Goal: Task Accomplishment & Management: Manage account settings

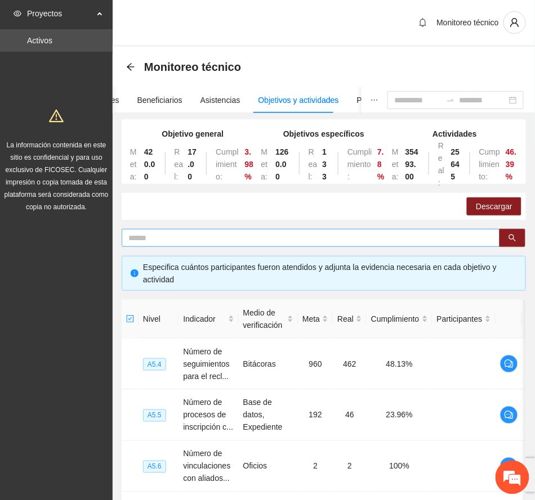
click at [196, 238] on input "text" at bounding box center [306, 238] width 356 height 12
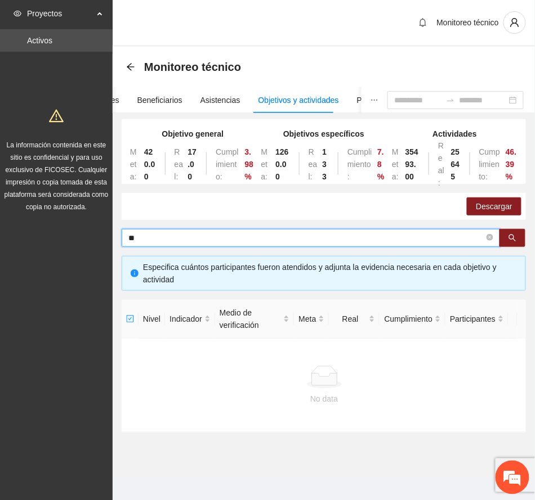
type input "*"
type input "****"
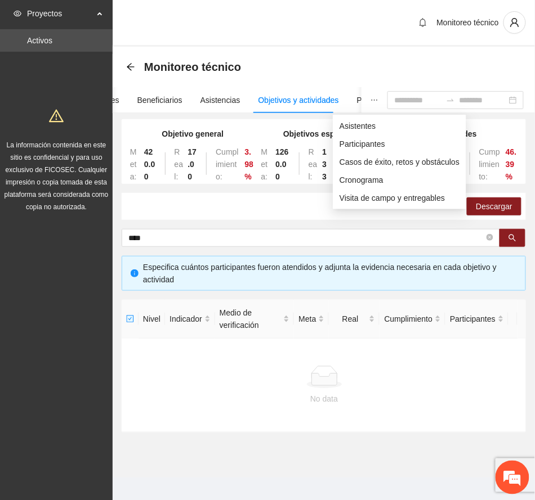
click at [370, 104] on icon "ellipsis" at bounding box center [374, 100] width 8 height 8
click at [356, 129] on span "Asistentes" at bounding box center [399, 126] width 120 height 12
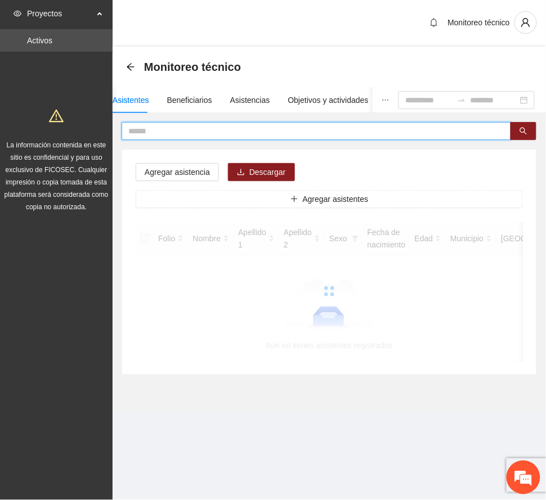
click at [174, 131] on input "text" at bounding box center [311, 131] width 367 height 12
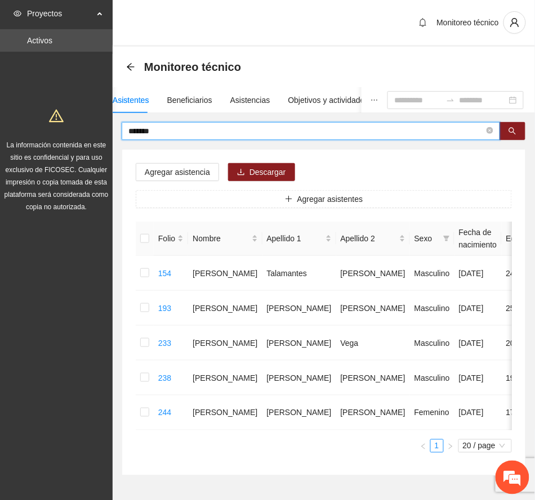
drag, startPoint x: 170, startPoint y: 133, endPoint x: 57, endPoint y: 129, distance: 112.6
click at [57, 129] on section "Proyectos Activos La información contenida en este sitio es confidencial y para…" at bounding box center [267, 272] width 535 height 544
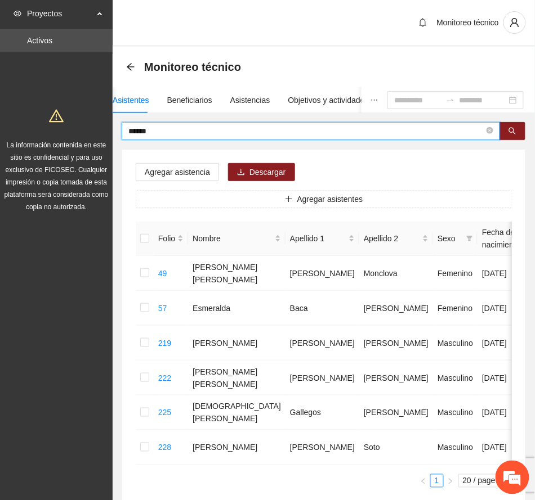
drag, startPoint x: 167, startPoint y: 129, endPoint x: 87, endPoint y: 138, distance: 80.4
click at [87, 138] on section "Proyectos Activos La información contenida en este sitio es confidencial y para…" at bounding box center [267, 289] width 535 height 579
type input "*******"
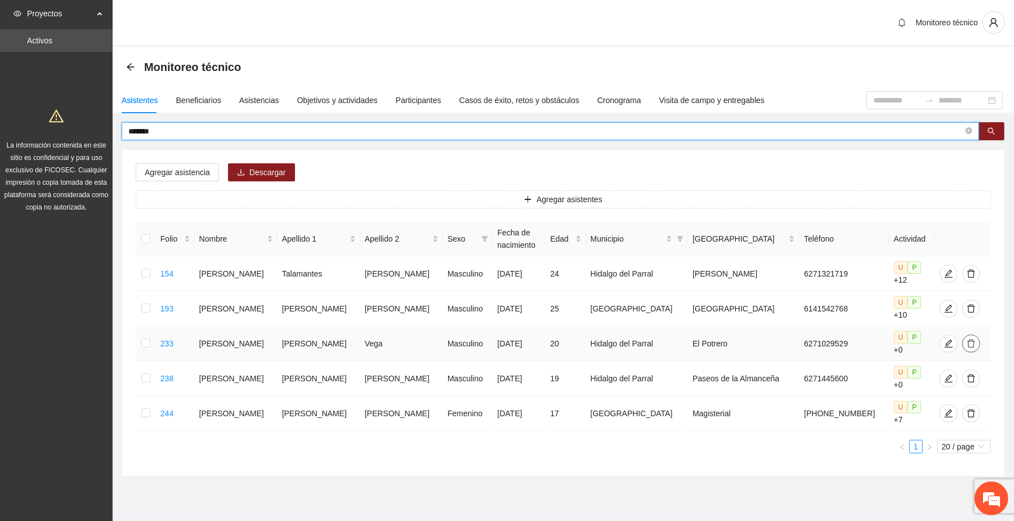
click at [534, 339] on icon "delete" at bounding box center [971, 343] width 8 height 8
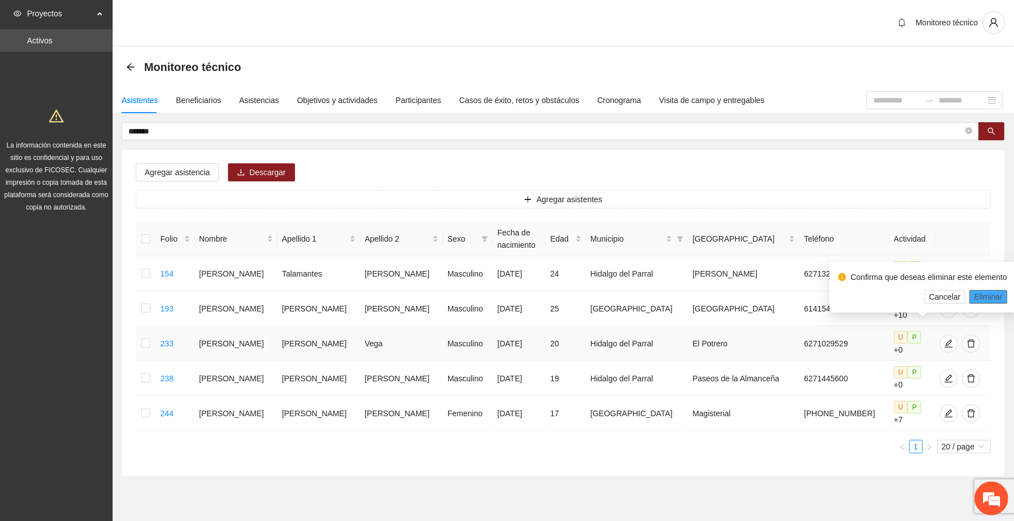
click at [534, 295] on span "Eliminar" at bounding box center [988, 296] width 29 height 12
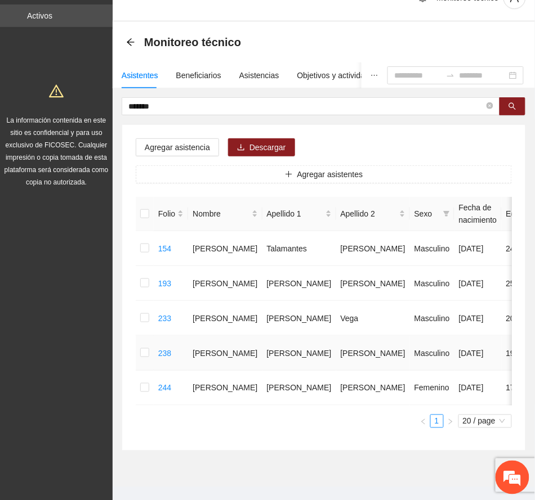
scroll to position [68, 0]
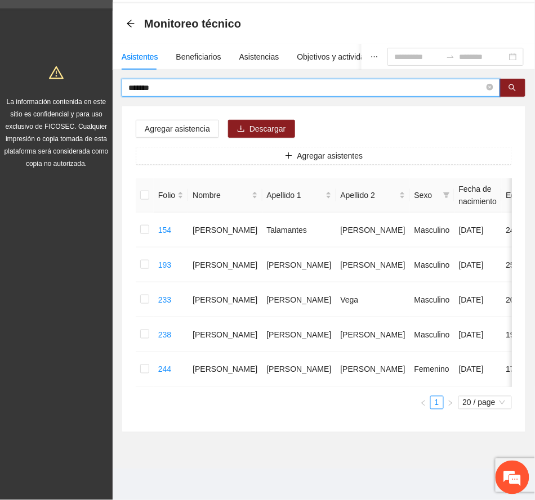
drag, startPoint x: 169, startPoint y: 62, endPoint x: 101, endPoint y: 60, distance: 67.6
click at [101, 60] on section "Proyectos Activos La información contenida en este sitio es confidencial y para…" at bounding box center [267, 229] width 535 height 544
click at [513, 84] on icon "search" at bounding box center [512, 87] width 7 height 7
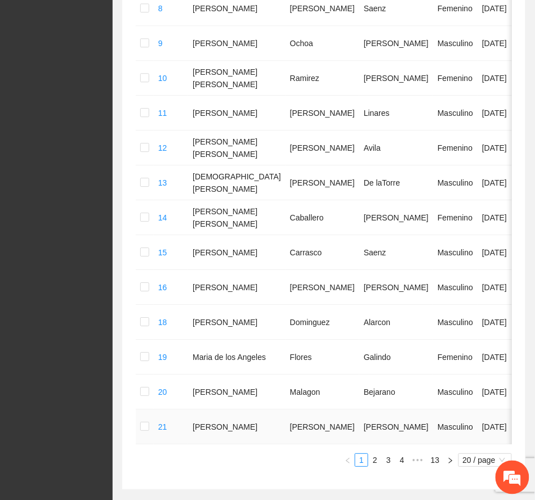
scroll to position [627, 0]
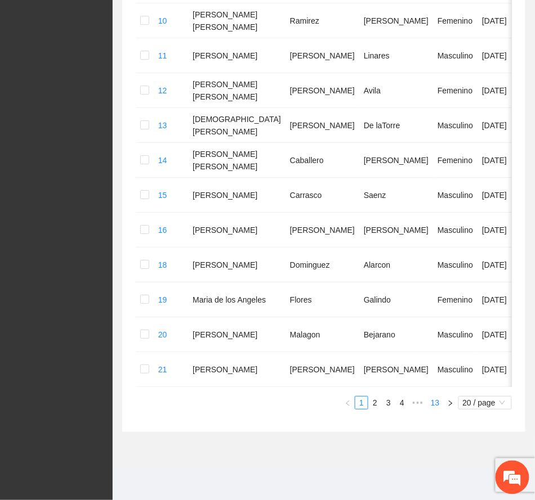
click at [436, 399] on link "13" at bounding box center [435, 403] width 16 height 12
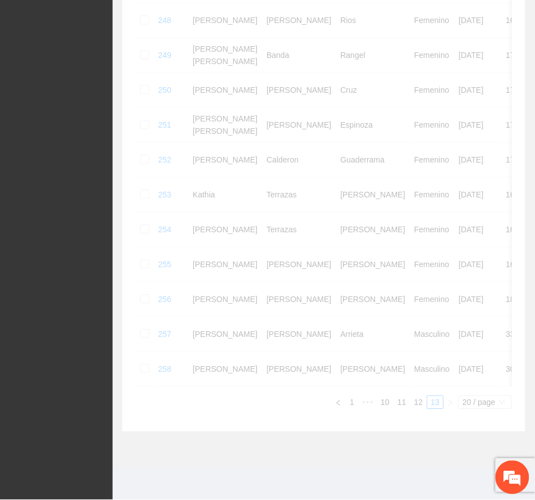
scroll to position [404, 0]
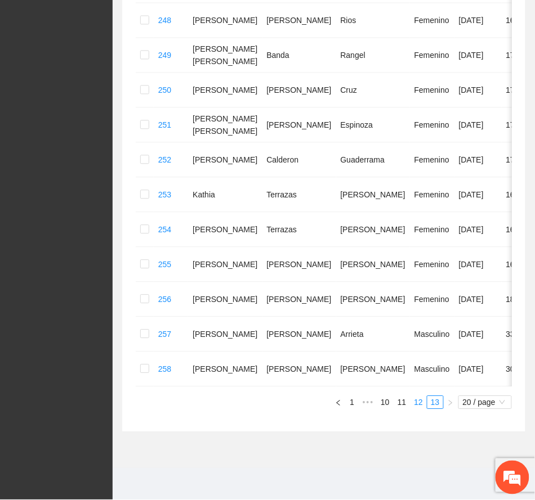
click at [416, 402] on link "12" at bounding box center [418, 403] width 16 height 12
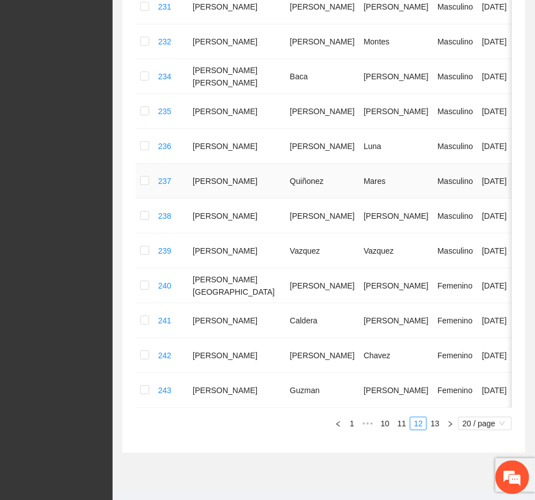
scroll to position [675, 0]
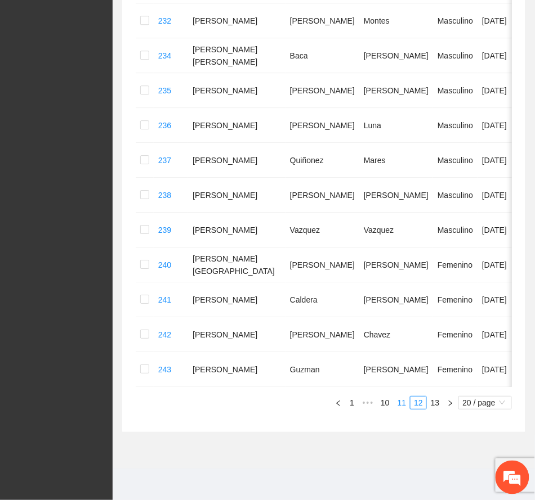
click at [401, 404] on link "11" at bounding box center [402, 403] width 16 height 12
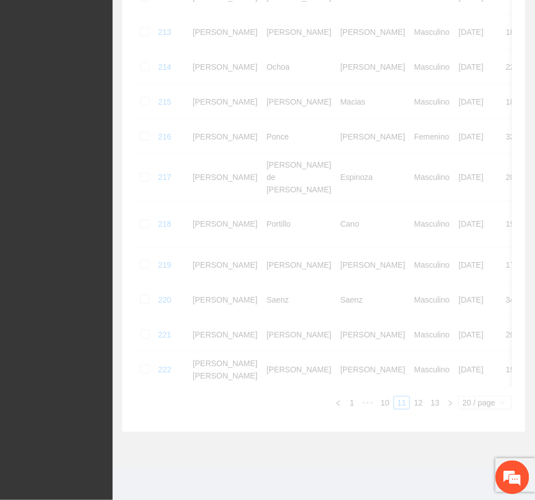
scroll to position [579, 0]
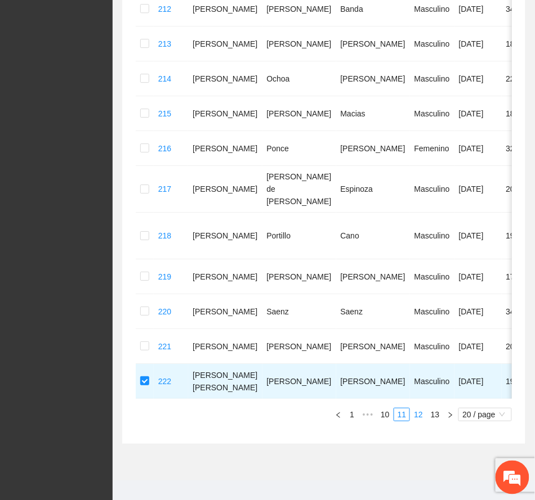
click at [419, 409] on link "12" at bounding box center [418, 415] width 16 height 12
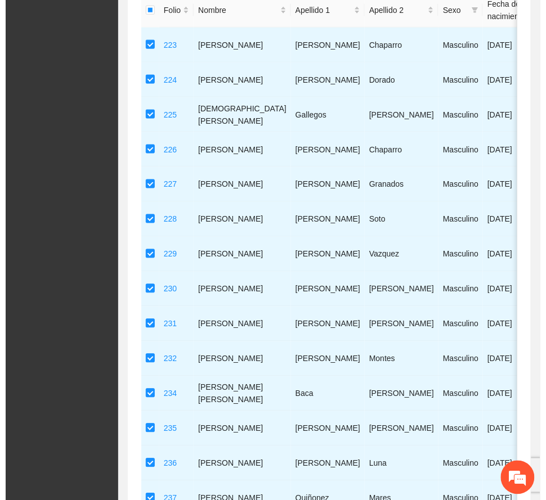
scroll to position [0, 0]
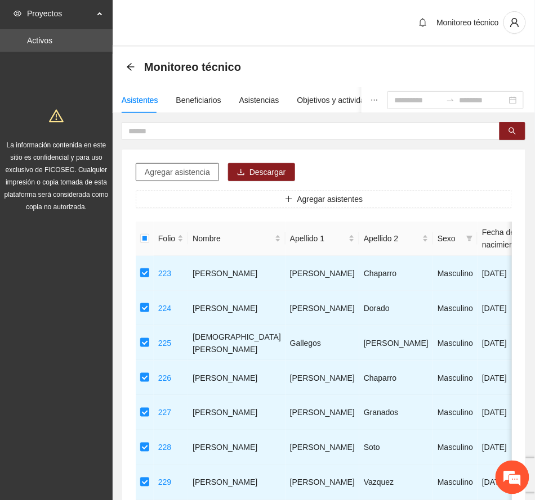
click at [183, 172] on span "Agregar asistencia" at bounding box center [177, 172] width 65 height 12
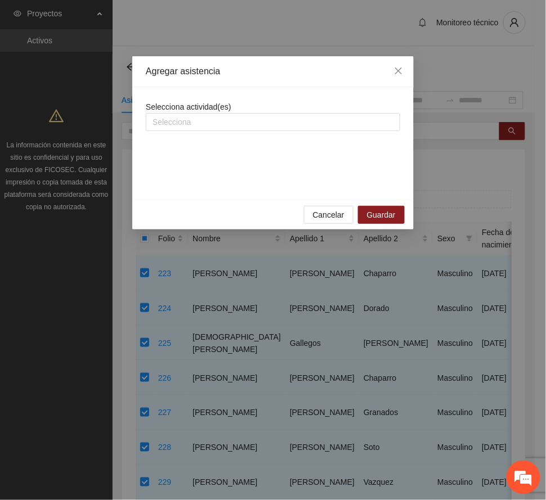
click at [218, 109] on span "Selecciona actividad(es)" at bounding box center [189, 106] width 86 height 9
click at [224, 118] on div at bounding box center [273, 122] width 249 height 14
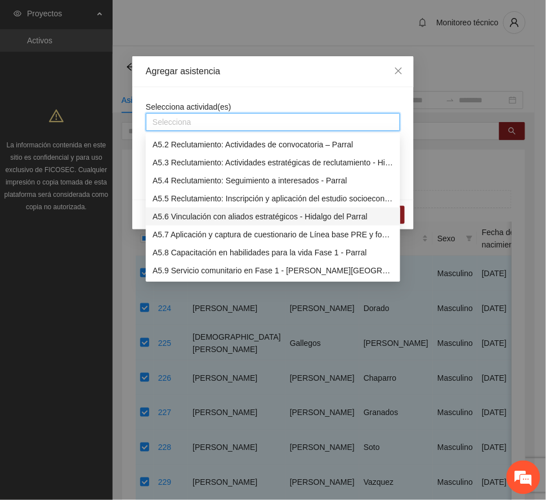
scroll to position [825, 0]
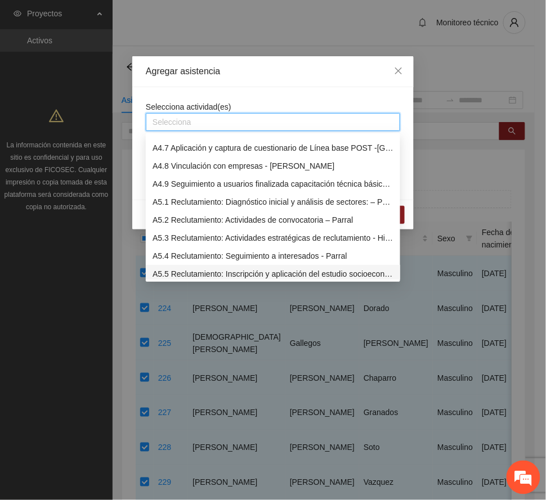
click at [284, 272] on div "A5.5 Reclutamiento: Inscripción y aplicación del estudio socioeconómico – Parral" at bounding box center [273, 274] width 241 height 12
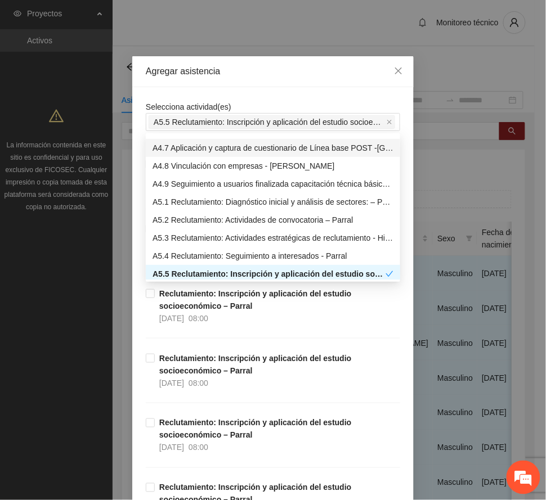
click at [293, 73] on div "Agregar asistencia" at bounding box center [273, 71] width 254 height 12
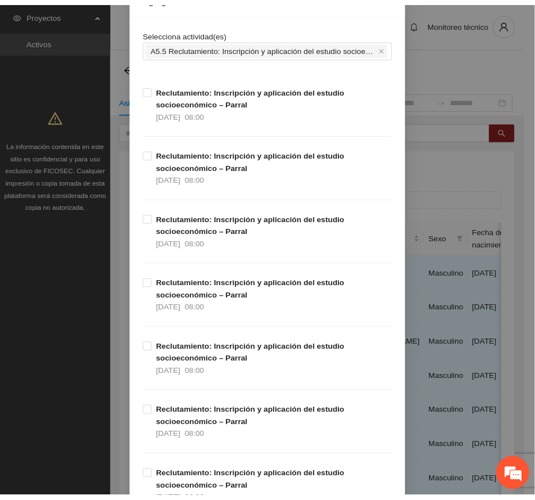
scroll to position [0, 0]
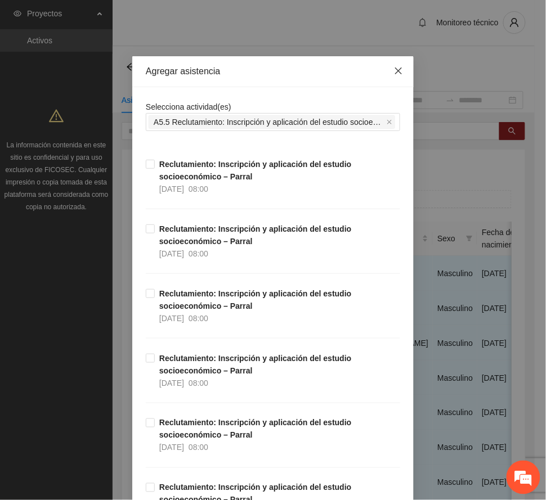
click at [396, 77] on span "Close" at bounding box center [398, 71] width 30 height 30
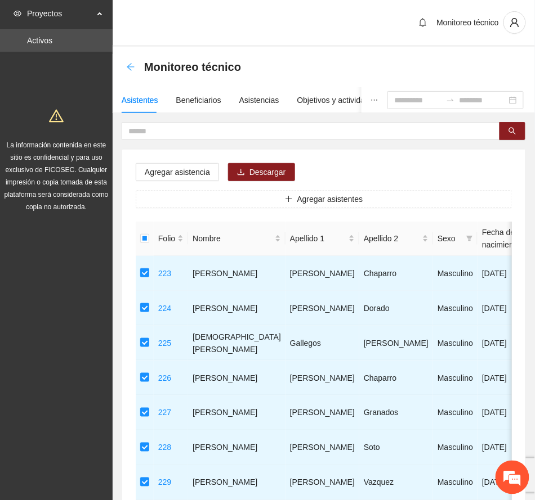
click at [131, 65] on icon "arrow-left" at bounding box center [130, 66] width 9 height 9
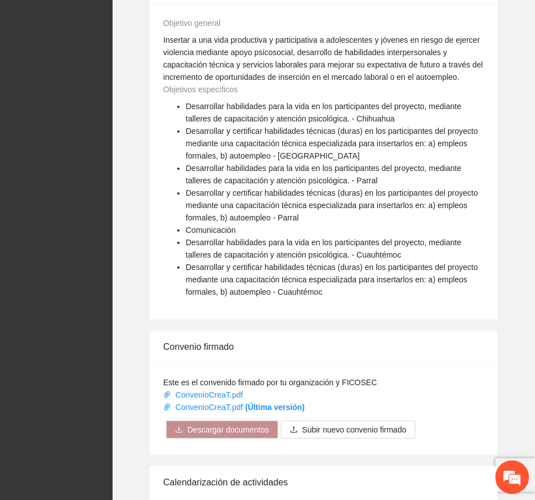
scroll to position [917, 0]
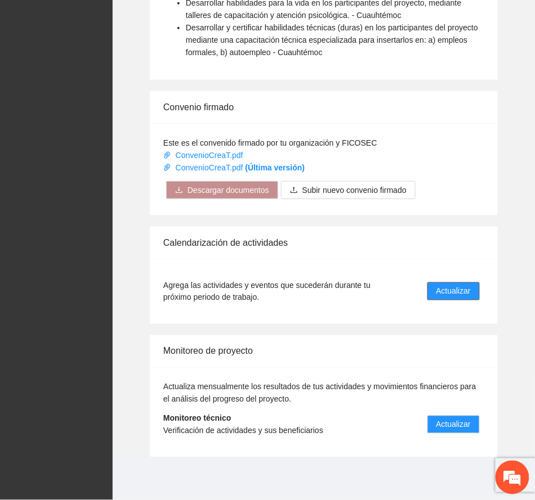
click at [465, 287] on span "Actualizar" at bounding box center [453, 291] width 34 height 12
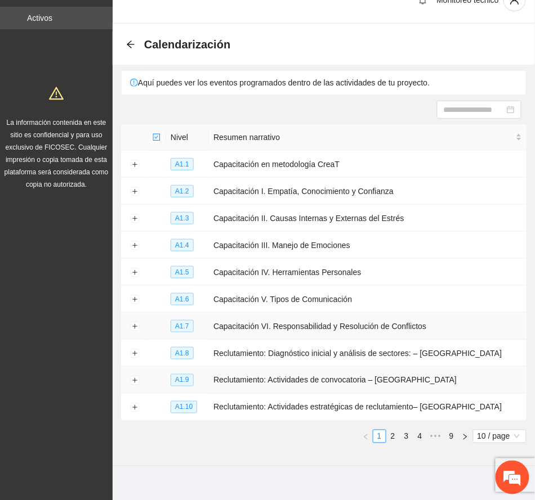
scroll to position [34, 0]
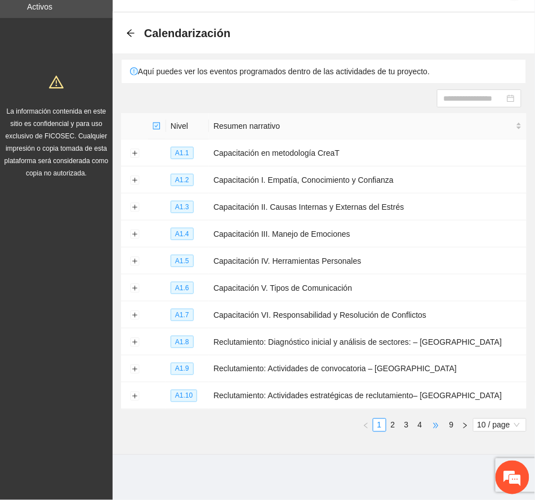
click at [431, 422] on span "•••" at bounding box center [436, 426] width 18 height 14
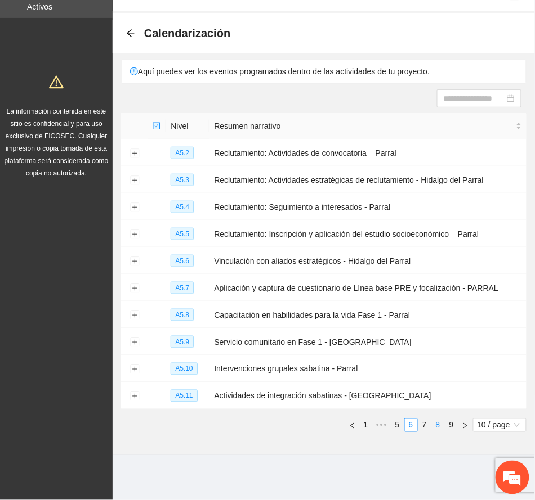
scroll to position [0, 0]
click at [134, 232] on button "Expand row" at bounding box center [134, 234] width 9 height 9
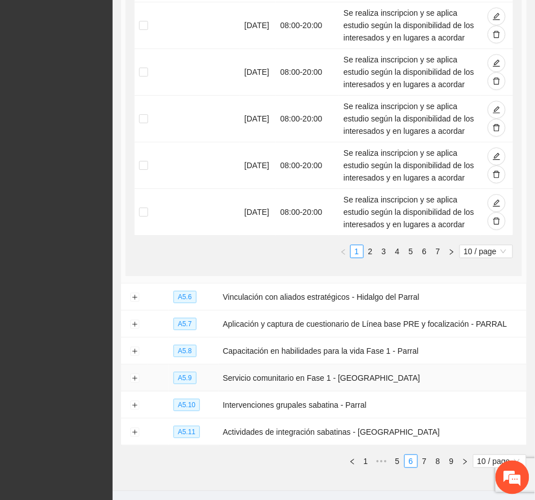
scroll to position [559, 0]
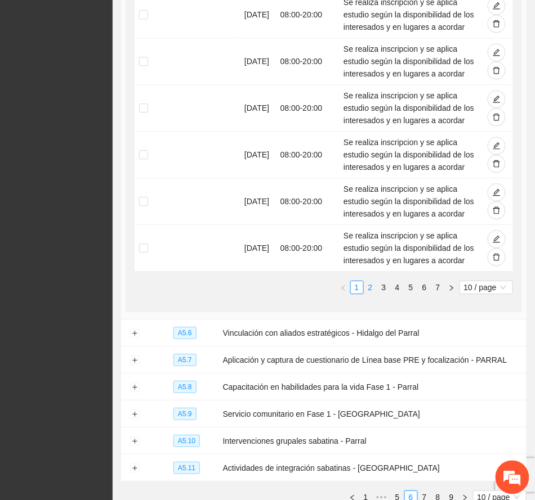
click at [366, 290] on link "2" at bounding box center [370, 287] width 12 height 12
click at [381, 287] on link "3" at bounding box center [384, 287] width 12 height 12
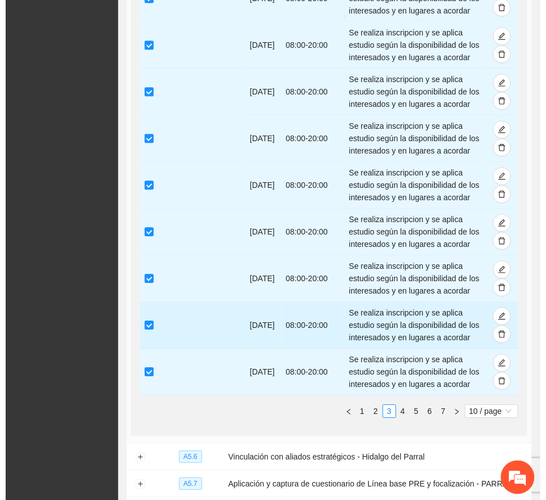
scroll to position [185, 0]
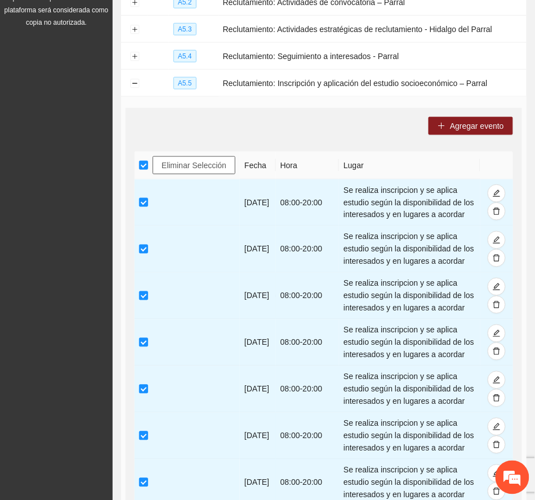
click at [221, 165] on span "Eliminar Selección" at bounding box center [194, 165] width 65 height 12
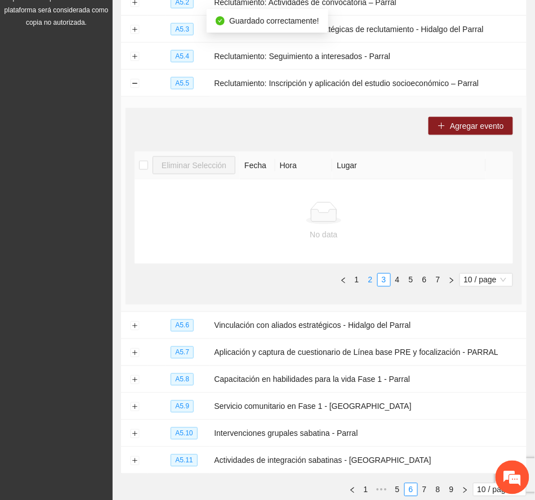
click at [370, 280] on link "2" at bounding box center [370, 280] width 12 height 12
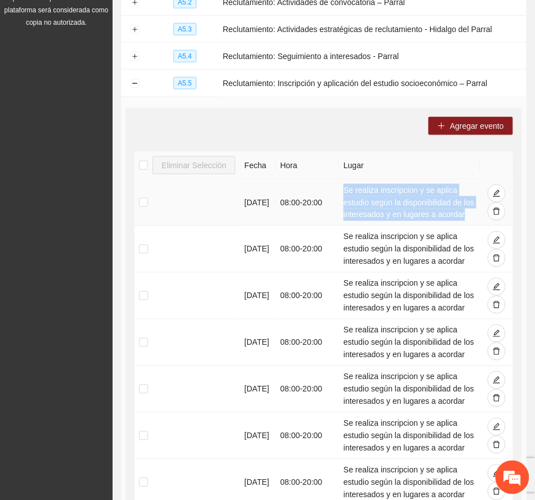
drag, startPoint x: 344, startPoint y: 192, endPoint x: 466, endPoint y: 220, distance: 124.7
click at [466, 220] on td "Se realiza inscripcion y se aplica estudio según la disponibilidad de los inter…" at bounding box center [409, 203] width 141 height 47
copy td "Se realiza inscripcion y se aplica estudio según la disponibilidad de los inter…"
click at [487, 124] on span "Agregar evento" at bounding box center [477, 126] width 54 height 12
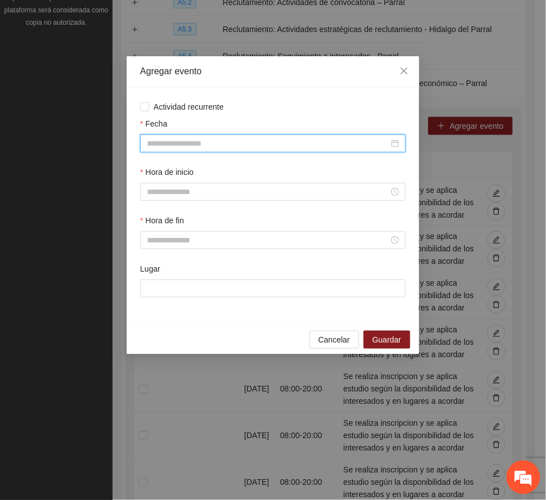
click at [194, 141] on input "Fecha" at bounding box center [268, 143] width 242 height 12
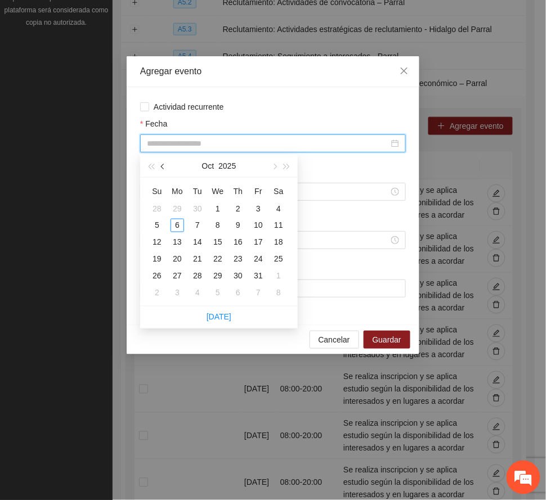
click at [167, 165] on button "button" at bounding box center [163, 166] width 12 height 23
type input "**********"
click at [176, 203] on div "1" at bounding box center [178, 209] width 14 height 14
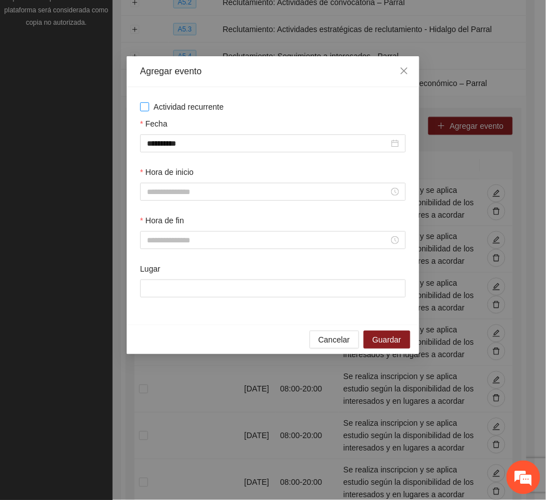
click at [297, 104] on label "Actividad recurrente" at bounding box center [273, 107] width 266 height 12
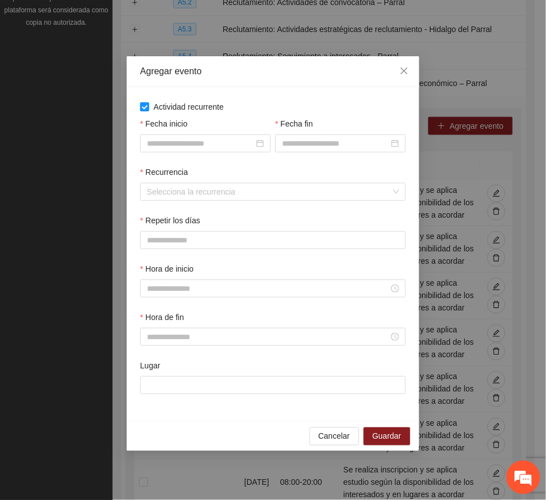
click at [203, 106] on span "Actividad recurrente" at bounding box center [188, 107] width 79 height 12
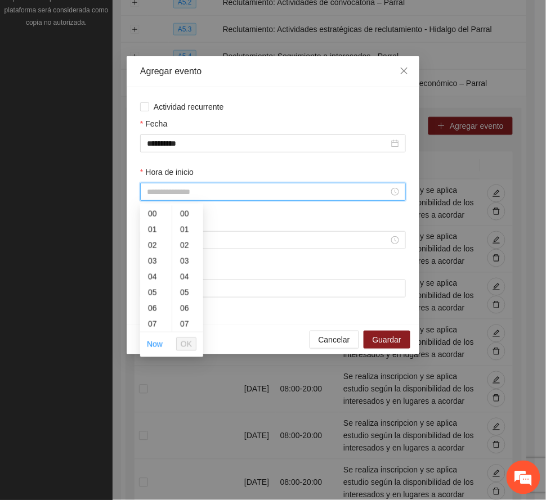
click at [208, 187] on input "Hora de inicio" at bounding box center [268, 192] width 242 height 12
click at [151, 264] on div "08" at bounding box center [156, 265] width 32 height 16
type input "*****"
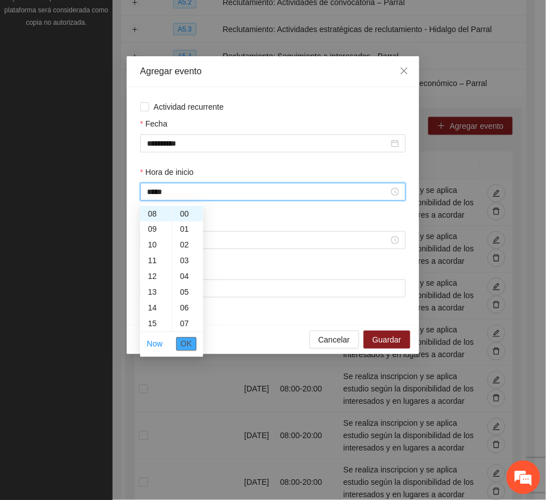
click at [188, 338] on span "OK" at bounding box center [186, 344] width 11 height 12
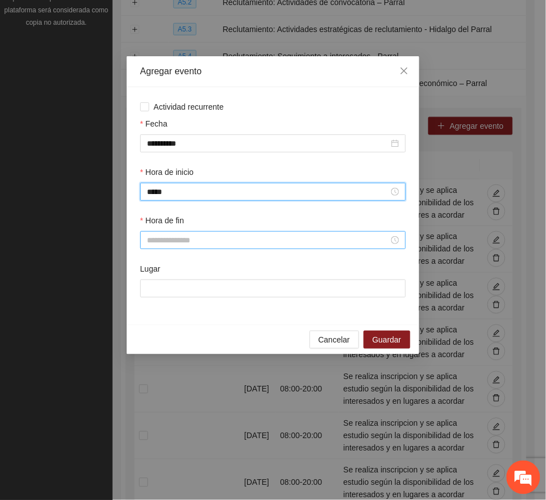
click at [223, 240] on input "Hora de fin" at bounding box center [268, 240] width 242 height 12
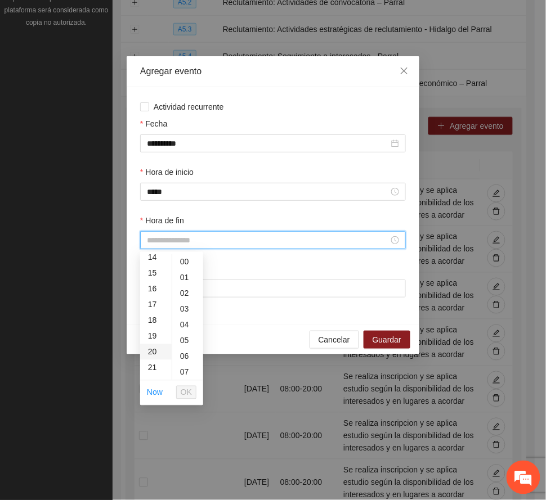
click at [152, 350] on div "20" at bounding box center [156, 352] width 32 height 16
type input "*****"
click at [189, 392] on span "OK" at bounding box center [186, 393] width 11 height 12
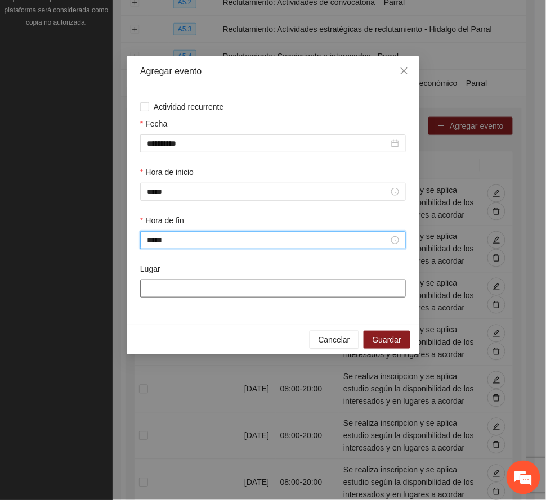
click at [229, 293] on input "Lugar" at bounding box center [273, 289] width 266 height 18
paste input "**********"
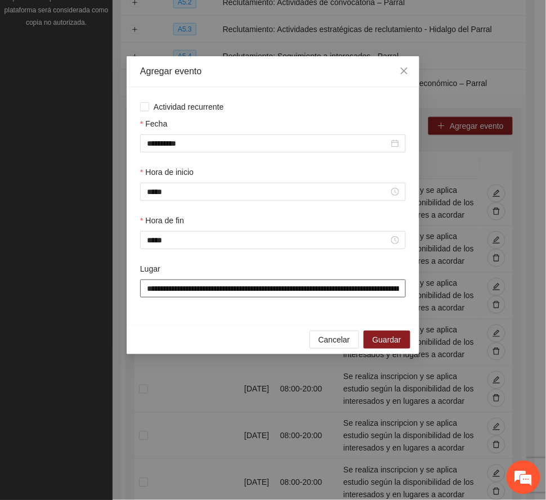
scroll to position [0, 113]
type input "**********"
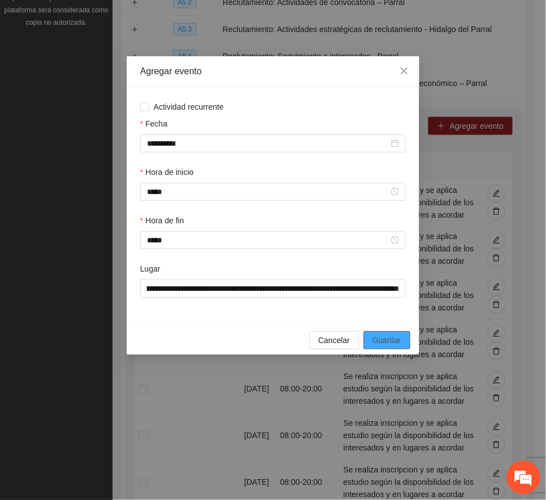
click at [384, 340] on span "Guardar" at bounding box center [387, 340] width 29 height 12
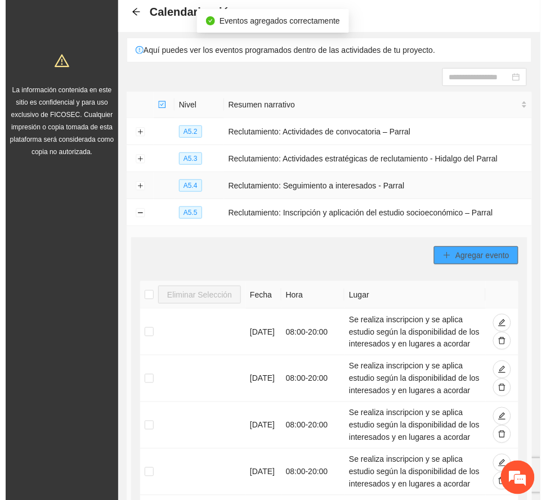
scroll to position [0, 0]
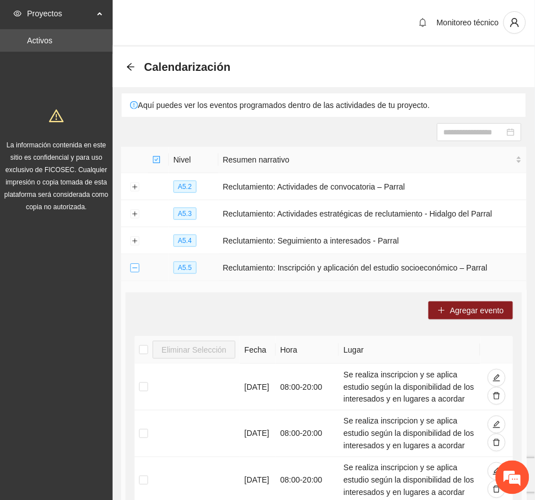
click at [136, 270] on button "Collapse row" at bounding box center [134, 268] width 9 height 9
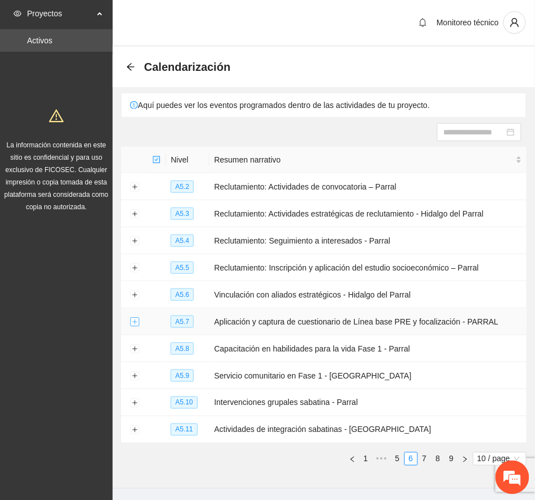
click at [136, 320] on button "Expand row" at bounding box center [134, 322] width 9 height 9
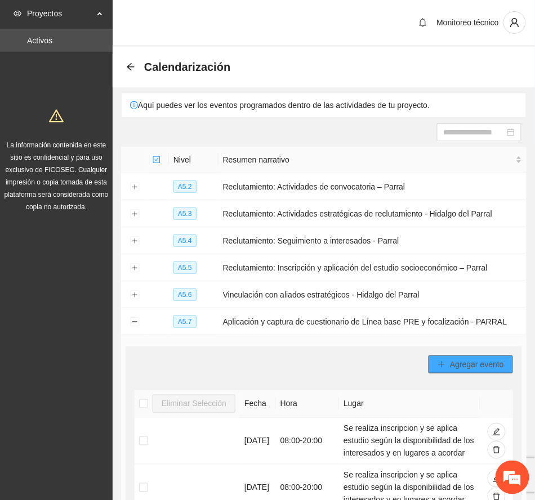
click at [471, 363] on span "Agregar evento" at bounding box center [477, 365] width 54 height 12
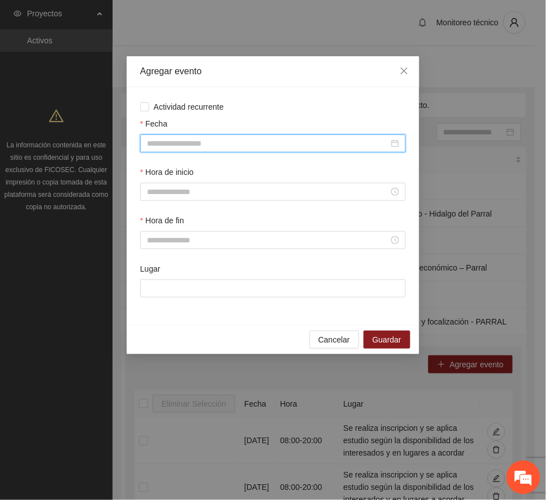
click at [180, 142] on input "Fecha" at bounding box center [268, 143] width 242 height 12
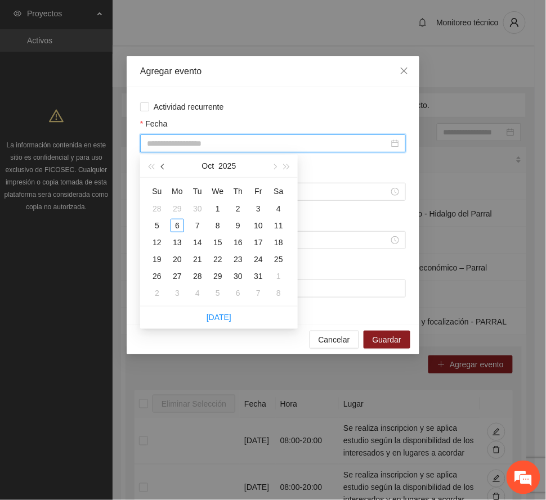
click at [164, 165] on span "button" at bounding box center [164, 167] width 6 height 6
type input "**********"
click at [176, 208] on div "1" at bounding box center [178, 209] width 14 height 14
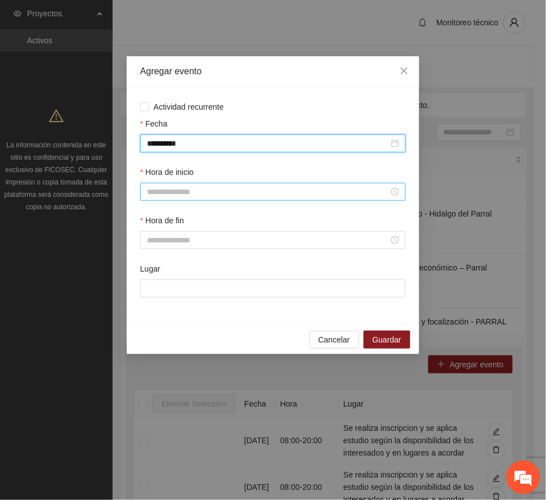
click at [173, 194] on input "Hora de inicio" at bounding box center [268, 192] width 242 height 12
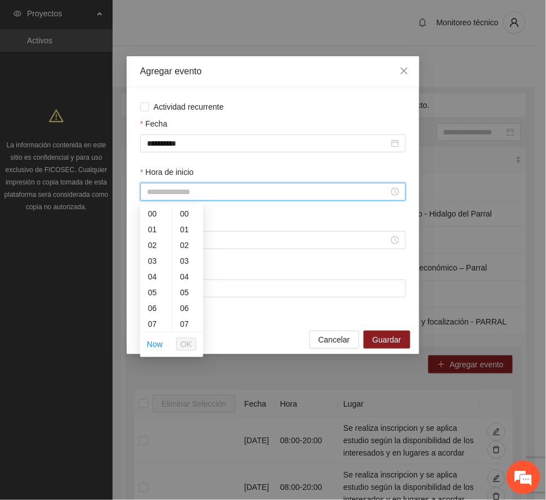
scroll to position [75, 0]
click at [151, 266] on div "08" at bounding box center [156, 265] width 32 height 16
type input "*****"
click at [185, 341] on span "OK" at bounding box center [186, 344] width 11 height 12
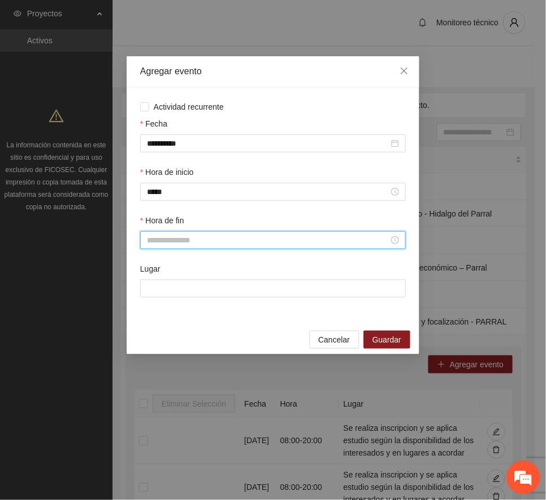
click at [187, 241] on input "Hora de fin" at bounding box center [268, 240] width 242 height 12
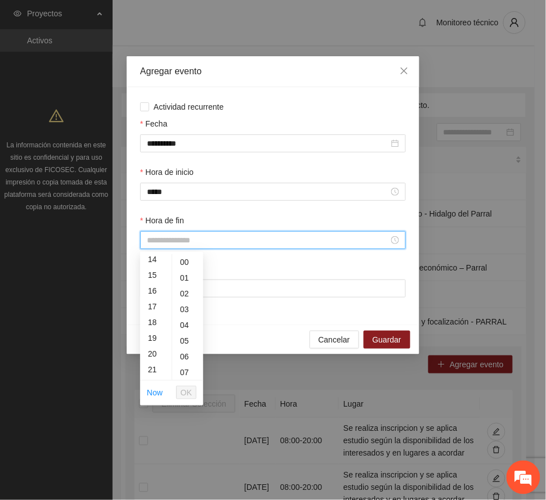
scroll to position [225, 0]
click at [149, 348] on div "20" at bounding box center [156, 352] width 32 height 16
type input "*****"
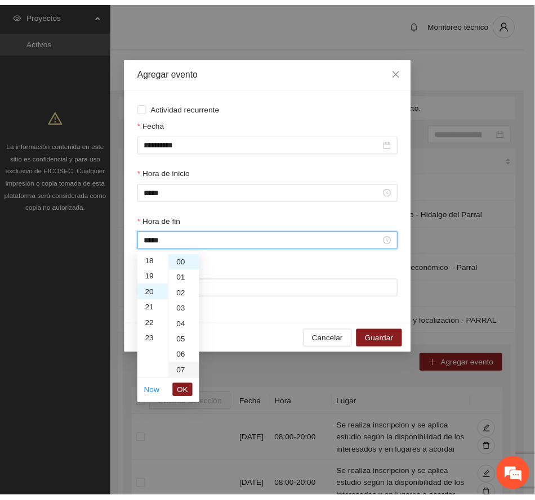
scroll to position [315, 0]
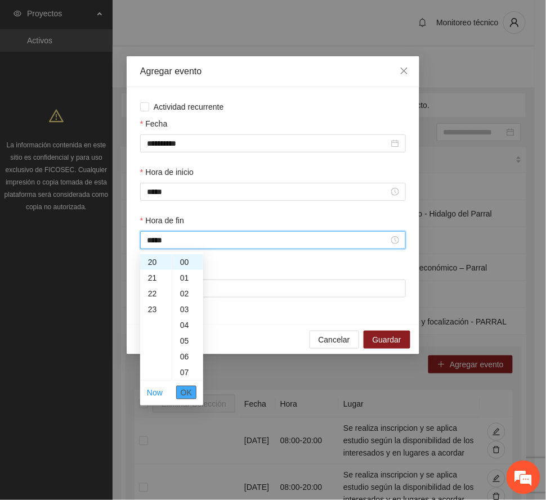
click at [185, 388] on span "OK" at bounding box center [186, 393] width 11 height 12
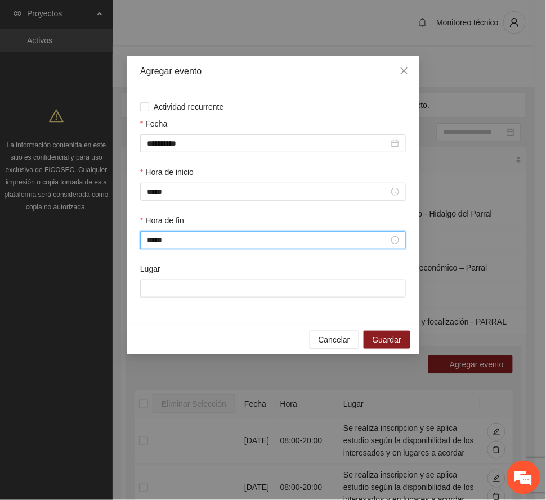
click at [348, 19] on div "**********" at bounding box center [273, 250] width 546 height 500
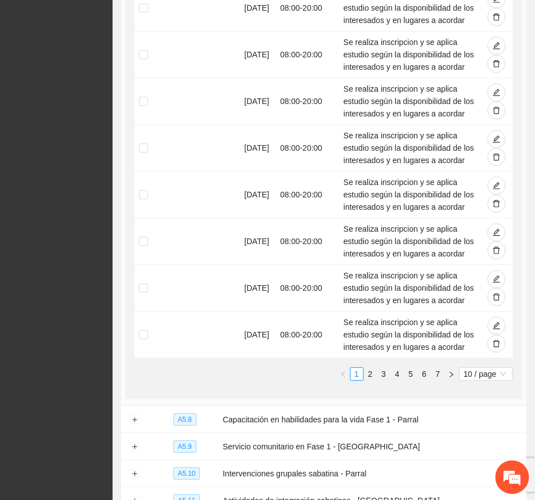
scroll to position [600, 0]
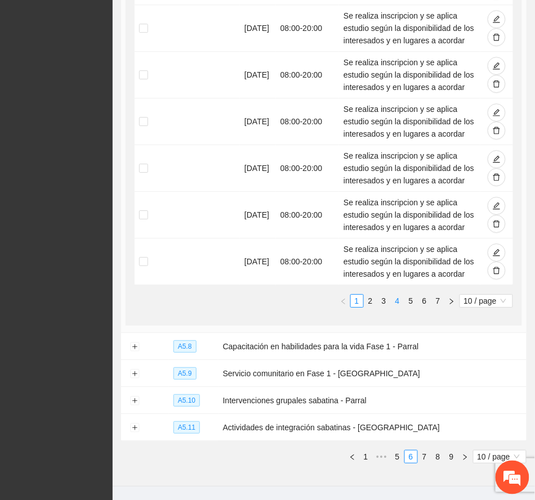
click at [394, 302] on link "4" at bounding box center [397, 301] width 12 height 12
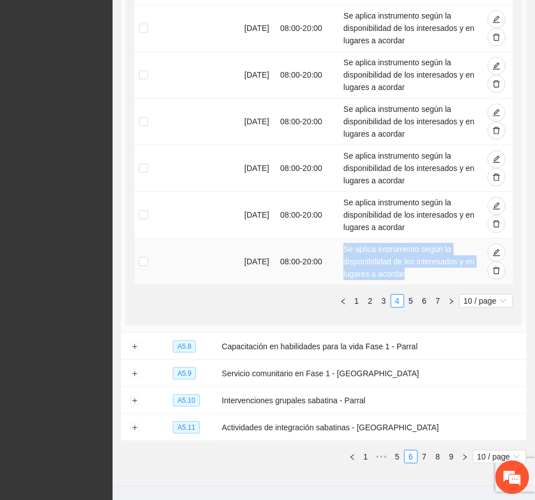
drag, startPoint x: 343, startPoint y: 252, endPoint x: 396, endPoint y: 266, distance: 54.6
click at [417, 273] on td "Se aplica instrumento según la disponibilidad de los interesados y en lugares a…" at bounding box center [409, 262] width 141 height 47
copy td "Se aplica instrumento según la disponibilidad de los interesados y en lugares a…"
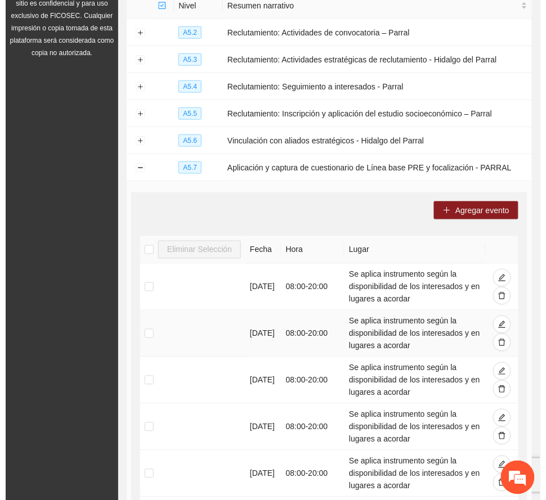
scroll to position [150, 0]
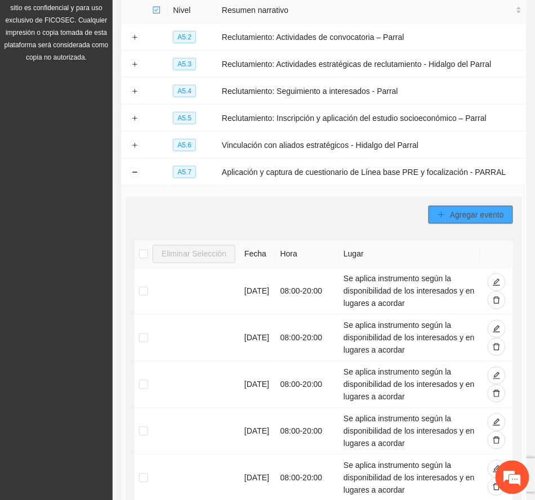
click at [477, 213] on span "Agregar evento" at bounding box center [477, 215] width 54 height 12
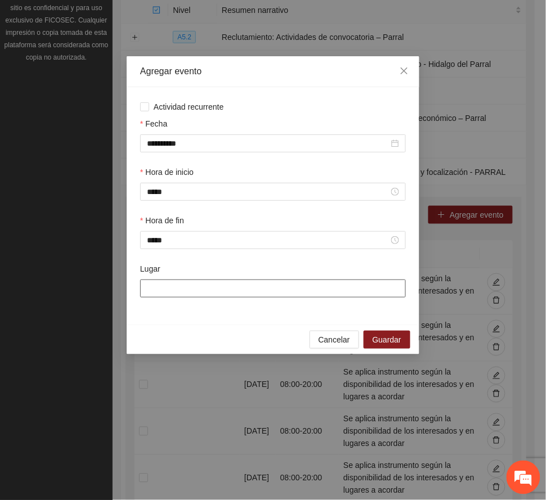
click at [163, 288] on input "Lugar" at bounding box center [273, 289] width 266 height 18
paste input "**********"
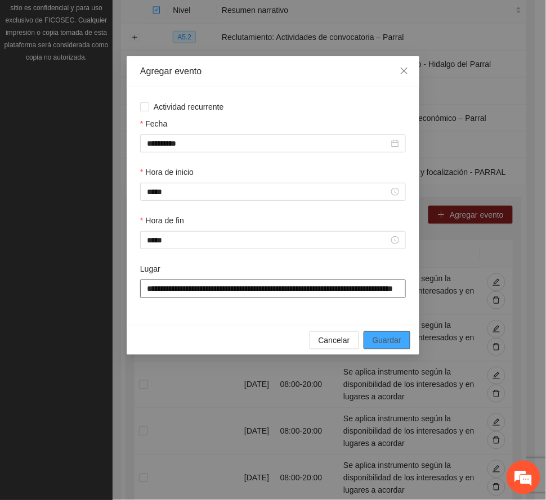
type input "**********"
click at [386, 345] on span "Guardar" at bounding box center [387, 340] width 29 height 12
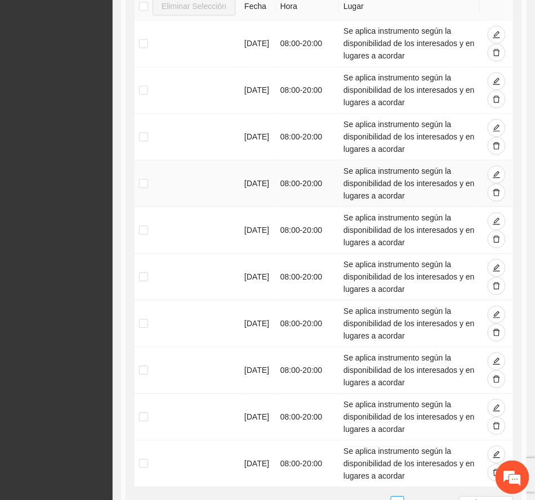
scroll to position [600, 0]
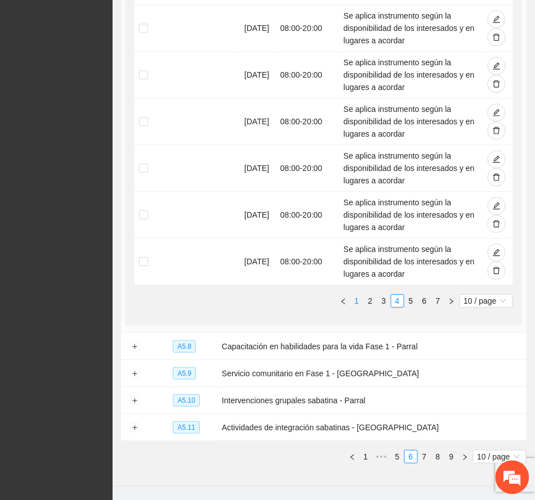
click at [356, 302] on link "1" at bounding box center [357, 301] width 12 height 12
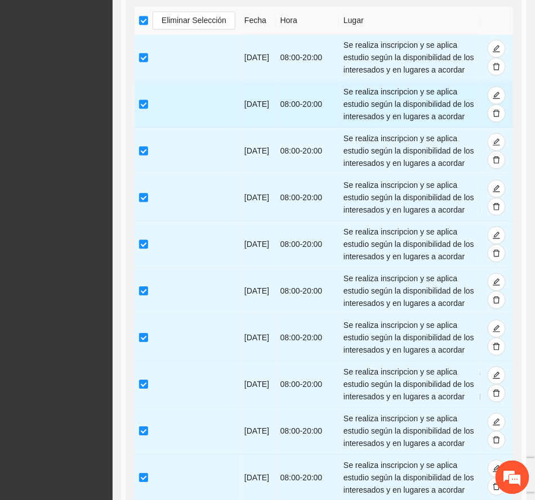
scroll to position [375, 0]
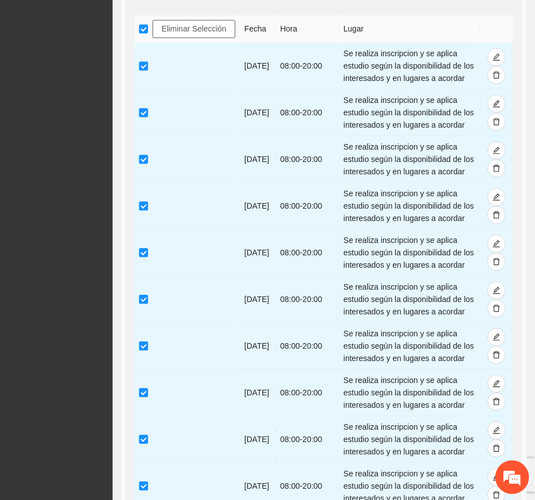
click at [198, 25] on span "Eliminar Selección" at bounding box center [194, 29] width 65 height 12
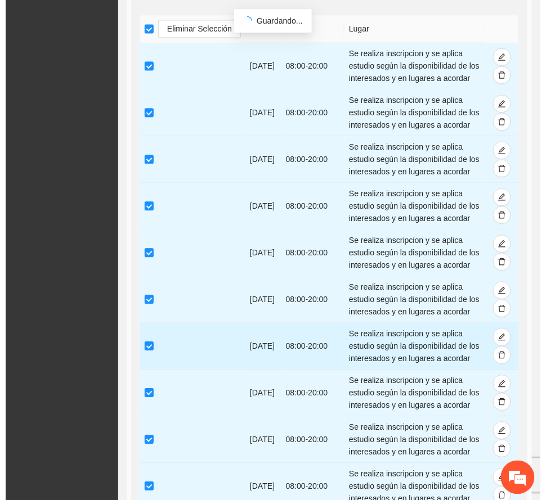
scroll to position [250, 0]
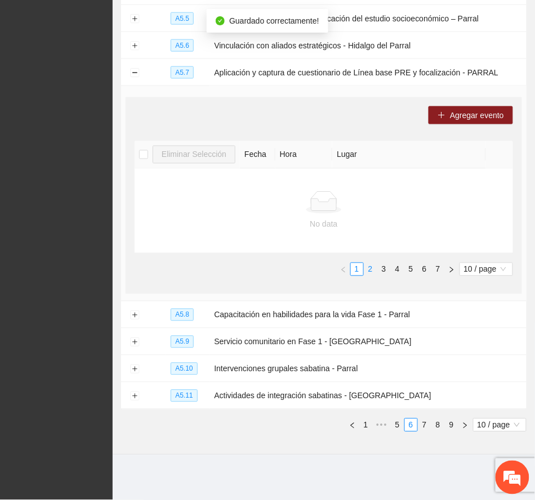
click at [372, 268] on link "2" at bounding box center [370, 269] width 12 height 12
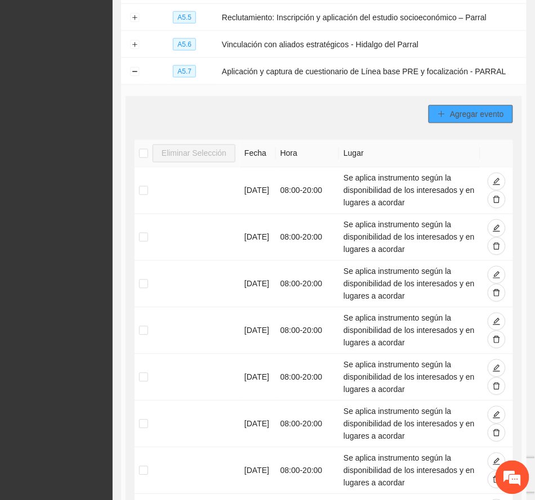
click at [462, 111] on span "Agregar evento" at bounding box center [477, 114] width 54 height 12
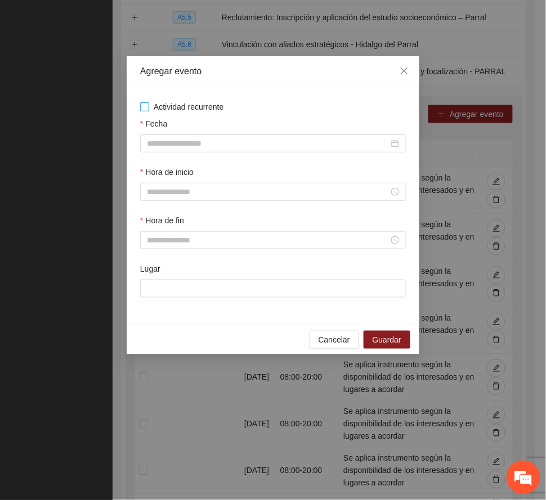
click at [185, 104] on span "Actividad recurrente" at bounding box center [188, 107] width 79 height 12
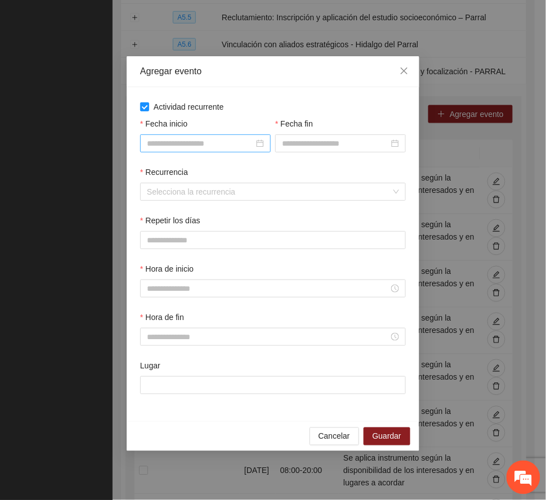
click at [232, 138] on input "Fecha inicio" at bounding box center [200, 143] width 107 height 12
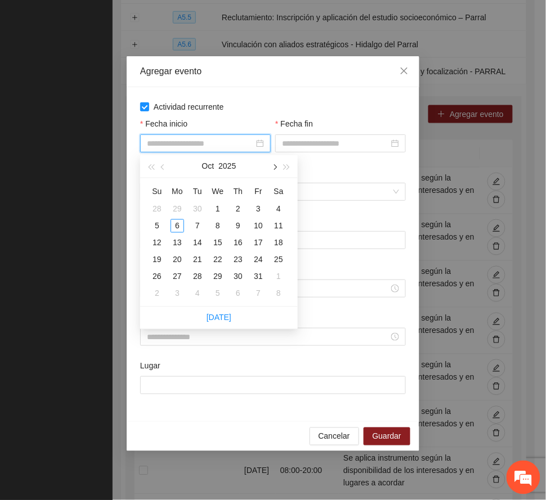
click at [274, 165] on span "button" at bounding box center [274, 167] width 6 height 6
type input "**********"
click at [279, 207] on div "1" at bounding box center [279, 210] width 14 height 14
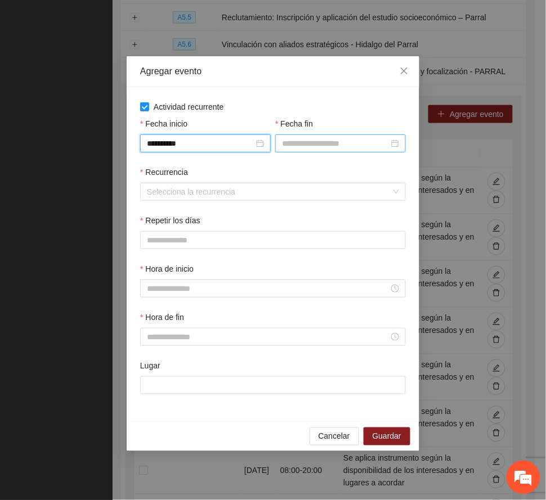
click at [310, 145] on input "Fecha fin" at bounding box center [335, 143] width 107 height 12
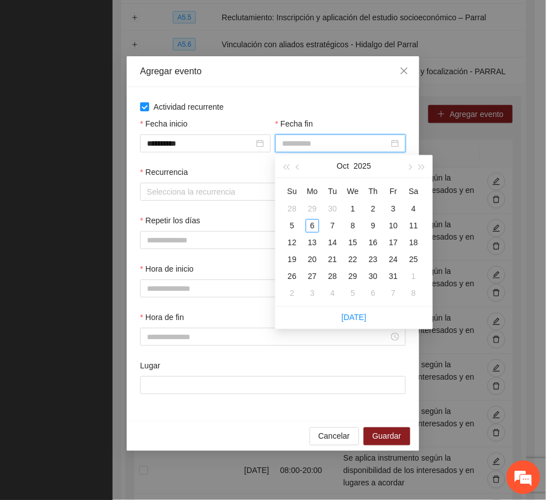
type input "**********"
click at [408, 167] on span "button" at bounding box center [409, 167] width 6 height 6
type input "**********"
click at [414, 225] on div "8" at bounding box center [414, 227] width 14 height 14
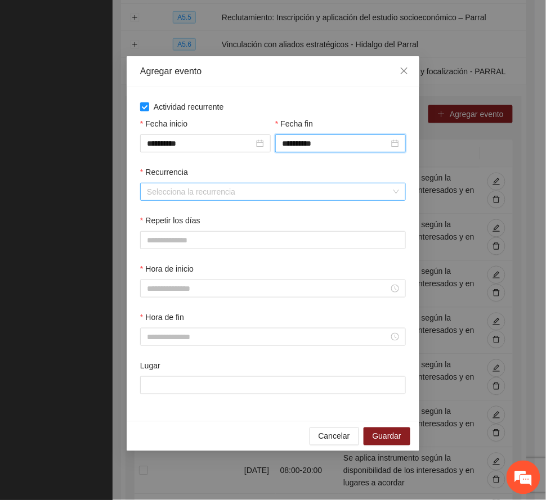
click at [201, 187] on input "Recurrencia" at bounding box center [269, 191] width 244 height 17
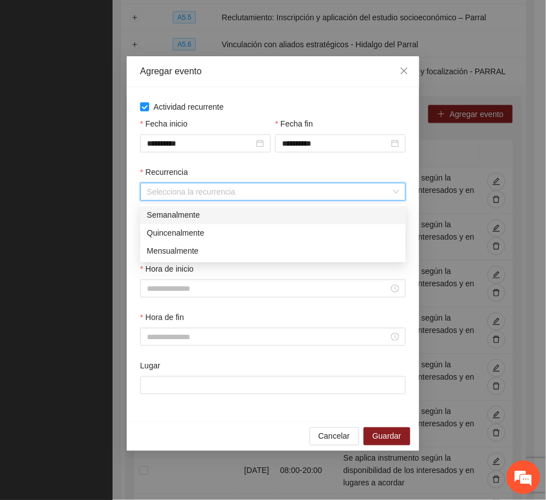
click at [190, 212] on div "Semanalmente" at bounding box center [273, 215] width 252 height 12
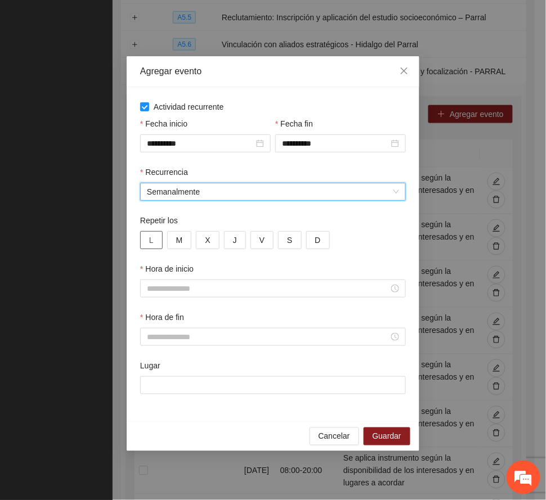
click at [153, 241] on span "L" at bounding box center [151, 240] width 5 height 12
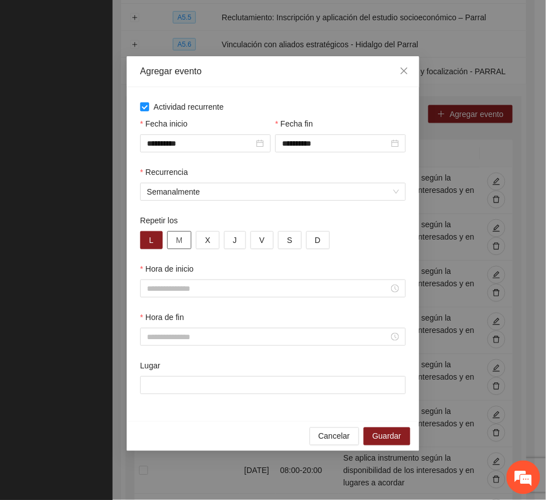
click at [179, 236] on span "M" at bounding box center [179, 240] width 7 height 12
click at [215, 235] on button "X" at bounding box center [207, 240] width 23 height 18
click at [240, 242] on button "J" at bounding box center [235, 240] width 22 height 18
drag, startPoint x: 264, startPoint y: 238, endPoint x: 286, endPoint y: 241, distance: 22.2
click at [266, 238] on button "V" at bounding box center [261, 240] width 23 height 18
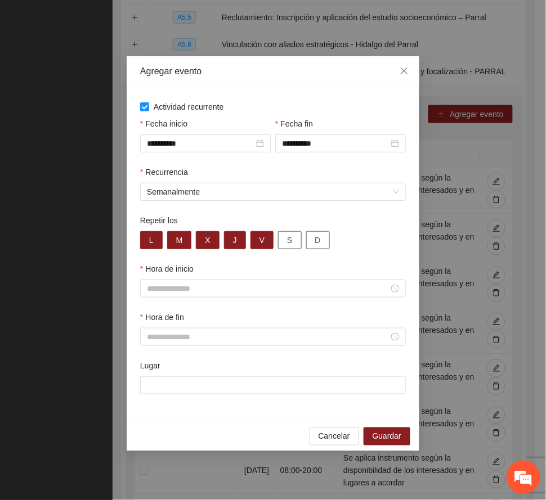
drag, startPoint x: 286, startPoint y: 241, endPoint x: 316, endPoint y: 245, distance: 30.2
click at [287, 241] on button "S" at bounding box center [289, 240] width 23 height 18
drag, startPoint x: 321, startPoint y: 241, endPoint x: 190, endPoint y: 299, distance: 143.4
click at [320, 241] on button "D" at bounding box center [318, 240] width 24 height 18
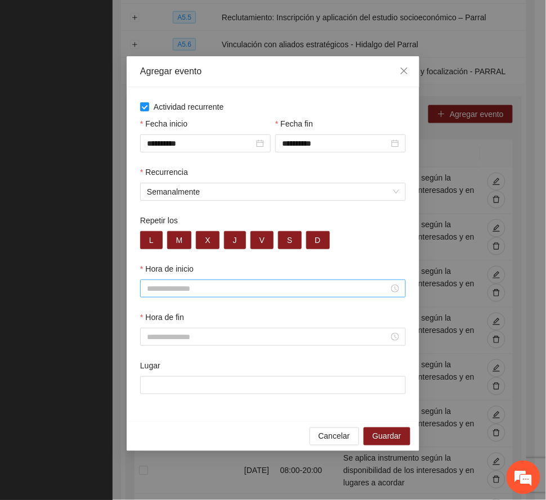
click at [173, 288] on input "Hora de inicio" at bounding box center [268, 289] width 242 height 12
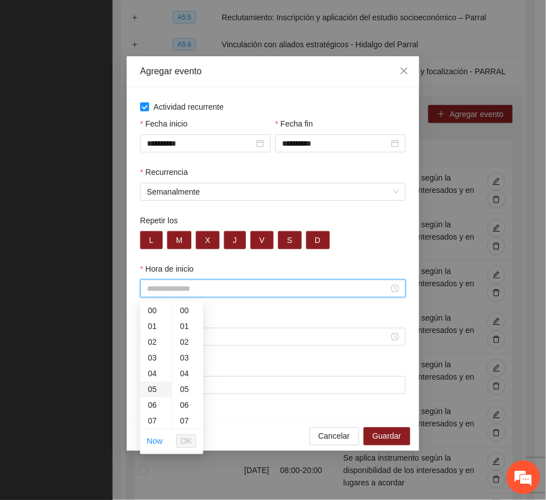
scroll to position [75, 0]
click at [155, 359] on div "08" at bounding box center [156, 363] width 32 height 16
type input "*****"
drag, startPoint x: 191, startPoint y: 439, endPoint x: 194, endPoint y: 413, distance: 26.6
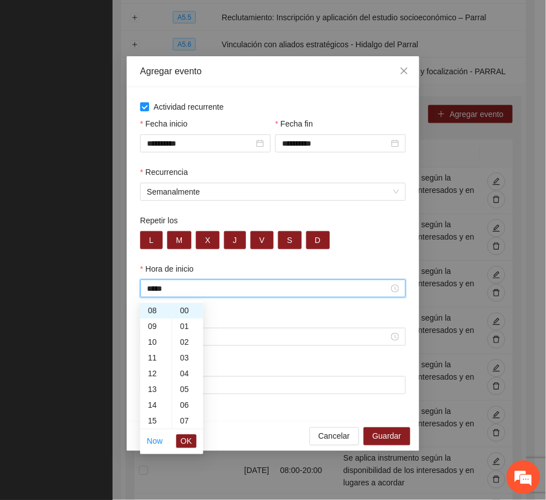
click at [190, 437] on span "OK" at bounding box center [186, 442] width 11 height 12
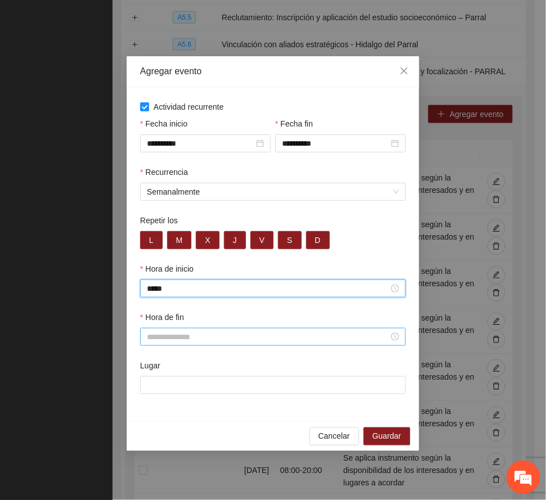
click at [163, 340] on input "Hora de fin" at bounding box center [268, 337] width 242 height 12
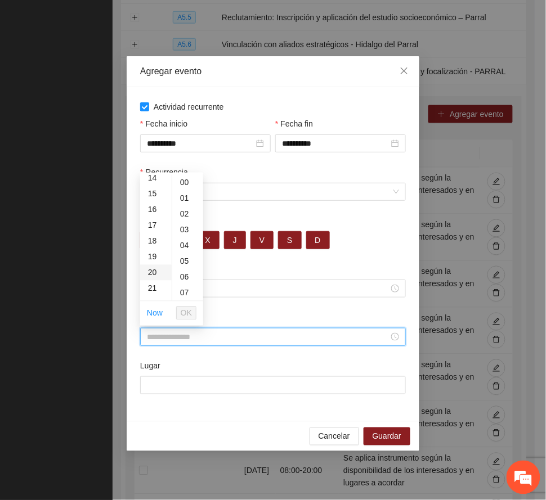
click at [152, 272] on div "20" at bounding box center [156, 273] width 32 height 16
type input "*****"
click at [186, 315] on span "OK" at bounding box center [186, 313] width 11 height 12
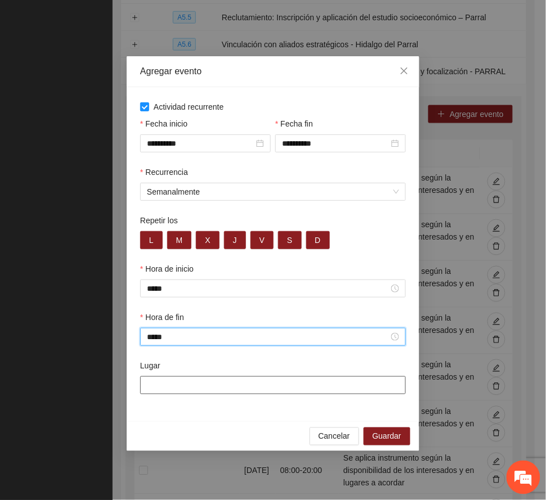
click at [160, 387] on input "Lugar" at bounding box center [273, 386] width 266 height 18
paste input "**********"
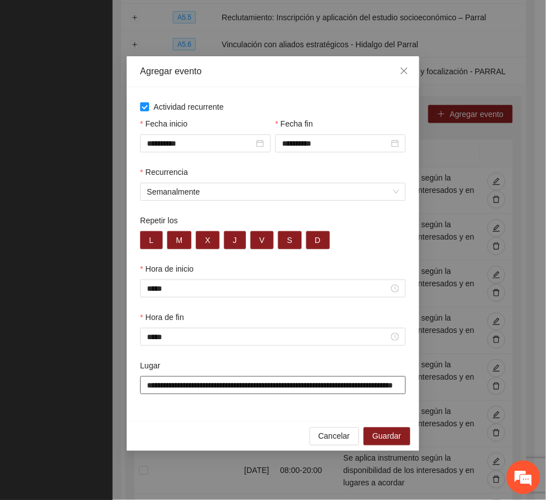
scroll to position [0, 50]
type input "**********"
click at [395, 439] on span "Guardar" at bounding box center [387, 437] width 29 height 12
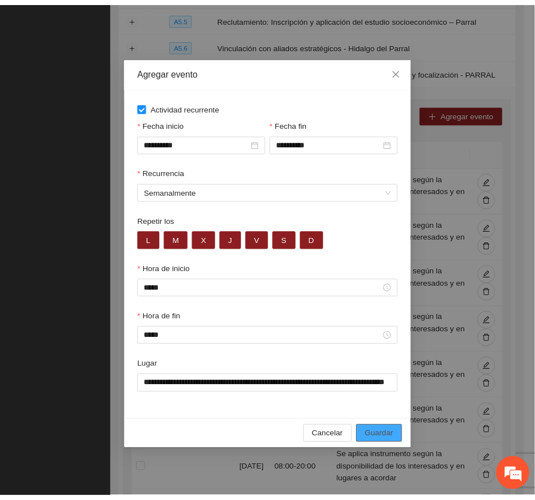
scroll to position [0, 0]
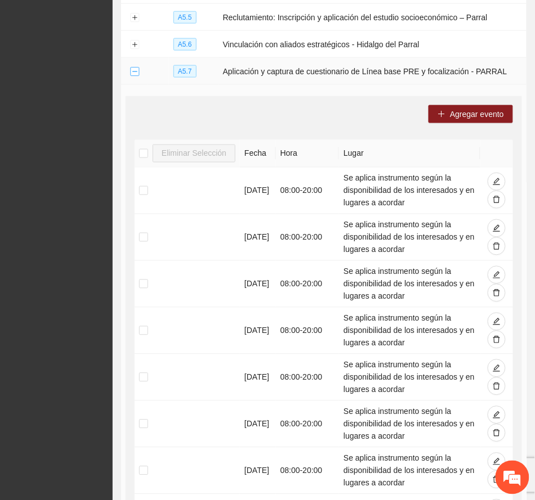
click at [135, 70] on button "Collapse row" at bounding box center [134, 72] width 9 height 9
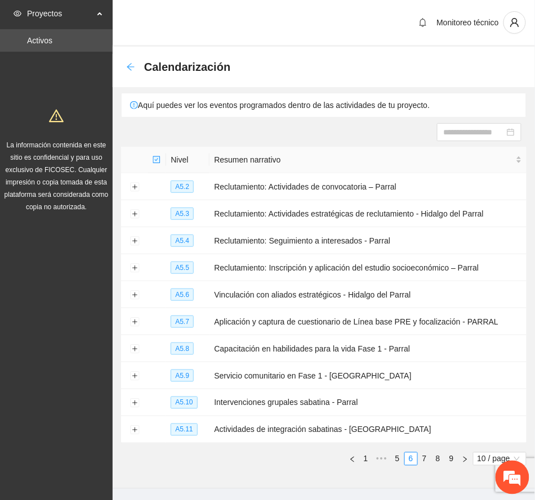
click at [128, 63] on icon "arrow-left" at bounding box center [130, 66] width 9 height 9
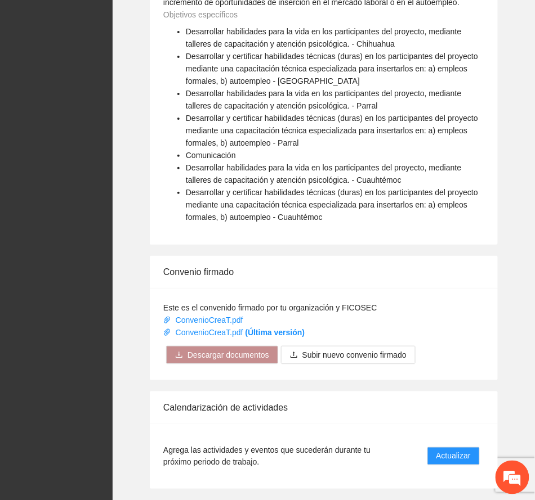
scroll to position [917, 0]
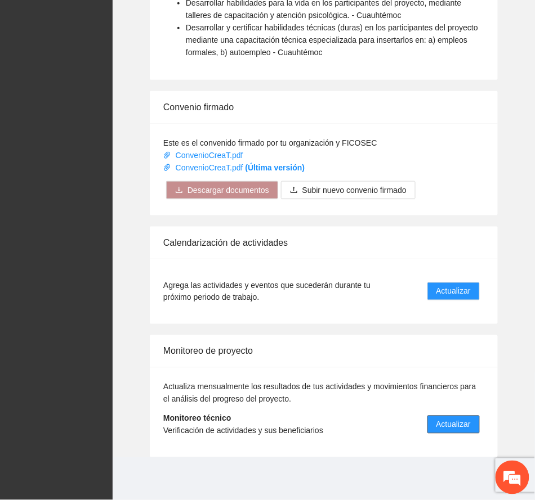
click at [465, 420] on span "Actualizar" at bounding box center [453, 425] width 34 height 12
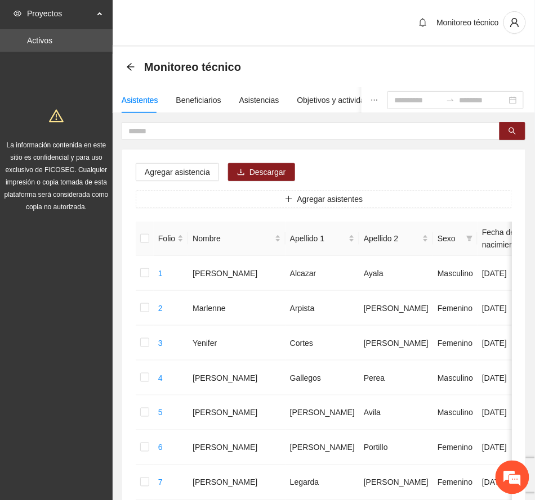
drag, startPoint x: 465, startPoint y: 421, endPoint x: 239, endPoint y: 5, distance: 473.2
click at [239, 5] on div "Monitoreo técnico" at bounding box center [324, 23] width 422 height 47
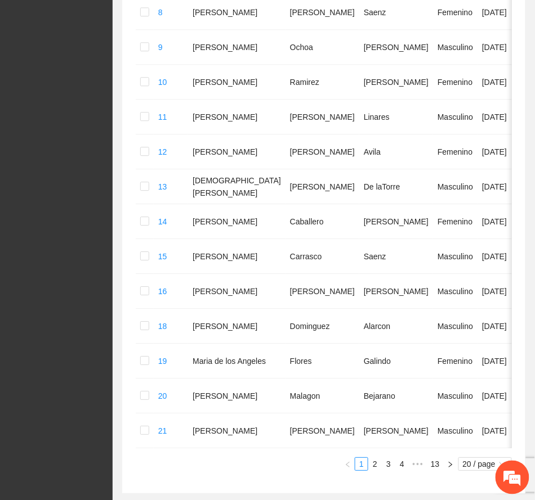
scroll to position [627, 0]
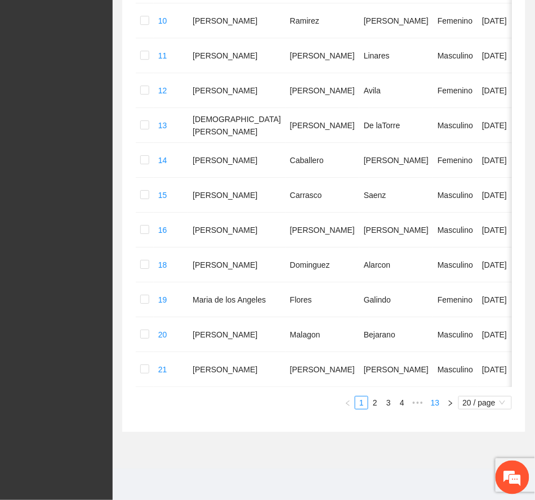
click at [435, 397] on link "13" at bounding box center [435, 403] width 16 height 12
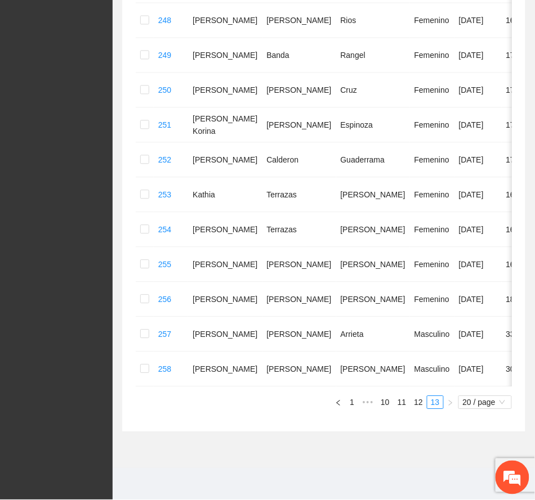
scroll to position [404, 0]
click at [401, 404] on link "11" at bounding box center [402, 403] width 16 height 12
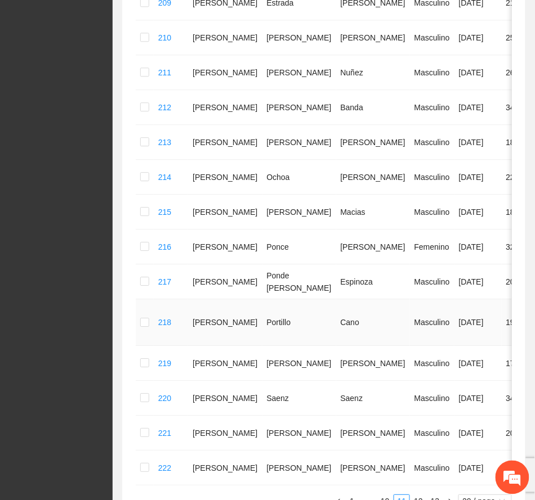
scroll to position [579, 0]
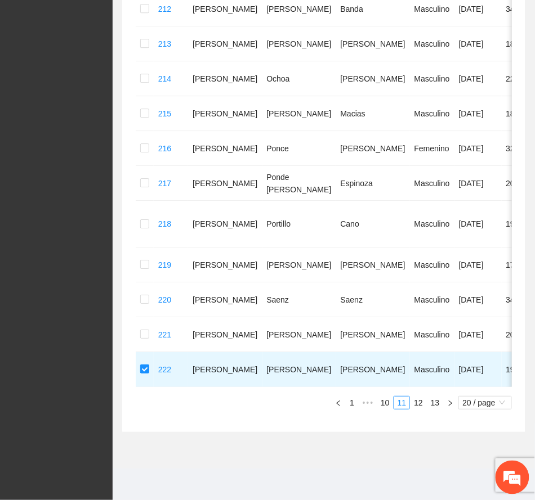
drag, startPoint x: 416, startPoint y: 402, endPoint x: 349, endPoint y: 371, distance: 74.1
click at [417, 402] on link "12" at bounding box center [418, 403] width 16 height 12
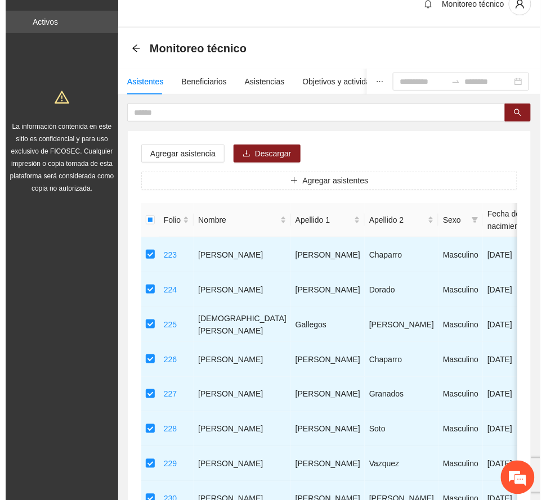
scroll to position [0, 0]
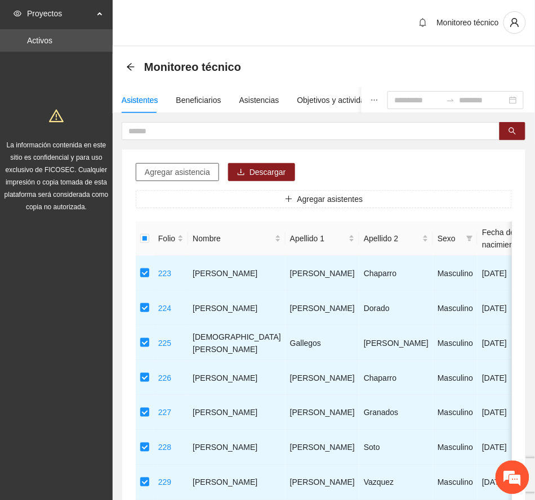
click at [196, 169] on span "Agregar asistencia" at bounding box center [177, 172] width 65 height 12
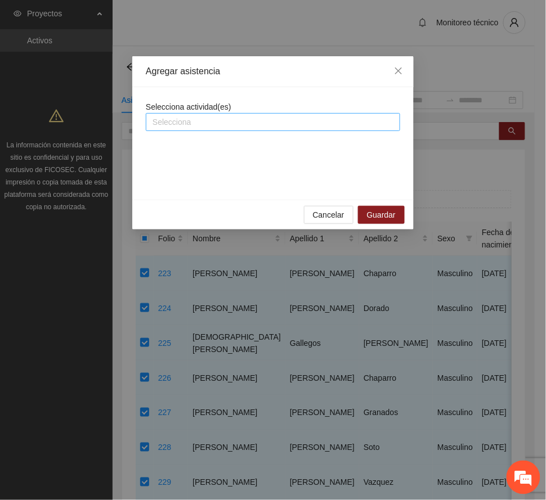
click at [229, 124] on div at bounding box center [273, 122] width 249 height 14
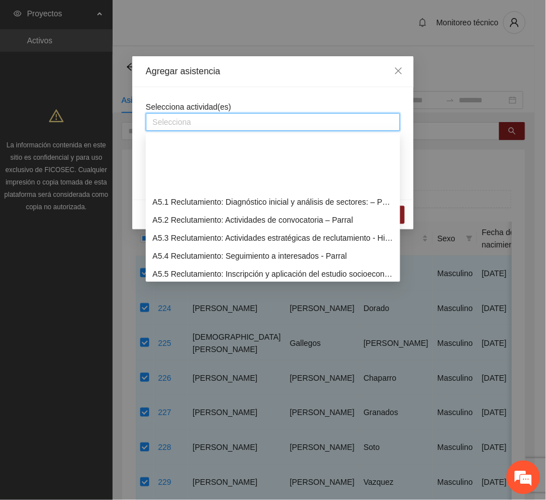
scroll to position [901, 0]
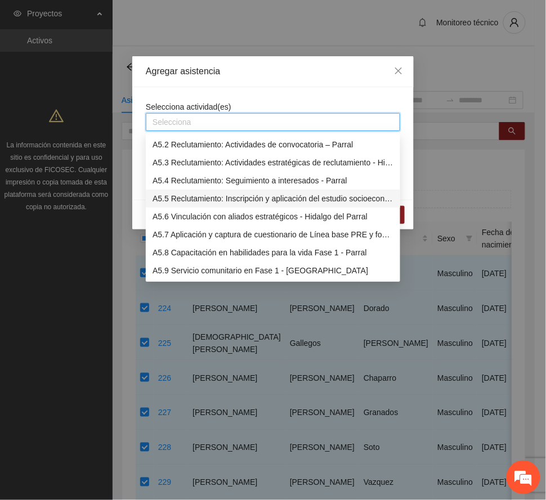
click at [212, 198] on div "A5.5 Reclutamiento: Inscripción y aplicación del estudio socioeconómico – Parral" at bounding box center [273, 198] width 241 height 12
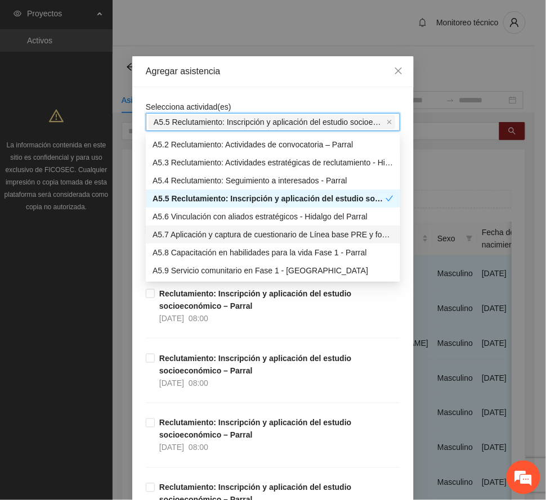
click at [214, 233] on div "A5.7 Aplicación y captura de cuestionario de Línea base PRE y focalización - PA…" at bounding box center [273, 235] width 241 height 12
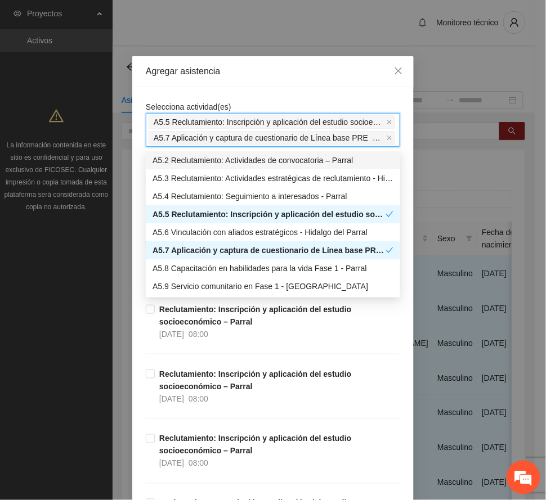
click at [293, 63] on div "Agregar asistencia" at bounding box center [272, 71] width 281 height 31
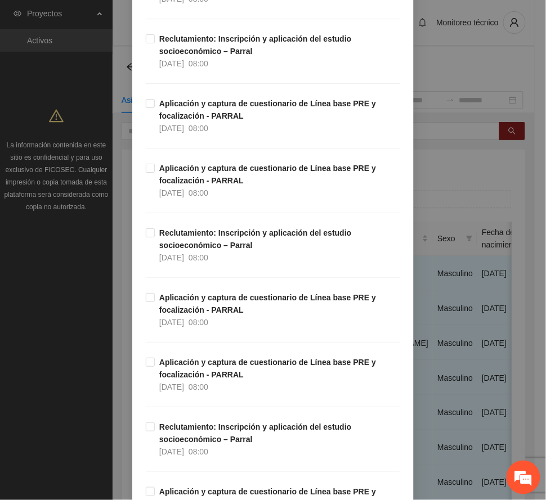
scroll to position [1951, 0]
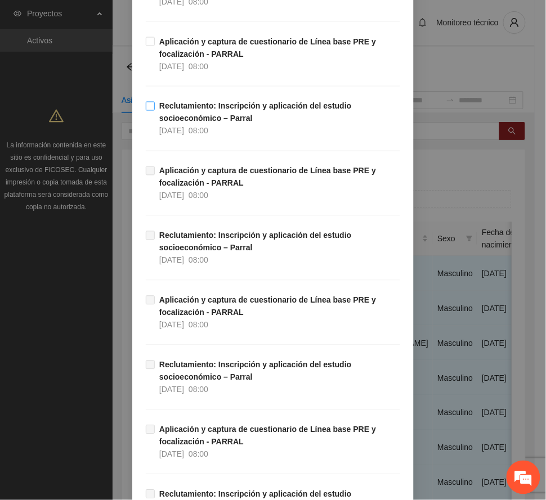
click at [203, 109] on strong "Reclutamiento: Inscripción y aplicación del estudio socioeconómico – Parral" at bounding box center [255, 112] width 192 height 21
click at [199, 48] on strong "Aplicación y captura de cuestionario de Línea base PRE y focalización - PARRAL" at bounding box center [267, 47] width 217 height 21
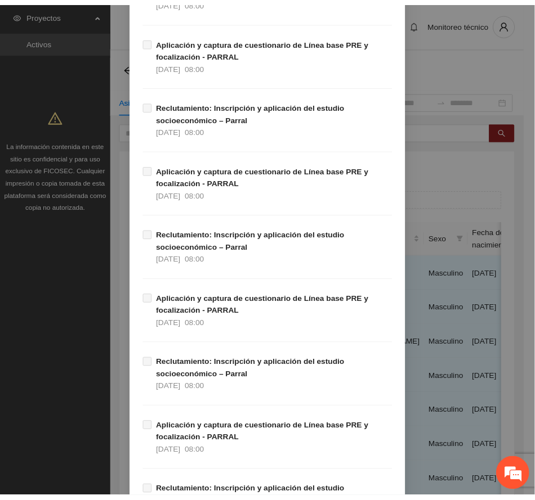
scroll to position [7029, 0]
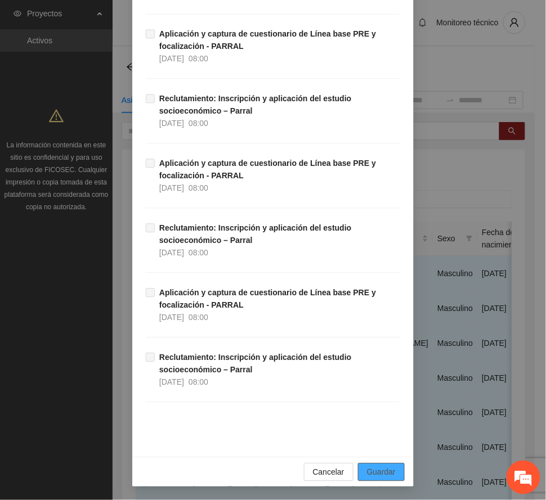
click at [378, 475] on span "Guardar" at bounding box center [381, 472] width 29 height 12
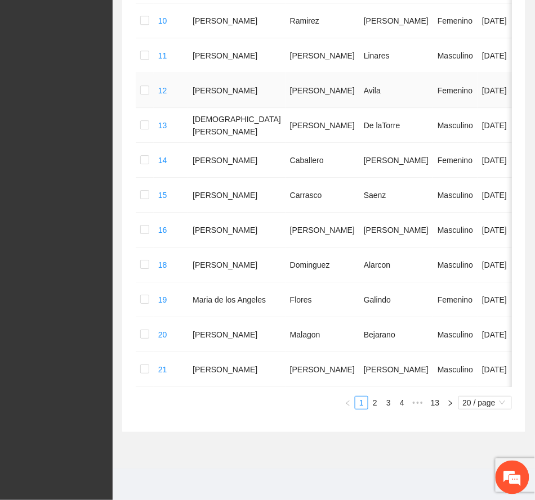
scroll to position [627, 0]
click at [415, 404] on span "•••" at bounding box center [418, 403] width 18 height 14
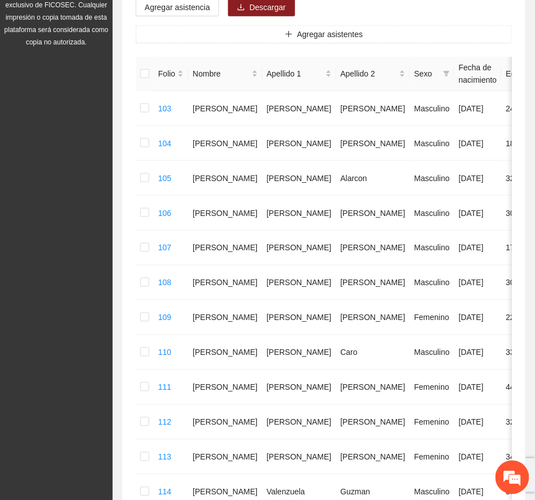
scroll to position [0, 0]
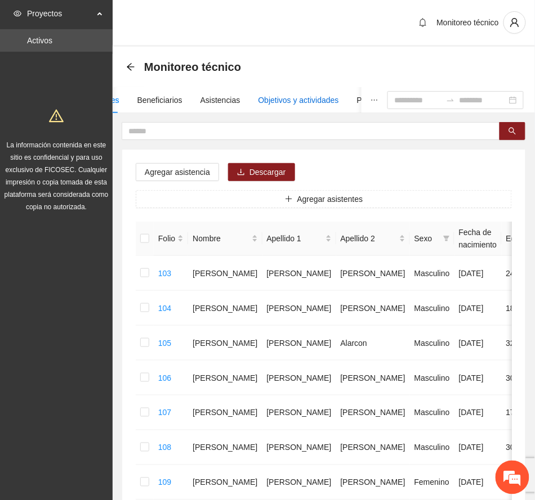
click at [312, 101] on div "Objetivos y actividades" at bounding box center [298, 100] width 80 height 12
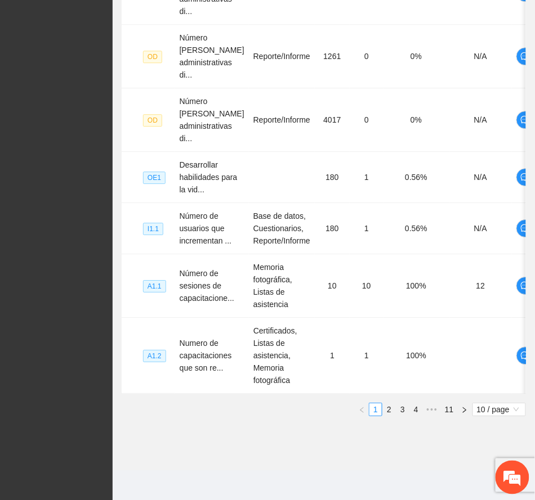
scroll to position [547, 0]
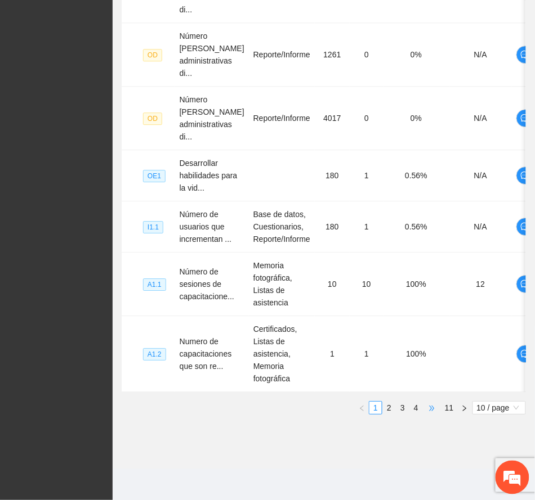
click at [437, 407] on span "•••" at bounding box center [432, 408] width 18 height 14
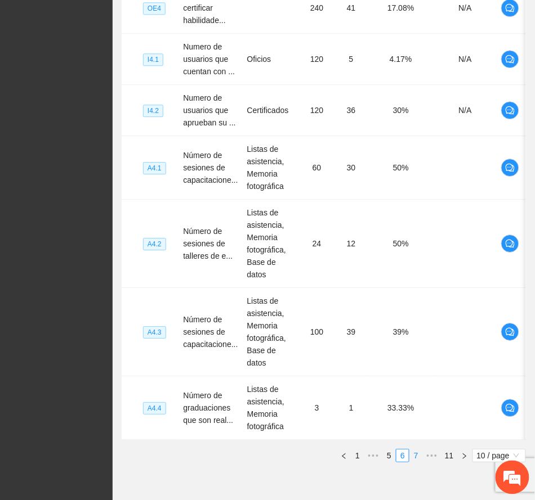
click at [416, 450] on link "7" at bounding box center [416, 456] width 12 height 12
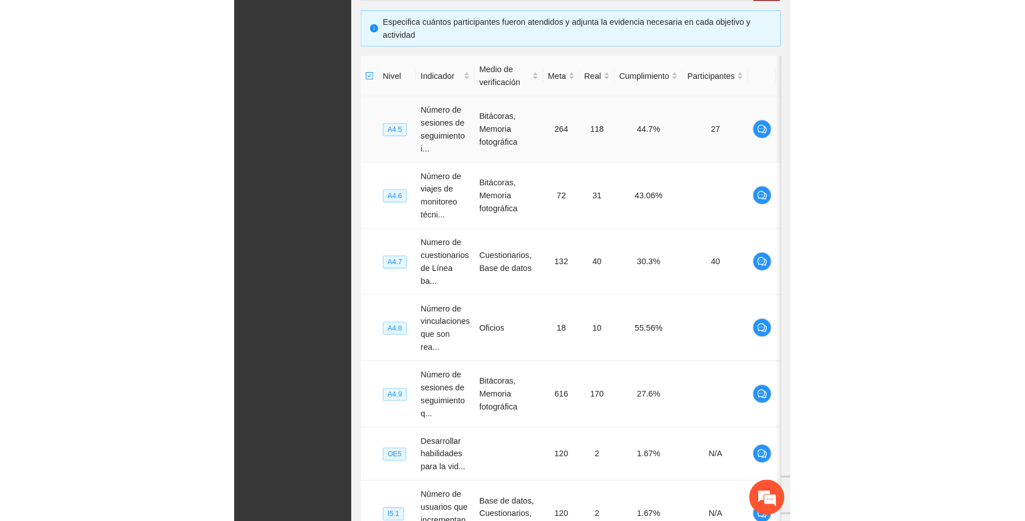
scroll to position [217, 0]
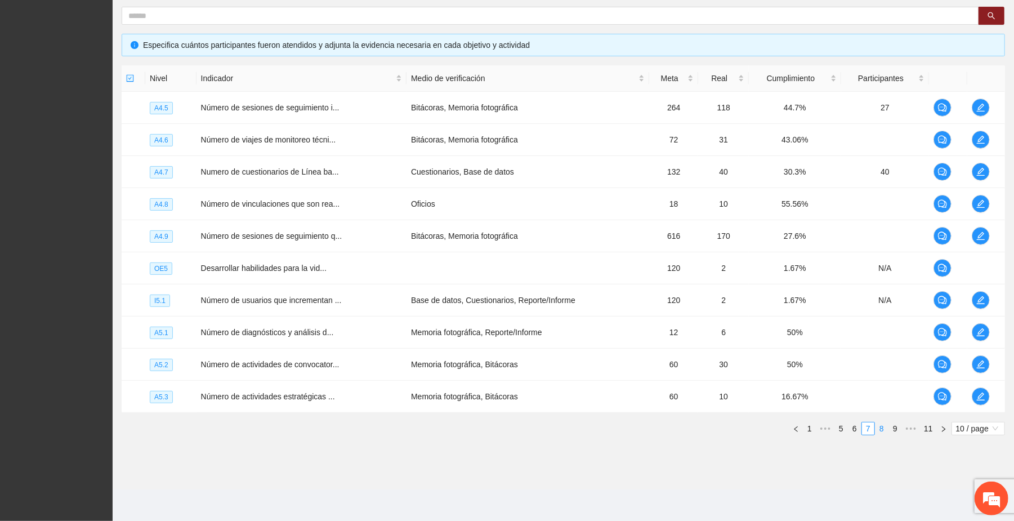
click at [545, 429] on link "8" at bounding box center [881, 428] width 12 height 12
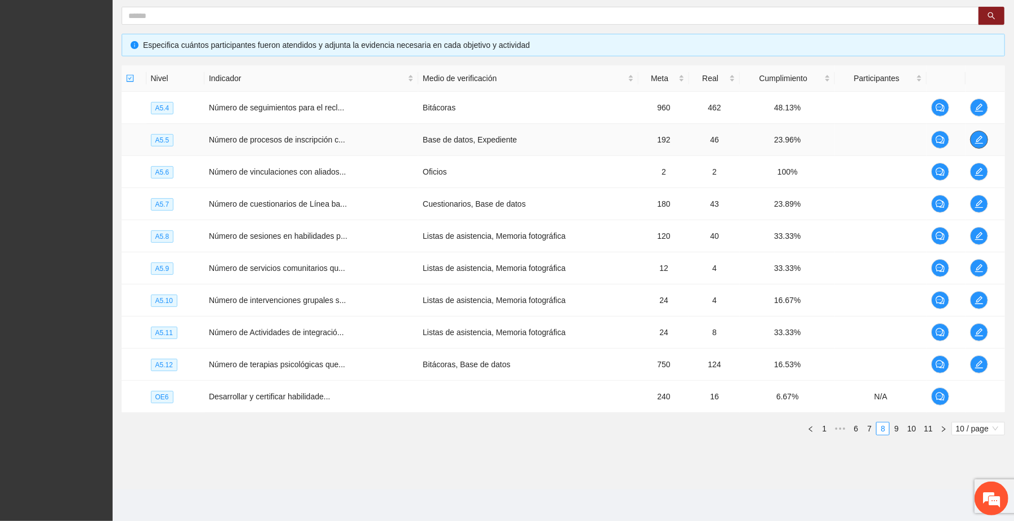
click at [545, 140] on icon "edit" at bounding box center [978, 139] width 9 height 9
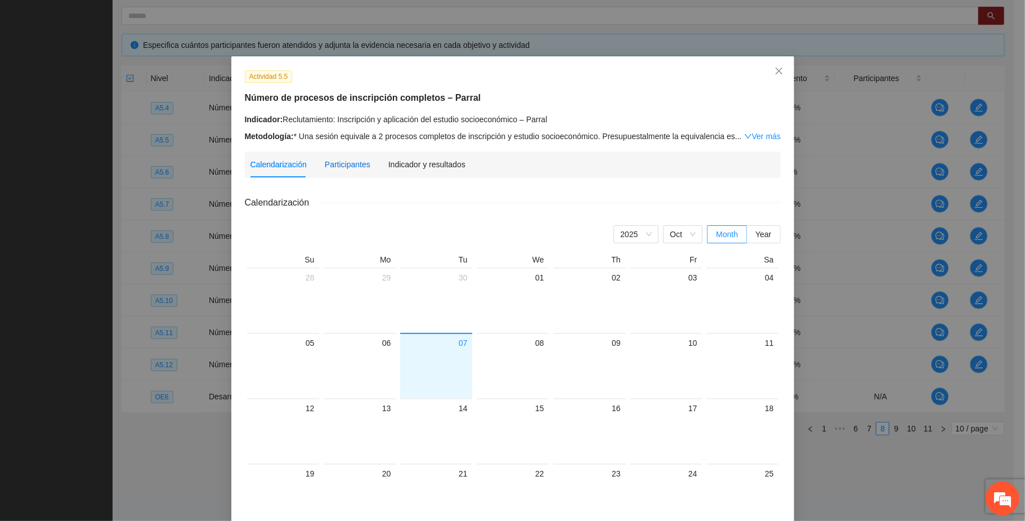
click at [333, 161] on div "Participantes" at bounding box center [348, 164] width 46 height 12
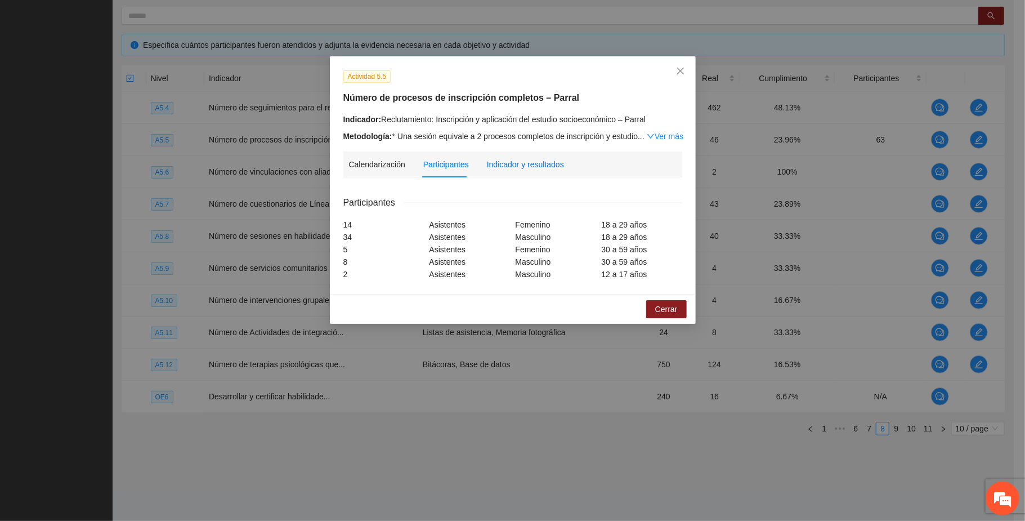
click at [535, 162] on div "Indicador y resultados" at bounding box center [525, 164] width 77 height 12
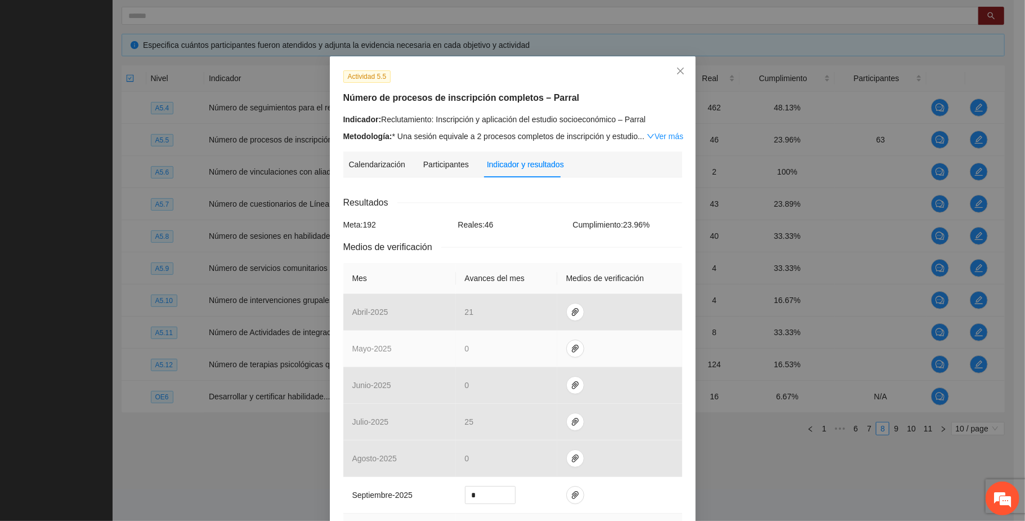
scroll to position [150, 0]
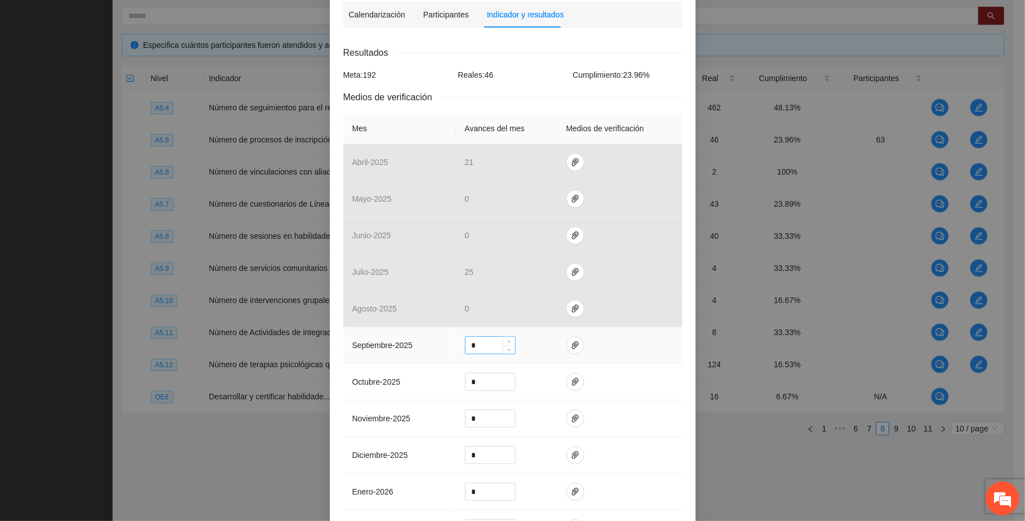
click at [476, 341] on input "*" at bounding box center [490, 345] width 50 height 17
type input "**"
click at [545, 344] on icon "paper-clip" at bounding box center [575, 345] width 9 height 9
click at [545, 307] on span "Adjuntar documento" at bounding box center [539, 313] width 70 height 12
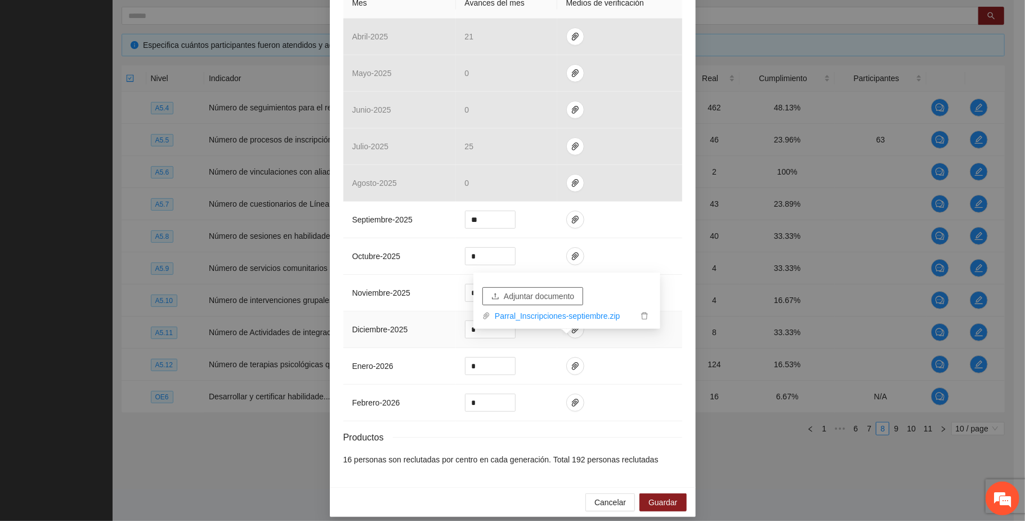
scroll to position [289, 0]
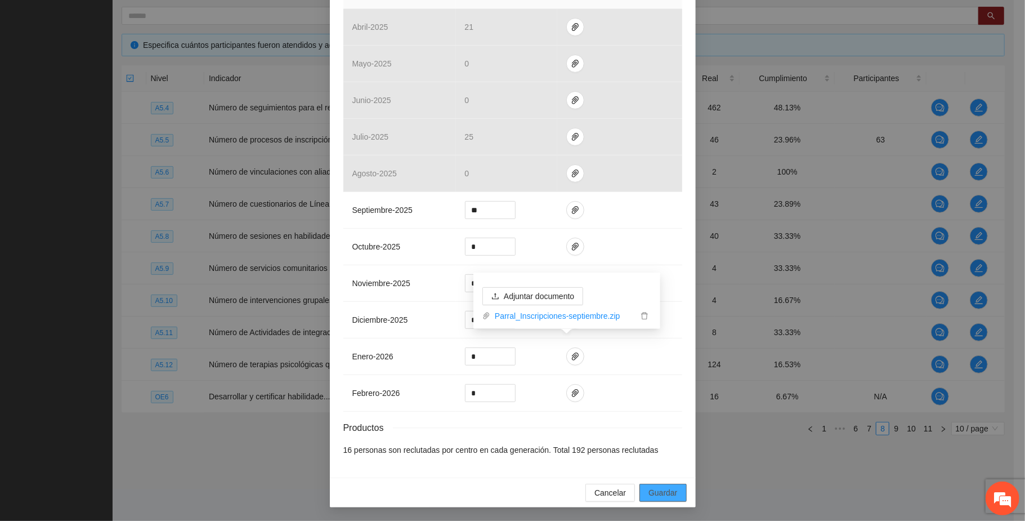
click at [545, 496] on span "Guardar" at bounding box center [662, 492] width 29 height 12
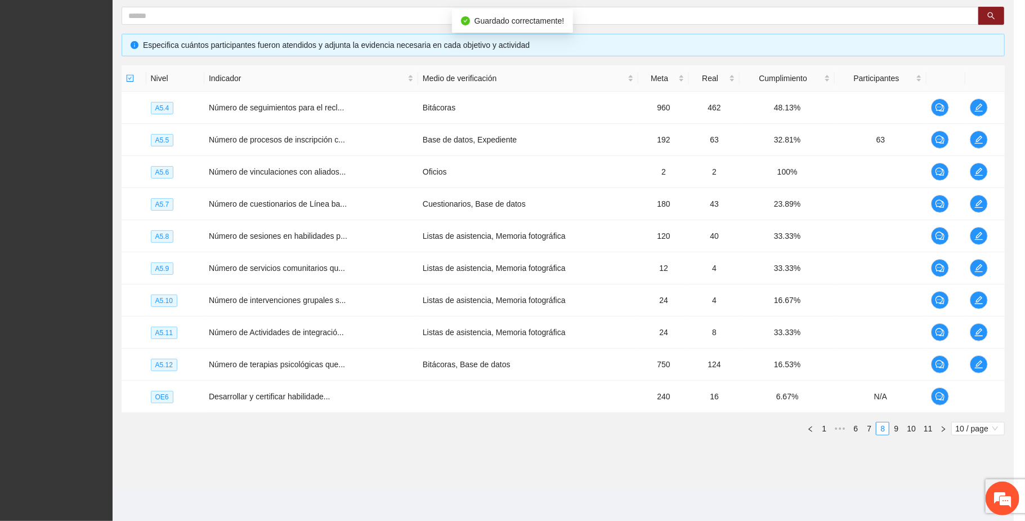
scroll to position [233, 0]
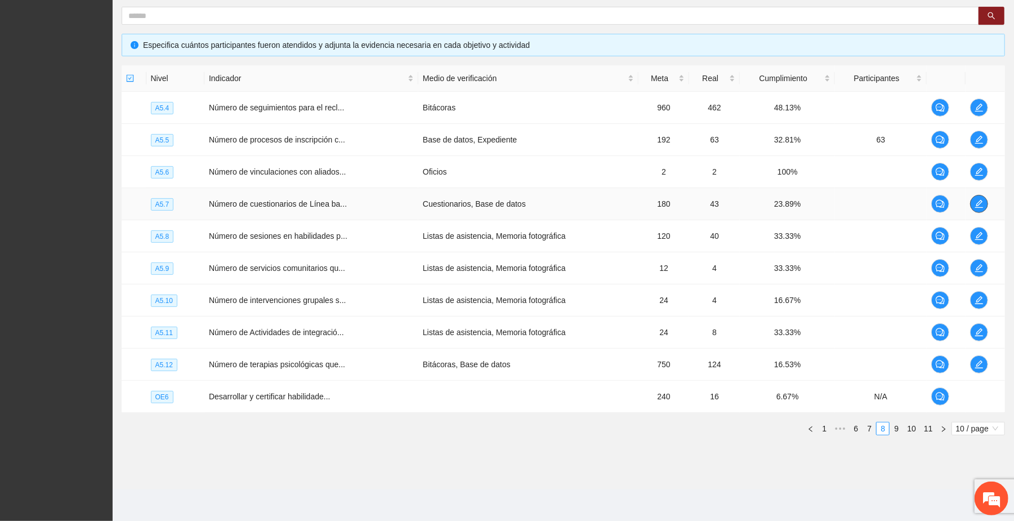
click at [545, 200] on icon "edit" at bounding box center [978, 203] width 9 height 9
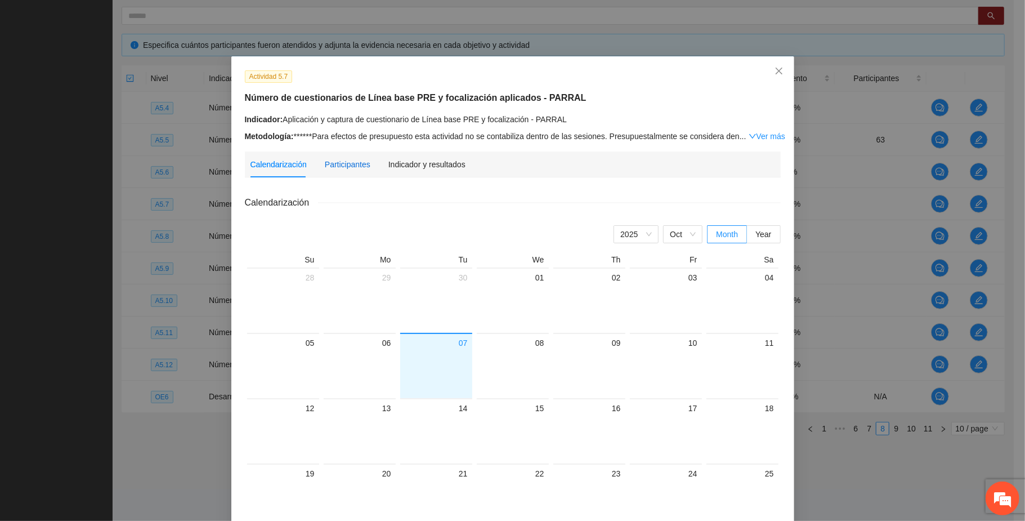
click at [350, 159] on div "Participantes" at bounding box center [348, 164] width 46 height 12
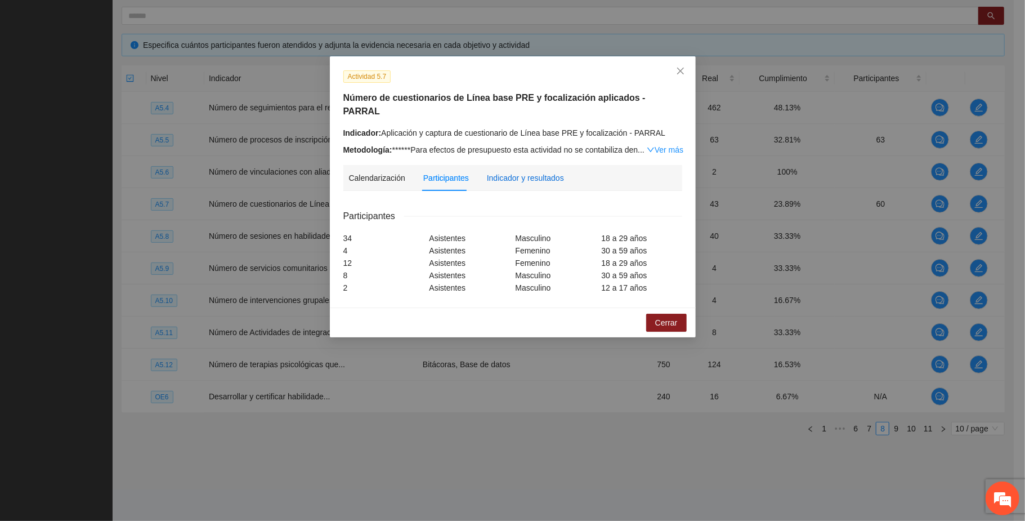
click at [508, 172] on div "Indicador y resultados" at bounding box center [525, 178] width 77 height 12
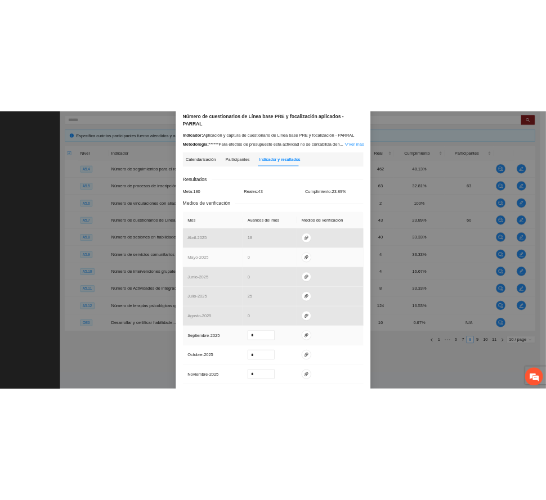
scroll to position [150, 0]
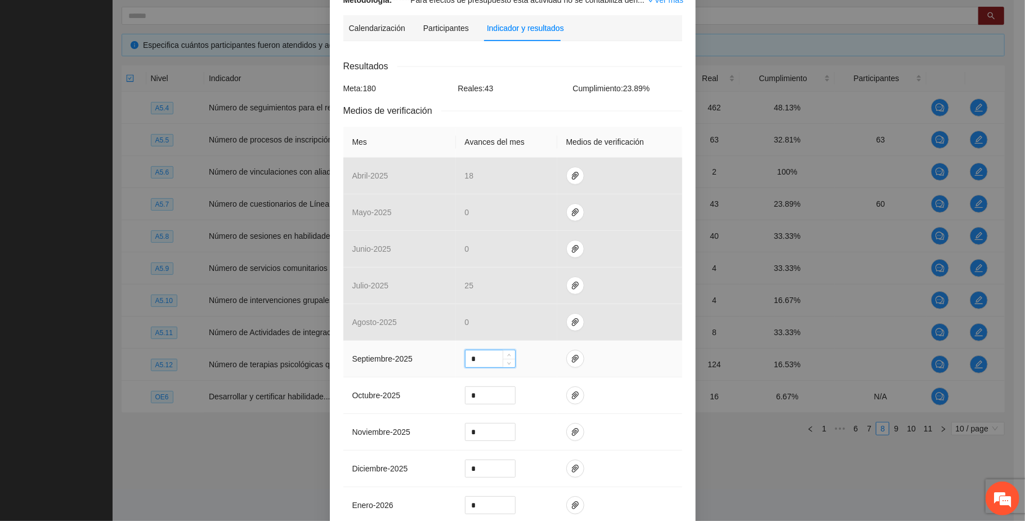
click at [482, 350] on input "*" at bounding box center [490, 358] width 50 height 17
type input "**"
click at [545, 354] on icon "paper-clip" at bounding box center [575, 358] width 9 height 9
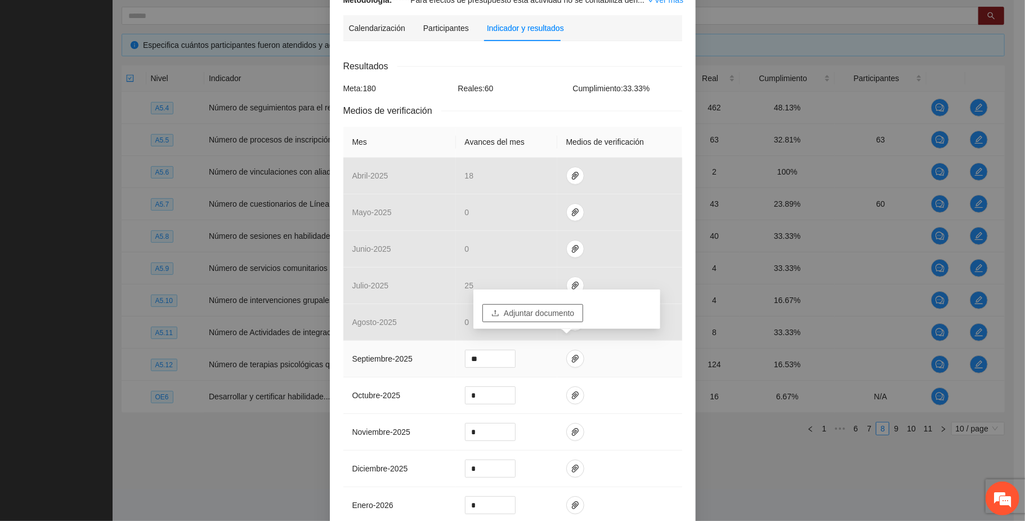
click at [545, 310] on span "Adjuntar documento" at bounding box center [539, 313] width 70 height 12
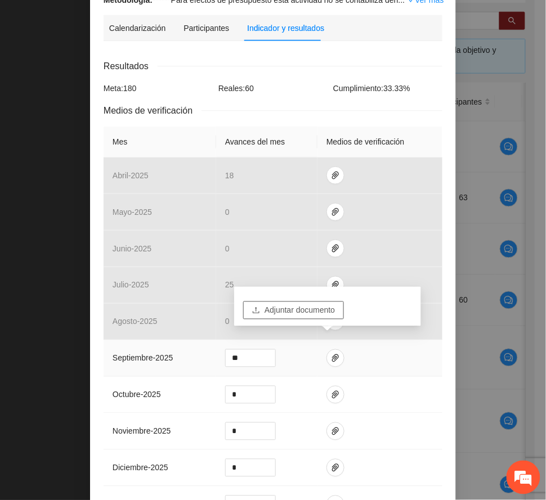
click at [313, 310] on span "Adjuntar documento" at bounding box center [300, 310] width 70 height 12
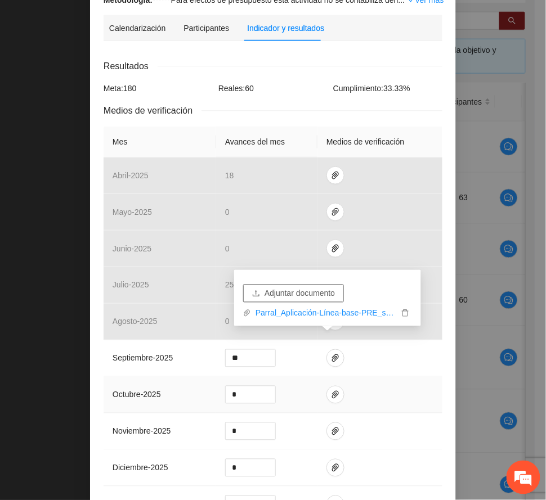
scroll to position [300, 0]
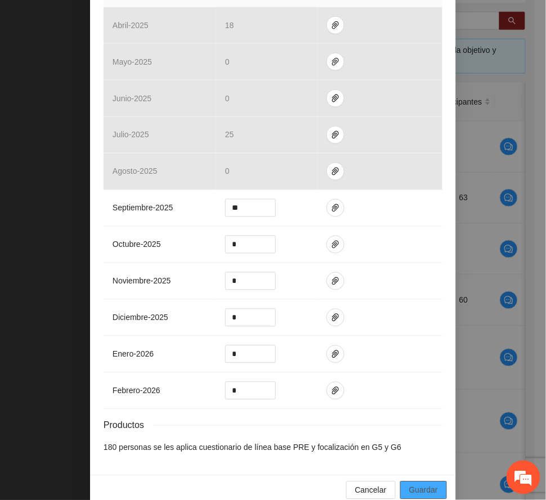
click at [424, 485] on span "Guardar" at bounding box center [423, 491] width 29 height 12
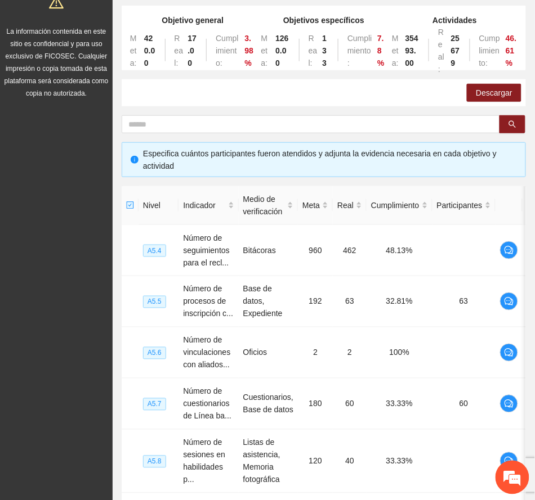
scroll to position [0, 0]
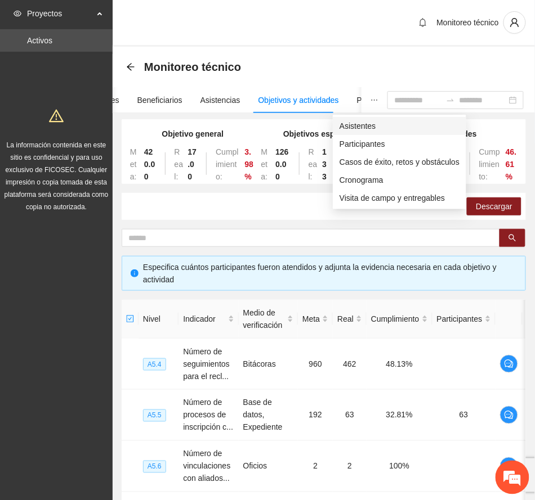
click at [361, 124] on span "Asistentes" at bounding box center [399, 126] width 120 height 12
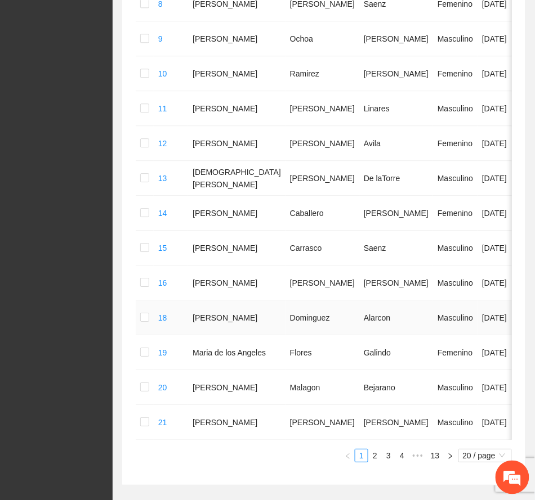
scroll to position [627, 0]
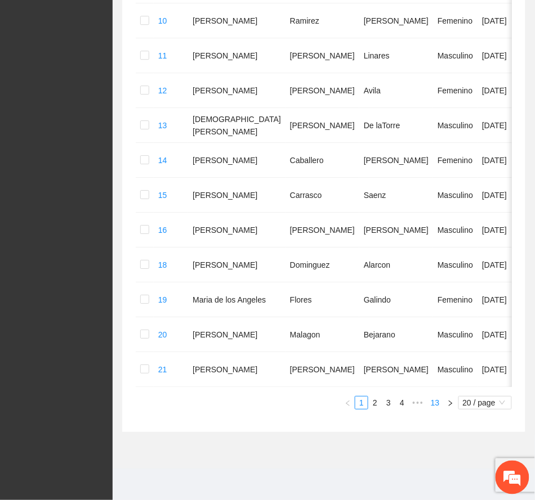
click at [431, 402] on link "13" at bounding box center [435, 403] width 16 height 12
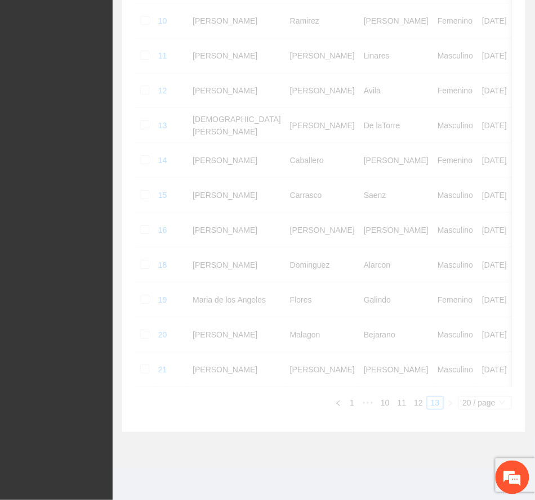
scroll to position [404, 0]
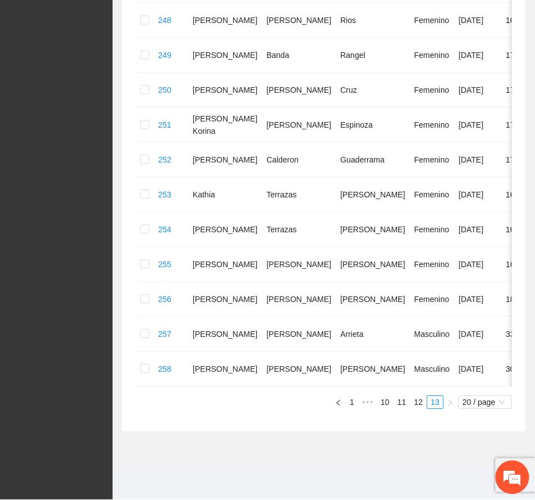
click at [397, 401] on link "11" at bounding box center [402, 403] width 16 height 12
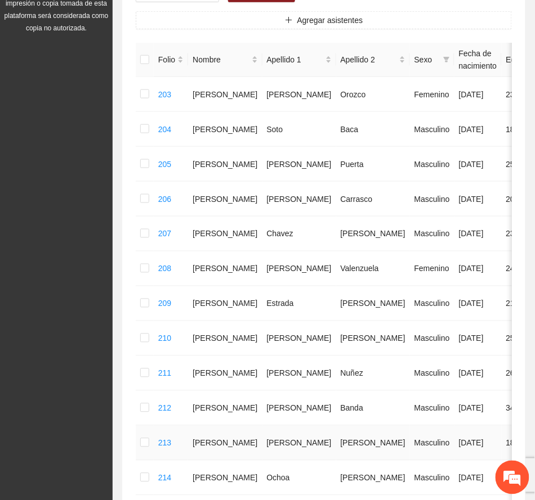
scroll to position [554, 0]
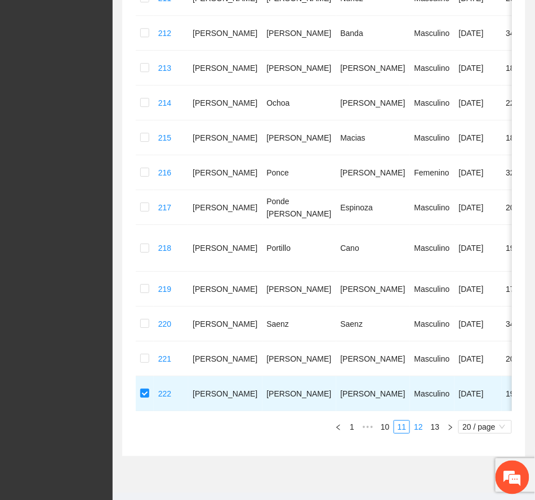
click at [419, 426] on link "12" at bounding box center [418, 427] width 16 height 12
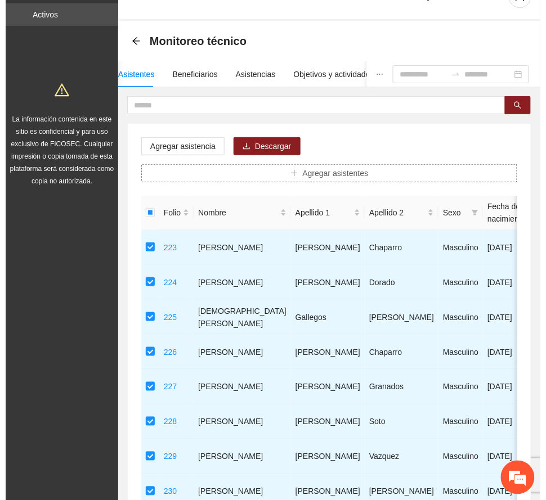
scroll to position [0, 0]
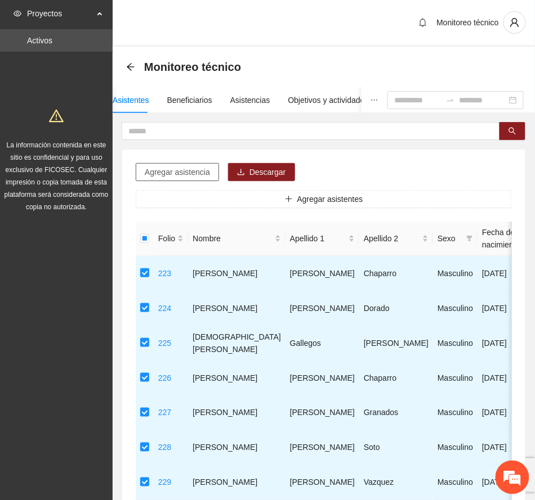
click at [174, 176] on span "Agregar asistencia" at bounding box center [177, 172] width 65 height 12
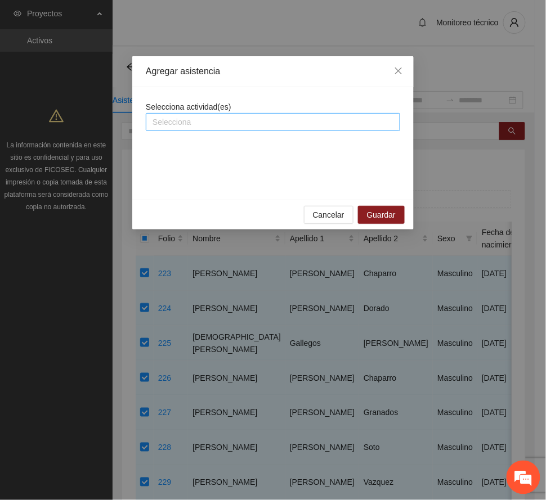
click at [227, 120] on div at bounding box center [273, 122] width 249 height 14
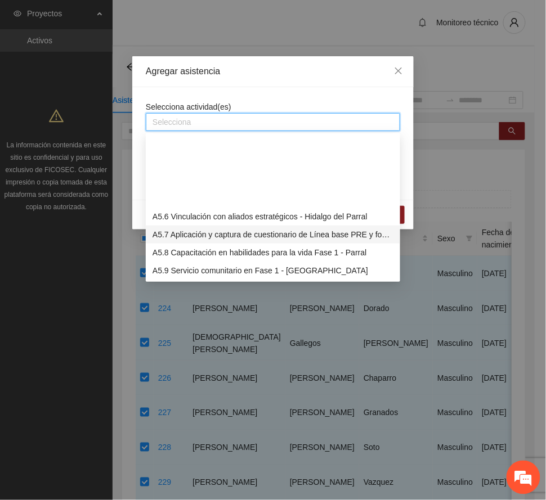
scroll to position [975, 0]
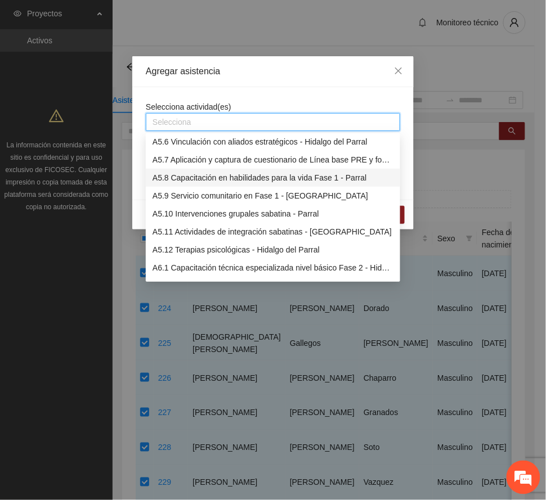
click at [271, 177] on div "A5.8 Capacitación en habilidades para la vida Fase 1 - Parral" at bounding box center [273, 178] width 241 height 12
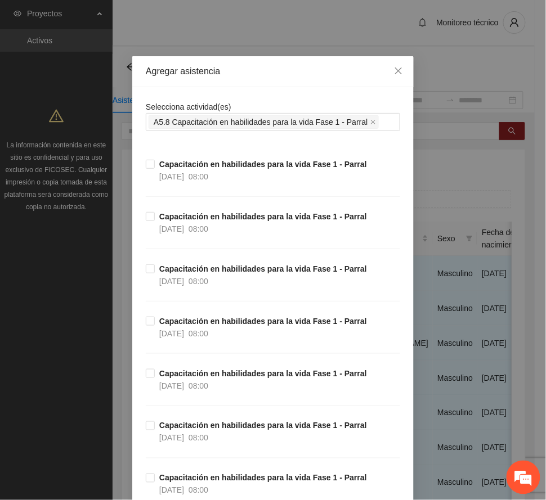
click at [302, 70] on div "Agregar asistencia" at bounding box center [273, 71] width 254 height 12
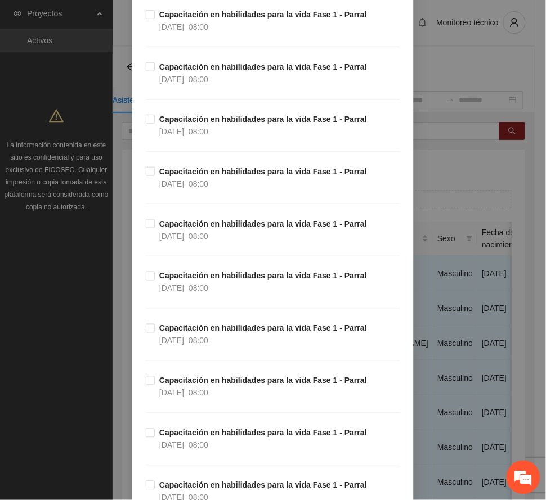
scroll to position [225, 0]
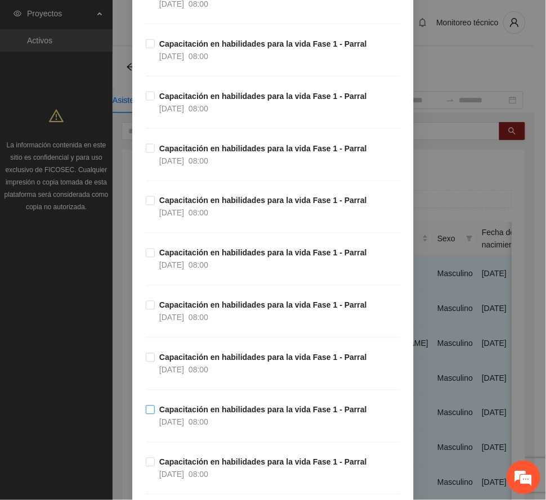
click at [194, 418] on span "Capacitación en habilidades para la vida Fase 1 - Parral [DATE] 08:00" at bounding box center [263, 416] width 217 height 25
click at [203, 365] on span "Capacitación en habilidades para la vida Fase 1 - Parral [DATE] 08:00" at bounding box center [263, 364] width 217 height 25
click at [192, 306] on strong "Capacitación en habilidades para la vida Fase 1 - Parral" at bounding box center [263, 305] width 208 height 9
click at [199, 257] on strong "Capacitación en habilidades para la vida Fase 1 - Parral" at bounding box center [263, 253] width 208 height 9
click at [194, 210] on div "[DATE] 08:00" at bounding box center [183, 213] width 49 height 12
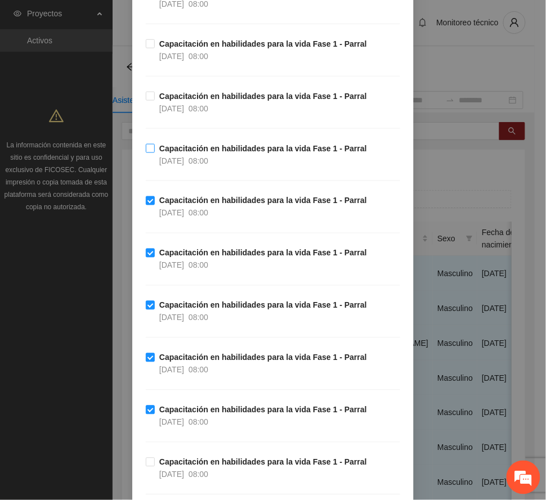
click at [181, 160] on span "[DATE]" at bounding box center [171, 160] width 25 height 9
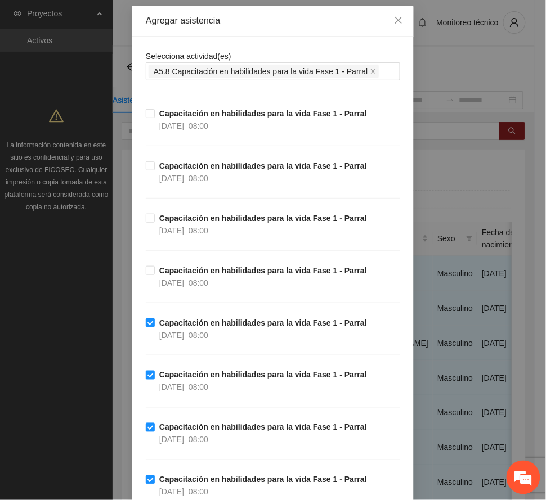
scroll to position [0, 0]
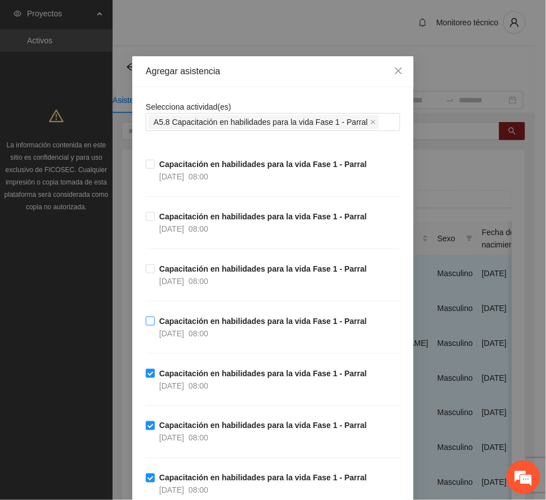
click at [180, 324] on strong "Capacitación en habilidades para la vida Fase 1 - Parral" at bounding box center [263, 321] width 208 height 9
click at [192, 274] on strong "Capacitación en habilidades para la vida Fase 1 - Parral" at bounding box center [263, 269] width 208 height 9
drag, startPoint x: 181, startPoint y: 223, endPoint x: 181, endPoint y: 209, distance: 13.5
click at [181, 222] on span "Capacitación en habilidades para la vida Fase 1 - Parral [DATE] 08:00" at bounding box center [263, 222] width 217 height 25
click at [181, 169] on strong "Capacitación en habilidades para la vida Fase 1 - Parral" at bounding box center [263, 164] width 208 height 9
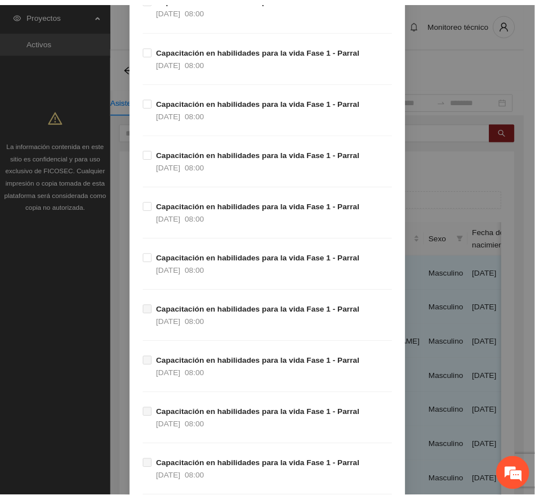
scroll to position [1318, 0]
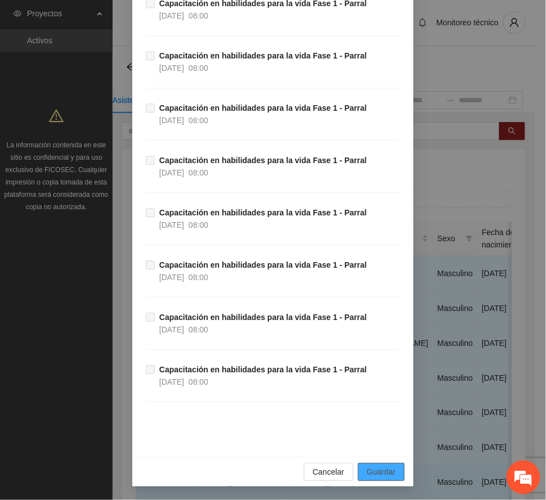
drag, startPoint x: 384, startPoint y: 474, endPoint x: 290, endPoint y: 485, distance: 94.0
click at [383, 474] on span "Guardar" at bounding box center [381, 472] width 29 height 12
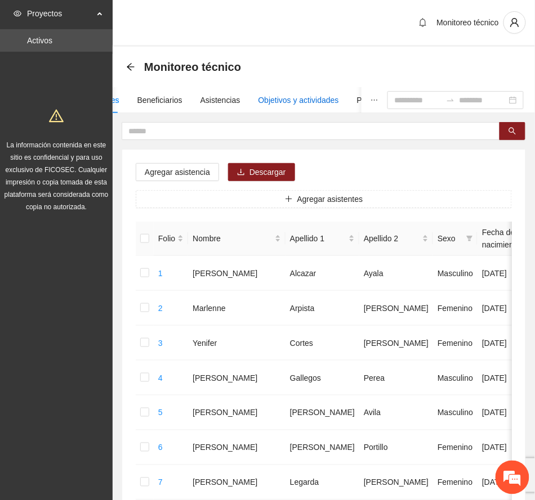
click at [320, 99] on div "Objetivos y actividades" at bounding box center [298, 100] width 80 height 12
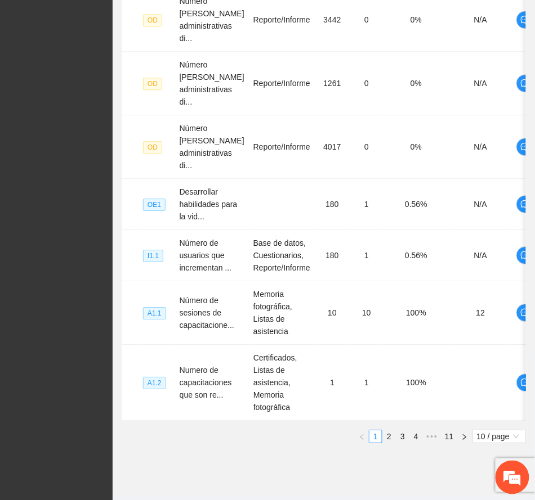
scroll to position [547, 0]
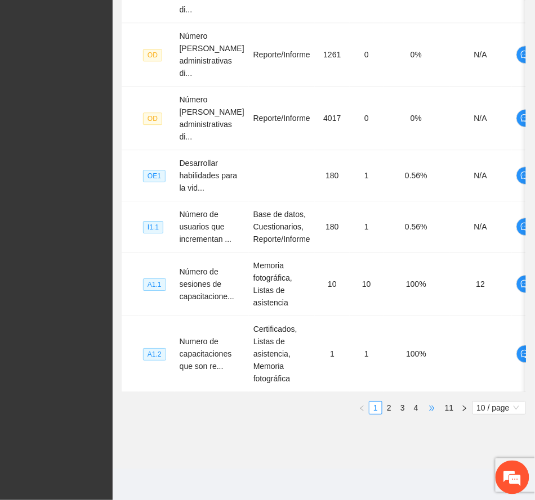
click at [435, 407] on span "•••" at bounding box center [432, 408] width 18 height 14
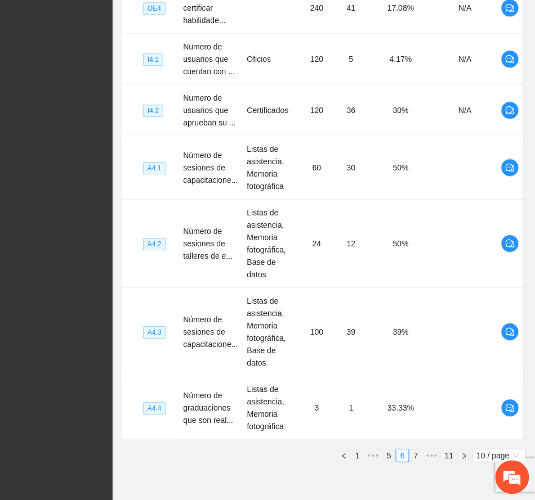
click at [414, 450] on link "7" at bounding box center [416, 456] width 12 height 12
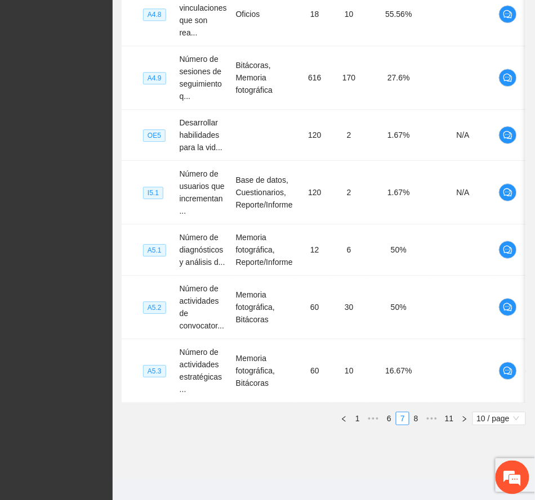
click at [413, 413] on link "8" at bounding box center [416, 419] width 12 height 12
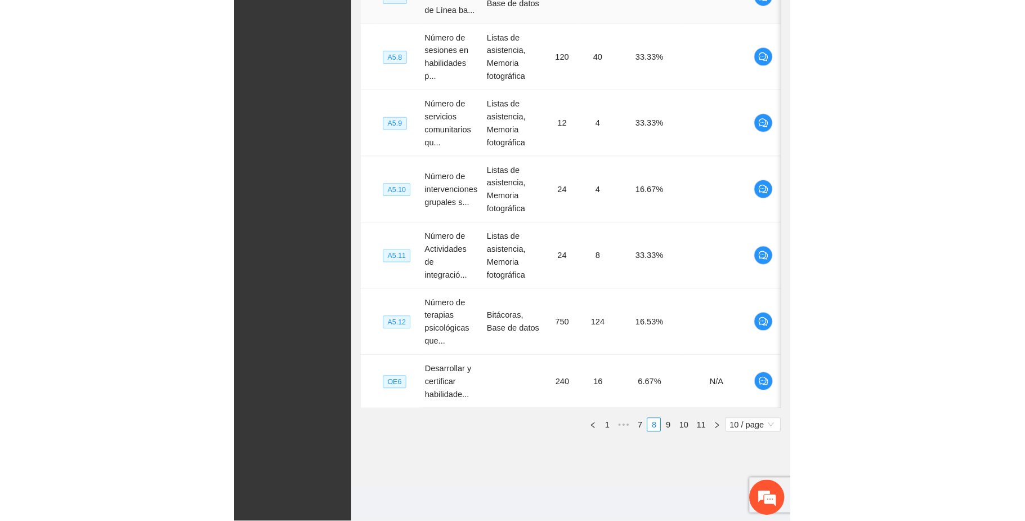
scroll to position [217, 0]
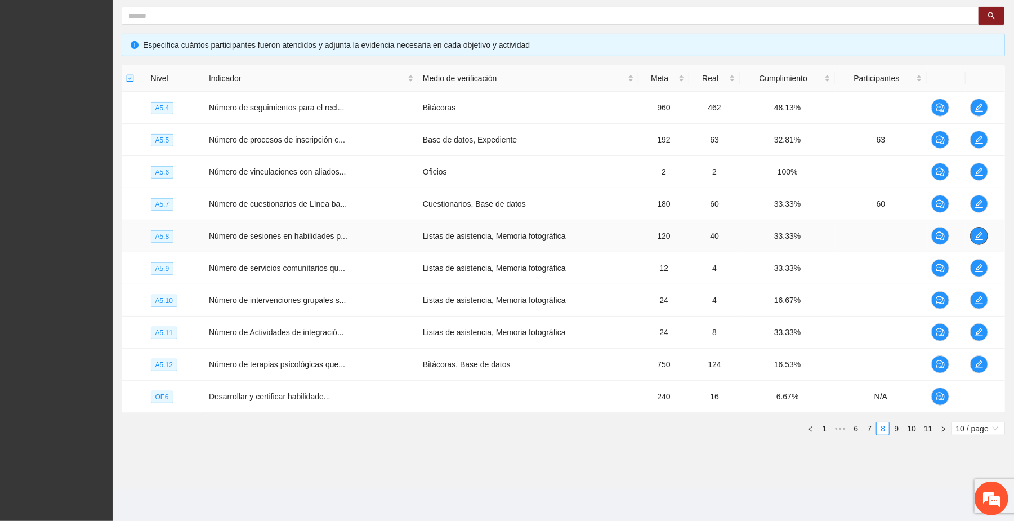
click at [545, 237] on icon "edit" at bounding box center [978, 235] width 9 height 9
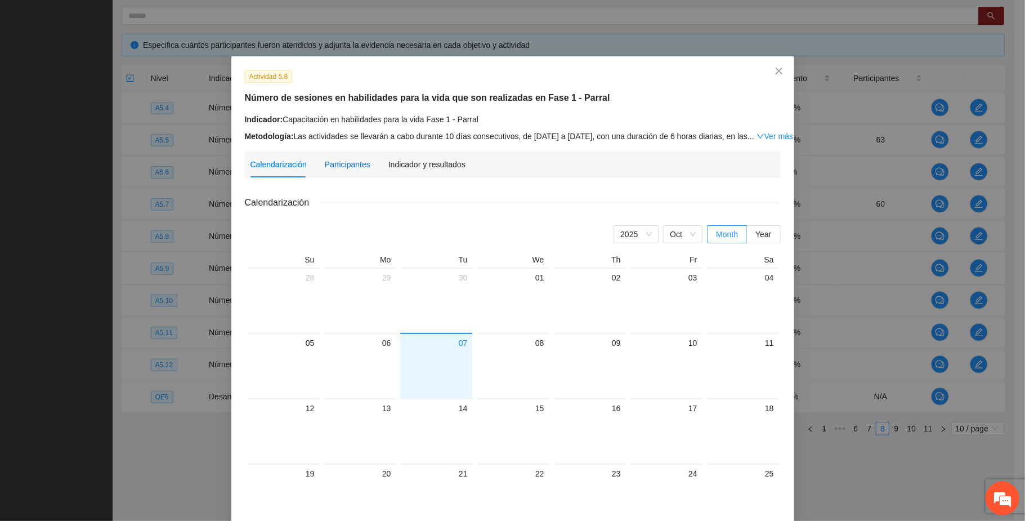
click at [334, 164] on div "Participantes" at bounding box center [348, 164] width 46 height 12
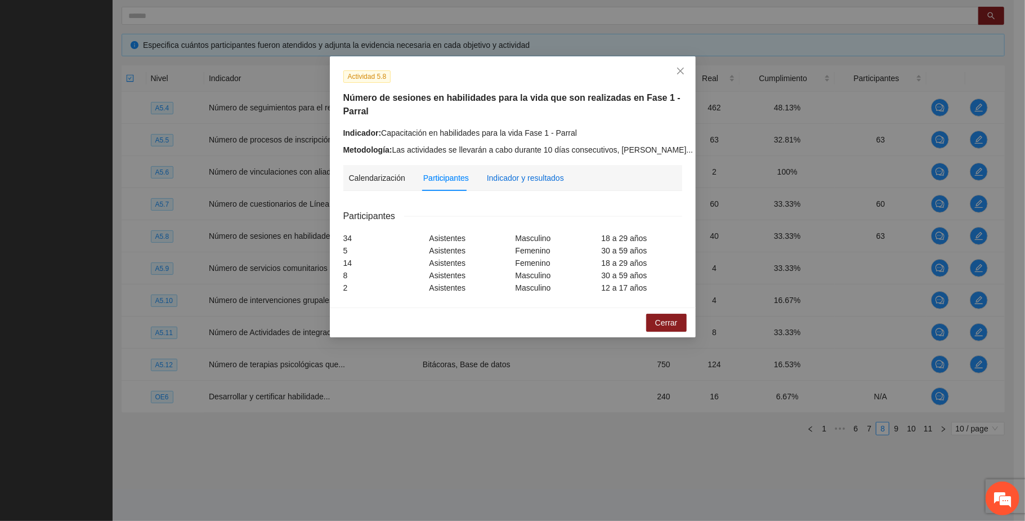
click at [531, 179] on div "Indicador y resultados" at bounding box center [525, 178] width 77 height 12
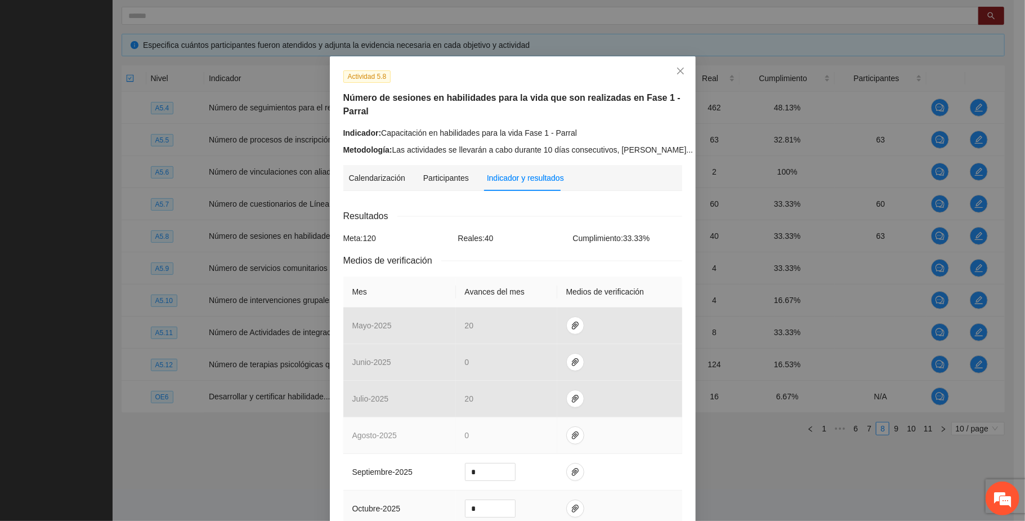
scroll to position [75, 0]
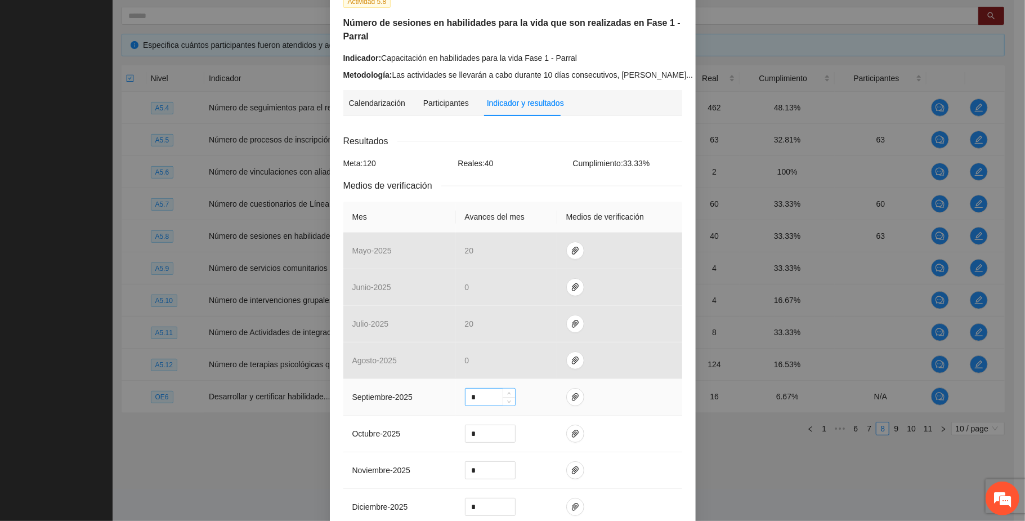
click at [482, 404] on input "*" at bounding box center [490, 396] width 50 height 17
type input "**"
click at [545, 395] on icon "paper-clip" at bounding box center [575, 397] width 7 height 8
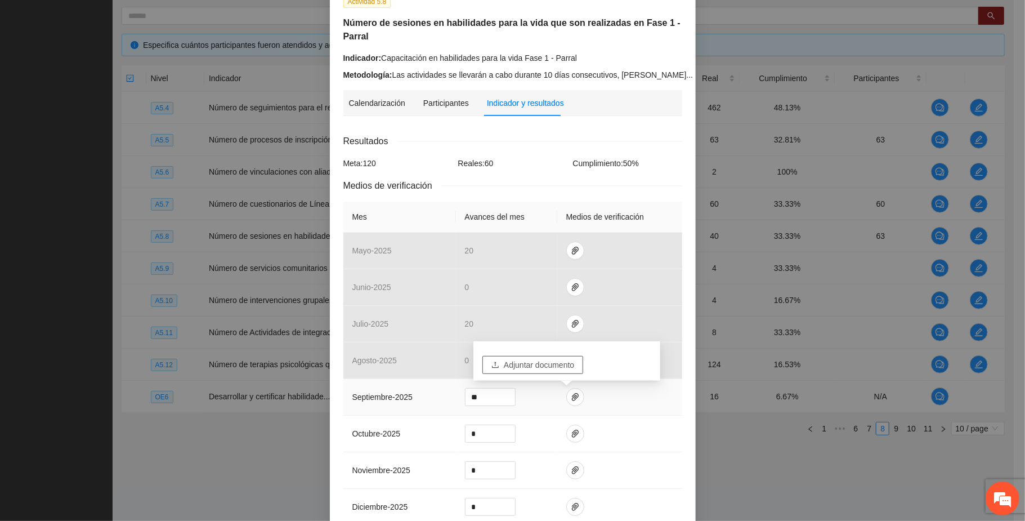
click at [545, 363] on span "Adjuntar documento" at bounding box center [539, 365] width 70 height 12
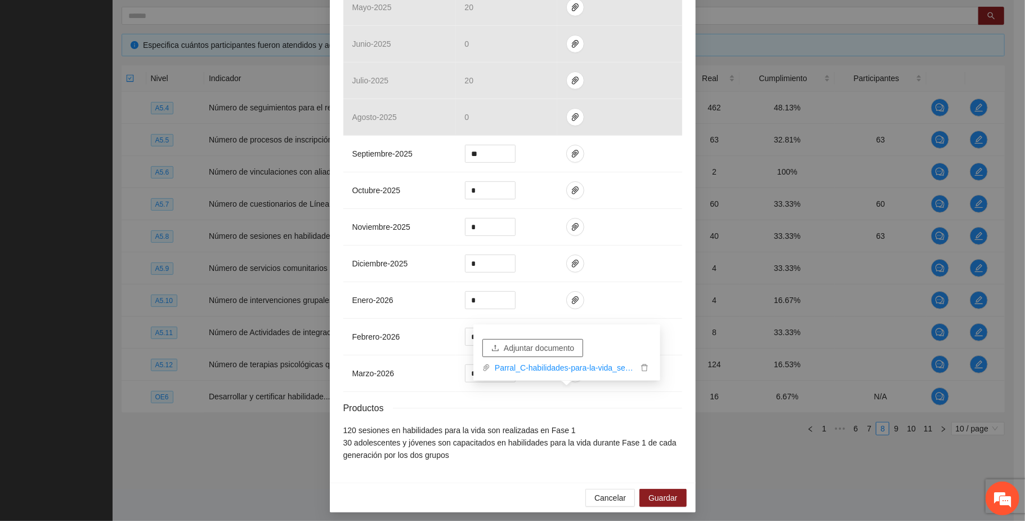
scroll to position [328, 0]
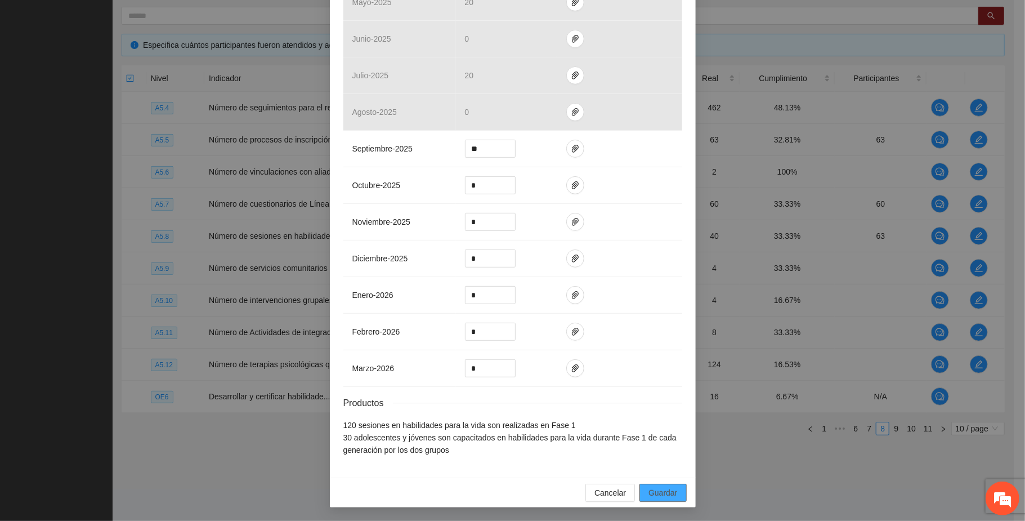
click at [545, 485] on button "Guardar" at bounding box center [662, 492] width 47 height 18
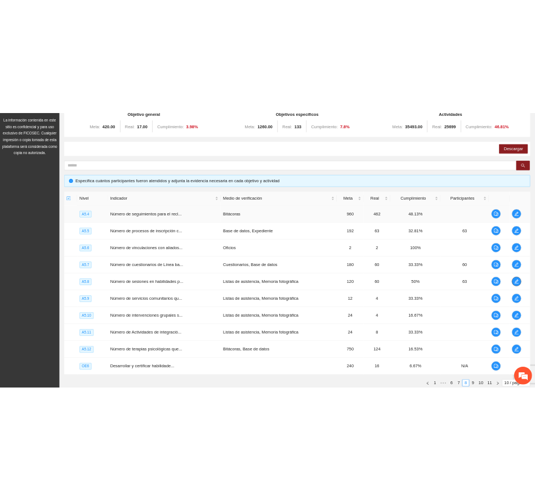
scroll to position [0, 0]
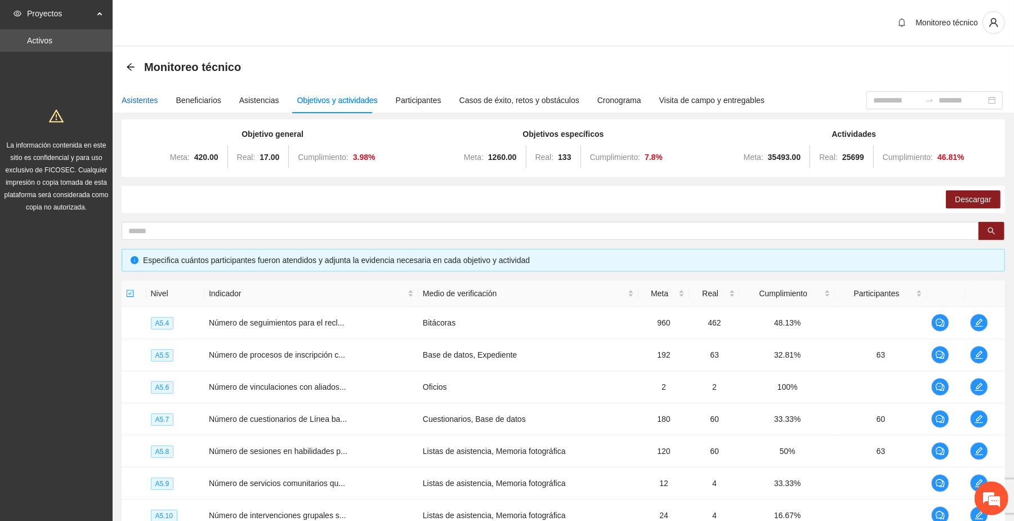
click at [145, 97] on div "Asistentes" at bounding box center [140, 100] width 37 height 12
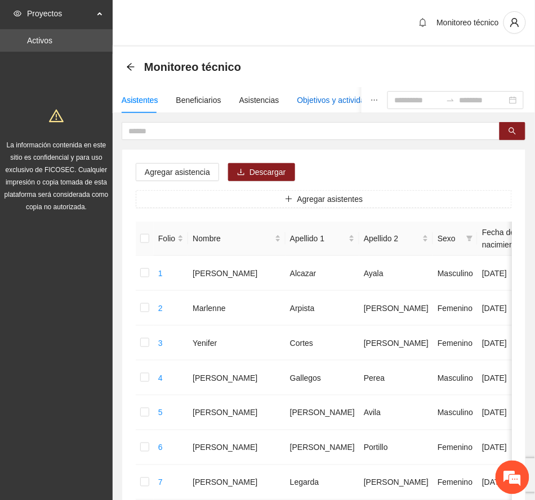
click at [321, 97] on div "Objetivos y actividades" at bounding box center [337, 100] width 80 height 12
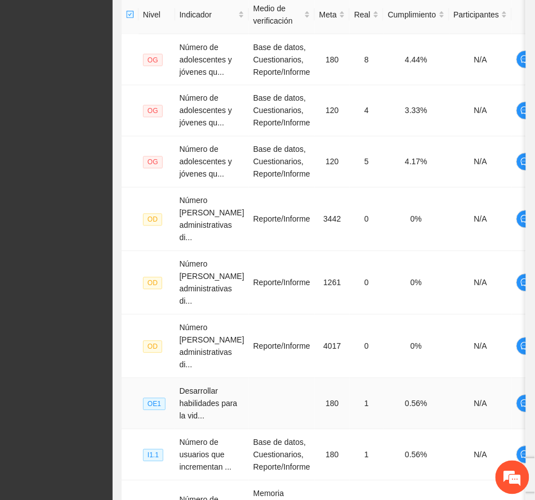
scroll to position [547, 0]
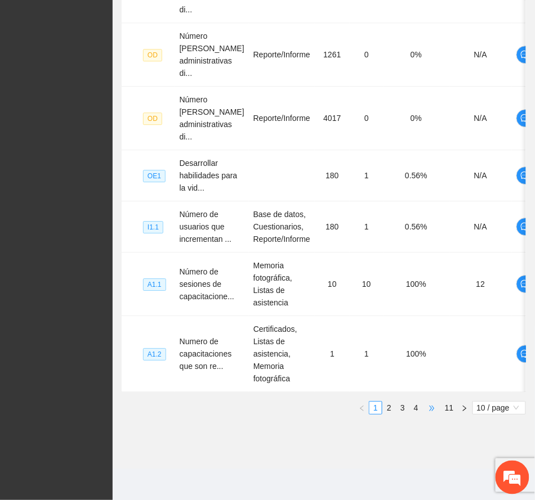
click at [431, 406] on span "•••" at bounding box center [432, 408] width 18 height 14
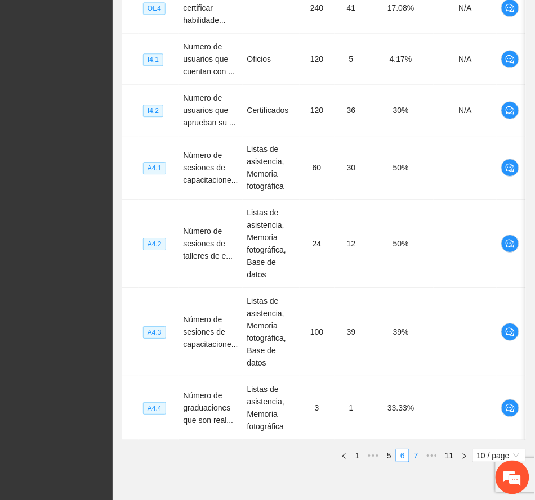
click at [415, 450] on link "7" at bounding box center [416, 456] width 12 height 12
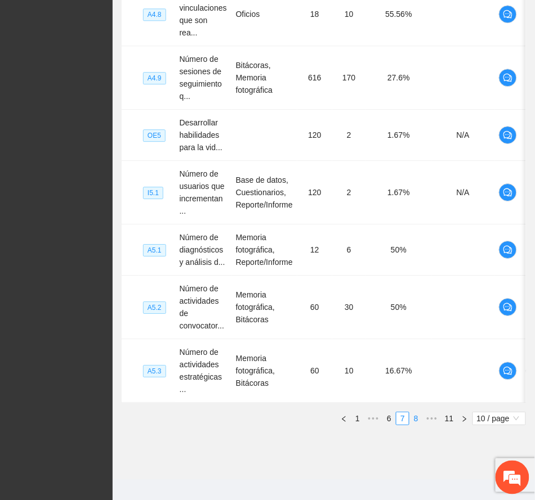
click at [419, 413] on link "8" at bounding box center [416, 419] width 12 height 12
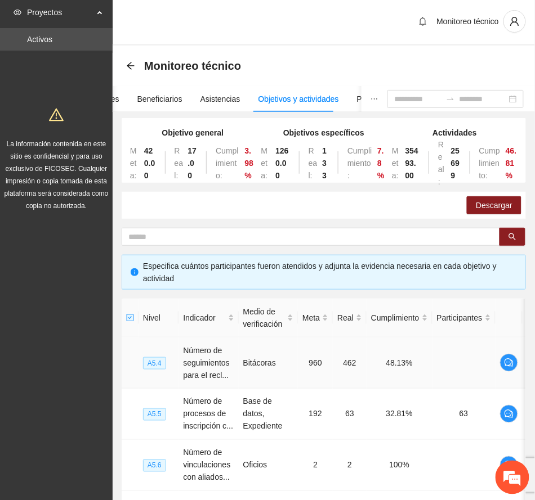
scroll to position [0, 0]
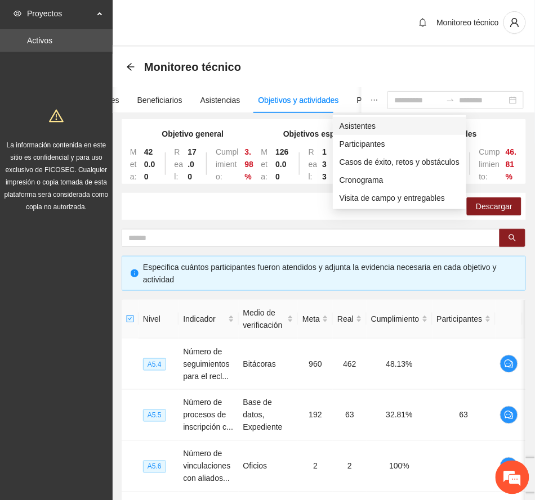
click at [361, 124] on span "Asistentes" at bounding box center [399, 126] width 120 height 12
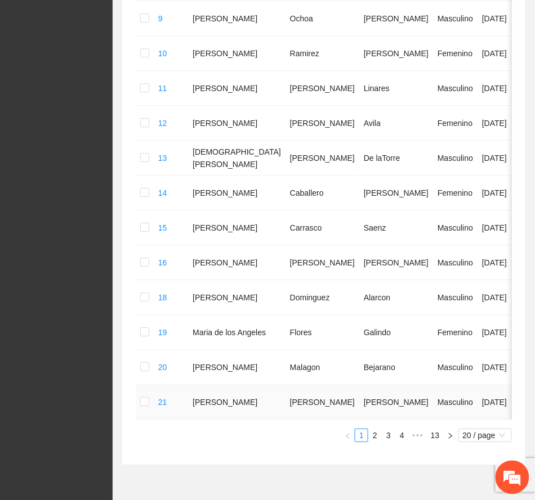
scroll to position [627, 0]
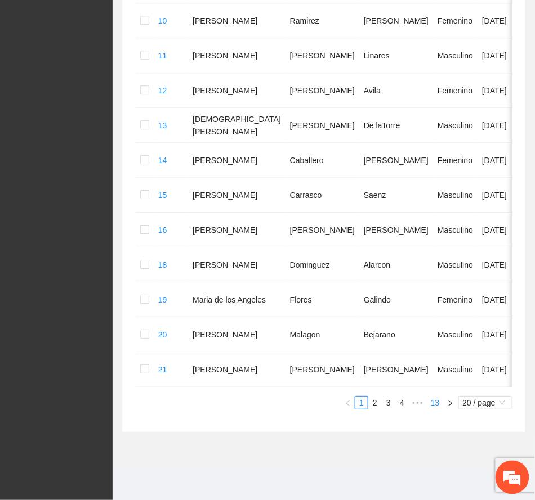
click at [431, 400] on link "13" at bounding box center [435, 403] width 16 height 12
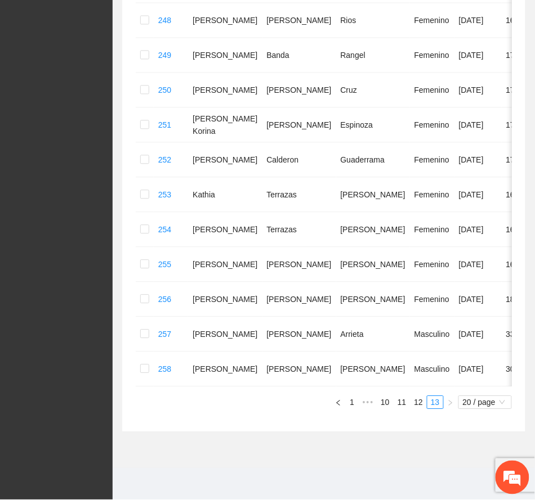
scroll to position [404, 0]
click at [401, 403] on link "11" at bounding box center [402, 403] width 16 height 12
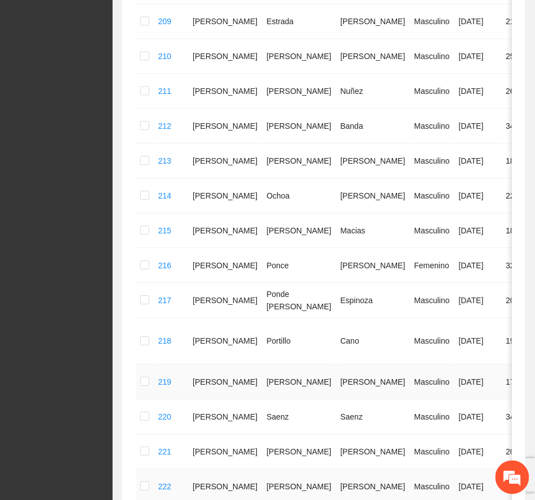
scroll to position [579, 0]
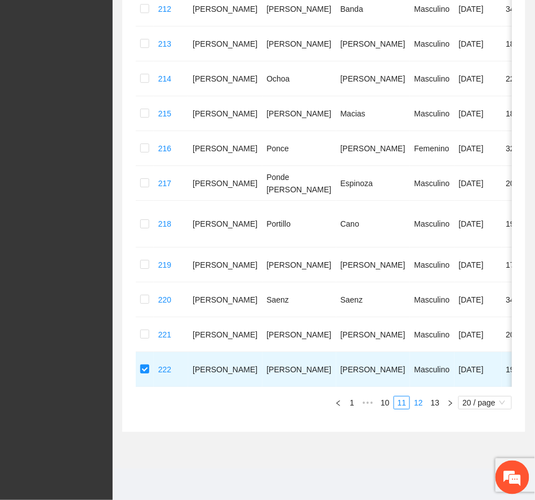
click at [421, 400] on link "12" at bounding box center [418, 403] width 16 height 12
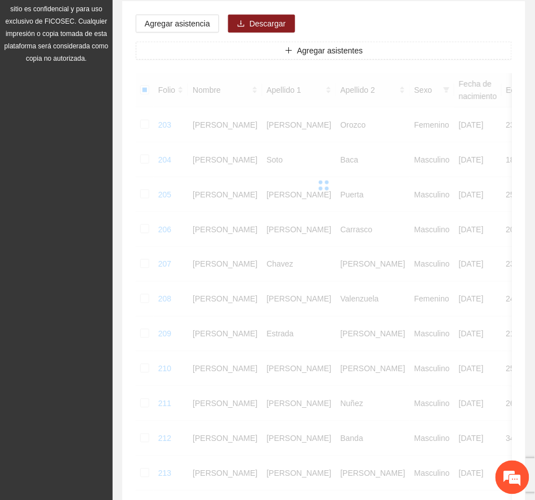
scroll to position [53, 0]
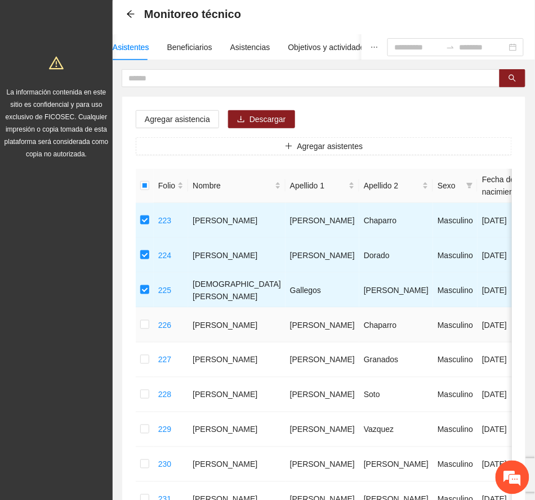
click at [138, 333] on td at bounding box center [145, 325] width 18 height 35
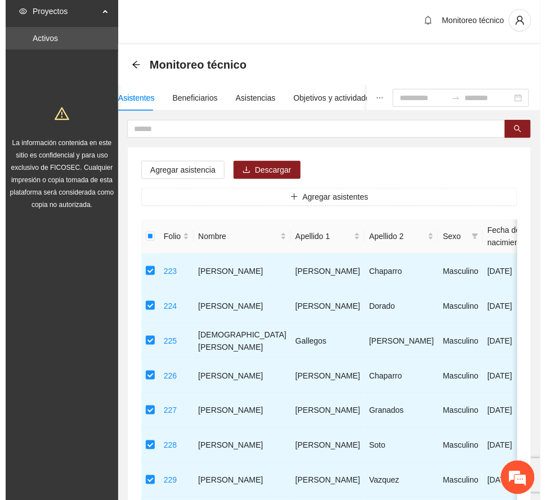
scroll to position [0, 0]
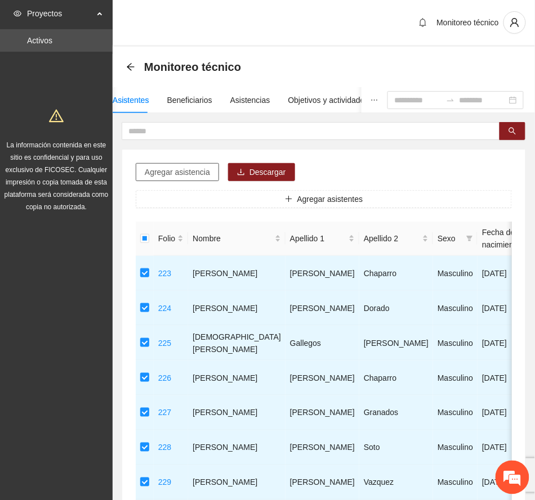
click at [199, 176] on span "Agregar asistencia" at bounding box center [177, 172] width 65 height 12
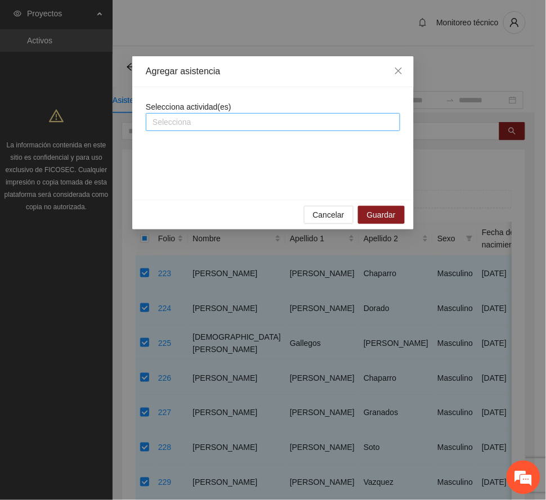
click at [239, 115] on div at bounding box center [273, 122] width 249 height 14
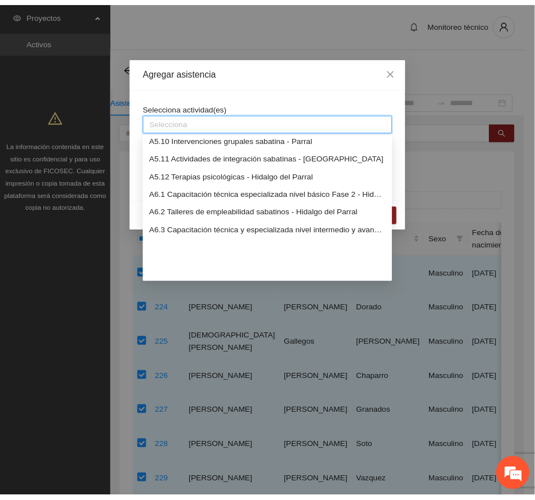
scroll to position [975, 0]
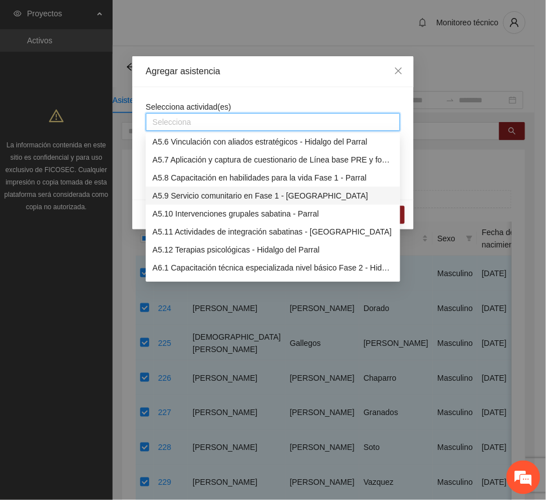
click at [272, 194] on div "A5.9 Servicio comunitario en Fase 1 - [GEOGRAPHIC_DATA]" at bounding box center [273, 196] width 241 height 12
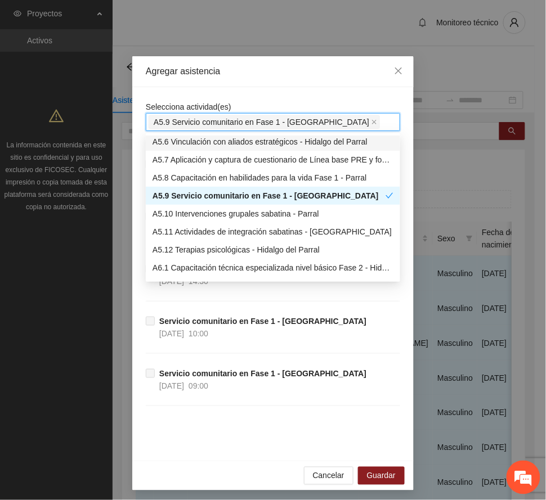
click at [342, 69] on div "Agregar asistencia" at bounding box center [273, 71] width 254 height 12
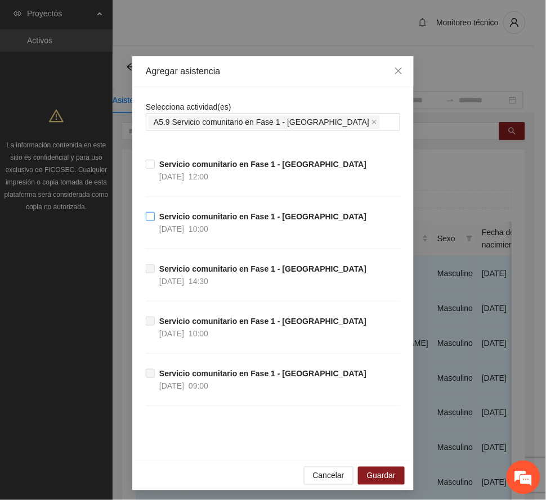
click at [208, 215] on strong "Servicio comunitario en Fase 1 - [GEOGRAPHIC_DATA]" at bounding box center [262, 216] width 207 height 9
click at [384, 476] on span "Guardar" at bounding box center [381, 476] width 29 height 12
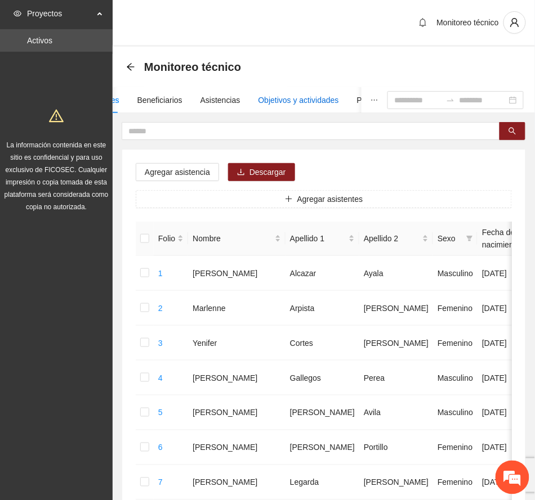
click at [310, 97] on div "Objetivos y actividades" at bounding box center [298, 100] width 80 height 12
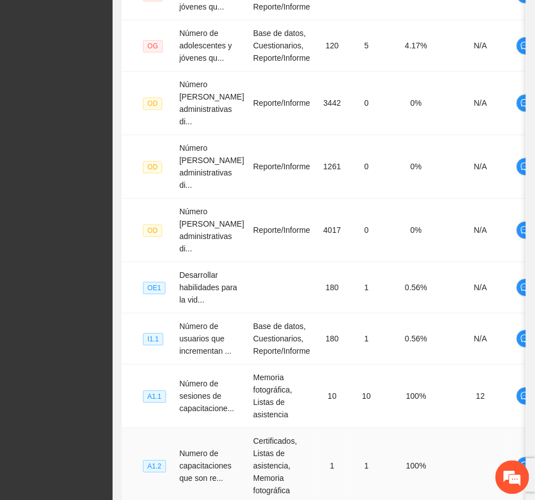
scroll to position [547, 0]
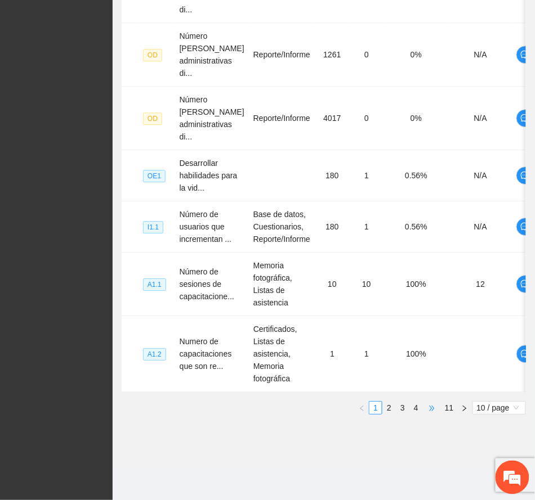
click at [434, 406] on span "•••" at bounding box center [432, 408] width 18 height 14
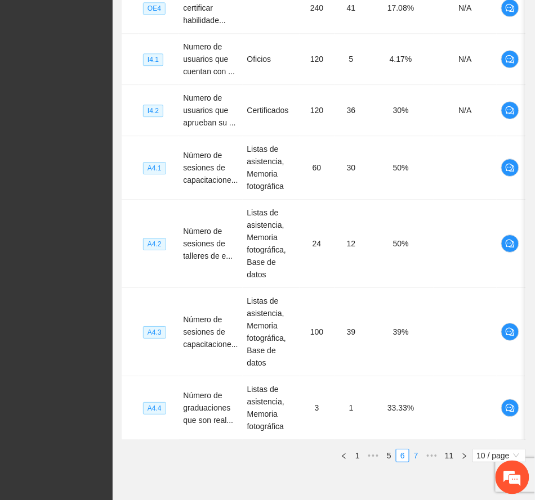
click at [414, 450] on link "7" at bounding box center [416, 456] width 12 height 12
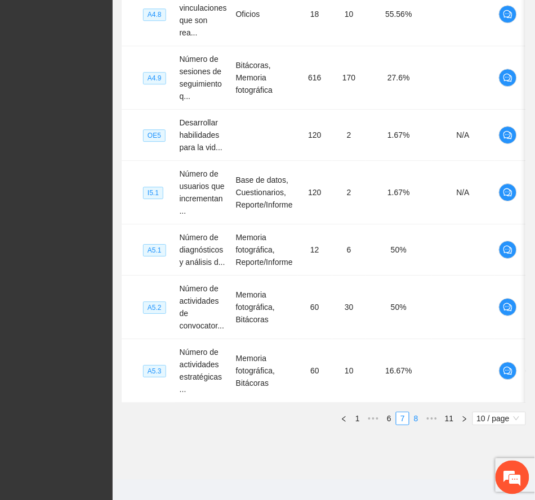
click at [419, 413] on link "8" at bounding box center [416, 419] width 12 height 12
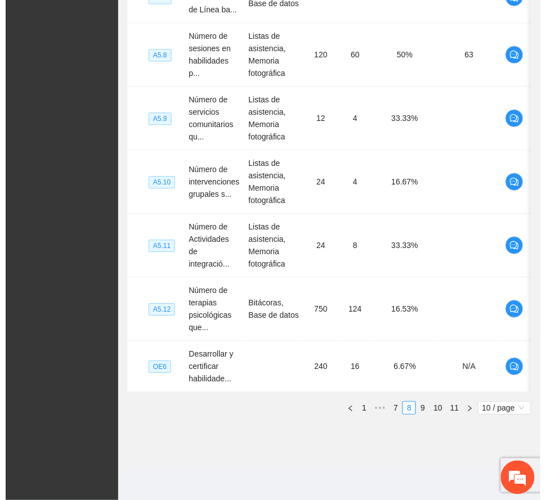
scroll to position [0, 23]
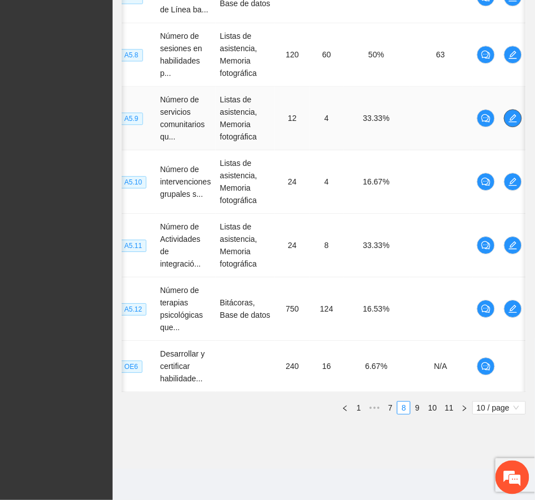
click at [514, 114] on icon "edit" at bounding box center [512, 118] width 8 height 8
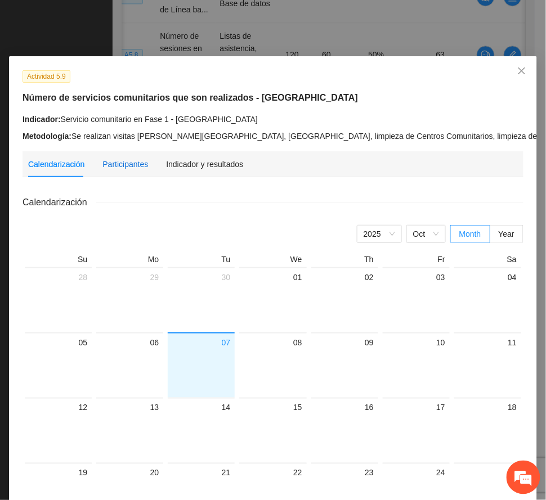
click at [122, 158] on div "Participantes" at bounding box center [125, 164] width 46 height 12
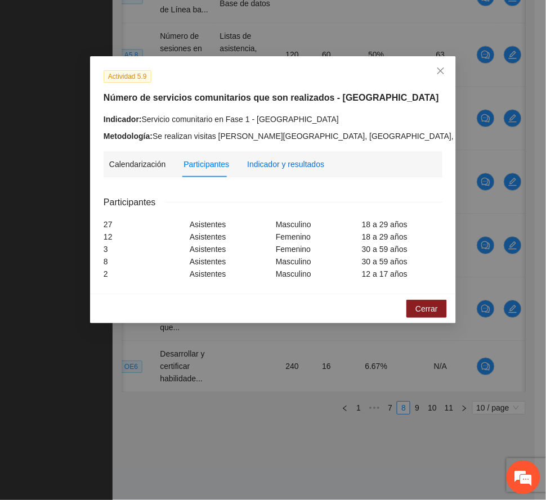
click at [297, 163] on div "Indicador y resultados" at bounding box center [285, 164] width 77 height 12
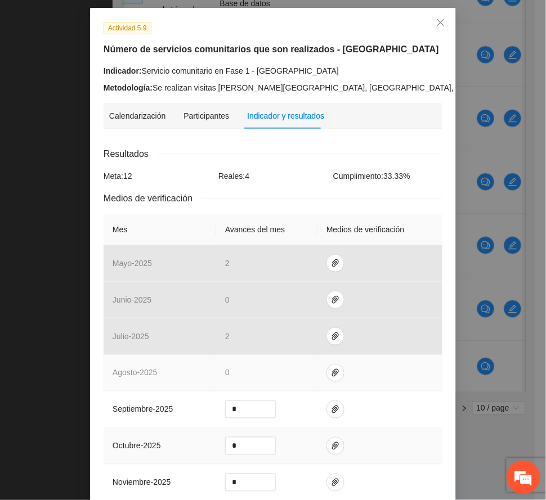
scroll to position [75, 0]
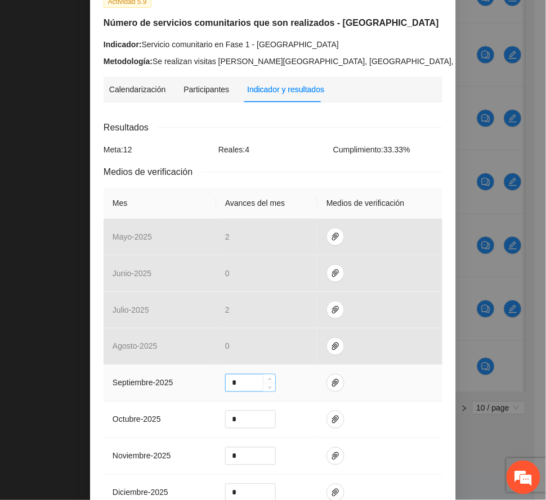
click at [239, 386] on input "*" at bounding box center [251, 383] width 50 height 17
type input "*"
click at [331, 384] on icon "paper-clip" at bounding box center [335, 383] width 9 height 9
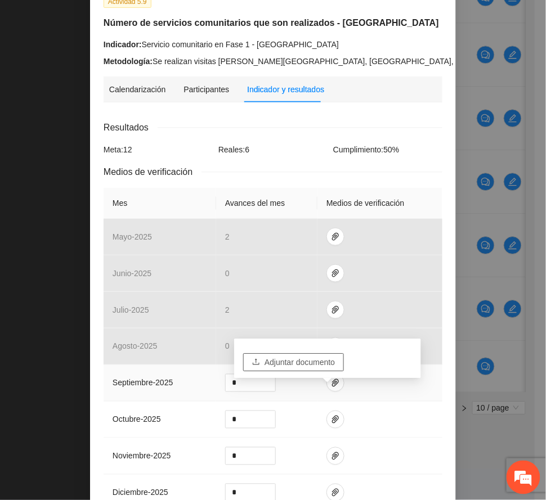
click at [320, 356] on span "Adjuntar documento" at bounding box center [300, 362] width 70 height 12
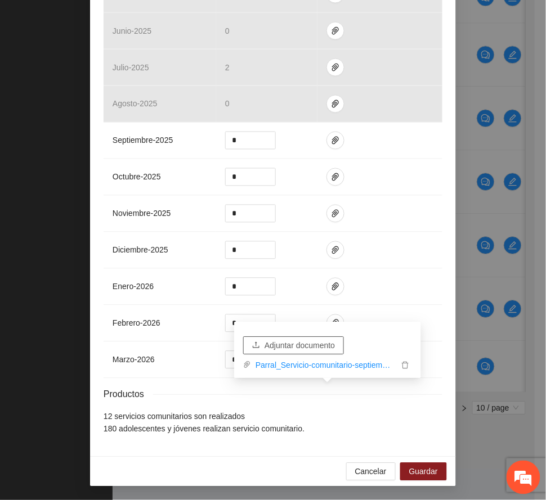
scroll to position [322, 0]
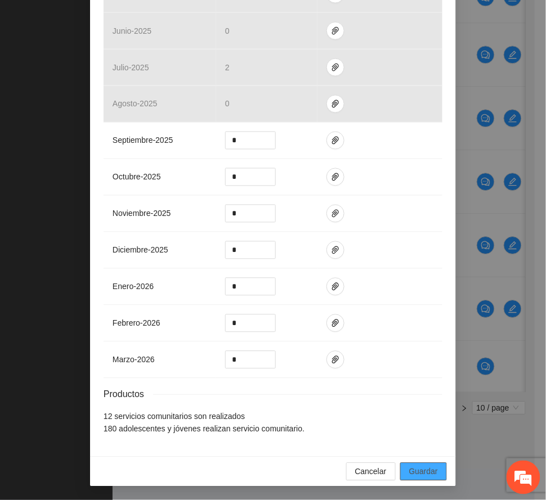
click at [424, 468] on span "Guardar" at bounding box center [423, 472] width 29 height 12
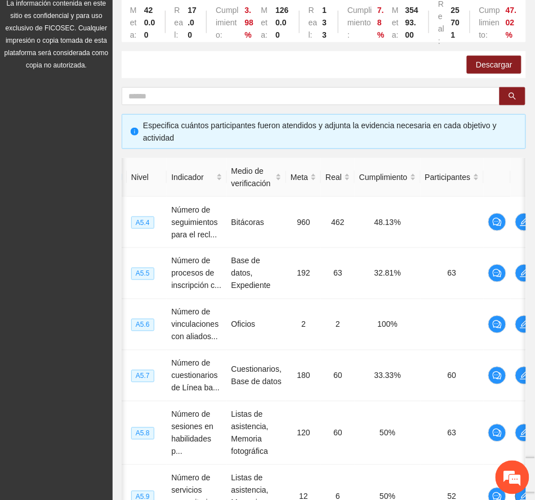
scroll to position [0, 0]
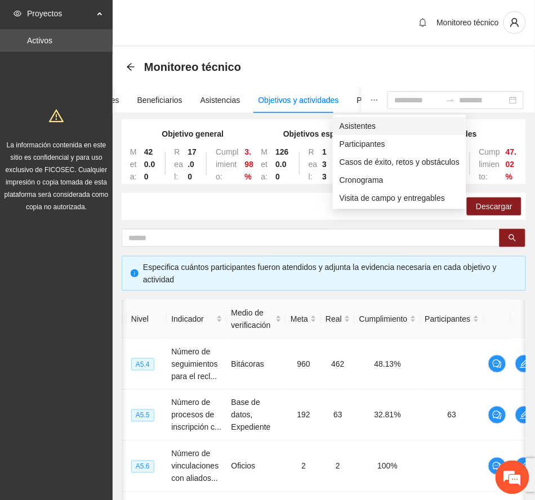
click at [365, 125] on span "Asistentes" at bounding box center [399, 126] width 120 height 12
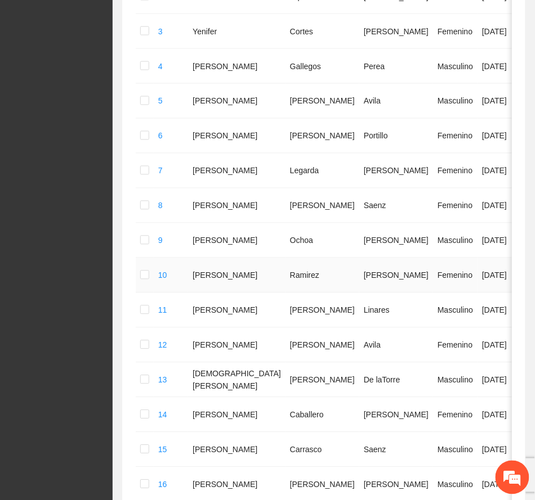
scroll to position [627, 0]
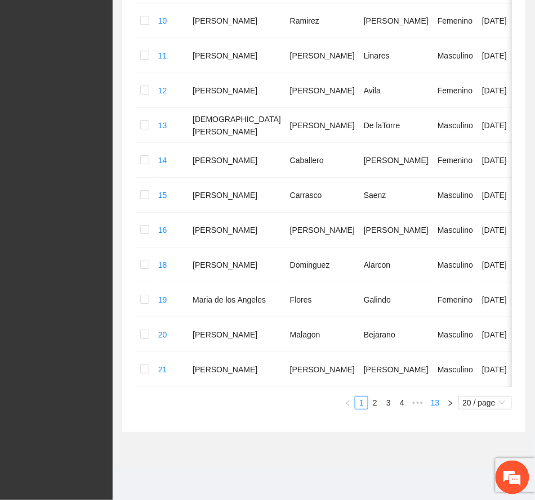
click at [439, 401] on link "13" at bounding box center [435, 403] width 16 height 12
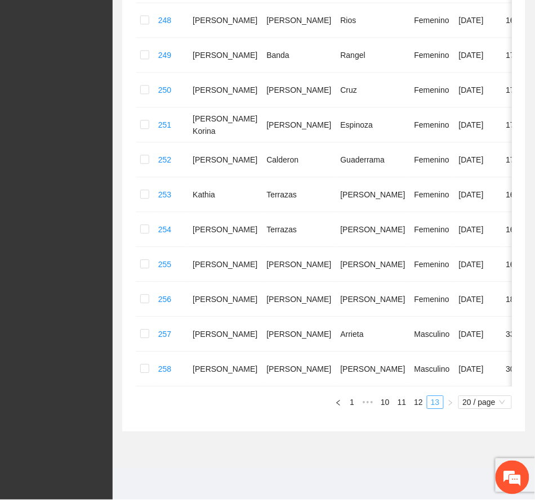
scroll to position [404, 0]
click at [416, 404] on link "12" at bounding box center [418, 403] width 16 height 12
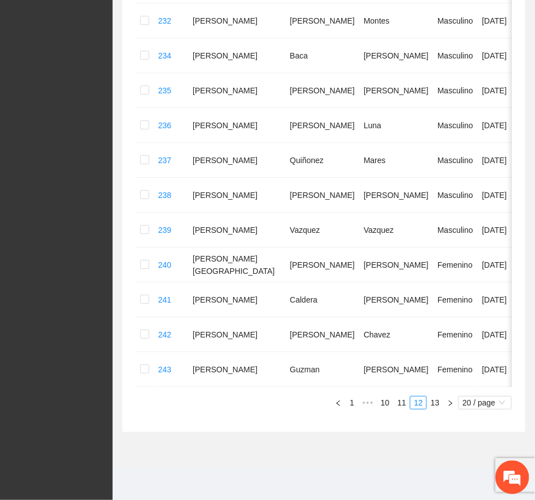
scroll to position [675, 0]
click at [400, 404] on link "11" at bounding box center [402, 403] width 16 height 12
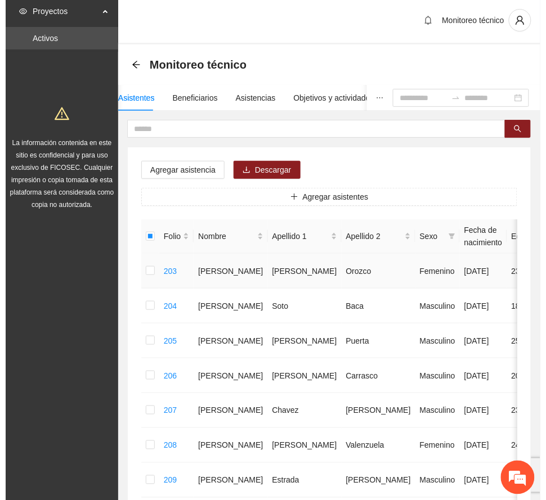
scroll to position [0, 0]
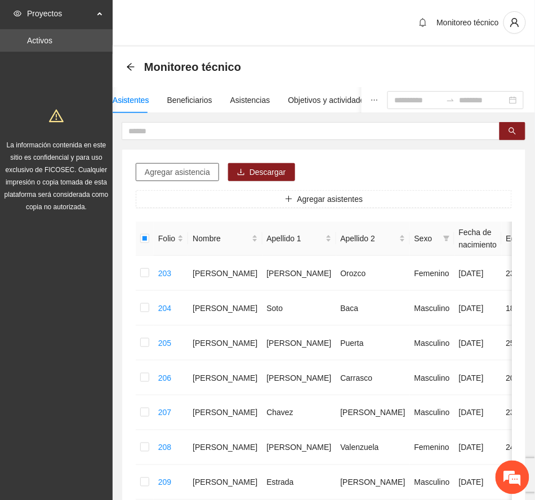
click at [194, 169] on span "Agregar asistencia" at bounding box center [177, 172] width 65 height 12
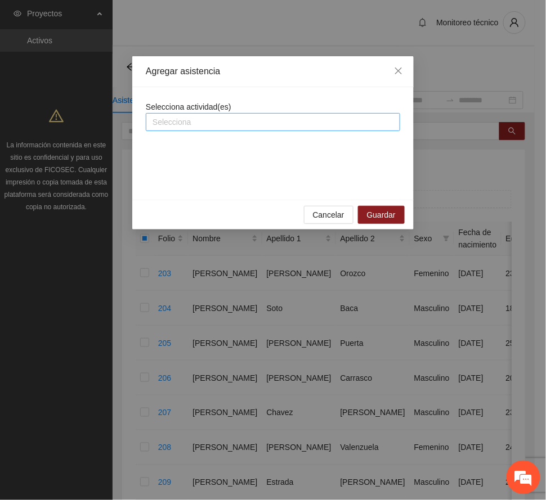
click at [239, 120] on div at bounding box center [273, 122] width 249 height 14
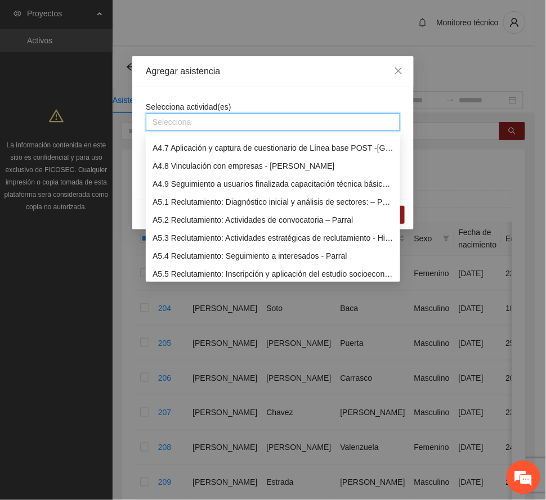
scroll to position [975, 0]
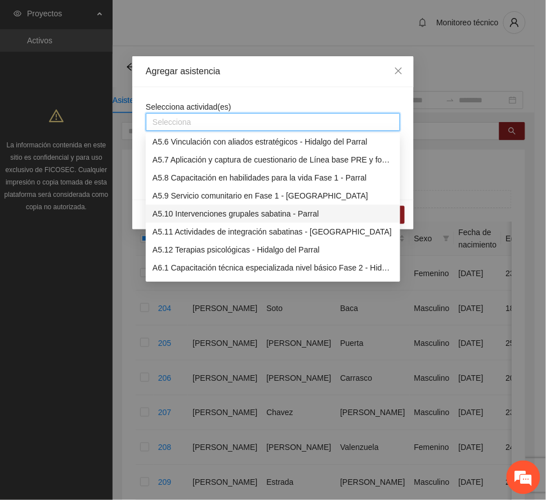
click at [222, 214] on div "A5.10 Intervenciones grupales sabatina - Parral" at bounding box center [273, 214] width 241 height 12
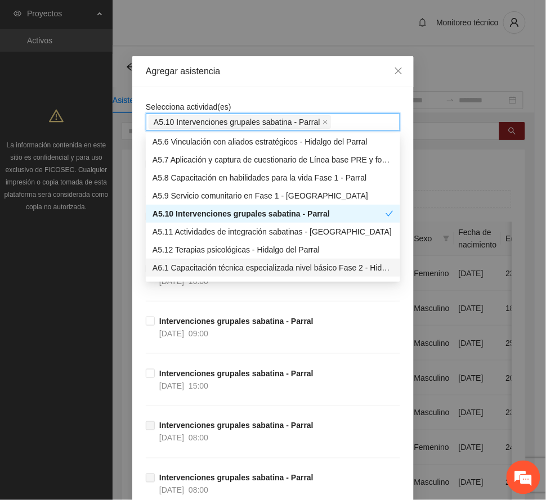
click at [371, 334] on div "Intervenciones grupales sabatina - Parral [DATE] 09:00" at bounding box center [273, 341] width 254 height 52
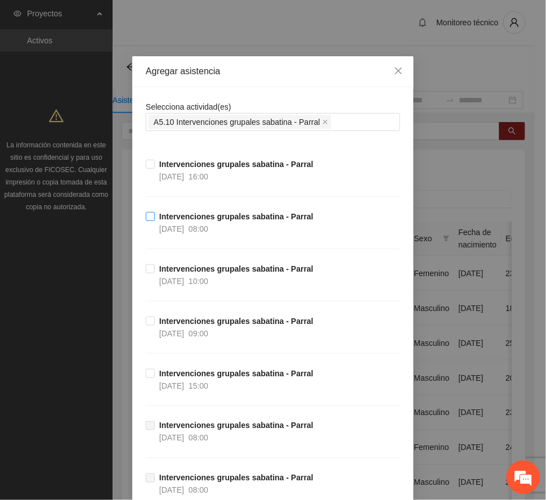
click at [197, 218] on strong "Intervenciones grupales sabatina - Parral" at bounding box center [236, 216] width 154 height 9
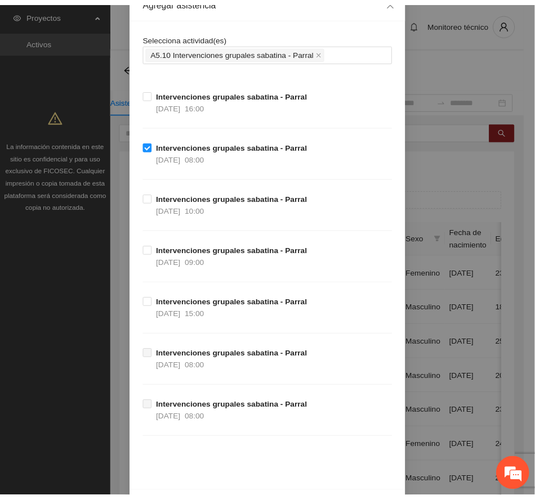
scroll to position [110, 0]
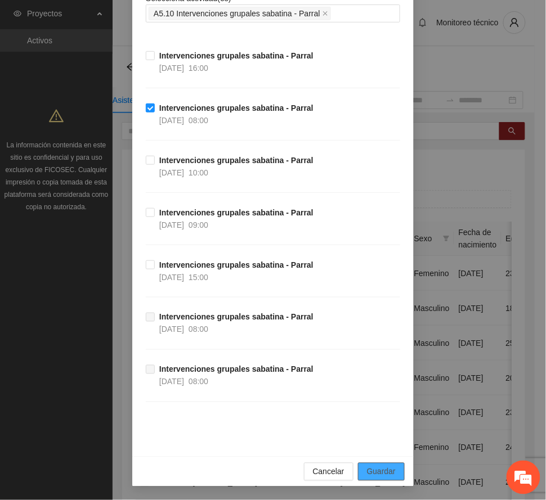
click at [388, 472] on span "Guardar" at bounding box center [381, 472] width 29 height 12
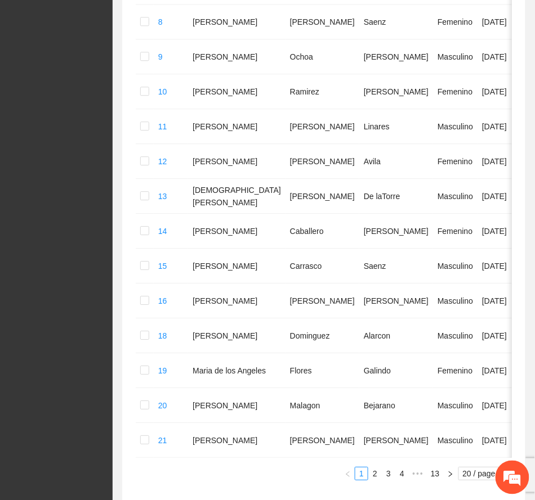
scroll to position [627, 0]
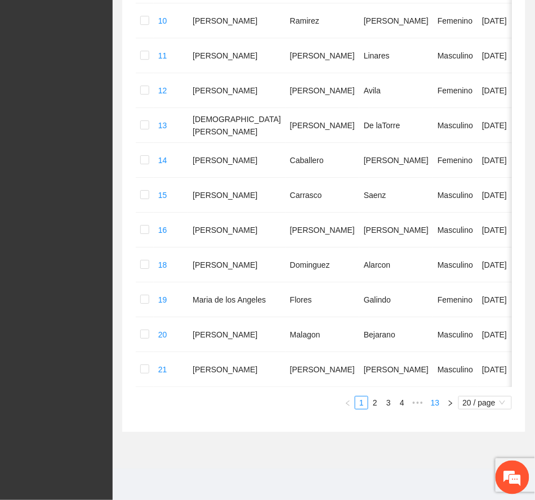
click at [436, 402] on link "13" at bounding box center [435, 403] width 16 height 12
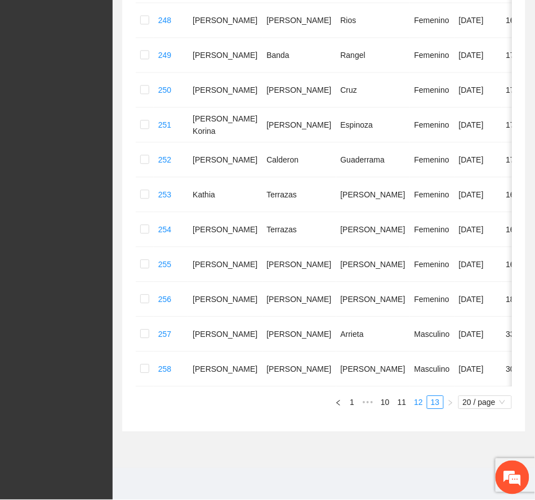
scroll to position [404, 0]
click at [417, 403] on link "12" at bounding box center [418, 403] width 16 height 12
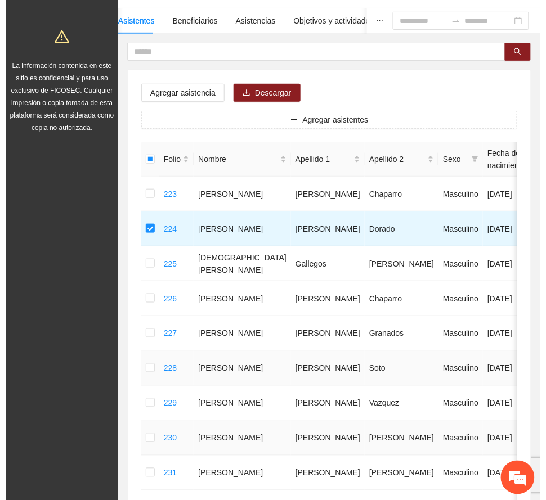
scroll to position [104, 0]
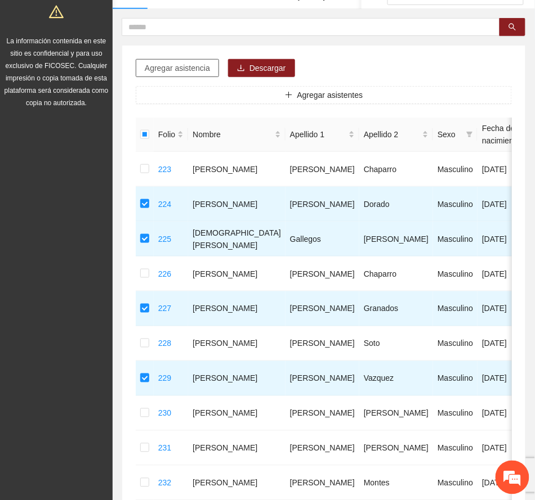
click at [196, 69] on span "Agregar asistencia" at bounding box center [177, 68] width 65 height 12
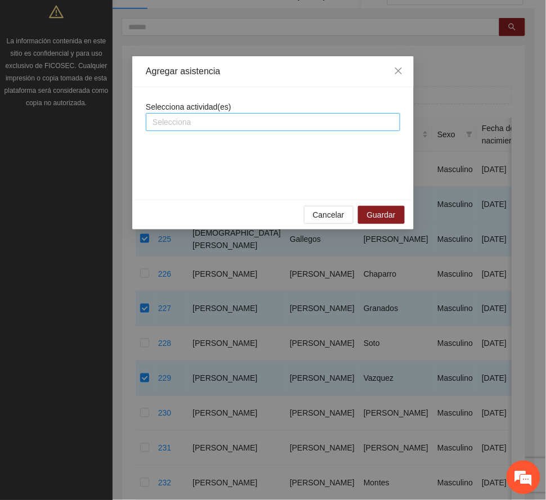
click at [252, 120] on div at bounding box center [273, 122] width 249 height 14
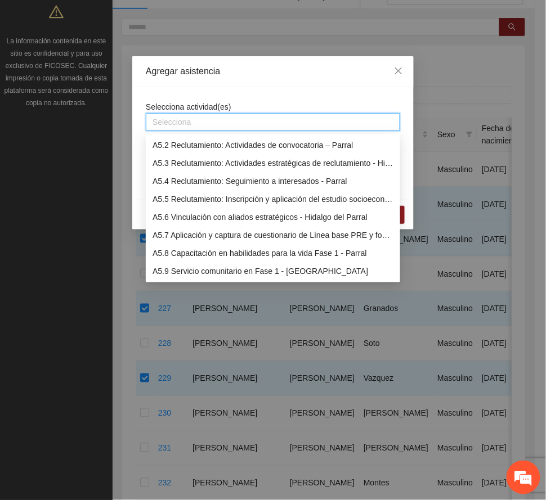
scroll to position [975, 0]
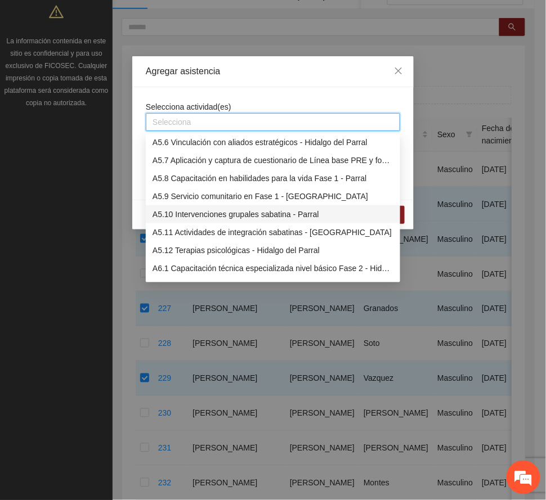
click at [242, 214] on div "A5.10 Intervenciones grupales sabatina - Parral" at bounding box center [273, 214] width 241 height 12
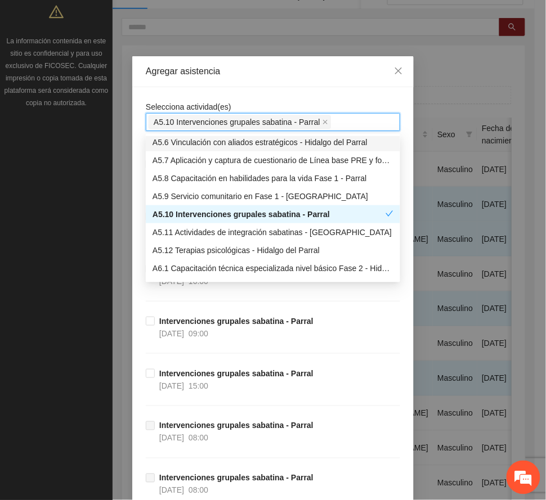
click at [308, 73] on div "Agregar asistencia" at bounding box center [273, 71] width 254 height 12
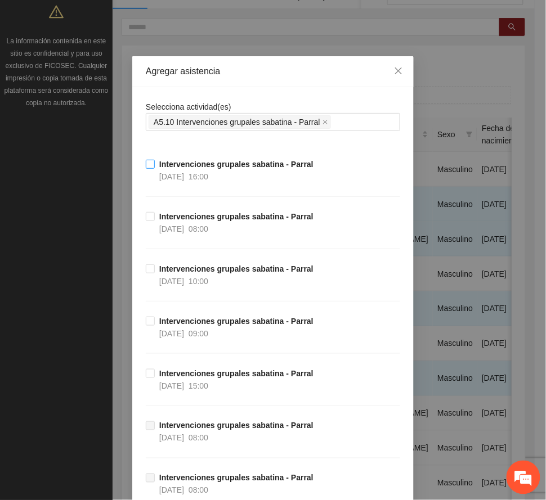
click at [208, 172] on span "16:00" at bounding box center [199, 176] width 20 height 9
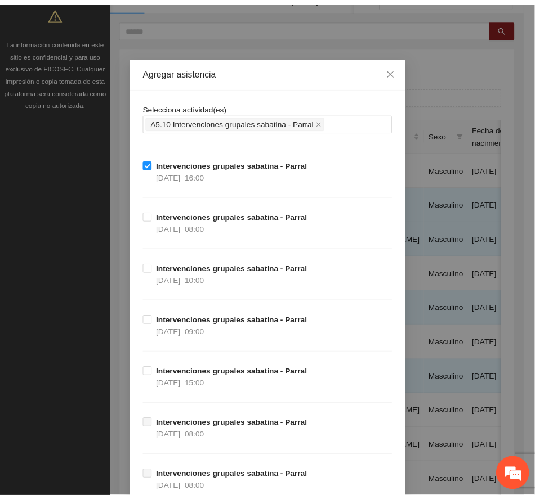
scroll to position [110, 0]
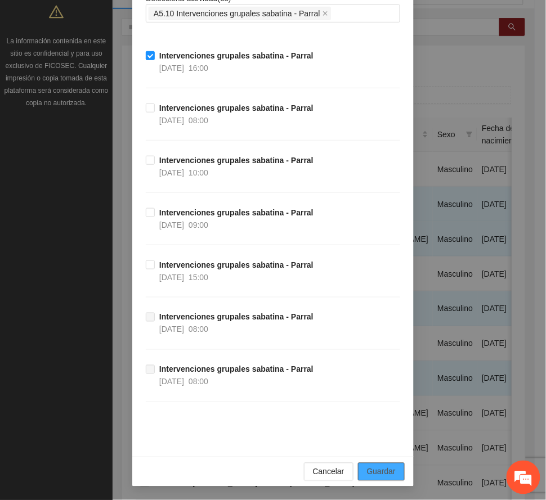
click at [378, 471] on span "Guardar" at bounding box center [381, 472] width 29 height 12
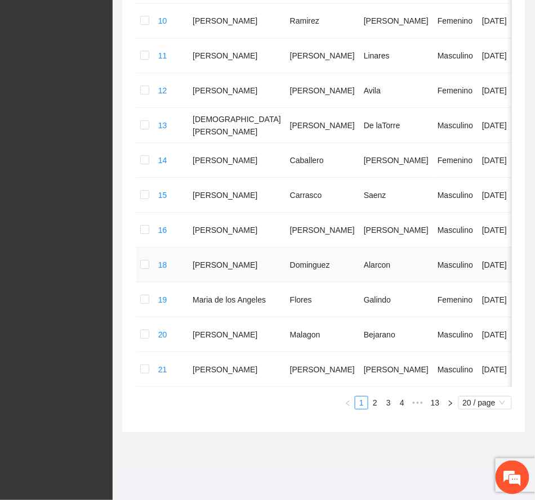
scroll to position [627, 0]
click at [436, 403] on link "13" at bounding box center [435, 403] width 16 height 12
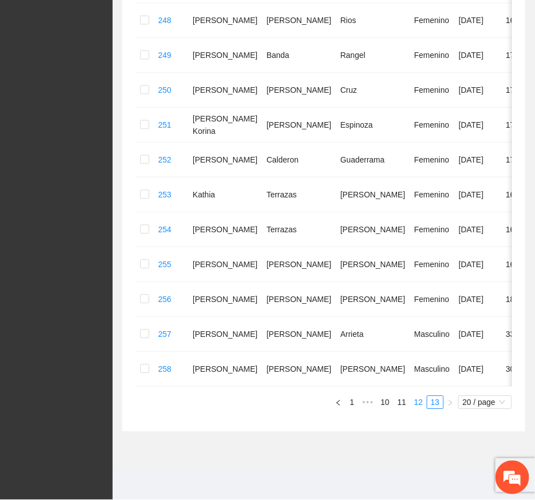
scroll to position [404, 0]
click at [415, 403] on link "12" at bounding box center [418, 403] width 16 height 12
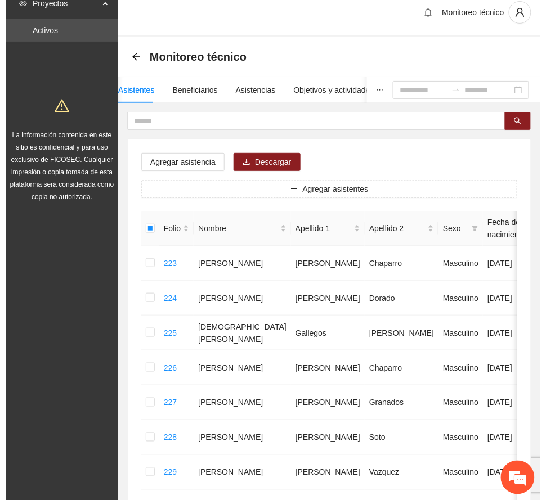
scroll to position [0, 0]
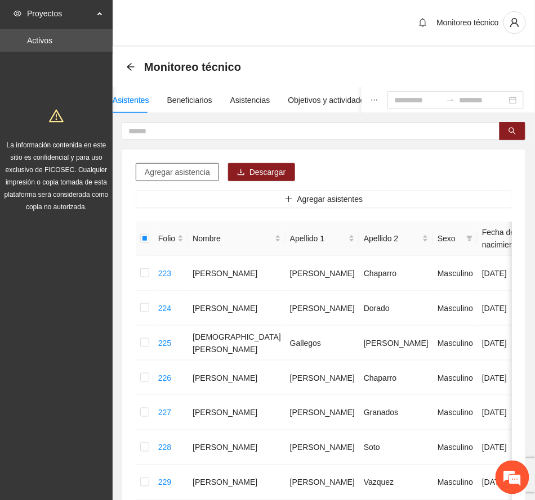
click at [196, 168] on span "Agregar asistencia" at bounding box center [177, 172] width 65 height 12
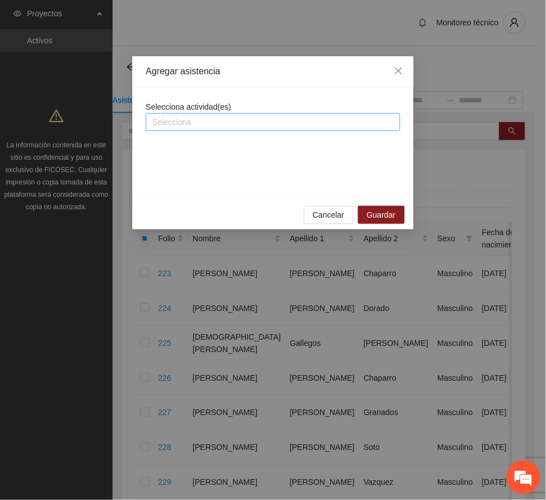
click at [247, 123] on div at bounding box center [273, 122] width 249 height 14
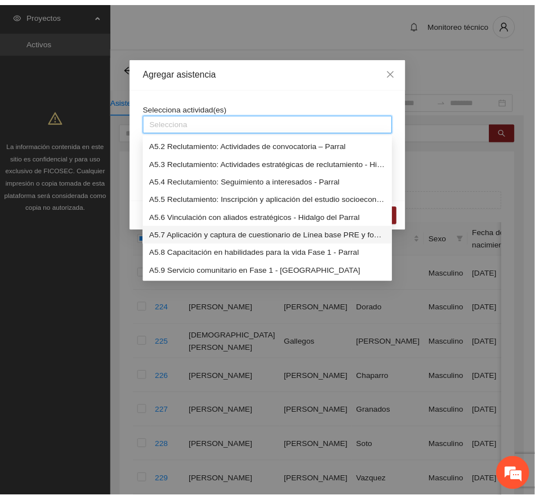
scroll to position [975, 0]
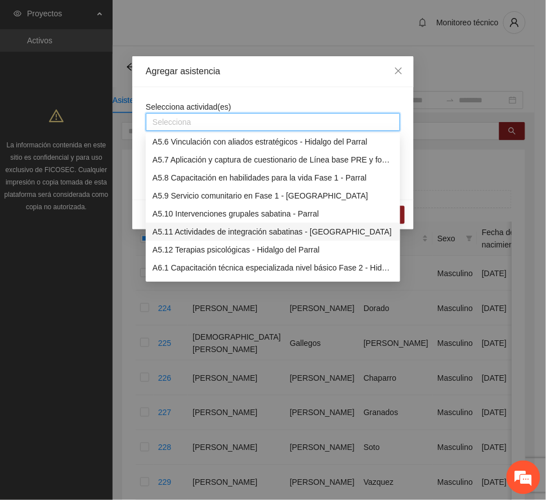
click at [277, 233] on div "A5.11 Actividades de integración sabatinas - [GEOGRAPHIC_DATA]" at bounding box center [273, 232] width 241 height 12
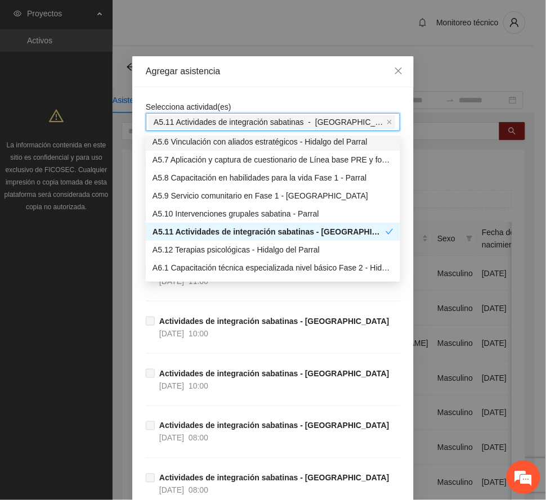
click at [289, 65] on div "Agregar asistencia" at bounding box center [273, 71] width 254 height 12
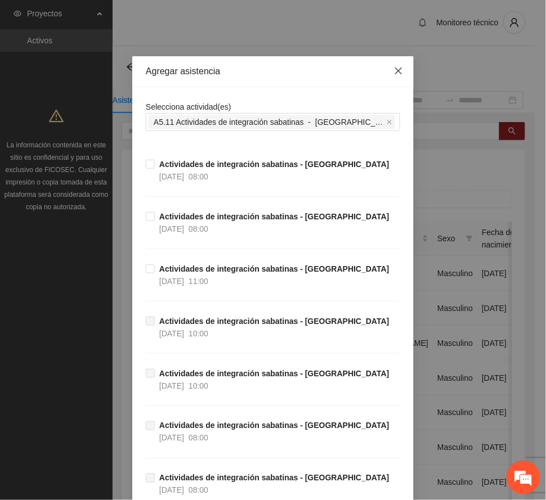
click at [394, 74] on icon "close" at bounding box center [398, 70] width 9 height 9
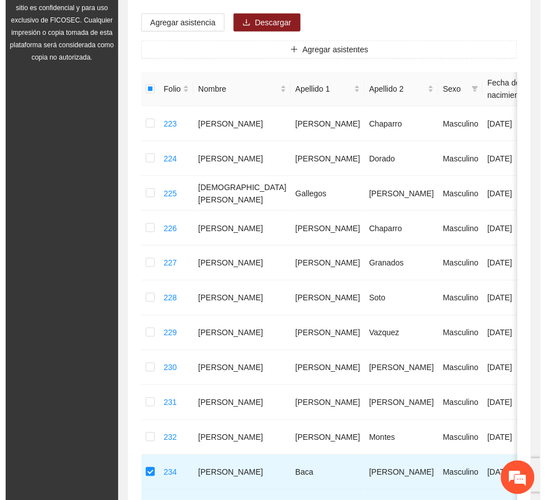
scroll to position [0, 0]
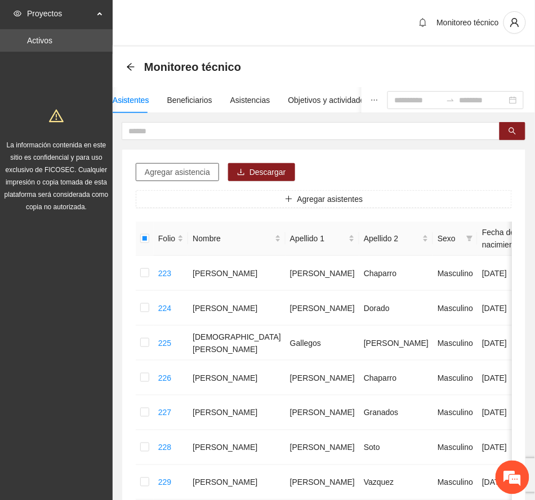
click at [185, 170] on span "Agregar asistencia" at bounding box center [177, 172] width 65 height 12
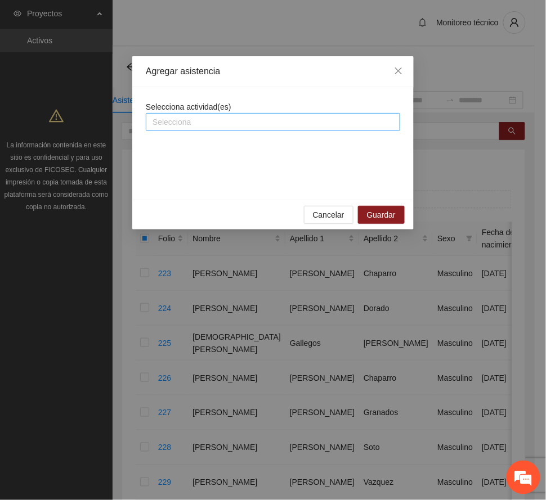
click at [216, 119] on div at bounding box center [273, 122] width 249 height 14
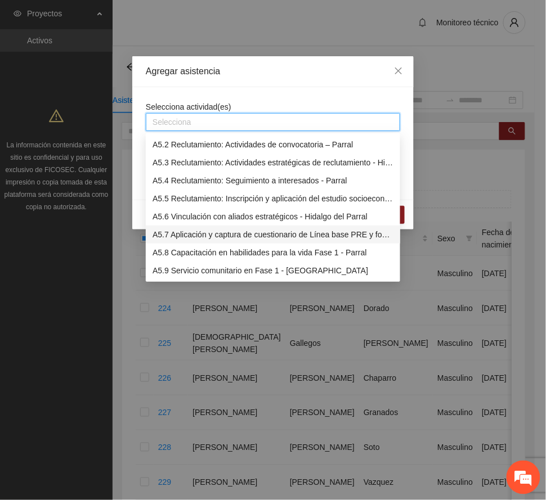
scroll to position [975, 0]
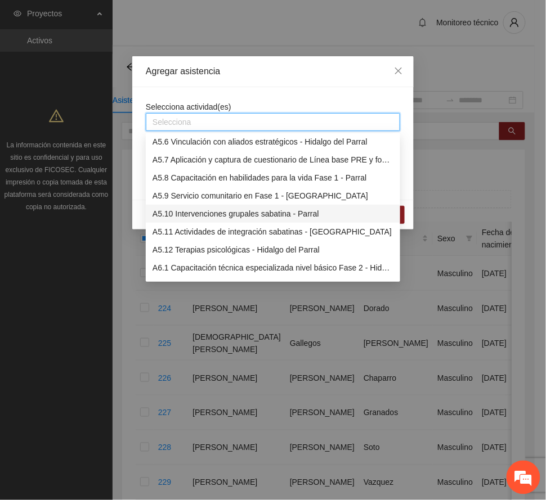
click at [235, 214] on div "A5.10 Intervenciones grupales sabatina - Parral" at bounding box center [273, 214] width 241 height 12
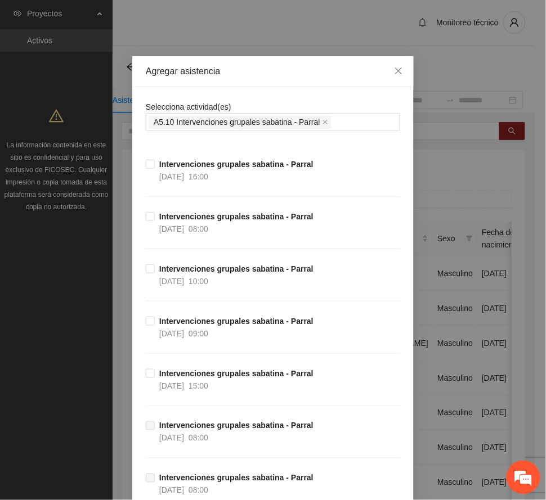
click at [294, 66] on div "Agregar asistencia" at bounding box center [273, 71] width 254 height 12
click at [203, 168] on strong "Intervenciones grupales sabatina - Parral" at bounding box center [236, 164] width 154 height 9
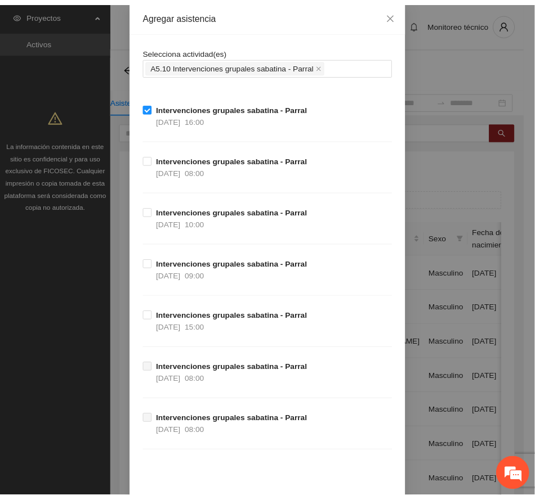
scroll to position [110, 0]
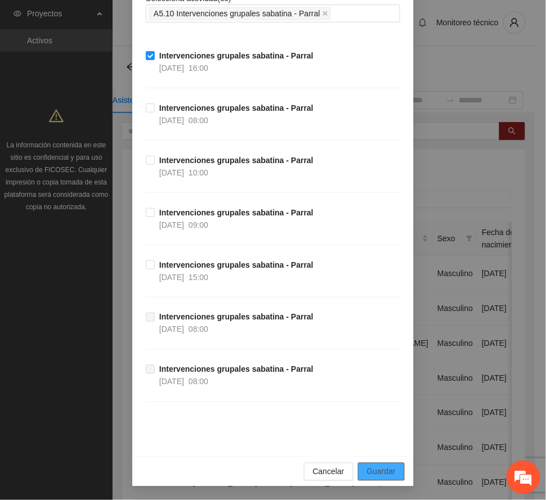
click at [389, 471] on span "Guardar" at bounding box center [381, 472] width 29 height 12
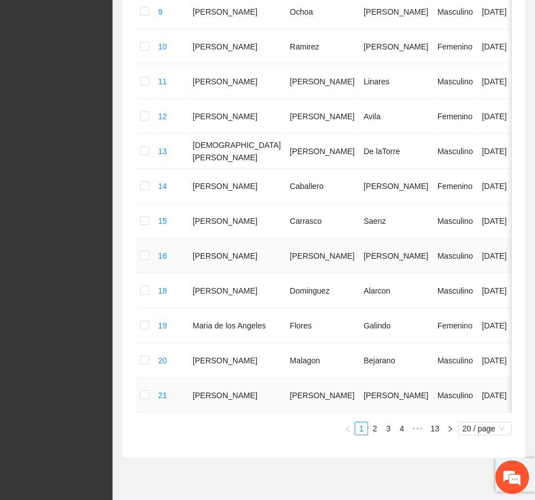
scroll to position [627, 0]
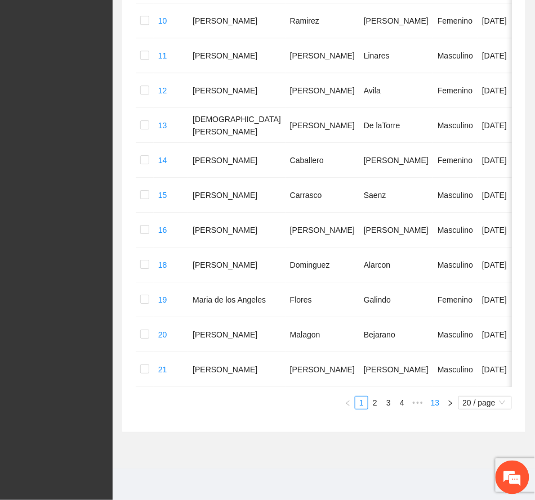
click at [436, 402] on link "13" at bounding box center [435, 403] width 16 height 12
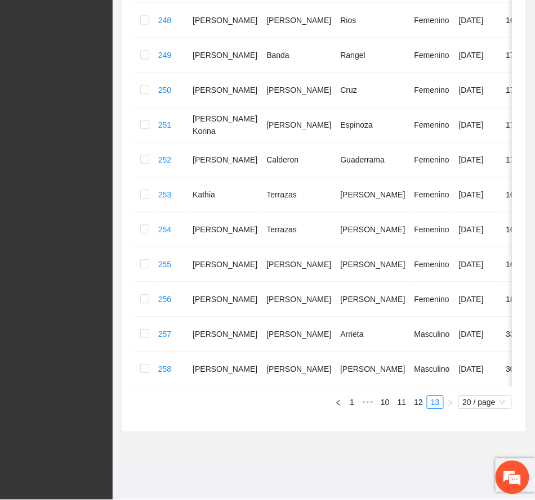
scroll to position [404, 0]
click at [418, 402] on link "12" at bounding box center [418, 403] width 16 height 12
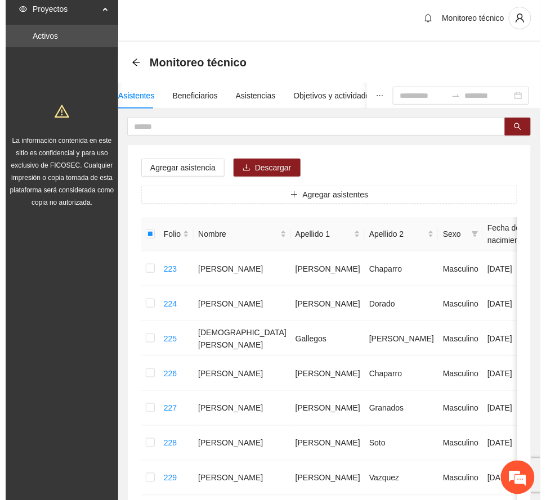
scroll to position [0, 0]
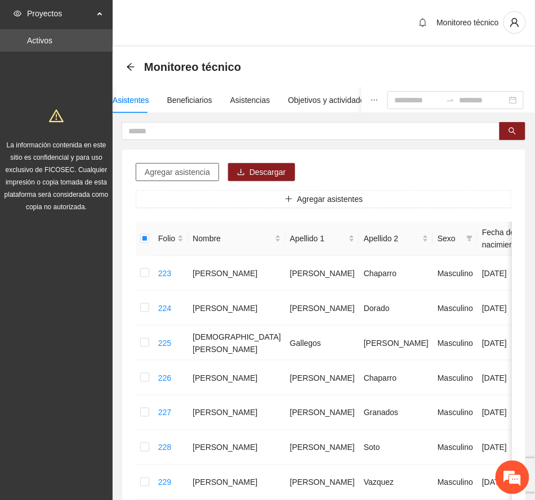
click at [196, 174] on span "Agregar asistencia" at bounding box center [177, 172] width 65 height 12
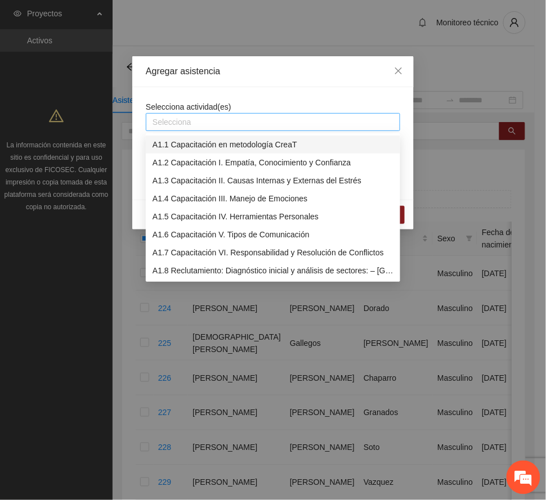
click at [216, 120] on div at bounding box center [273, 122] width 249 height 14
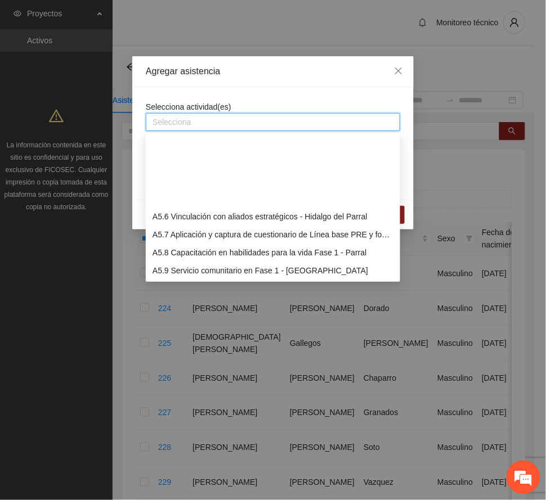
scroll to position [975, 0]
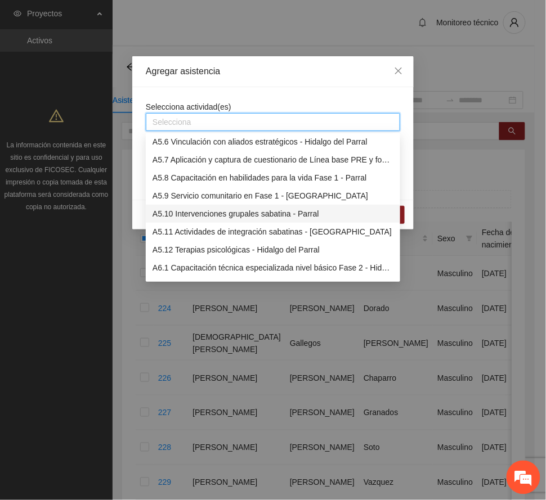
click at [236, 213] on div "A5.10 Intervenciones grupales sabatina - Parral" at bounding box center [273, 214] width 241 height 12
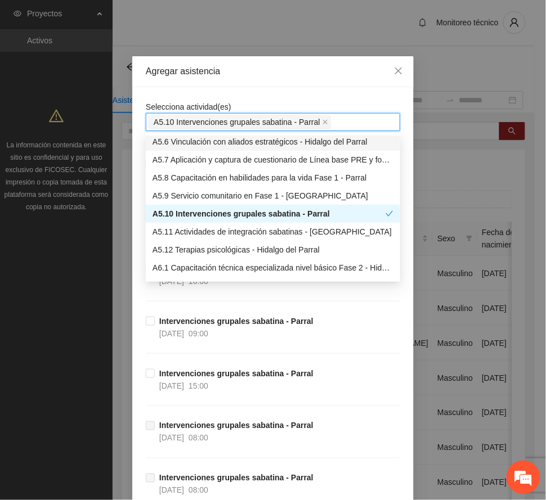
click at [279, 71] on div "Agregar asistencia" at bounding box center [273, 71] width 254 height 12
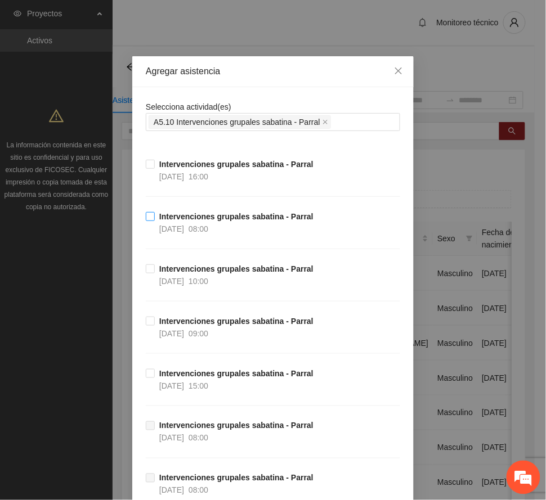
click at [221, 218] on strong "Intervenciones grupales sabatina - Parral" at bounding box center [236, 216] width 154 height 9
click at [204, 218] on strong "Intervenciones grupales sabatina - Parral" at bounding box center [236, 216] width 154 height 9
click at [199, 268] on strong "Intervenciones grupales sabatina - Parral" at bounding box center [236, 269] width 154 height 9
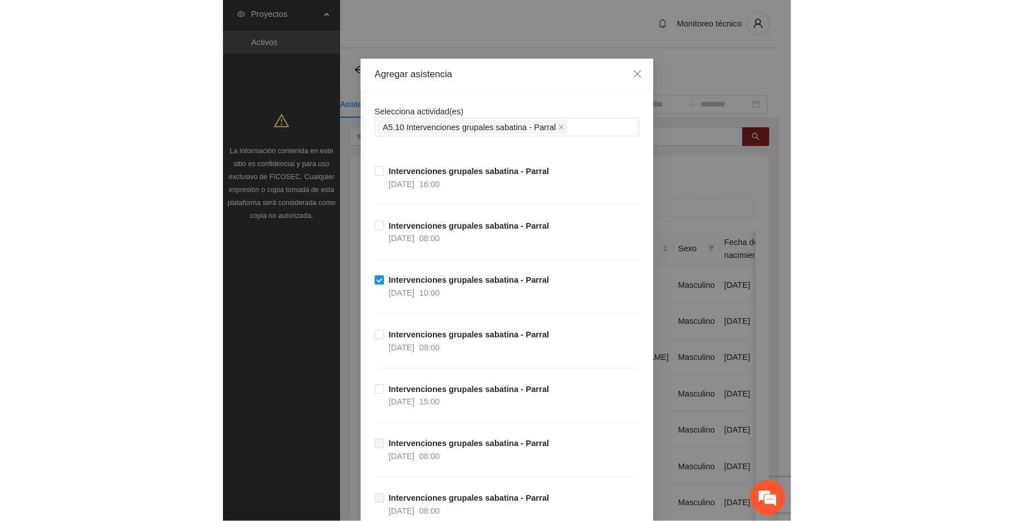
scroll to position [110, 0]
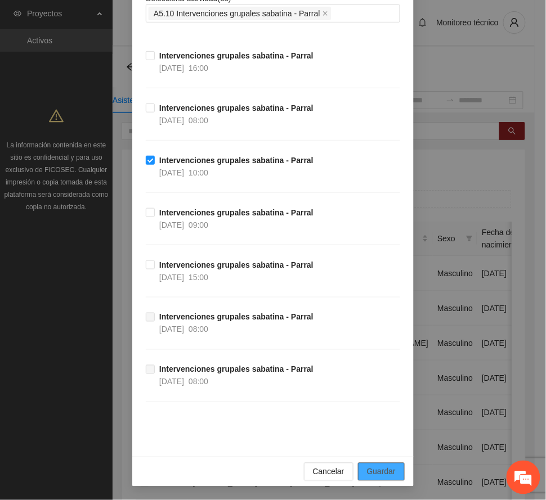
click at [380, 477] on span "Guardar" at bounding box center [381, 472] width 29 height 12
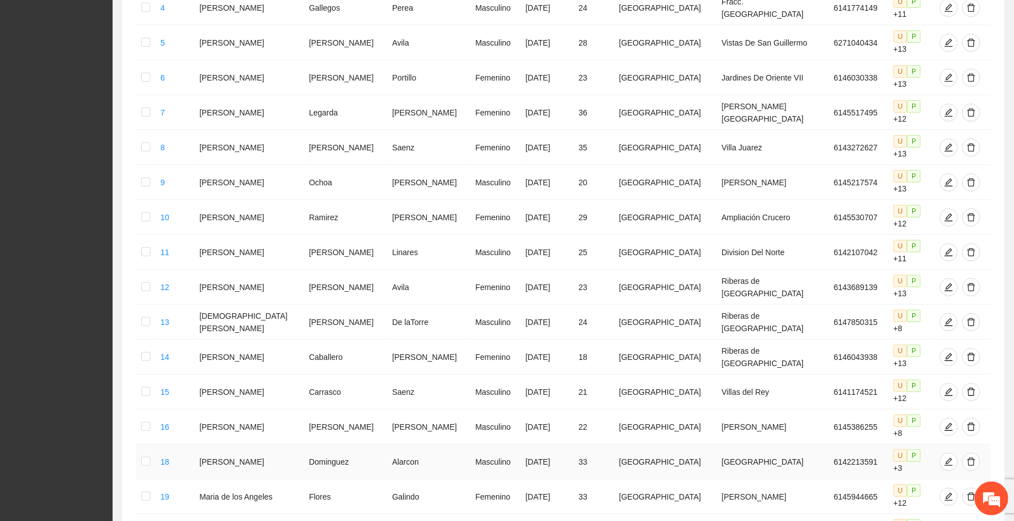
scroll to position [485, 0]
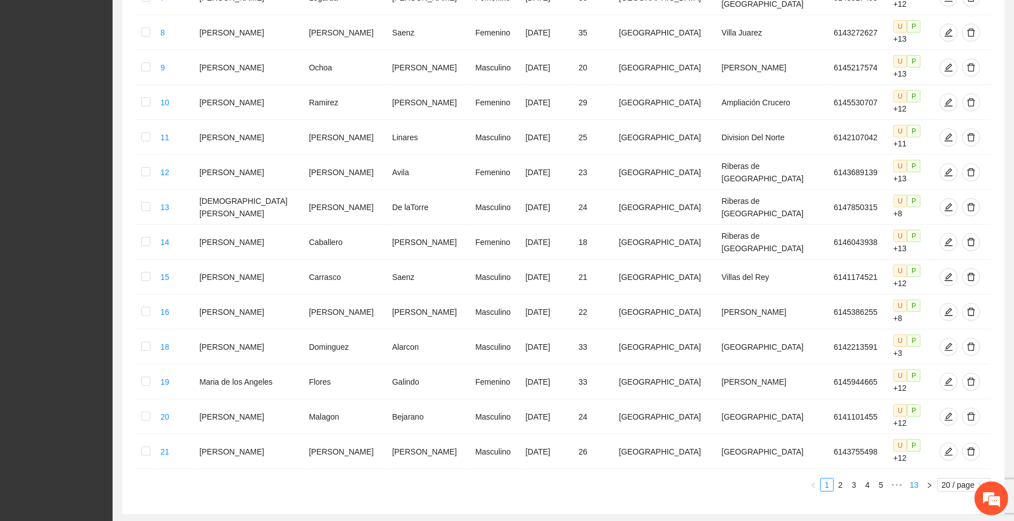
click at [545, 478] on link "13" at bounding box center [914, 484] width 16 height 12
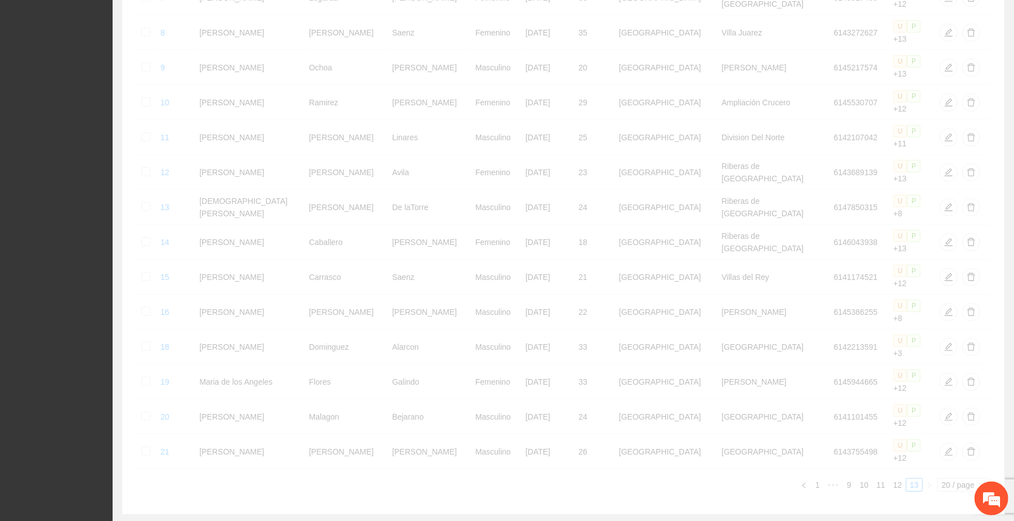
click at [545, 422] on div "Folio Nombre Apellido 1 Apellido 2 Sexo Fecha de nacimiento Edad Municipio Colo…" at bounding box center [563, 114] width 855 height 755
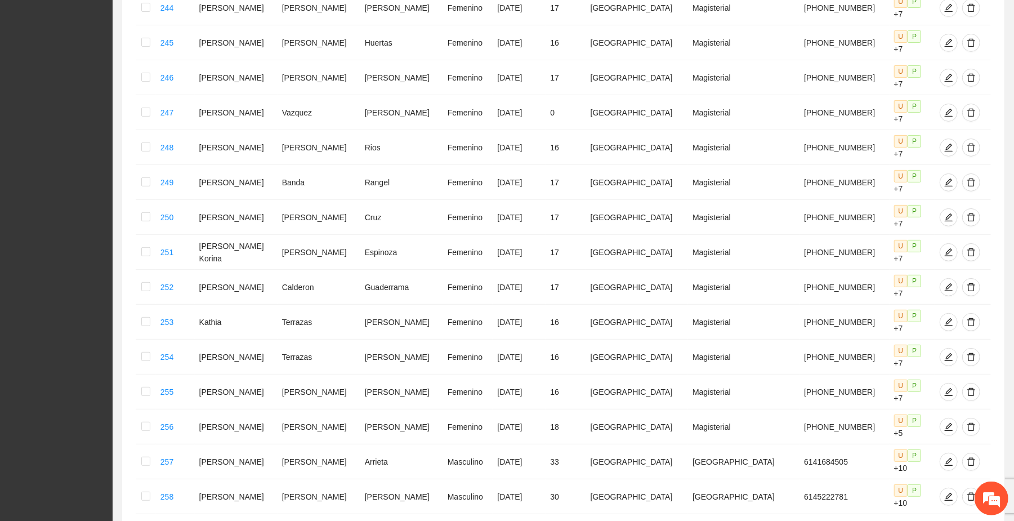
click at [545, 500] on link "12" at bounding box center [897, 529] width 16 height 12
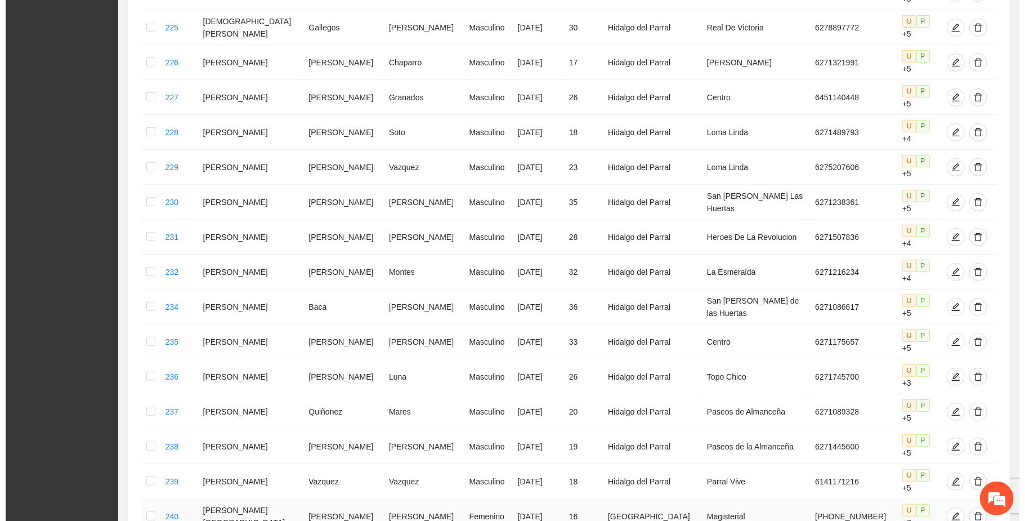
scroll to position [341, 0]
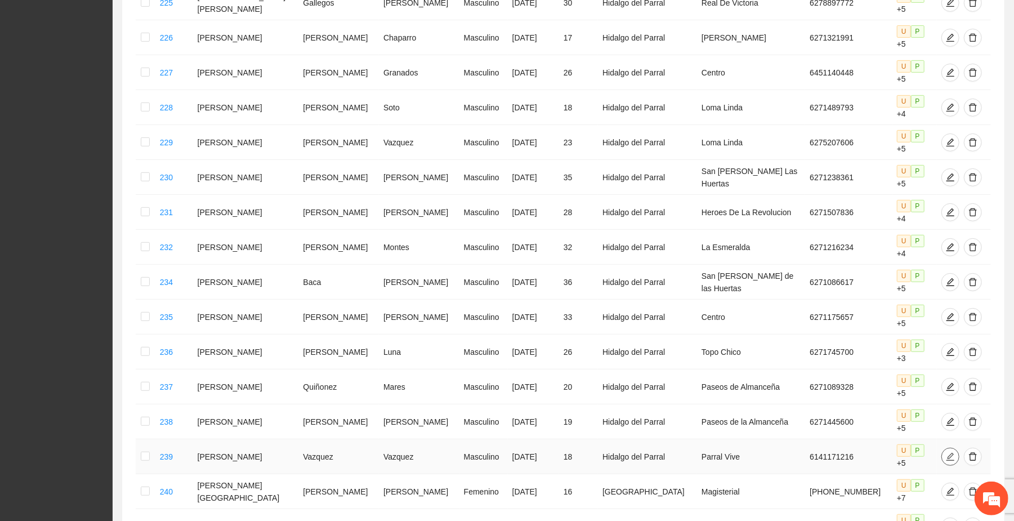
click at [545, 452] on icon "edit" at bounding box center [950, 456] width 9 height 9
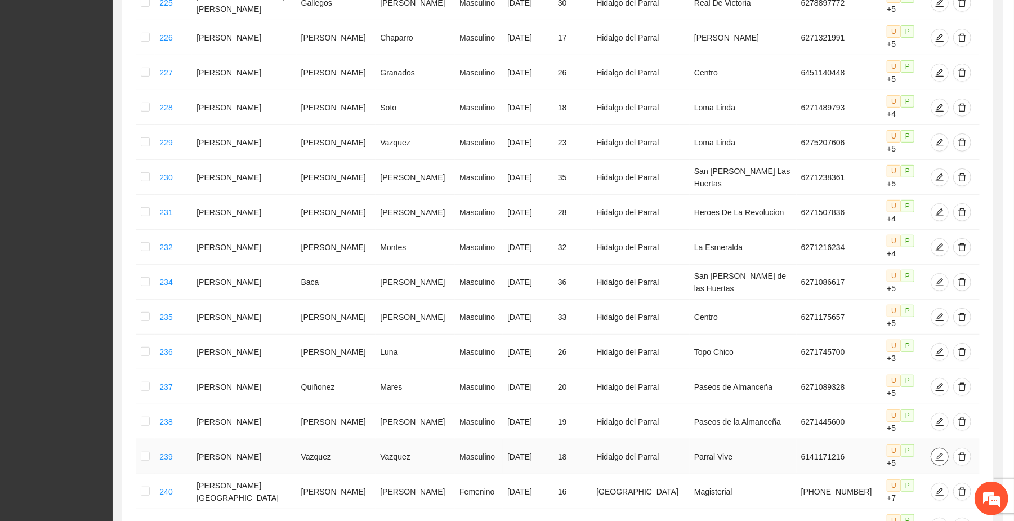
type input "**********"
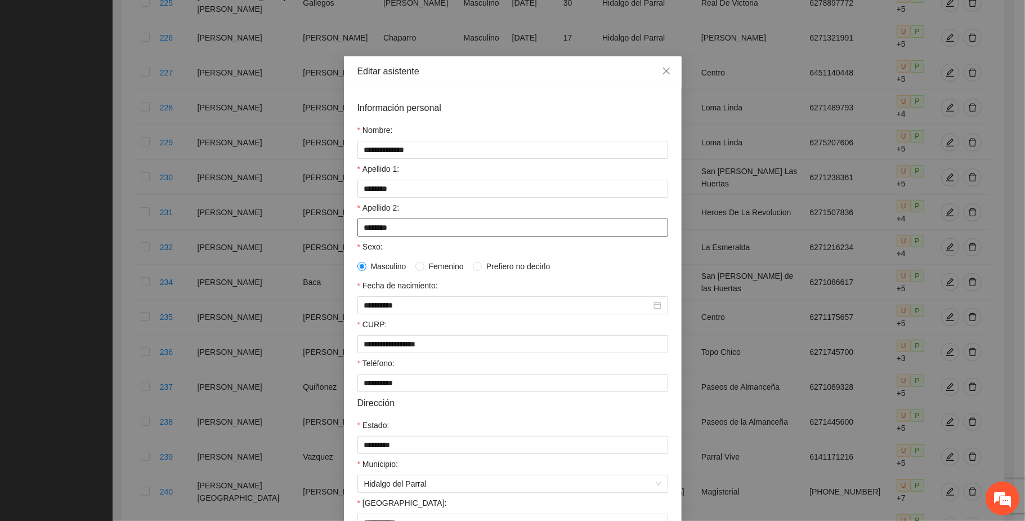
click at [395, 226] on input "*******" at bounding box center [512, 227] width 311 height 18
type input "*"
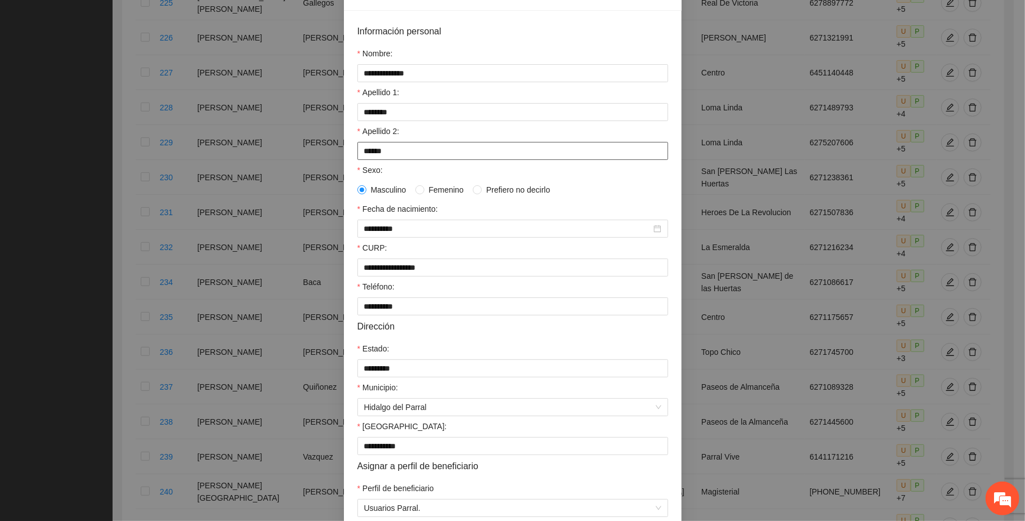
scroll to position [136, 0]
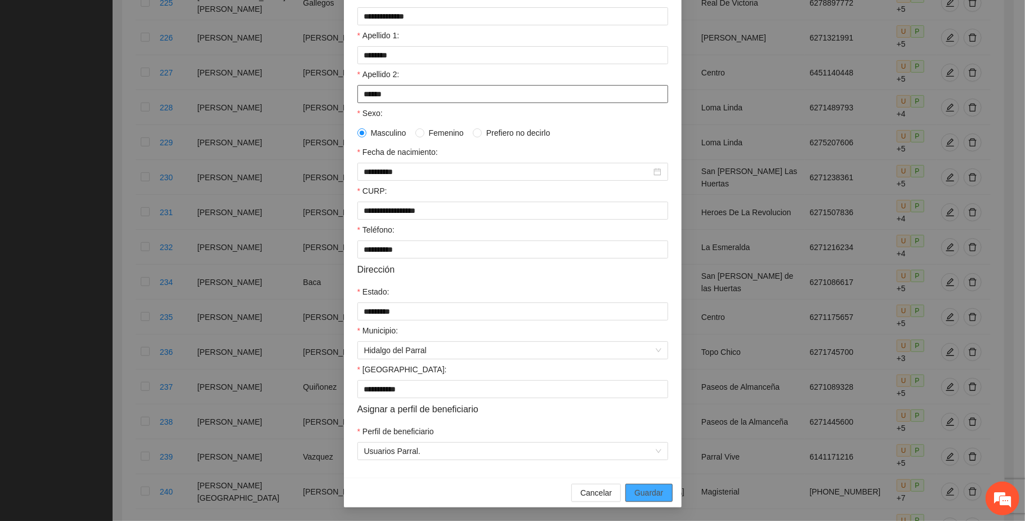
type input "******"
click at [545, 492] on span "Guardar" at bounding box center [648, 492] width 29 height 12
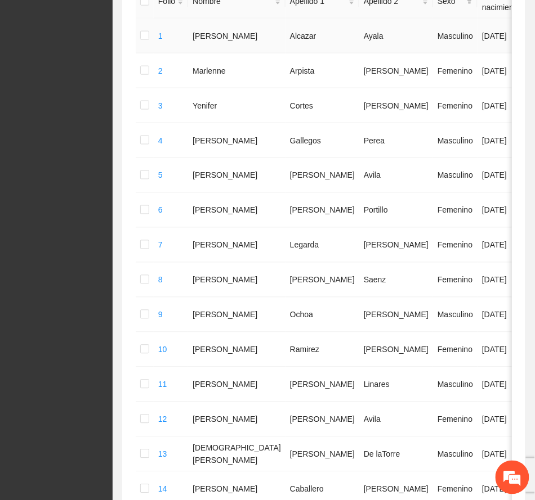
scroll to position [0, 0]
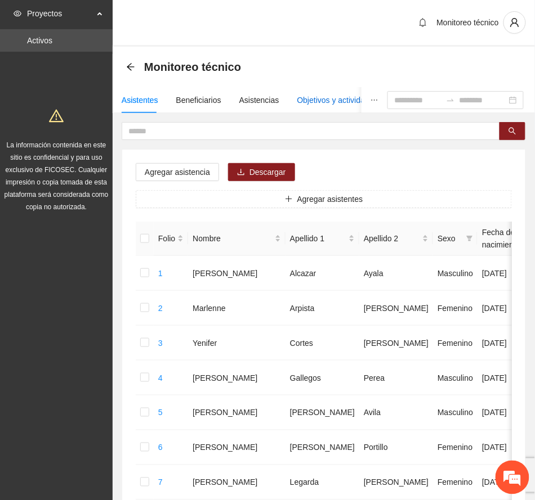
click at [319, 96] on div "Objetivos y actividades" at bounding box center [337, 100] width 80 height 12
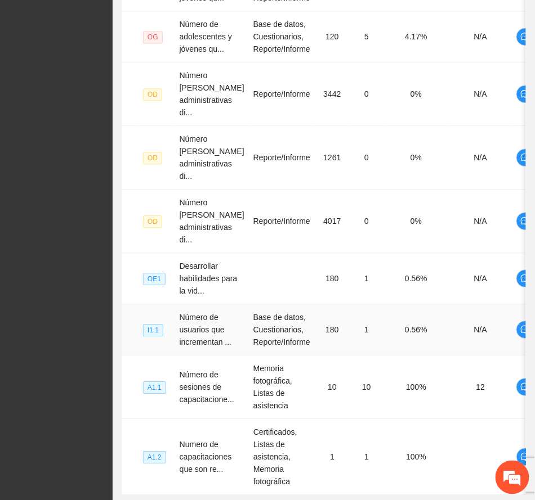
scroll to position [547, 0]
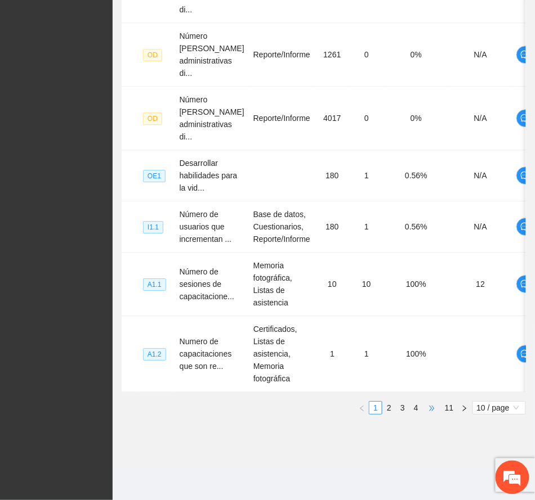
click at [431, 408] on span "•••" at bounding box center [432, 408] width 18 height 14
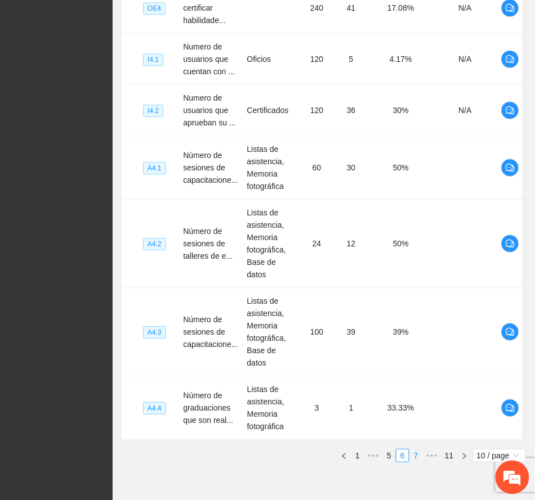
click at [414, 450] on link "7" at bounding box center [416, 456] width 12 height 12
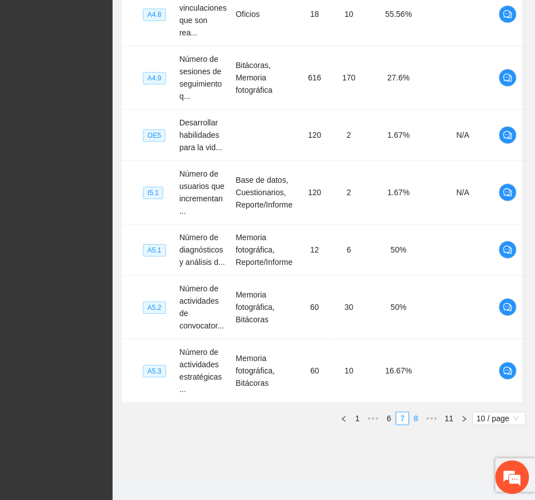
click at [419, 413] on link "8" at bounding box center [416, 419] width 12 height 12
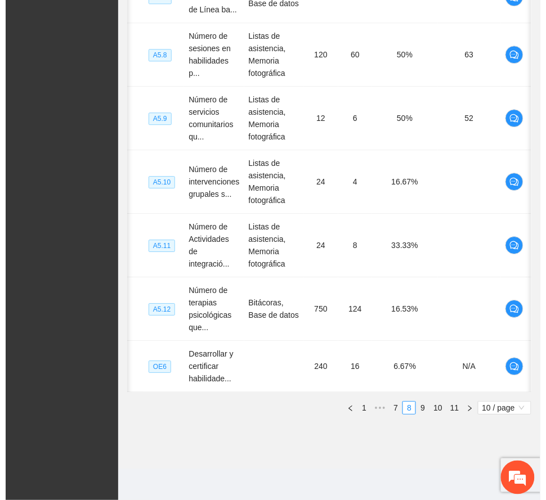
scroll to position [0, 23]
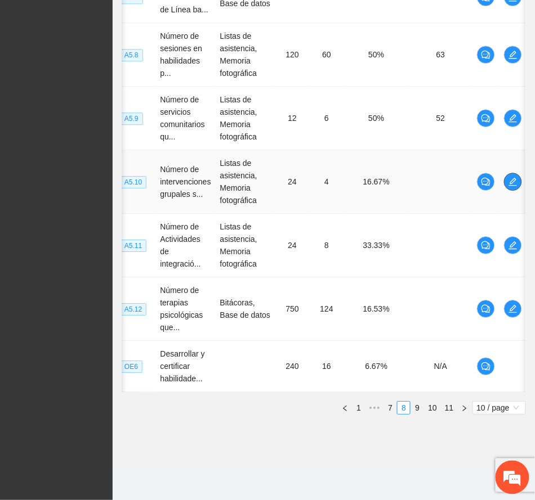
click at [511, 177] on icon "edit" at bounding box center [512, 181] width 9 height 9
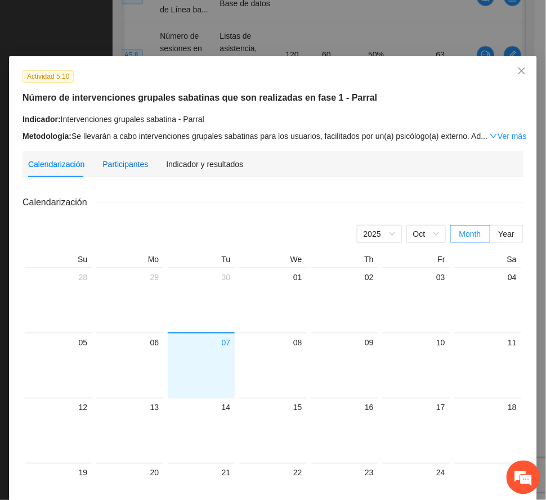
click at [119, 159] on div "Participantes" at bounding box center [125, 164] width 46 height 12
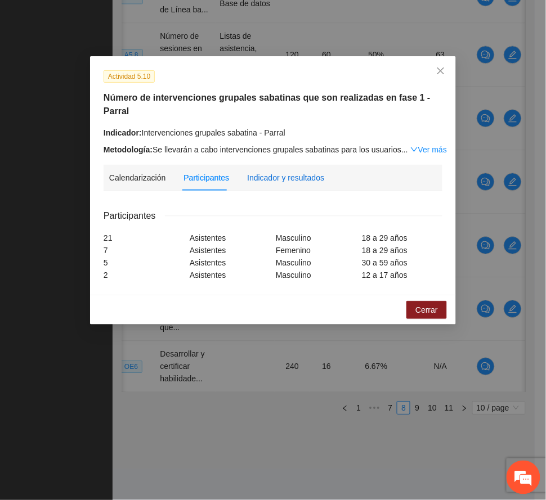
click at [271, 172] on div "Indicador y resultados" at bounding box center [285, 178] width 77 height 12
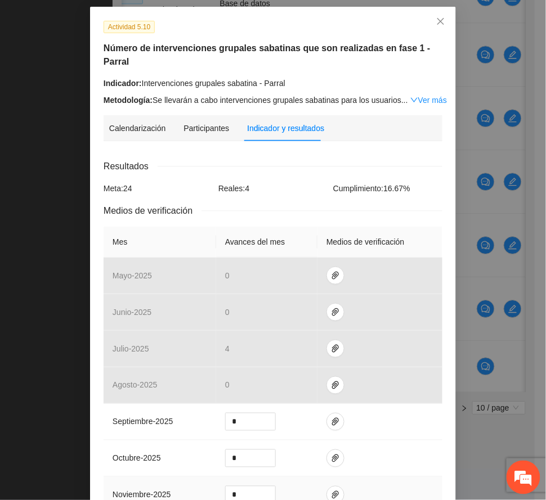
scroll to position [150, 0]
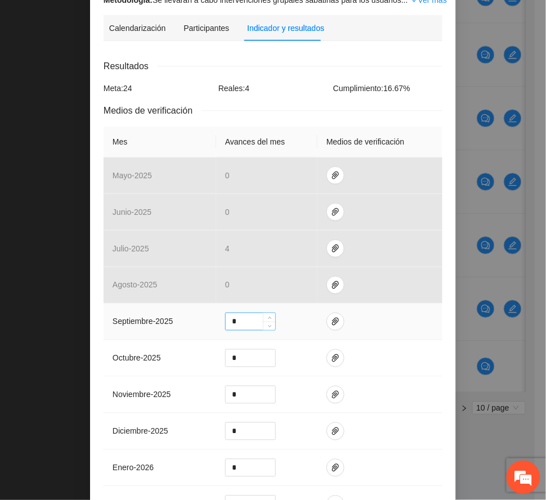
click at [239, 313] on input "*" at bounding box center [251, 321] width 50 height 17
type input "*"
click at [331, 317] on icon "paper-clip" at bounding box center [335, 321] width 9 height 9
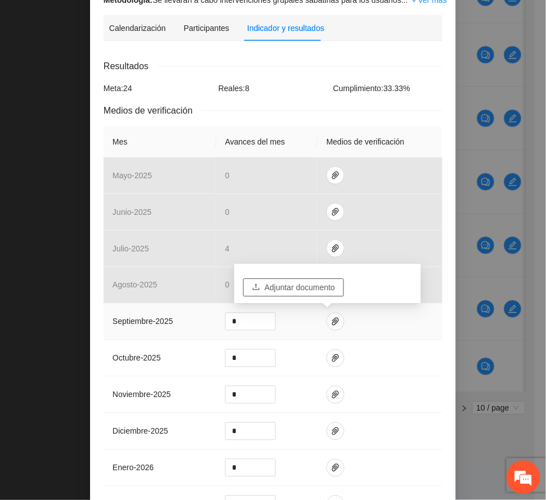
click at [319, 281] on span "Adjuntar documento" at bounding box center [300, 287] width 70 height 12
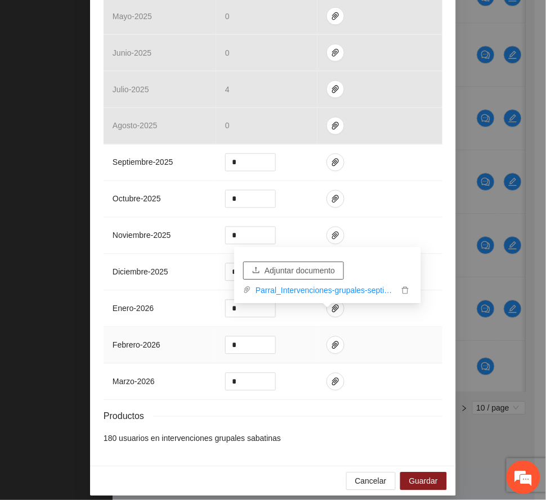
scroll to position [310, 0]
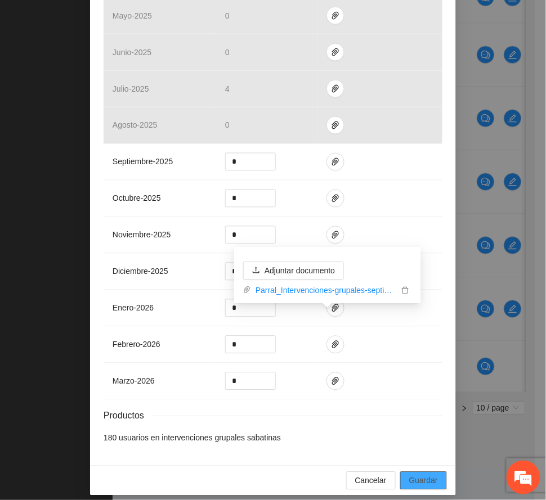
click at [424, 476] on span "Guardar" at bounding box center [423, 481] width 29 height 12
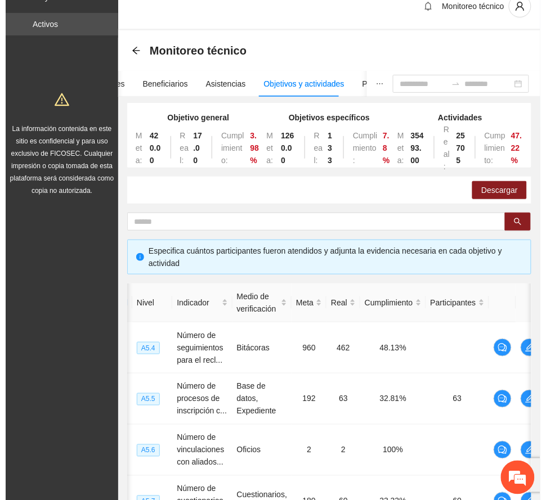
scroll to position [0, 0]
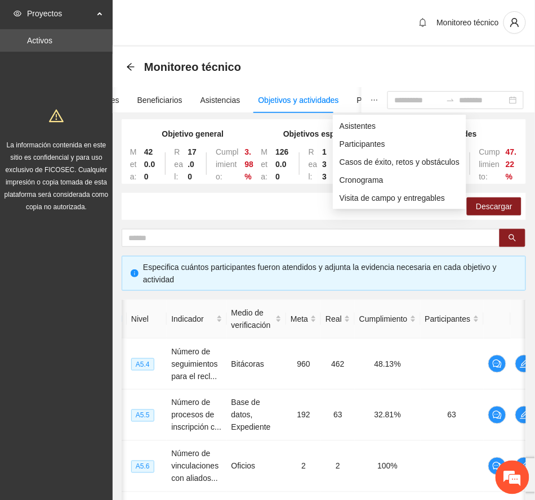
click at [370, 98] on icon "ellipsis" at bounding box center [374, 100] width 8 height 8
click at [356, 127] on span "Asistentes" at bounding box center [399, 126] width 120 height 12
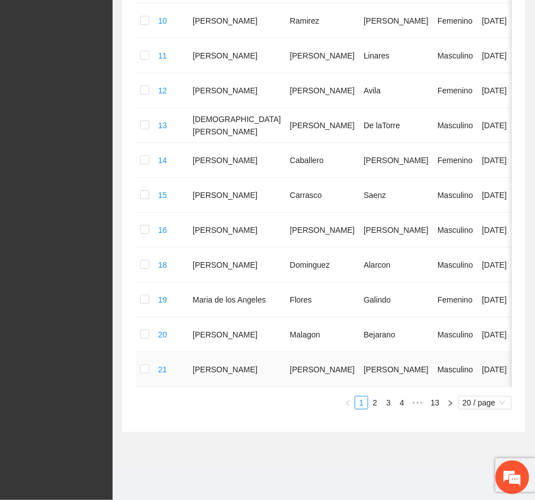
scroll to position [627, 0]
click at [440, 404] on link "13" at bounding box center [435, 403] width 16 height 12
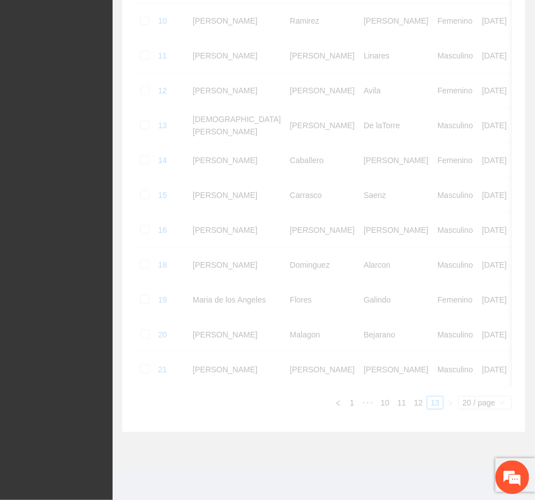
click at [415, 401] on div "Folio Nombre Apellido 1 Apellido 2 Sexo Fecha de nacimiento Edad Municipio Colo…" at bounding box center [324, 32] width 376 height 755
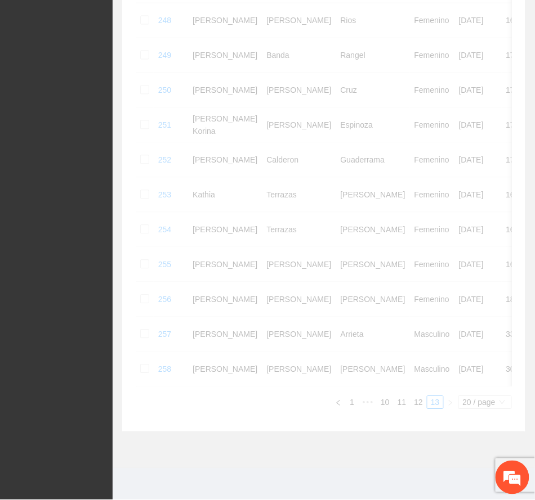
scroll to position [404, 0]
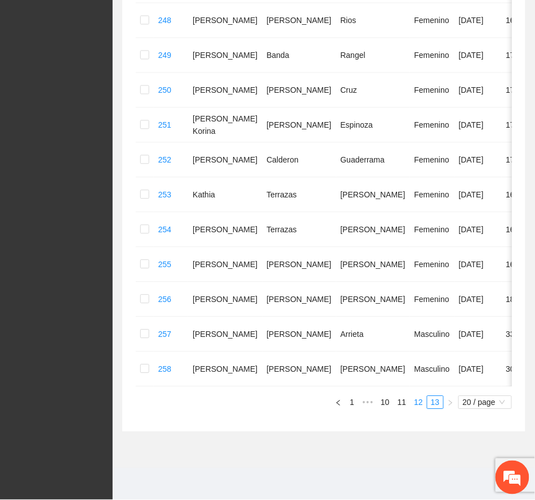
click at [416, 400] on link "12" at bounding box center [418, 403] width 16 height 12
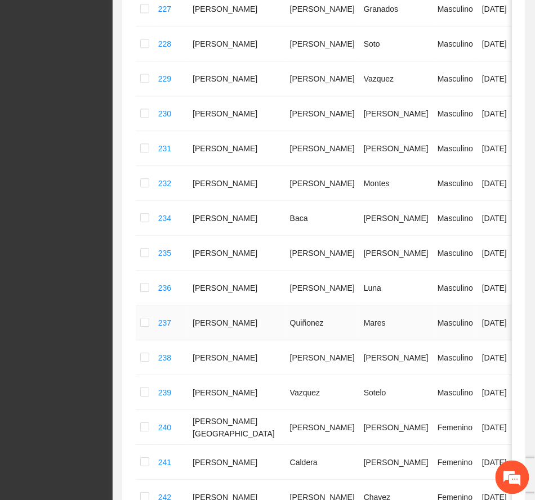
scroll to position [675, 0]
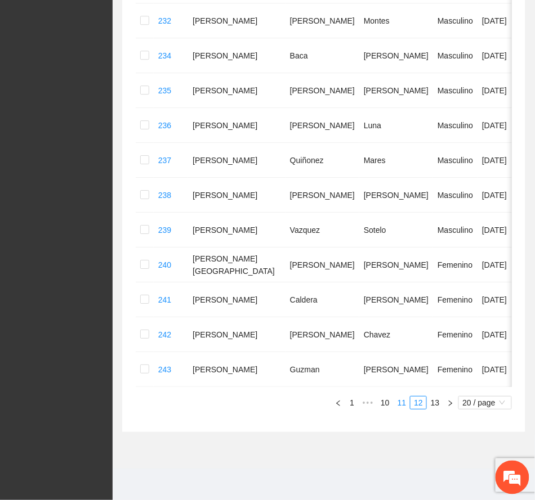
click at [403, 401] on link "11" at bounding box center [402, 403] width 16 height 12
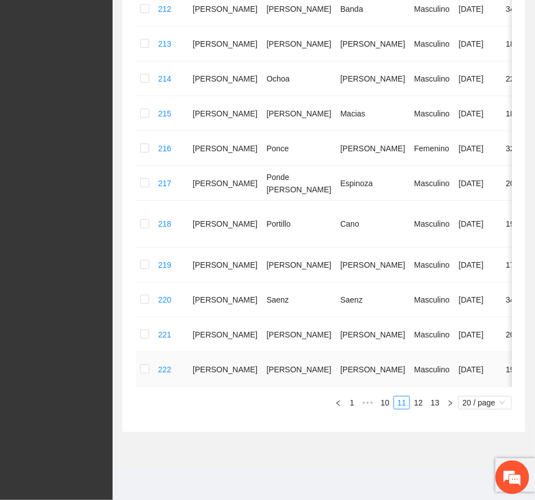
scroll to position [579, 0]
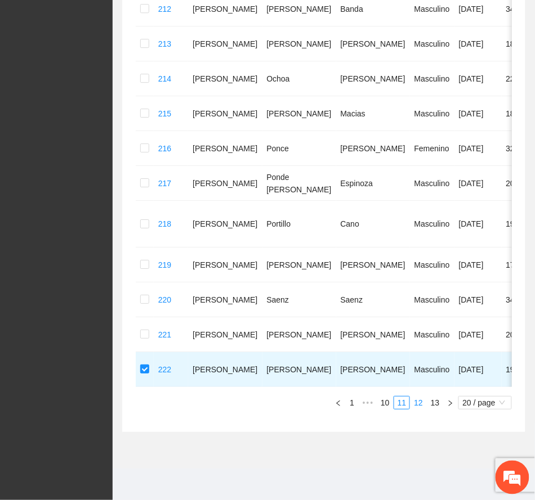
click at [422, 404] on link "12" at bounding box center [418, 403] width 16 height 12
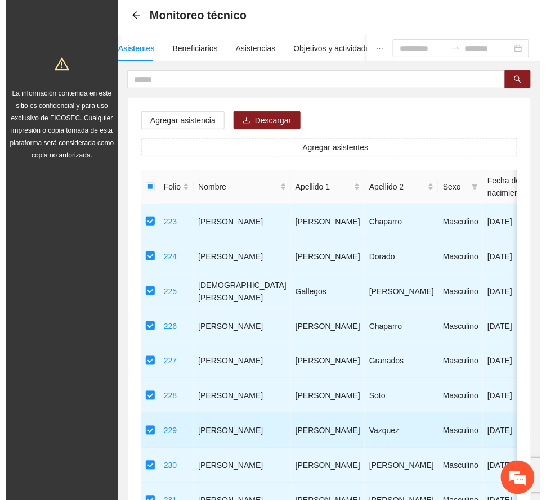
scroll to position [0, 0]
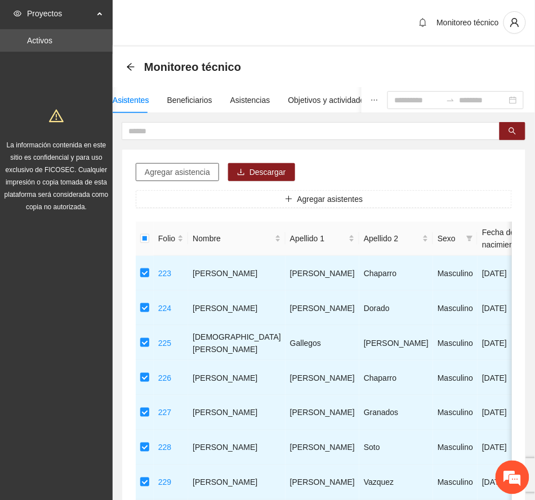
click at [192, 172] on span "Agregar asistencia" at bounding box center [177, 172] width 65 height 12
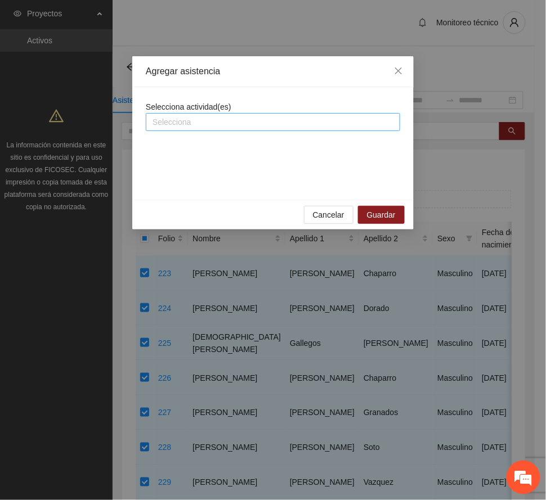
click at [223, 125] on div at bounding box center [273, 122] width 249 height 14
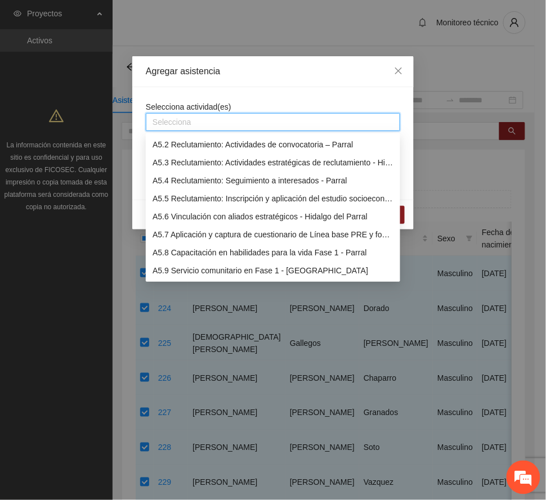
scroll to position [975, 0]
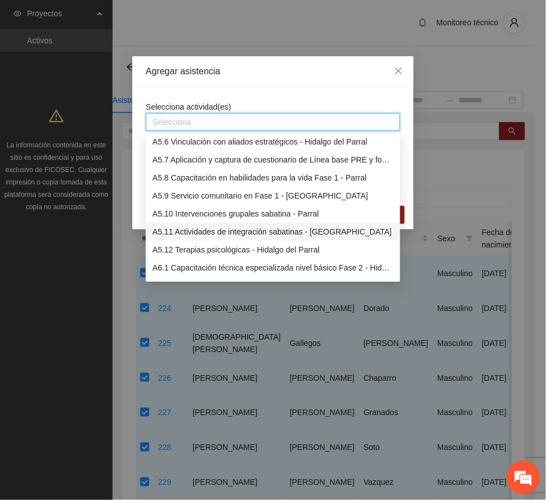
click at [269, 224] on div "A5.11 Actividades de integración sabatinas - [GEOGRAPHIC_DATA]" at bounding box center [273, 232] width 254 height 18
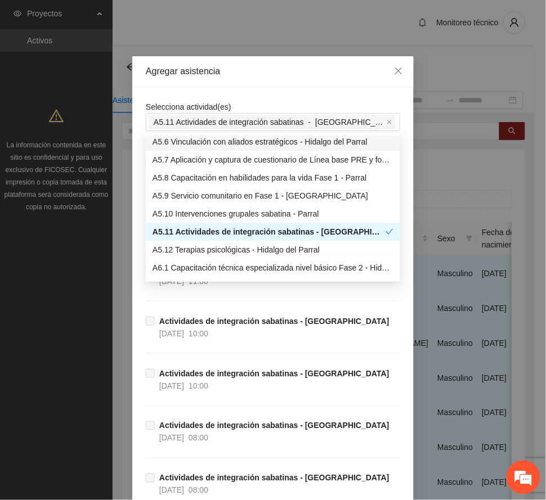
click at [278, 72] on div "Agregar asistencia" at bounding box center [273, 71] width 254 height 12
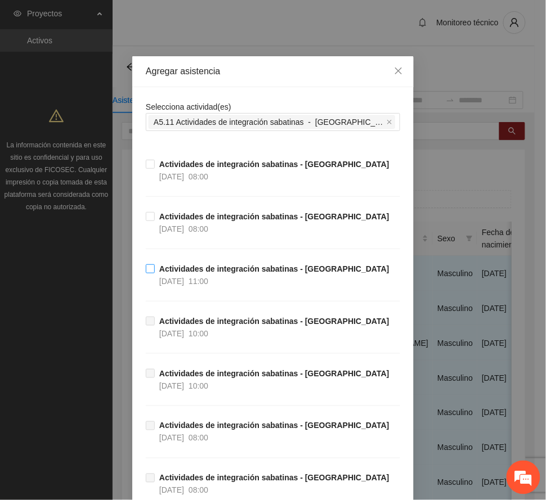
click at [257, 275] on span "Actividades de integración sabatinas - [GEOGRAPHIC_DATA] [DATE] 11:00" at bounding box center [274, 275] width 239 height 25
click at [230, 223] on span "Actividades de integración sabatinas - [GEOGRAPHIC_DATA] [DATE] 08:00" at bounding box center [274, 222] width 239 height 25
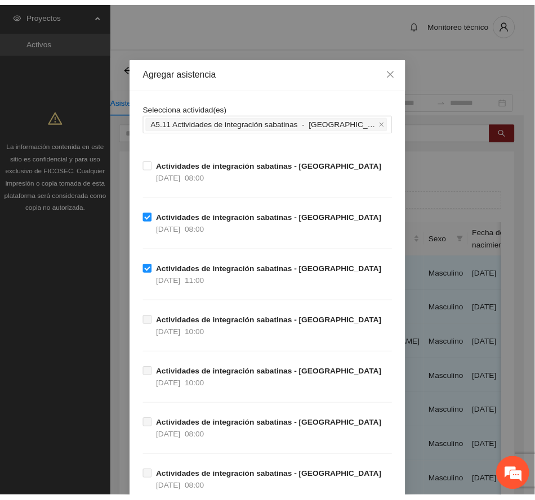
scroll to position [110, 0]
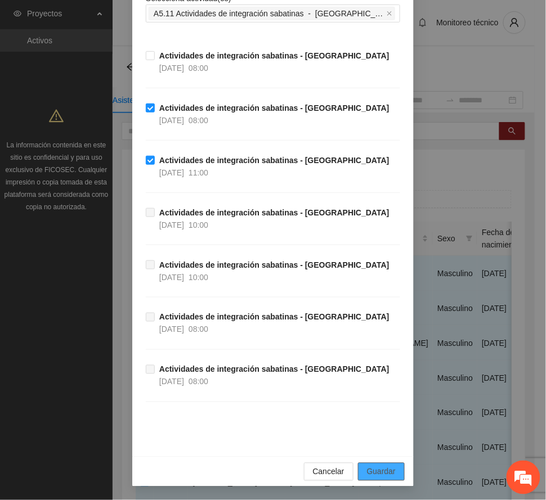
click at [378, 469] on span "Guardar" at bounding box center [381, 472] width 29 height 12
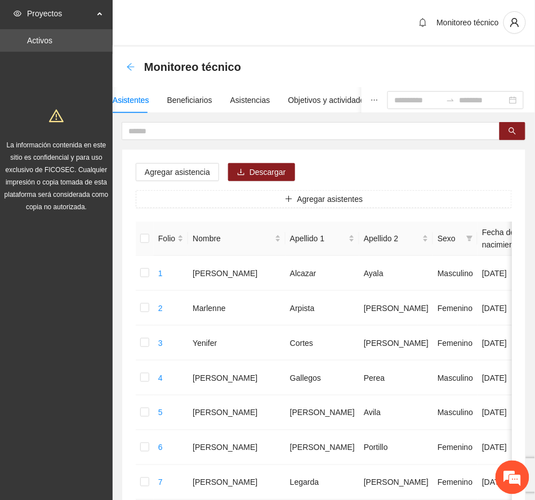
click at [132, 65] on icon "arrow-left" at bounding box center [130, 66] width 9 height 9
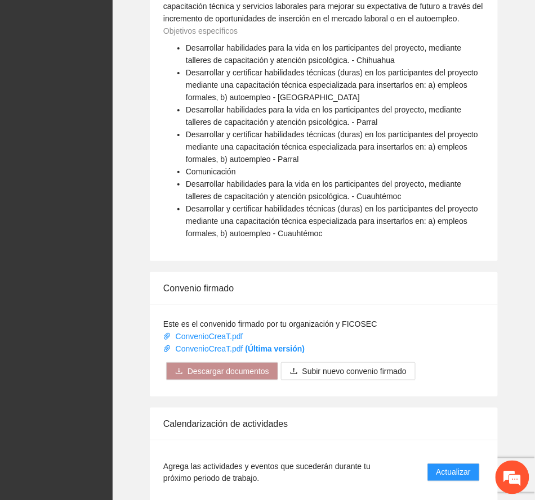
scroll to position [901, 0]
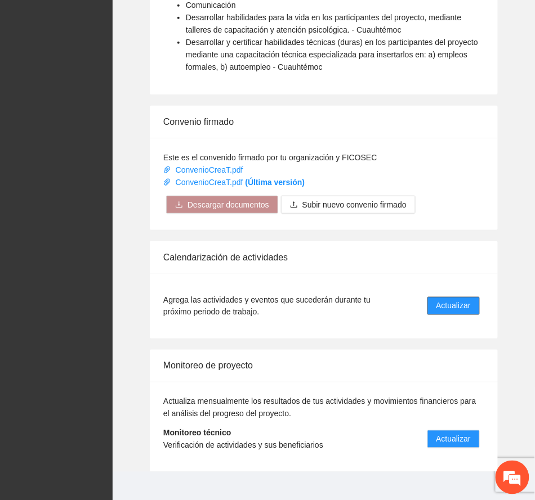
click at [453, 309] on span "Actualizar" at bounding box center [453, 306] width 34 height 12
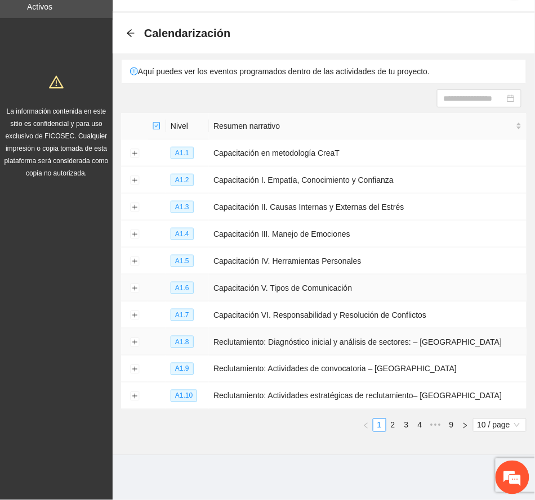
scroll to position [34, 0]
click at [420, 423] on link "4" at bounding box center [420, 425] width 12 height 12
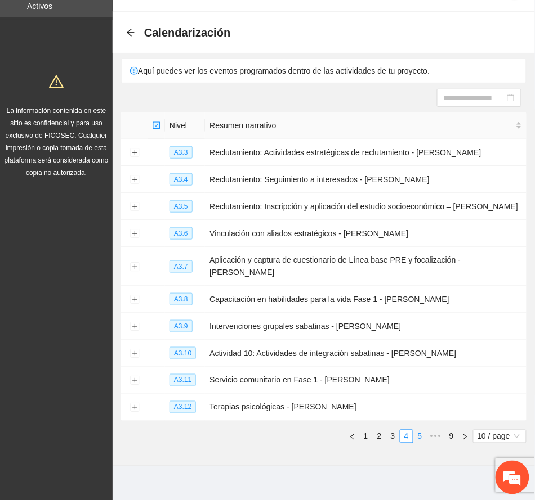
click at [418, 431] on link "5" at bounding box center [420, 437] width 12 height 12
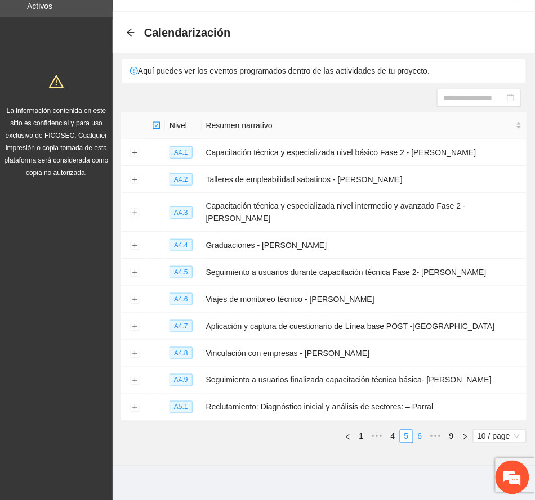
click at [421, 431] on link "6" at bounding box center [420, 437] width 12 height 12
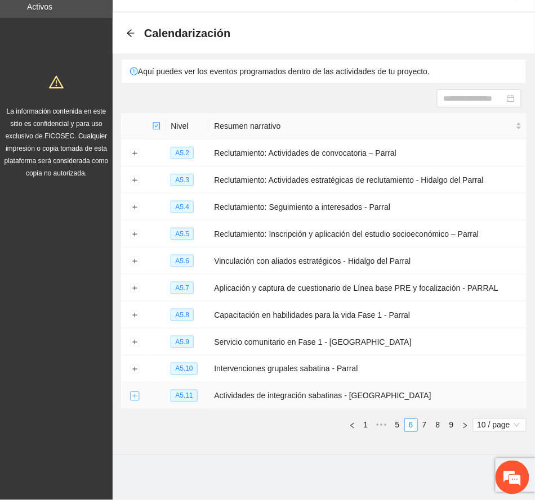
click at [131, 394] on button "Expand row" at bounding box center [134, 396] width 9 height 9
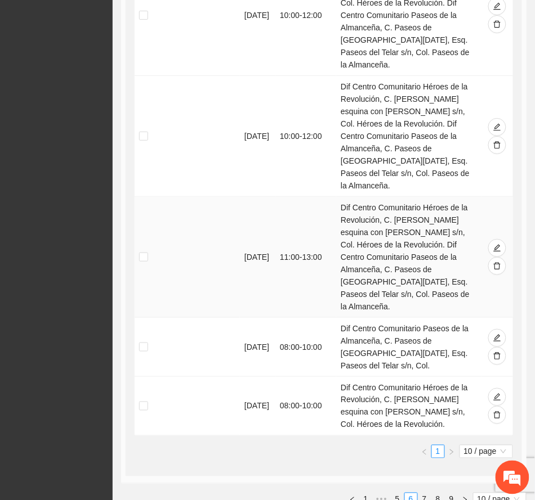
scroll to position [816, 0]
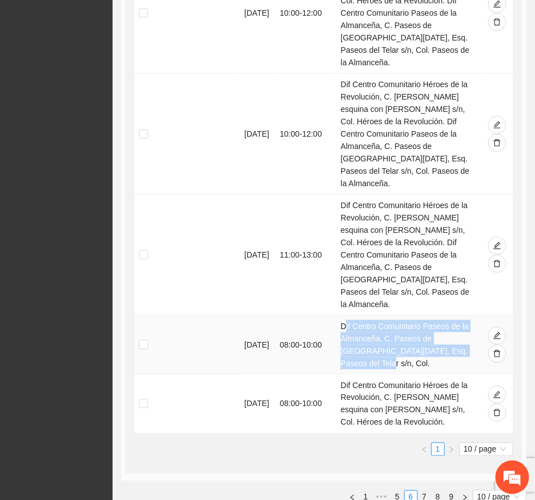
drag, startPoint x: 344, startPoint y: 265, endPoint x: 453, endPoint y: 297, distance: 113.4
click at [453, 316] on td "Dif Centro Comunitario Paseos de la Almanceña, C. Paseos de [GEOGRAPHIC_DATA][D…" at bounding box center [408, 345] width 145 height 59
copy td "Dif Centro Comunitario Paseos de la Almanceña, C. Paseos de [GEOGRAPHIC_DATA][D…"
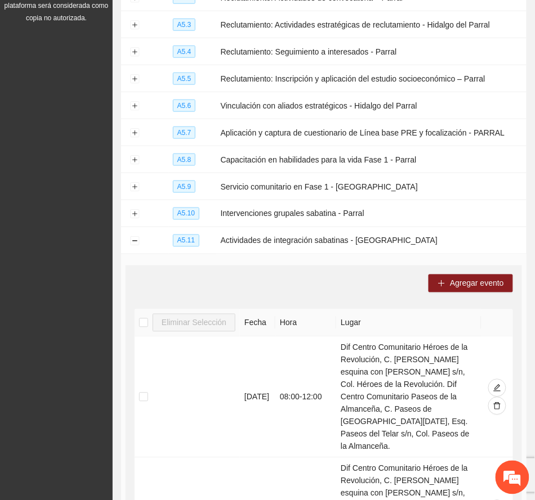
scroll to position [140, 0]
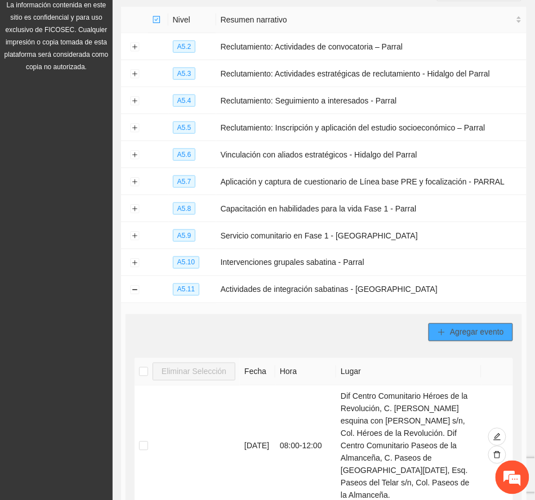
click at [474, 335] on span "Agregar evento" at bounding box center [477, 332] width 54 height 12
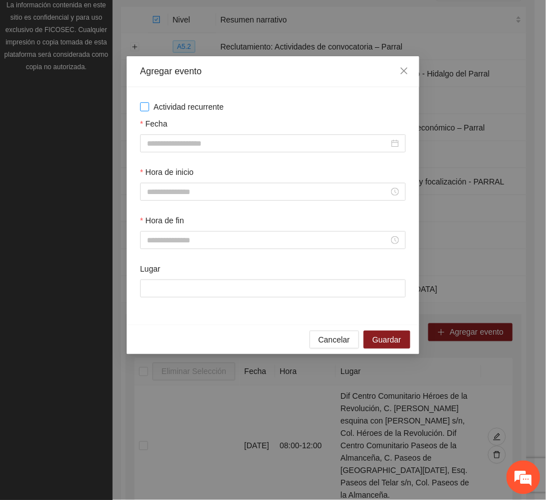
click at [181, 106] on span "Actividad recurrente" at bounding box center [188, 107] width 79 height 12
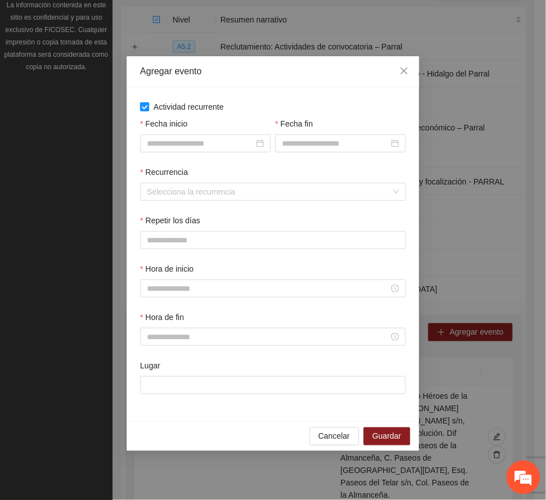
click at [181, 106] on span "Actividad recurrente" at bounding box center [188, 107] width 79 height 12
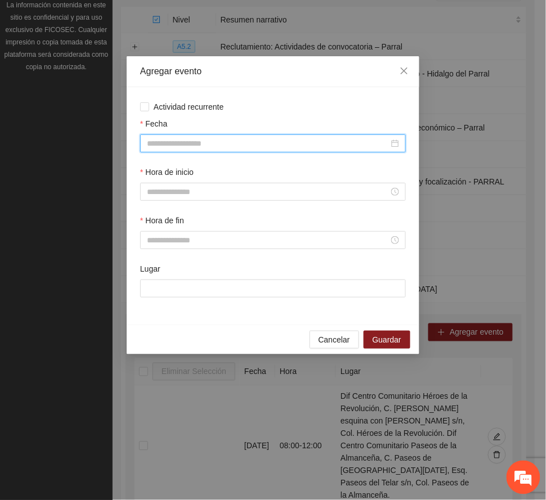
click at [194, 147] on input "Fecha" at bounding box center [268, 143] width 242 height 12
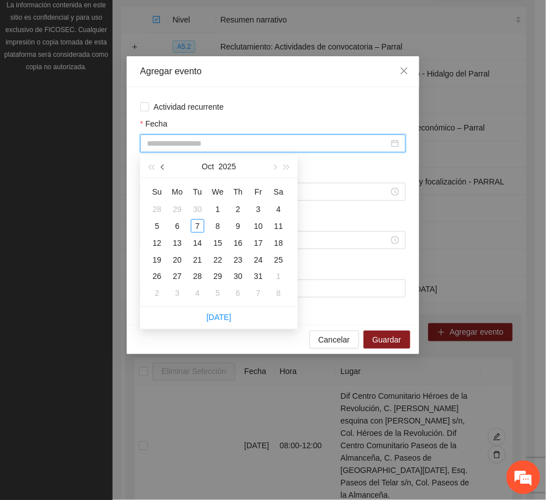
click at [165, 167] on span "button" at bounding box center [164, 167] width 6 height 6
type input "**********"
click at [259, 226] on div "12" at bounding box center [259, 227] width 14 height 14
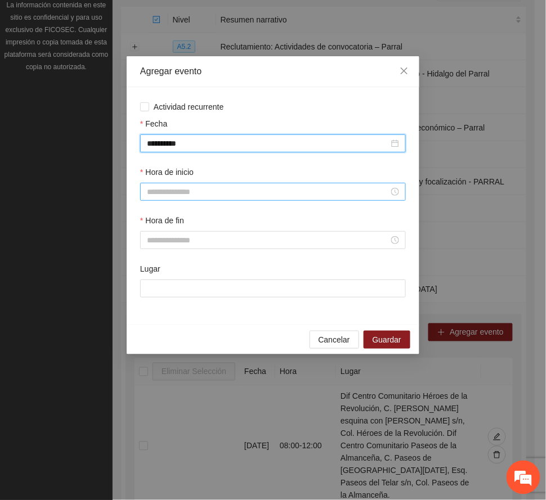
click at [188, 190] on input "Hora de inicio" at bounding box center [268, 192] width 242 height 12
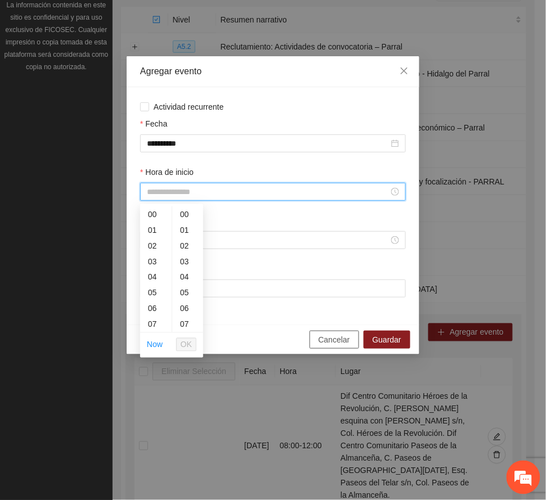
click at [334, 343] on span "Cancelar" at bounding box center [335, 340] width 32 height 12
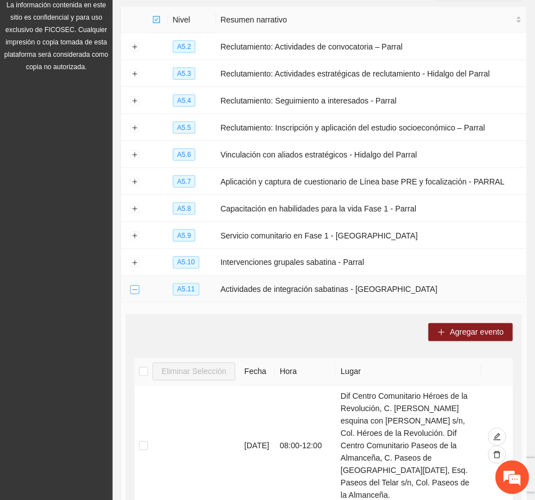
click at [135, 288] on button "Collapse row" at bounding box center [134, 290] width 9 height 9
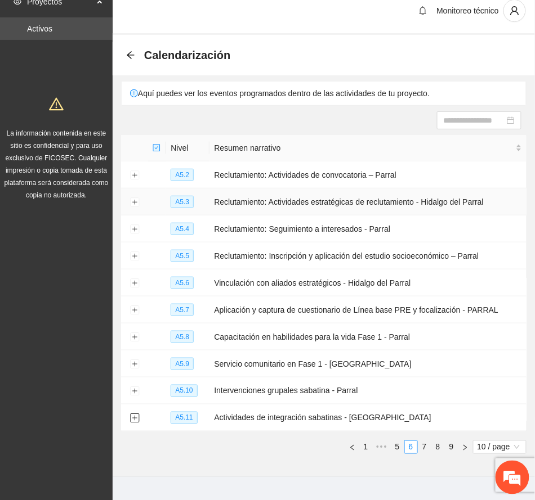
scroll to position [0, 0]
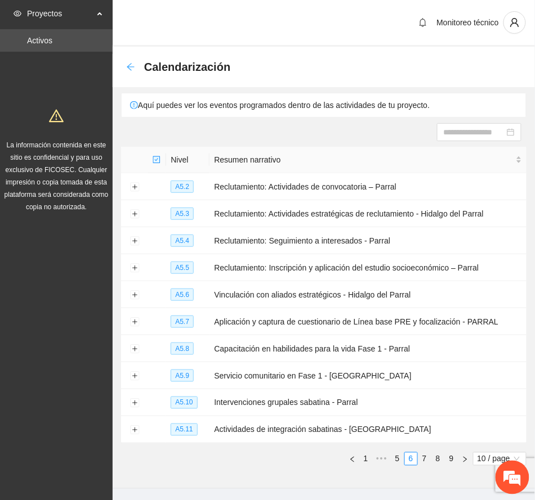
click at [127, 66] on icon "arrow-left" at bounding box center [130, 66] width 7 height 7
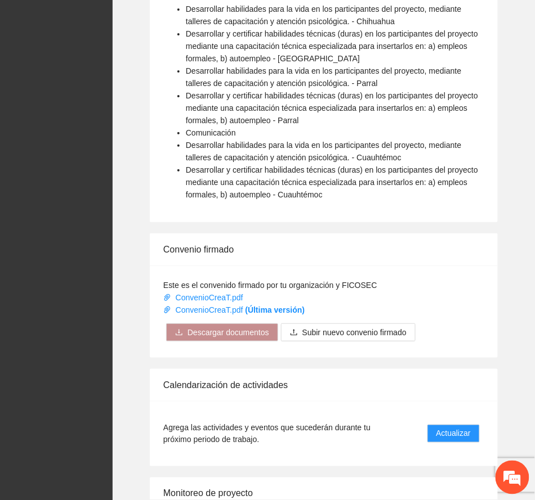
scroll to position [917, 0]
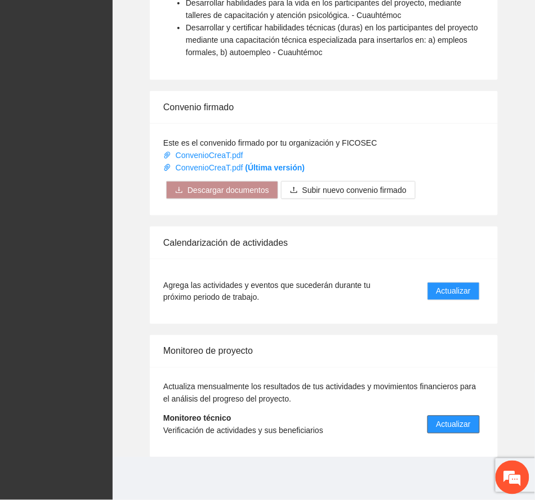
click at [468, 422] on span "Actualizar" at bounding box center [453, 425] width 34 height 12
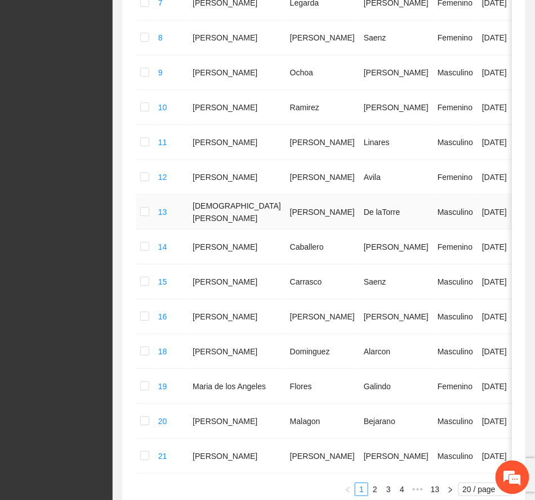
scroll to position [627, 0]
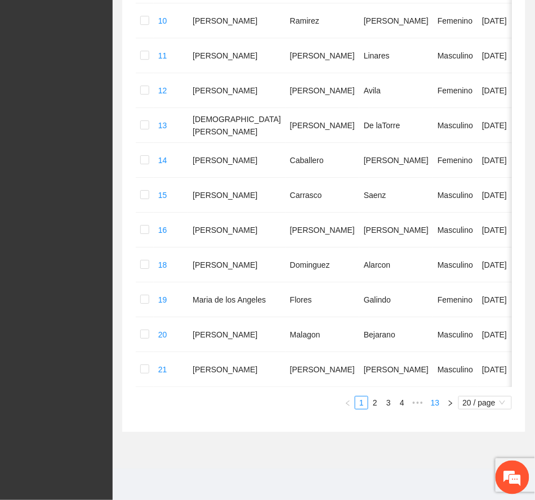
click at [436, 403] on link "13" at bounding box center [435, 403] width 16 height 12
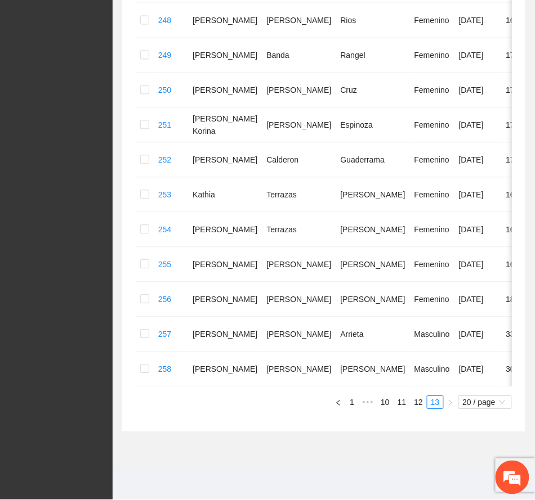
scroll to position [404, 0]
click at [418, 404] on link "12" at bounding box center [418, 403] width 16 height 12
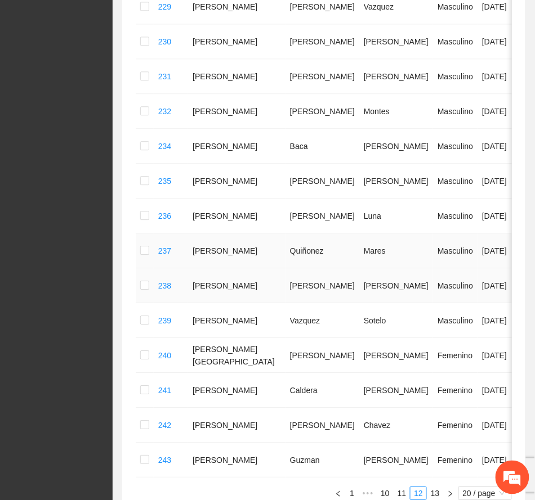
scroll to position [480, 0]
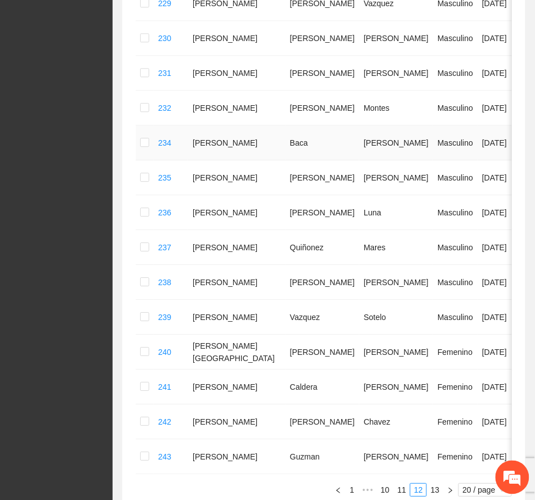
click at [150, 160] on td at bounding box center [145, 143] width 18 height 35
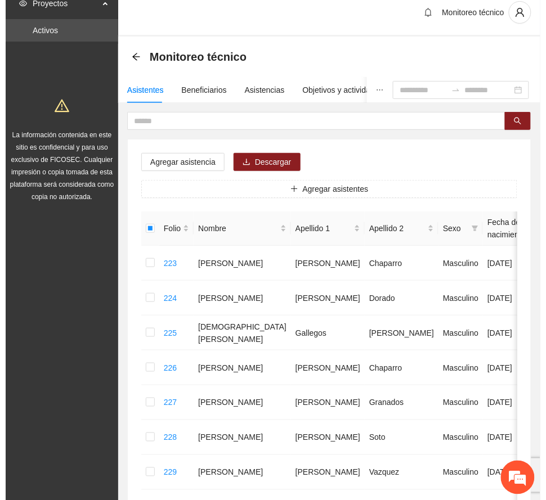
scroll to position [0, 0]
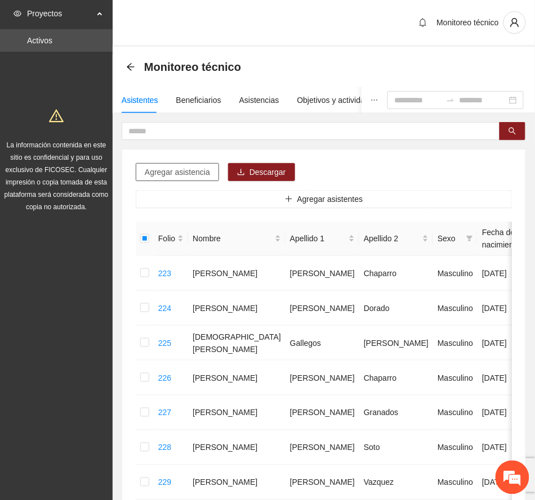
click at [190, 171] on span "Agregar asistencia" at bounding box center [177, 172] width 65 height 12
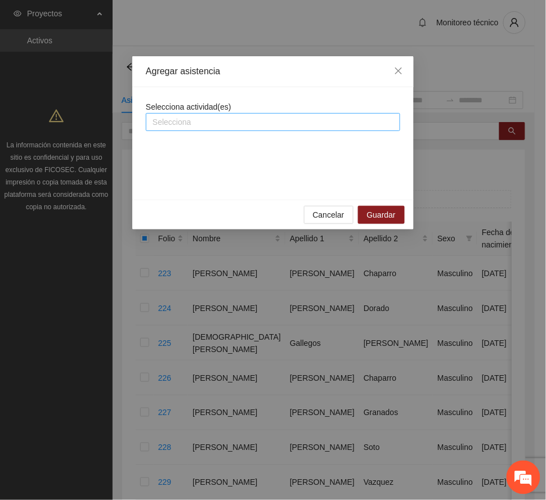
click at [231, 119] on div at bounding box center [273, 122] width 249 height 14
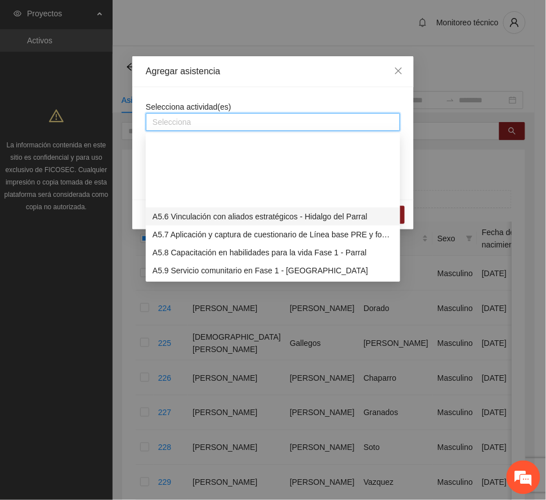
scroll to position [975, 0]
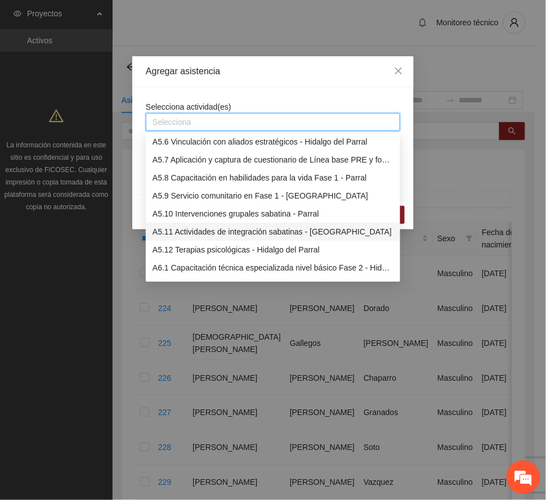
click at [260, 233] on div "A5.11 Actividades de integración sabatinas - [GEOGRAPHIC_DATA]" at bounding box center [273, 232] width 241 height 12
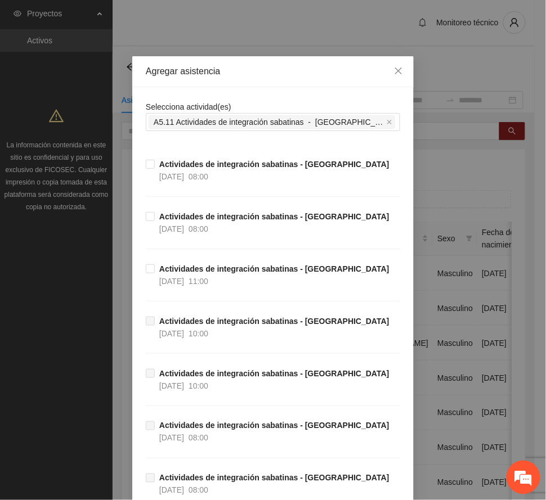
click at [300, 70] on div "Agregar asistencia" at bounding box center [273, 71] width 254 height 12
click at [232, 274] on strong "Actividades de integración sabatinas - [GEOGRAPHIC_DATA]" at bounding box center [274, 269] width 230 height 9
click at [215, 217] on strong "Actividades de integración sabatinas - [GEOGRAPHIC_DATA]" at bounding box center [274, 216] width 230 height 9
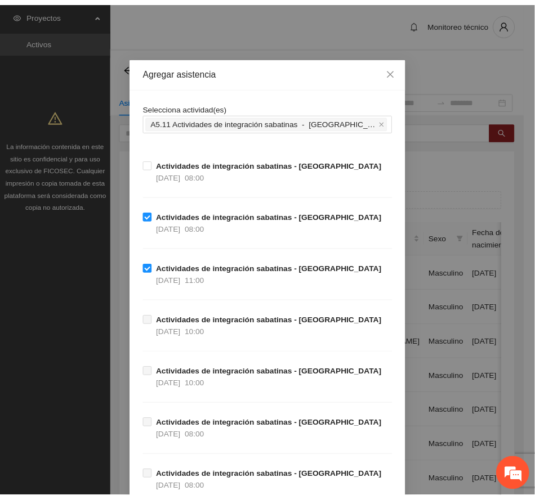
scroll to position [110, 0]
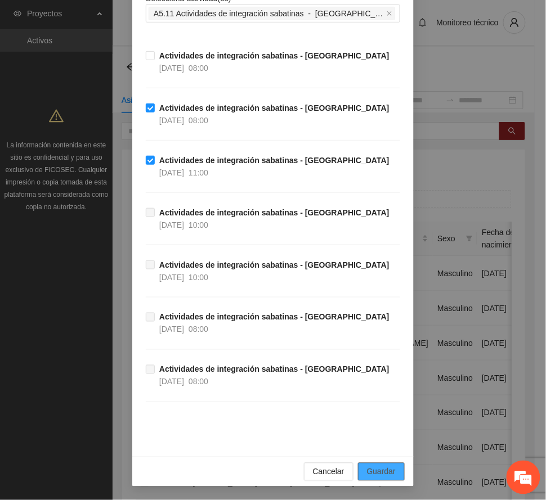
click at [389, 472] on span "Guardar" at bounding box center [381, 472] width 29 height 12
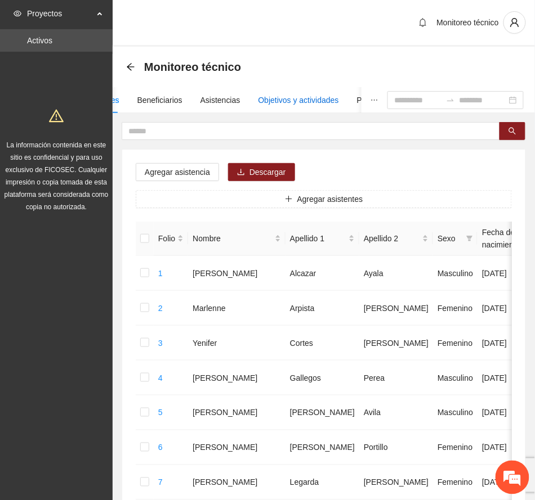
click at [314, 100] on div "Objetivos y actividades" at bounding box center [298, 100] width 80 height 12
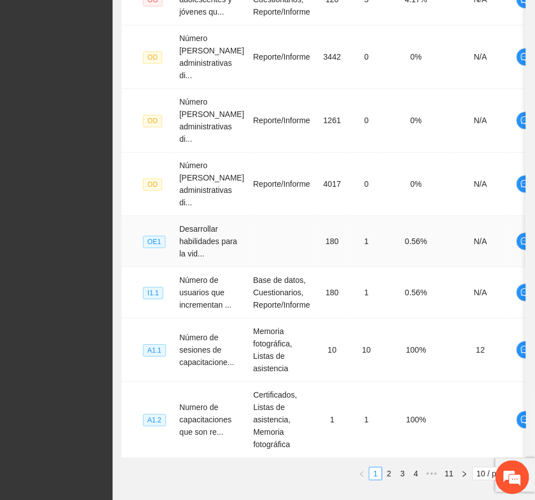
scroll to position [547, 0]
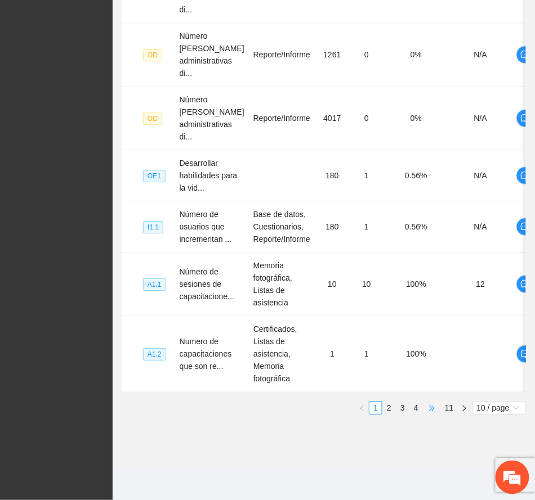
click at [426, 407] on span "•••" at bounding box center [432, 408] width 18 height 14
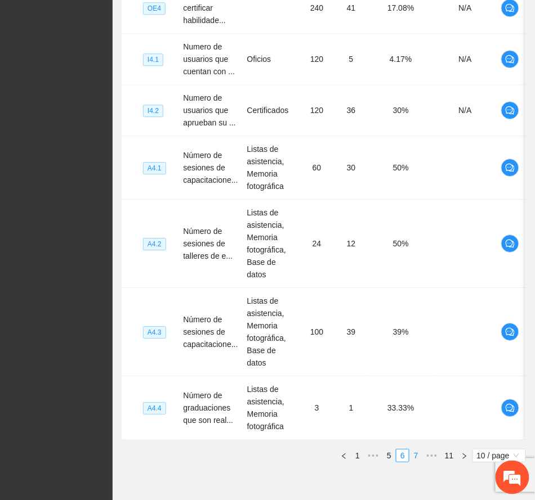
click at [414, 450] on link "7" at bounding box center [416, 456] width 12 height 12
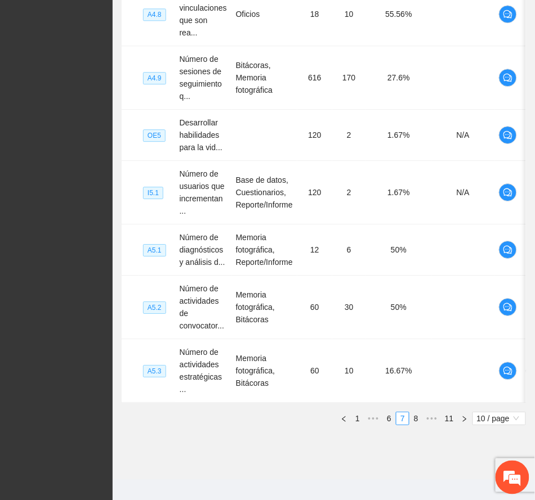
click at [414, 413] on link "8" at bounding box center [416, 419] width 12 height 12
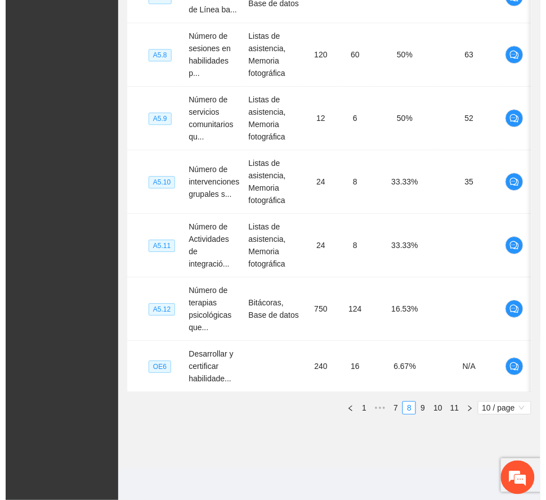
scroll to position [0, 23]
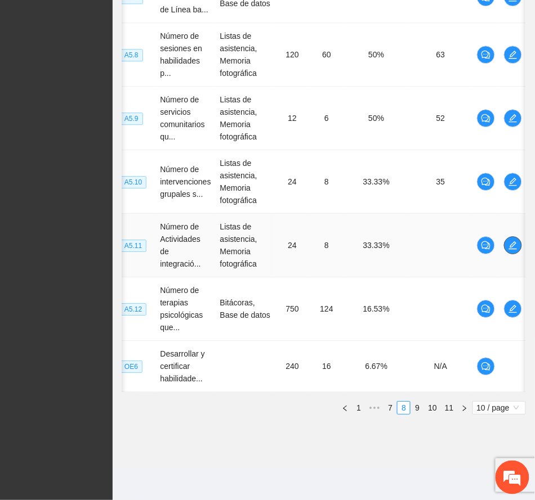
click at [514, 241] on icon "edit" at bounding box center [512, 245] width 8 height 8
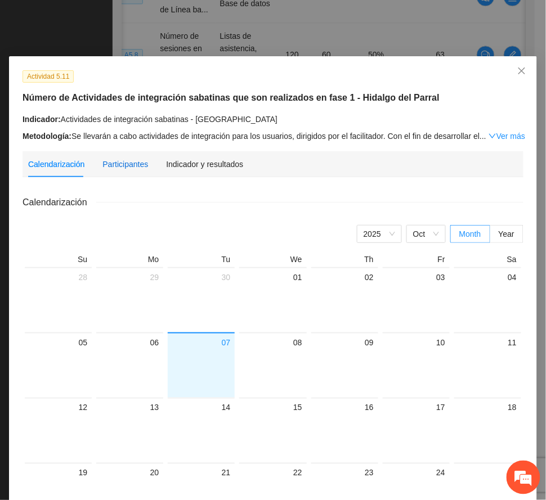
click at [124, 163] on div "Participantes" at bounding box center [125, 164] width 46 height 12
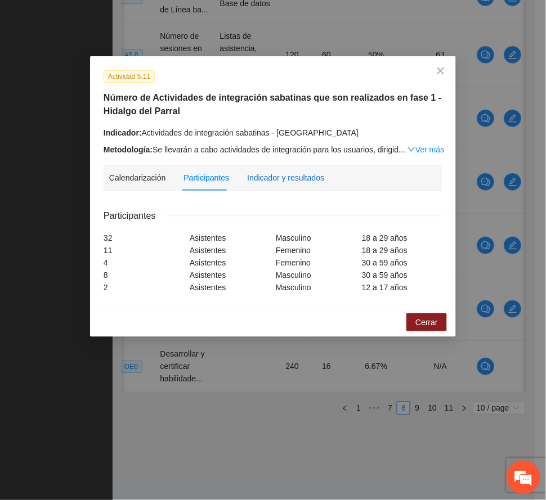
click at [293, 178] on div "Indicador y resultados" at bounding box center [285, 178] width 77 height 12
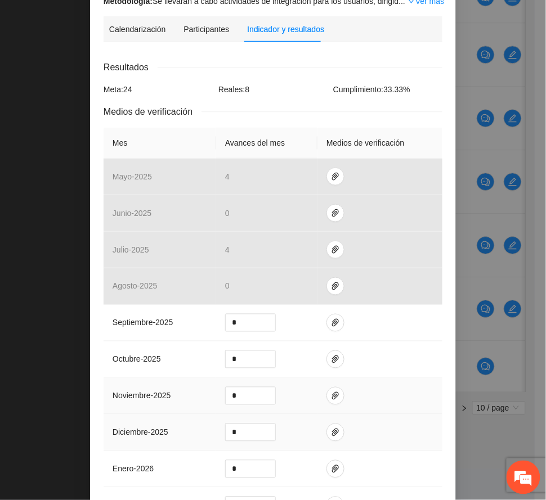
scroll to position [150, 0]
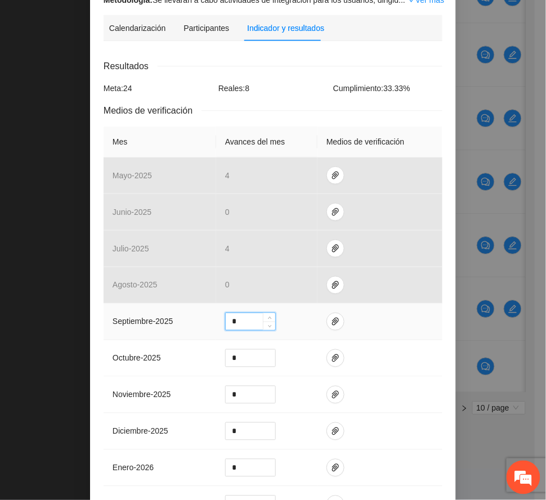
click at [237, 322] on input "*" at bounding box center [251, 321] width 50 height 17
type input "*"
click at [332, 320] on icon "paper-clip" at bounding box center [335, 322] width 7 height 8
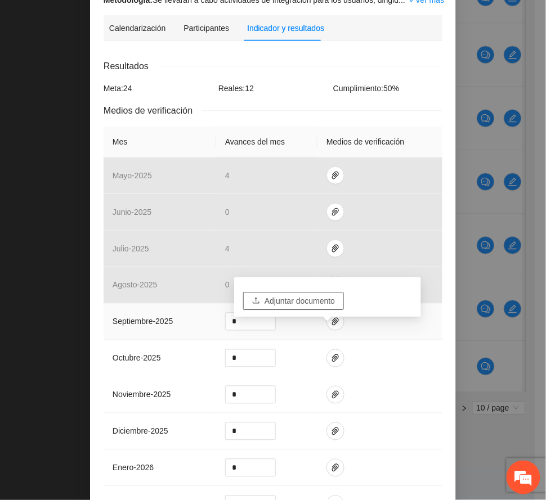
click at [322, 295] on span "Adjuntar documento" at bounding box center [300, 301] width 70 height 12
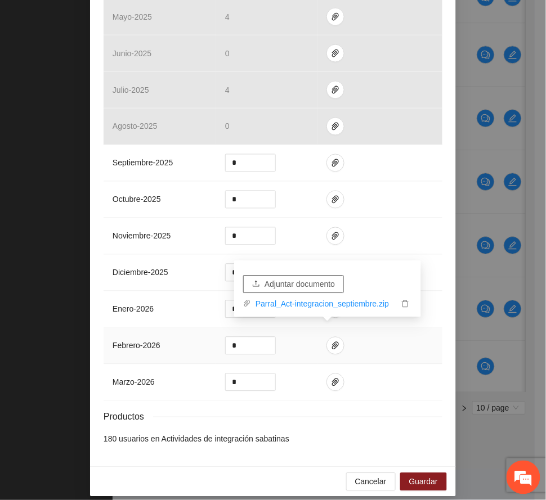
scroll to position [323, 0]
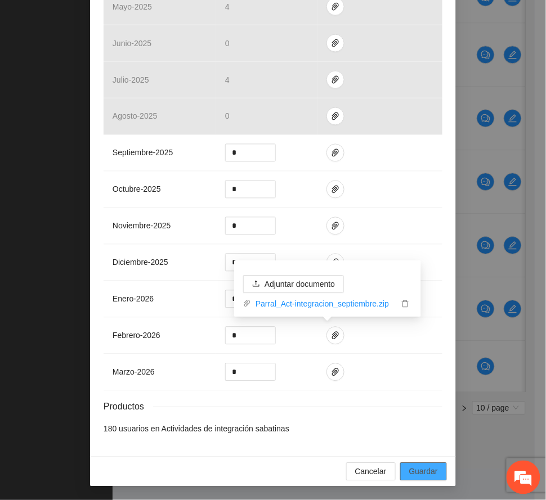
click at [428, 469] on span "Guardar" at bounding box center [423, 472] width 29 height 12
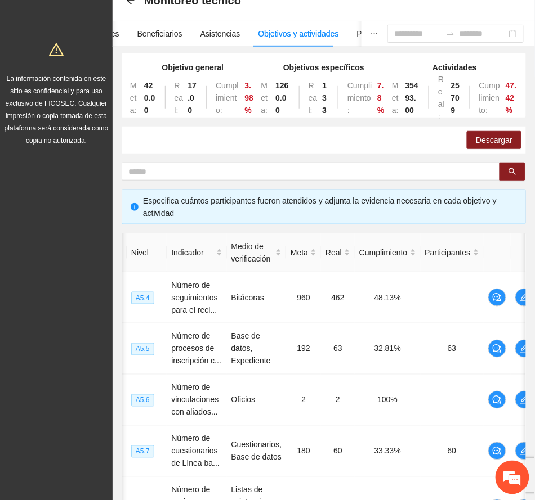
scroll to position [0, 0]
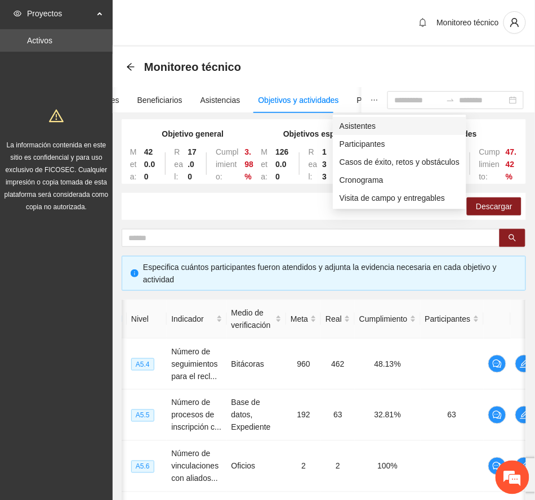
click at [365, 125] on span "Asistentes" at bounding box center [399, 126] width 120 height 12
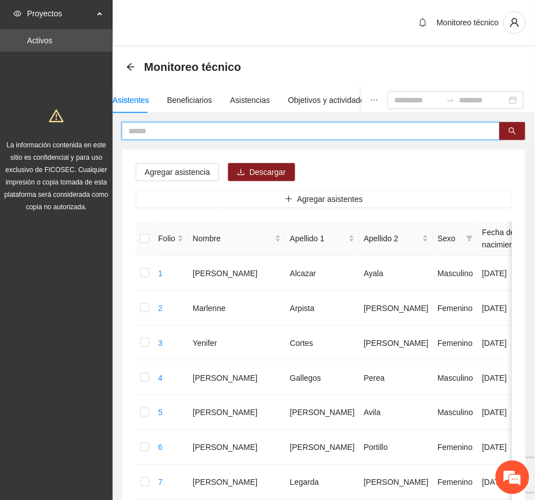
click at [216, 127] on input "text" at bounding box center [306, 131] width 356 height 12
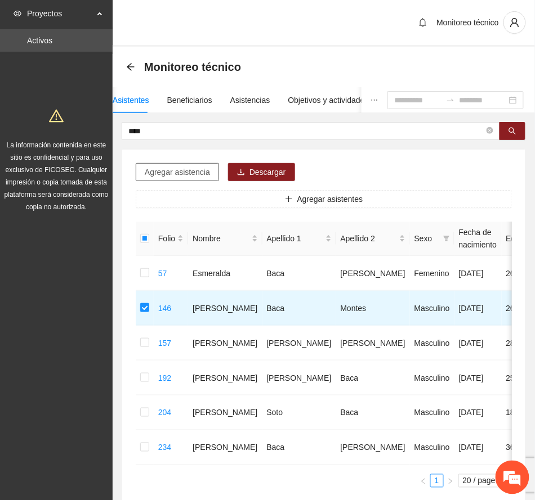
click at [210, 170] on button "Agregar asistencia" at bounding box center [177, 172] width 83 height 18
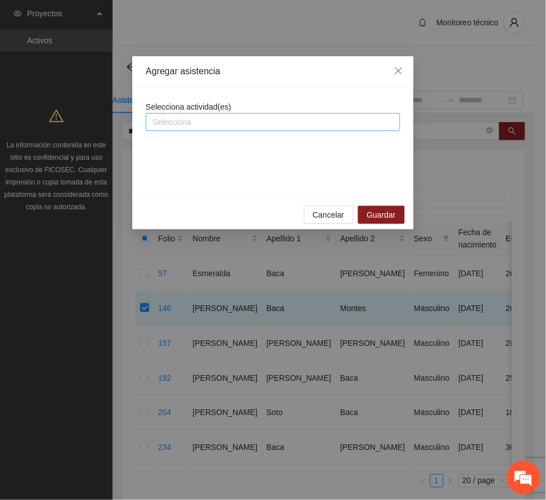
click at [233, 123] on div at bounding box center [273, 122] width 249 height 14
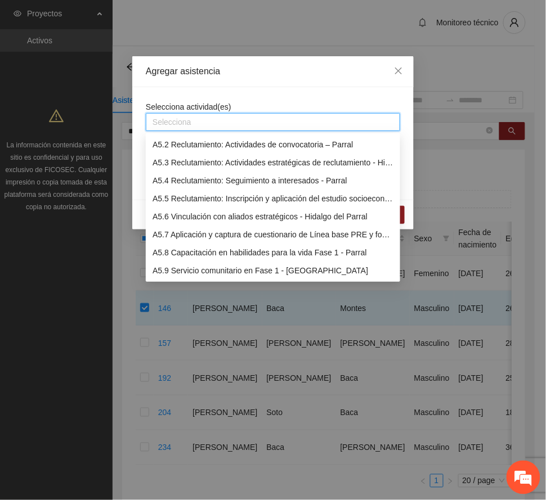
scroll to position [1050, 0]
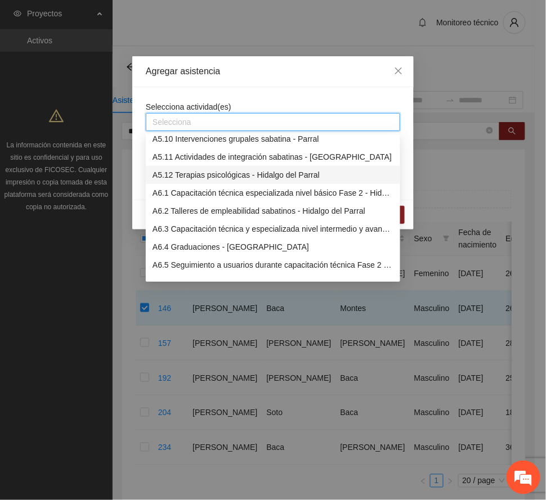
click at [250, 176] on div "A5.12 Terapias psicológicas - Hidalgo del Parral" at bounding box center [273, 175] width 241 height 12
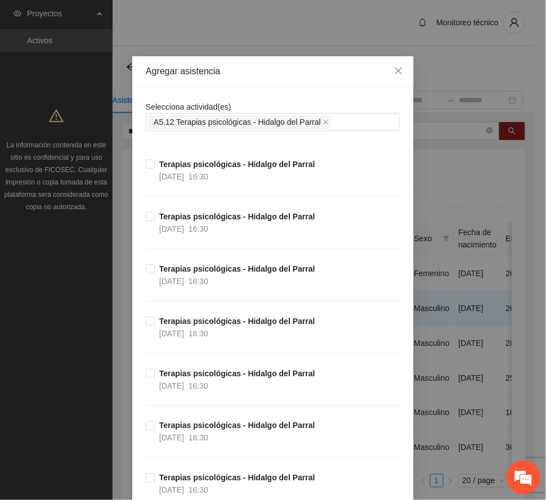
drag, startPoint x: 249, startPoint y: 77, endPoint x: 252, endPoint y: 88, distance: 11.8
click at [249, 75] on div "Agregar asistencia" at bounding box center [273, 71] width 254 height 12
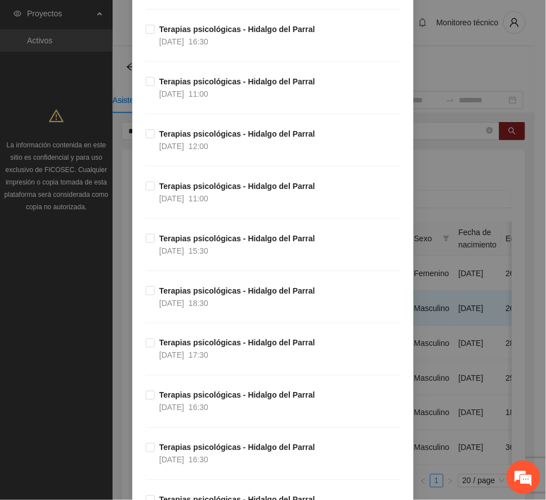
scroll to position [1726, 0]
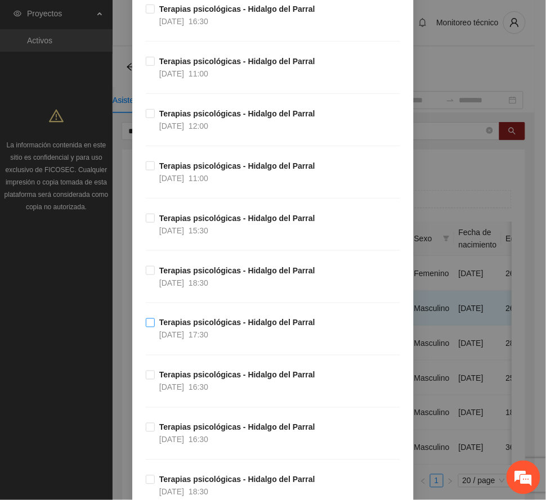
click at [215, 328] on strong "Terapias psicológicas - Hidalgo del Parral" at bounding box center [237, 323] width 156 height 9
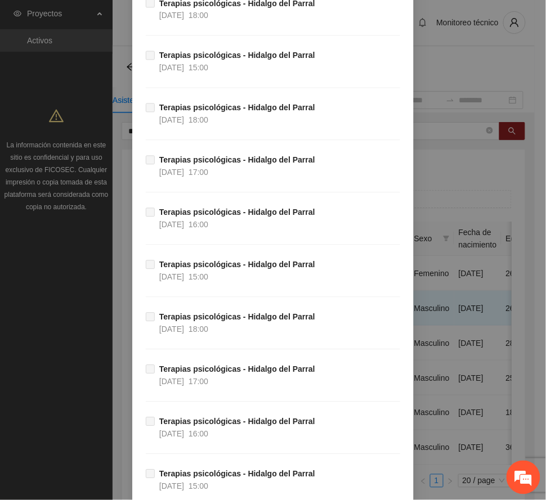
scroll to position [11194, 0]
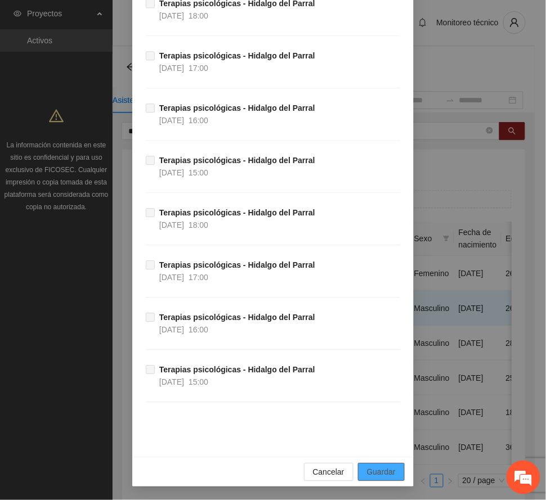
click at [374, 466] on span "Guardar" at bounding box center [381, 472] width 29 height 12
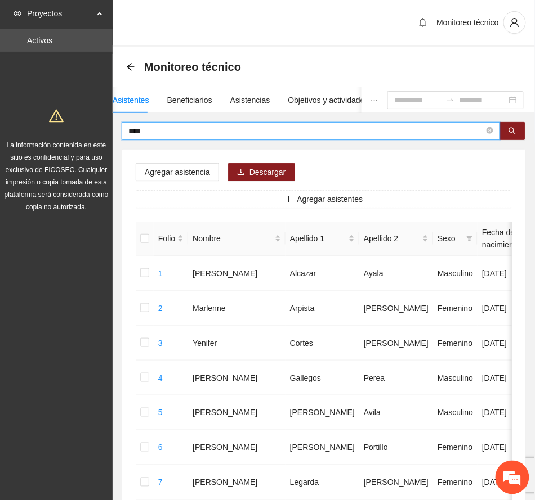
drag, startPoint x: 122, startPoint y: 133, endPoint x: 56, endPoint y: 136, distance: 65.9
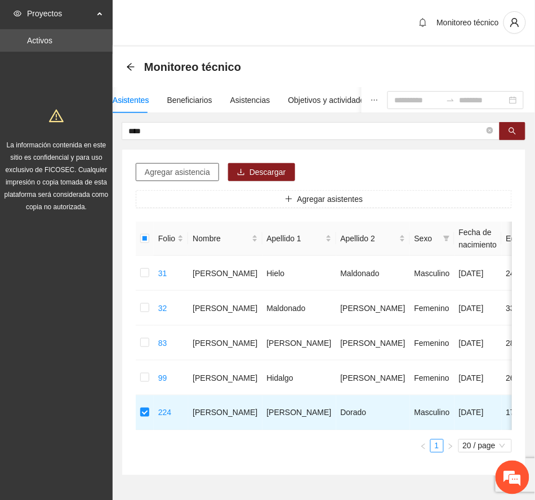
click at [199, 171] on span "Agregar asistencia" at bounding box center [177, 172] width 65 height 12
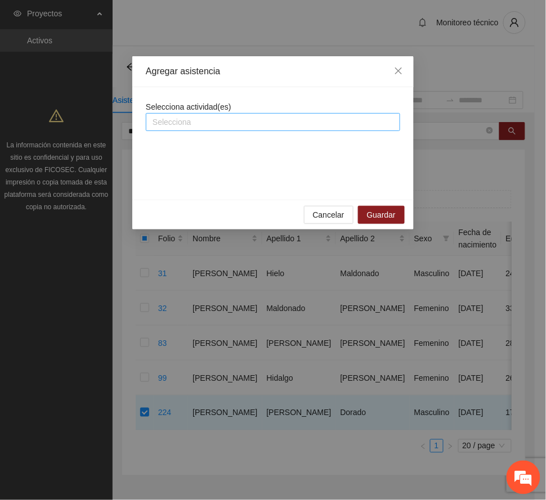
click at [217, 120] on div at bounding box center [273, 122] width 249 height 14
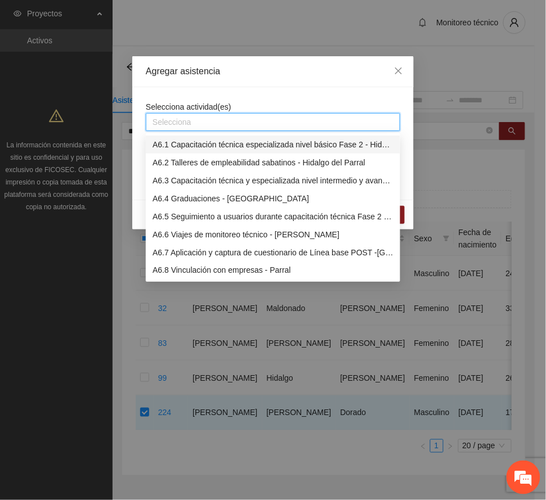
scroll to position [1023, 0]
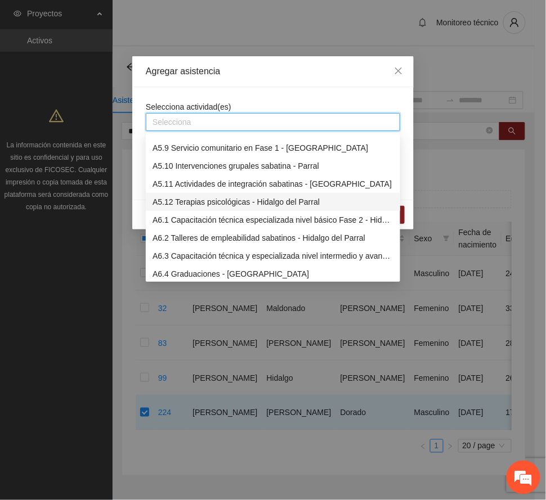
click at [228, 201] on div "A5.12 Terapias psicológicas - Hidalgo del Parral" at bounding box center [273, 202] width 241 height 12
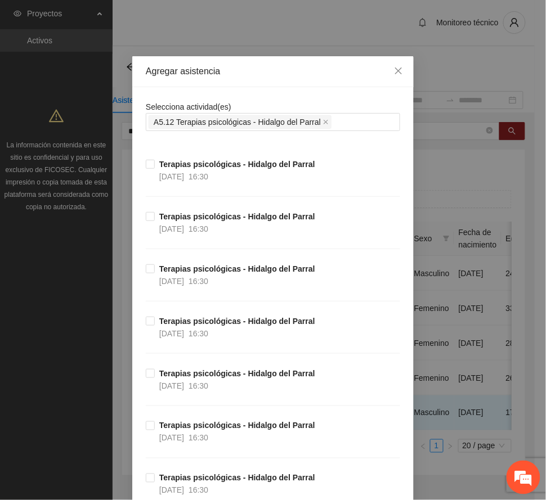
click at [267, 68] on div "Agregar asistencia" at bounding box center [273, 71] width 254 height 12
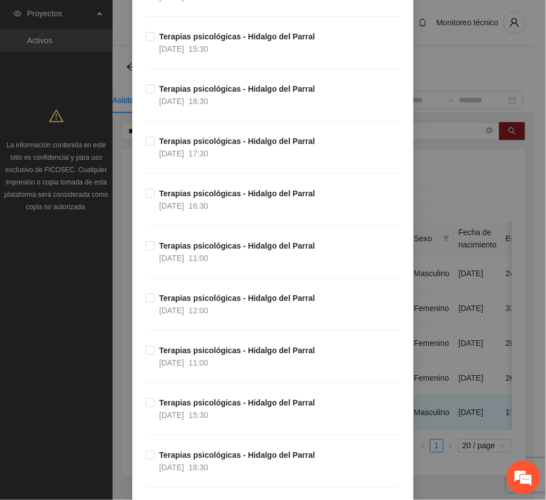
scroll to position [1576, 0]
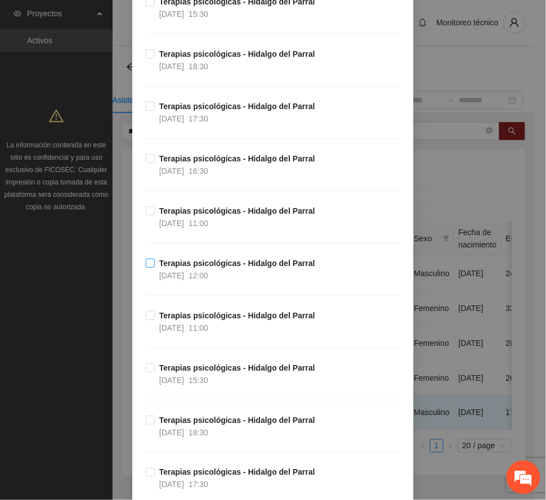
click at [223, 268] on strong "Terapias psicológicas - Hidalgo del Parral" at bounding box center [237, 263] width 156 height 9
click at [163, 266] on strong "Terapias psicológicas - Hidalgo del Parral" at bounding box center [237, 263] width 156 height 9
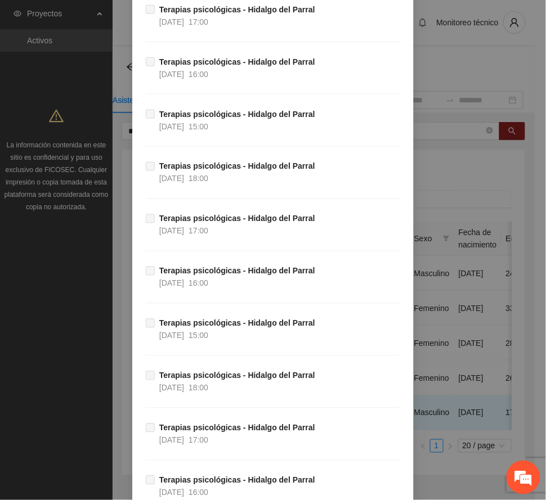
scroll to position [11194, 0]
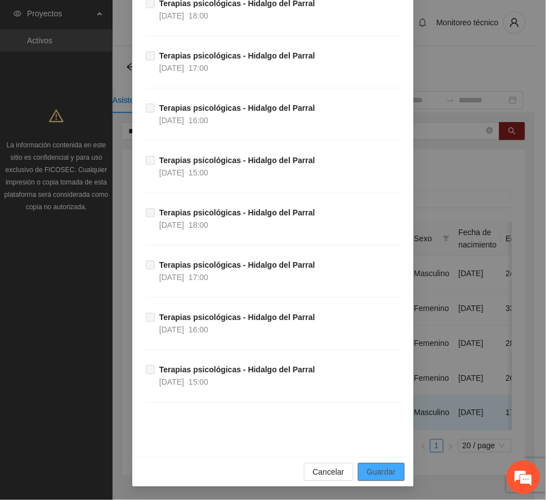
drag, startPoint x: 377, startPoint y: 473, endPoint x: 365, endPoint y: 471, distance: 12.7
click at [377, 473] on span "Guardar" at bounding box center [381, 472] width 29 height 12
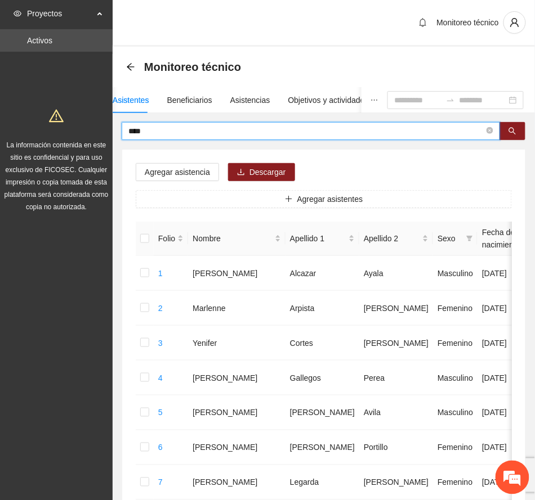
drag, startPoint x: 178, startPoint y: 135, endPoint x: 42, endPoint y: 115, distance: 137.6
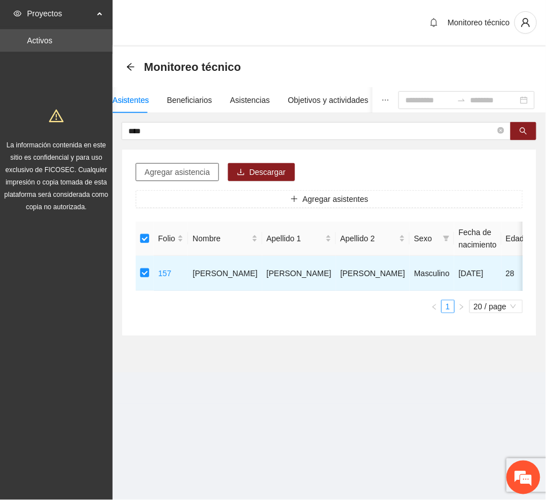
click at [190, 169] on span "Agregar asistencia" at bounding box center [177, 172] width 65 height 12
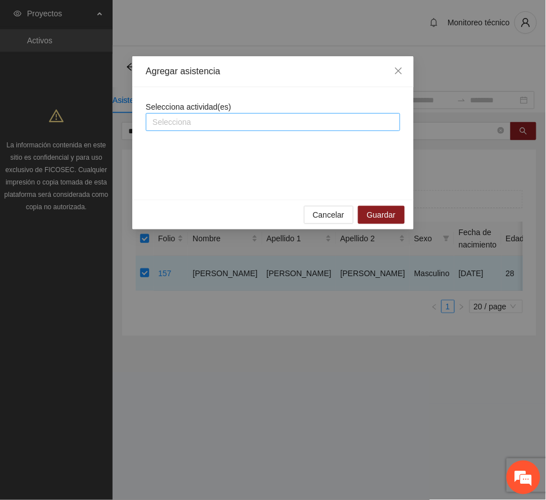
click at [220, 124] on div at bounding box center [273, 122] width 249 height 14
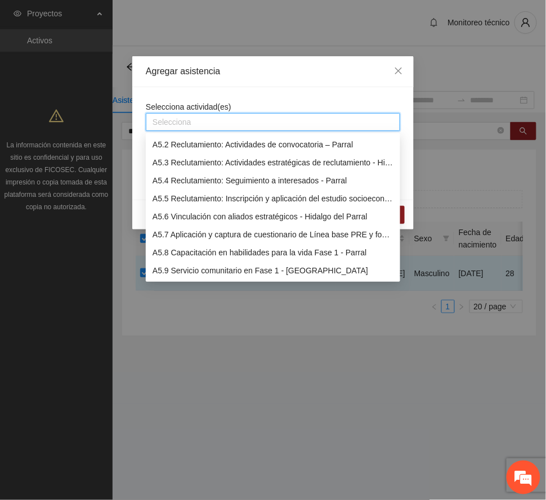
scroll to position [975, 0]
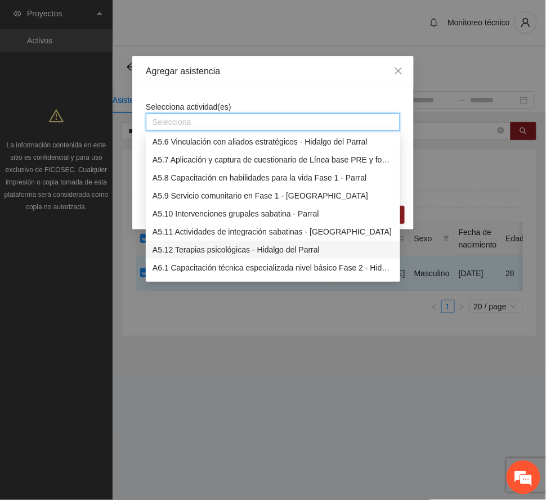
click at [220, 249] on div "A5.12 Terapias psicológicas - Hidalgo del Parral" at bounding box center [273, 250] width 241 height 12
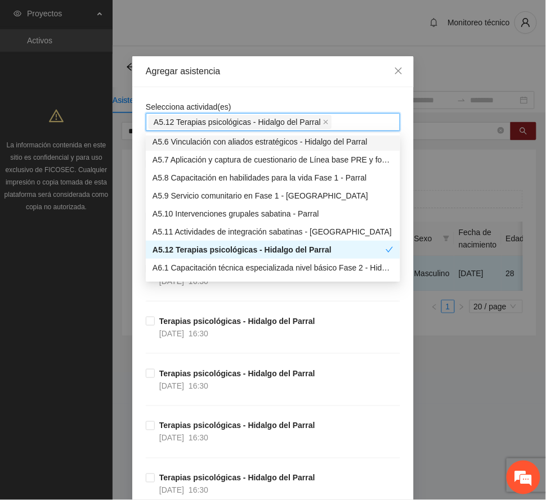
click at [249, 61] on div "Agregar asistencia" at bounding box center [272, 71] width 281 height 31
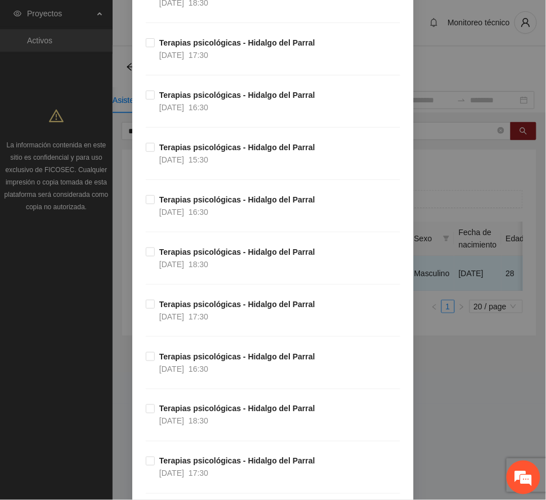
scroll to position [2251, 0]
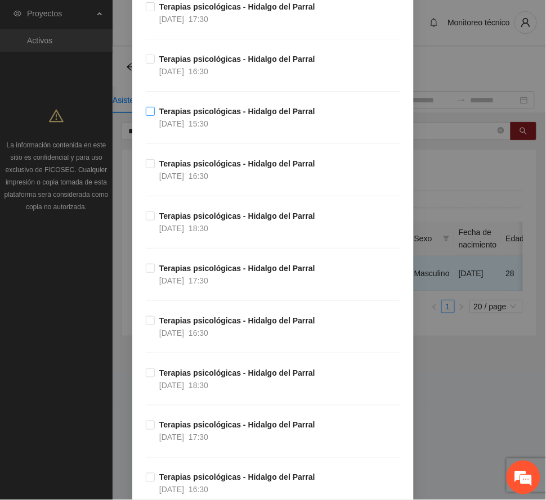
click at [188, 116] on strong "Terapias psicológicas - Hidalgo del Parral" at bounding box center [237, 111] width 156 height 9
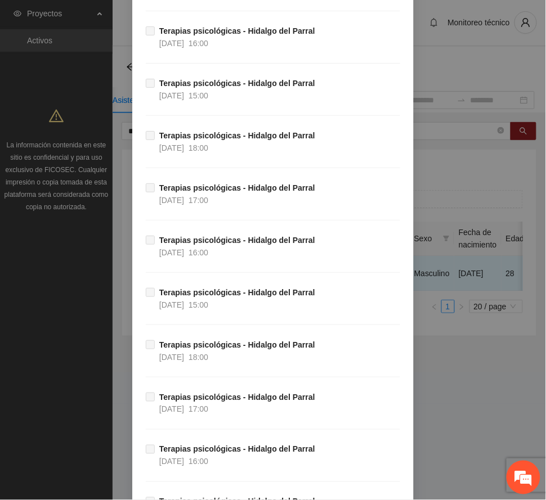
scroll to position [11194, 0]
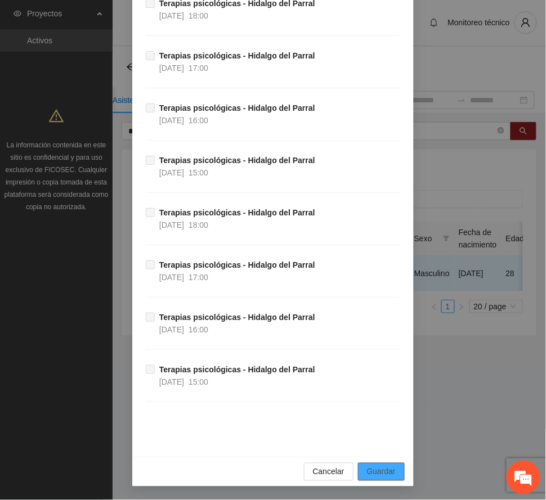
click at [383, 464] on button "Guardar" at bounding box center [381, 472] width 47 height 18
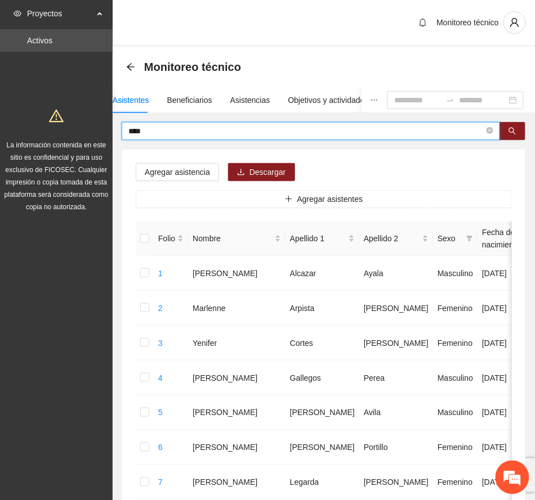
drag, startPoint x: 167, startPoint y: 129, endPoint x: 110, endPoint y: 125, distance: 57.0
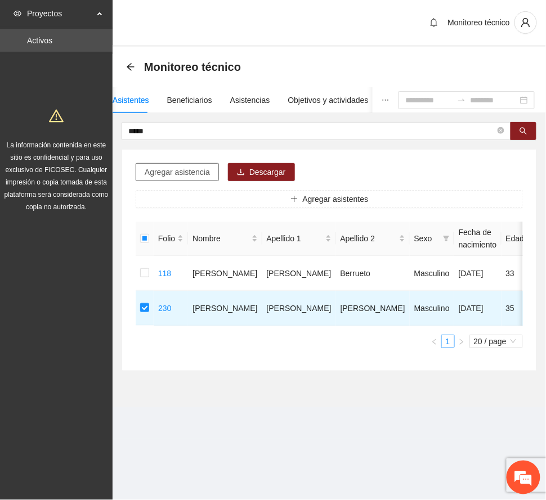
click at [200, 171] on span "Agregar asistencia" at bounding box center [177, 172] width 65 height 12
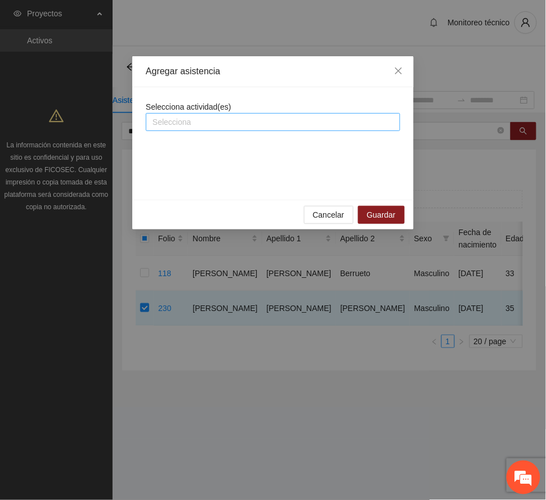
click at [254, 117] on div at bounding box center [273, 122] width 249 height 14
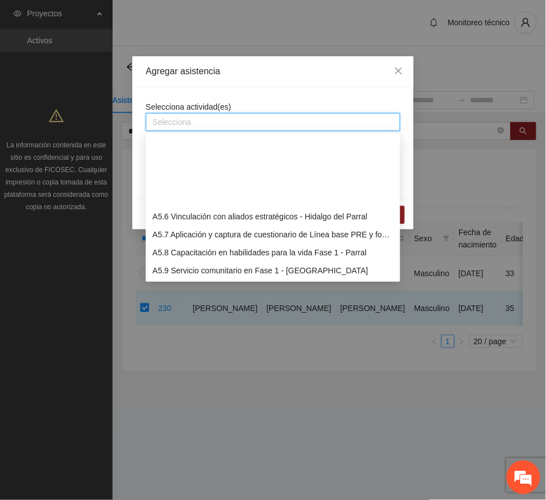
scroll to position [975, 0]
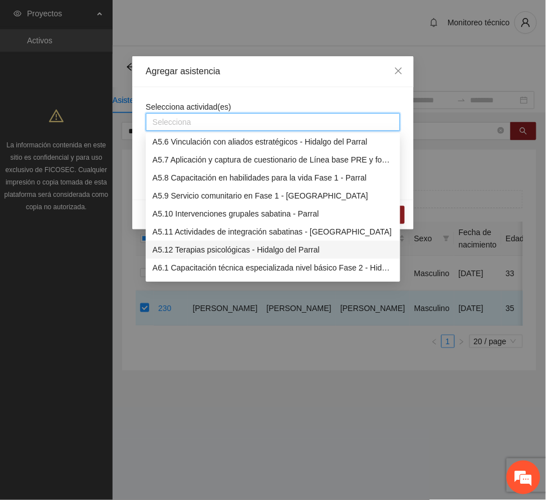
click at [258, 250] on div "A5.12 Terapias psicológicas - Hidalgo del Parral" at bounding box center [273, 250] width 241 height 12
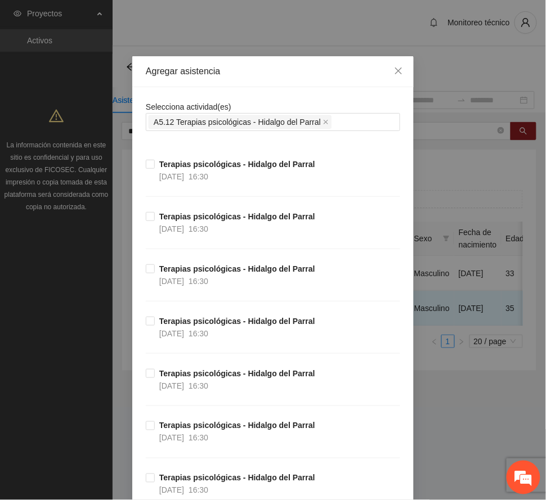
click at [263, 70] on div "Agregar asistencia" at bounding box center [273, 71] width 254 height 12
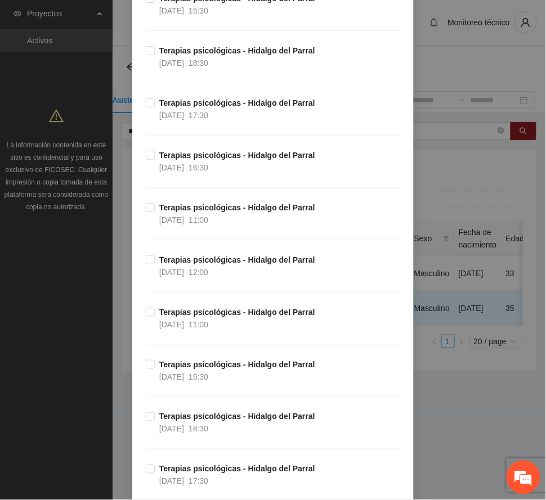
scroll to position [1576, 0]
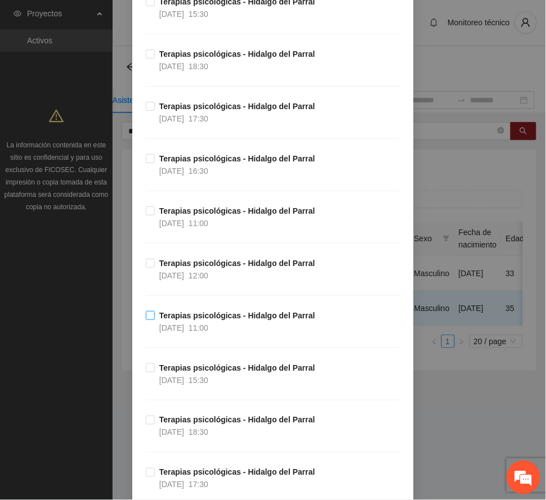
click at [222, 320] on strong "Terapias psicológicas - Hidalgo del Parral" at bounding box center [237, 315] width 156 height 9
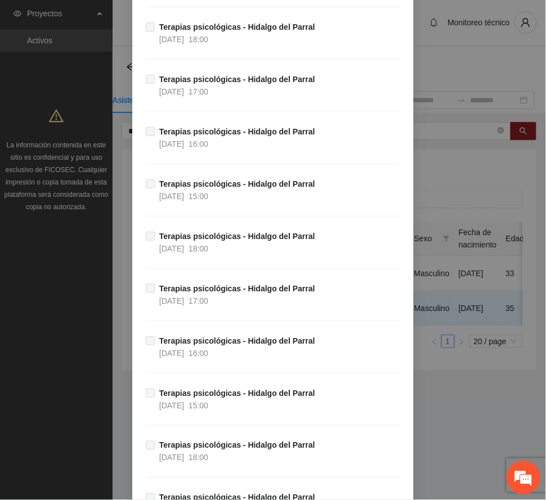
scroll to position [11194, 0]
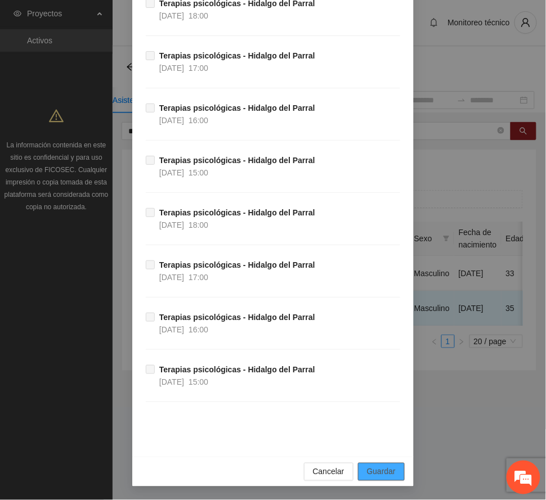
click at [386, 473] on span "Guardar" at bounding box center [381, 472] width 29 height 12
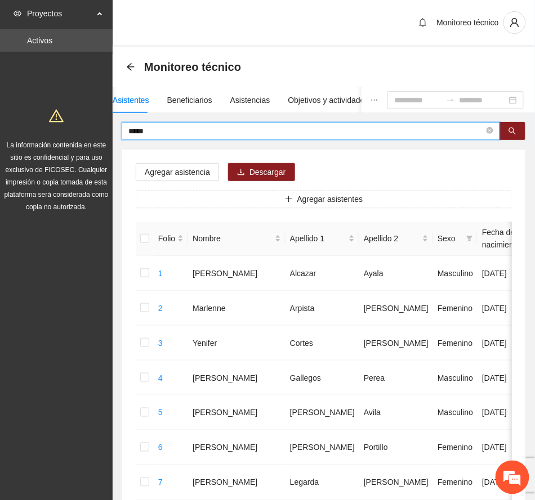
drag, startPoint x: 152, startPoint y: 124, endPoint x: 74, endPoint y: 120, distance: 77.8
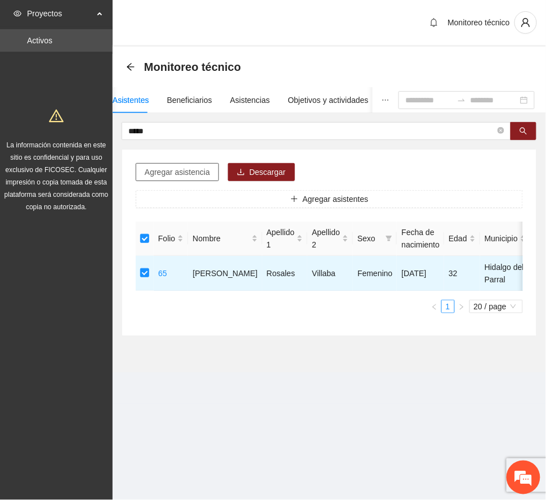
click at [182, 171] on span "Agregar asistencia" at bounding box center [177, 172] width 65 height 12
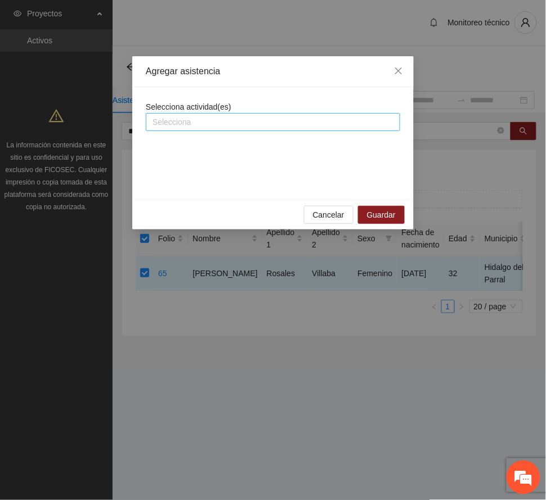
click at [208, 122] on div at bounding box center [273, 122] width 249 height 14
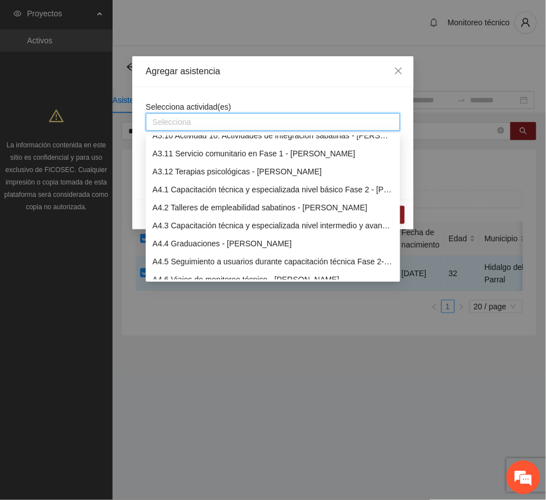
scroll to position [975, 0]
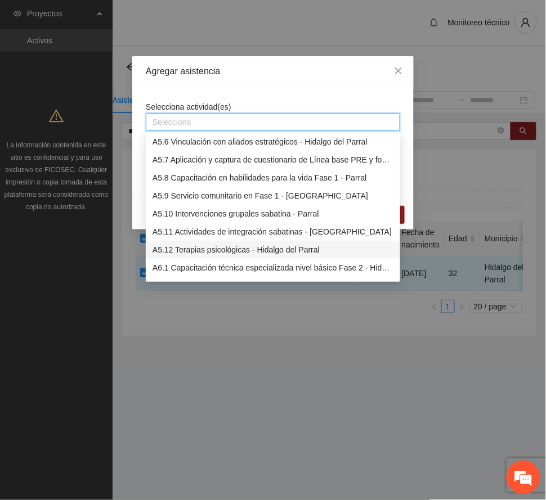
click at [234, 246] on div "A5.12 Terapias psicológicas - Hidalgo del Parral" at bounding box center [273, 250] width 241 height 12
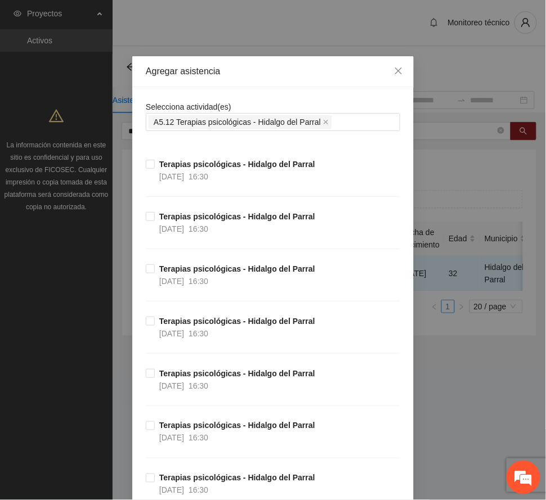
drag, startPoint x: 258, startPoint y: 70, endPoint x: 241, endPoint y: 156, distance: 87.2
click at [258, 69] on div "Agregar asistencia" at bounding box center [273, 71] width 254 height 12
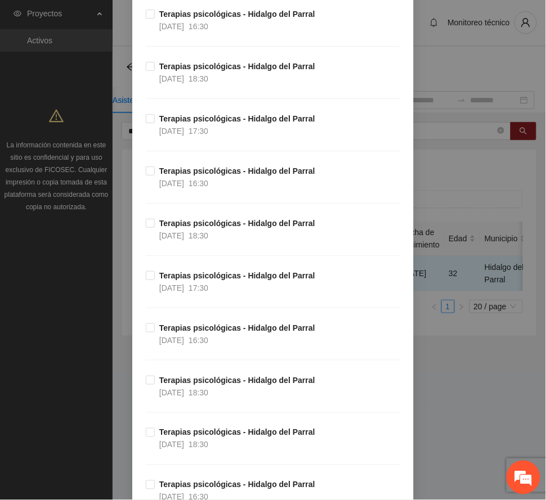
scroll to position [2776, 0]
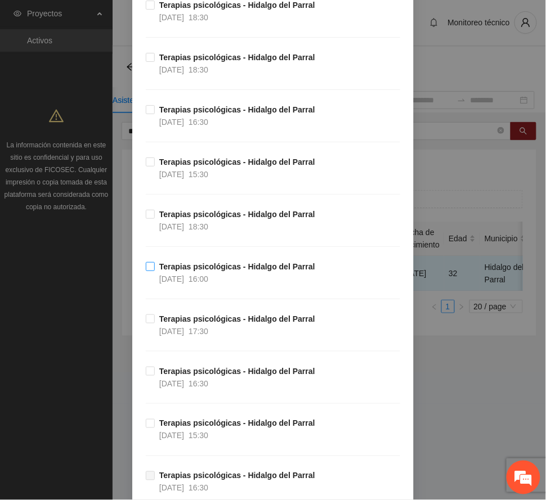
click at [231, 271] on strong "Terapias psicológicas - Hidalgo del Parral" at bounding box center [237, 266] width 156 height 9
click at [212, 114] on strong "Terapias psicológicas - Hidalgo del Parral" at bounding box center [237, 109] width 156 height 9
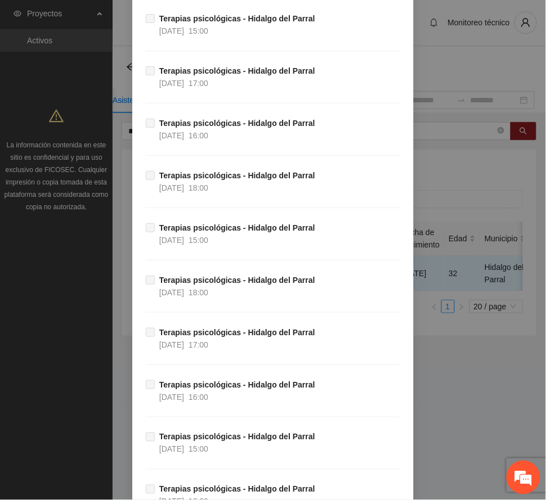
scroll to position [11194, 0]
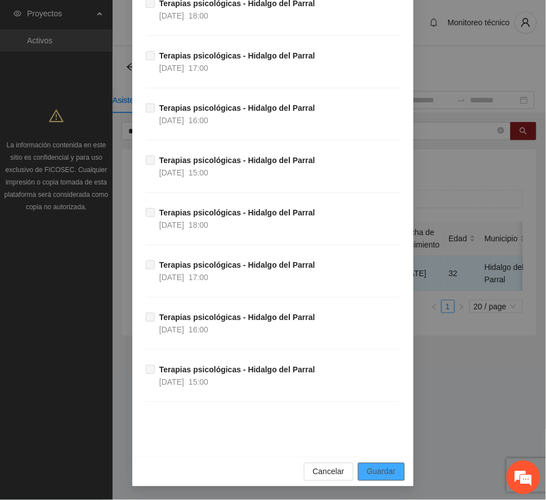
click at [382, 471] on span "Guardar" at bounding box center [381, 472] width 29 height 12
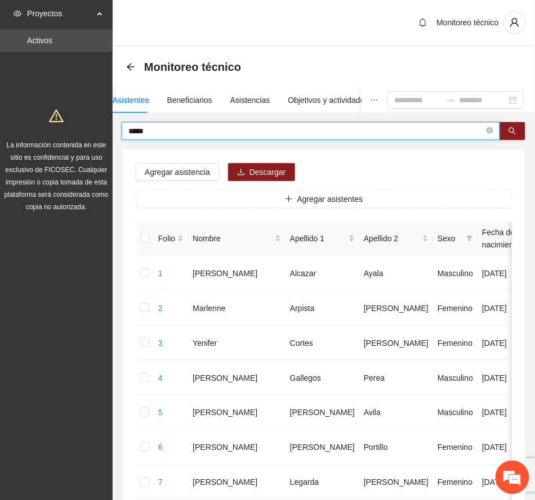
drag, startPoint x: 168, startPoint y: 128, endPoint x: 109, endPoint y: 122, distance: 58.9
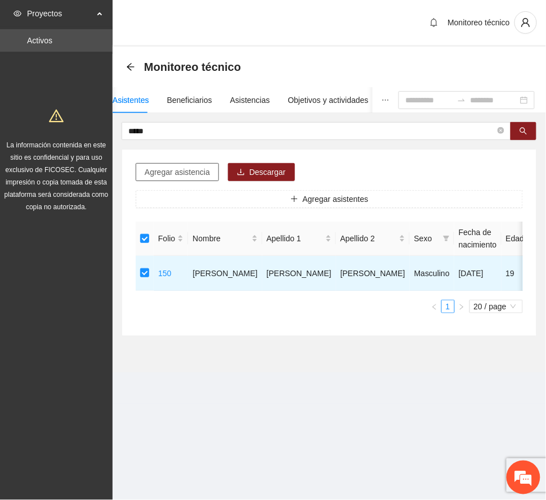
click at [176, 169] on span "Agregar asistencia" at bounding box center [177, 172] width 65 height 12
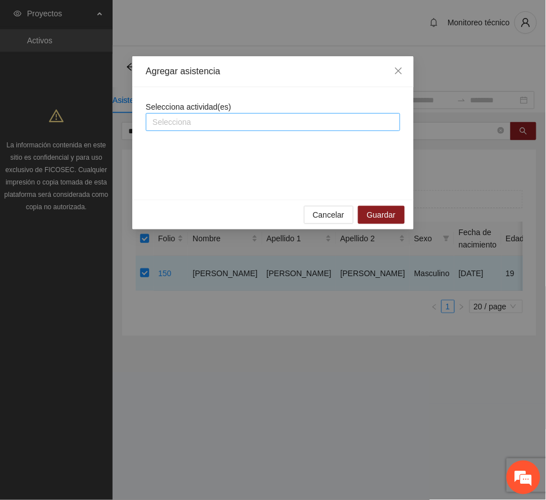
click at [226, 123] on div at bounding box center [273, 122] width 249 height 14
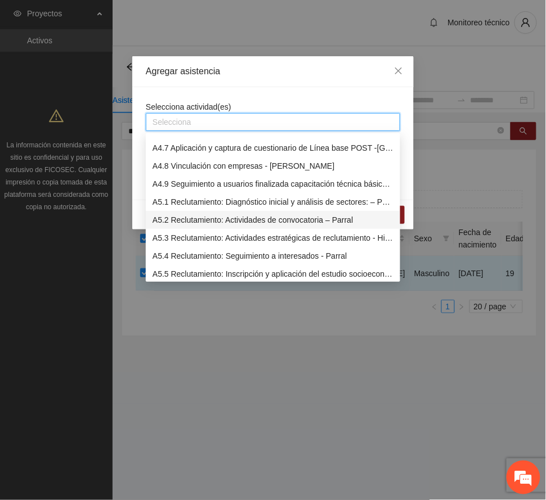
scroll to position [975, 0]
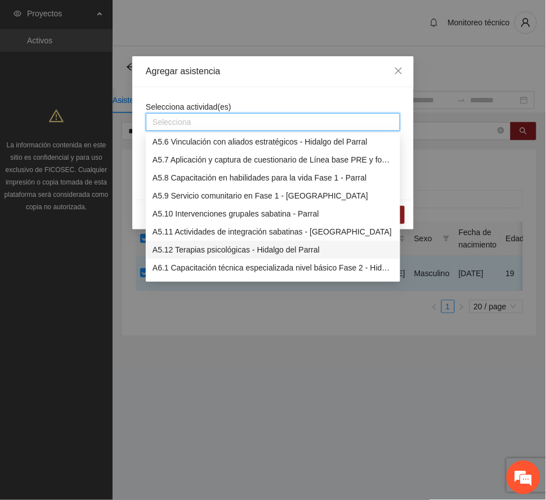
click at [212, 245] on div "A5.12 Terapias psicológicas - Hidalgo del Parral" at bounding box center [273, 250] width 241 height 12
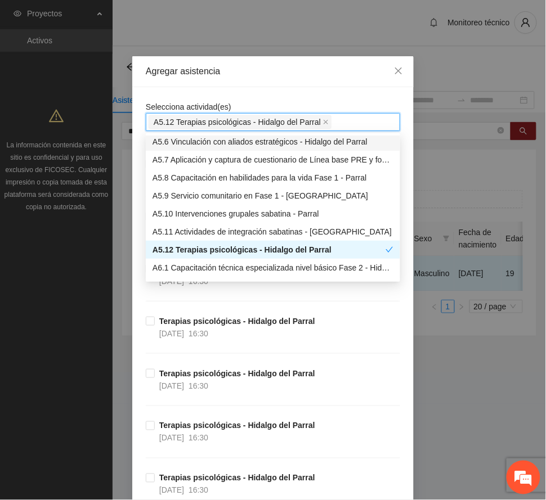
click at [250, 71] on div "Agregar asistencia" at bounding box center [273, 71] width 254 height 12
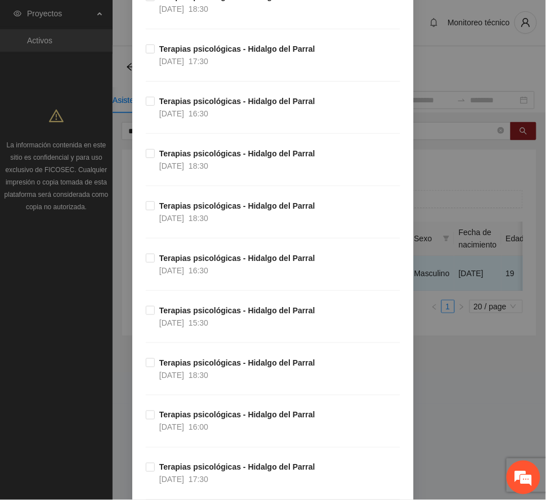
scroll to position [2702, 0]
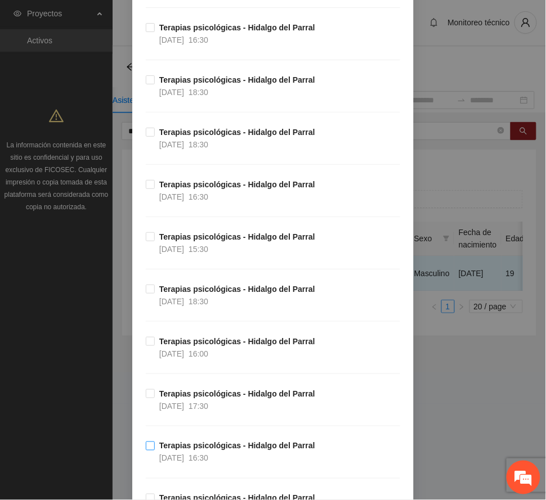
click at [213, 451] on strong "Terapias psicológicas - Hidalgo del Parral" at bounding box center [237, 446] width 156 height 9
click at [221, 346] on strong "Terapias psicológicas - Hidalgo del Parral" at bounding box center [237, 341] width 156 height 9
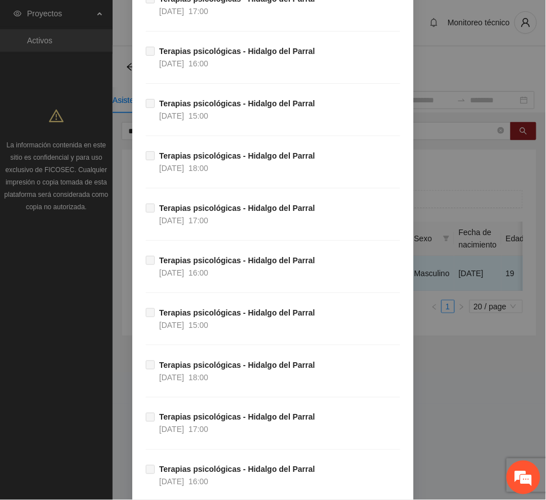
scroll to position [11194, 0]
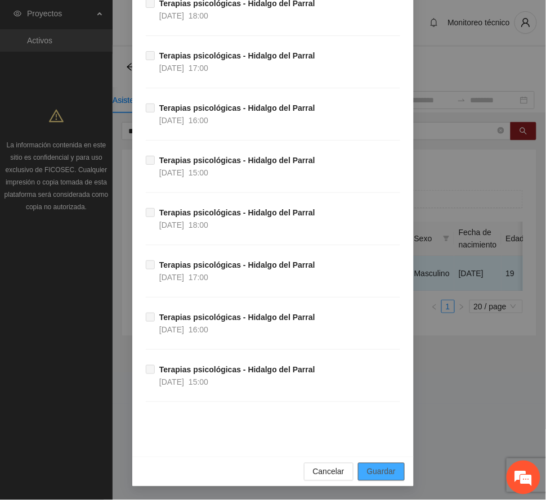
drag, startPoint x: 386, startPoint y: 464, endPoint x: 378, endPoint y: 464, distance: 7.9
click at [386, 464] on button "Guardar" at bounding box center [381, 472] width 47 height 18
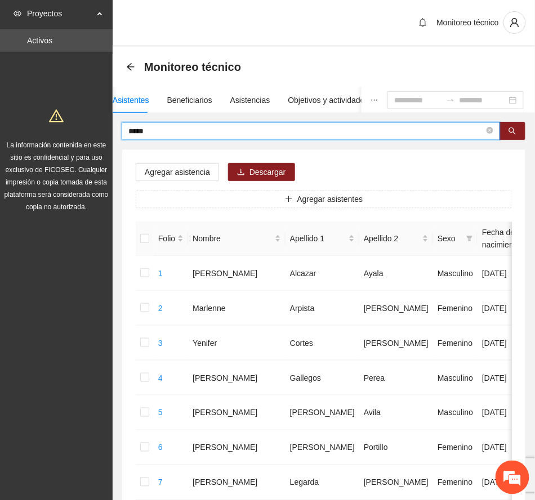
drag, startPoint x: 167, startPoint y: 133, endPoint x: 48, endPoint y: 125, distance: 118.5
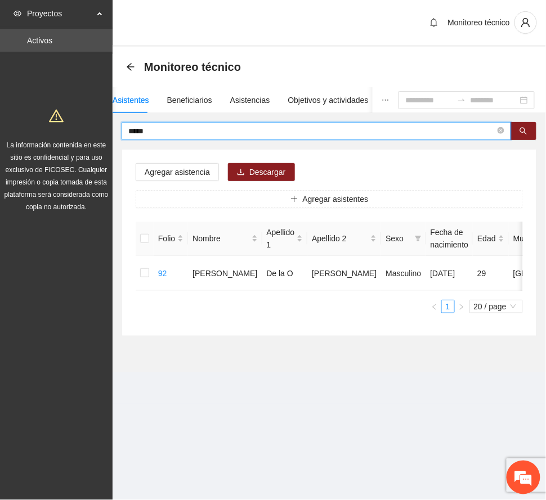
drag, startPoint x: 163, startPoint y: 131, endPoint x: 68, endPoint y: 122, distance: 95.0
click at [68, 122] on section "Proyectos Activos La información contenida en este sitio es confidencial y para…" at bounding box center [273, 250] width 546 height 500
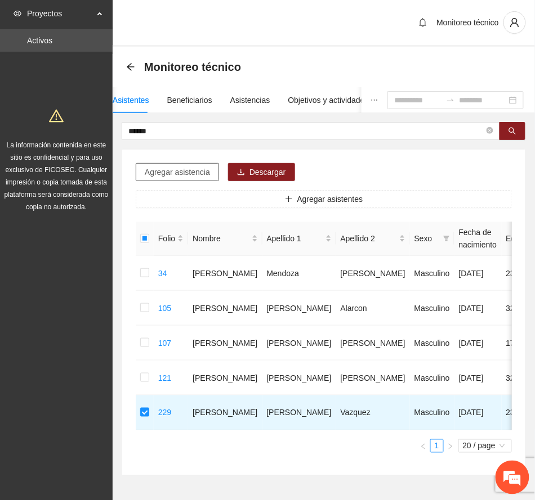
click at [185, 174] on span "Agregar asistencia" at bounding box center [177, 172] width 65 height 12
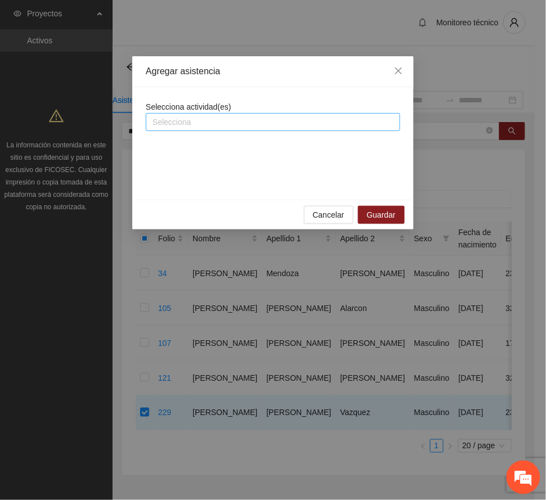
click at [205, 124] on div at bounding box center [273, 122] width 249 height 14
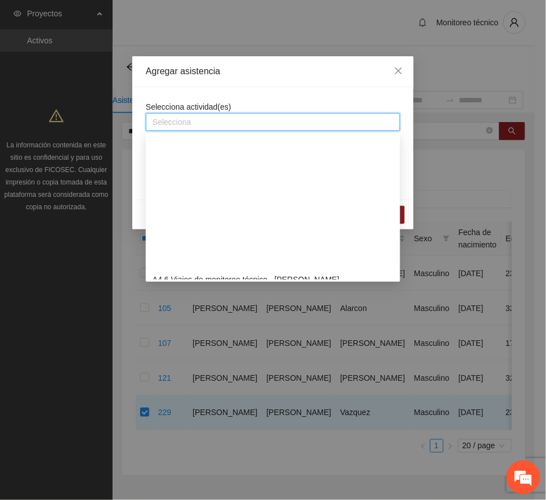
scroll to position [975, 0]
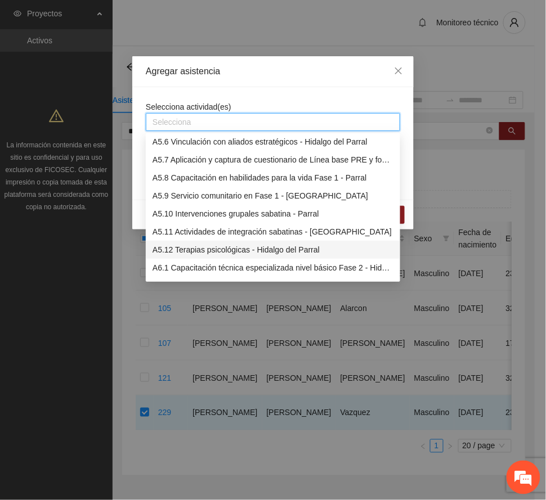
click at [221, 248] on div "A5.12 Terapias psicológicas - Hidalgo del Parral" at bounding box center [273, 250] width 241 height 12
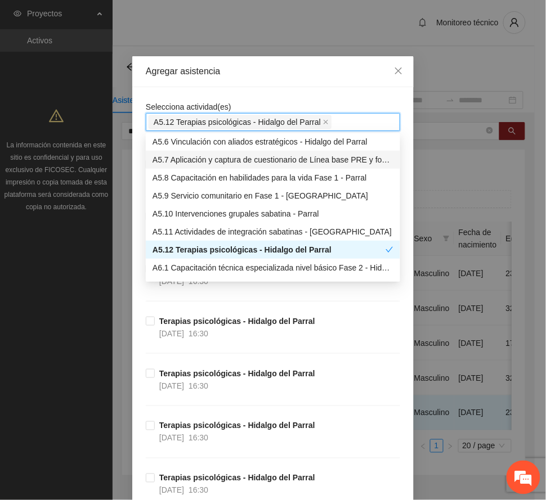
click at [253, 63] on div "Agregar asistencia" at bounding box center [272, 71] width 281 height 31
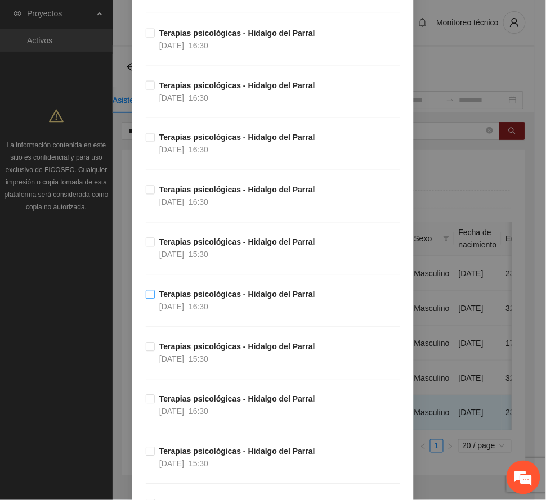
scroll to position [300, 0]
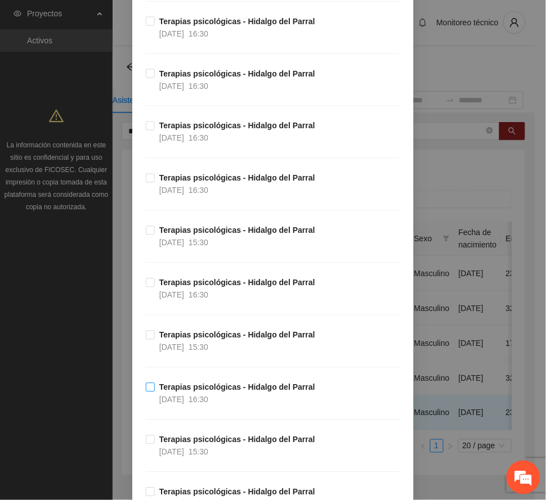
click at [222, 392] on strong "Terapias psicológicas - Hidalgo del Parral" at bounding box center [237, 387] width 156 height 9
click at [221, 445] on strong "Terapias psicológicas - Hidalgo del Parral" at bounding box center [237, 440] width 156 height 9
click at [195, 127] on strong "Terapias psicológicas - Hidalgo del Parral" at bounding box center [237, 126] width 156 height 9
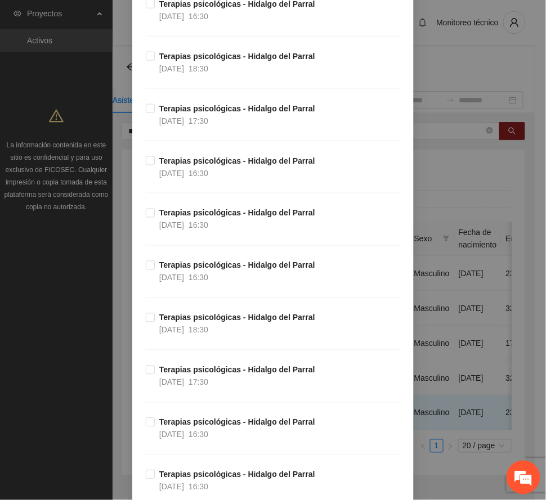
scroll to position [1126, 0]
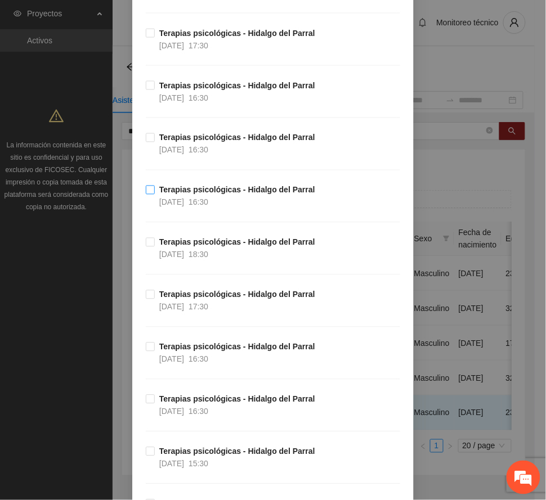
click at [201, 204] on span "16:30" at bounding box center [199, 202] width 20 height 9
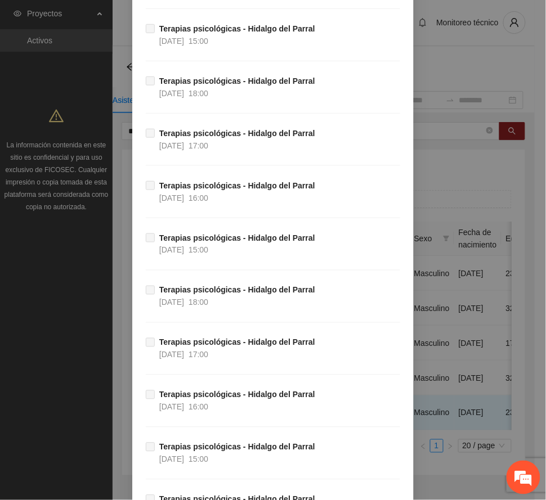
scroll to position [11194, 0]
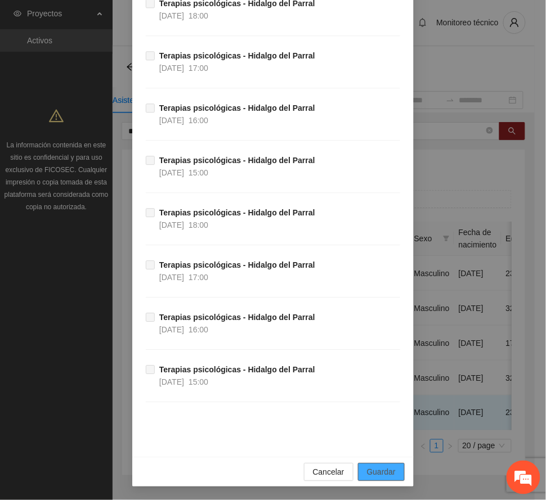
click at [381, 474] on span "Guardar" at bounding box center [381, 472] width 29 height 12
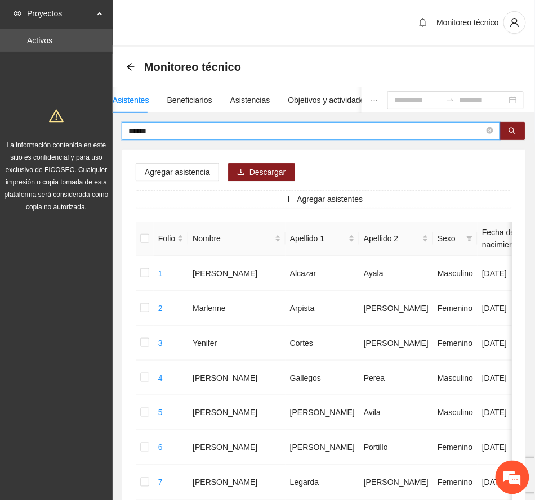
drag, startPoint x: 169, startPoint y: 129, endPoint x: 90, endPoint y: 131, distance: 79.4
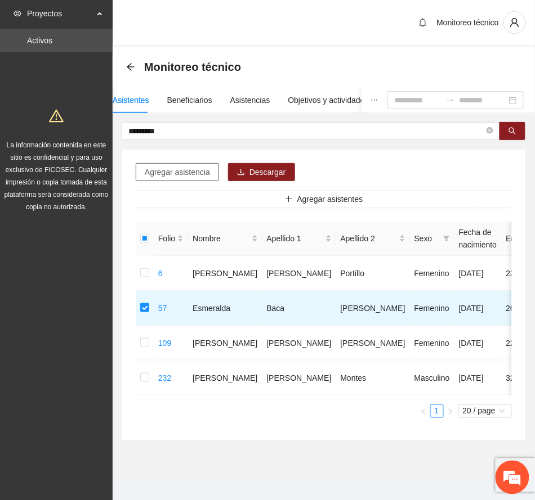
click at [173, 173] on span "Agregar asistencia" at bounding box center [177, 172] width 65 height 12
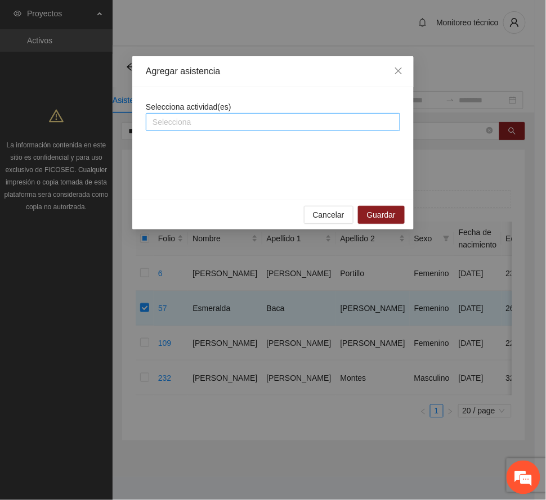
click at [200, 118] on div at bounding box center [273, 122] width 249 height 14
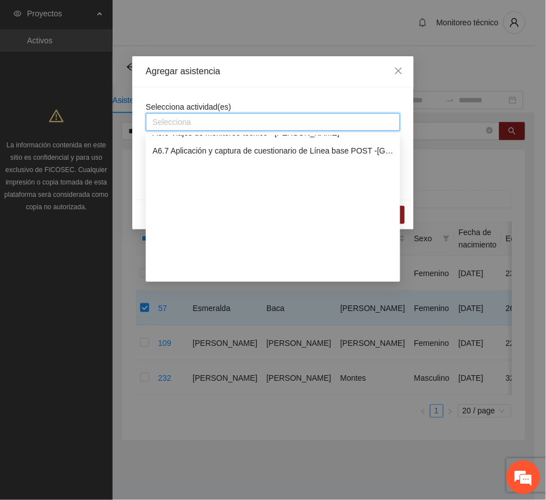
scroll to position [1050, 0]
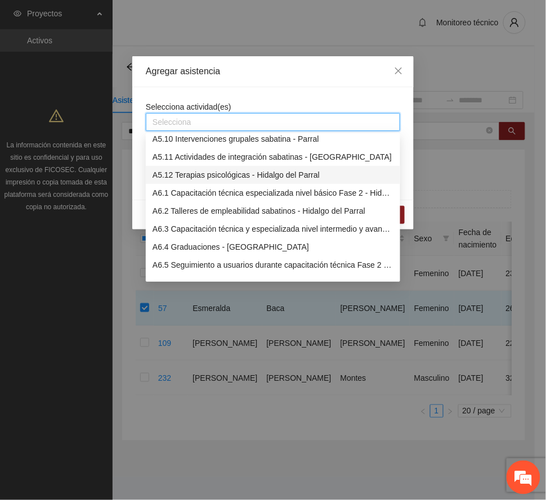
click at [230, 169] on div "A5.12 Terapias psicológicas - Hidalgo del Parral" at bounding box center [273, 175] width 241 height 12
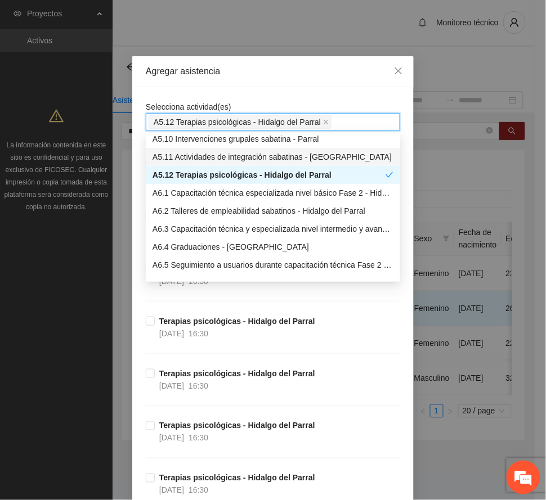
click at [255, 68] on div "Agregar asistencia" at bounding box center [273, 71] width 254 height 12
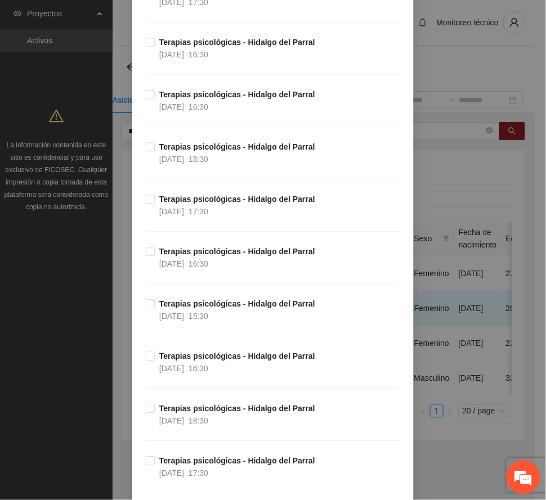
scroll to position [2101, 0]
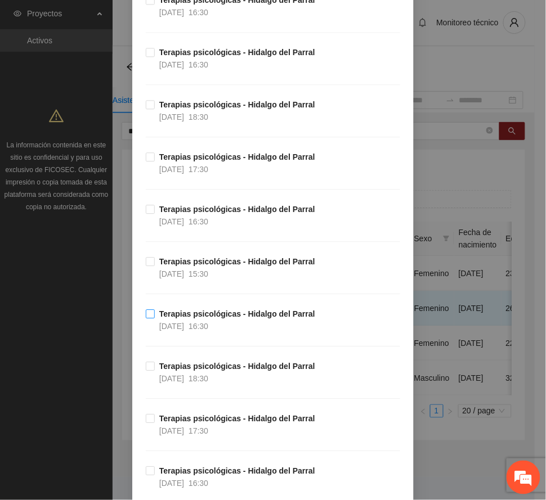
click at [218, 319] on strong "Terapias psicológicas - Hidalgo del Parral" at bounding box center [237, 314] width 156 height 9
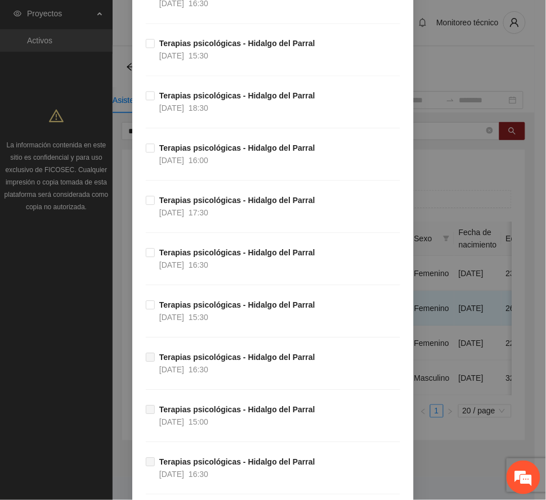
scroll to position [2927, 0]
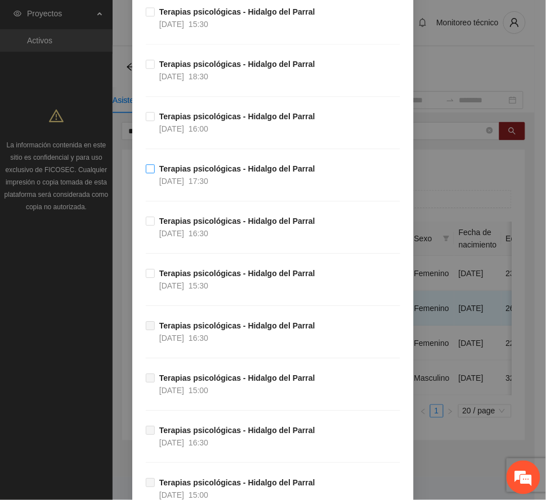
click at [210, 173] on strong "Terapias psicológicas - Hidalgo del Parral" at bounding box center [237, 168] width 156 height 9
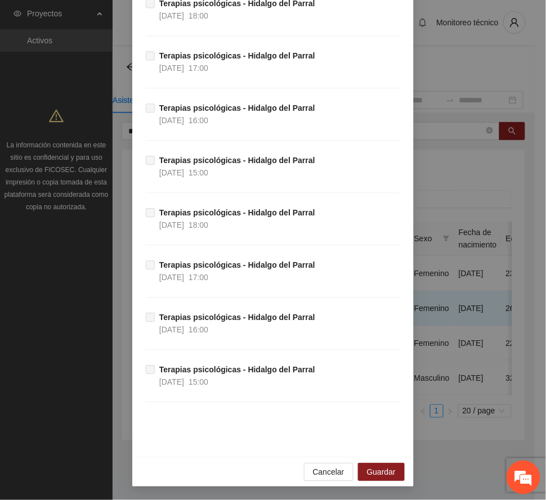
scroll to position [11194, 0]
click at [370, 471] on span "Guardar" at bounding box center [381, 472] width 29 height 12
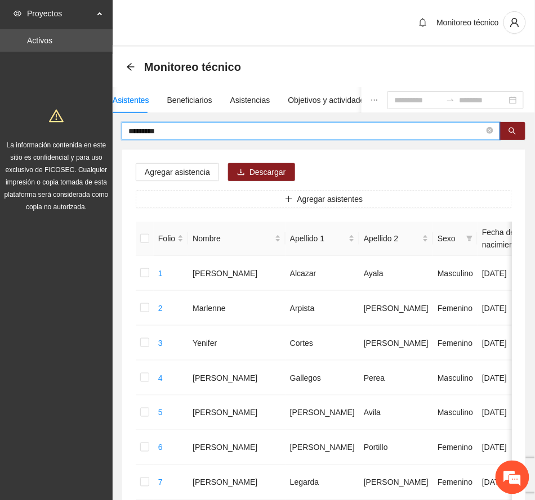
drag, startPoint x: 181, startPoint y: 129, endPoint x: 88, endPoint y: 116, distance: 93.8
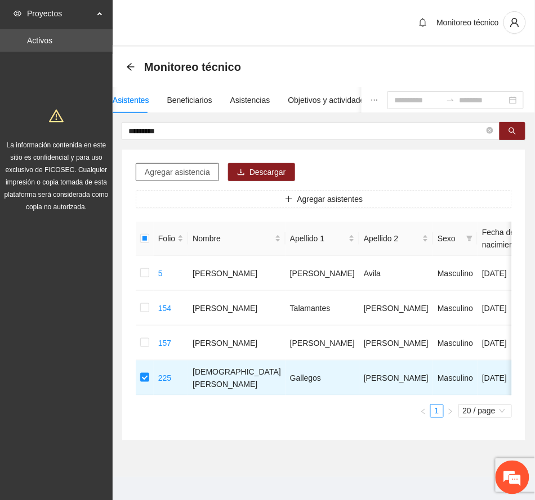
click at [187, 172] on span "Agregar asistencia" at bounding box center [177, 172] width 65 height 12
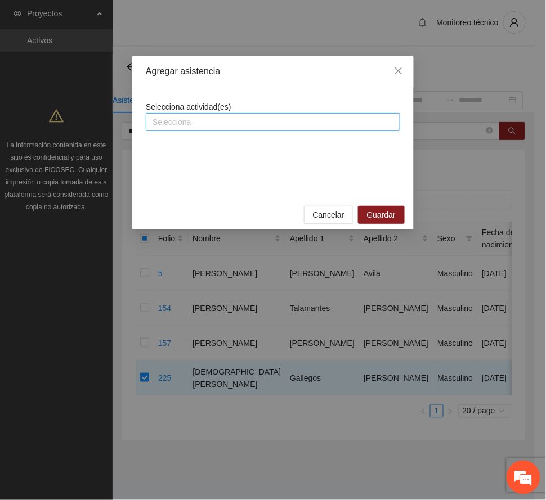
click at [210, 115] on div at bounding box center [273, 122] width 249 height 14
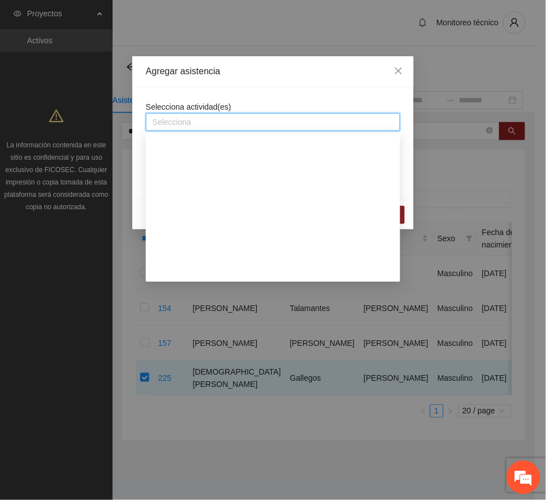
scroll to position [1050, 0]
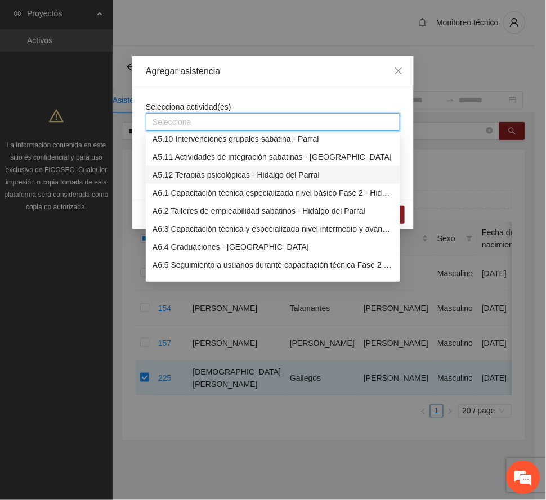
click at [220, 169] on div "A5.12 Terapias psicológicas - Hidalgo del Parral" at bounding box center [273, 175] width 241 height 12
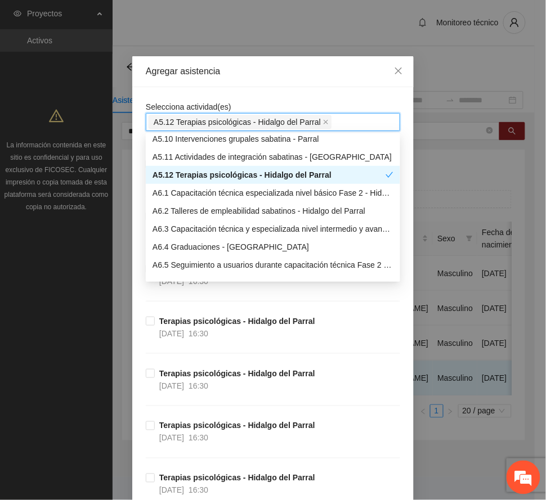
click at [270, 64] on div "Agregar asistencia" at bounding box center [272, 71] width 281 height 31
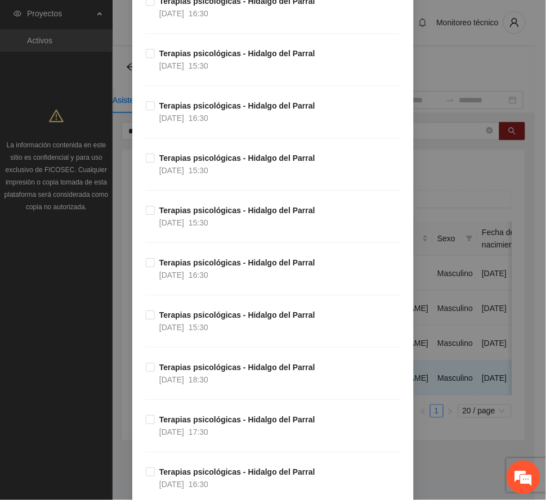
scroll to position [600, 0]
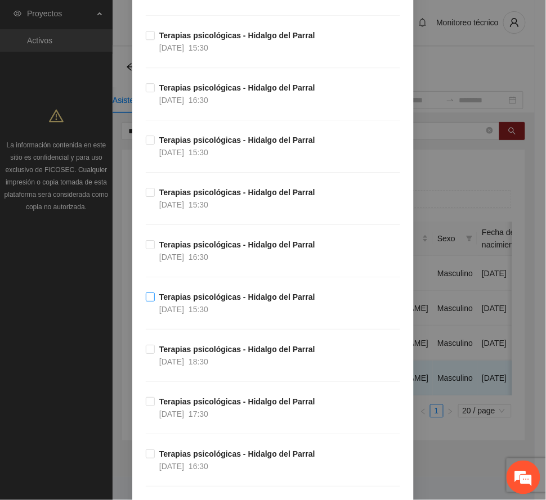
click at [226, 301] on strong "Terapias psicológicas - Hidalgo del Parral" at bounding box center [237, 297] width 156 height 9
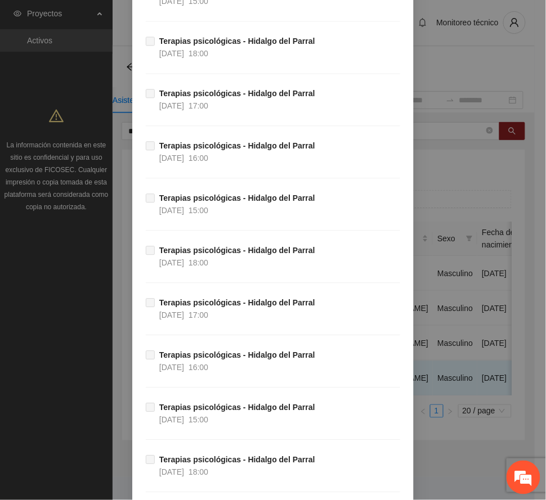
scroll to position [11194, 0]
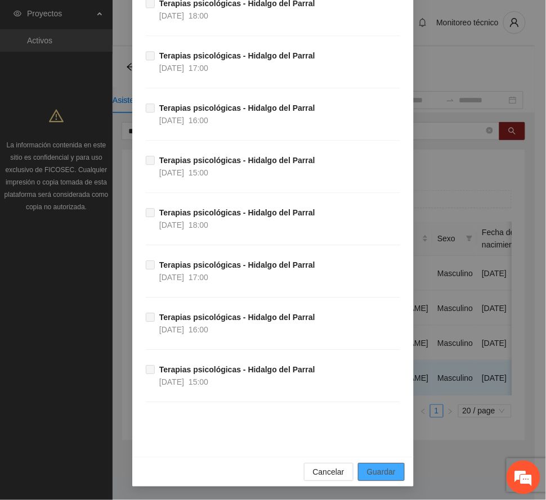
click at [384, 472] on span "Guardar" at bounding box center [381, 472] width 29 height 12
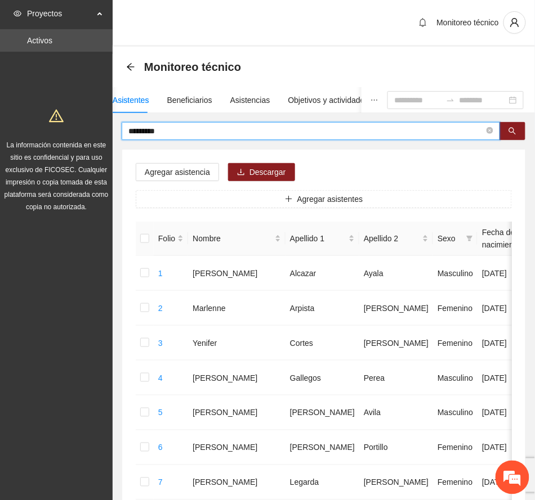
drag, startPoint x: 186, startPoint y: 134, endPoint x: 47, endPoint y: 120, distance: 139.1
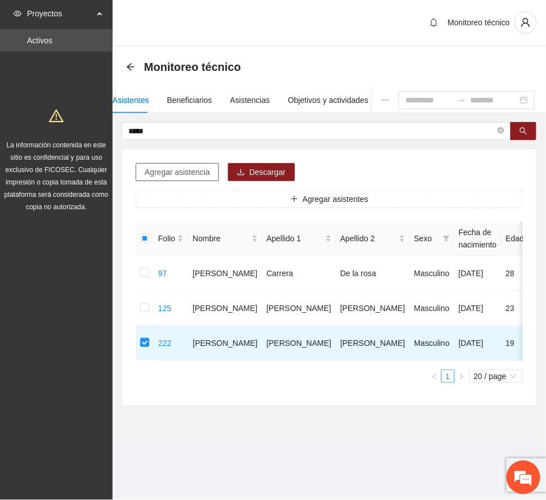
click at [178, 174] on span "Agregar asistencia" at bounding box center [177, 172] width 65 height 12
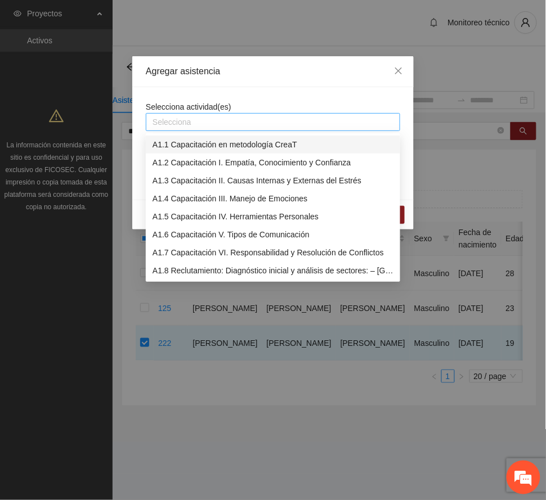
click at [245, 122] on div at bounding box center [273, 122] width 249 height 14
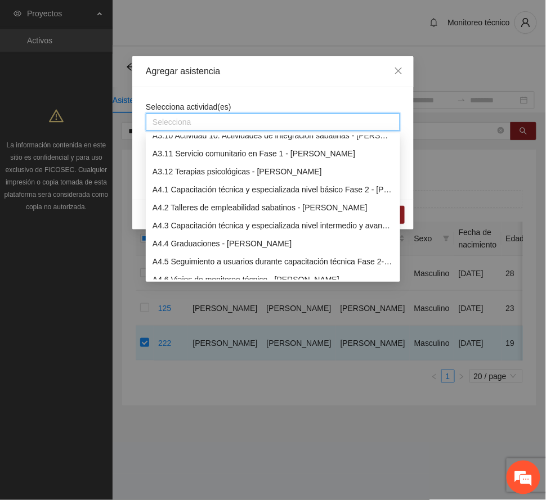
scroll to position [975, 0]
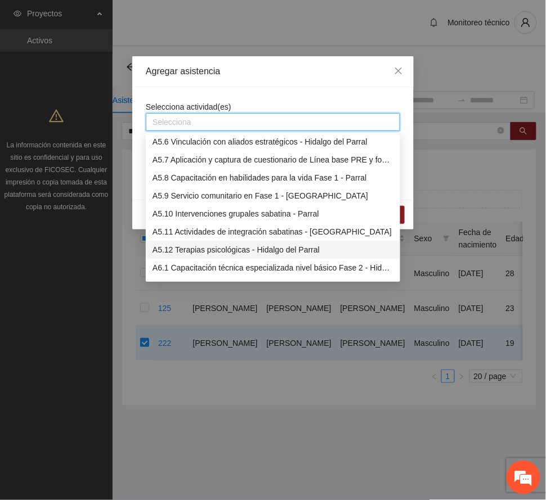
click at [248, 251] on div "A5.12 Terapias psicológicas - Hidalgo del Parral" at bounding box center [273, 250] width 241 height 12
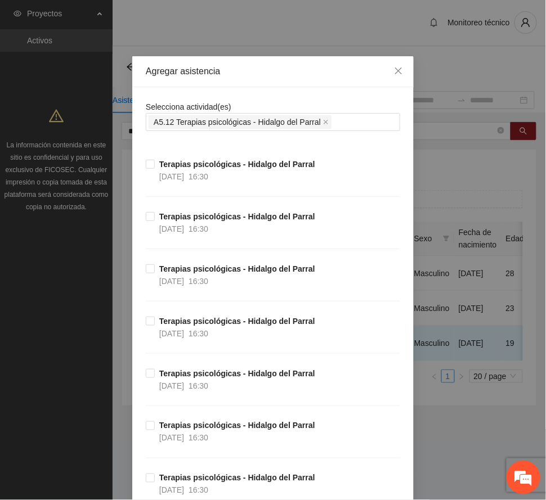
click at [262, 66] on div "Agregar asistencia" at bounding box center [273, 71] width 254 height 12
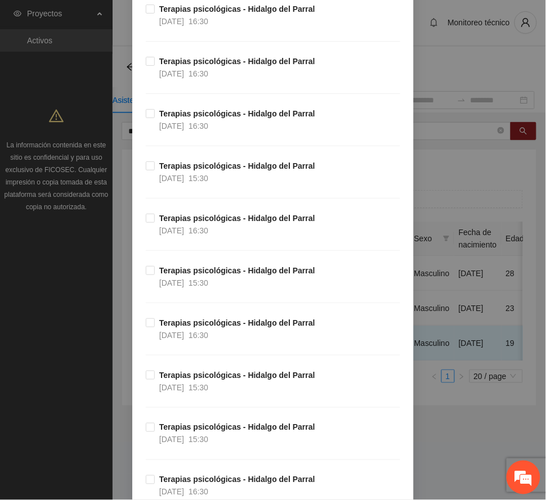
scroll to position [375, 0]
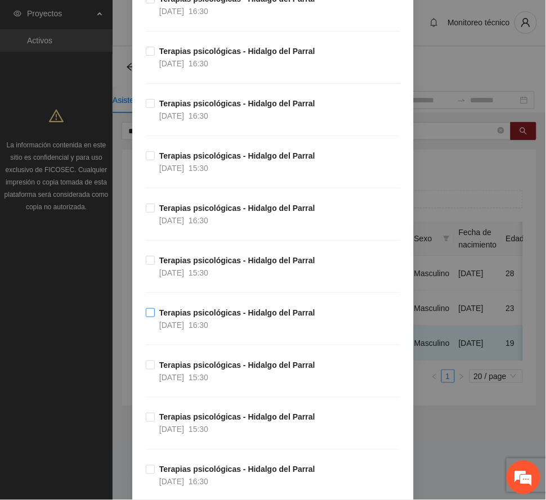
click at [249, 313] on strong "Terapias psicológicas - Hidalgo del Parral" at bounding box center [237, 312] width 156 height 9
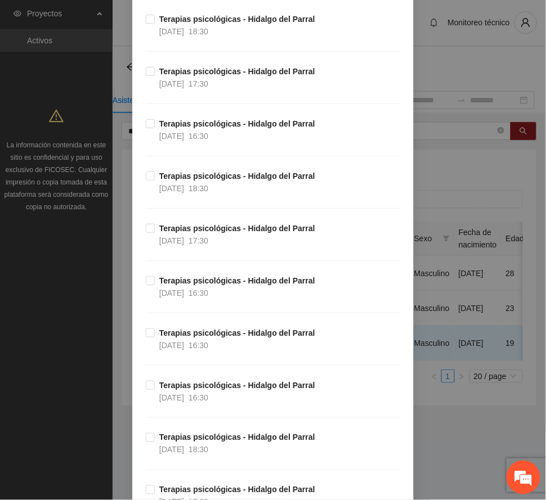
scroll to position [975, 0]
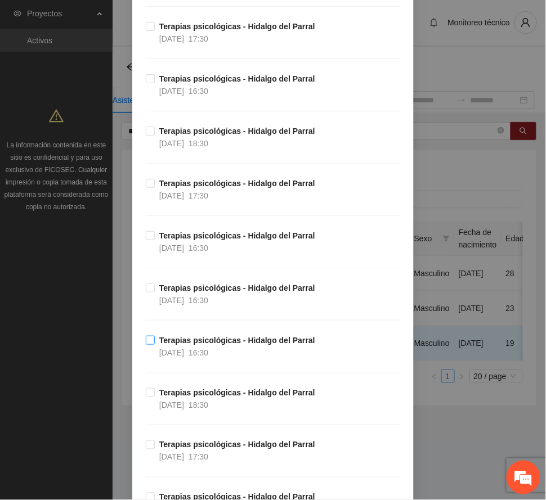
click at [205, 343] on strong "Terapias psicológicas - Hidalgo del Parral" at bounding box center [237, 340] width 156 height 9
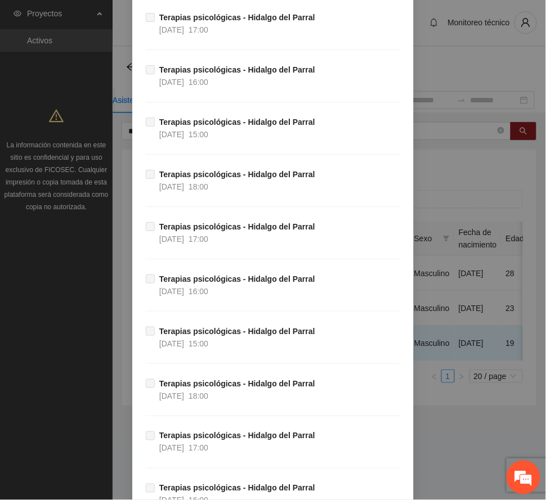
scroll to position [11194, 0]
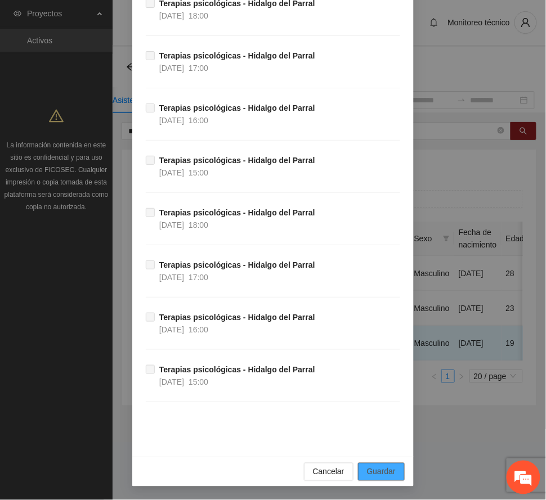
click at [383, 472] on span "Guardar" at bounding box center [381, 472] width 29 height 12
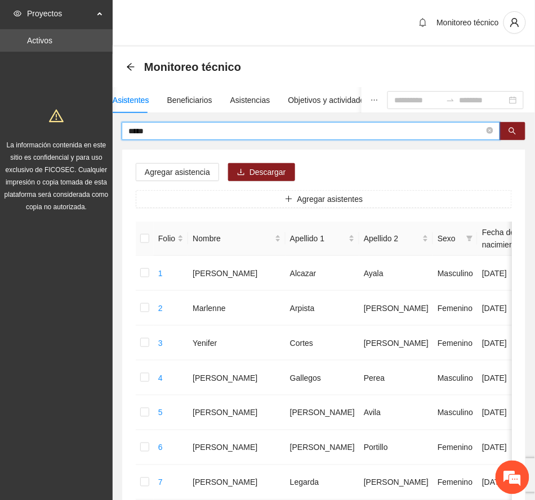
drag, startPoint x: 158, startPoint y: 131, endPoint x: 95, endPoint y: 119, distance: 63.6
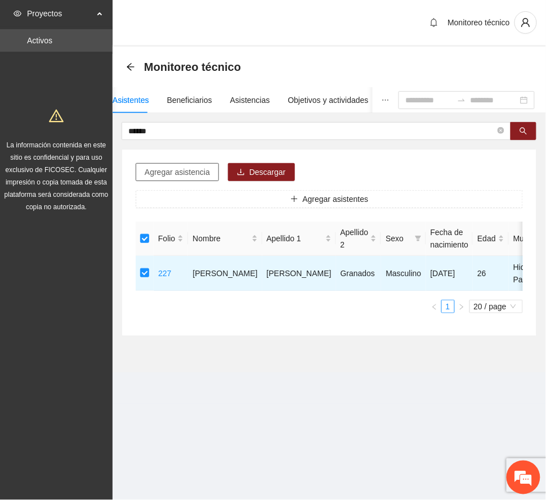
click at [195, 169] on span "Agregar asistencia" at bounding box center [177, 172] width 65 height 12
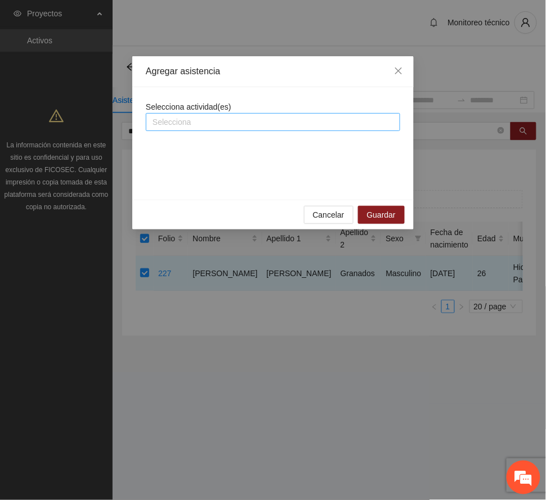
click at [217, 122] on div at bounding box center [273, 122] width 249 height 14
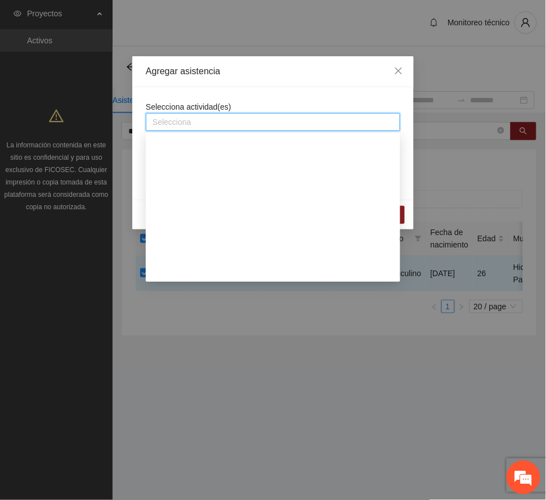
scroll to position [975, 0]
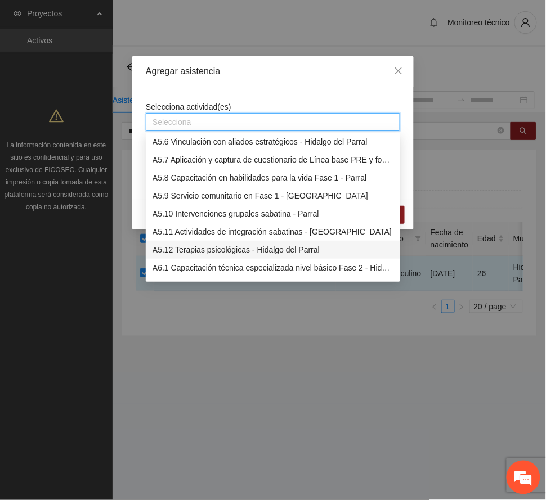
click at [259, 250] on div "A5.12 Terapias psicológicas - Hidalgo del Parral" at bounding box center [273, 250] width 241 height 12
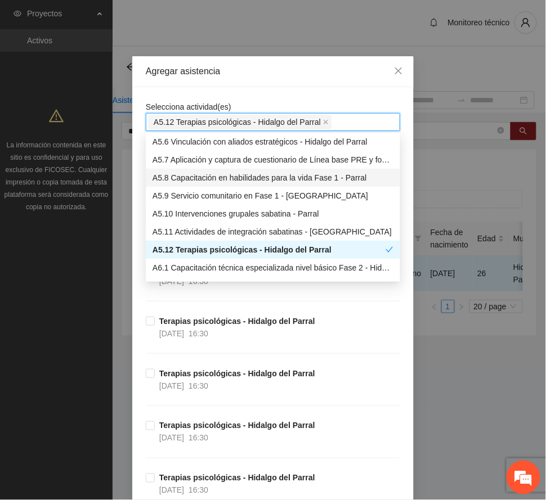
click at [287, 70] on div "Agregar asistencia" at bounding box center [273, 71] width 254 height 12
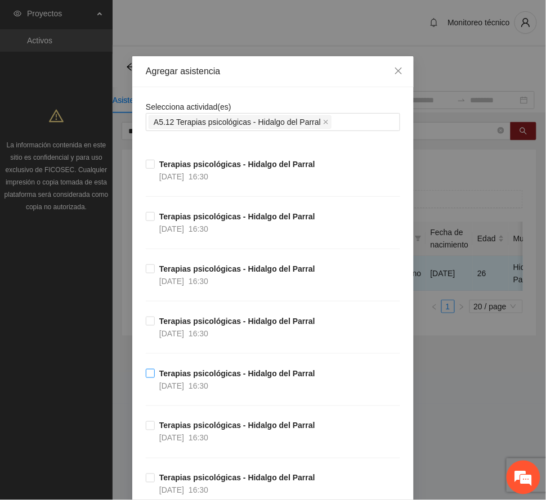
scroll to position [375, 0]
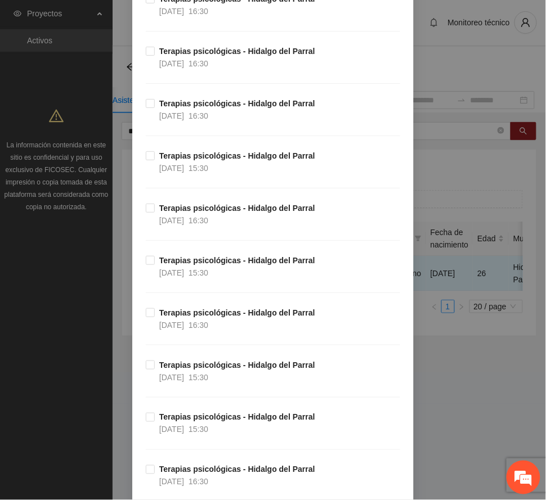
drag, startPoint x: 241, startPoint y: 422, endPoint x: 253, endPoint y: 404, distance: 21.5
click at [240, 422] on strong "Terapias psicológicas - Hidalgo del Parral" at bounding box center [237, 417] width 156 height 9
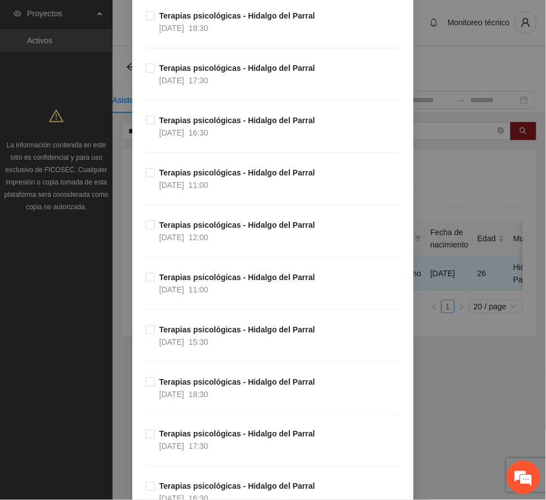
scroll to position [1651, 0]
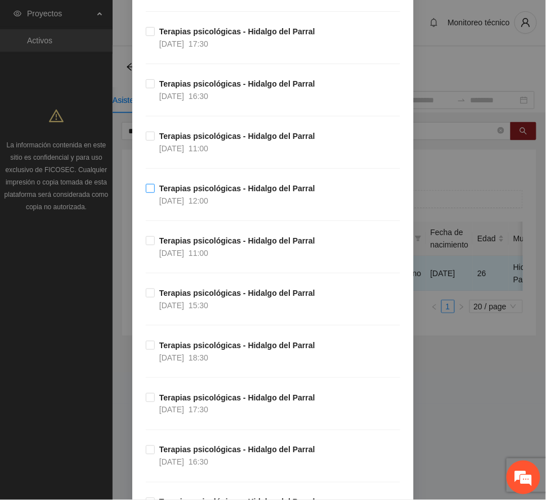
click at [213, 193] on strong "Terapias psicológicas - Hidalgo del Parral" at bounding box center [237, 188] width 156 height 9
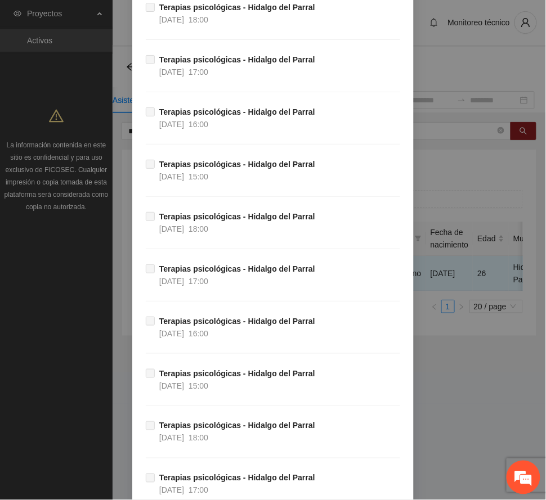
scroll to position [11194, 0]
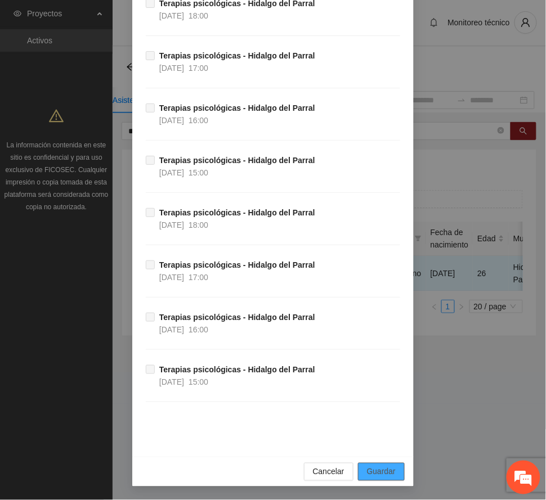
click at [376, 469] on span "Guardar" at bounding box center [381, 472] width 29 height 12
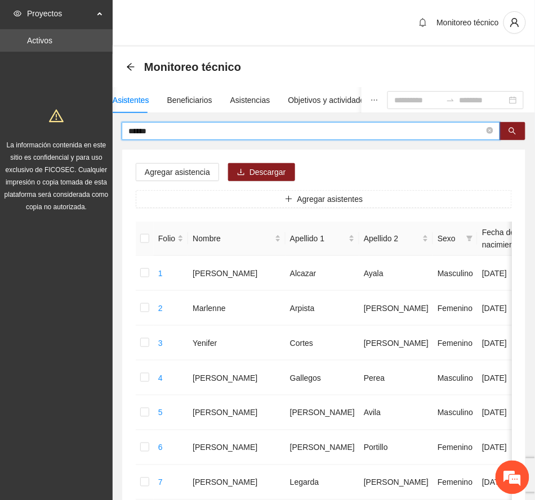
drag, startPoint x: 182, startPoint y: 128, endPoint x: 90, endPoint y: 129, distance: 92.3
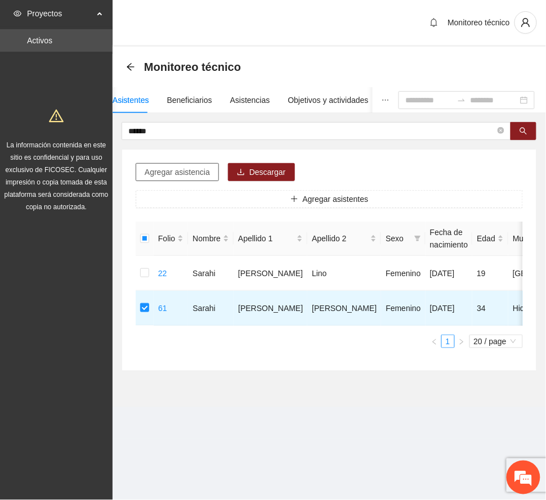
click at [192, 169] on span "Agregar asistencia" at bounding box center [177, 172] width 65 height 12
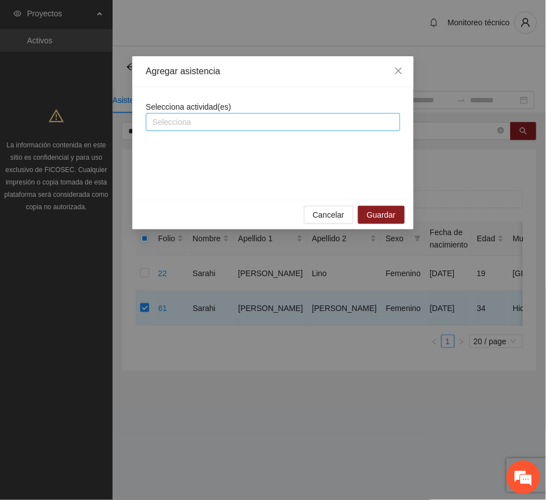
click at [214, 118] on div at bounding box center [273, 122] width 249 height 14
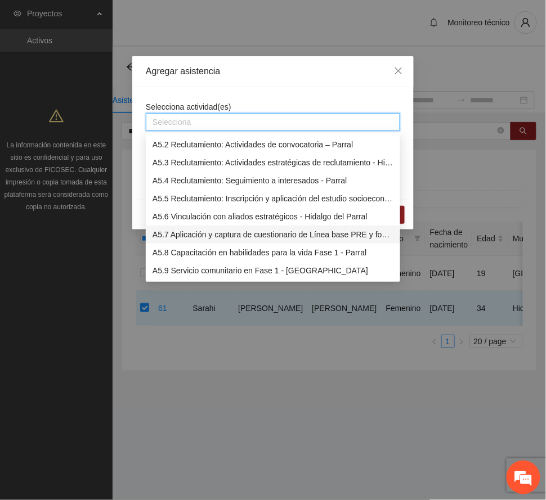
scroll to position [975, 0]
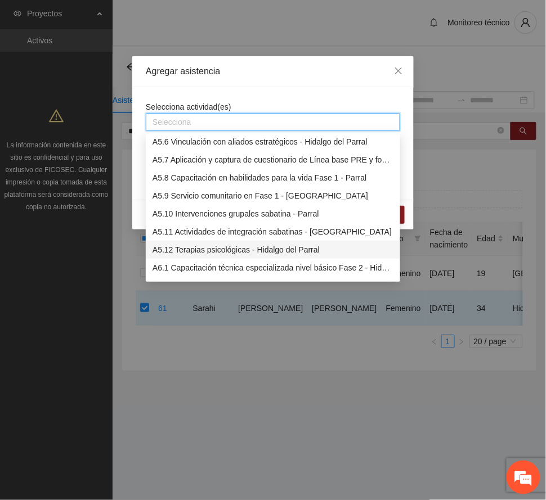
click at [252, 246] on div "A5.12 Terapias psicológicas - Hidalgo del Parral" at bounding box center [273, 250] width 241 height 12
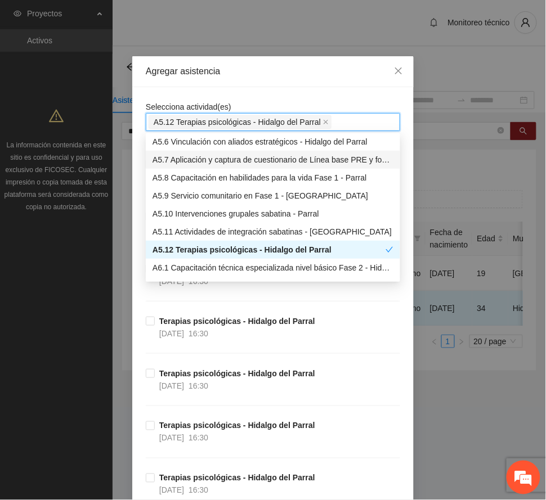
click at [282, 66] on div "Agregar asistencia" at bounding box center [273, 71] width 254 height 12
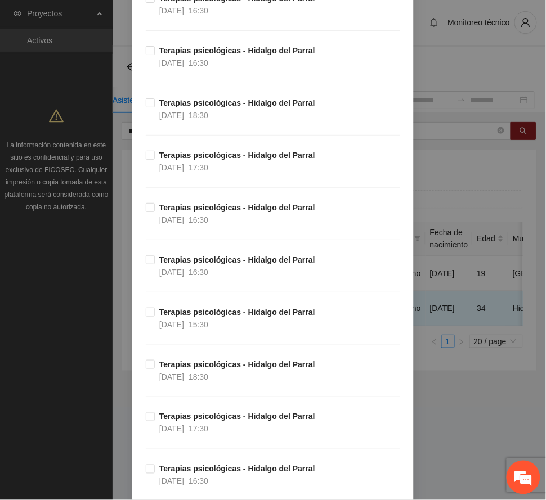
scroll to position [1275, 0]
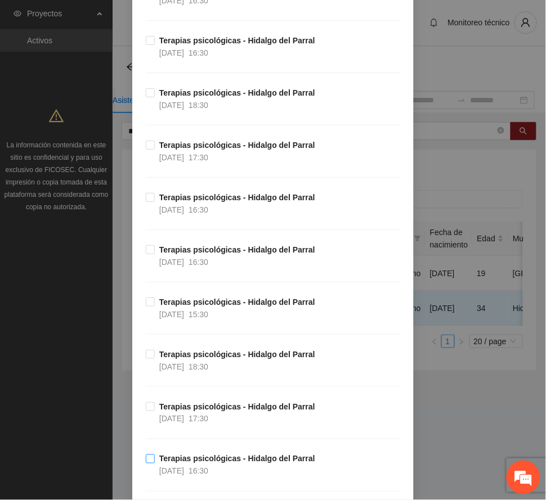
click at [219, 460] on strong "Terapias psicológicas - Hidalgo del Parral" at bounding box center [237, 459] width 156 height 9
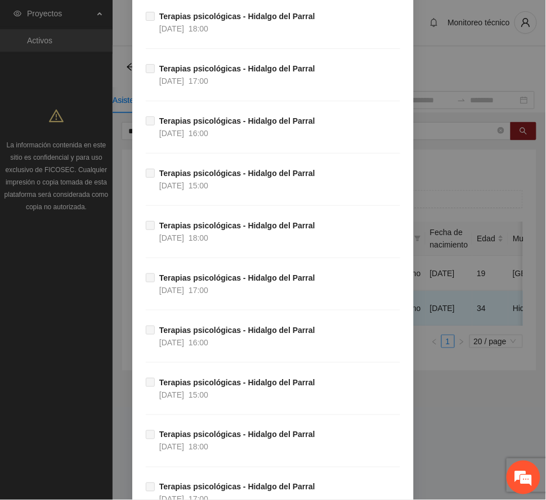
scroll to position [11194, 0]
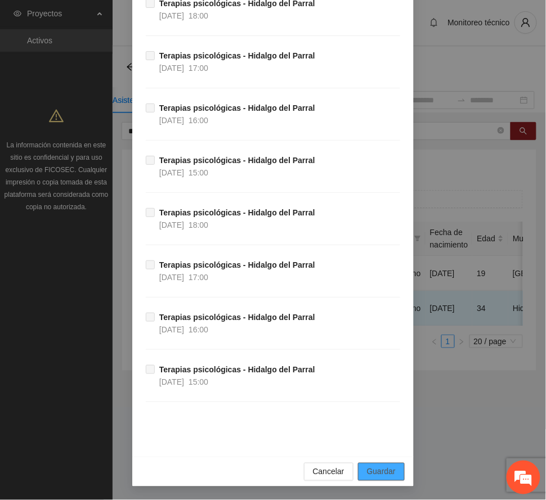
click at [388, 468] on span "Guardar" at bounding box center [381, 472] width 29 height 12
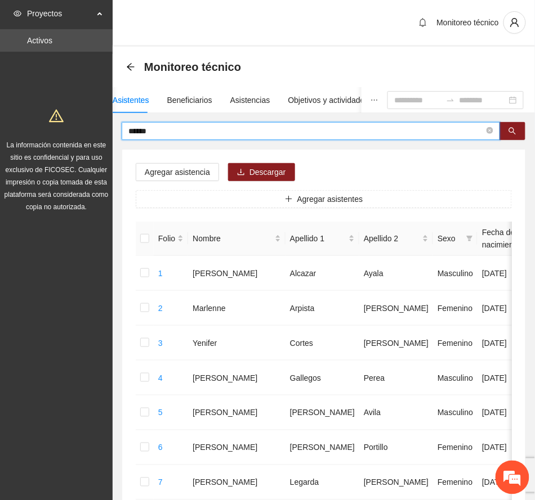
drag, startPoint x: 161, startPoint y: 133, endPoint x: 93, endPoint y: 124, distance: 68.2
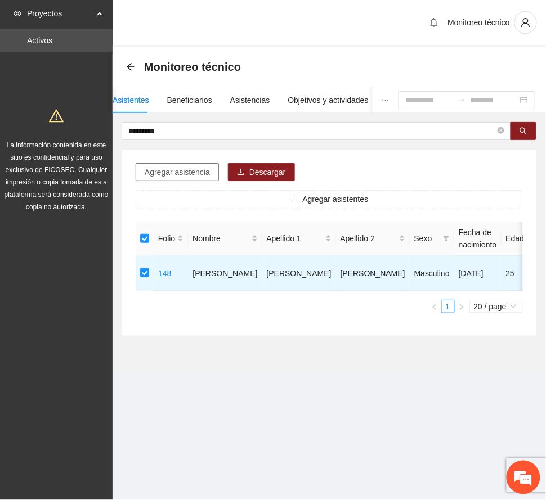
click at [173, 172] on span "Agregar asistencia" at bounding box center [177, 172] width 65 height 12
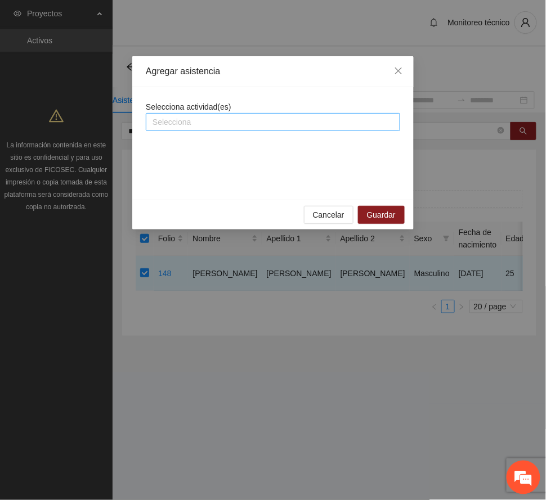
click at [200, 118] on div at bounding box center [273, 122] width 249 height 14
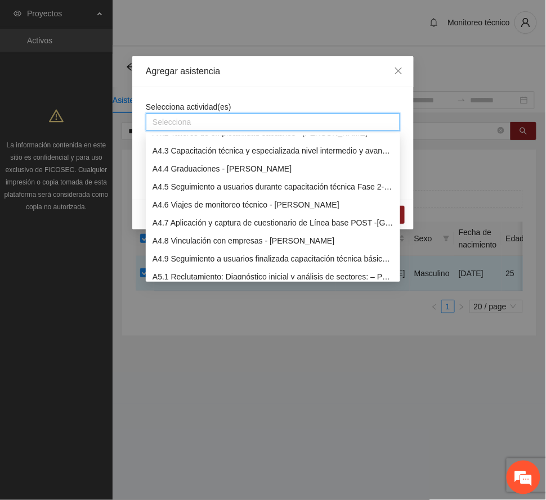
scroll to position [975, 0]
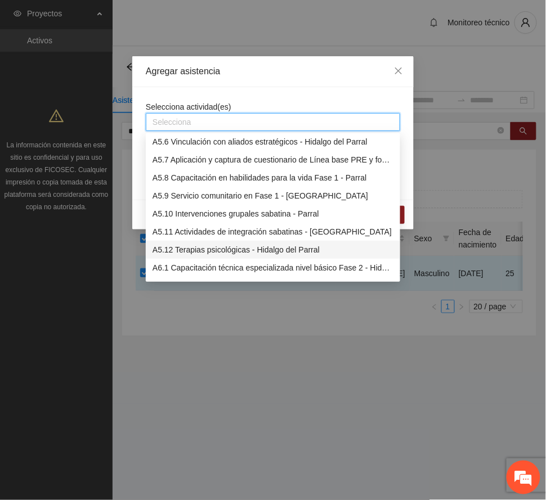
click at [246, 248] on div "A5.12 Terapias psicológicas - Hidalgo del Parral" at bounding box center [273, 250] width 241 height 12
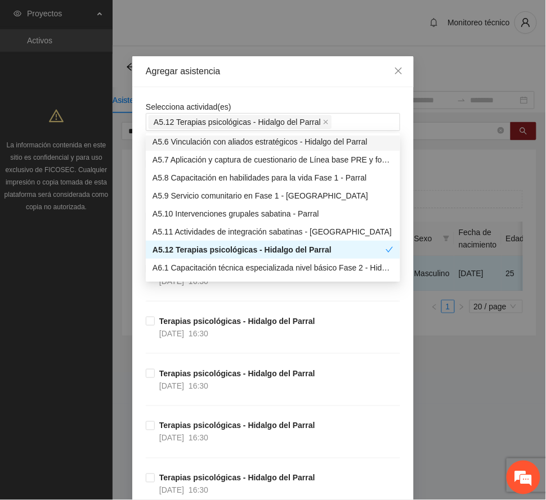
click at [257, 63] on div "Agregar asistencia" at bounding box center [272, 71] width 281 height 31
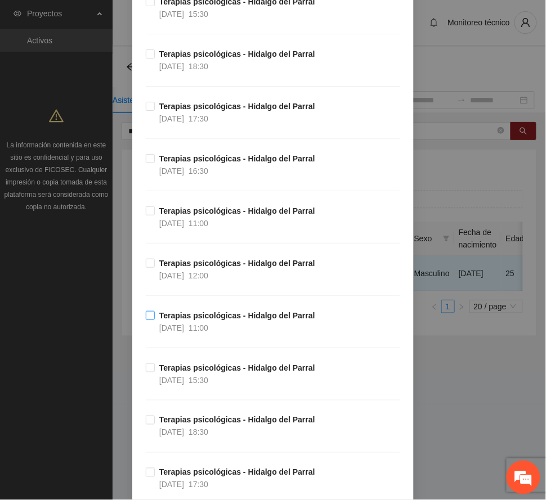
scroll to position [1951, 0]
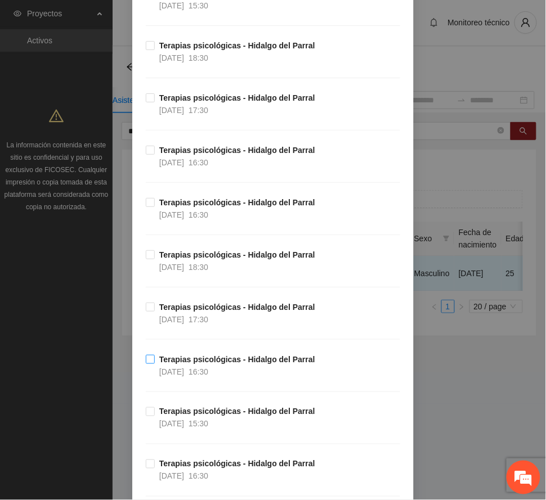
click at [214, 364] on strong "Terapias psicológicas - Hidalgo del Parral" at bounding box center [237, 359] width 156 height 9
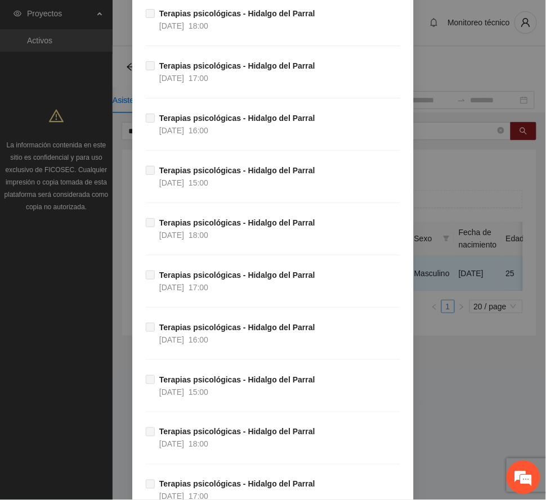
scroll to position [11194, 0]
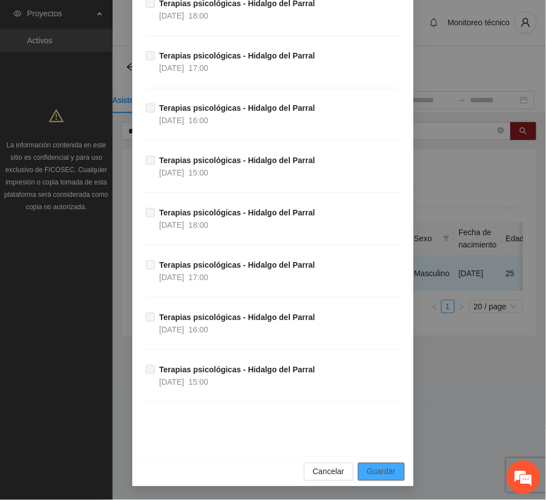
click at [384, 464] on button "Guardar" at bounding box center [381, 472] width 47 height 18
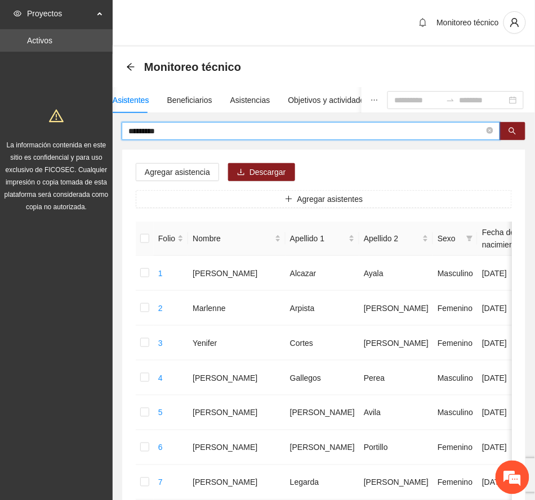
drag, startPoint x: 169, startPoint y: 131, endPoint x: 53, endPoint y: 113, distance: 117.9
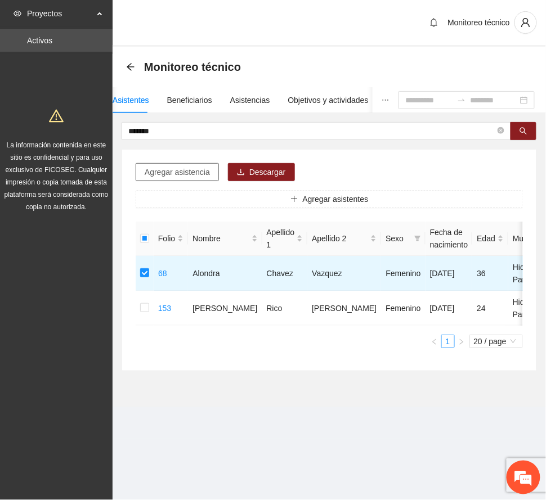
click at [190, 174] on span "Agregar asistencia" at bounding box center [177, 172] width 65 height 12
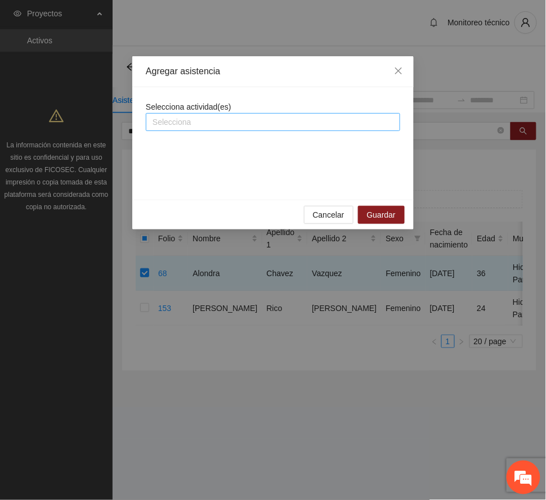
click at [223, 122] on div at bounding box center [273, 122] width 249 height 14
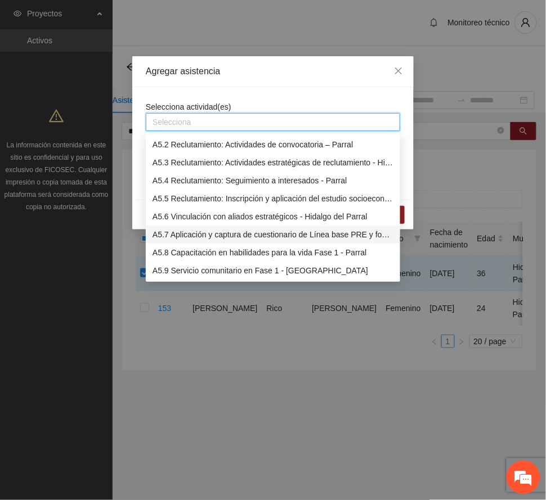
scroll to position [1050, 0]
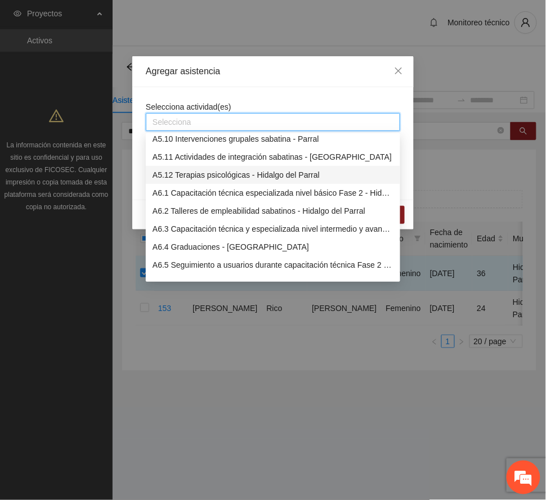
click at [235, 174] on div "A5.12 Terapias psicológicas - Hidalgo del Parral" at bounding box center [273, 175] width 241 height 12
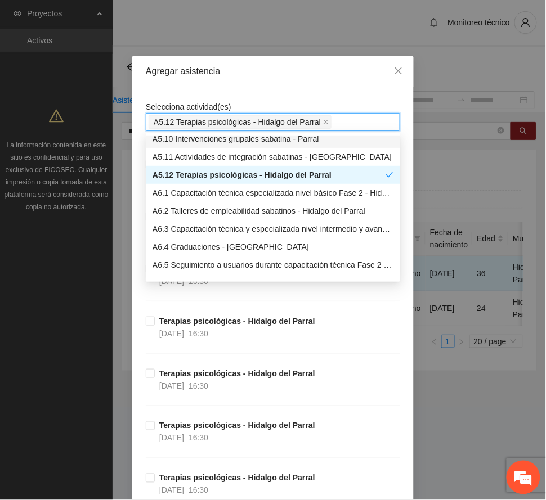
click at [262, 73] on div "Agregar asistencia" at bounding box center [273, 71] width 254 height 12
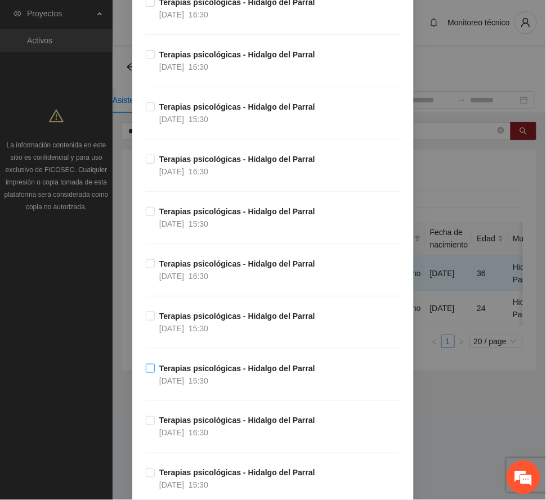
scroll to position [450, 0]
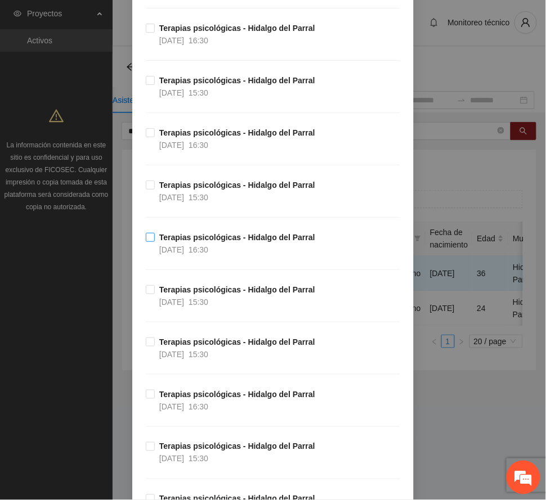
click at [204, 240] on strong "Terapias psicológicas - Hidalgo del Parral" at bounding box center [237, 237] width 156 height 9
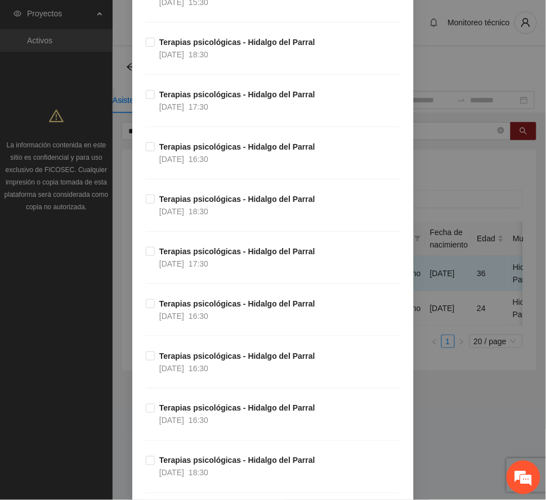
scroll to position [975, 0]
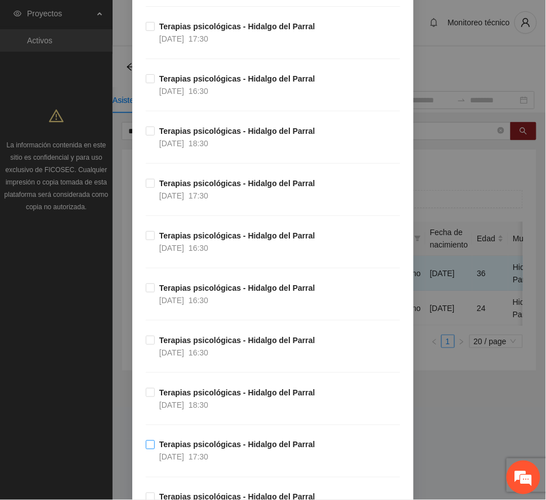
click at [219, 450] on strong "Terapias psicológicas - Hidalgo del Parral" at bounding box center [237, 445] width 156 height 9
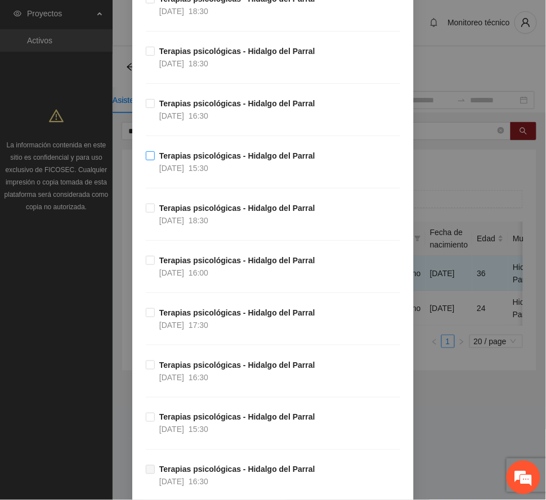
scroll to position [2776, 0]
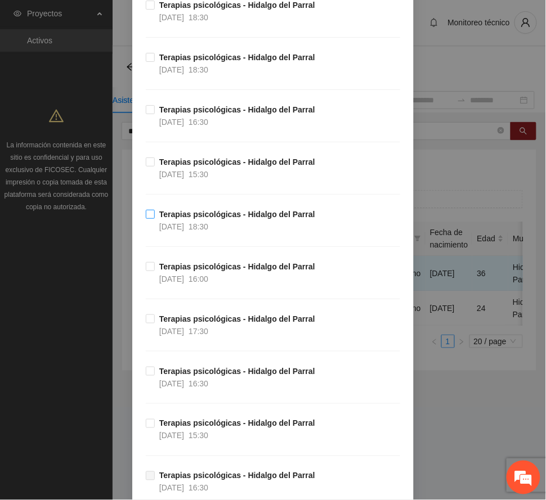
click at [208, 231] on span "18:30" at bounding box center [199, 226] width 20 height 9
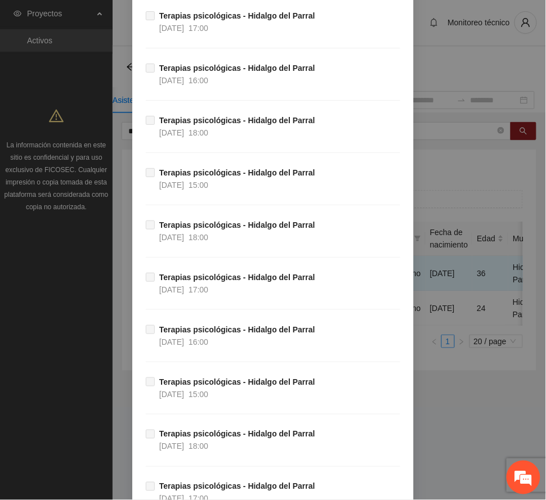
scroll to position [11194, 0]
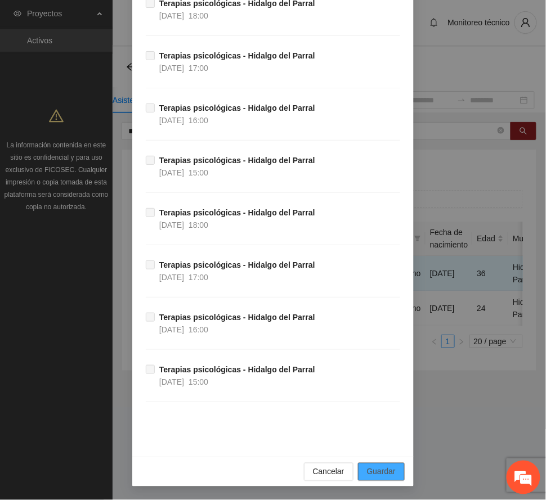
click at [381, 475] on span "Guardar" at bounding box center [381, 472] width 29 height 12
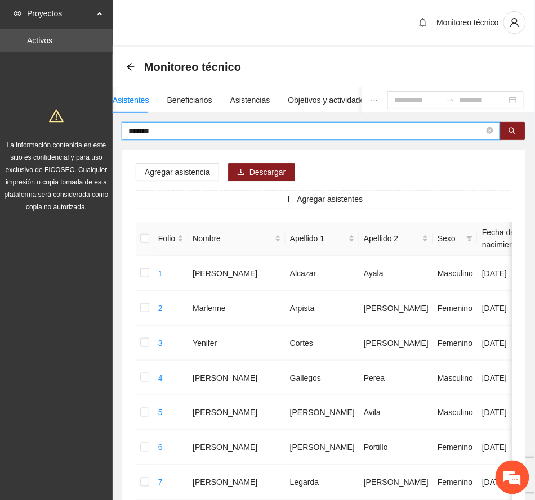
drag, startPoint x: 174, startPoint y: 131, endPoint x: 39, endPoint y: 125, distance: 135.2
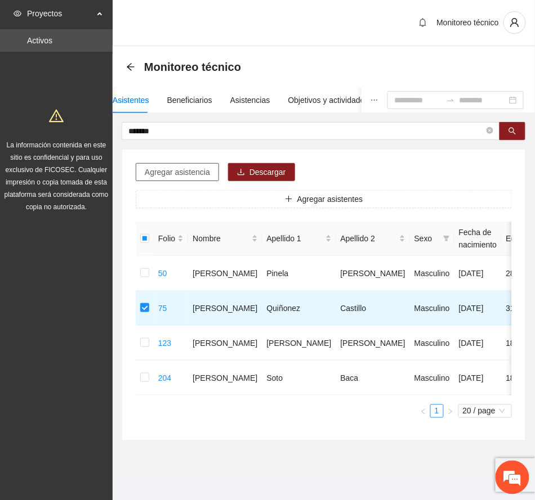
click at [190, 174] on span "Agregar asistencia" at bounding box center [177, 172] width 65 height 12
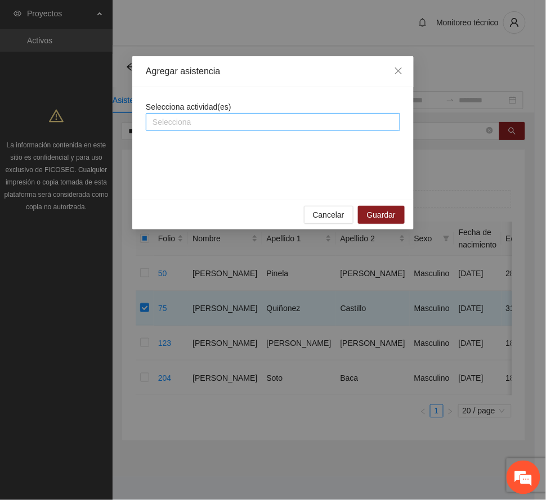
click at [201, 125] on div at bounding box center [273, 122] width 249 height 14
click at [201, 122] on div at bounding box center [273, 122] width 249 height 14
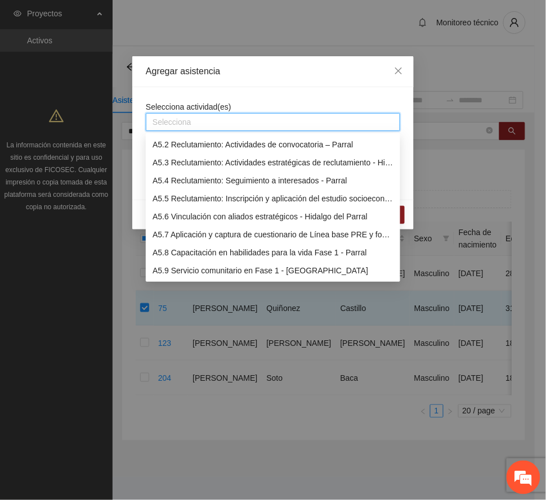
scroll to position [975, 0]
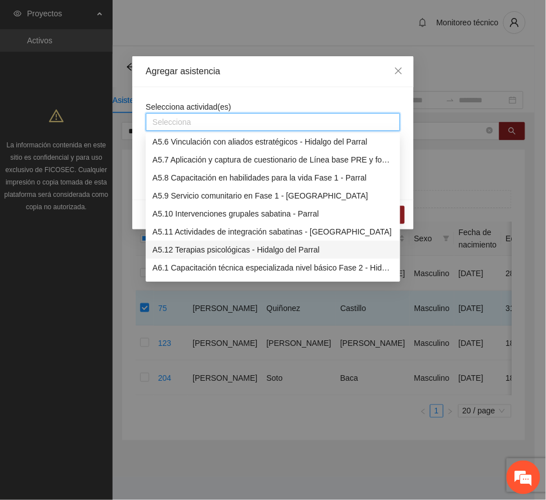
click at [223, 247] on div "A5.12 Terapias psicológicas - Hidalgo del Parral" at bounding box center [273, 250] width 241 height 12
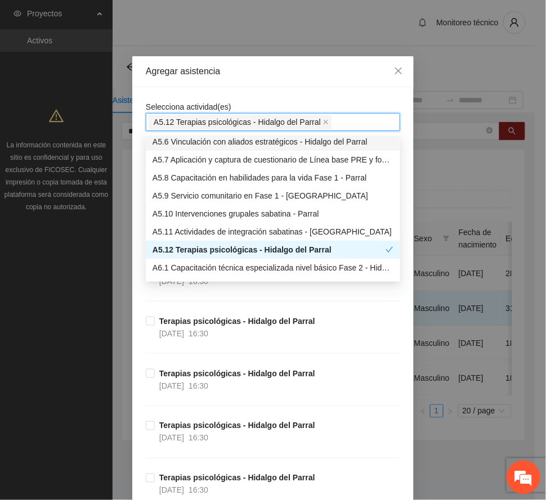
click at [268, 70] on div "Agregar asistencia" at bounding box center [273, 71] width 254 height 12
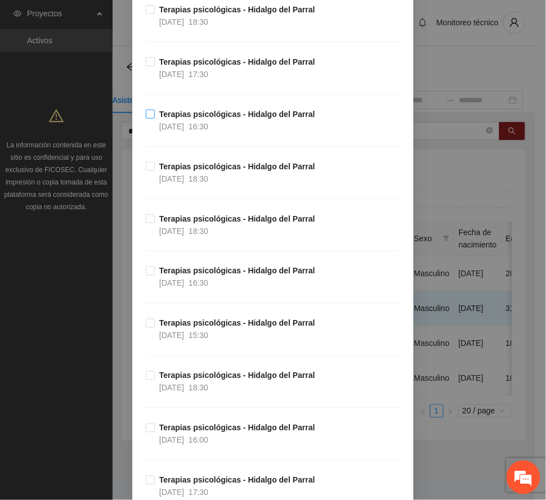
scroll to position [2626, 0]
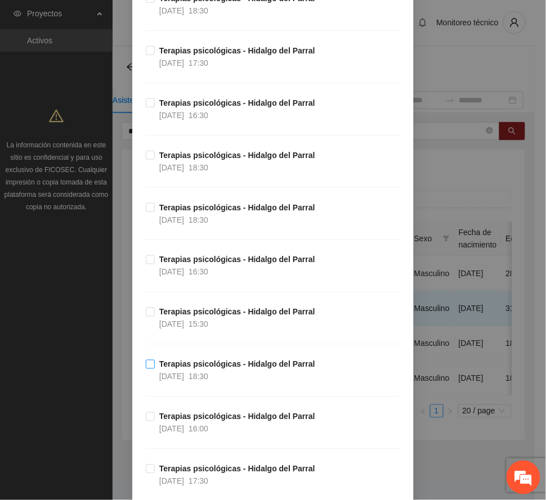
click at [204, 369] on strong "Terapias psicológicas - Hidalgo del Parral" at bounding box center [237, 364] width 156 height 9
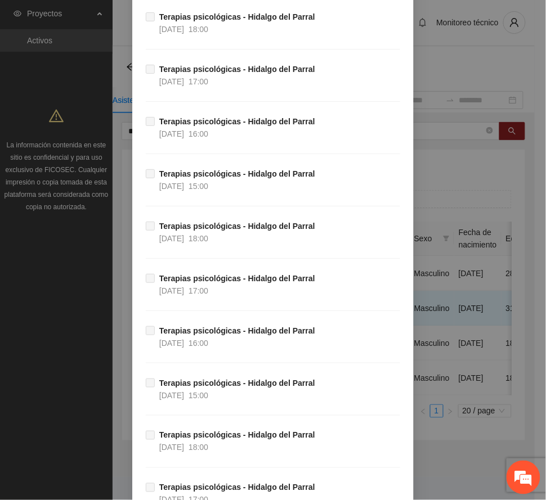
scroll to position [11194, 0]
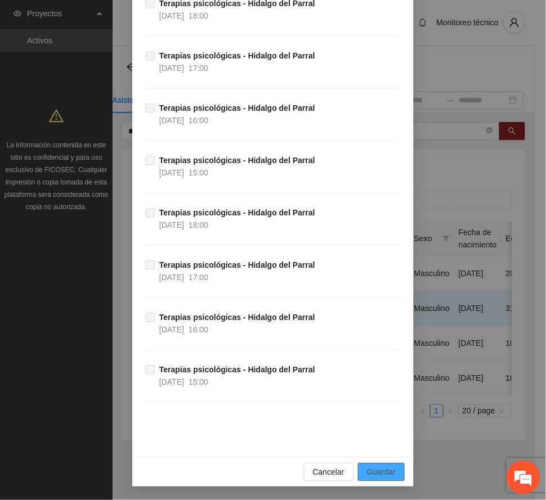
click at [367, 471] on span "Guardar" at bounding box center [381, 472] width 29 height 12
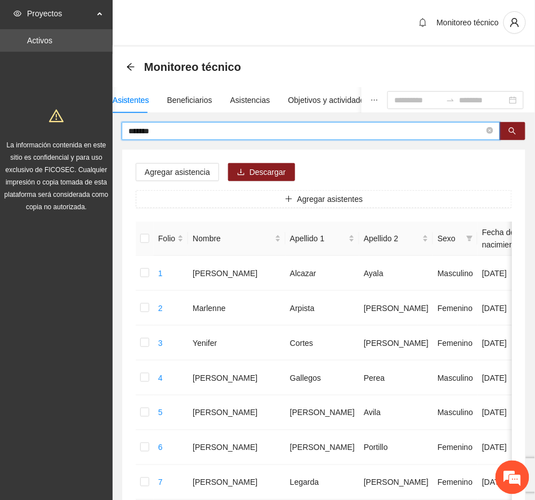
drag, startPoint x: 167, startPoint y: 129, endPoint x: 91, endPoint y: 124, distance: 76.7
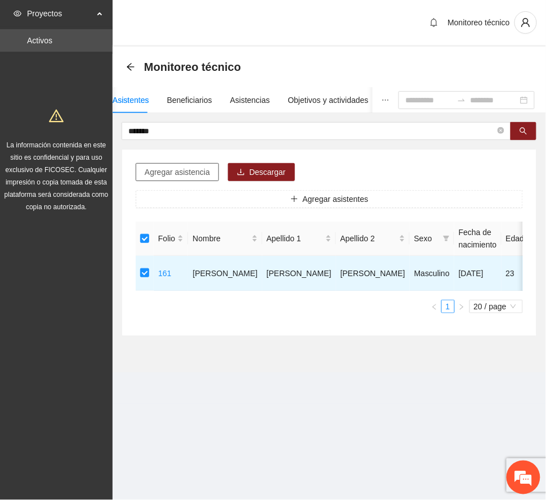
click at [176, 169] on span "Agregar asistencia" at bounding box center [177, 172] width 65 height 12
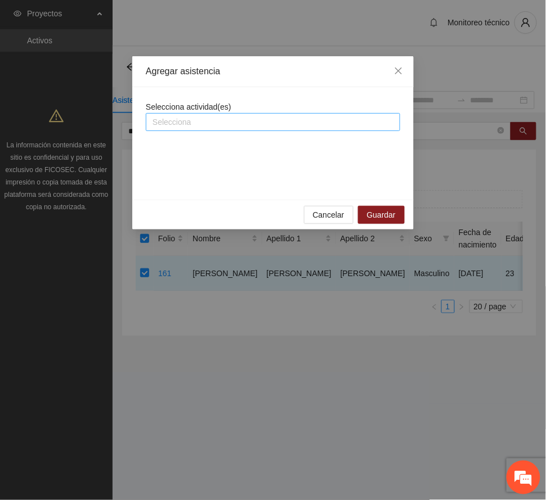
click at [192, 122] on div at bounding box center [273, 122] width 249 height 14
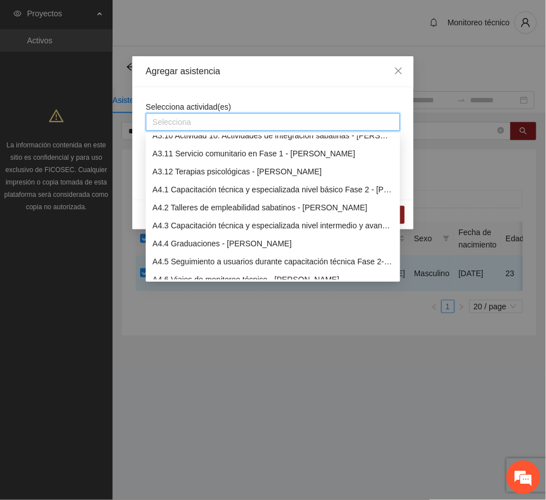
scroll to position [975, 0]
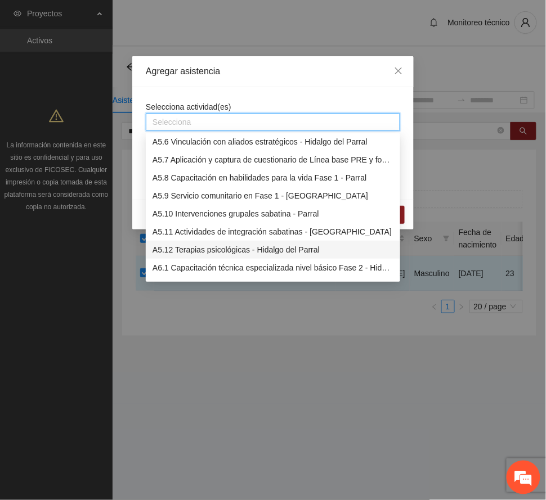
click at [231, 244] on div "A5.12 Terapias psicológicas - Hidalgo del Parral" at bounding box center [273, 250] width 241 height 12
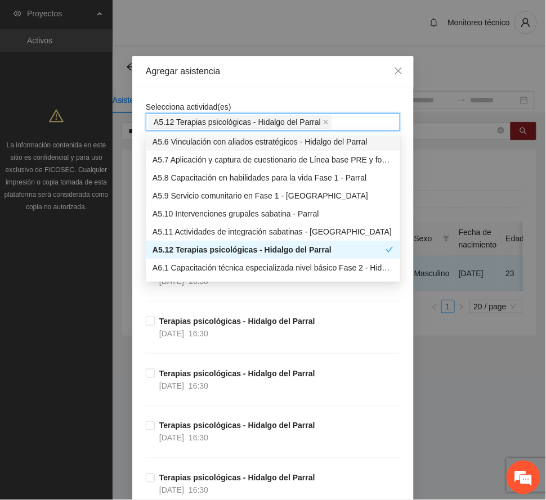
click at [262, 72] on div "Agregar asistencia" at bounding box center [273, 71] width 254 height 12
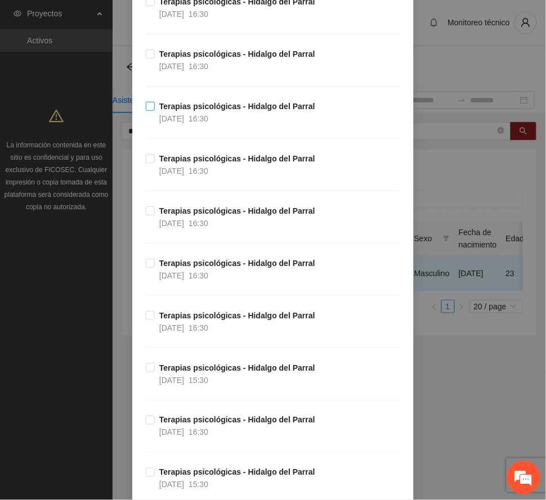
scroll to position [450, 0]
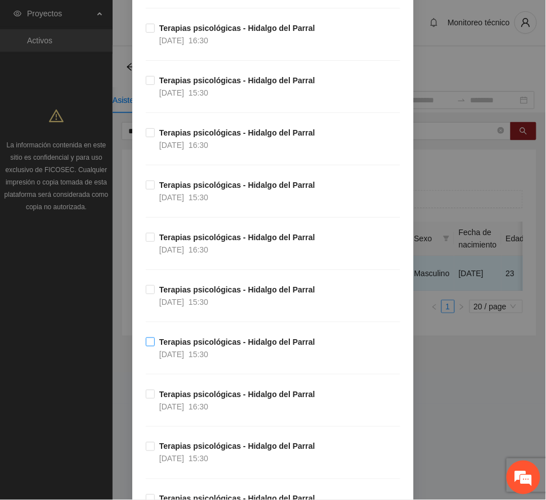
click at [226, 342] on strong "Terapias psicológicas - Hidalgo del Parral" at bounding box center [237, 342] width 156 height 9
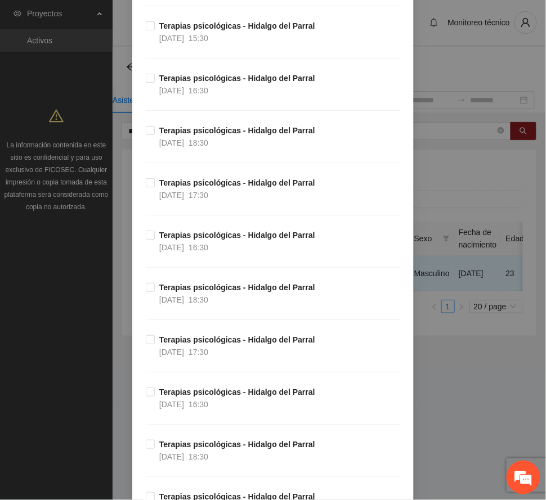
scroll to position [2476, 0]
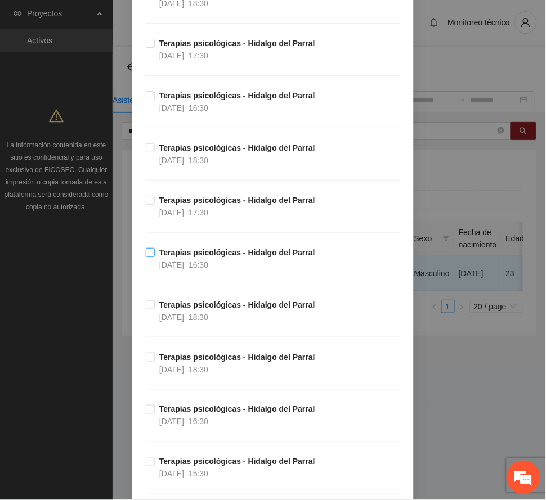
click at [222, 257] on strong "Terapias psicológicas - Hidalgo del Parral" at bounding box center [237, 252] width 156 height 9
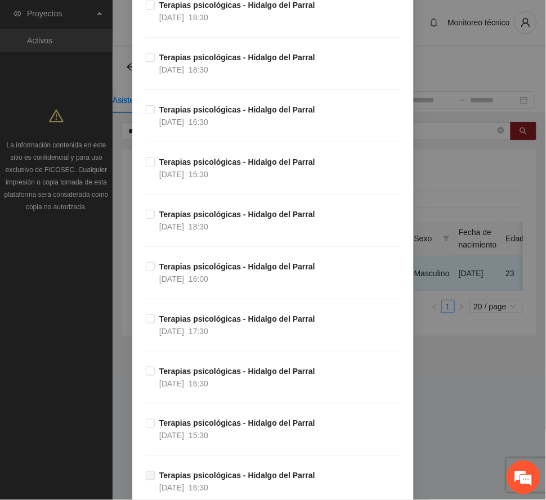
scroll to position [2851, 0]
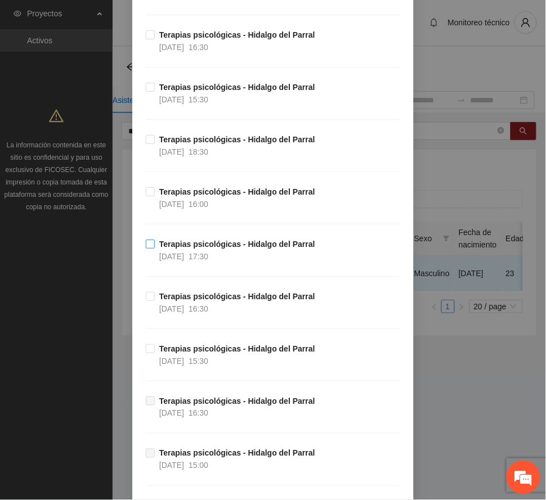
click at [214, 260] on span "Terapias psicológicas - Hidalgo del Parral [DATE] 17:30" at bounding box center [237, 250] width 165 height 25
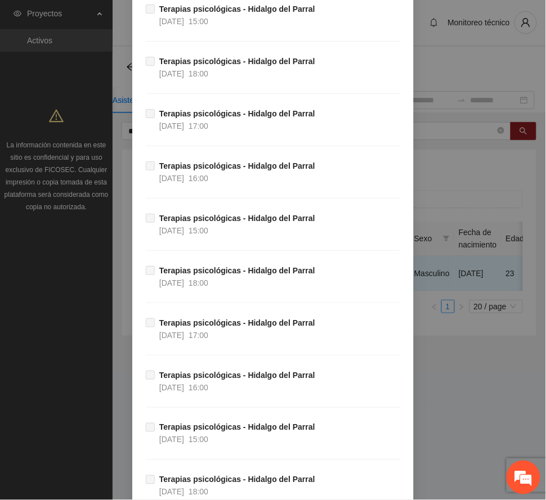
scroll to position [11194, 0]
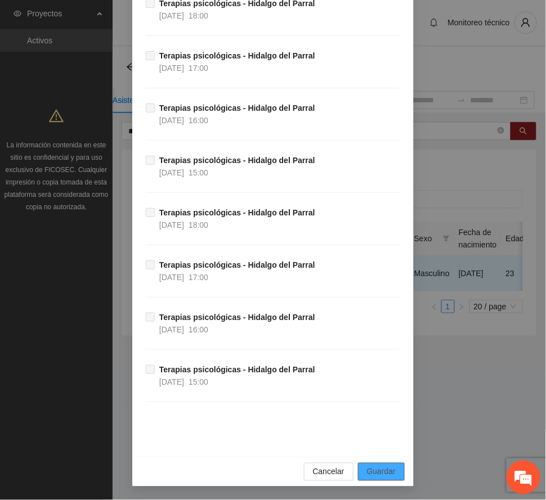
click at [369, 468] on span "Guardar" at bounding box center [381, 472] width 29 height 12
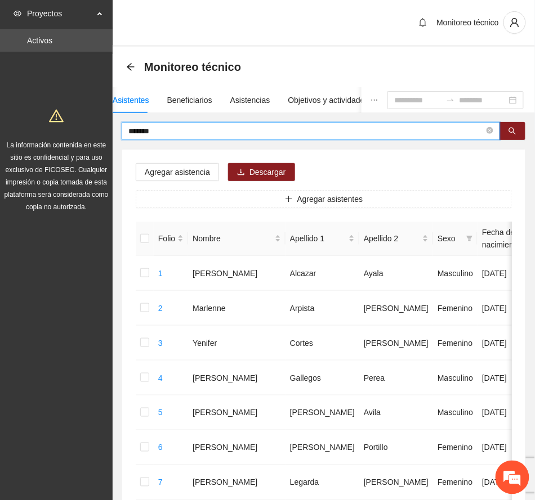
drag, startPoint x: 174, startPoint y: 135, endPoint x: 52, endPoint y: 135, distance: 122.7
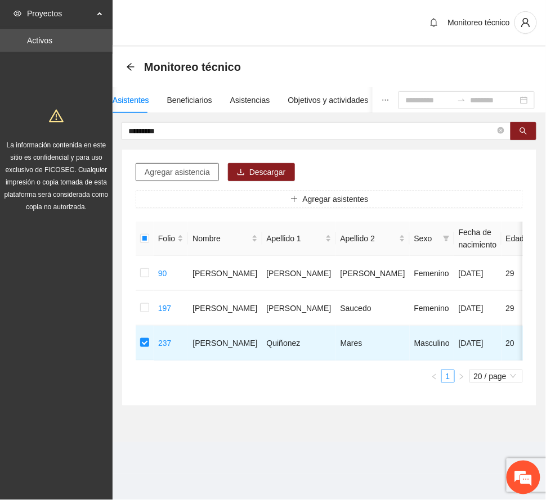
click at [199, 172] on span "Agregar asistencia" at bounding box center [177, 172] width 65 height 12
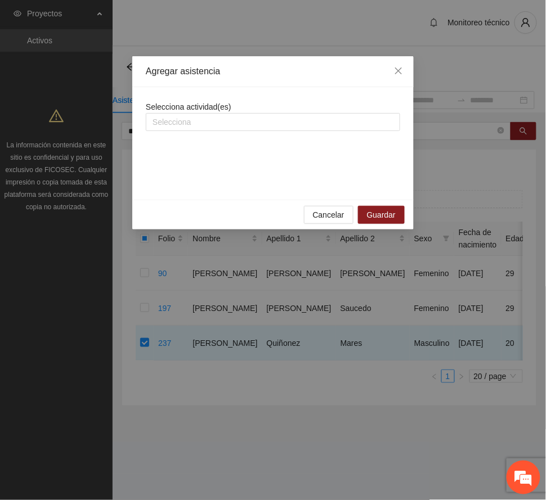
click at [245, 113] on div "Selecciona actividad(es) Selecciona" at bounding box center [273, 116] width 254 height 30
click at [235, 124] on div at bounding box center [273, 122] width 249 height 14
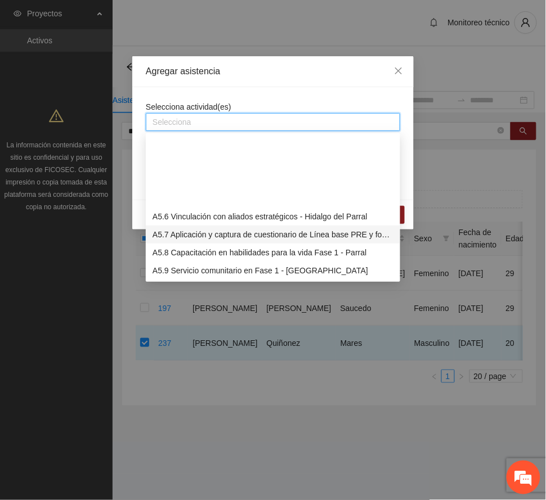
scroll to position [975, 0]
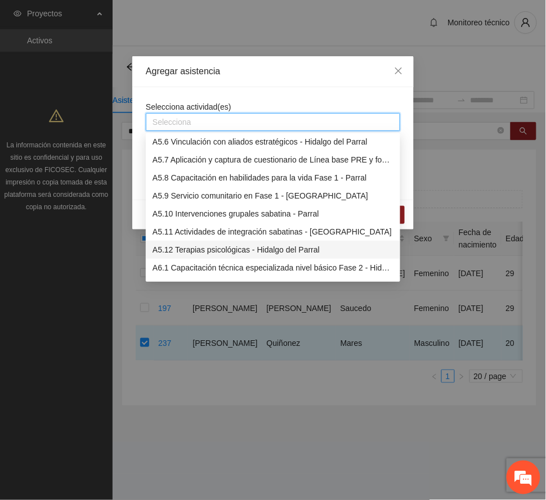
click at [253, 249] on div "A5.12 Terapias psicológicas - Hidalgo del Parral" at bounding box center [273, 250] width 241 height 12
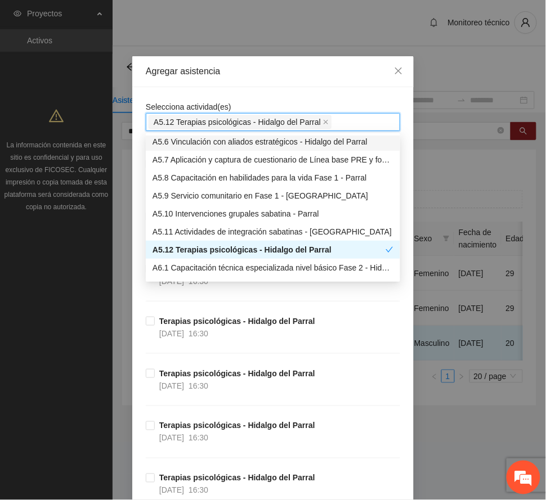
click at [294, 75] on div "Agregar asistencia" at bounding box center [273, 71] width 254 height 12
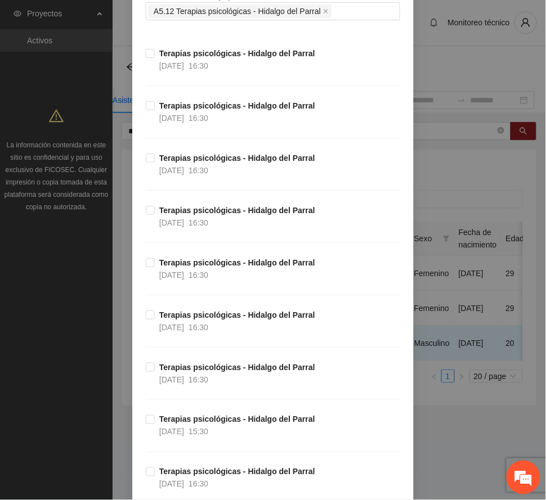
scroll to position [375, 0]
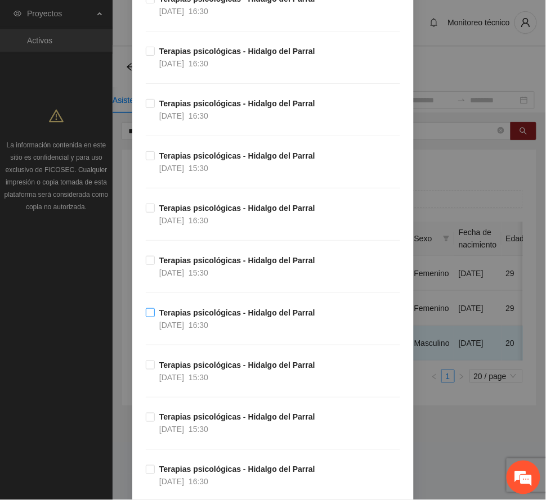
click at [229, 321] on span "Terapias psicológicas - Hidalgo del Parral [DATE] 16:30" at bounding box center [237, 319] width 165 height 25
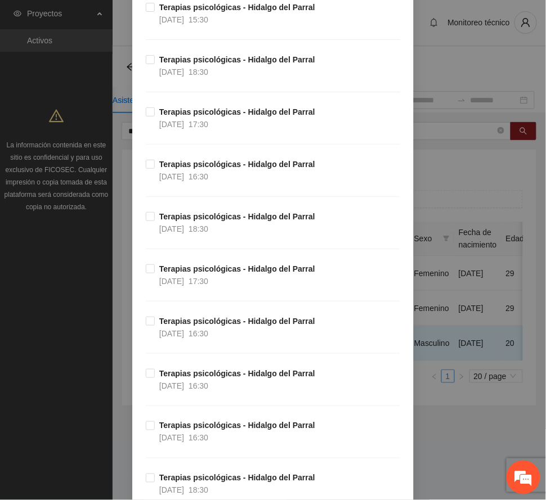
scroll to position [1050, 0]
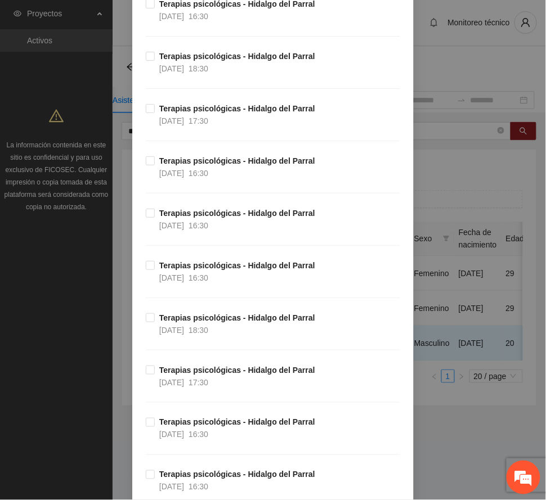
click at [233, 329] on span "Terapias psicológicas - Hidalgo del Parral [DATE] 18:30" at bounding box center [237, 324] width 165 height 25
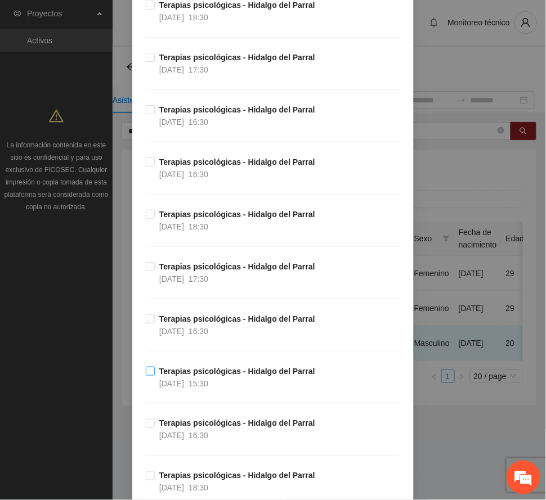
scroll to position [2176, 0]
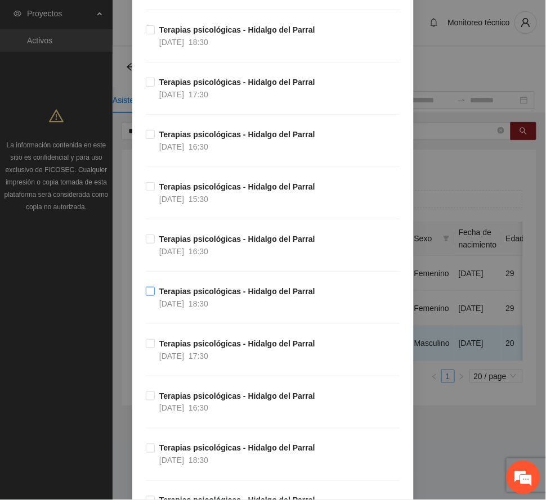
click at [218, 296] on strong "Terapias psicológicas - Hidalgo del Parral" at bounding box center [237, 291] width 156 height 9
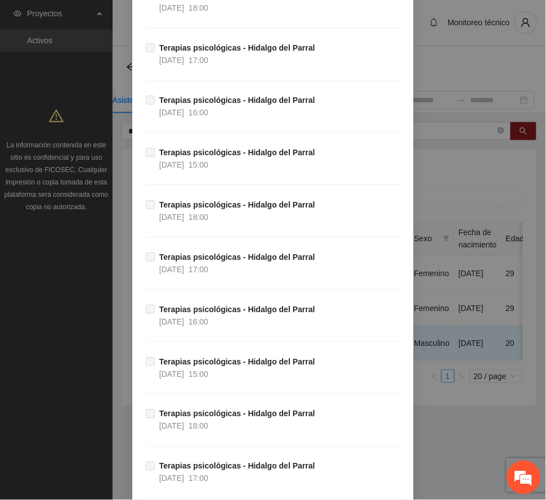
scroll to position [11194, 0]
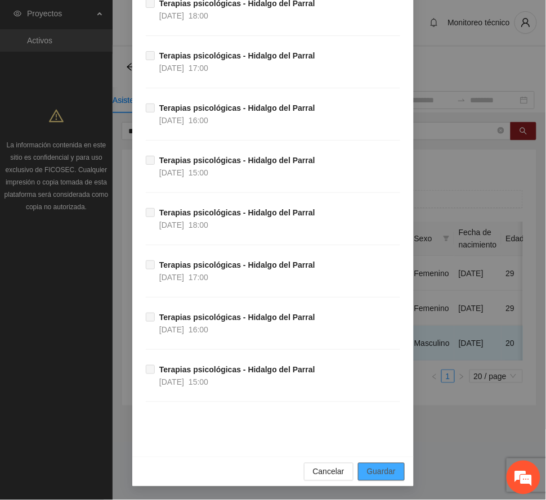
click at [386, 474] on span "Guardar" at bounding box center [381, 472] width 29 height 12
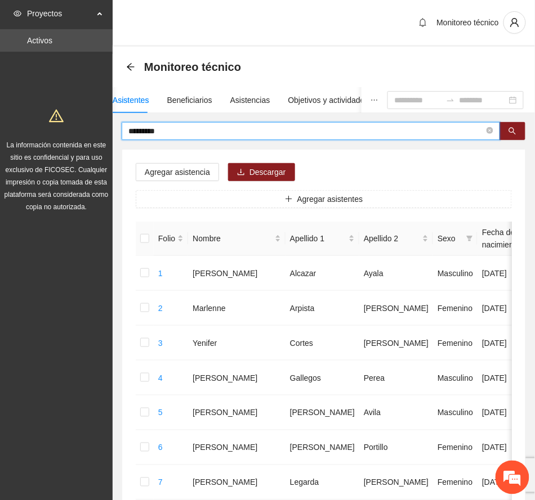
drag, startPoint x: 180, startPoint y: 131, endPoint x: 7, endPoint y: 113, distance: 174.3
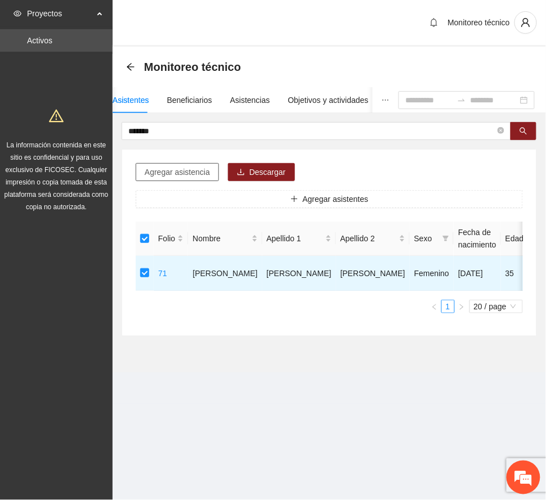
click at [187, 169] on span "Agregar asistencia" at bounding box center [177, 172] width 65 height 12
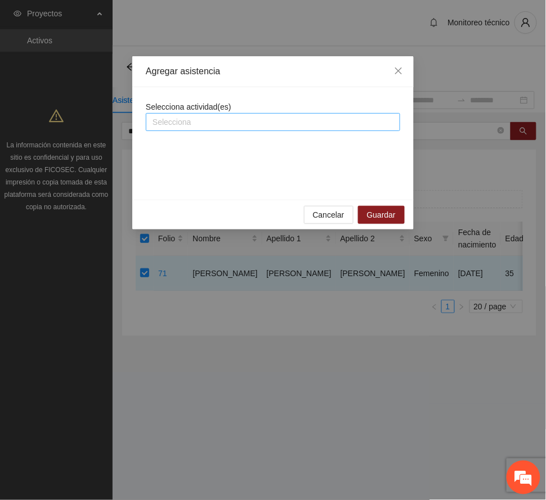
click at [212, 124] on div at bounding box center [273, 122] width 249 height 14
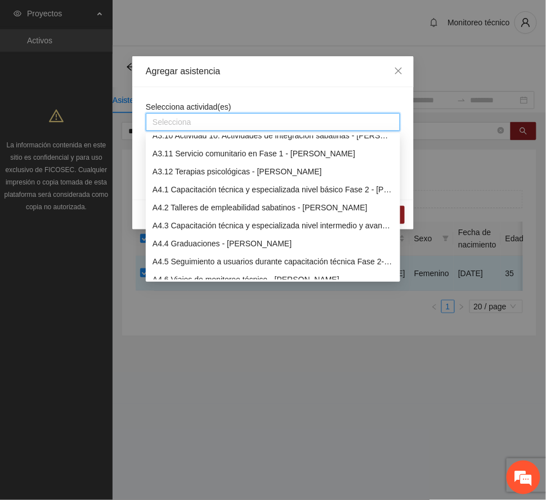
scroll to position [975, 0]
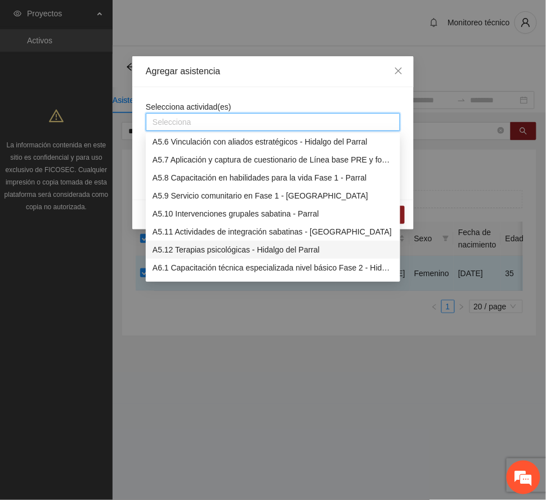
click at [230, 248] on div "A5.12 Terapias psicológicas - Hidalgo del Parral" at bounding box center [273, 250] width 241 height 12
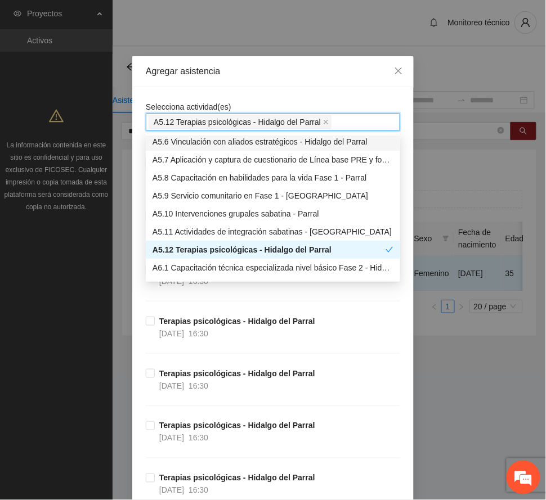
click at [268, 69] on div "Agregar asistencia" at bounding box center [273, 71] width 254 height 12
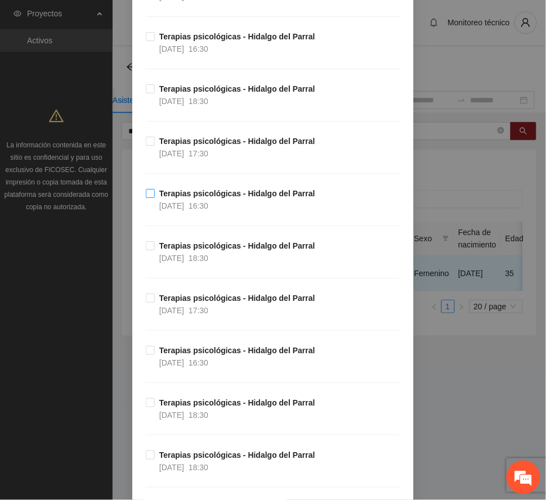
scroll to position [2551, 0]
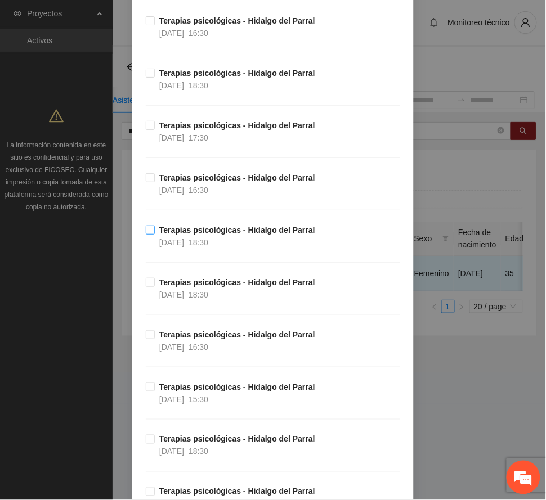
click at [207, 235] on strong "Terapias psicológicas - Hidalgo del Parral" at bounding box center [237, 230] width 156 height 9
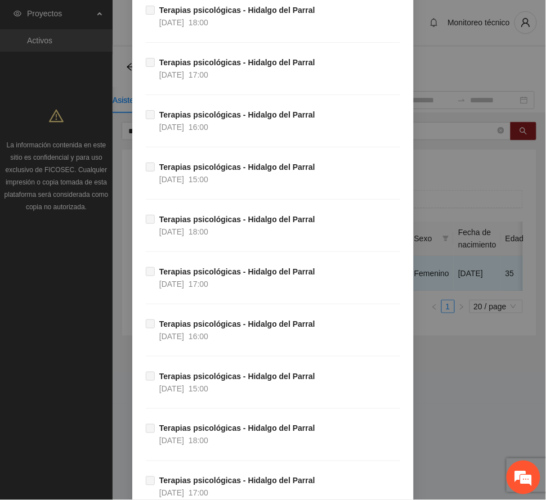
scroll to position [11194, 0]
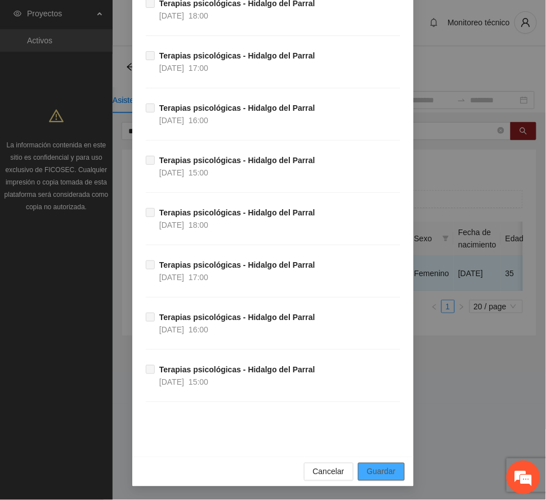
drag, startPoint x: 370, startPoint y: 466, endPoint x: 64, endPoint y: 422, distance: 309.4
click at [370, 465] on button "Guardar" at bounding box center [381, 472] width 47 height 18
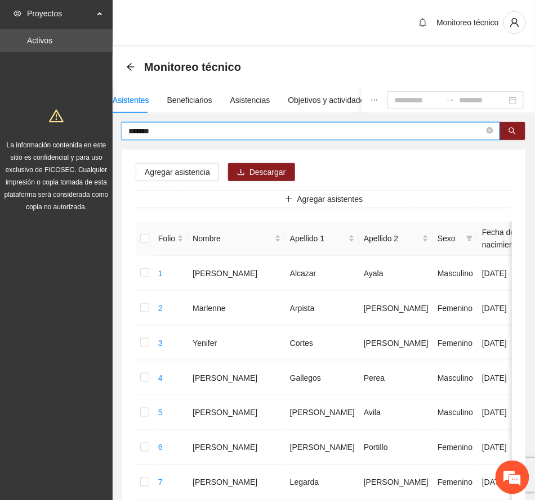
drag, startPoint x: 172, startPoint y: 133, endPoint x: 59, endPoint y: 127, distance: 113.3
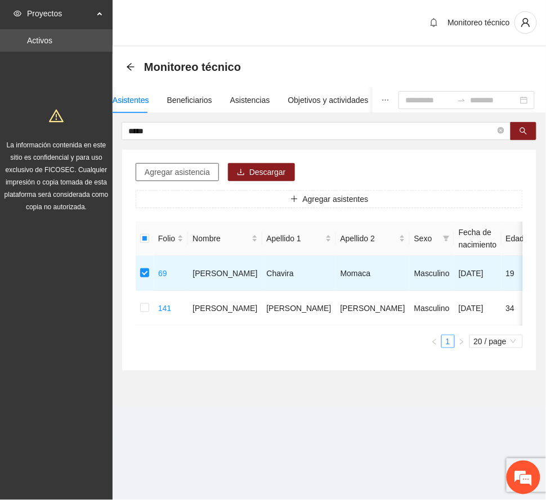
click at [201, 172] on span "Agregar asistencia" at bounding box center [177, 172] width 65 height 12
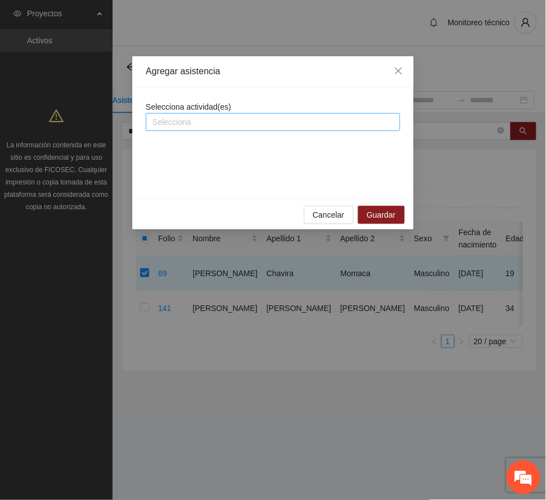
click at [217, 123] on div at bounding box center [273, 122] width 249 height 14
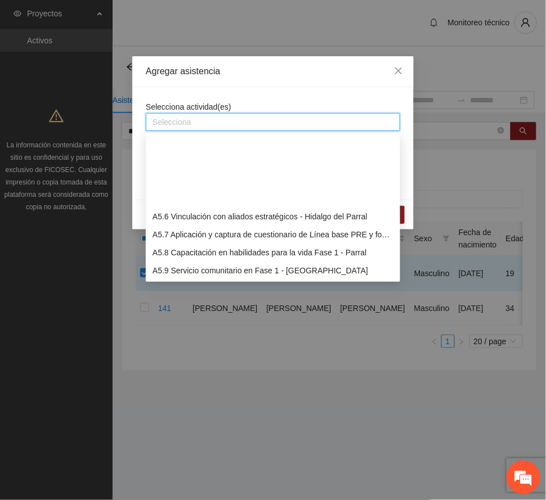
scroll to position [1050, 0]
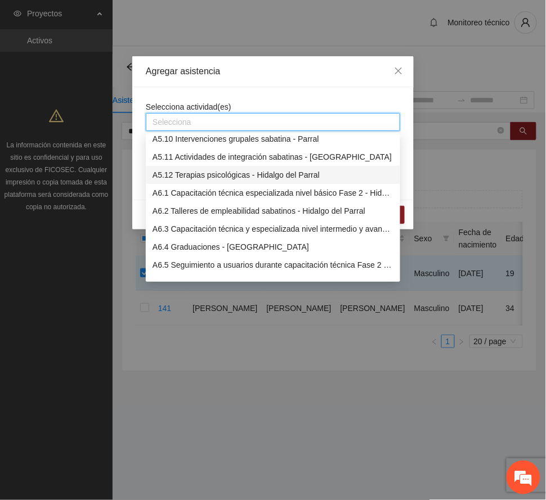
click at [208, 174] on div "A5.12 Terapias psicológicas - Hidalgo del Parral" at bounding box center [273, 175] width 241 height 12
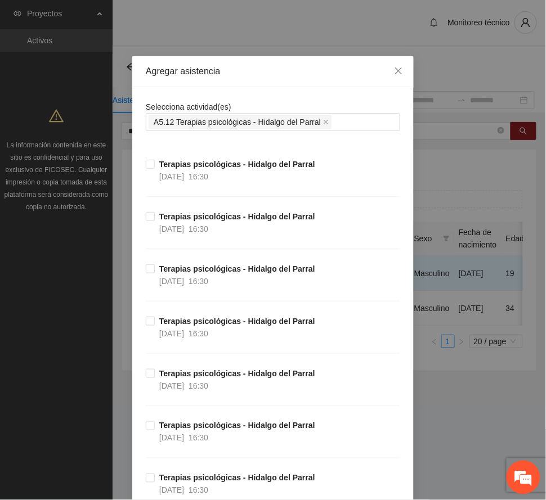
click at [255, 68] on div "Agregar asistencia" at bounding box center [273, 71] width 254 height 12
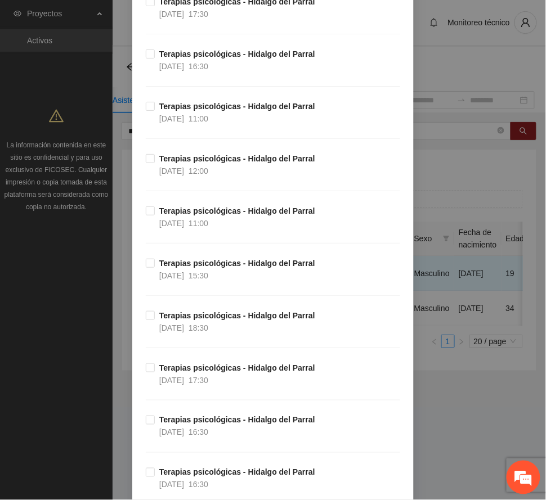
scroll to position [1801, 0]
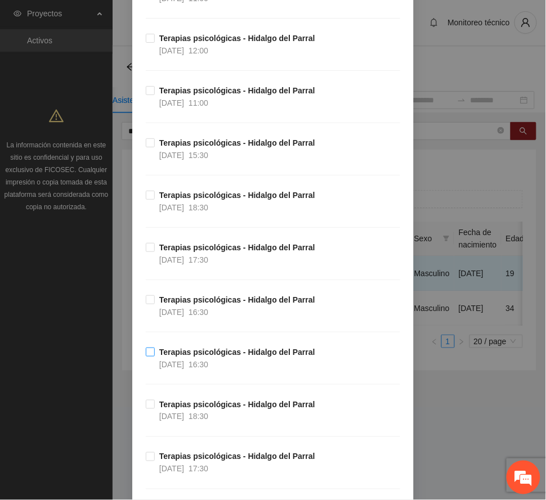
click at [221, 357] on strong "Terapias psicológicas - Hidalgo del Parral" at bounding box center [237, 352] width 156 height 9
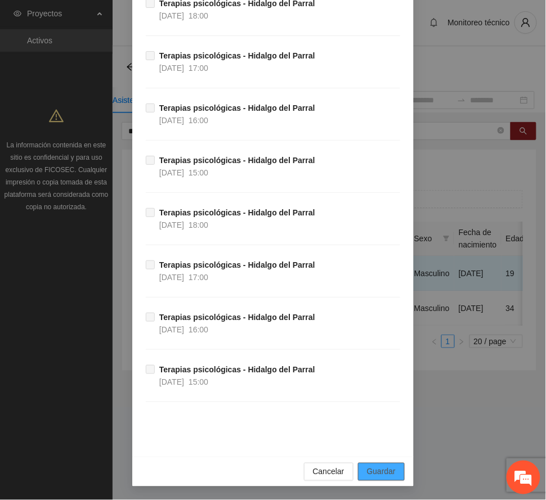
drag, startPoint x: 386, startPoint y: 471, endPoint x: 355, endPoint y: 469, distance: 31.6
click at [386, 471] on span "Guardar" at bounding box center [381, 472] width 29 height 12
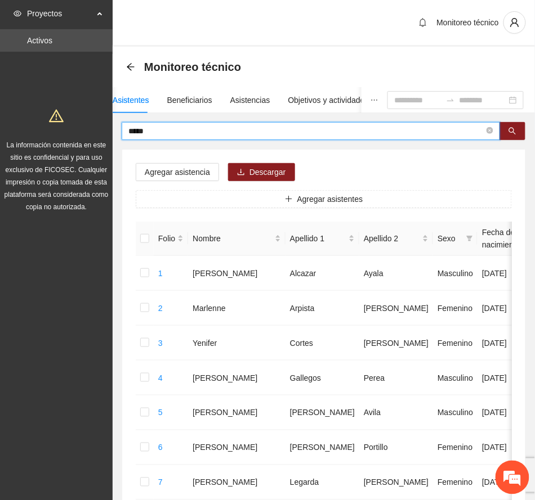
drag, startPoint x: 168, startPoint y: 127, endPoint x: 54, endPoint y: 113, distance: 114.5
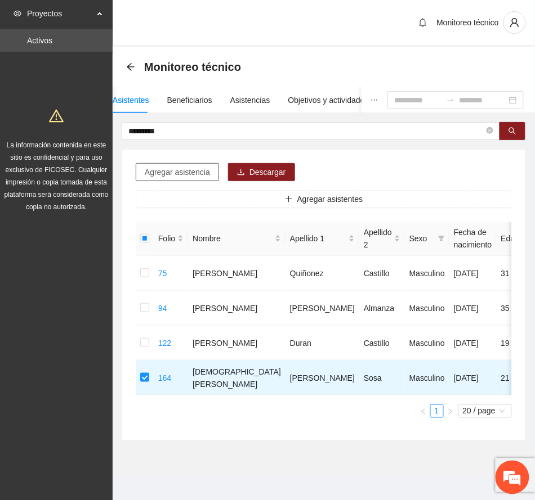
click at [178, 170] on span "Agregar asistencia" at bounding box center [177, 172] width 65 height 12
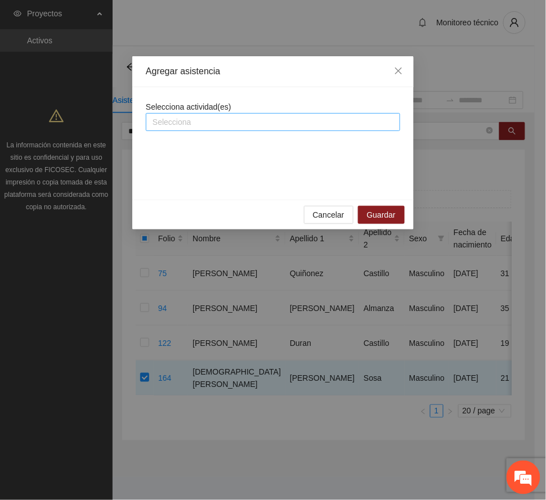
click at [217, 125] on div at bounding box center [273, 122] width 249 height 14
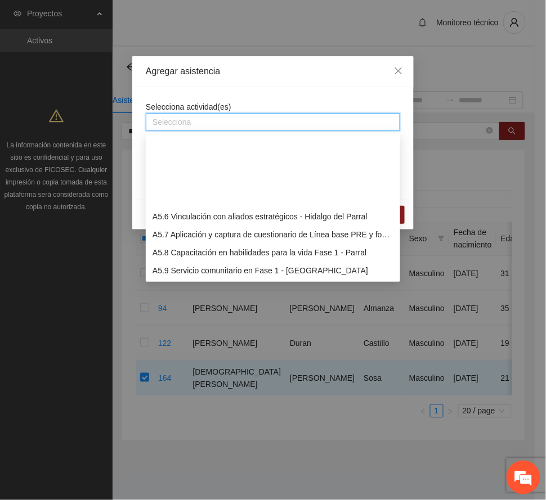
scroll to position [975, 0]
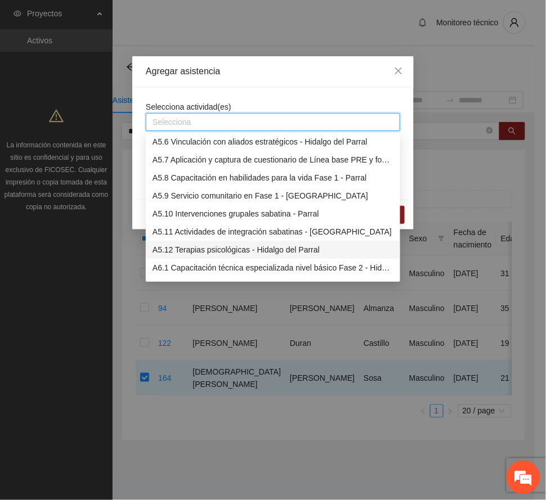
click at [219, 253] on div "A5.12 Terapias psicológicas - Hidalgo del Parral" at bounding box center [273, 250] width 241 height 12
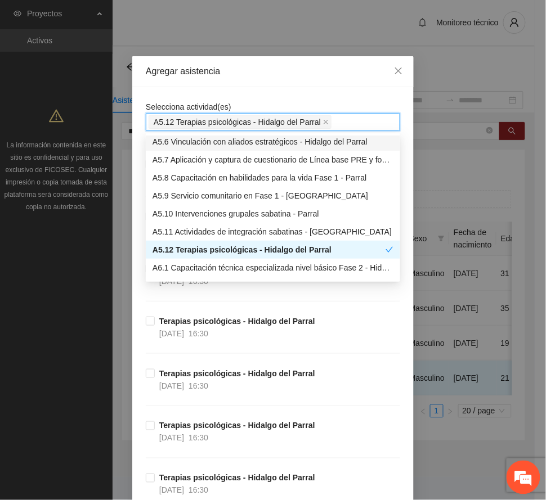
click at [260, 70] on div "Agregar asistencia" at bounding box center [273, 71] width 254 height 12
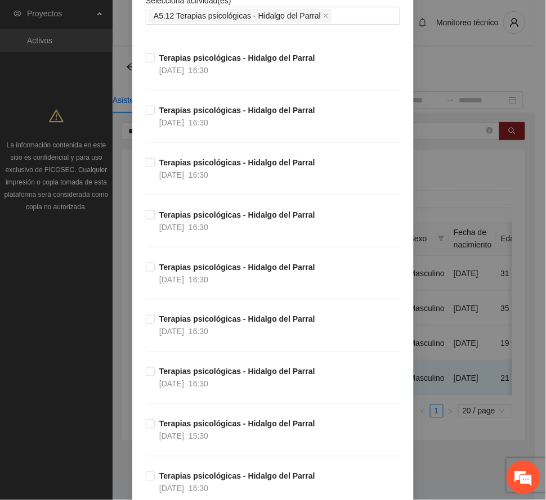
scroll to position [375, 0]
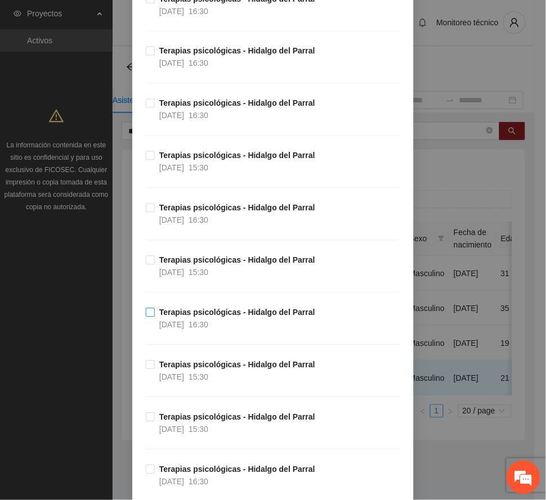
click at [208, 316] on strong "Terapias psicológicas - Hidalgo del Parral" at bounding box center [237, 312] width 156 height 9
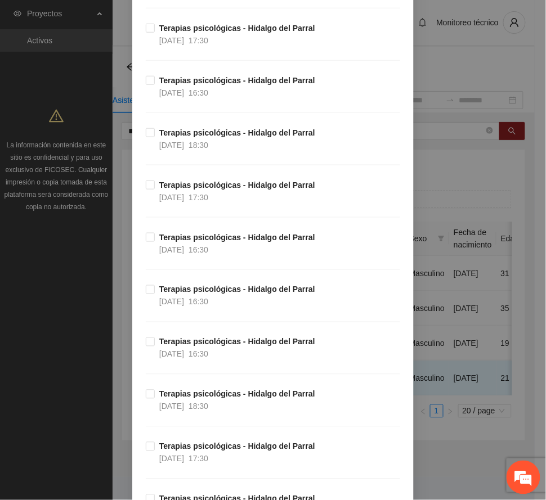
scroll to position [975, 0]
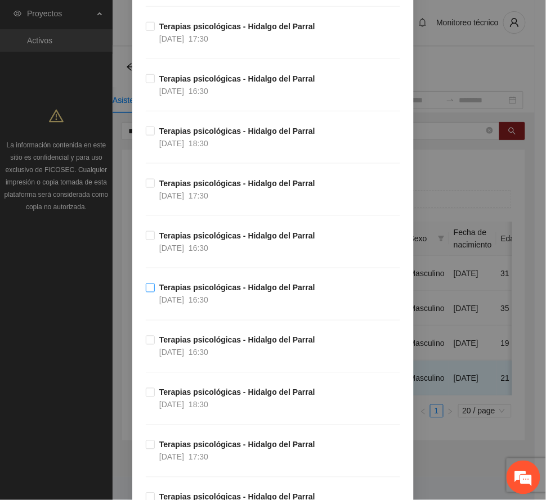
click at [223, 291] on strong "Terapias psicológicas - Hidalgo del Parral" at bounding box center [237, 288] width 156 height 9
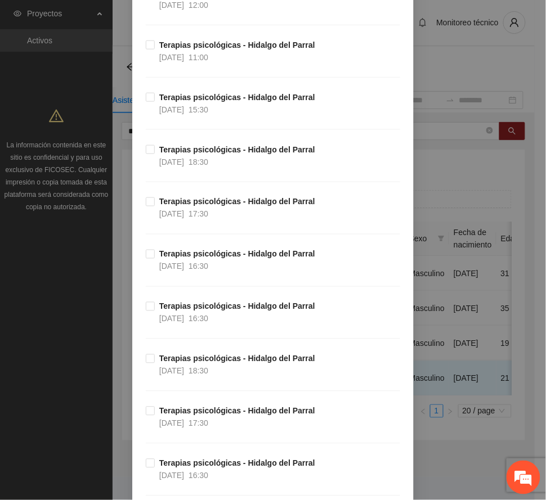
scroll to position [2026, 0]
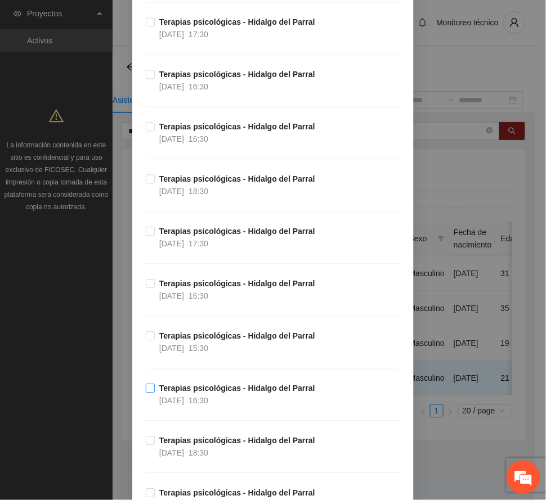
click at [230, 393] on strong "Terapias psicológicas - Hidalgo del Parral" at bounding box center [237, 388] width 156 height 9
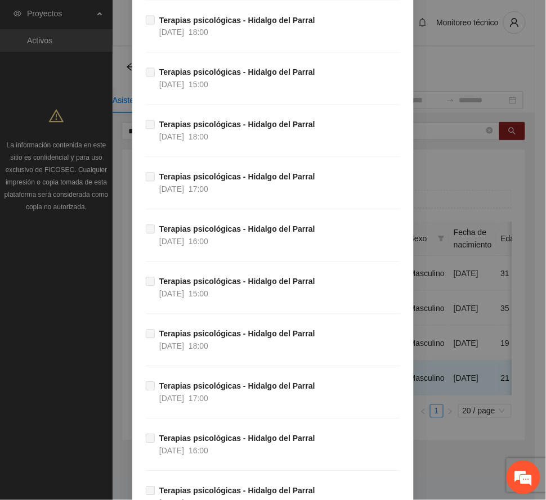
scroll to position [11194, 0]
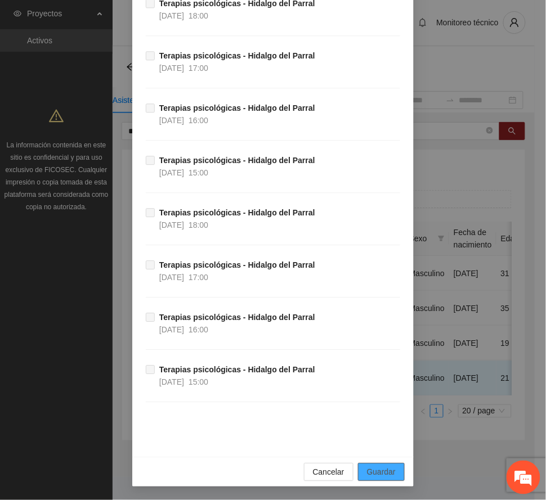
click at [372, 469] on span "Guardar" at bounding box center [381, 472] width 29 height 12
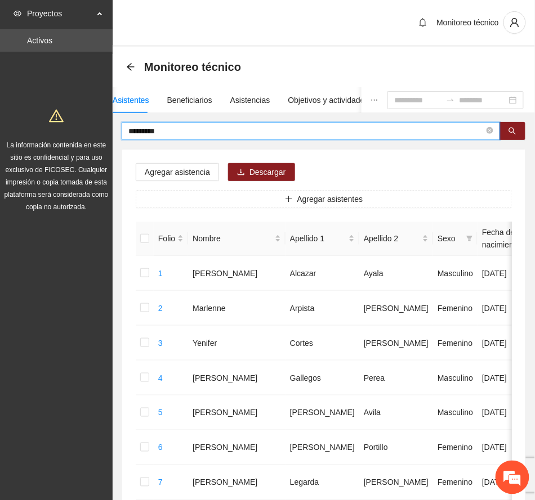
drag, startPoint x: 174, startPoint y: 128, endPoint x: 75, endPoint y: 129, distance: 99.6
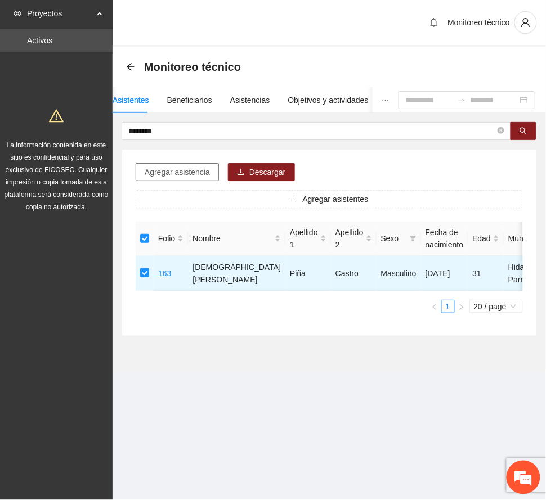
click at [182, 173] on span "Agregar asistencia" at bounding box center [177, 172] width 65 height 12
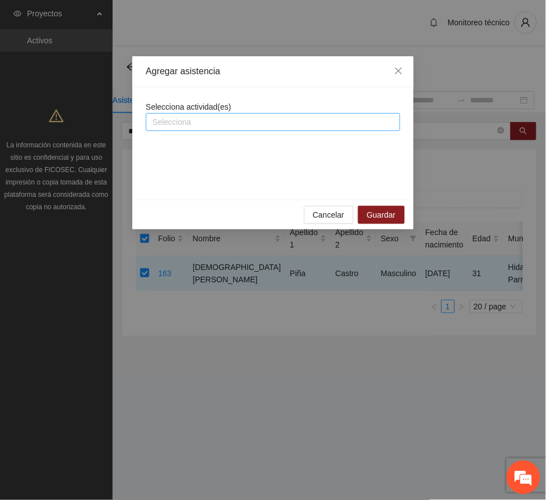
click at [231, 127] on div at bounding box center [273, 122] width 249 height 14
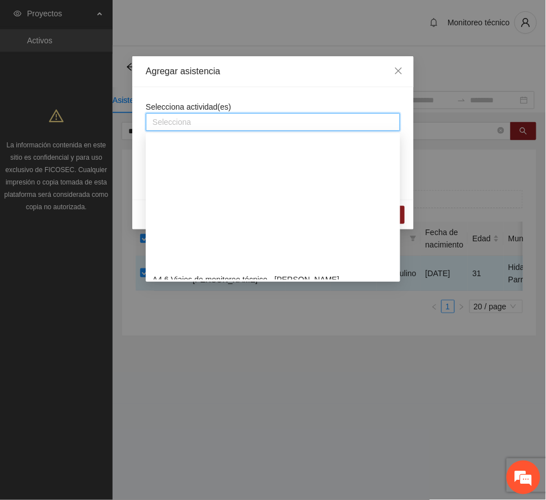
scroll to position [975, 0]
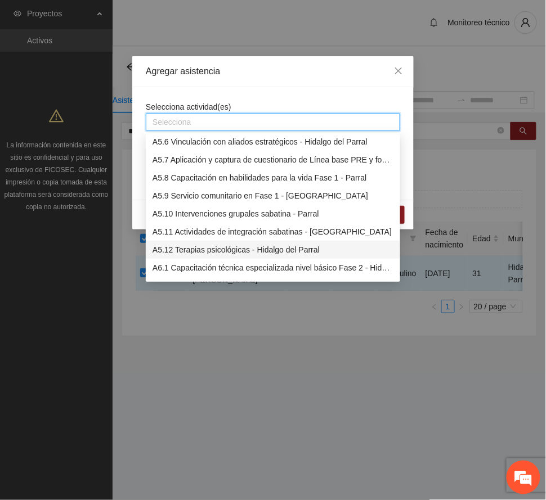
click at [231, 253] on div "A5.12 Terapias psicológicas - Hidalgo del Parral" at bounding box center [273, 250] width 241 height 12
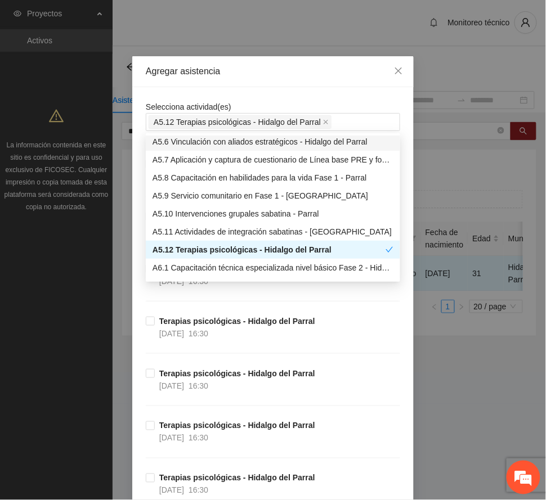
click at [247, 73] on div "Agregar asistencia" at bounding box center [273, 71] width 254 height 12
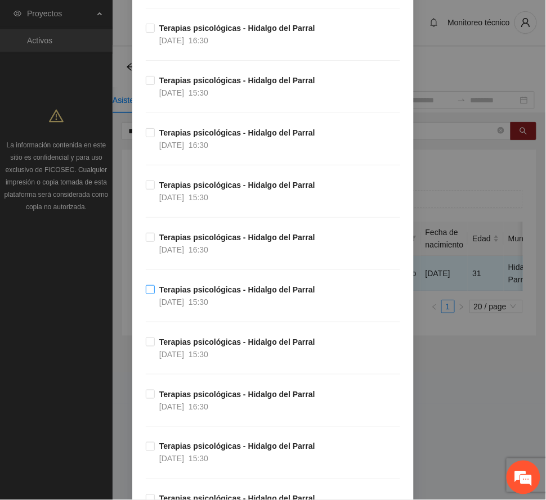
scroll to position [300, 0]
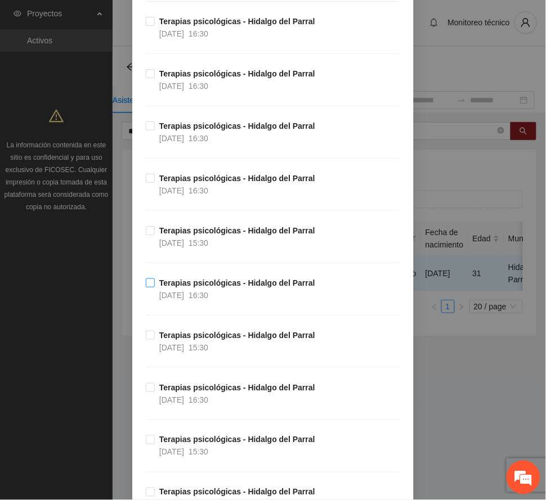
click at [228, 288] on strong "Terapias psicológicas - Hidalgo del Parral" at bounding box center [237, 283] width 156 height 9
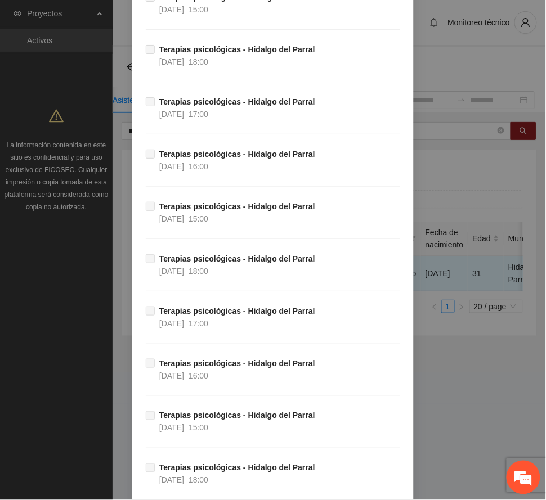
scroll to position [11194, 0]
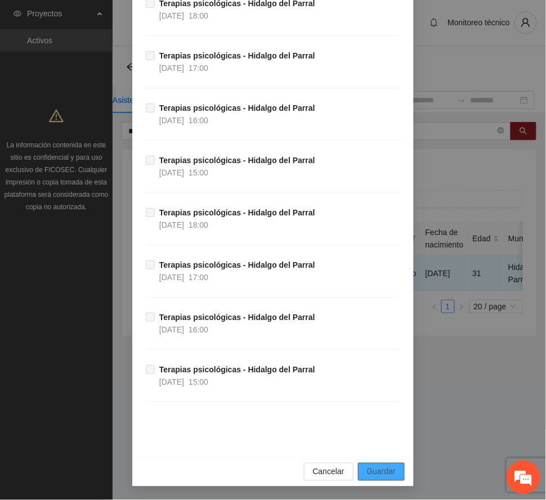
click at [376, 471] on span "Guardar" at bounding box center [381, 472] width 29 height 12
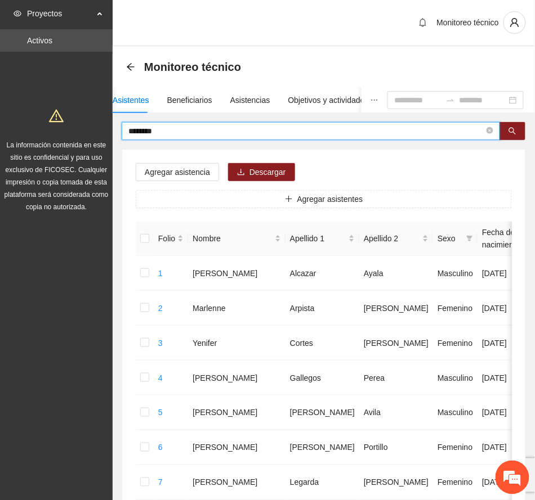
drag, startPoint x: 178, startPoint y: 131, endPoint x: 21, endPoint y: 129, distance: 157.0
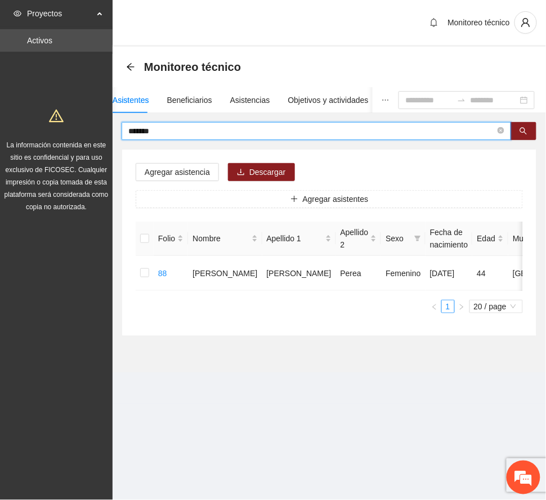
drag, startPoint x: 167, startPoint y: 133, endPoint x: 90, endPoint y: 133, distance: 76.5
click at [90, 133] on section "Proyectos Activos La información contenida en este sitio es confidencial y para…" at bounding box center [273, 250] width 546 height 500
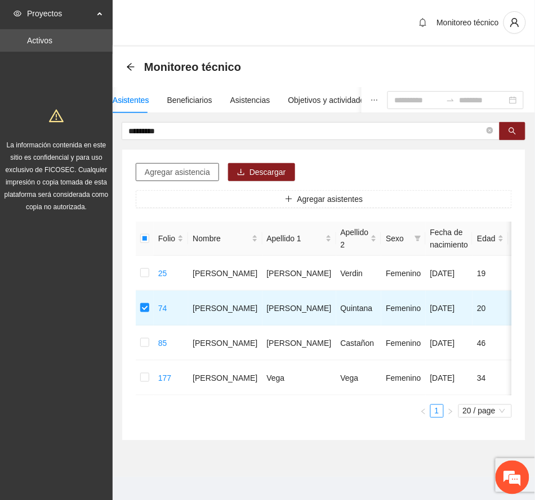
click at [201, 169] on span "Agregar asistencia" at bounding box center [177, 172] width 65 height 12
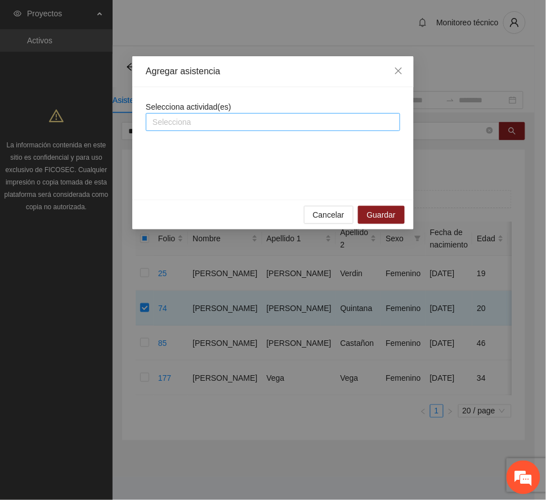
click at [221, 124] on div at bounding box center [273, 122] width 249 height 14
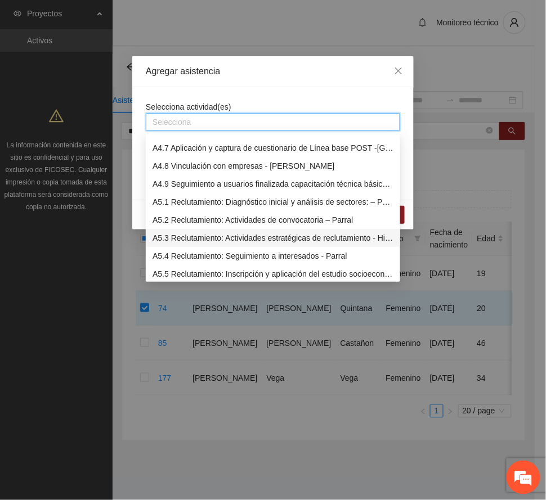
scroll to position [975, 0]
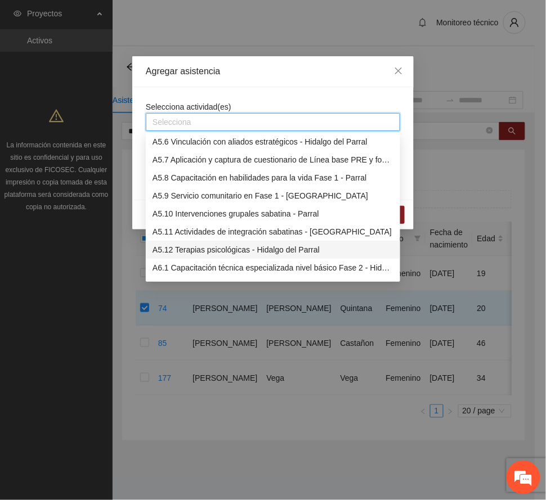
click at [244, 242] on div "A5.12 Terapias psicológicas - Hidalgo del Parral" at bounding box center [273, 250] width 254 height 18
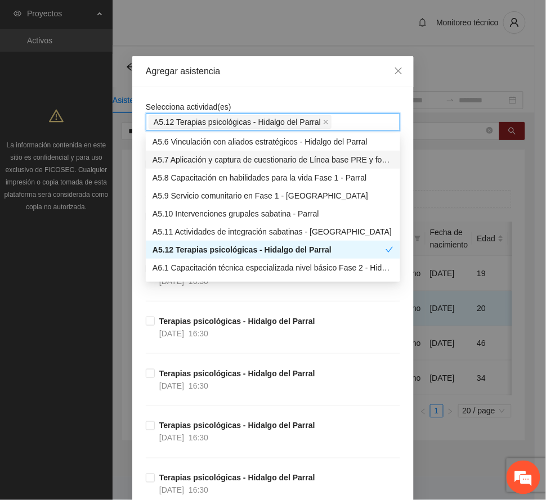
click at [267, 69] on div "Agregar asistencia" at bounding box center [273, 71] width 254 height 12
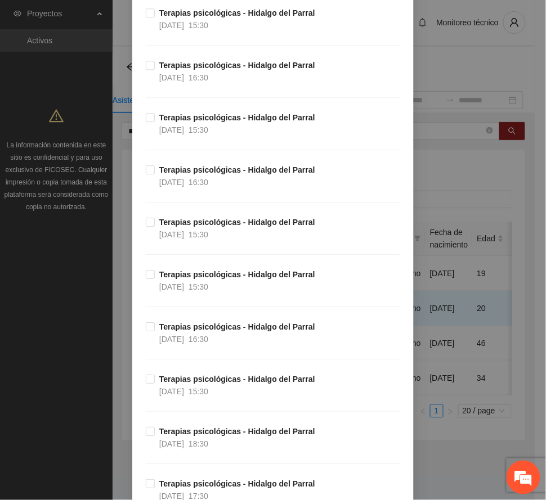
scroll to position [525, 0]
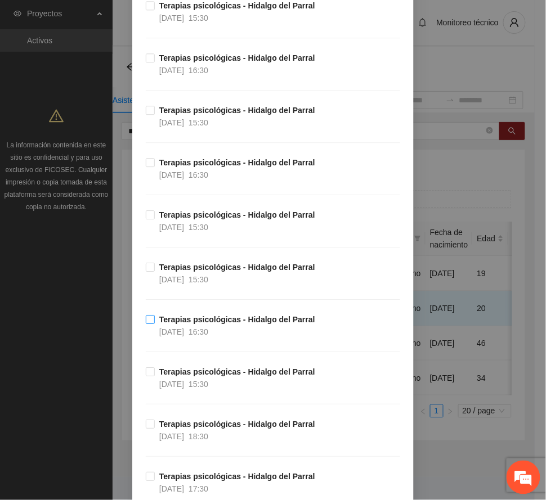
click at [217, 323] on strong "Terapias psicológicas - Hidalgo del Parral" at bounding box center [237, 319] width 156 height 9
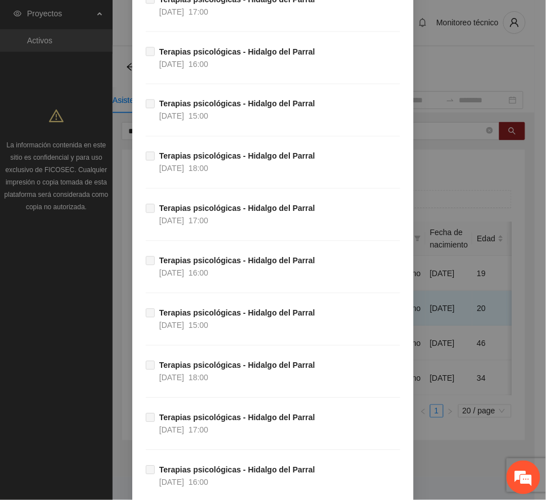
scroll to position [11194, 0]
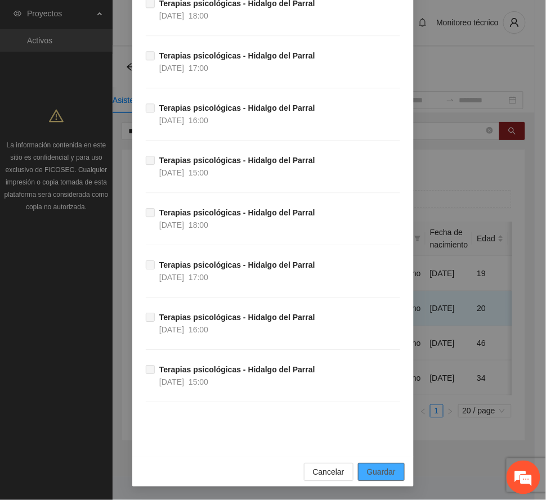
click at [395, 471] on button "Guardar" at bounding box center [381, 472] width 47 height 18
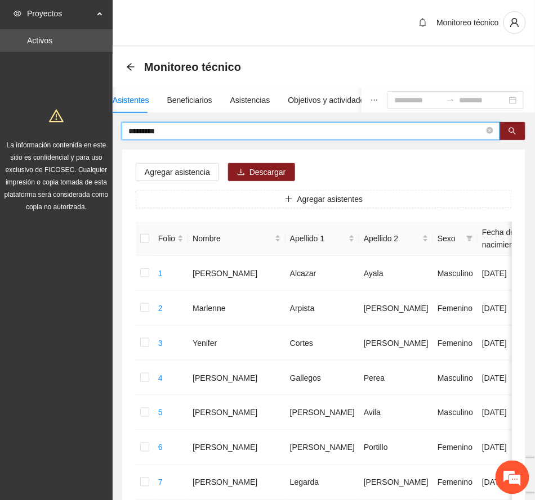
drag, startPoint x: 182, startPoint y: 131, endPoint x: 32, endPoint y: 132, distance: 150.3
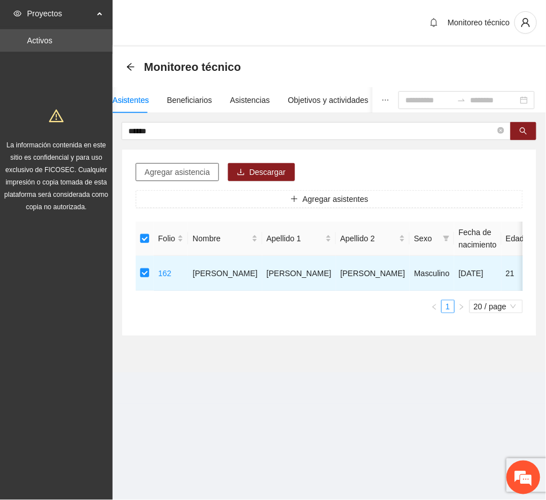
click at [168, 174] on span "Agregar asistencia" at bounding box center [177, 172] width 65 height 12
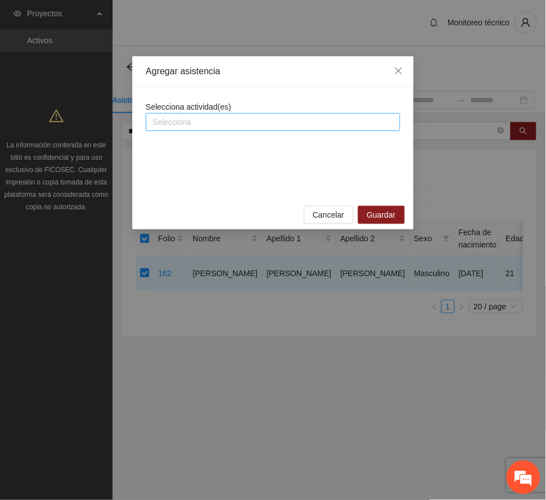
click at [192, 123] on div at bounding box center [273, 122] width 249 height 14
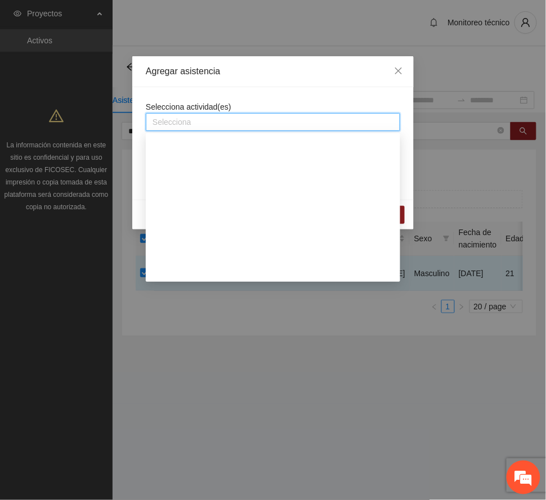
scroll to position [975, 0]
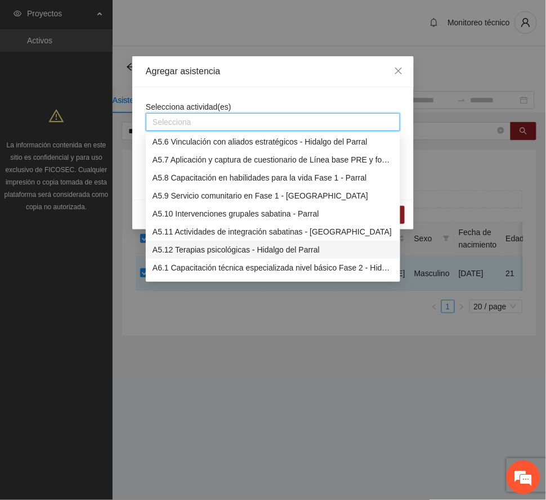
click at [221, 247] on div "A5.12 Terapias psicológicas - Hidalgo del Parral" at bounding box center [273, 250] width 241 height 12
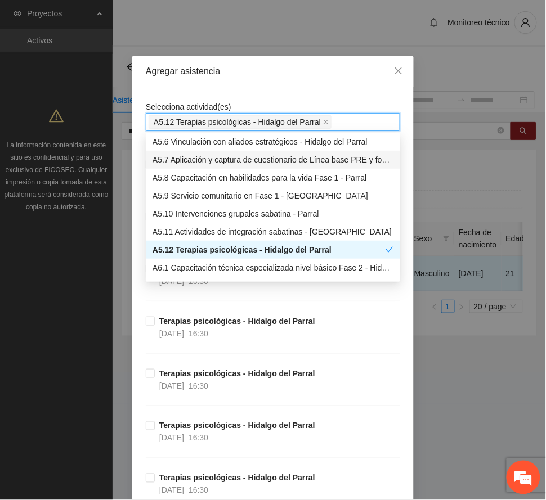
click at [253, 75] on div "Agregar asistencia" at bounding box center [273, 71] width 254 height 12
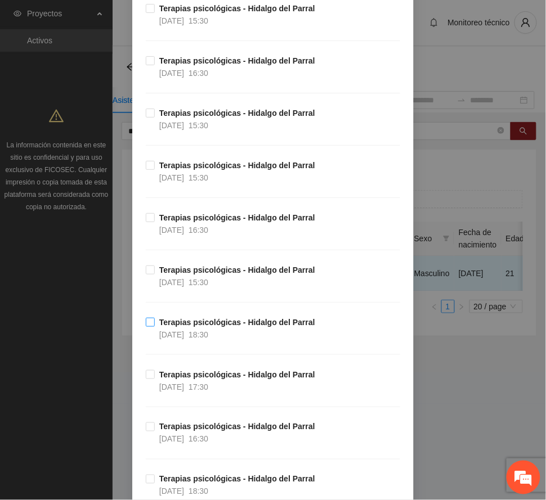
scroll to position [600, 0]
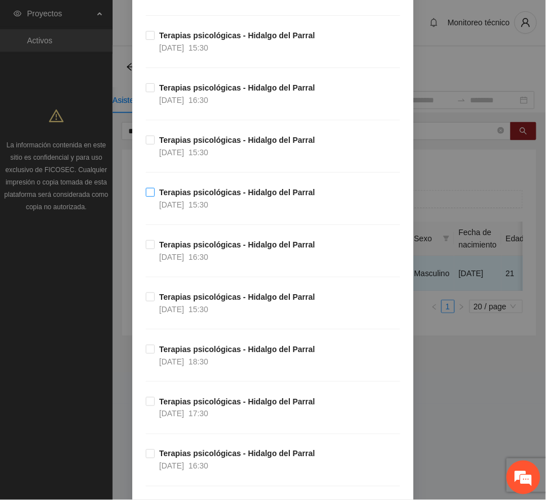
click at [197, 194] on strong "Terapias psicológicas - Hidalgo del Parral" at bounding box center [237, 192] width 156 height 9
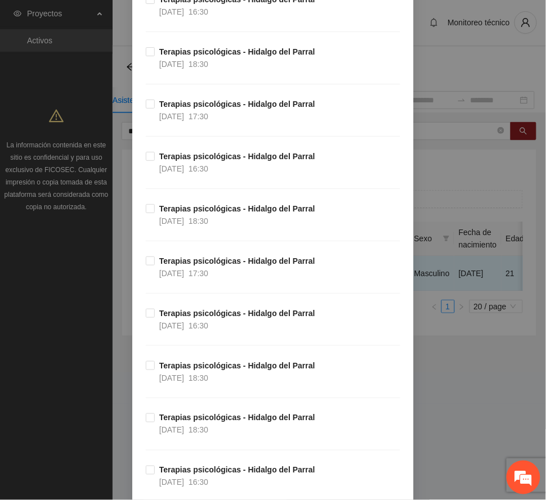
scroll to position [2551, 0]
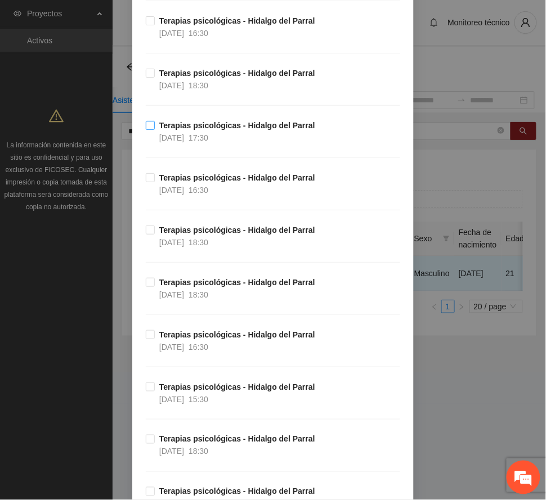
click at [216, 130] on strong "Terapias psicológicas - Hidalgo del Parral" at bounding box center [237, 125] width 156 height 9
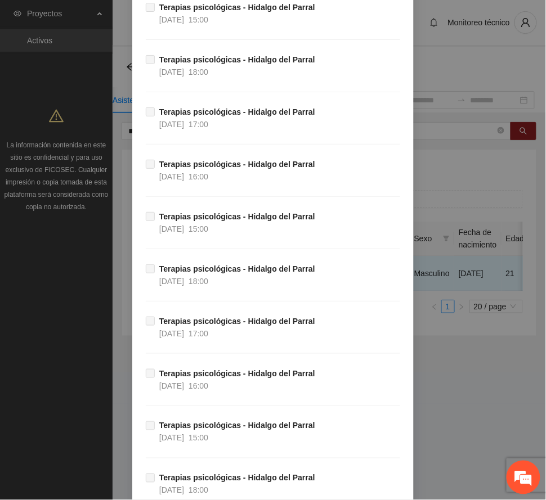
scroll to position [11194, 0]
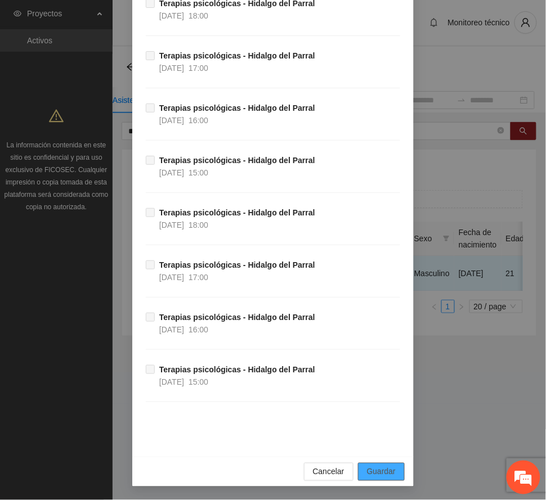
click at [373, 475] on span "Guardar" at bounding box center [381, 472] width 29 height 12
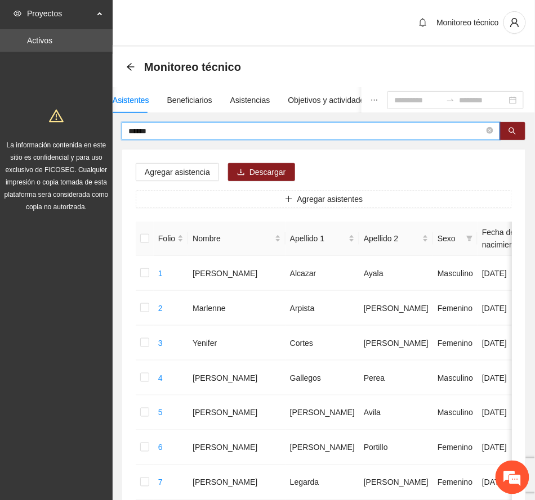
drag, startPoint x: 185, startPoint y: 132, endPoint x: 23, endPoint y: 108, distance: 163.3
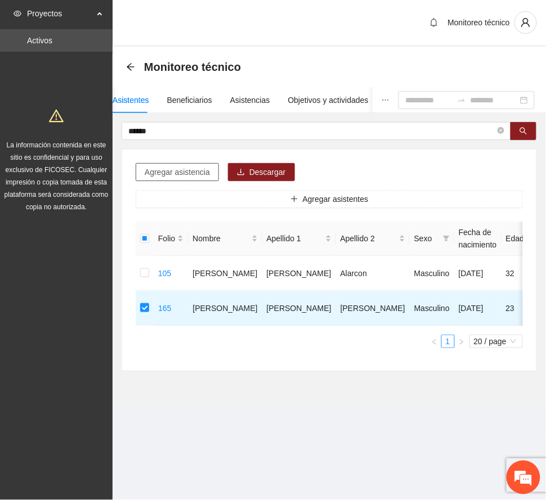
click at [188, 172] on span "Agregar asistencia" at bounding box center [177, 172] width 65 height 12
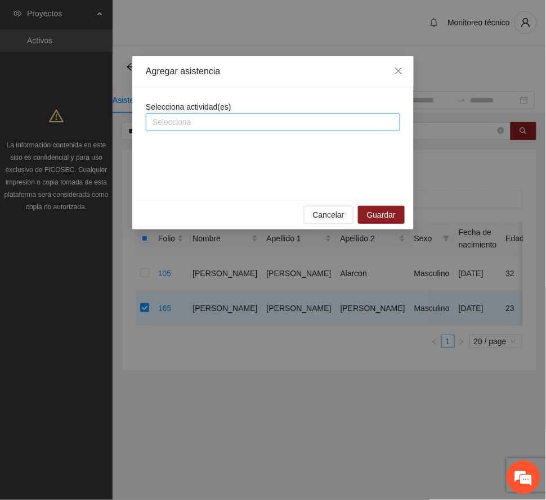
click at [226, 123] on div at bounding box center [273, 122] width 249 height 14
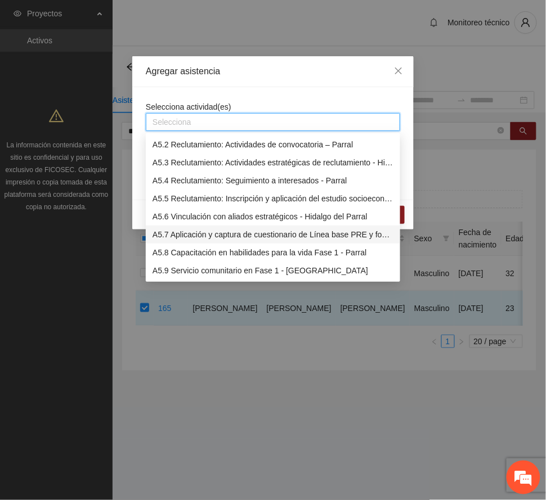
scroll to position [975, 0]
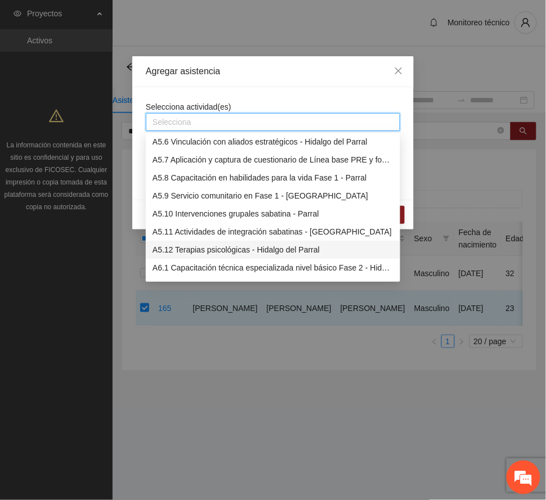
click at [239, 251] on div "A5.12 Terapias psicológicas - Hidalgo del Parral" at bounding box center [273, 250] width 241 height 12
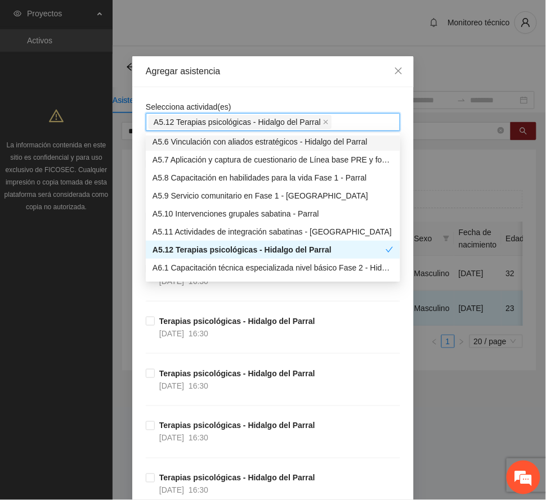
click at [259, 71] on div "Agregar asistencia" at bounding box center [273, 71] width 254 height 12
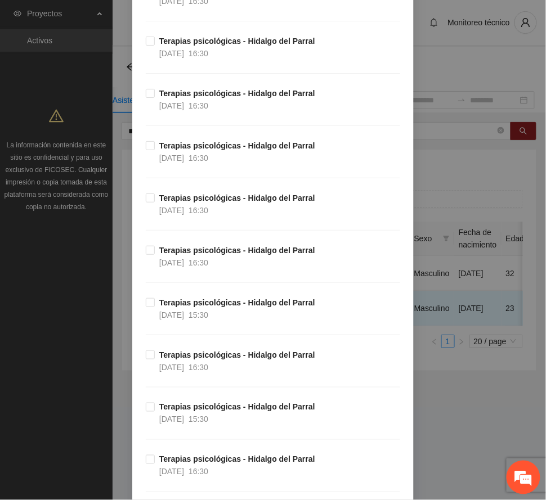
scroll to position [375, 0]
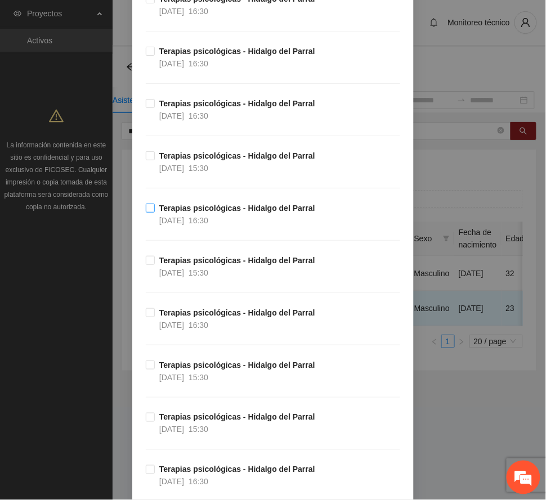
click at [219, 218] on span "Terapias psicológicas - Hidalgo del Parral [DATE] 16:30" at bounding box center [237, 214] width 165 height 25
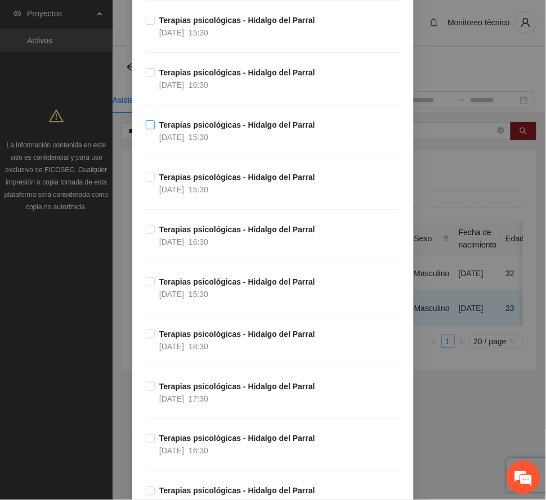
scroll to position [750, 0]
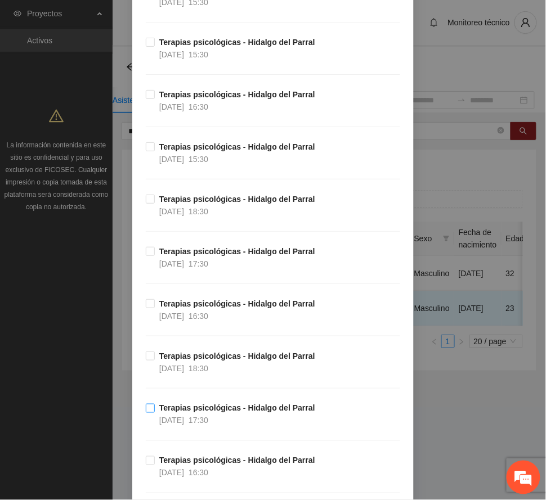
click at [248, 410] on strong "Terapias psicológicas - Hidalgo del Parral" at bounding box center [237, 408] width 156 height 9
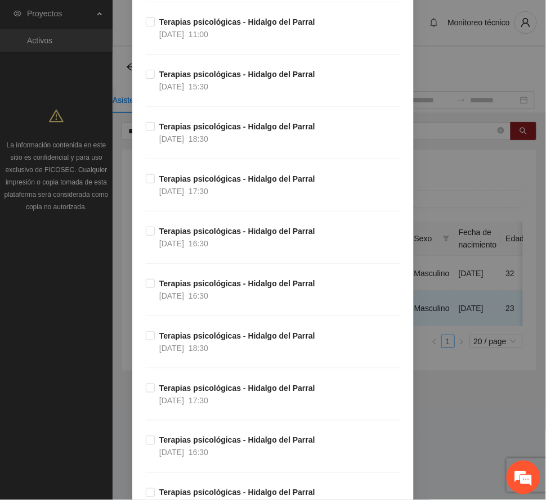
scroll to position [1876, 0]
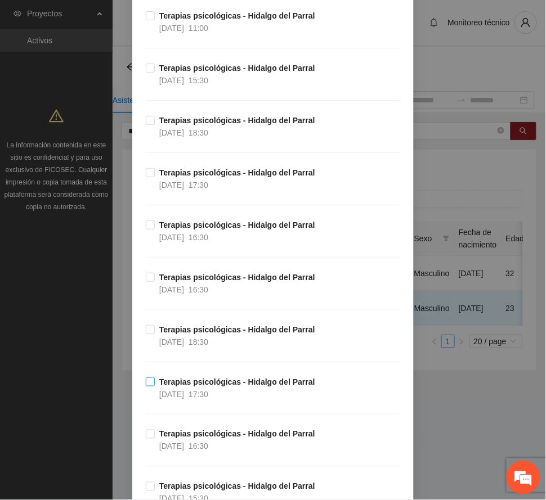
click at [217, 386] on strong "Terapias psicológicas - Hidalgo del Parral" at bounding box center [237, 382] width 156 height 9
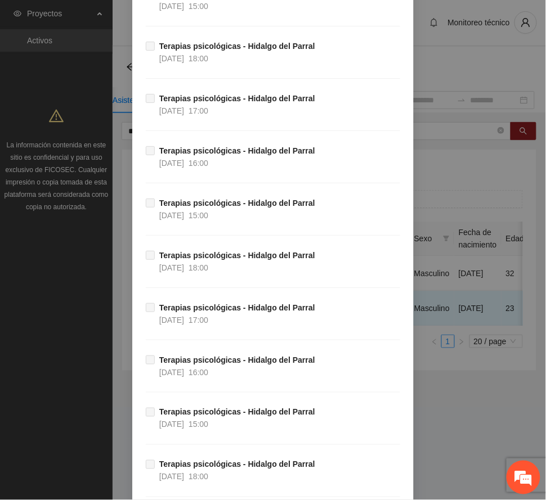
scroll to position [11194, 0]
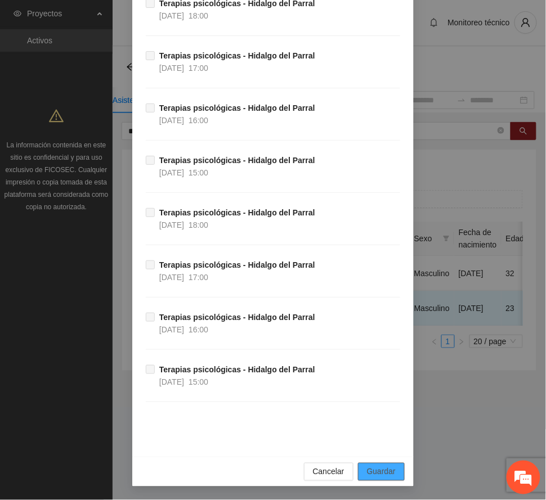
drag, startPoint x: 391, startPoint y: 473, endPoint x: 172, endPoint y: 456, distance: 219.6
click at [389, 471] on button "Guardar" at bounding box center [381, 472] width 47 height 18
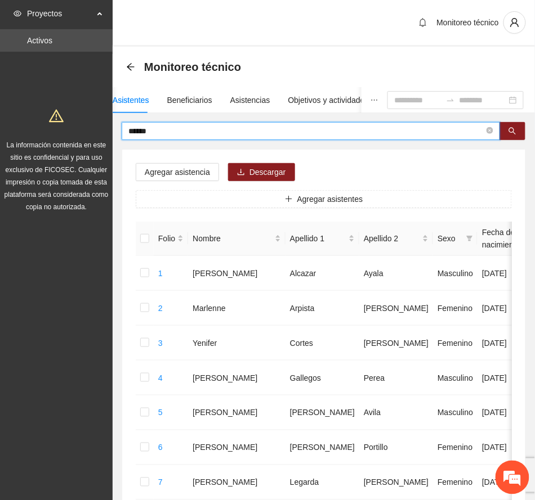
drag, startPoint x: 164, startPoint y: 127, endPoint x: 61, endPoint y: 122, distance: 103.1
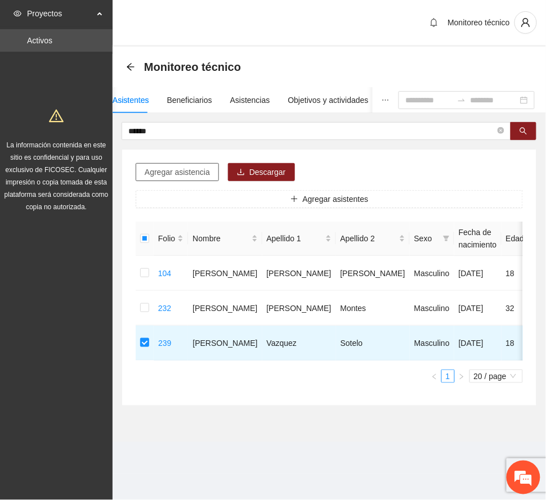
click at [204, 173] on span "Agregar asistencia" at bounding box center [177, 172] width 65 height 12
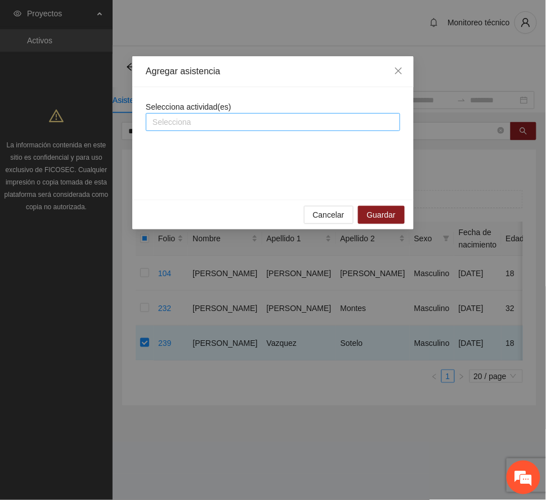
click at [214, 117] on div at bounding box center [273, 122] width 249 height 14
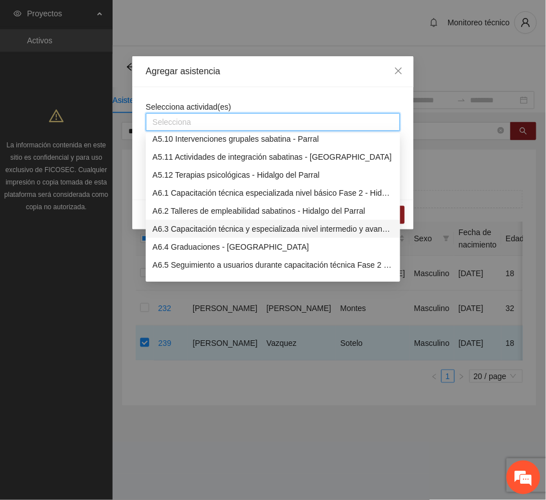
scroll to position [975, 0]
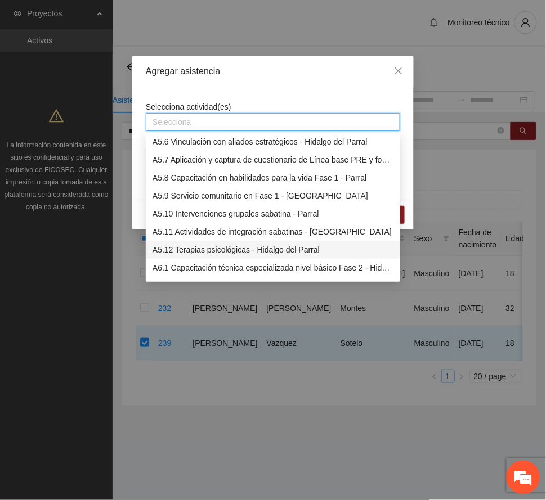
click at [181, 248] on div "A5.12 Terapias psicológicas - Hidalgo del Parral" at bounding box center [273, 250] width 241 height 12
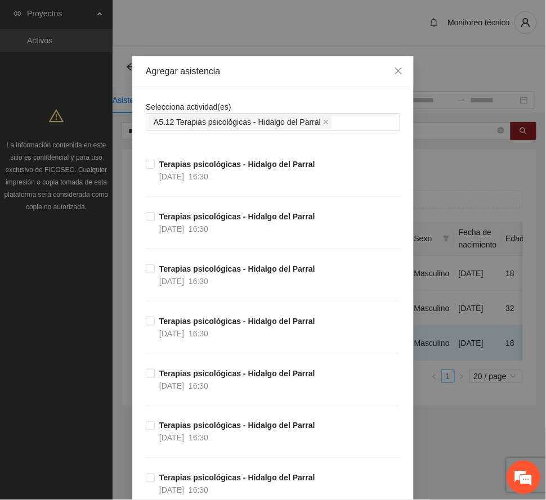
click at [259, 61] on div "Agregar asistencia" at bounding box center [272, 71] width 281 height 31
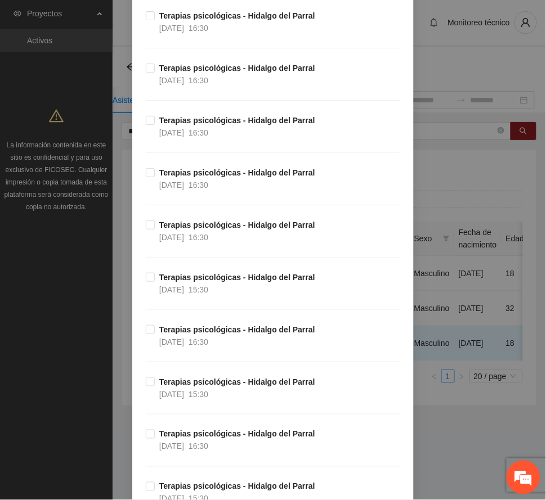
scroll to position [300, 0]
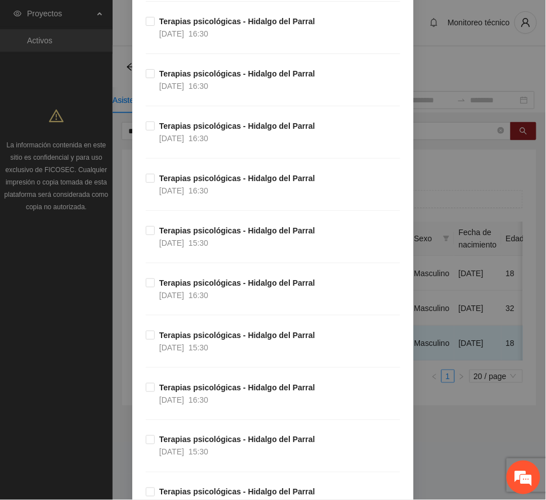
click at [223, 277] on div "Terapias psicológicas - Hidalgo del Parral [DATE] 15:30" at bounding box center [273, 251] width 254 height 52
click at [221, 283] on strong "Terapias psicológicas - Hidalgo del Parral" at bounding box center [237, 283] width 156 height 9
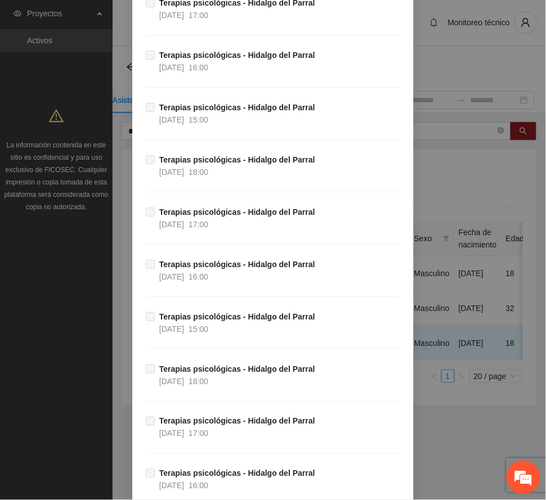
scroll to position [11194, 0]
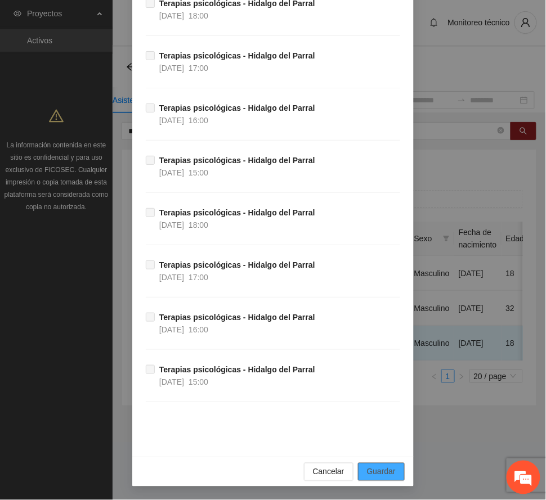
click at [385, 469] on span "Guardar" at bounding box center [381, 472] width 29 height 12
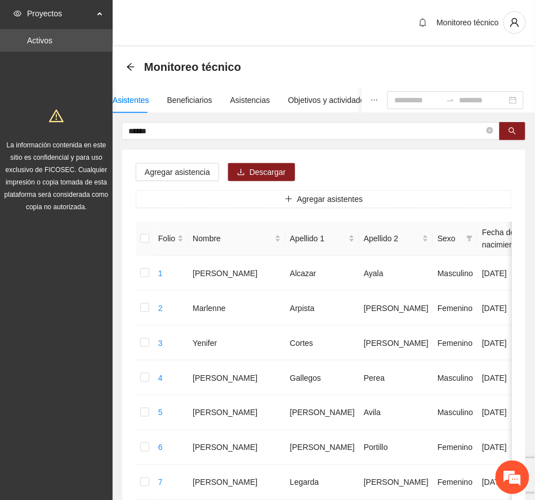
drag, startPoint x: 168, startPoint y: 124, endPoint x: 114, endPoint y: 133, distance: 54.8
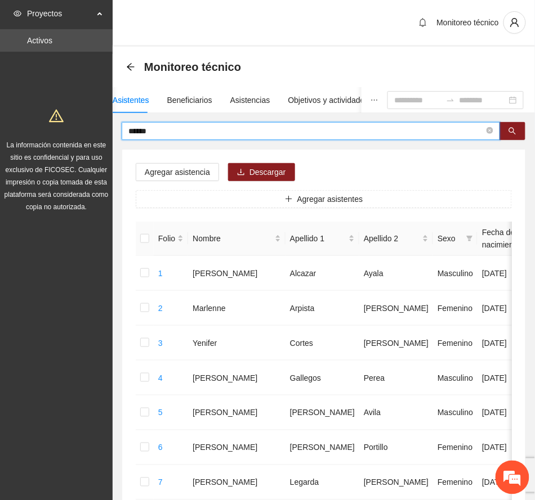
drag, startPoint x: 167, startPoint y: 134, endPoint x: 110, endPoint y: 137, distance: 56.4
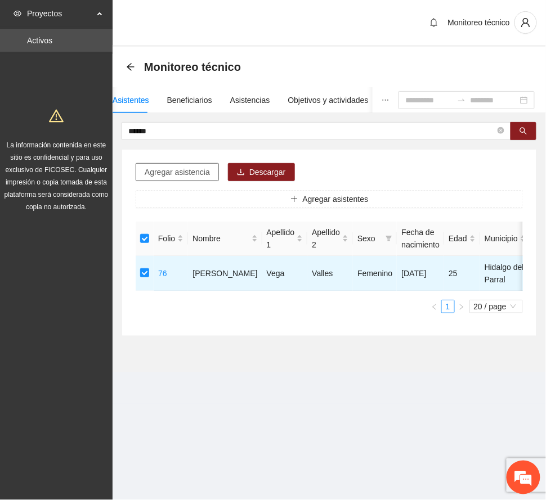
click at [179, 173] on span "Agregar asistencia" at bounding box center [177, 172] width 65 height 12
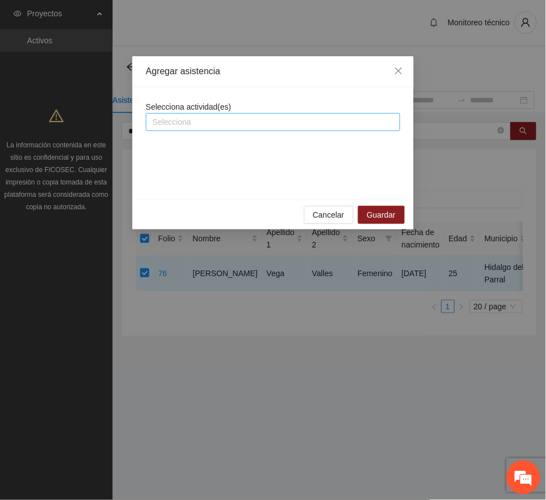
click at [215, 120] on div at bounding box center [273, 122] width 249 height 14
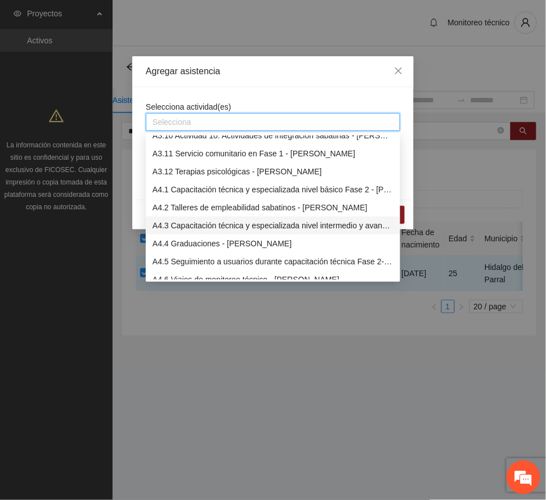
scroll to position [975, 0]
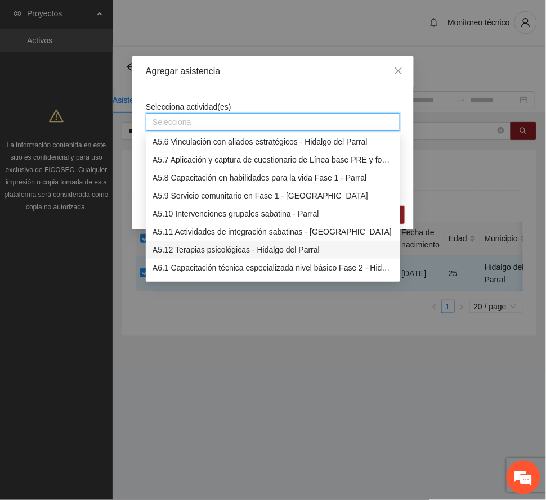
click at [243, 250] on div "A5.12 Terapias psicológicas - Hidalgo del Parral" at bounding box center [273, 250] width 241 height 12
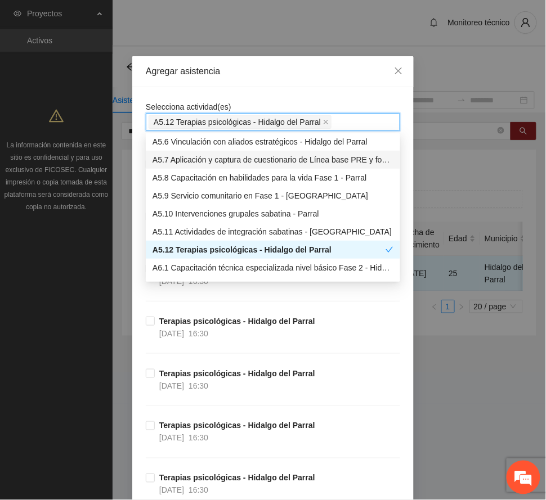
click at [242, 66] on div "Agregar asistencia" at bounding box center [273, 71] width 254 height 12
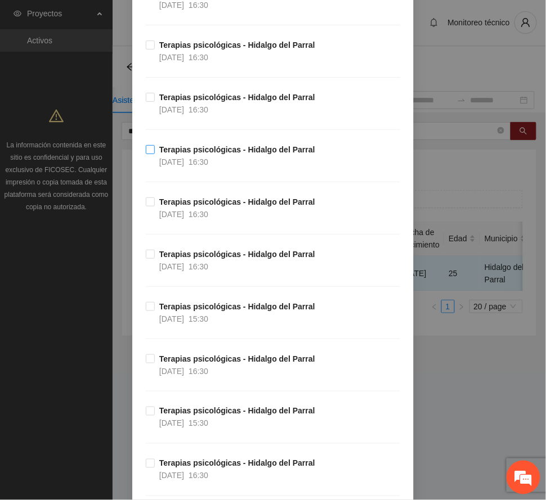
scroll to position [225, 0]
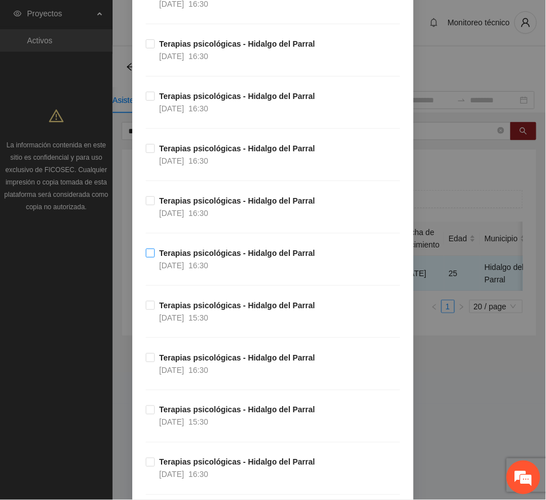
click at [214, 258] on strong "Terapias psicológicas - Hidalgo del Parral" at bounding box center [237, 253] width 156 height 9
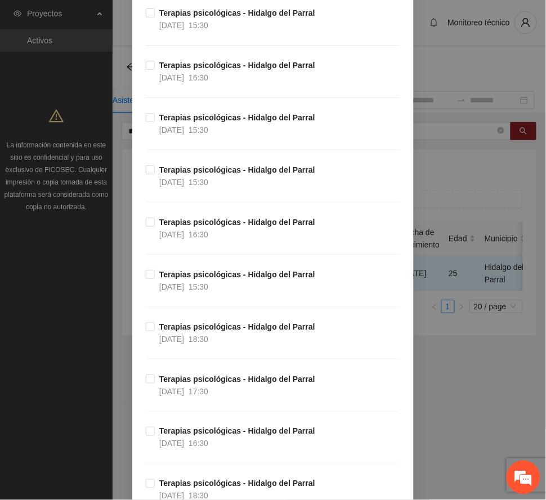
scroll to position [675, 0]
click at [230, 379] on strong "Terapias psicológicas - Hidalgo del Parral" at bounding box center [237, 378] width 156 height 9
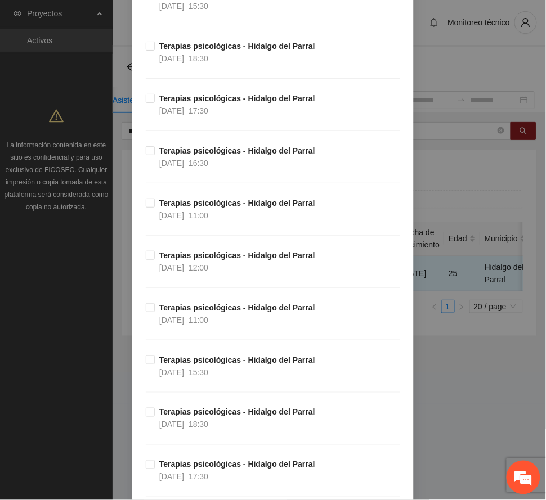
scroll to position [1726, 0]
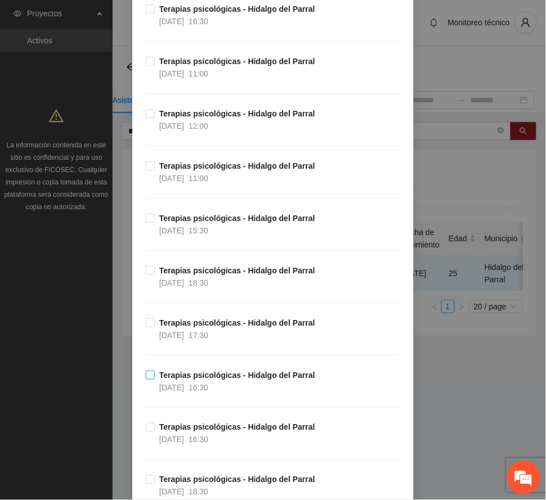
click at [230, 379] on strong "Terapias psicológicas - Hidalgo del Parral" at bounding box center [237, 375] width 156 height 9
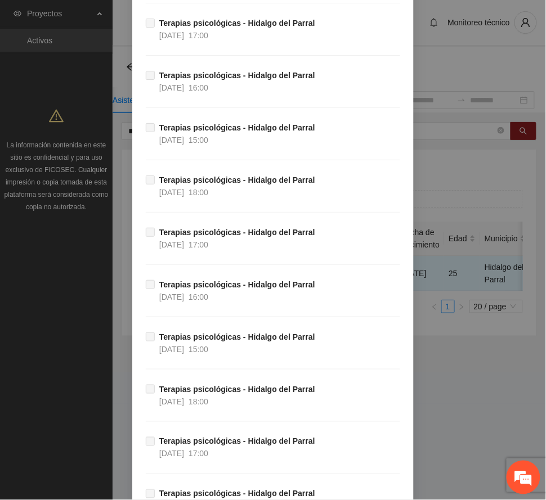
scroll to position [11194, 0]
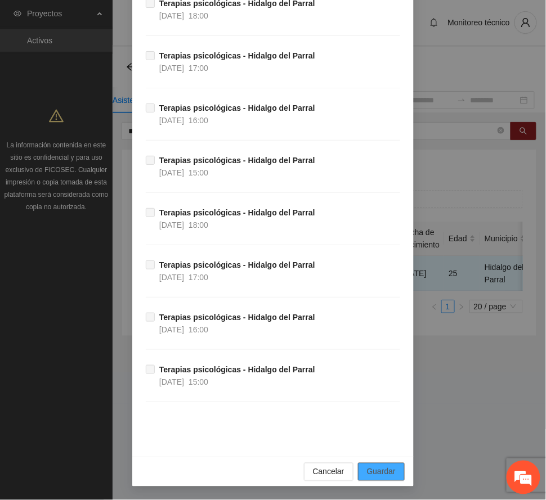
click at [382, 468] on span "Guardar" at bounding box center [381, 472] width 29 height 12
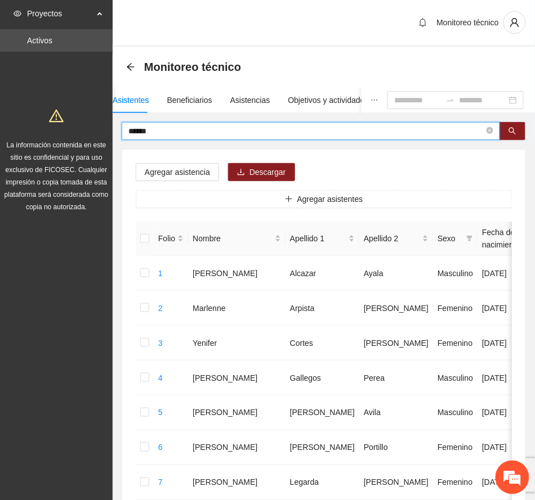
drag, startPoint x: 181, startPoint y: 129, endPoint x: 70, endPoint y: 116, distance: 112.3
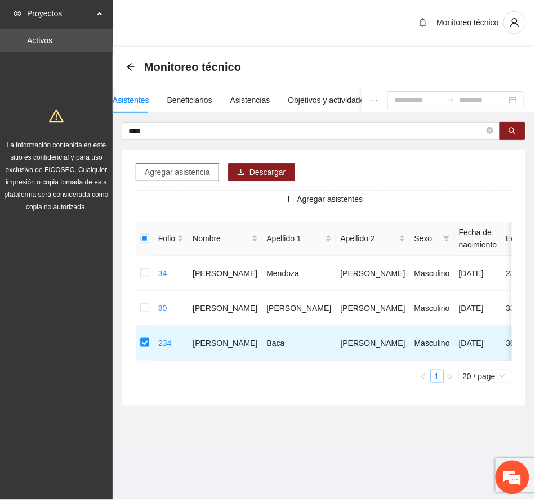
click at [180, 172] on span "Agregar asistencia" at bounding box center [177, 172] width 65 height 12
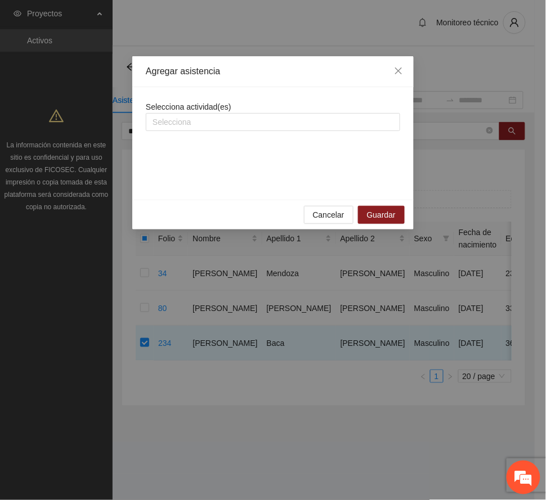
click at [210, 113] on div "Selecciona actividad(es) Selecciona" at bounding box center [273, 116] width 254 height 30
click at [210, 125] on div at bounding box center [273, 122] width 249 height 14
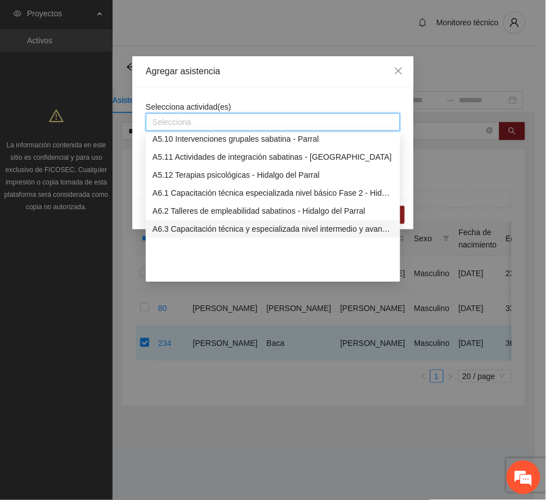
scroll to position [975, 0]
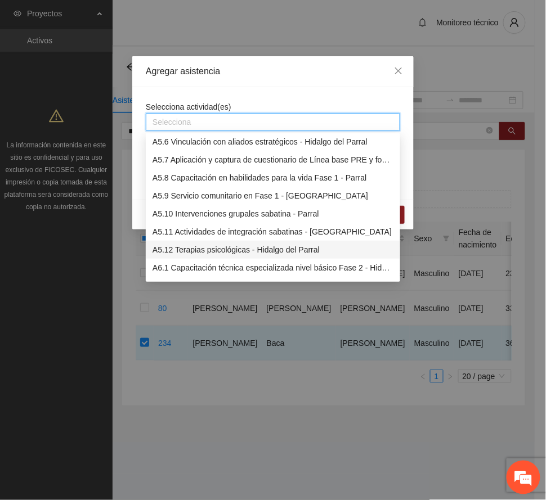
click at [221, 247] on div "A5.12 Terapias psicológicas - Hidalgo del Parral" at bounding box center [273, 250] width 241 height 12
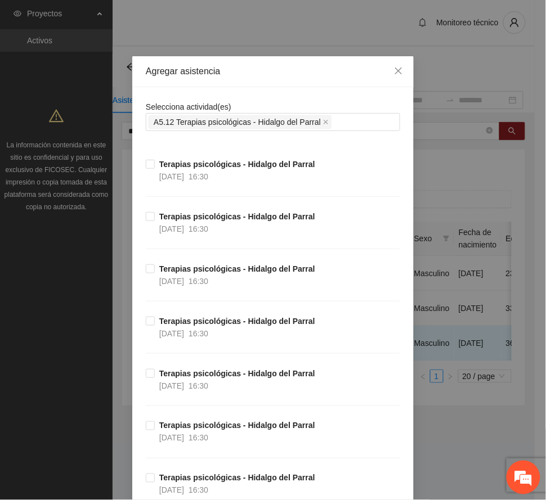
click at [271, 69] on div "Agregar asistencia" at bounding box center [273, 71] width 254 height 12
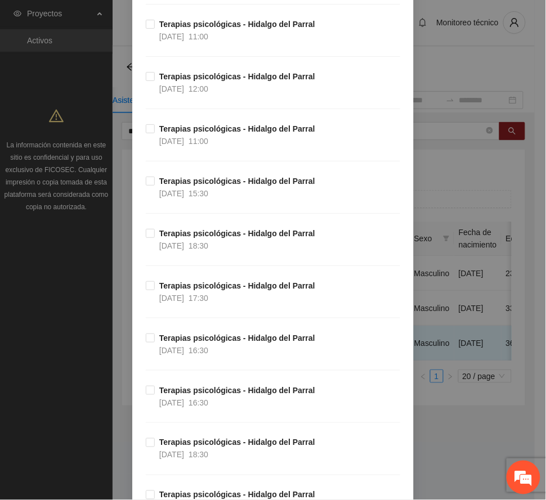
scroll to position [1801, 0]
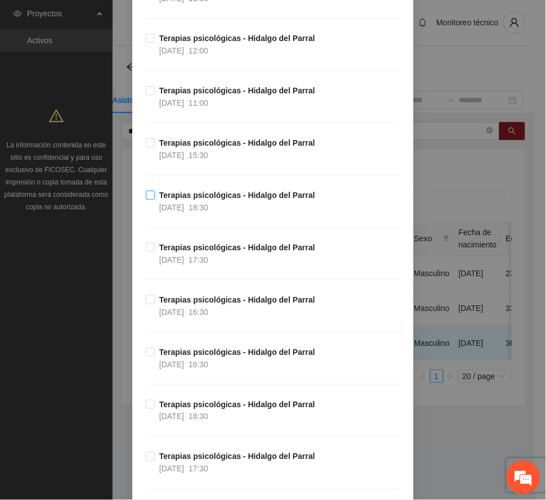
click at [196, 199] on strong "Terapias psicológicas - Hidalgo del Parral" at bounding box center [237, 195] width 156 height 9
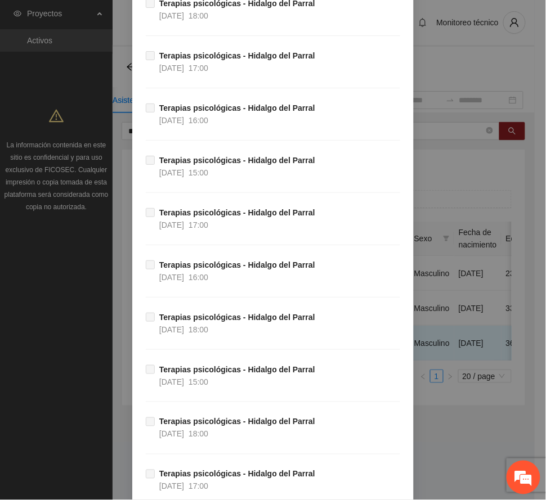
scroll to position [11194, 0]
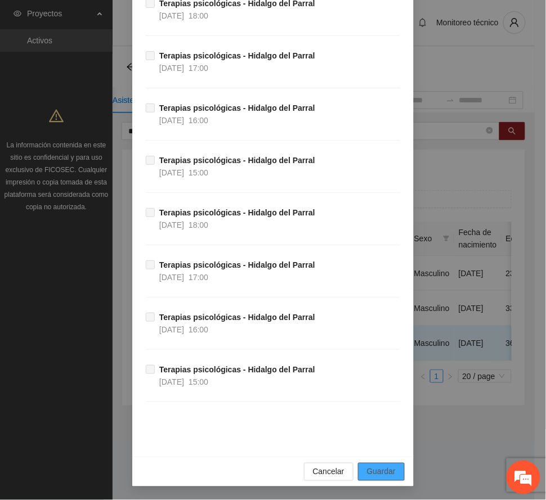
click at [380, 468] on span "Guardar" at bounding box center [381, 472] width 29 height 12
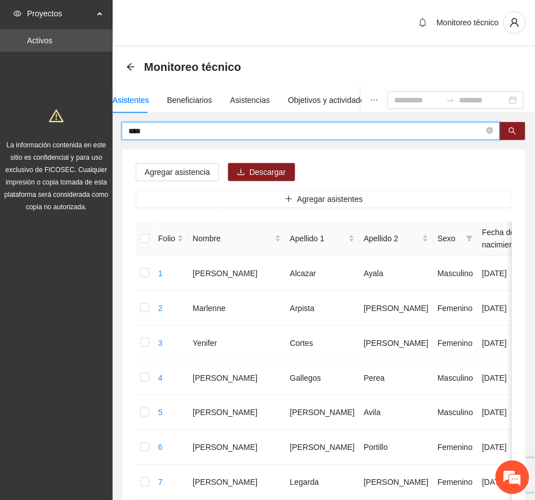
drag, startPoint x: 158, startPoint y: 129, endPoint x: 64, endPoint y: 133, distance: 94.1
type input "******"
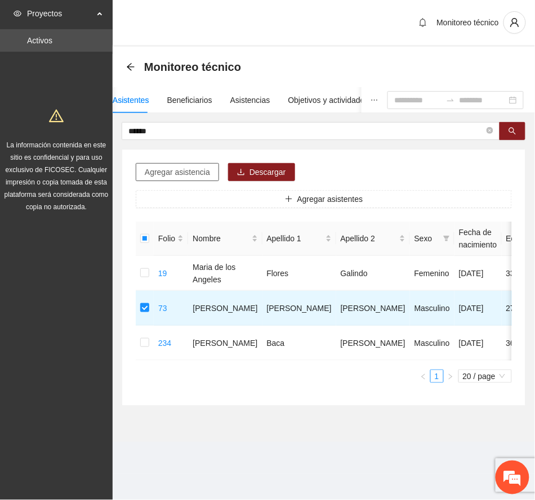
click at [190, 168] on span "Agregar asistencia" at bounding box center [177, 172] width 65 height 12
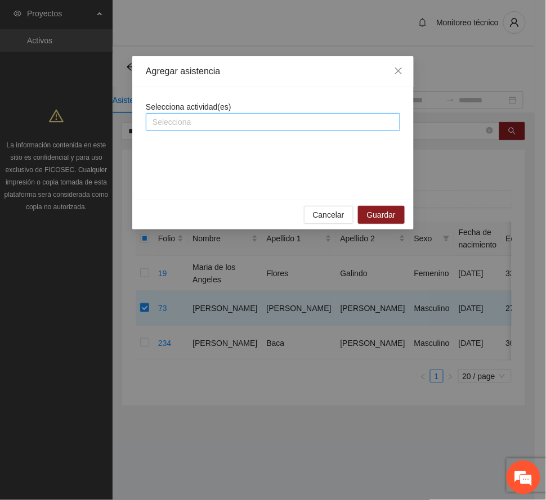
click at [217, 128] on div at bounding box center [273, 122] width 249 height 14
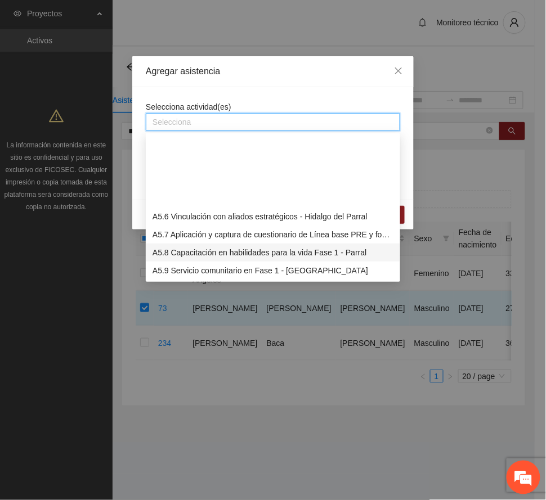
scroll to position [975, 0]
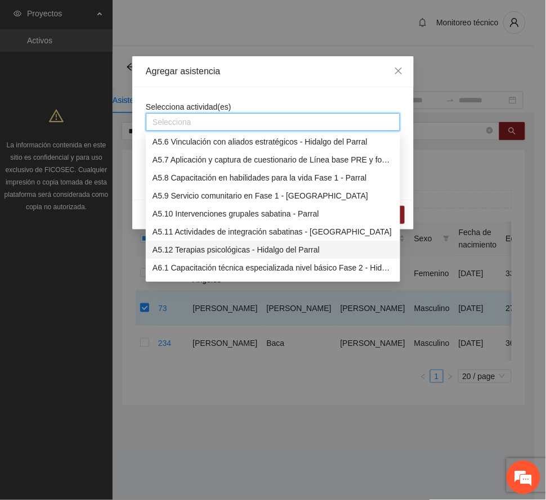
click at [226, 251] on div "A5.12 Terapias psicológicas - Hidalgo del Parral" at bounding box center [273, 250] width 241 height 12
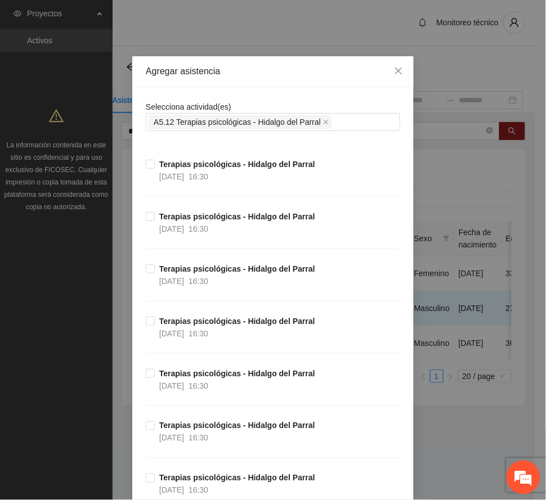
click at [259, 73] on div "Agregar asistencia" at bounding box center [273, 71] width 254 height 12
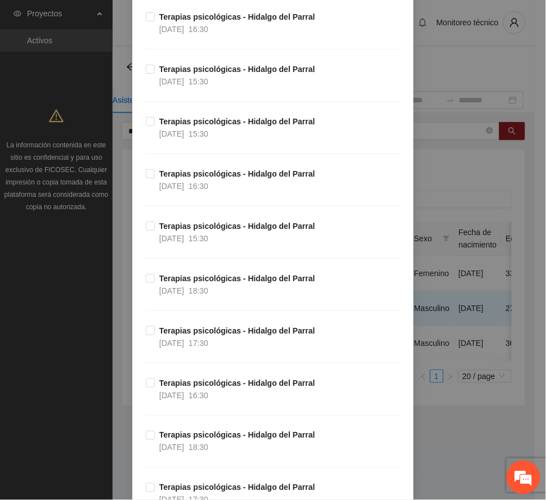
scroll to position [675, 0]
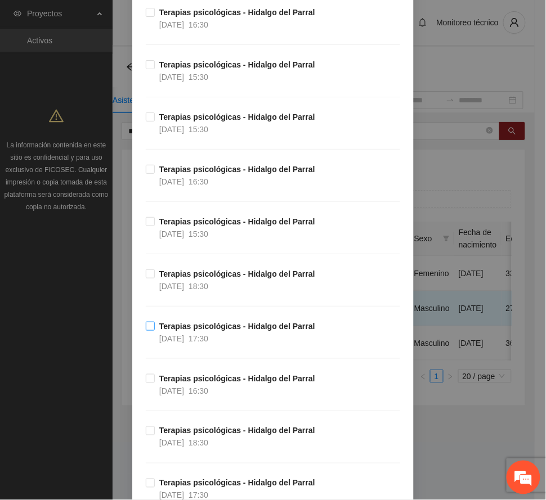
click at [221, 331] on strong "Terapias psicológicas - Hidalgo del Parral" at bounding box center [237, 326] width 156 height 9
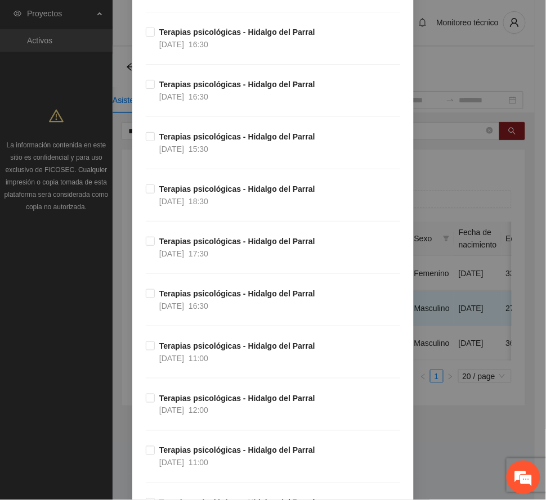
scroll to position [1576, 0]
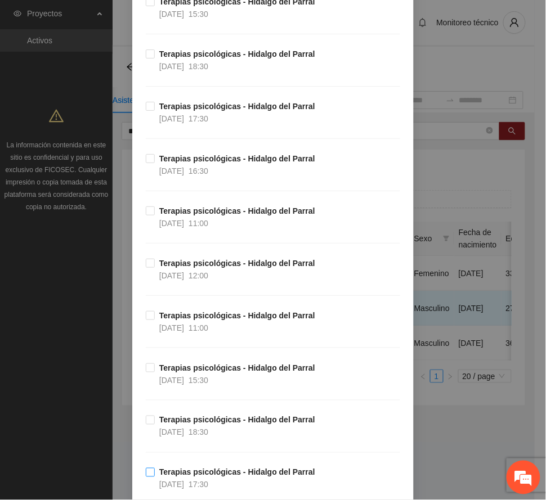
click at [232, 477] on strong "Terapias psicológicas - Hidalgo del Parral" at bounding box center [237, 472] width 156 height 9
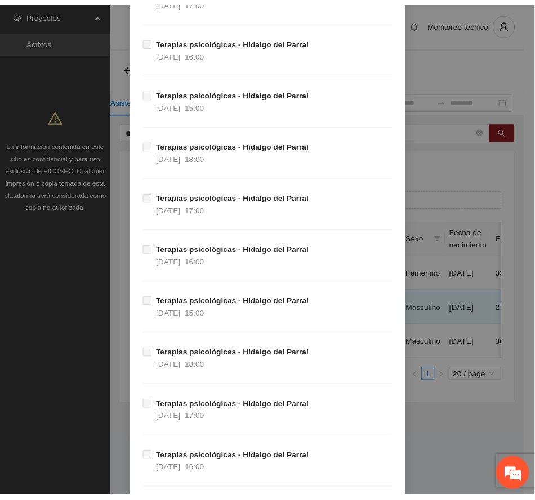
scroll to position [11194, 0]
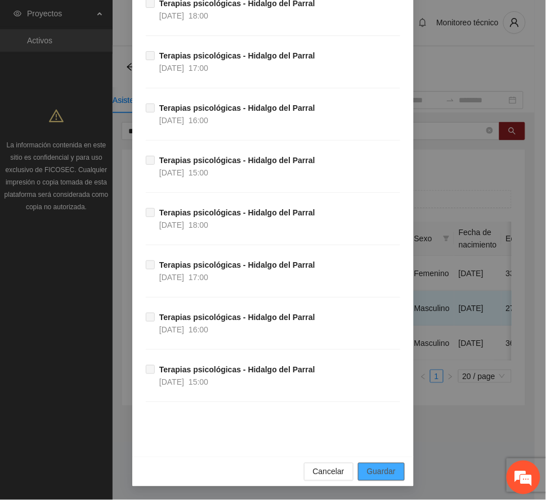
click at [379, 466] on span "Guardar" at bounding box center [381, 472] width 29 height 12
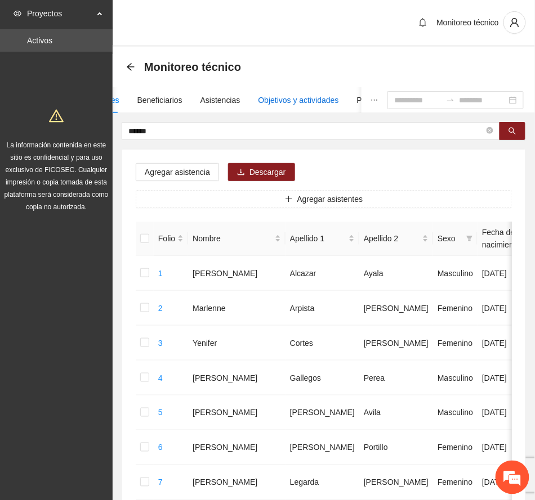
click at [305, 100] on div "Objetivos y actividades" at bounding box center [298, 100] width 80 height 12
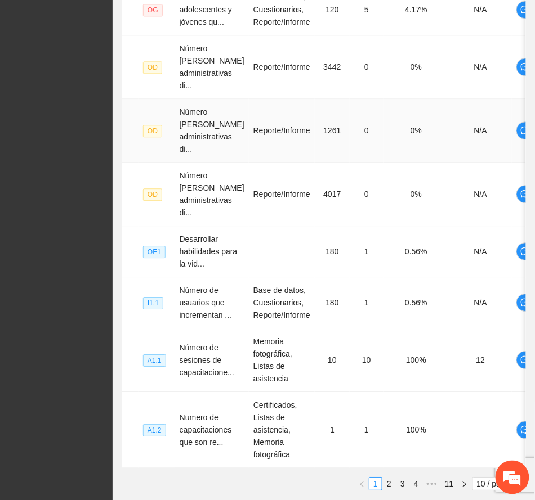
scroll to position [547, 0]
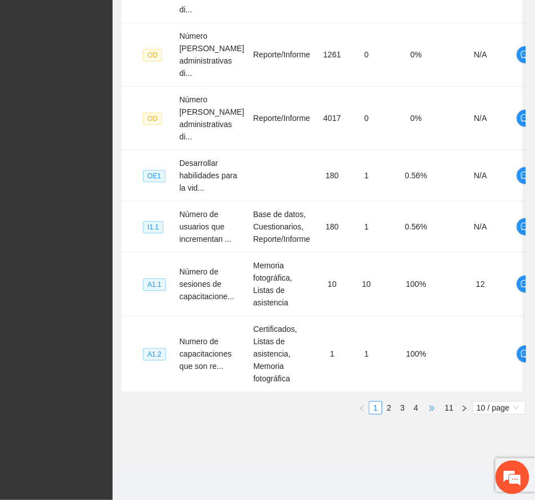
click at [433, 410] on span "•••" at bounding box center [432, 408] width 18 height 14
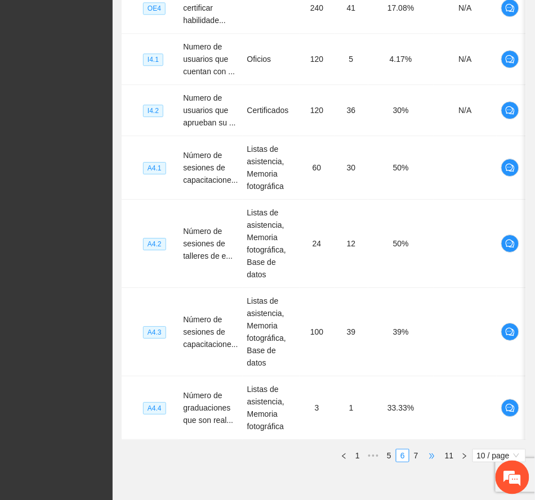
click at [427, 449] on span "•••" at bounding box center [432, 456] width 18 height 14
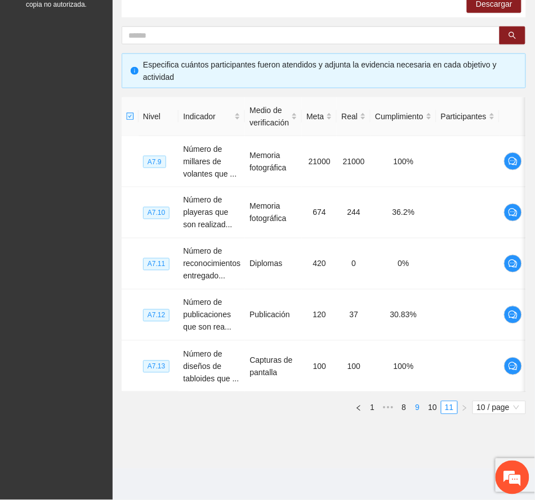
click at [419, 407] on link "9" at bounding box center [417, 408] width 12 height 12
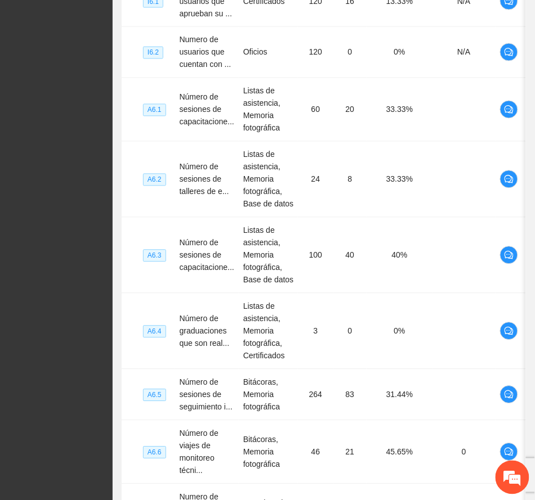
scroll to position [516, 0]
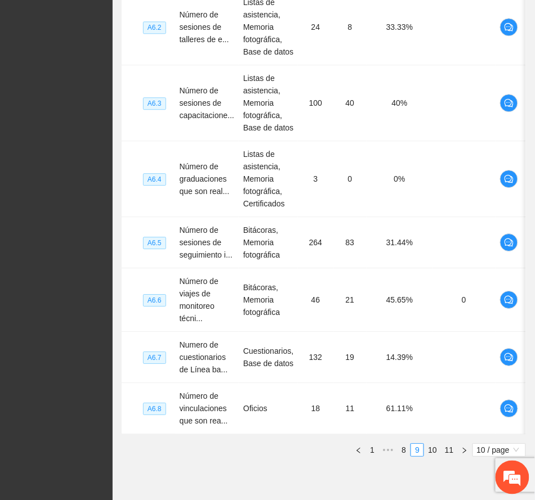
click at [404, 456] on link "8" at bounding box center [403, 450] width 12 height 12
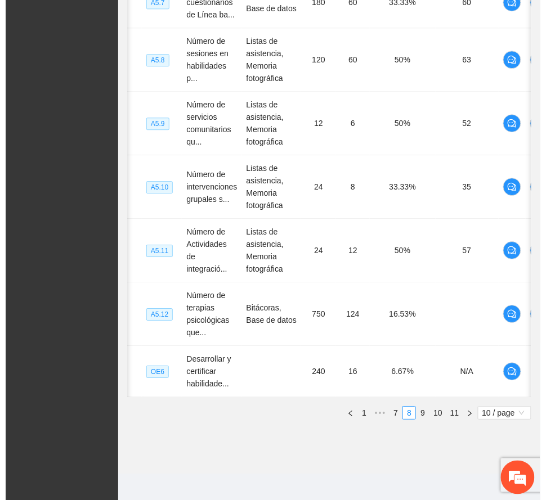
scroll to position [0, 23]
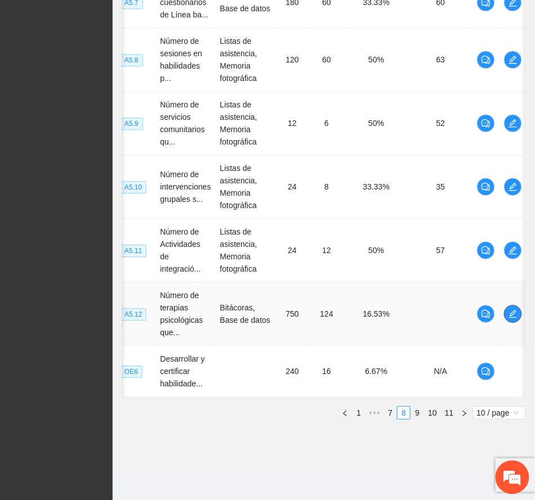
click at [509, 319] on icon "edit" at bounding box center [512, 314] width 9 height 9
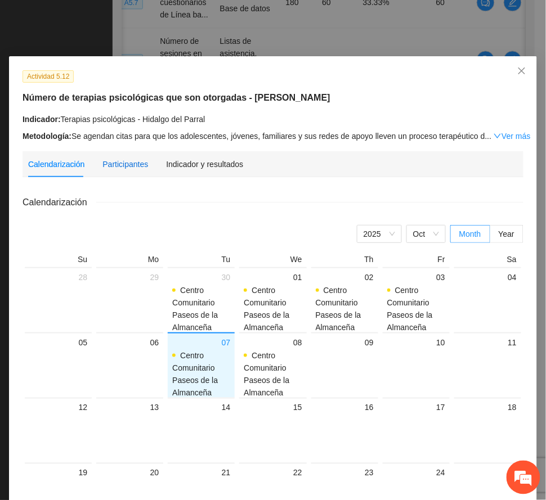
click at [127, 163] on div "Participantes" at bounding box center [125, 164] width 46 height 12
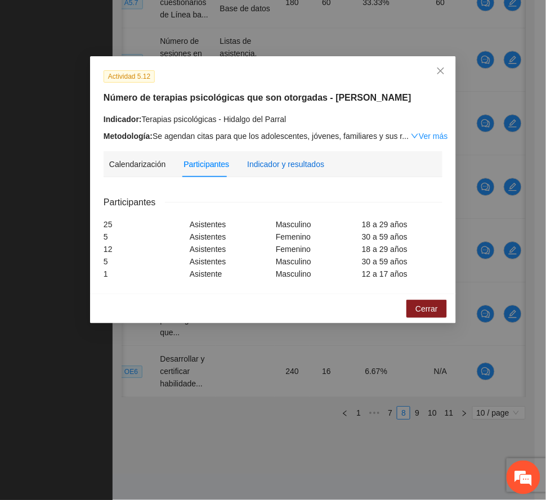
click at [299, 163] on div "Indicador y resultados" at bounding box center [285, 164] width 77 height 12
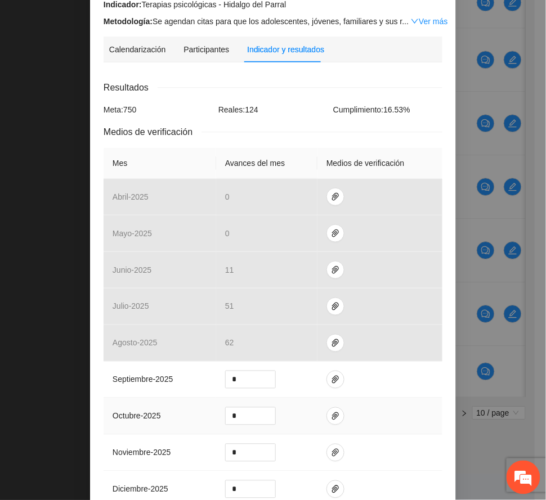
scroll to position [225, 0]
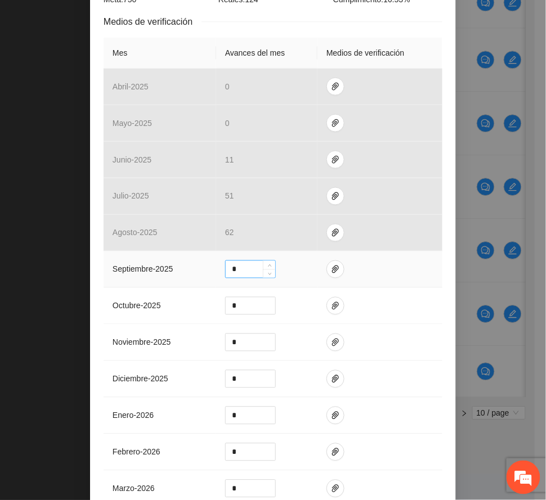
click at [235, 272] on input "*" at bounding box center [251, 269] width 50 height 17
type input "**"
click at [333, 271] on span "paper-clip" at bounding box center [335, 269] width 17 height 9
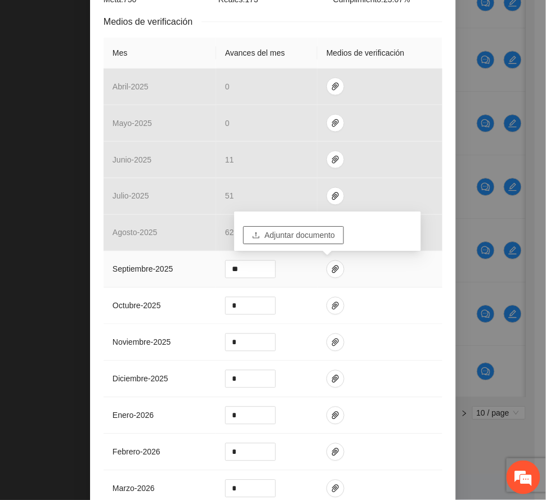
click at [304, 232] on span "Adjuntar documento" at bounding box center [300, 235] width 70 height 12
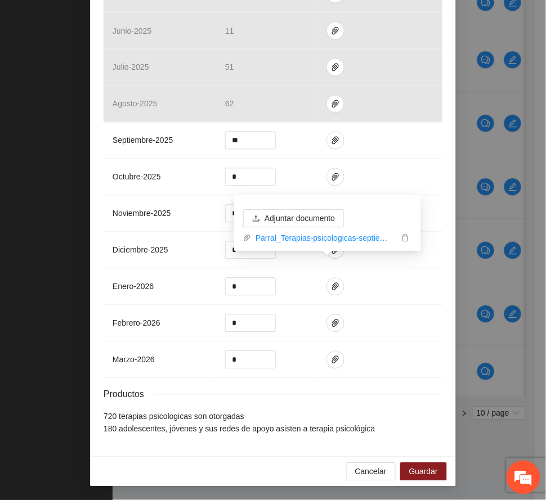
scroll to position [359, 0]
click at [428, 471] on span "Guardar" at bounding box center [423, 472] width 29 height 12
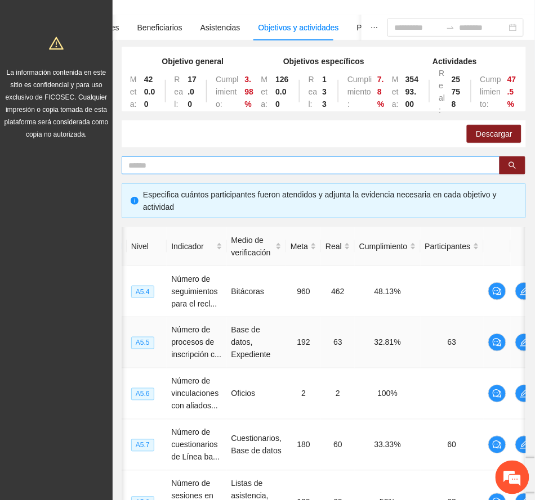
scroll to position [0, 0]
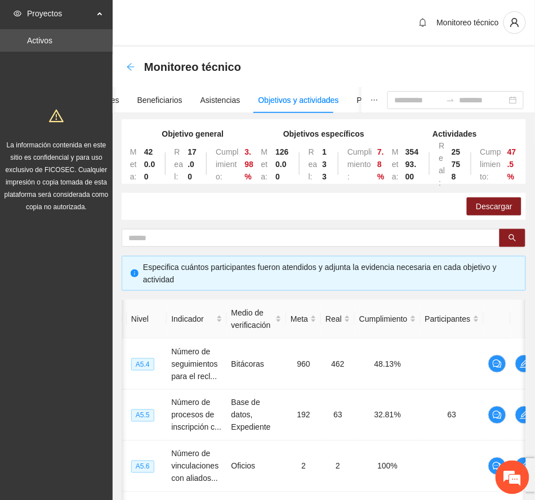
click at [131, 66] on icon "arrow-left" at bounding box center [130, 66] width 9 height 9
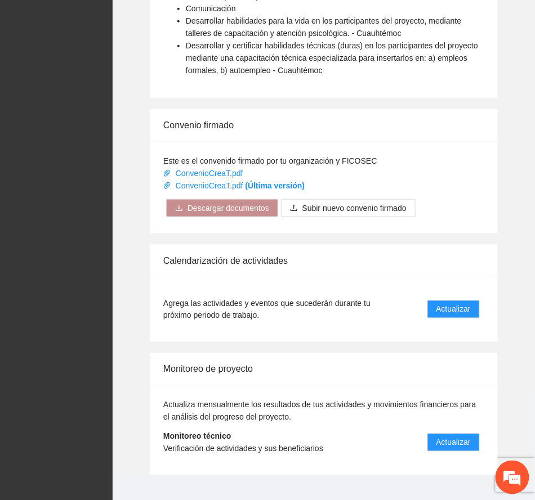
scroll to position [901, 0]
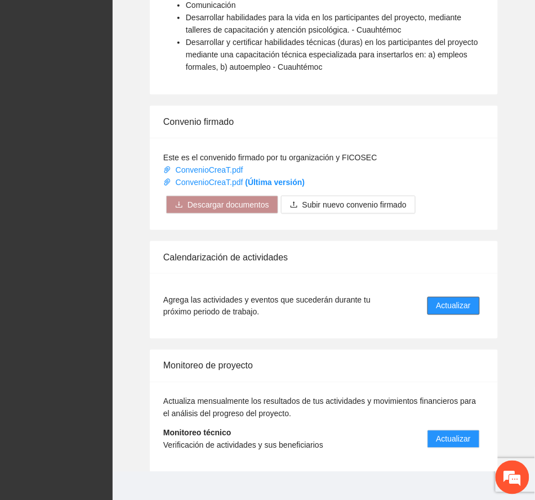
click at [462, 312] on span "Actualizar" at bounding box center [453, 306] width 34 height 12
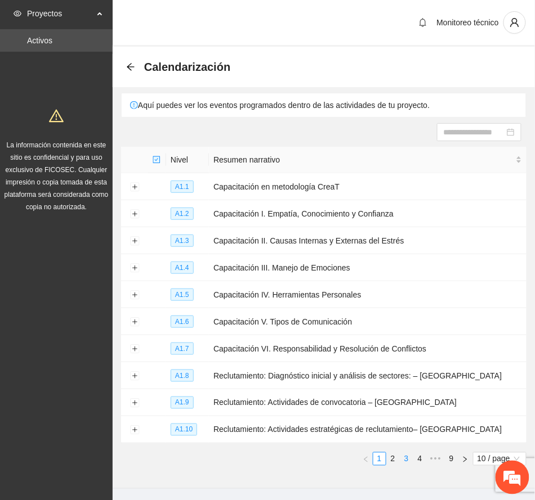
click at [402, 459] on link "3" at bounding box center [406, 459] width 12 height 12
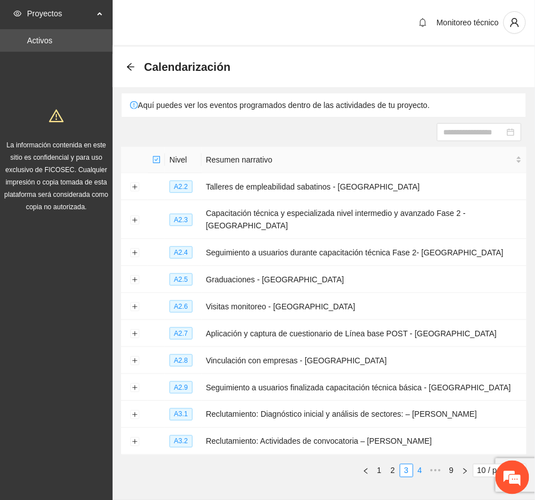
click at [422, 465] on link "4" at bounding box center [420, 471] width 12 height 12
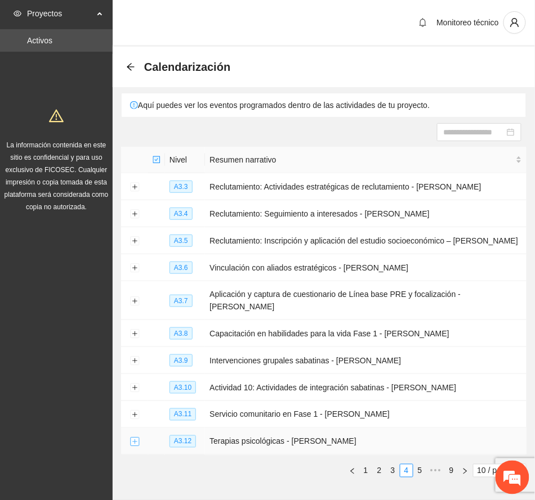
click at [136, 438] on button "Expand row" at bounding box center [134, 442] width 9 height 9
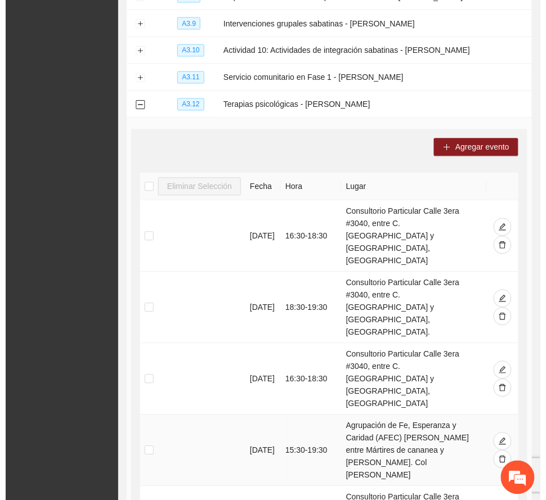
scroll to position [375, 0]
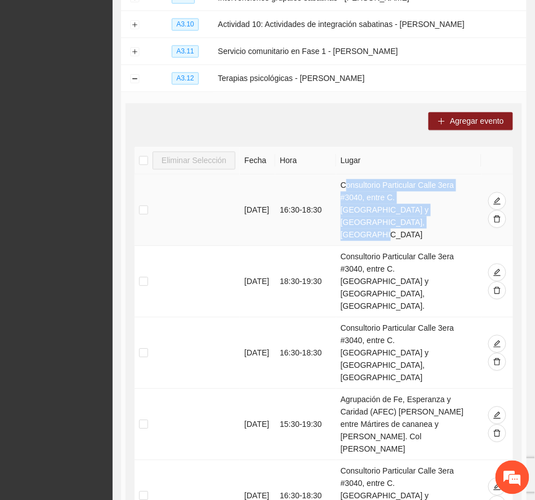
drag, startPoint x: 345, startPoint y: 174, endPoint x: 451, endPoint y: 200, distance: 109.6
click at [451, 200] on td "Consultorio Particular Calle 3era #3040, entre C. [GEOGRAPHIC_DATA] y [GEOGRAPH…" at bounding box center [409, 210] width 146 height 71
copy td "Consultorio Particular Calle 3era #3040, entre C. [GEOGRAPHIC_DATA] y [GEOGRAPH…"
click at [482, 115] on span "Agregar evento" at bounding box center [477, 121] width 54 height 12
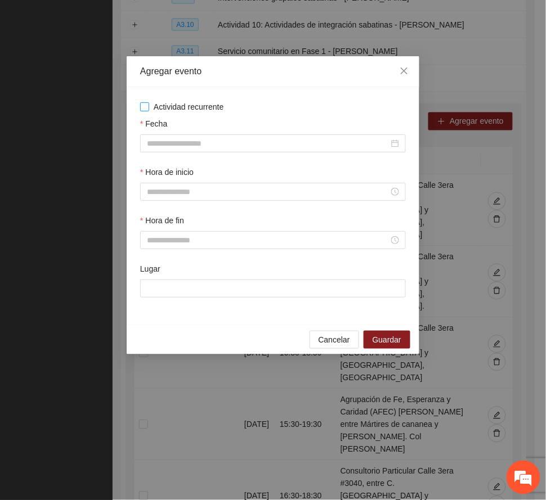
click at [169, 101] on span "Actividad recurrente" at bounding box center [188, 107] width 79 height 12
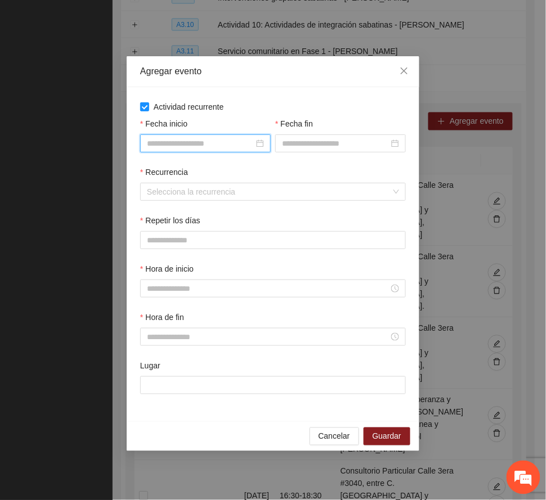
click at [235, 143] on input "Fecha inicio" at bounding box center [200, 143] width 107 height 12
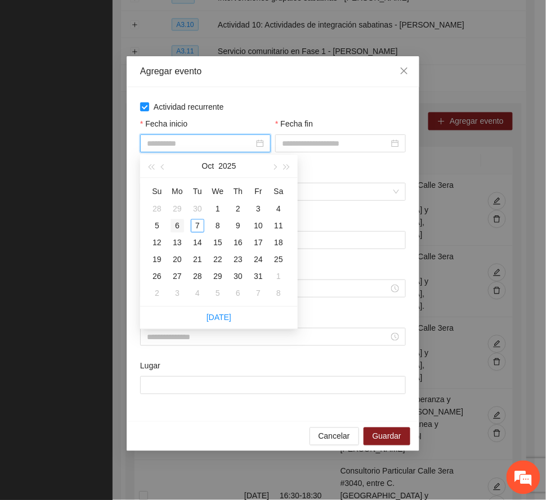
type input "**********"
click at [178, 224] on div "6" at bounding box center [178, 227] width 14 height 14
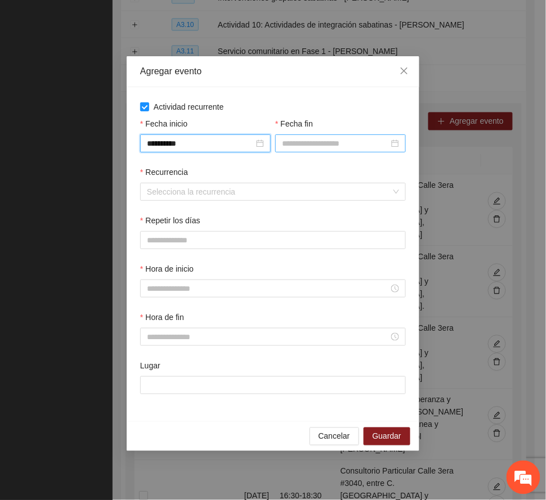
click at [332, 144] on input "Fecha fin" at bounding box center [335, 143] width 107 height 12
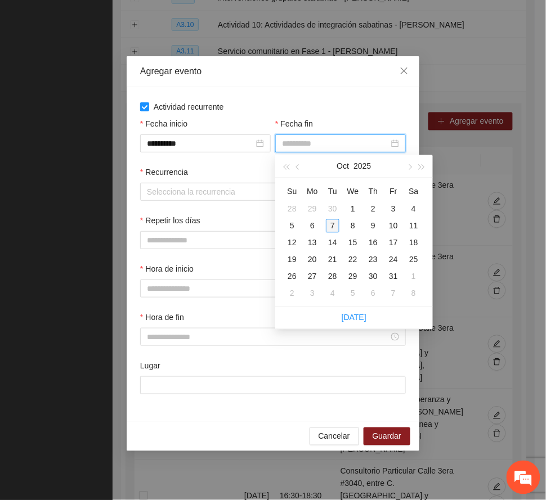
type input "**********"
click at [331, 227] on div "7" at bounding box center [333, 227] width 14 height 14
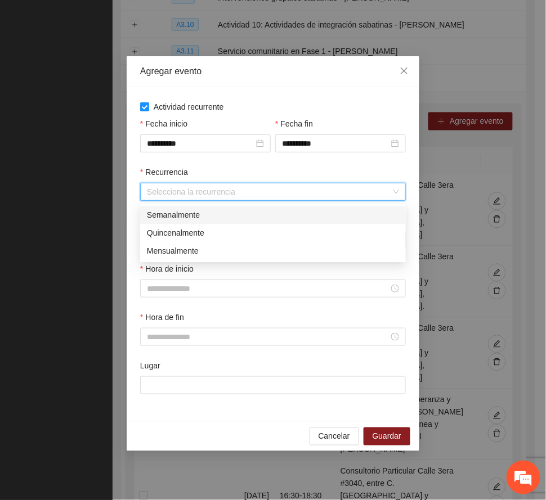
click at [183, 194] on input "Recurrencia" at bounding box center [269, 191] width 244 height 17
click at [179, 217] on div "Semanalmente" at bounding box center [273, 215] width 252 height 12
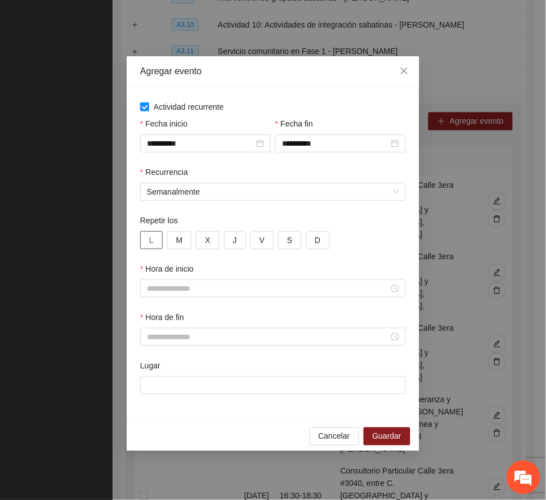
click at [156, 239] on button "L" at bounding box center [151, 240] width 23 height 18
click at [181, 237] on span "M" at bounding box center [179, 240] width 7 height 12
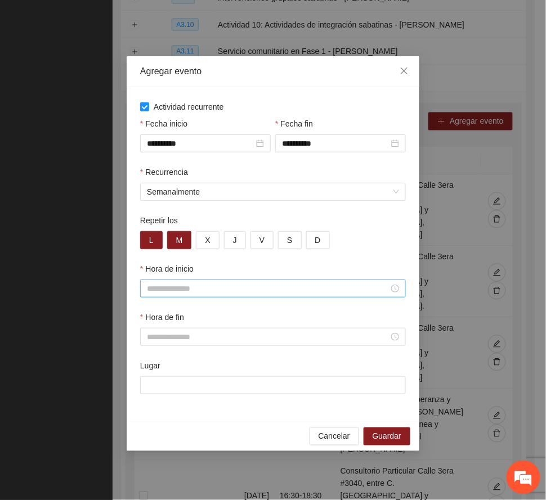
click at [187, 286] on input "Hora de inicio" at bounding box center [268, 289] width 242 height 12
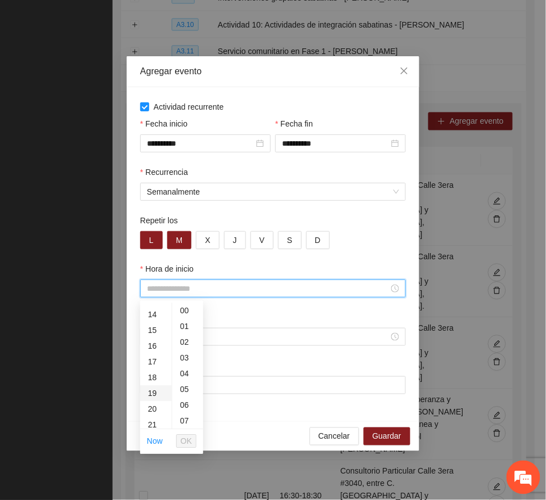
scroll to position [225, 0]
click at [147, 336] on div "16" at bounding box center [156, 338] width 32 height 16
click at [187, 330] on div "30" at bounding box center [187, 334] width 31 height 16
type input "*****"
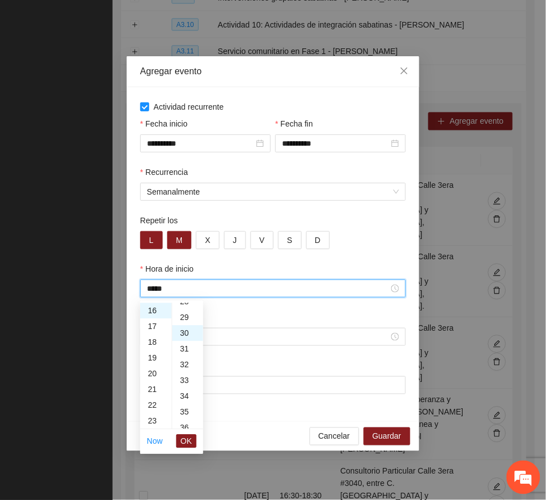
scroll to position [473, 0]
click at [185, 438] on span "OK" at bounding box center [186, 442] width 11 height 12
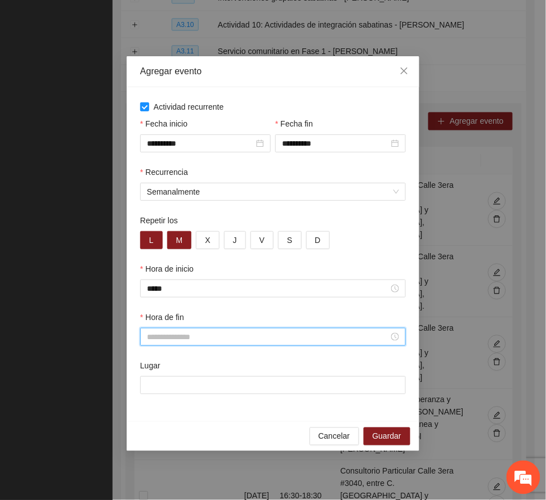
click at [169, 339] on input "Hora de fin" at bounding box center [268, 337] width 242 height 12
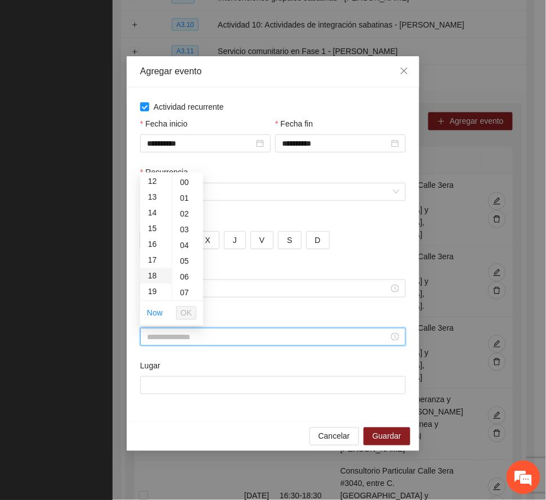
scroll to position [225, 0]
click at [149, 235] on div "18" at bounding box center [156, 242] width 32 height 16
click at [182, 280] on div "30" at bounding box center [187, 281] width 31 height 16
type input "*****"
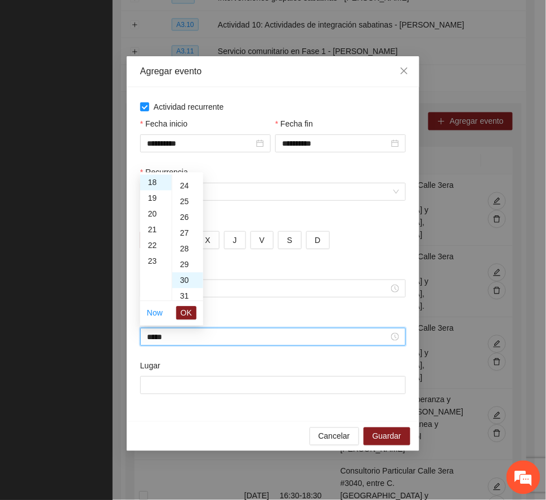
scroll to position [473, 0]
click at [185, 312] on span "OK" at bounding box center [186, 313] width 11 height 12
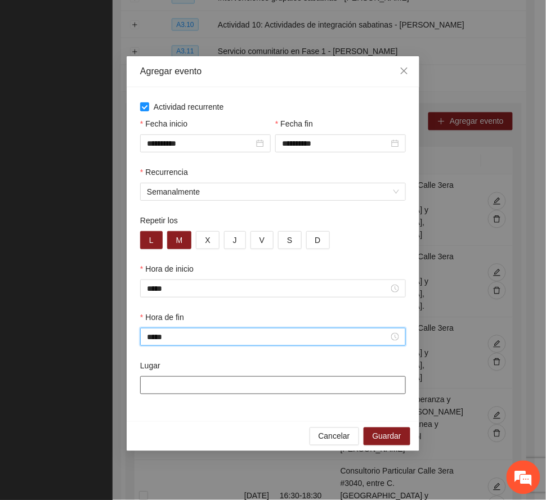
click at [176, 383] on input "Lugar" at bounding box center [273, 386] width 266 height 18
paste input "**********"
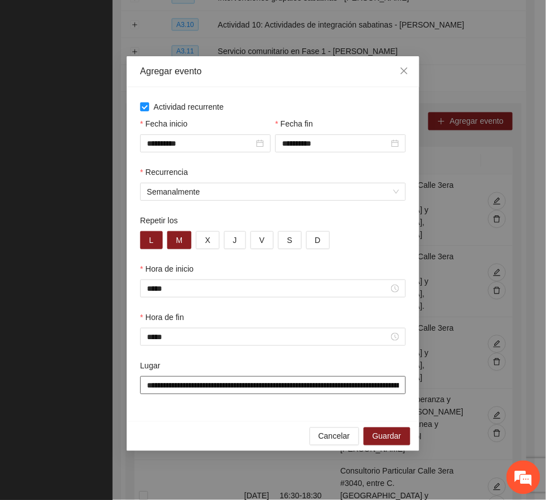
scroll to position [0, 88]
type input "**********"
click at [404, 436] on button "Guardar" at bounding box center [387, 437] width 47 height 18
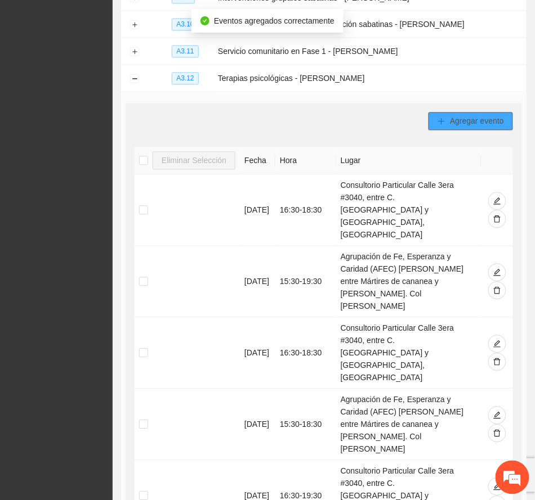
click at [465, 115] on span "Agregar evento" at bounding box center [477, 121] width 54 height 12
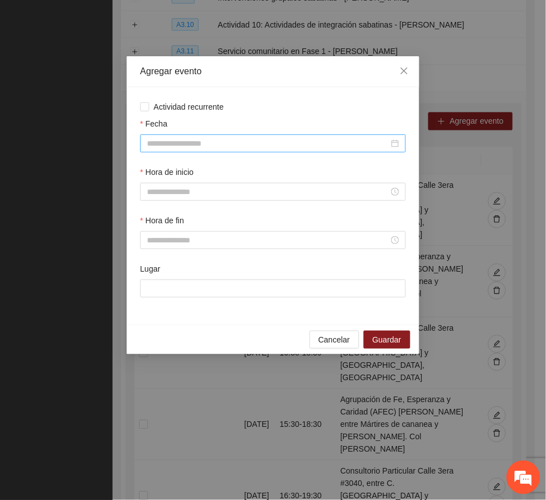
click at [222, 141] on input "Fecha" at bounding box center [268, 143] width 242 height 12
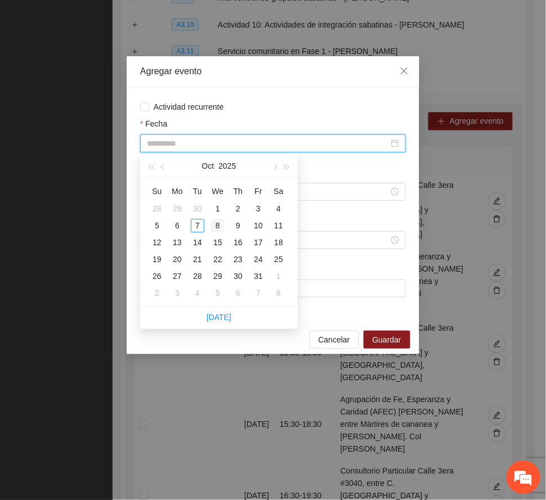
type input "**********"
click at [216, 222] on div "8" at bounding box center [218, 227] width 14 height 14
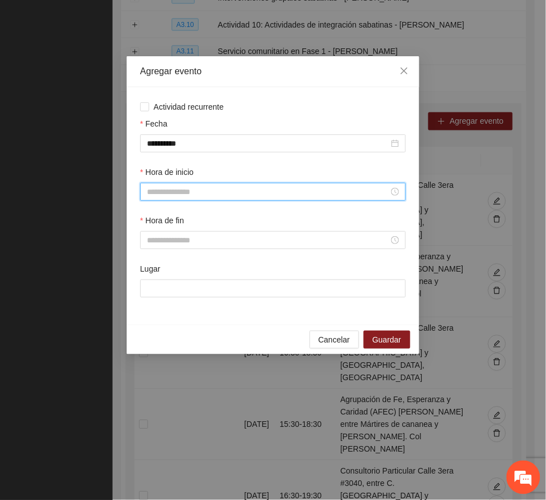
click at [176, 192] on input "Hora de inicio" at bounding box center [268, 192] width 242 height 12
click at [153, 316] on div "16" at bounding box center [156, 317] width 32 height 16
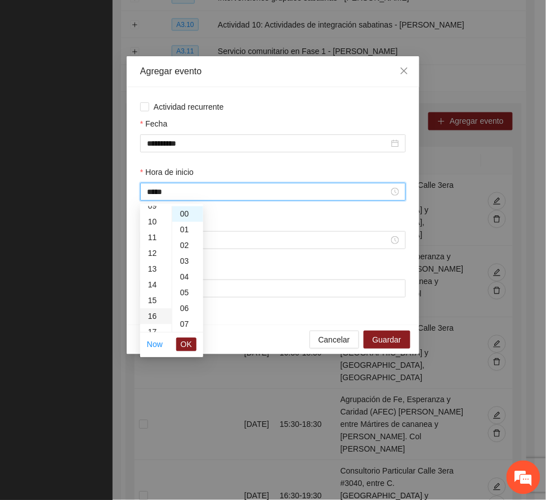
scroll to position [252, 0]
click at [186, 310] on div "30" at bounding box center [187, 312] width 31 height 16
type input "*****"
click at [187, 341] on span "OK" at bounding box center [186, 345] width 11 height 12
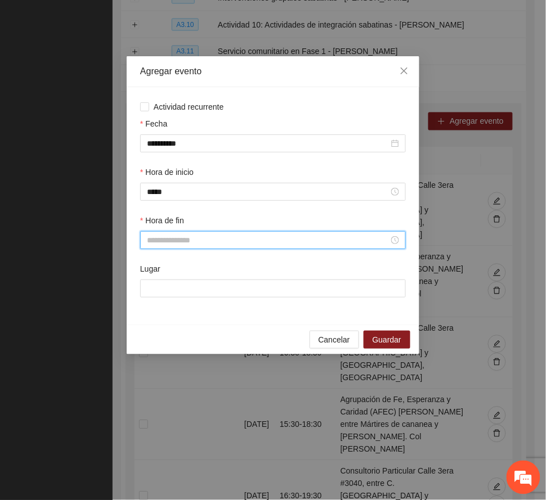
click at [163, 242] on input "Hora de fin" at bounding box center [268, 240] width 242 height 12
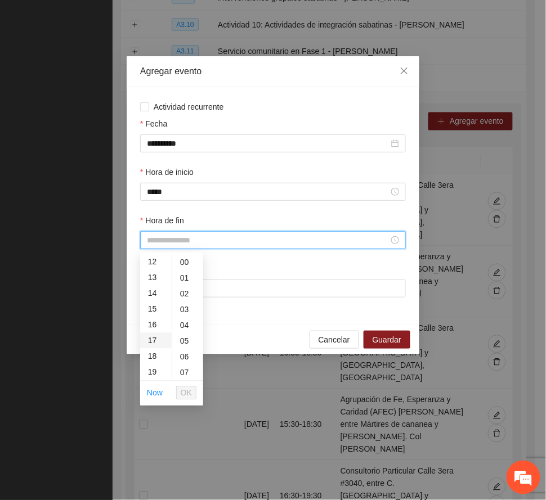
scroll to position [225, 0]
click at [154, 302] on div "17" at bounding box center [156, 306] width 32 height 16
click at [156, 275] on div "18" at bounding box center [156, 279] width 32 height 16
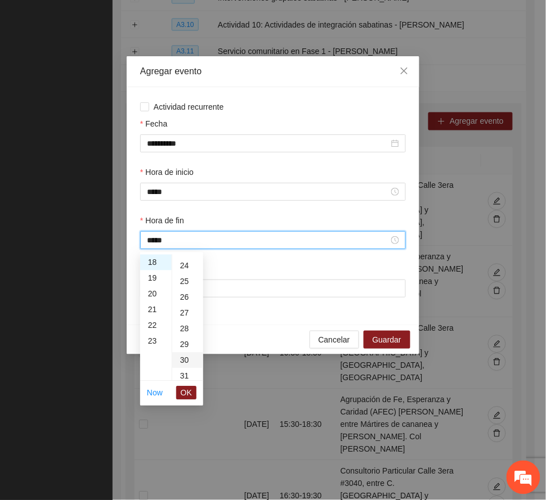
click at [179, 356] on div "30" at bounding box center [187, 361] width 31 height 16
type input "*****"
click at [188, 387] on button "OK" at bounding box center [186, 394] width 20 height 14
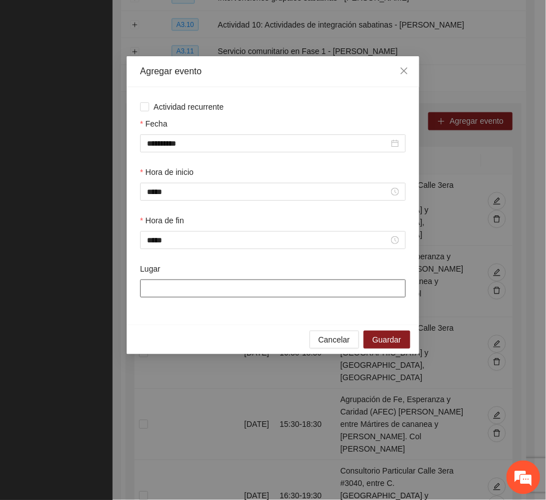
click at [213, 284] on input "Lugar" at bounding box center [273, 289] width 266 height 18
paste input "**********"
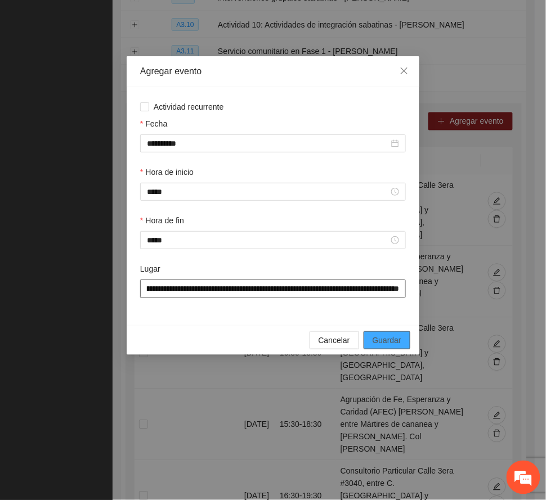
type input "**********"
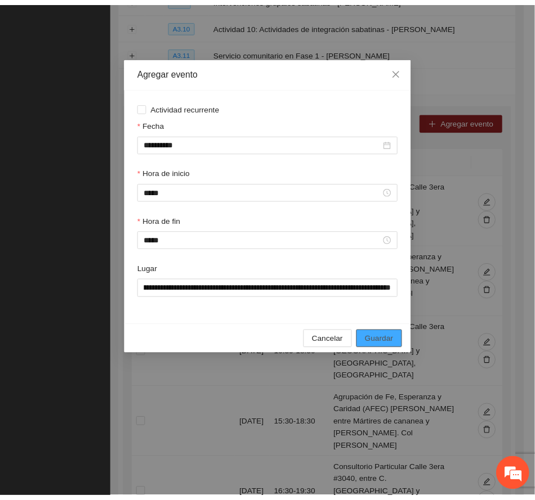
scroll to position [0, 0]
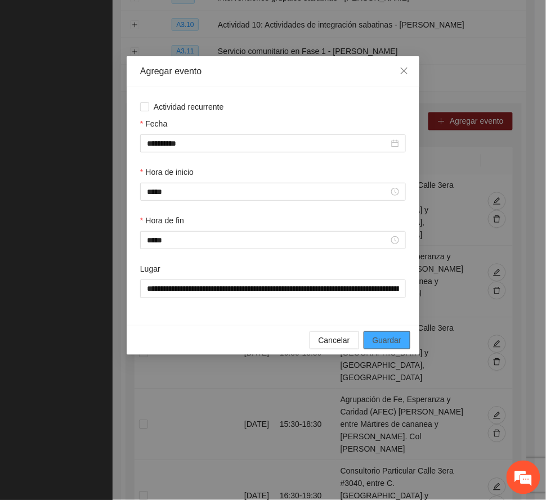
click at [400, 341] on span "Guardar" at bounding box center [387, 340] width 29 height 12
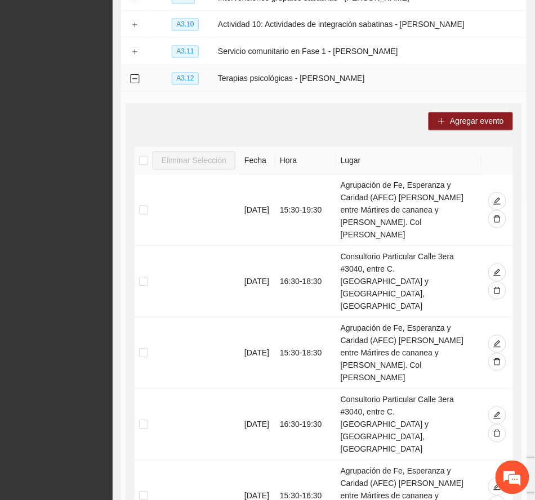
drag, startPoint x: 134, startPoint y: 69, endPoint x: 143, endPoint y: 80, distance: 14.4
click at [134, 75] on button "Collapse row" at bounding box center [134, 79] width 9 height 9
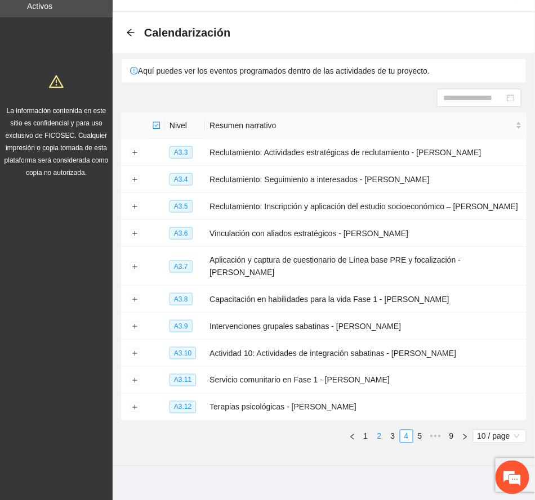
click at [376, 431] on link "2" at bounding box center [379, 437] width 12 height 12
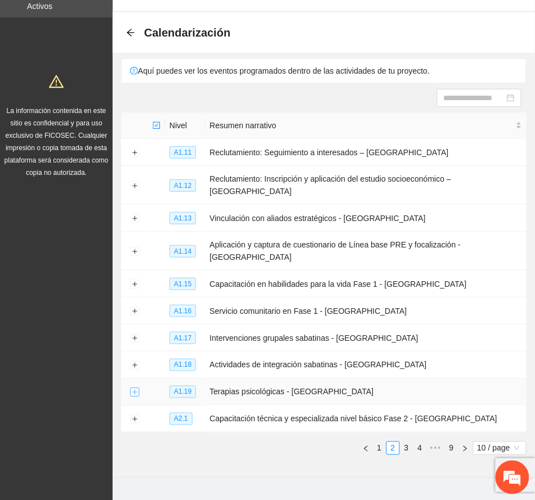
click at [131, 388] on button "Expand row" at bounding box center [134, 392] width 9 height 9
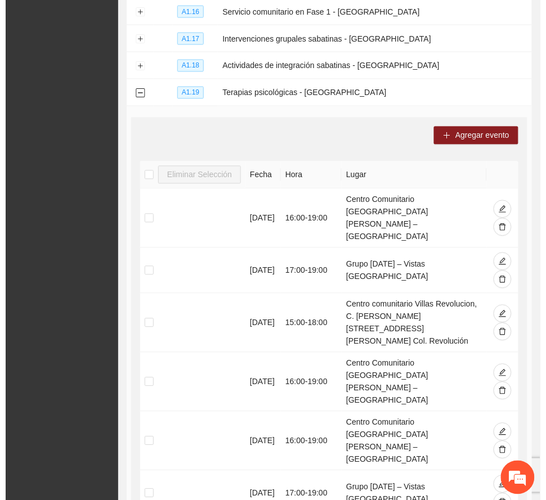
scroll to position [259, 0]
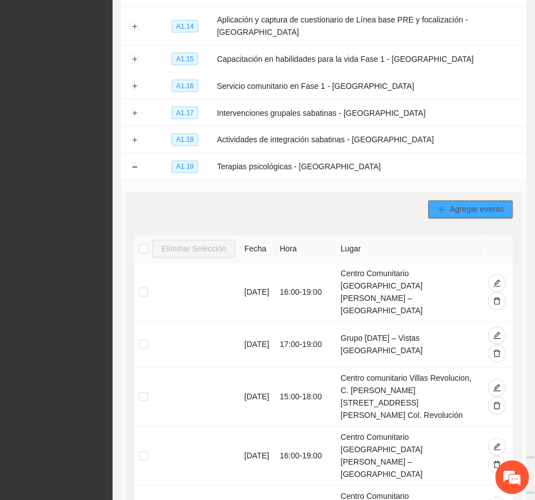
click at [473, 204] on span "Agregar evento" at bounding box center [477, 210] width 54 height 12
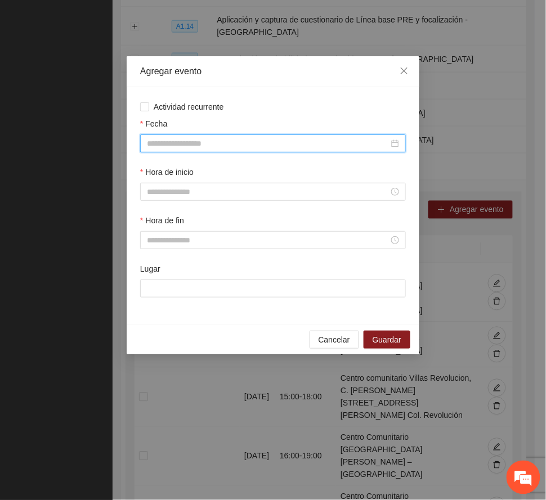
click at [188, 143] on input "Fecha" at bounding box center [268, 143] width 242 height 12
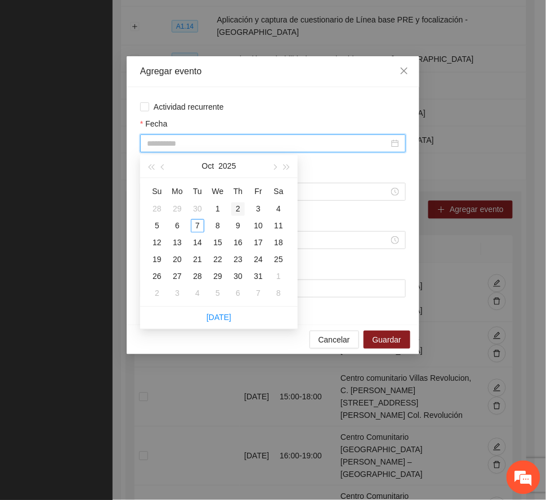
type input "**********"
click at [236, 208] on div "2" at bounding box center [238, 210] width 14 height 14
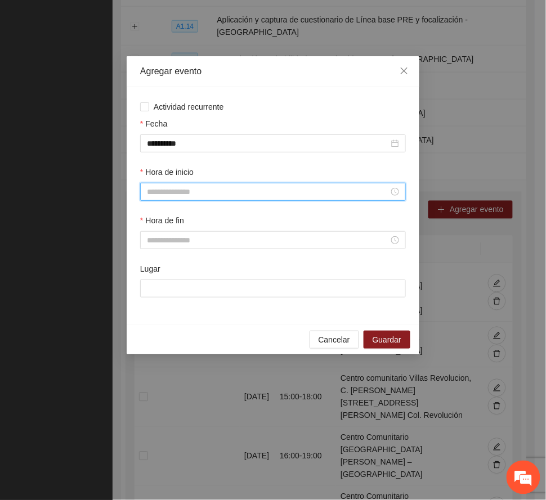
click at [171, 190] on input "Hora de inicio" at bounding box center [268, 192] width 242 height 12
click at [147, 262] on div "08" at bounding box center [156, 266] width 32 height 16
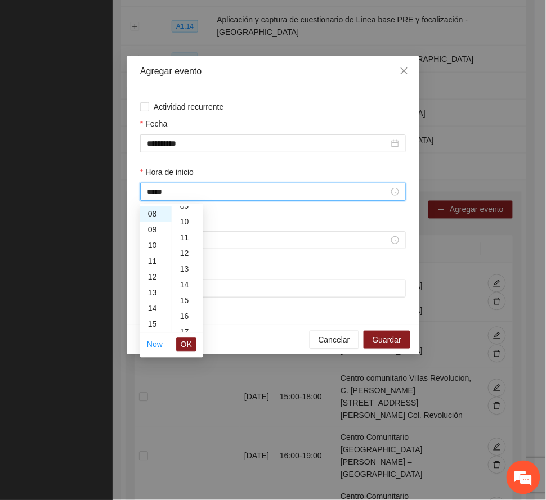
scroll to position [225, 0]
click at [187, 306] on div "20" at bounding box center [187, 305] width 31 height 16
type input "*****"
click at [190, 346] on span "OK" at bounding box center [186, 345] width 11 height 12
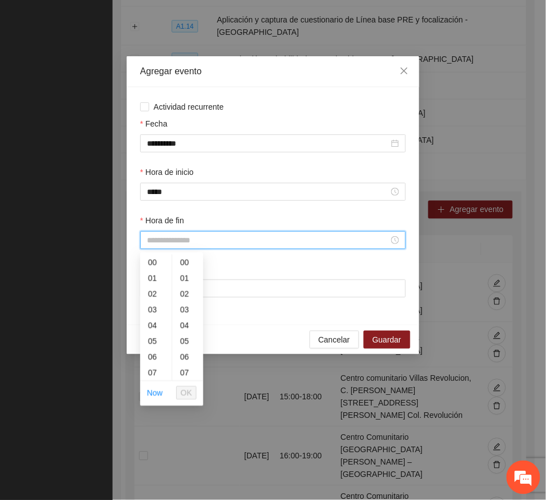
click at [162, 242] on input "Hora de fin" at bounding box center [268, 240] width 242 height 12
click at [153, 298] on div "12" at bounding box center [156, 302] width 32 height 16
click at [179, 273] on div "20" at bounding box center [187, 278] width 31 height 16
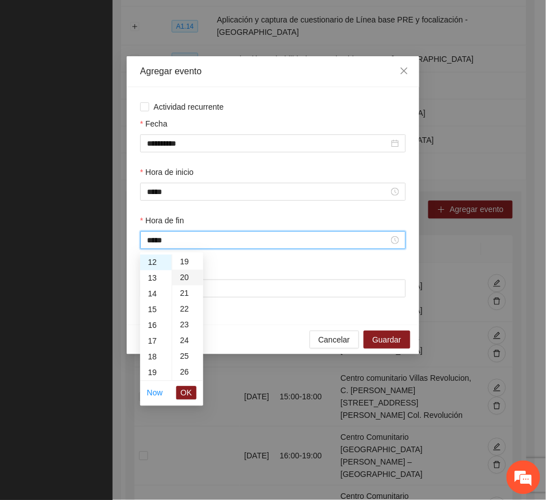
type input "*****"
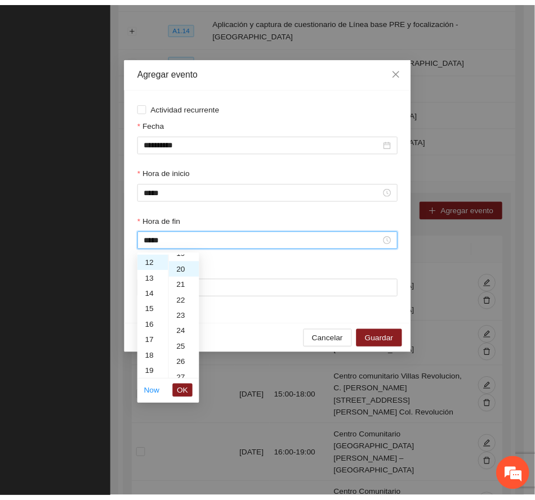
scroll to position [315, 0]
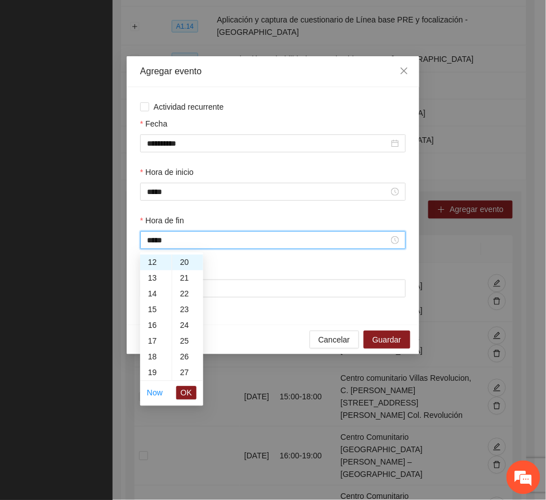
drag, startPoint x: 190, startPoint y: 393, endPoint x: 194, endPoint y: 374, distance: 19.0
click at [188, 392] on span "OK" at bounding box center [186, 393] width 11 height 12
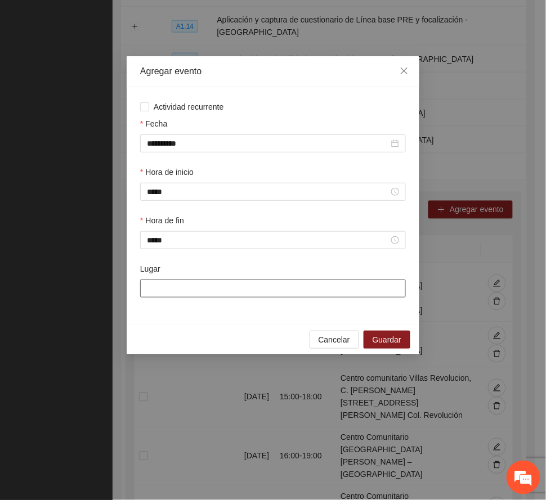
click at [204, 287] on input "Lugar" at bounding box center [273, 289] width 266 height 18
type input "**********"
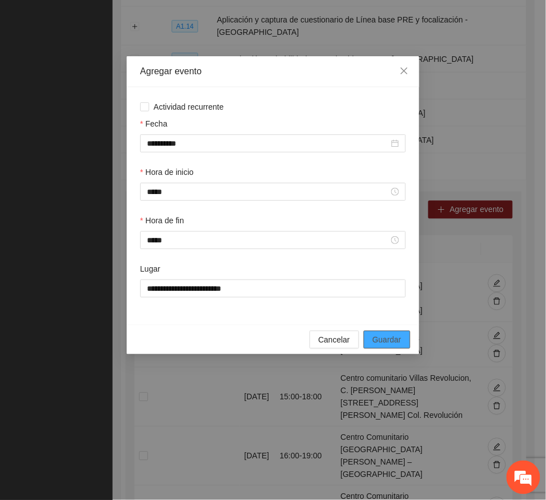
click at [386, 339] on span "Guardar" at bounding box center [387, 340] width 29 height 12
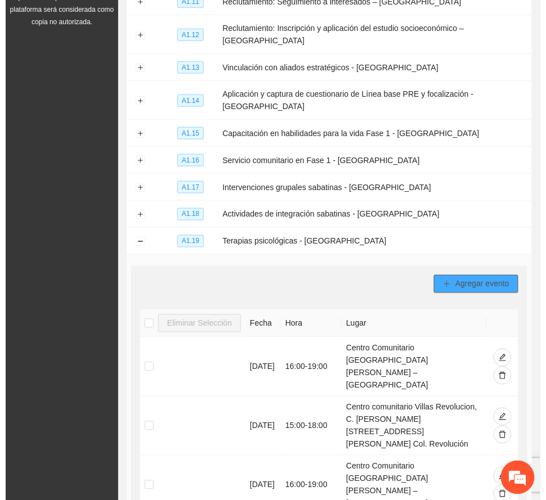
scroll to position [185, 0]
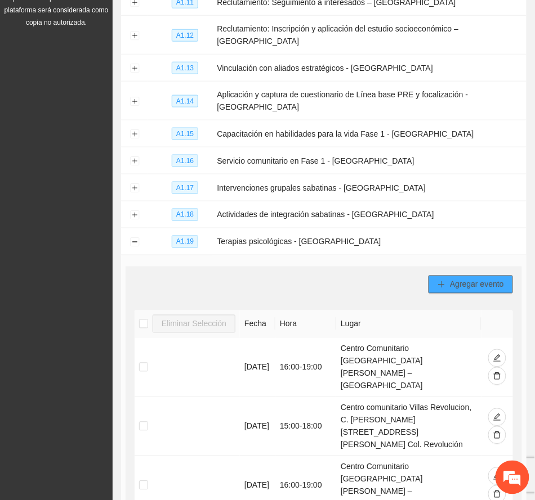
click at [471, 279] on span "Agregar evento" at bounding box center [477, 285] width 54 height 12
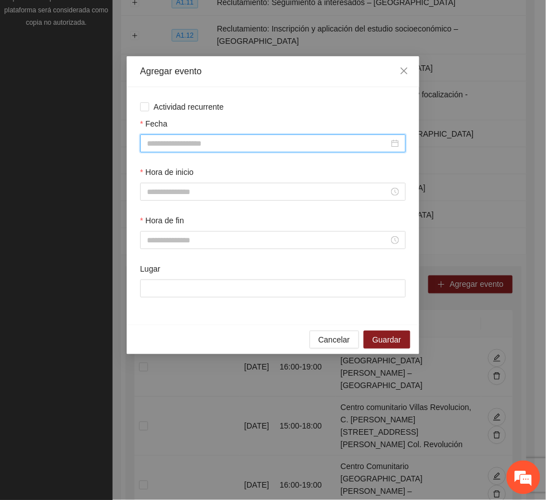
click at [212, 137] on input "Fecha" at bounding box center [268, 143] width 242 height 12
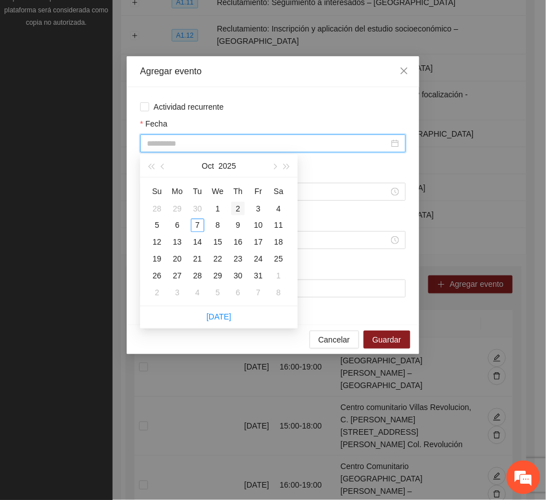
type input "**********"
drag, startPoint x: 239, startPoint y: 207, endPoint x: 244, endPoint y: 217, distance: 11.3
click at [239, 206] on div "2" at bounding box center [238, 209] width 14 height 14
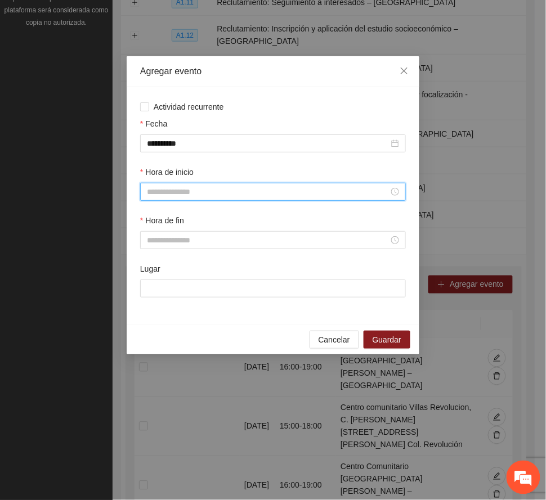
click at [186, 192] on input "Hora de inicio" at bounding box center [268, 192] width 242 height 12
click at [151, 224] on div "15" at bounding box center [156, 225] width 32 height 16
type input "*****"
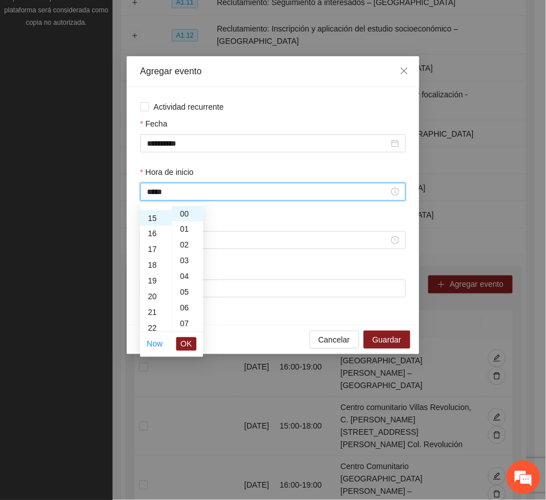
scroll to position [236, 0]
click at [190, 344] on span "OK" at bounding box center [186, 344] width 11 height 12
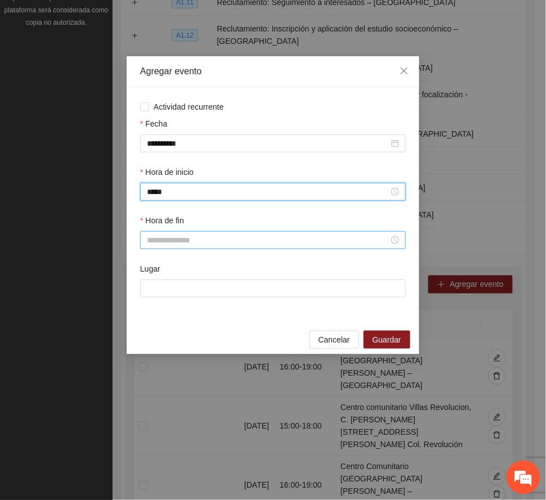
click at [170, 239] on input "Hora de fin" at bounding box center [268, 240] width 242 height 12
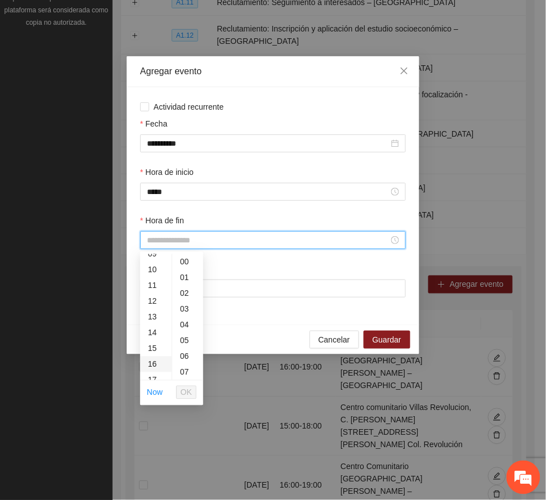
scroll to position [225, 0]
click at [150, 316] on div "18" at bounding box center [156, 321] width 32 height 16
type input "*****"
click at [190, 391] on span "OK" at bounding box center [186, 393] width 11 height 12
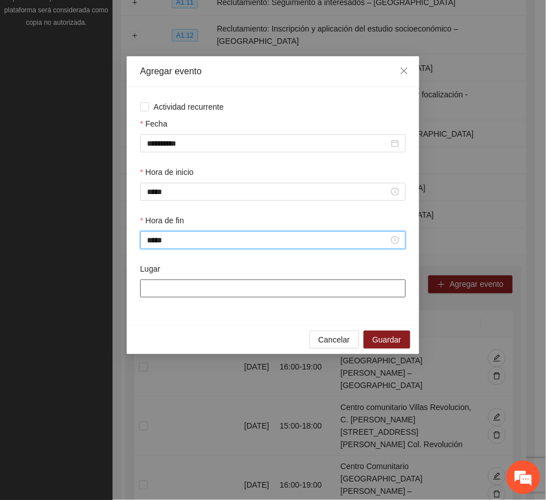
click at [210, 296] on input "Lugar" at bounding box center [273, 289] width 266 height 18
type input "**********"
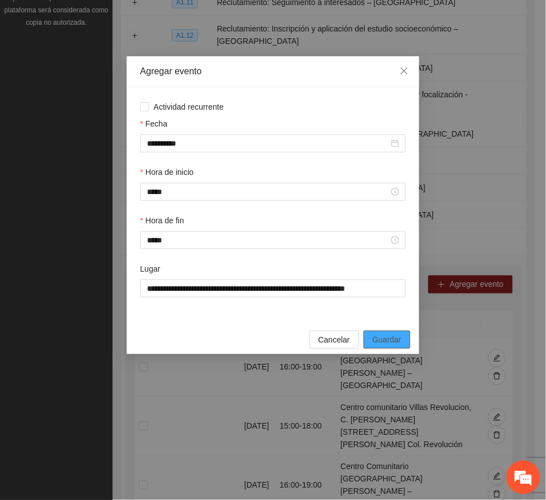
click at [383, 343] on span "Guardar" at bounding box center [387, 340] width 29 height 12
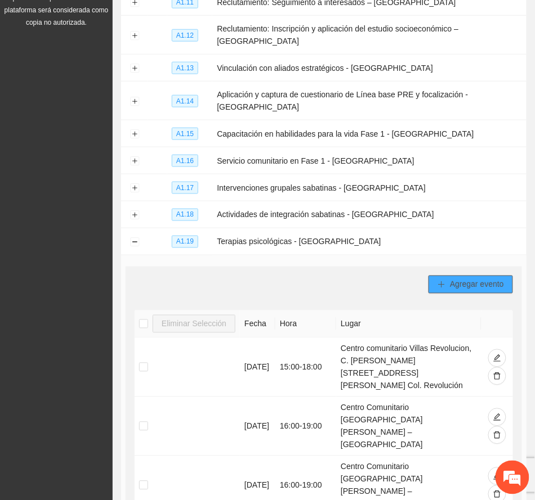
click at [474, 279] on span "Agregar evento" at bounding box center [477, 285] width 54 height 12
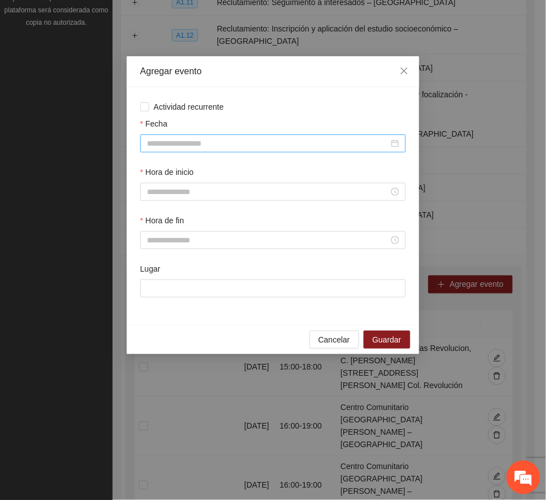
click at [199, 136] on div at bounding box center [273, 144] width 266 height 18
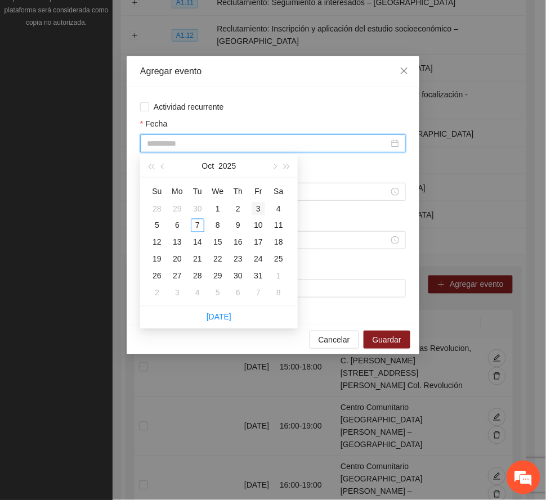
type input "**********"
click at [254, 210] on div "3" at bounding box center [259, 209] width 14 height 14
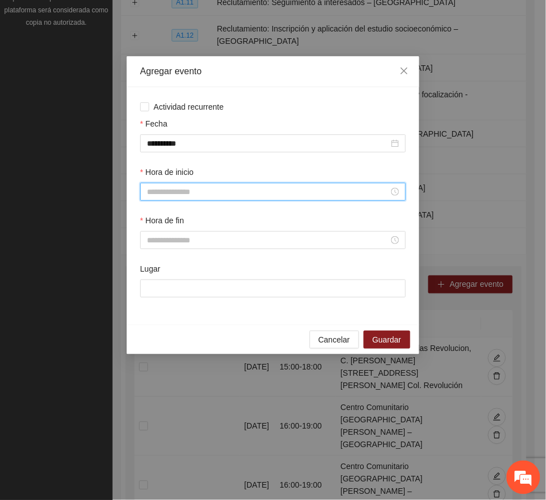
click at [187, 196] on input "Hora de inicio" at bounding box center [268, 192] width 242 height 12
click at [156, 259] on div "08" at bounding box center [156, 265] width 32 height 16
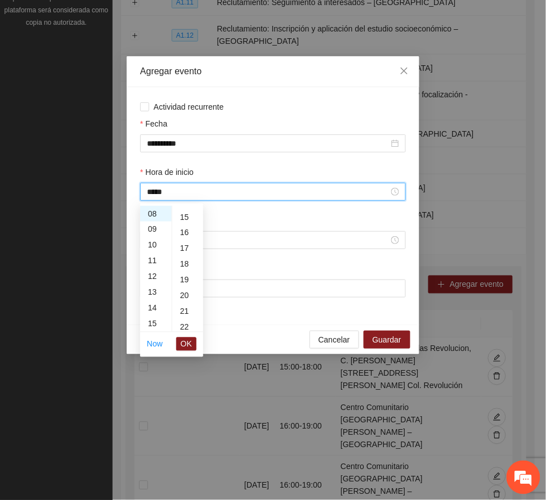
scroll to position [300, 0]
click at [187, 230] on div "20" at bounding box center [187, 229] width 31 height 16
type input "*****"
click at [186, 345] on span "OK" at bounding box center [186, 344] width 11 height 12
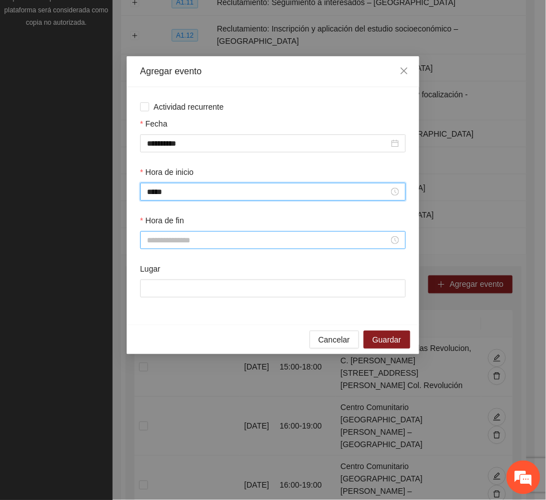
click at [178, 237] on input "Hora de fin" at bounding box center [268, 240] width 242 height 12
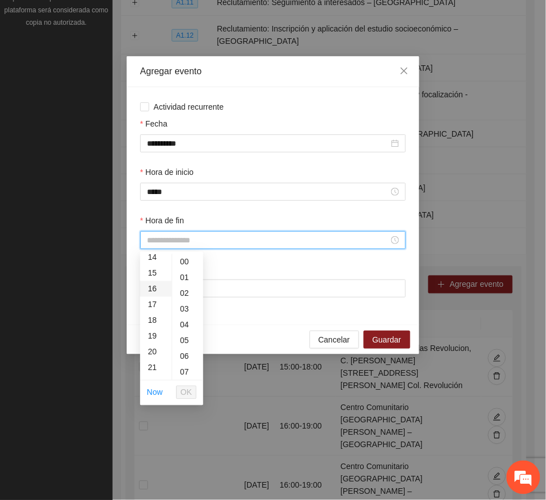
scroll to position [150, 0]
click at [154, 299] on div "12" at bounding box center [156, 302] width 32 height 16
click at [185, 347] on div "20" at bounding box center [187, 352] width 31 height 16
type input "*****"
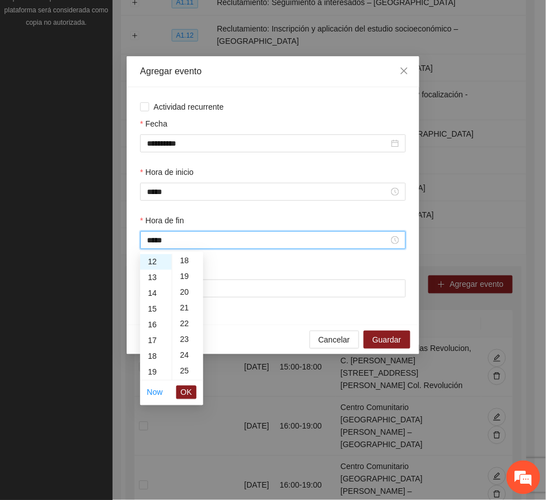
scroll to position [315, 0]
click at [191, 388] on span "OK" at bounding box center [186, 393] width 11 height 12
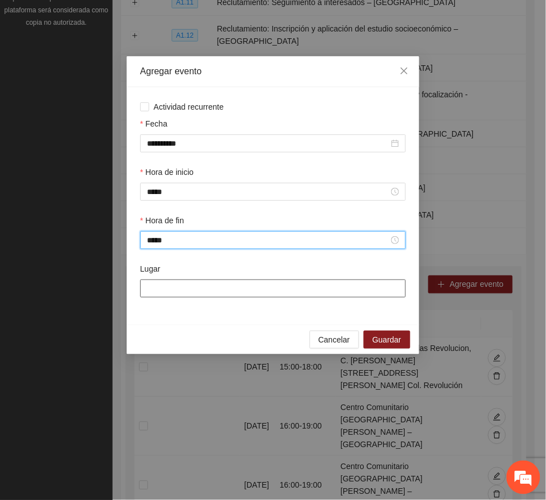
click at [205, 287] on input "Lugar" at bounding box center [273, 289] width 266 height 18
type input "**********"
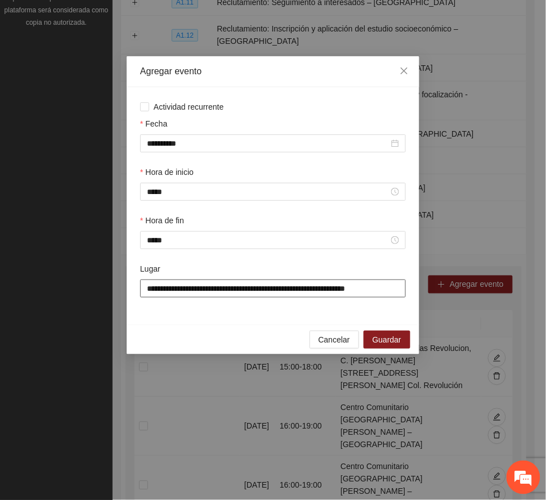
drag, startPoint x: 393, startPoint y: 290, endPoint x: 131, endPoint y: 280, distance: 261.9
click at [131, 280] on div "**********" at bounding box center [273, 206] width 293 height 238
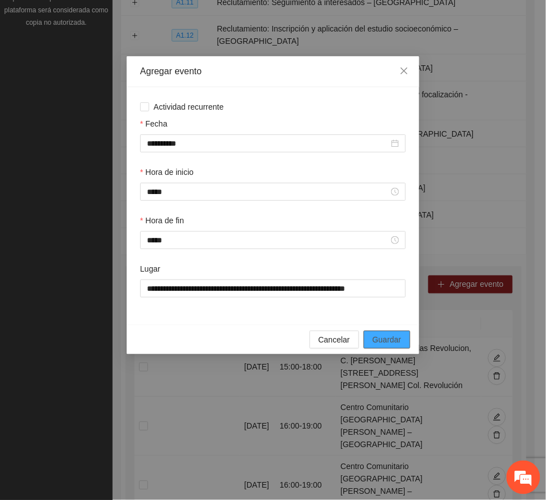
click at [382, 338] on span "Guardar" at bounding box center [387, 340] width 29 height 12
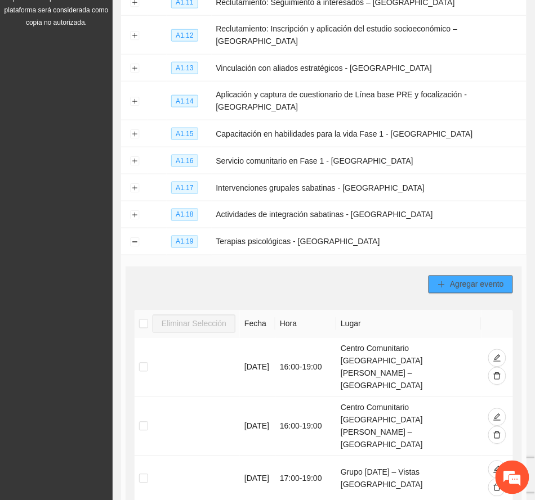
click at [464, 279] on span "Agregar evento" at bounding box center [477, 285] width 54 height 12
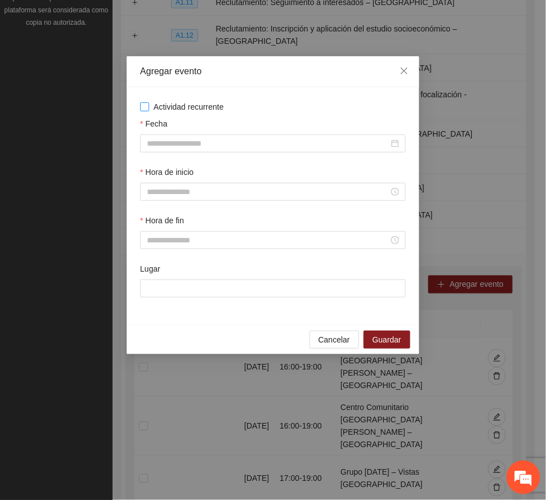
click at [196, 105] on span "Actividad recurrente" at bounding box center [188, 107] width 79 height 12
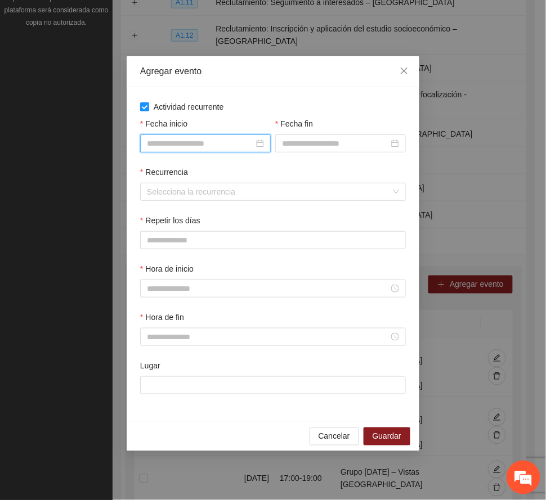
click at [206, 143] on input "Fecha inicio" at bounding box center [200, 143] width 107 height 12
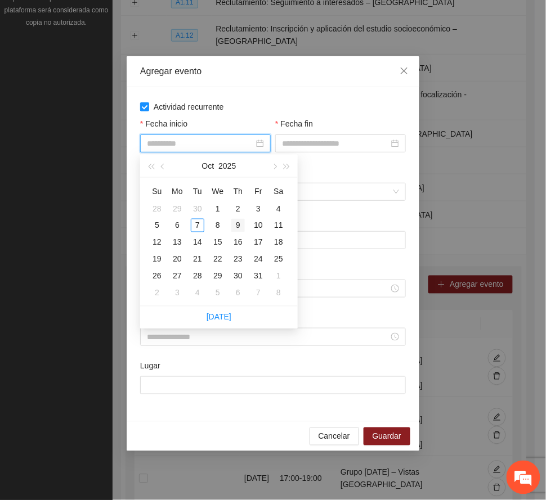
type input "**********"
click at [240, 226] on div "9" at bounding box center [238, 226] width 14 height 14
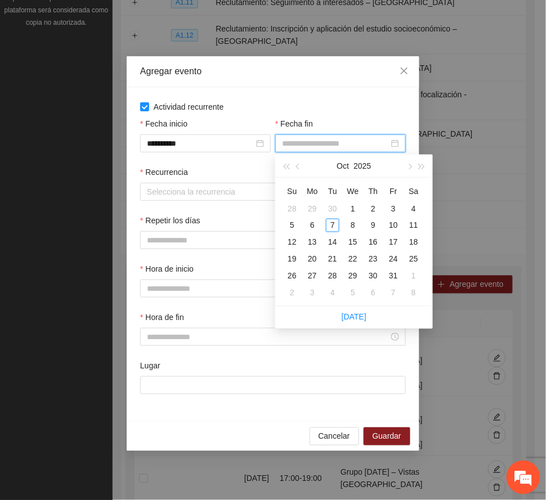
click at [299, 147] on input "Fecha fin" at bounding box center [335, 143] width 107 height 12
type input "**********"
click at [375, 240] on div "16" at bounding box center [373, 243] width 14 height 14
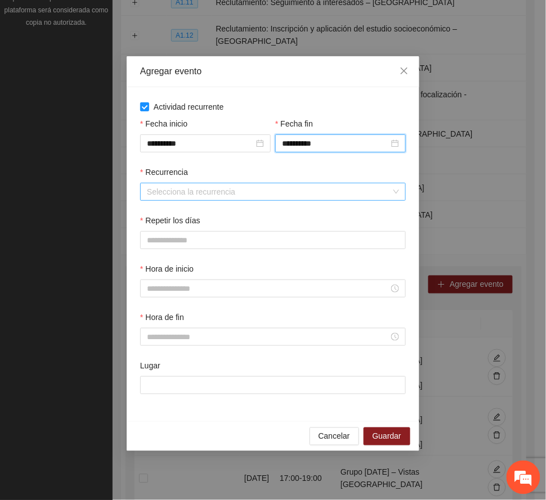
click at [199, 190] on input "Recurrencia" at bounding box center [269, 191] width 244 height 17
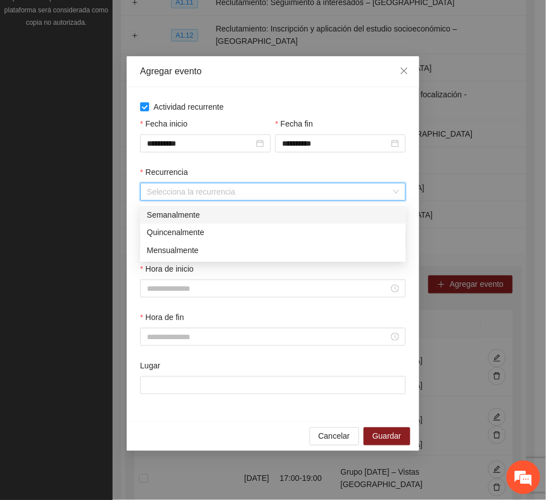
click at [196, 216] on div "Semanalmente" at bounding box center [273, 215] width 252 height 12
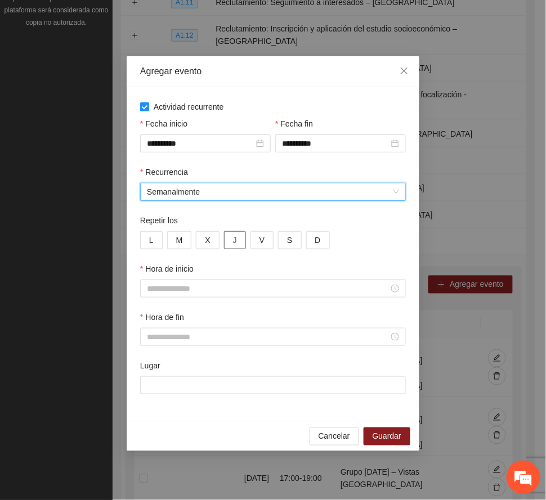
click at [238, 241] on button "J" at bounding box center [235, 240] width 22 height 18
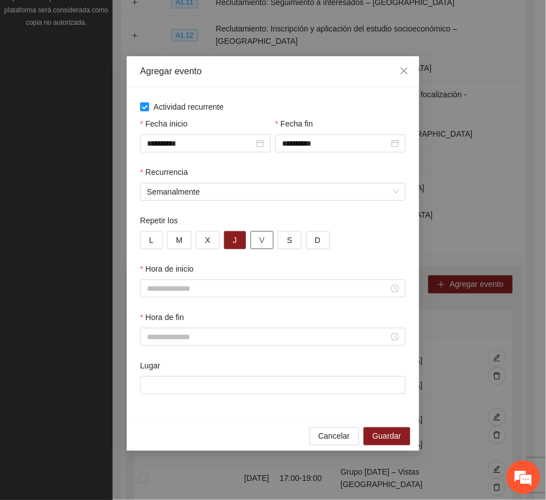
click at [257, 242] on button "V" at bounding box center [261, 240] width 23 height 18
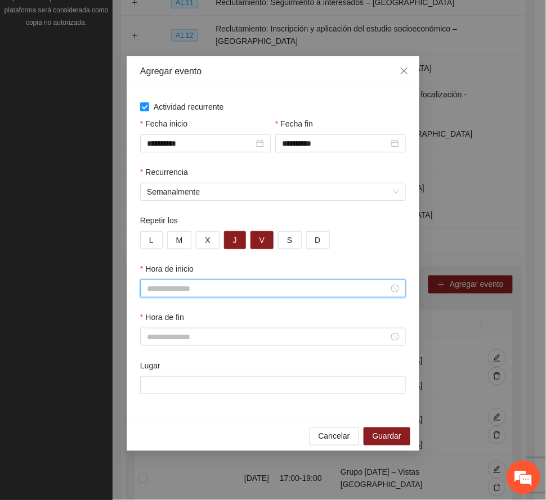
click at [164, 290] on input "Hora de inicio" at bounding box center [268, 289] width 242 height 12
click at [147, 361] on div "08" at bounding box center [156, 362] width 32 height 16
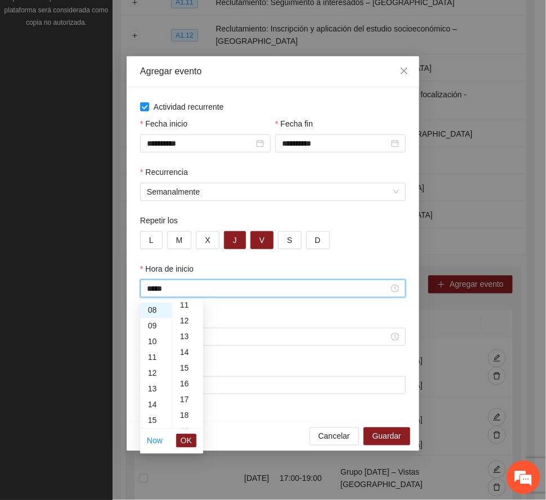
scroll to position [225, 0]
click at [181, 401] on div "20" at bounding box center [187, 401] width 31 height 16
type input "*****"
click at [185, 439] on span "OK" at bounding box center [186, 441] width 11 height 12
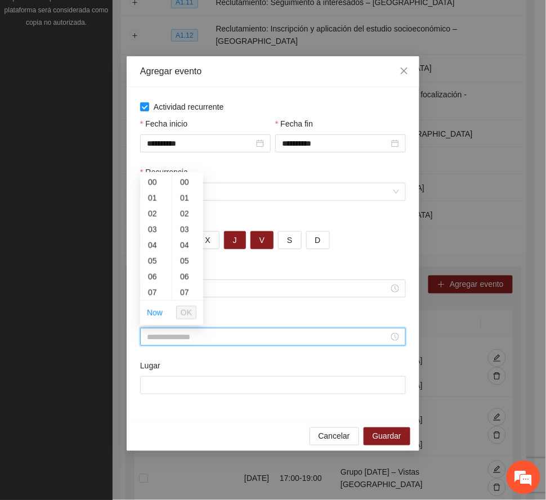
click at [168, 336] on input "Hora de fin" at bounding box center [268, 337] width 242 height 12
click at [152, 221] on div "12" at bounding box center [156, 222] width 32 height 16
click at [183, 270] on div "20" at bounding box center [187, 273] width 31 height 16
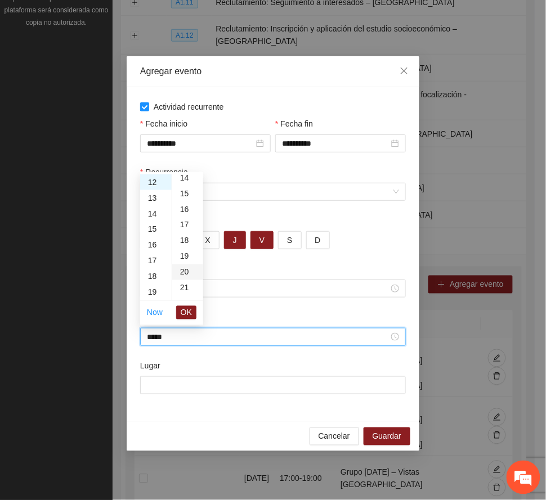
type input "*****"
drag, startPoint x: 181, startPoint y: 312, endPoint x: 173, endPoint y: 338, distance: 27.1
click at [181, 311] on span "OK" at bounding box center [186, 313] width 11 height 12
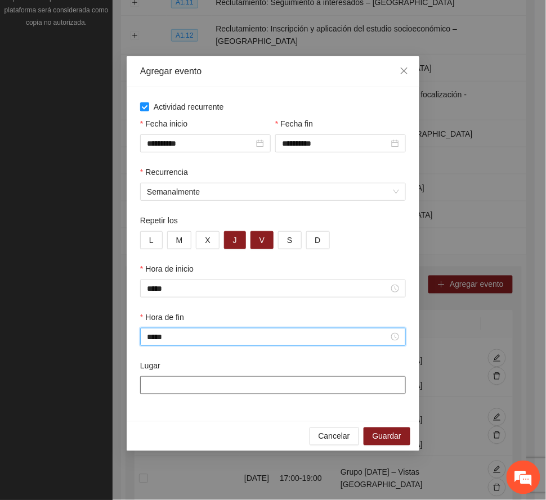
click at [172, 388] on input "Lugar" at bounding box center [273, 386] width 266 height 18
paste input "**********"
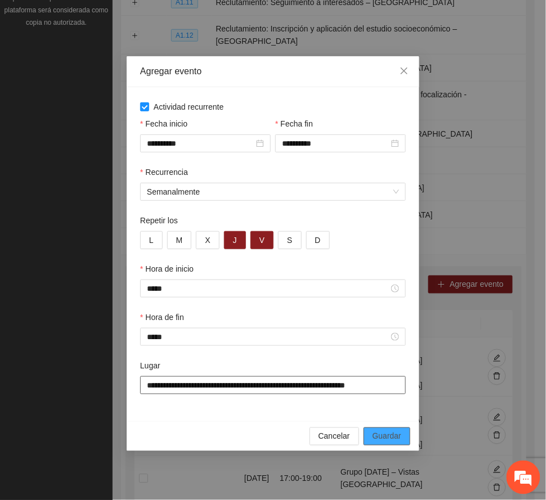
type input "**********"
click at [392, 437] on span "Guardar" at bounding box center [387, 437] width 29 height 12
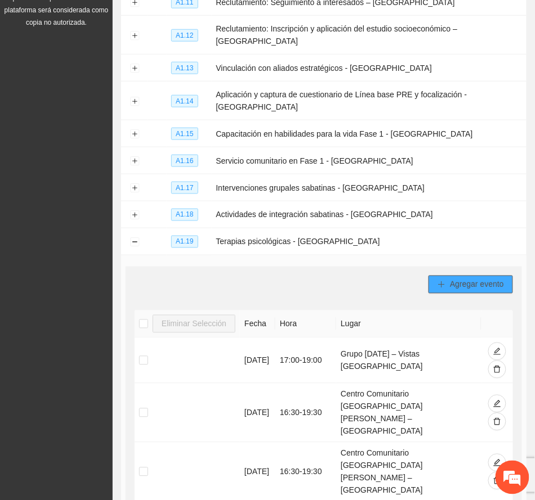
click at [487, 279] on span "Agregar evento" at bounding box center [477, 285] width 54 height 12
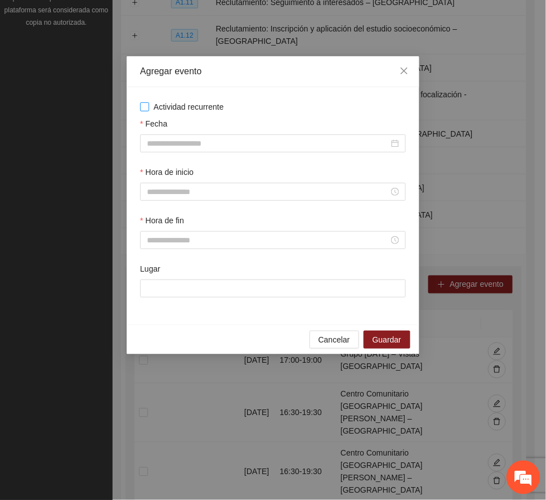
click at [203, 104] on span "Actividad recurrente" at bounding box center [188, 107] width 79 height 12
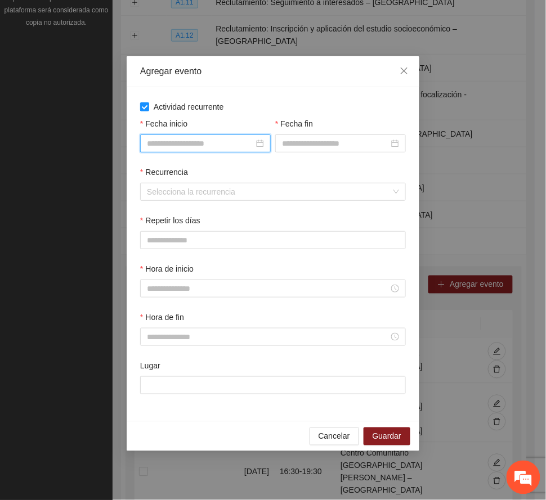
click at [218, 140] on input "Fecha inicio" at bounding box center [200, 143] width 107 height 12
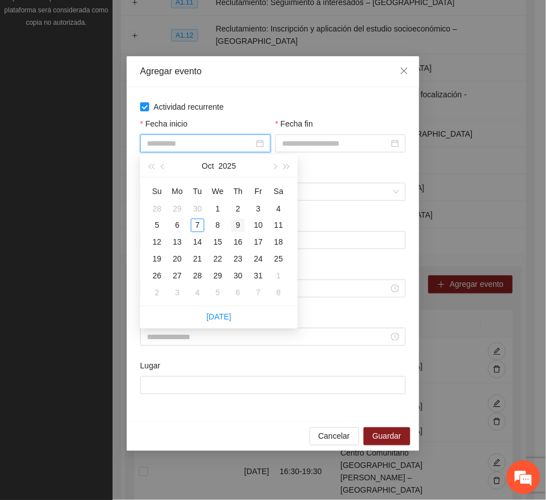
type input "**********"
click at [237, 222] on div "9" at bounding box center [238, 226] width 14 height 14
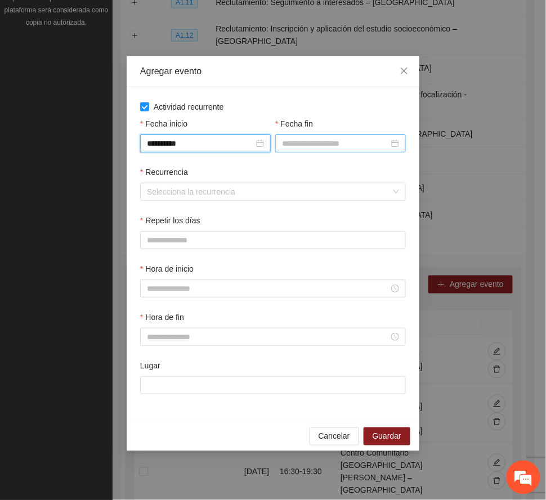
click at [303, 144] on input "Fecha fin" at bounding box center [335, 143] width 107 height 12
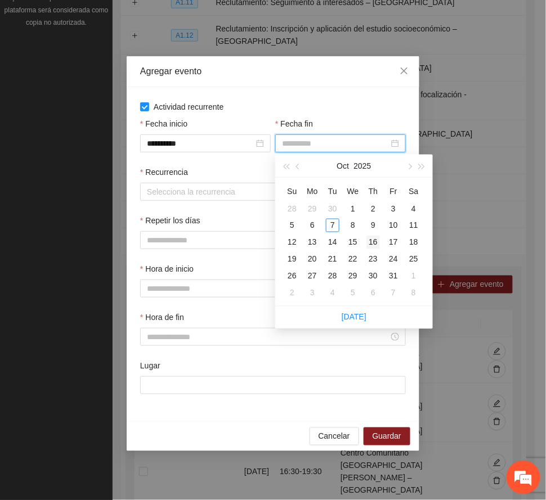
type input "**********"
click at [372, 243] on div "16" at bounding box center [373, 243] width 14 height 14
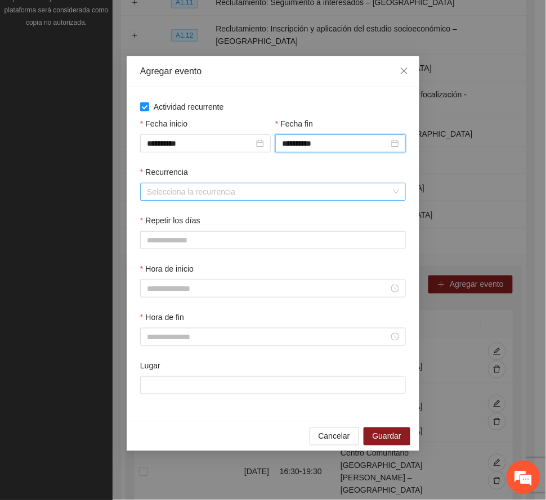
click at [223, 195] on input "Recurrencia" at bounding box center [269, 191] width 244 height 17
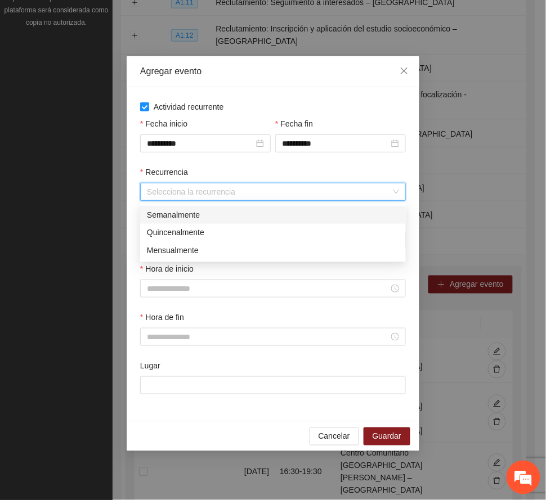
click at [187, 210] on div "Semanalmente" at bounding box center [273, 215] width 252 height 12
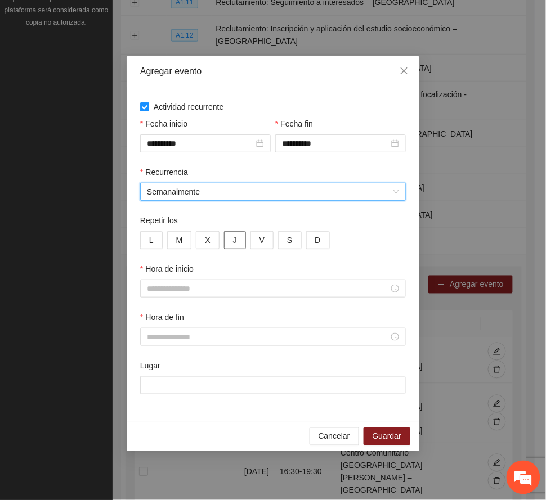
click at [235, 241] on span "J" at bounding box center [235, 240] width 4 height 12
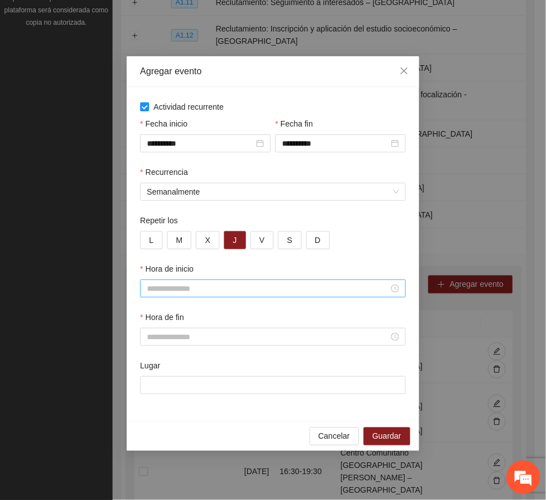
click at [182, 291] on input "Hora de inicio" at bounding box center [268, 289] width 242 height 12
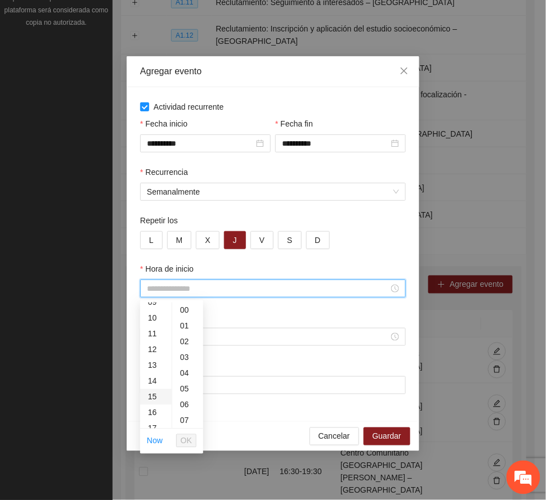
click at [149, 399] on div "15" at bounding box center [156, 397] width 32 height 16
type input "*****"
click at [195, 438] on button "OK" at bounding box center [186, 441] width 20 height 14
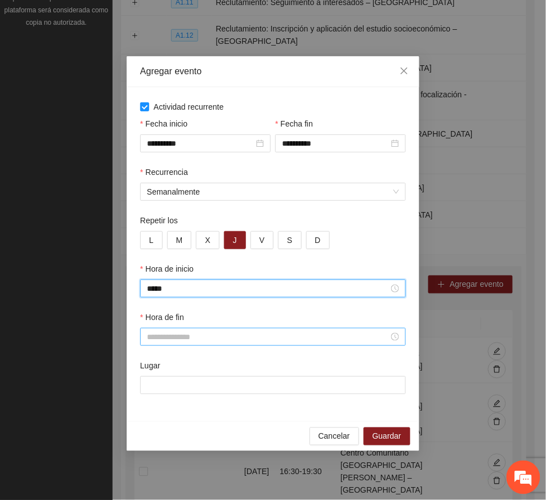
click at [167, 341] on input "Hora de fin" at bounding box center [268, 337] width 242 height 12
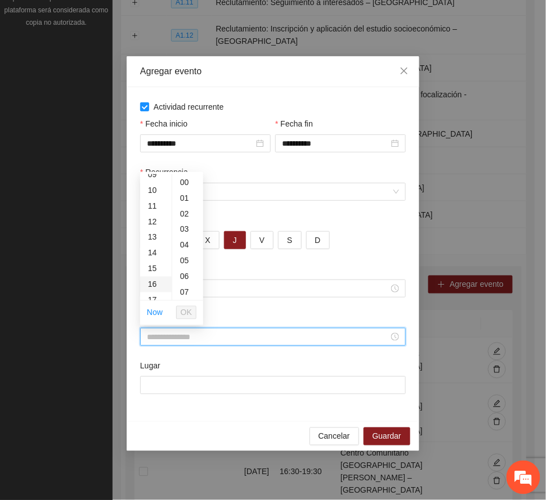
scroll to position [225, 0]
drag, startPoint x: 154, startPoint y: 239, endPoint x: 160, endPoint y: 281, distance: 42.7
click at [154, 239] on div "18" at bounding box center [156, 241] width 32 height 16
type input "*****"
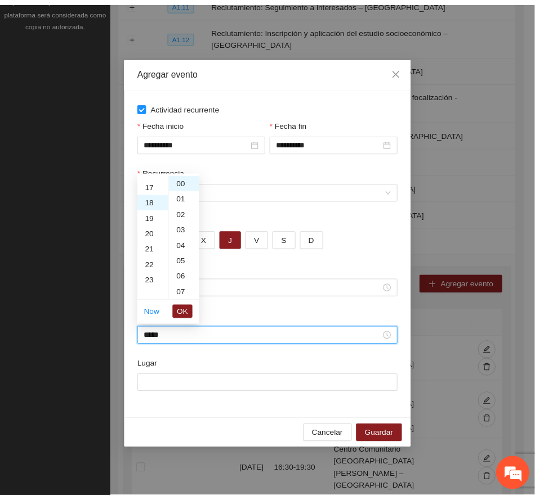
scroll to position [284, 0]
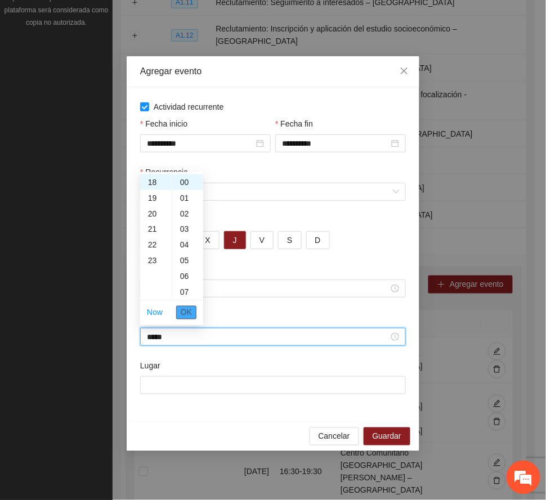
click at [190, 310] on span "OK" at bounding box center [186, 313] width 11 height 12
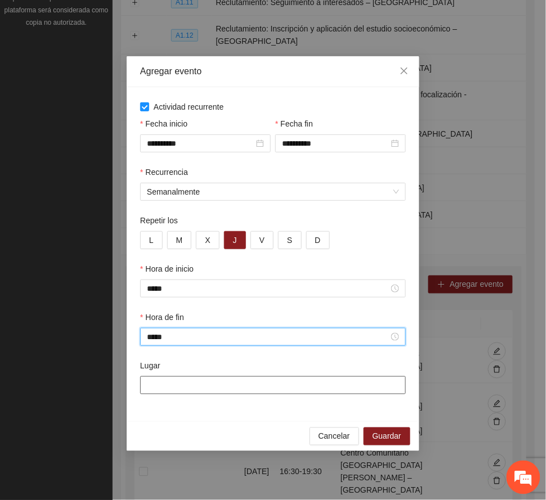
click at [174, 387] on input "Lugar" at bounding box center [273, 386] width 266 height 18
paste input "**********"
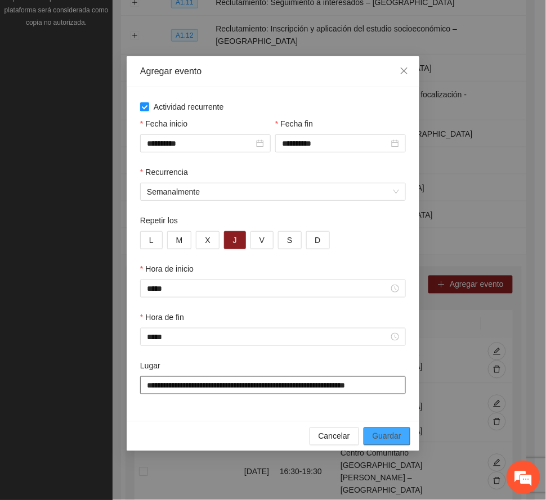
type input "**********"
click at [399, 431] on button "Guardar" at bounding box center [387, 437] width 47 height 18
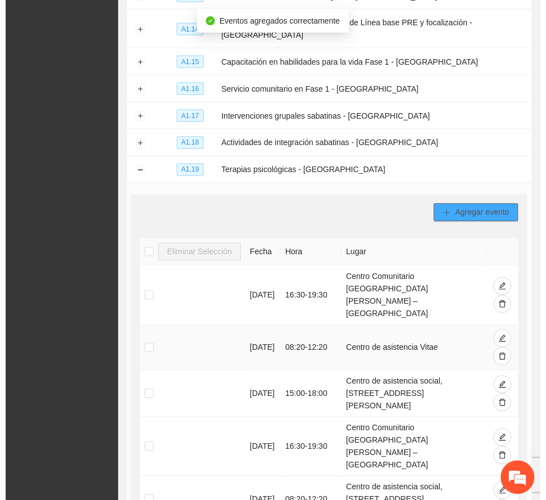
scroll to position [259, 0]
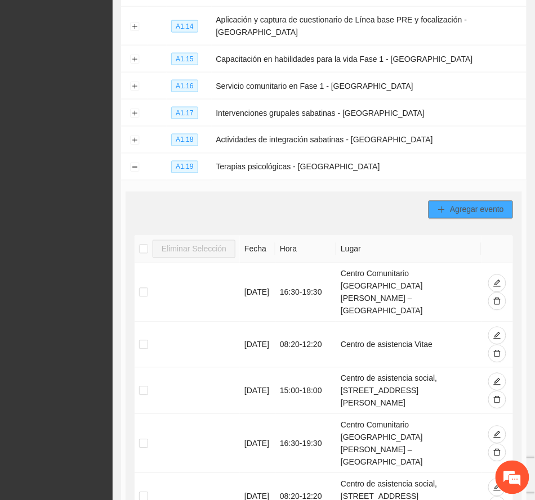
click at [472, 204] on span "Agregar evento" at bounding box center [477, 210] width 54 height 12
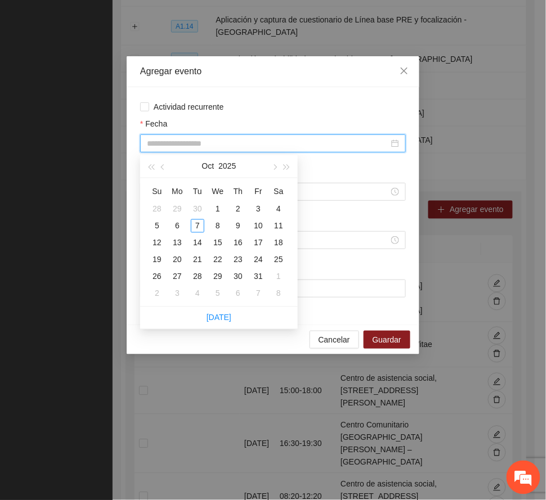
click at [257, 145] on input "Fecha" at bounding box center [268, 143] width 242 height 12
type input "**********"
click at [260, 227] on div "10" at bounding box center [259, 227] width 14 height 14
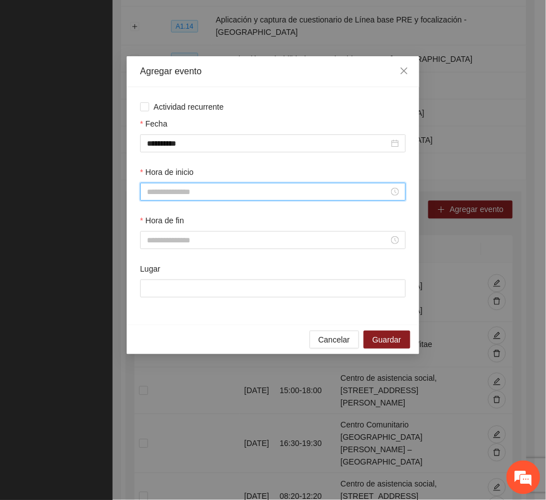
click at [199, 192] on input "Hora de inicio" at bounding box center [268, 192] width 242 height 12
click at [152, 262] on div "08" at bounding box center [156, 266] width 32 height 16
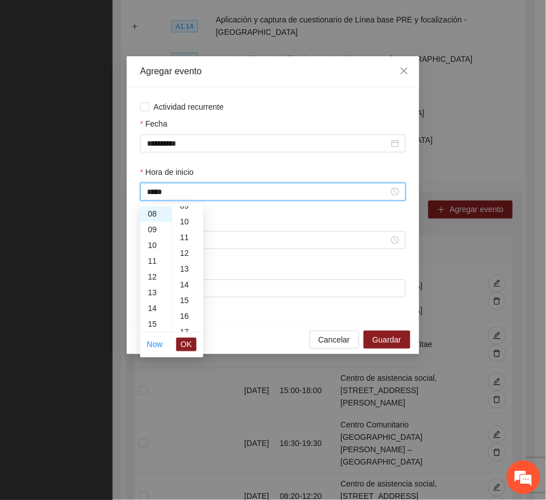
scroll to position [225, 0]
click at [182, 304] on div "20" at bounding box center [187, 305] width 31 height 16
type input "*****"
click at [186, 345] on span "OK" at bounding box center [186, 345] width 11 height 12
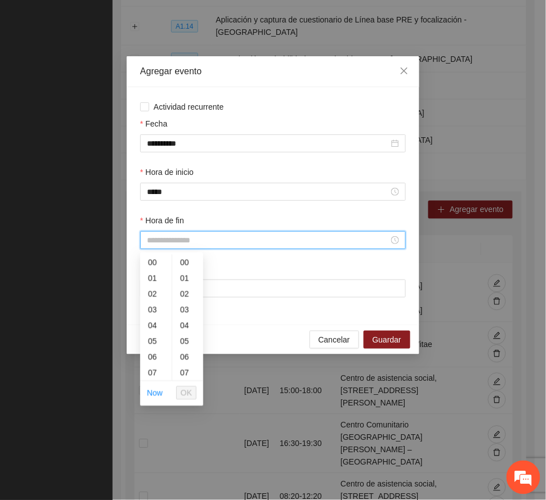
click at [179, 243] on input "Hora de fin" at bounding box center [268, 240] width 242 height 12
click at [150, 298] on div "12" at bounding box center [156, 302] width 32 height 16
click at [187, 350] on div "20" at bounding box center [187, 353] width 31 height 16
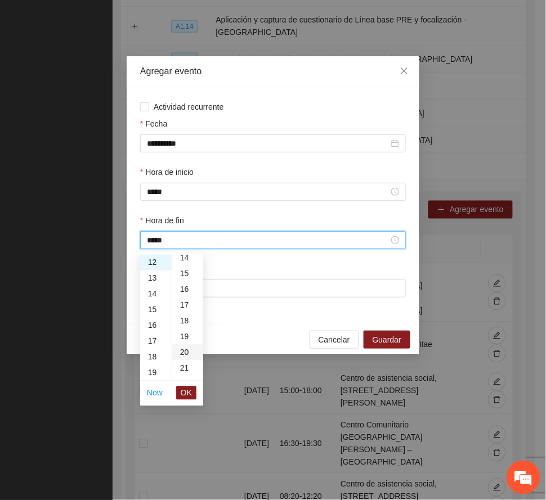
type input "*****"
click at [187, 391] on span "OK" at bounding box center [186, 393] width 11 height 12
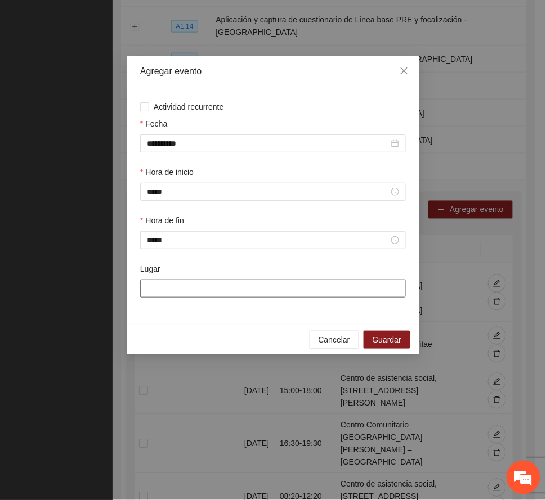
click at [215, 287] on input "Lugar" at bounding box center [273, 289] width 266 height 18
paste input "**********"
type input "**********"
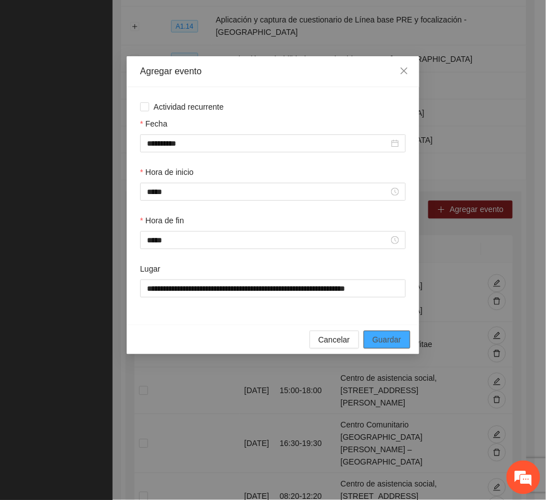
click at [385, 340] on span "Guardar" at bounding box center [387, 340] width 29 height 12
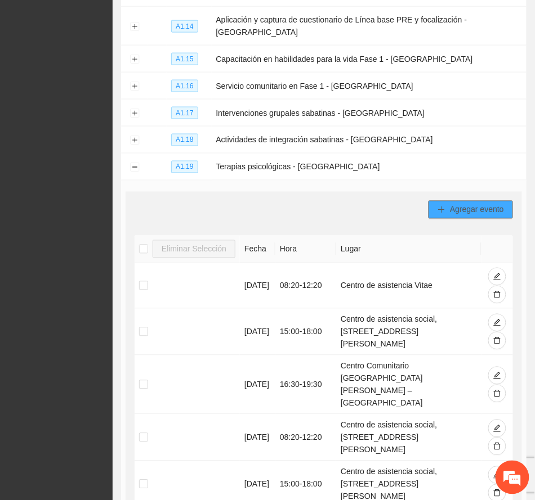
click at [475, 204] on span "Agregar evento" at bounding box center [477, 210] width 54 height 12
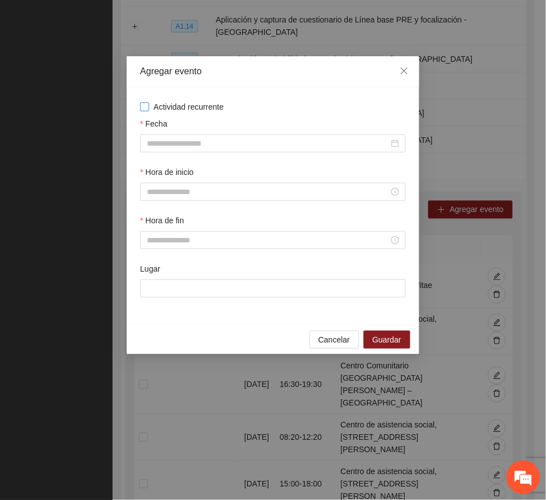
click at [185, 105] on span "Actividad recurrente" at bounding box center [188, 107] width 79 height 12
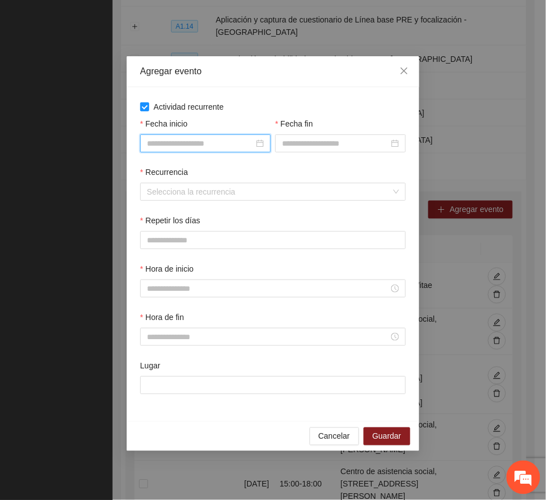
click at [230, 149] on input "Fecha inicio" at bounding box center [200, 143] width 107 height 12
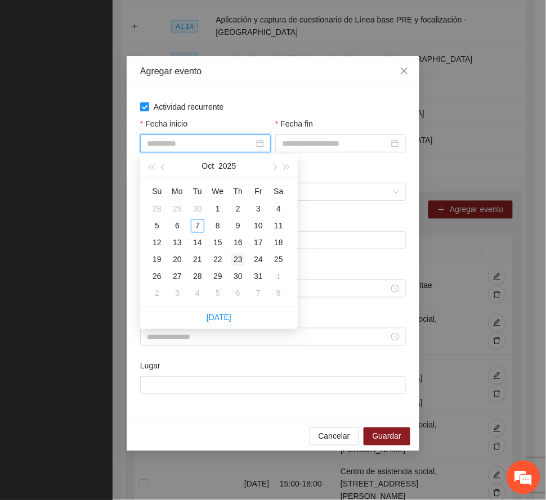
type input "**********"
click at [237, 258] on div "23" at bounding box center [238, 260] width 14 height 14
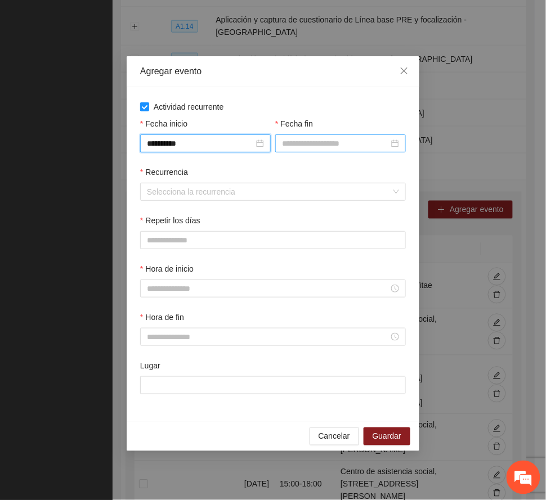
click at [307, 143] on input "Fecha fin" at bounding box center [335, 143] width 107 height 12
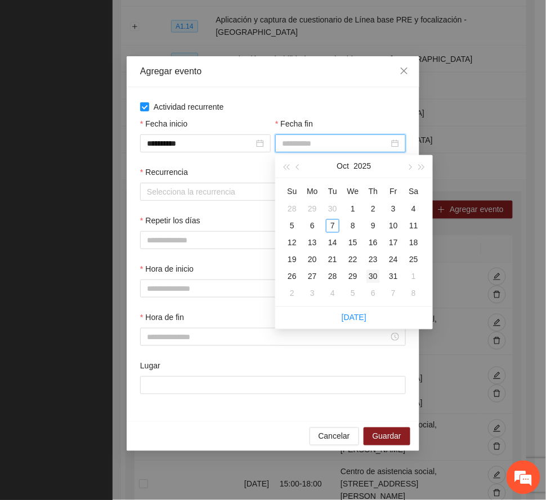
type input "**********"
click at [372, 272] on div "30" at bounding box center [373, 277] width 14 height 14
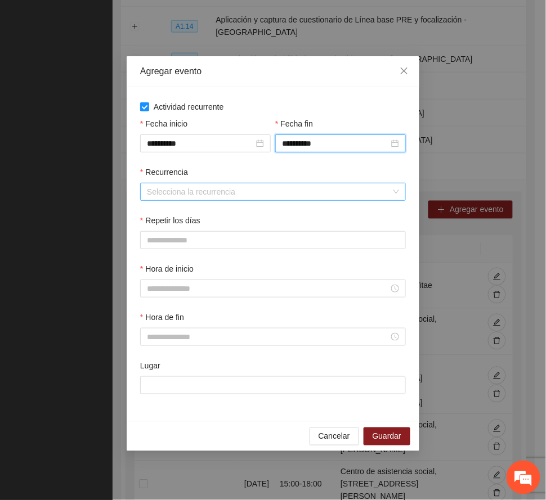
click at [194, 194] on input "Recurrencia" at bounding box center [269, 191] width 244 height 17
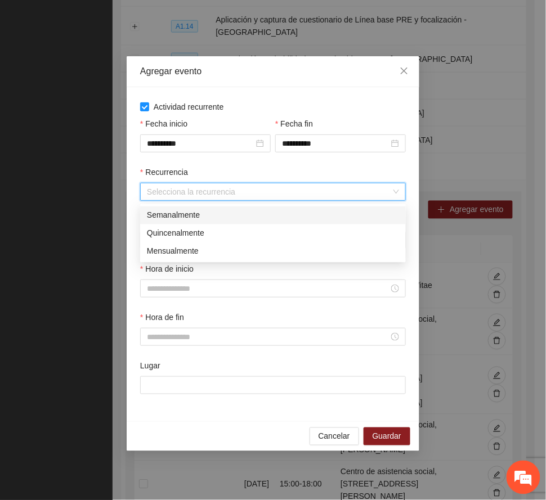
click at [186, 214] on div "Semanalmente" at bounding box center [273, 215] width 252 height 12
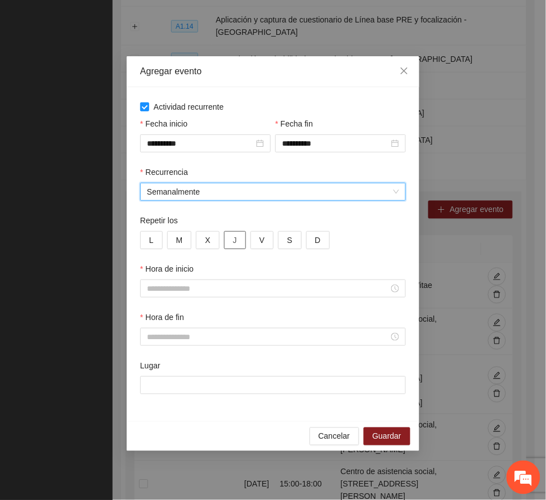
click at [237, 239] on button "J" at bounding box center [235, 240] width 22 height 18
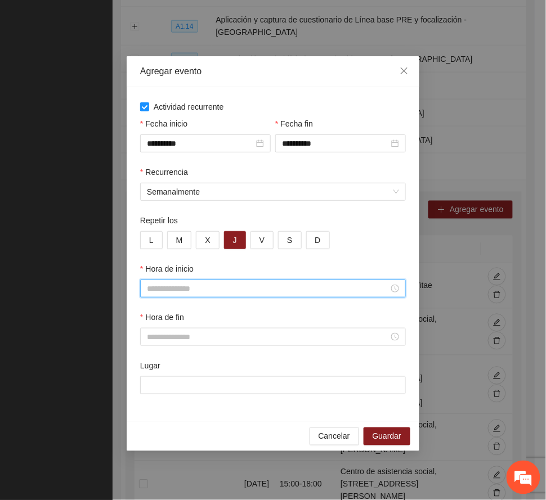
click at [172, 292] on input "Hora de inicio" at bounding box center [268, 289] width 242 height 12
click at [152, 358] on div "08" at bounding box center [156, 363] width 32 height 16
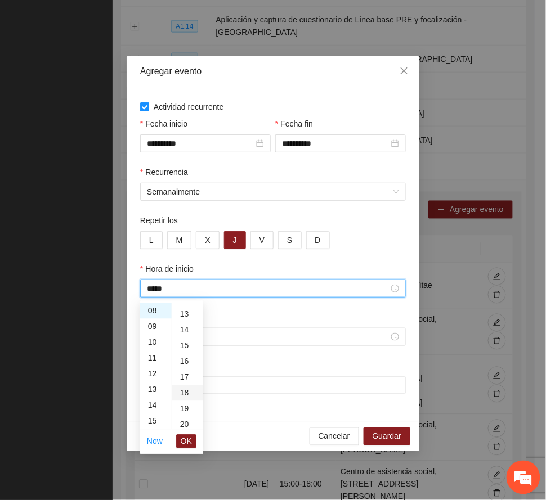
scroll to position [300, 0]
click at [183, 325] on div "20" at bounding box center [187, 327] width 31 height 16
type input "*****"
click at [182, 442] on span "OK" at bounding box center [186, 442] width 11 height 12
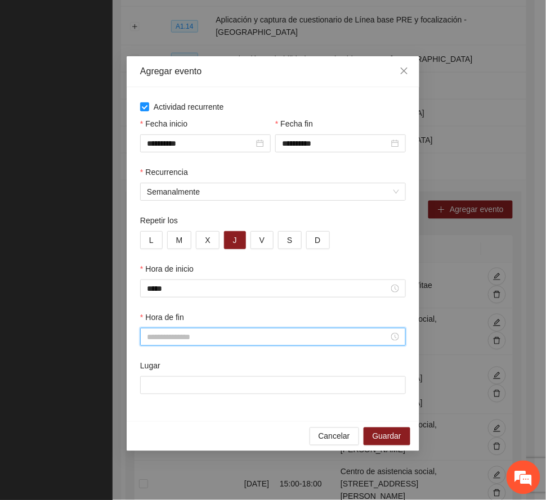
drag, startPoint x: 167, startPoint y: 335, endPoint x: 172, endPoint y: 341, distance: 7.2
click at [165, 335] on input "Hora de fin" at bounding box center [268, 337] width 242 height 12
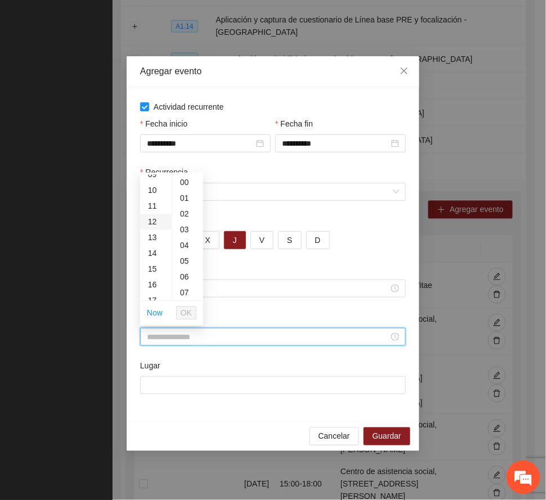
click at [151, 221] on div "12" at bounding box center [156, 222] width 32 height 16
drag, startPoint x: 183, startPoint y: 270, endPoint x: 182, endPoint y: 284, distance: 14.1
click at [182, 270] on div "20" at bounding box center [187, 273] width 31 height 16
type input "*****"
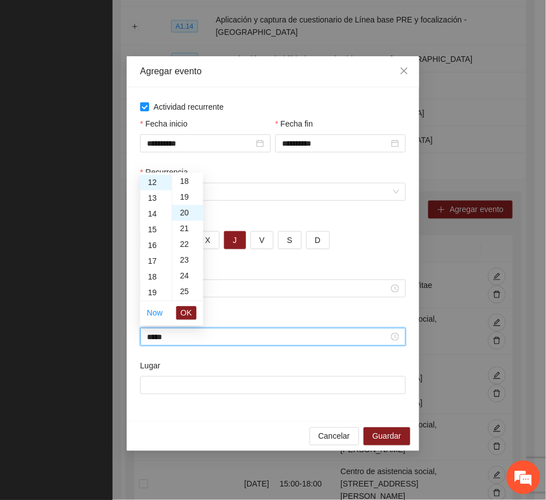
scroll to position [315, 0]
drag, startPoint x: 185, startPoint y: 314, endPoint x: 185, endPoint y: 342, distance: 28.1
click at [185, 313] on span "OK" at bounding box center [186, 313] width 11 height 12
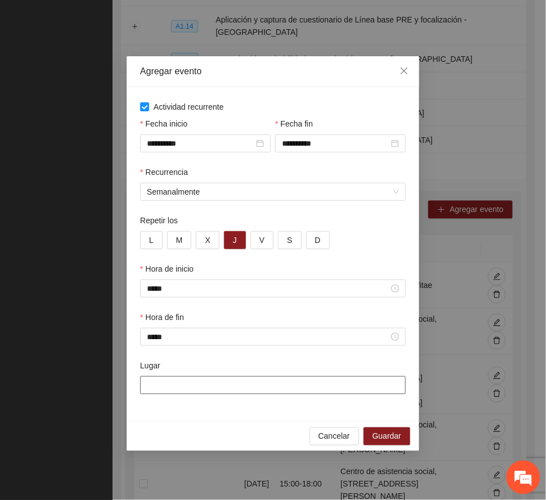
click at [190, 384] on input "Lugar" at bounding box center [273, 386] width 266 height 18
paste input "**********"
type input "**********"
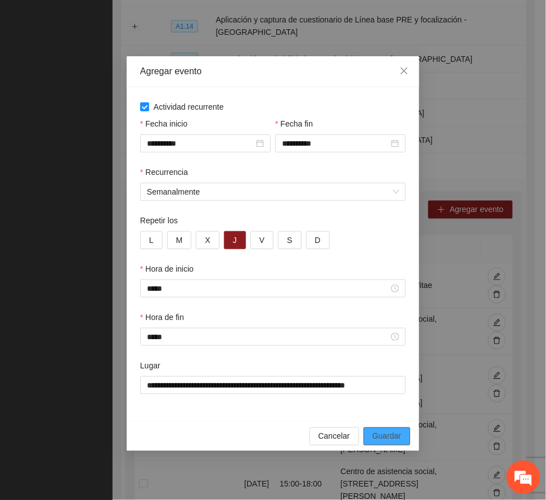
click at [390, 435] on span "Guardar" at bounding box center [387, 437] width 29 height 12
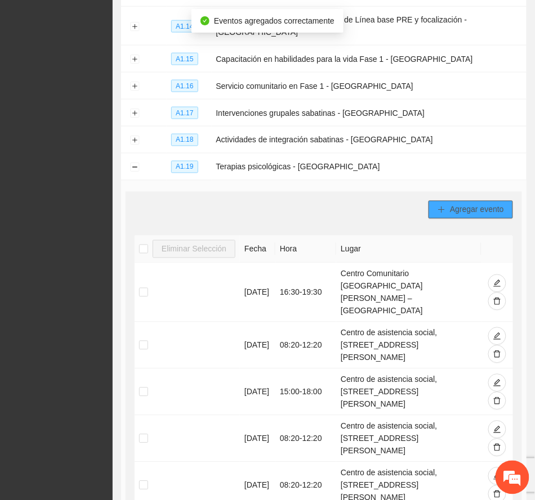
click at [478, 201] on button "Agregar evento" at bounding box center [470, 210] width 84 height 18
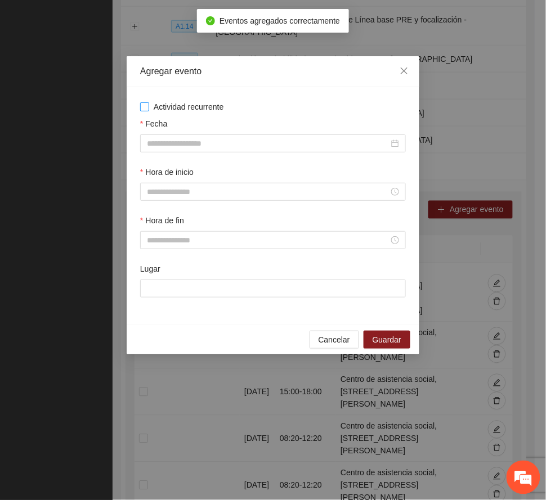
click at [192, 104] on span "Actividad recurrente" at bounding box center [188, 107] width 79 height 12
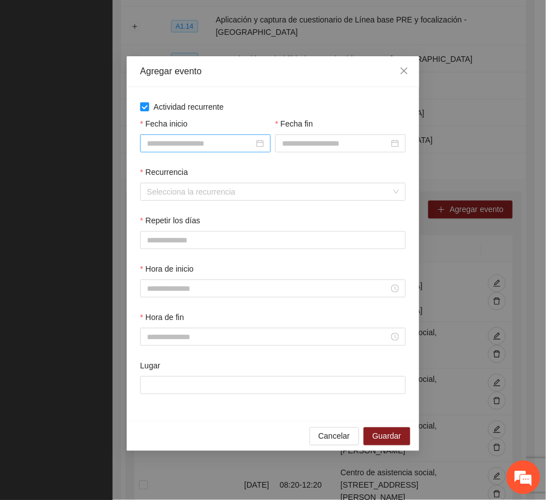
click at [223, 142] on input "Fecha inicio" at bounding box center [200, 143] width 107 height 12
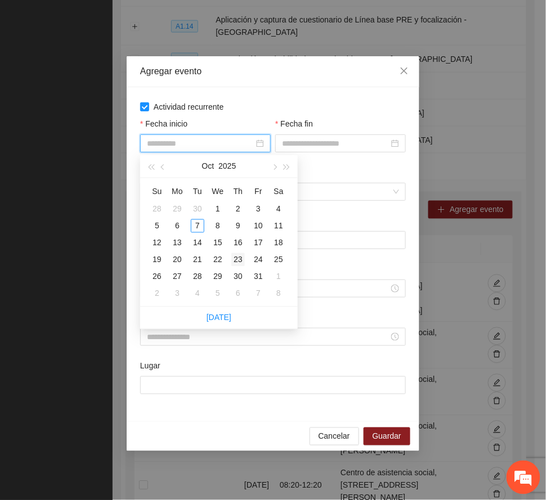
type input "**********"
click at [240, 257] on div "23" at bounding box center [238, 260] width 14 height 14
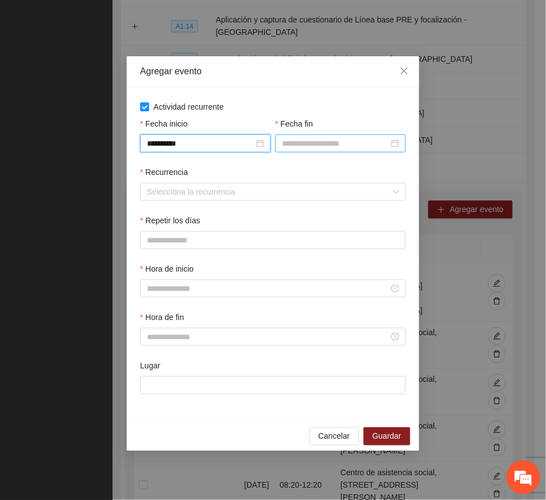
click at [312, 142] on input "Fecha fin" at bounding box center [335, 143] width 107 height 12
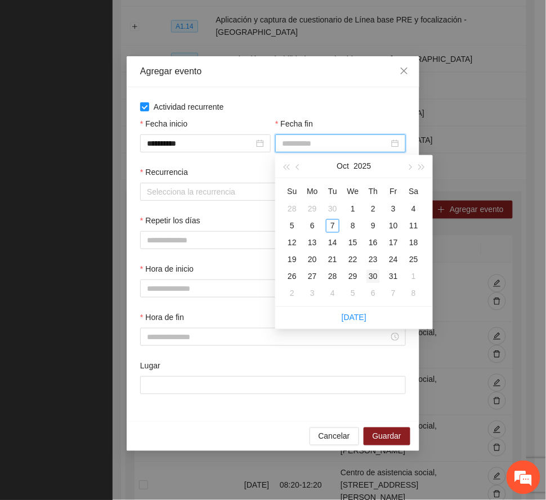
type input "**********"
click at [373, 277] on div "30" at bounding box center [373, 277] width 14 height 14
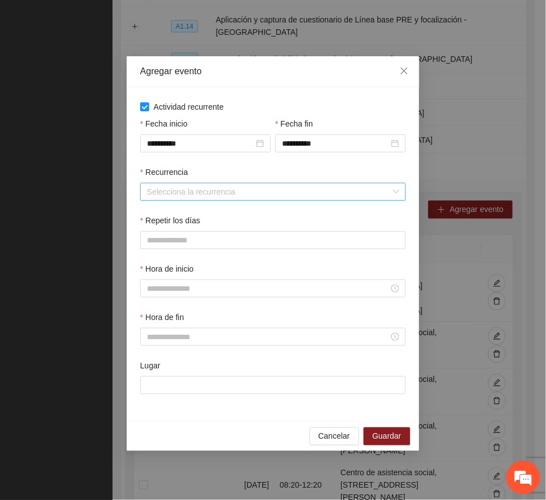
click at [168, 195] on input "Recurrencia" at bounding box center [269, 191] width 244 height 17
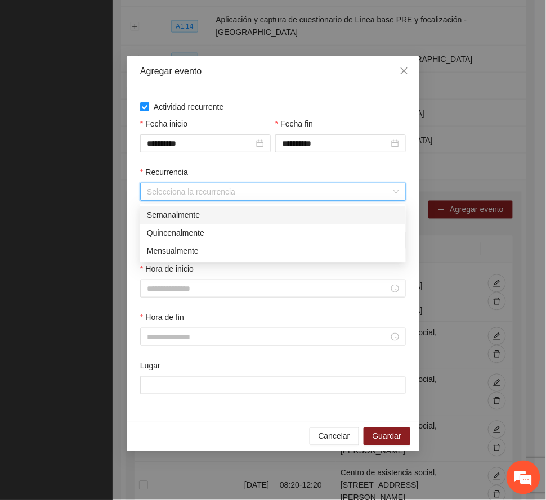
click at [176, 217] on div "Semanalmente" at bounding box center [273, 215] width 252 height 12
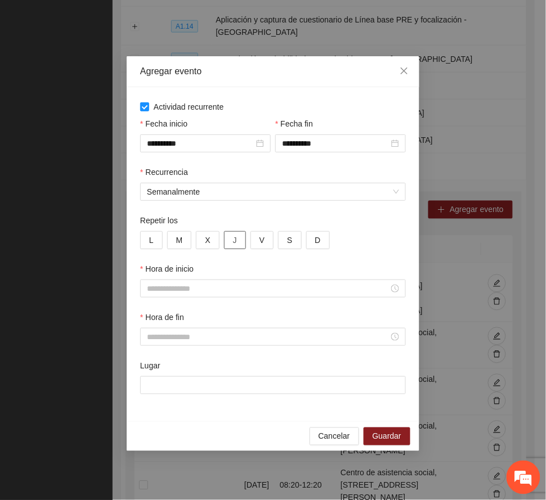
click at [233, 238] on span "J" at bounding box center [235, 240] width 4 height 12
click at [165, 288] on input "Hora de inicio" at bounding box center [268, 289] width 242 height 12
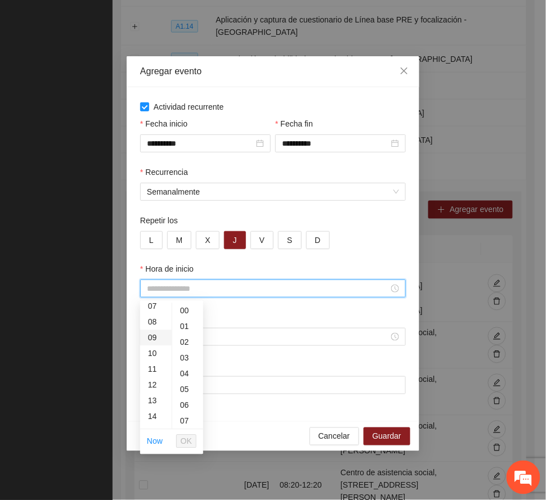
scroll to position [150, 0]
click at [155, 396] on div "15" at bounding box center [156, 398] width 32 height 16
type input "*****"
click at [189, 437] on span "OK" at bounding box center [186, 442] width 11 height 12
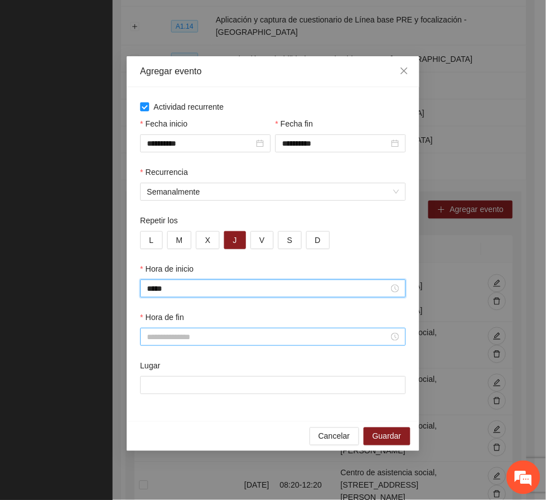
click at [161, 338] on input "Hora de fin" at bounding box center [268, 337] width 242 height 12
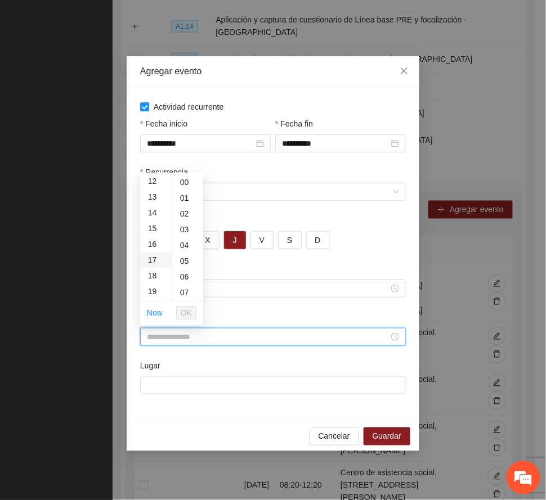
scroll to position [225, 0]
click at [150, 256] on div "19" at bounding box center [156, 257] width 32 height 16
type input "*****"
click at [187, 310] on span "OK" at bounding box center [186, 313] width 11 height 12
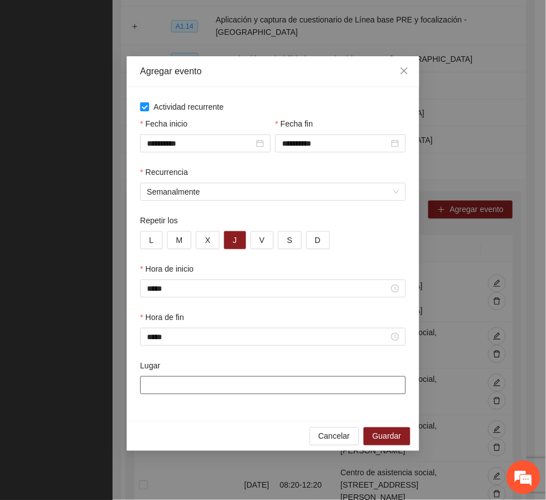
click at [194, 386] on input "Lugar" at bounding box center [273, 386] width 266 height 18
paste input "**********"
type input "**********"
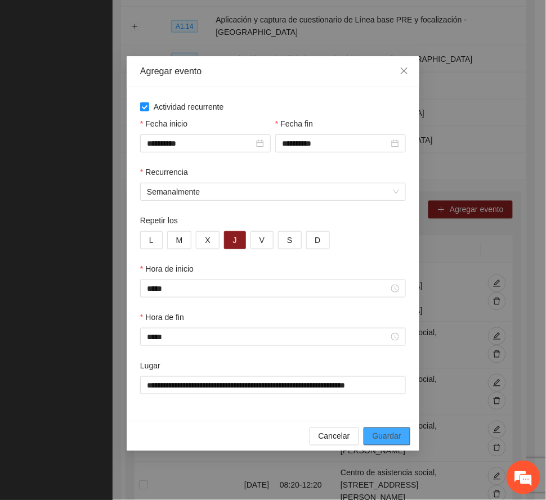
click at [378, 438] on span "Guardar" at bounding box center [387, 437] width 29 height 12
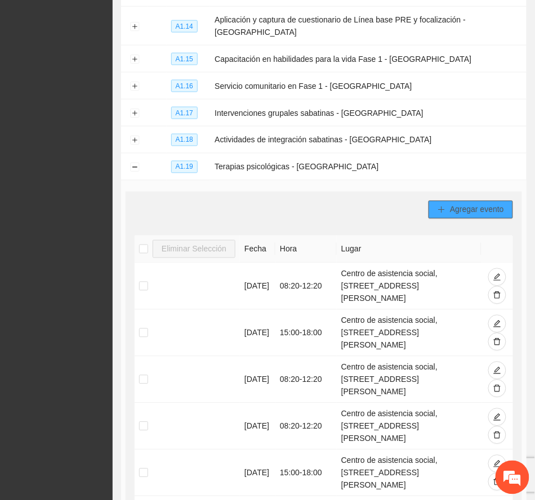
click at [489, 204] on span "Agregar evento" at bounding box center [477, 210] width 54 height 12
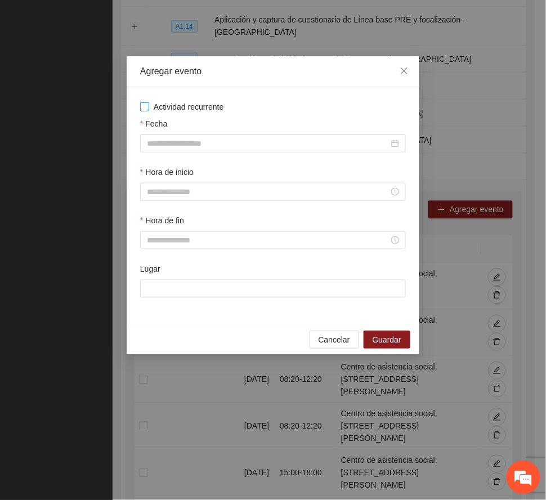
click at [205, 104] on span "Actividad recurrente" at bounding box center [188, 107] width 79 height 12
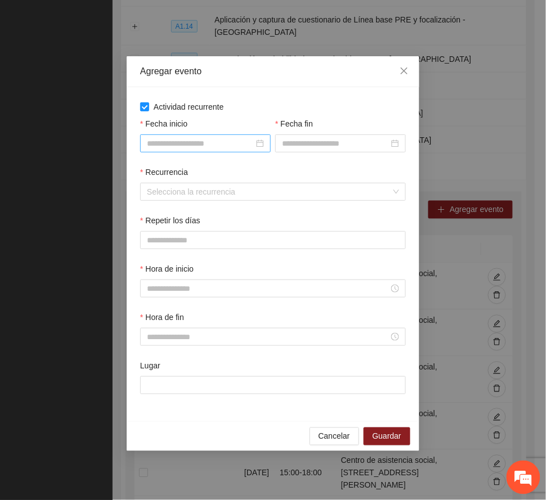
click at [242, 140] on input "Fecha inicio" at bounding box center [200, 143] width 107 height 12
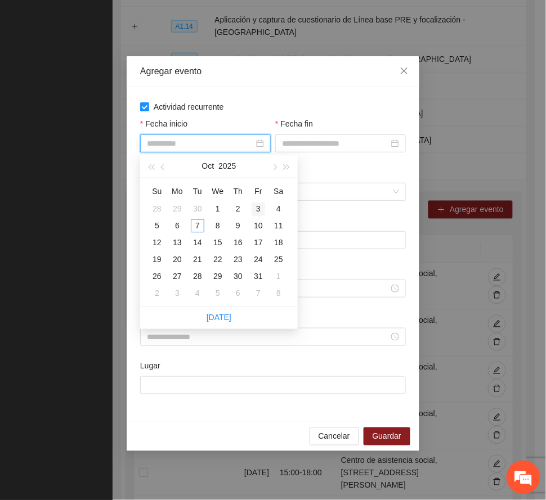
type input "**********"
click at [271, 163] on button "button" at bounding box center [274, 166] width 12 height 23
type input "**********"
click at [238, 222] on div "6" at bounding box center [238, 227] width 14 height 14
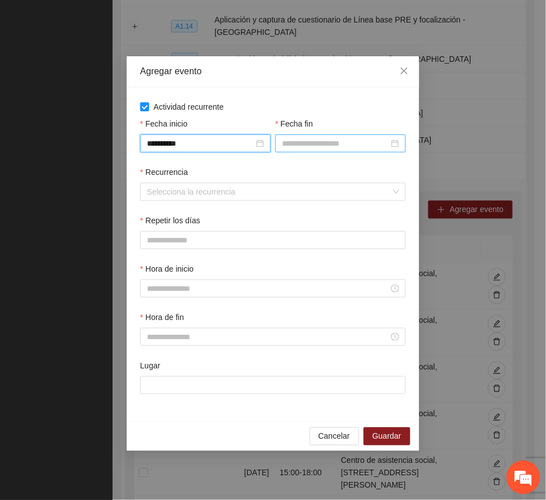
click at [316, 138] on input "Fecha fin" at bounding box center [335, 143] width 107 height 12
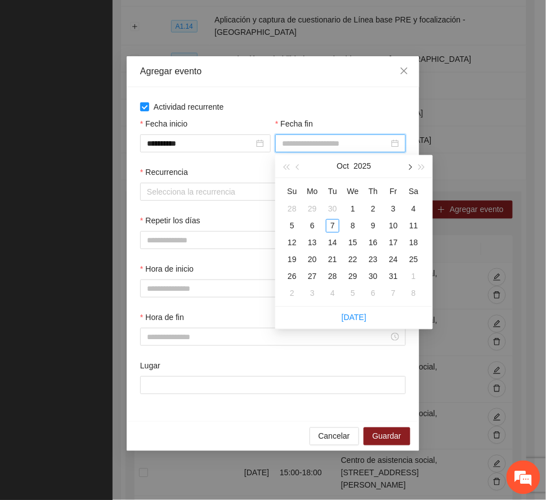
click at [408, 163] on button "button" at bounding box center [409, 166] width 12 height 23
type input "**********"
click at [377, 244] on div "13" at bounding box center [373, 243] width 14 height 14
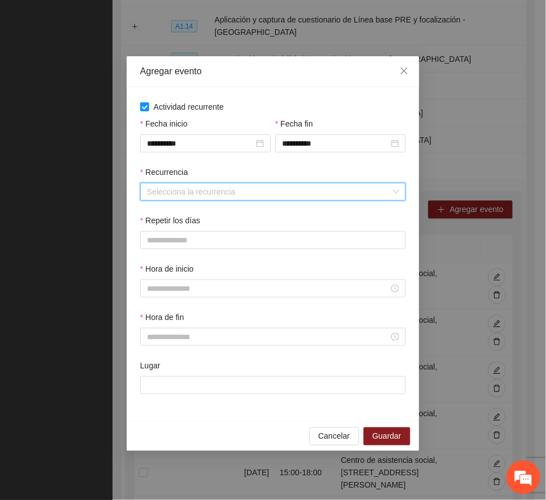
click at [259, 194] on input "Recurrencia" at bounding box center [269, 191] width 244 height 17
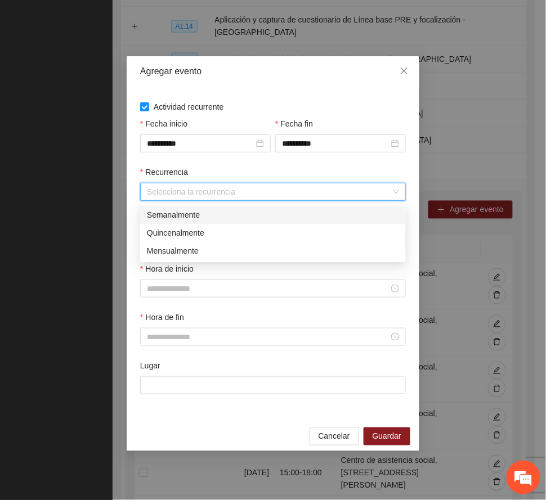
click at [208, 209] on div "Semanalmente" at bounding box center [273, 215] width 252 height 12
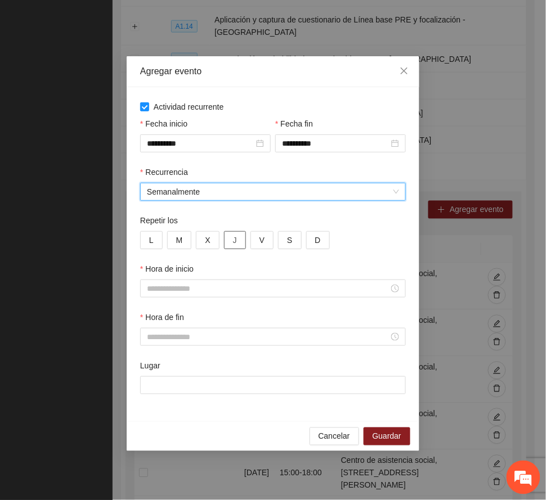
click at [232, 234] on button "J" at bounding box center [235, 240] width 22 height 18
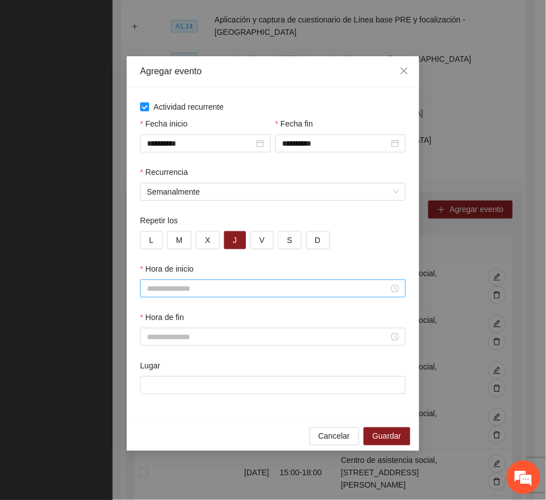
drag, startPoint x: 169, startPoint y: 285, endPoint x: 164, endPoint y: 280, distance: 6.8
click at [164, 280] on div at bounding box center [273, 289] width 266 height 18
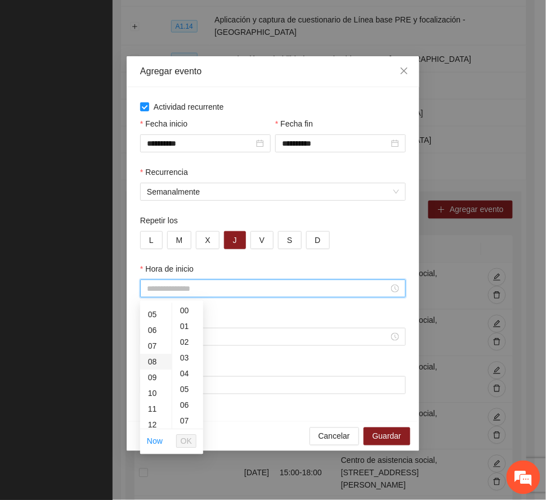
click at [149, 360] on div "08" at bounding box center [156, 363] width 32 height 16
click at [187, 398] on div "20" at bounding box center [187, 401] width 31 height 16
type input "*****"
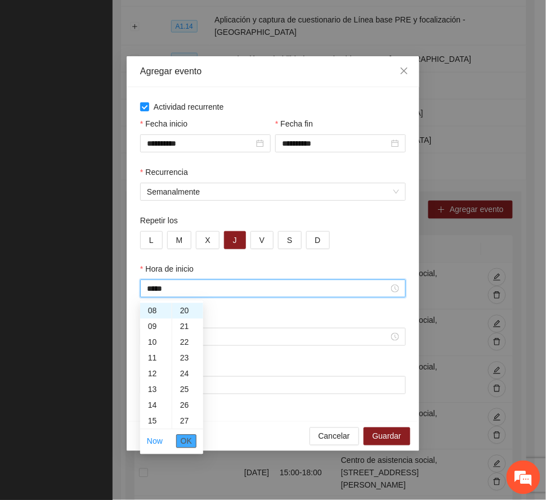
click at [187, 440] on span "OK" at bounding box center [186, 442] width 11 height 12
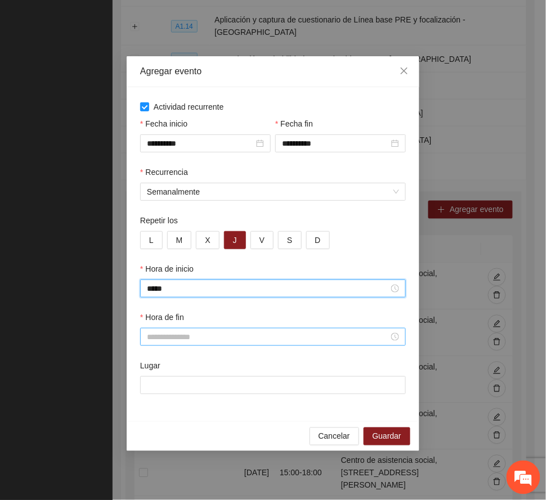
click at [181, 338] on input "Hora de fin" at bounding box center [268, 337] width 242 height 12
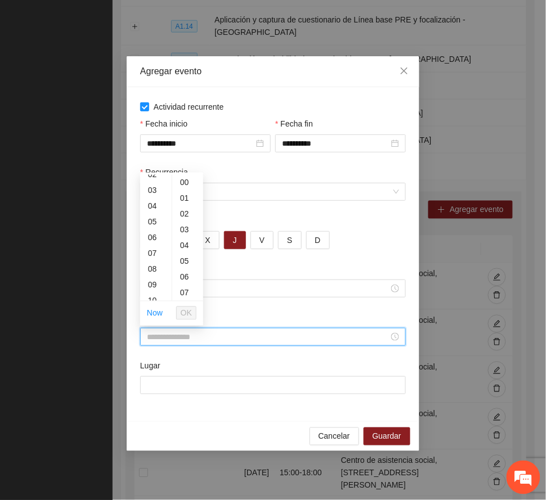
scroll to position [150, 0]
click at [149, 221] on div "12" at bounding box center [156, 222] width 32 height 16
click at [185, 272] on div "20" at bounding box center [187, 273] width 31 height 16
type input "*****"
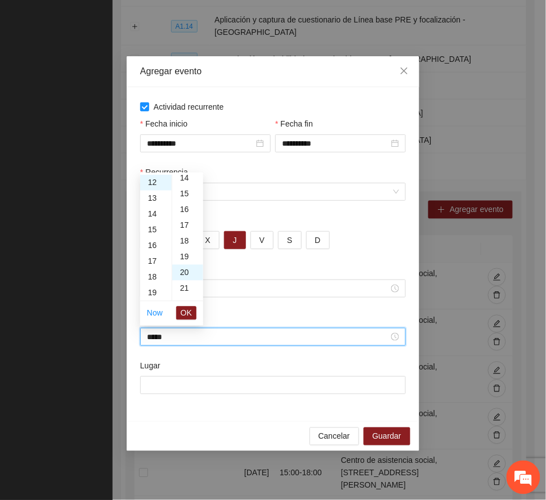
scroll to position [315, 0]
click at [192, 315] on button "OK" at bounding box center [186, 314] width 20 height 14
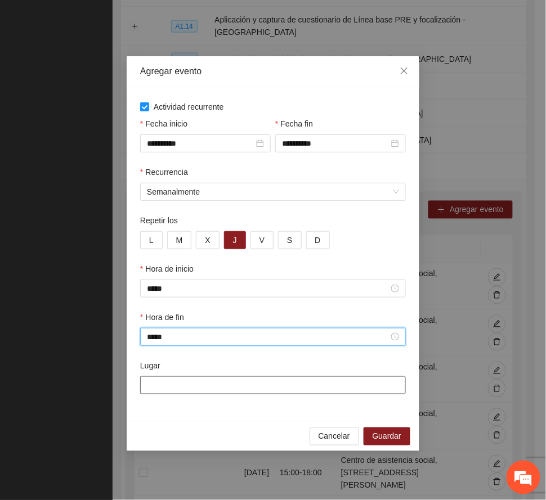
click at [209, 389] on input "Lugar" at bounding box center [273, 386] width 266 height 18
paste input "**********"
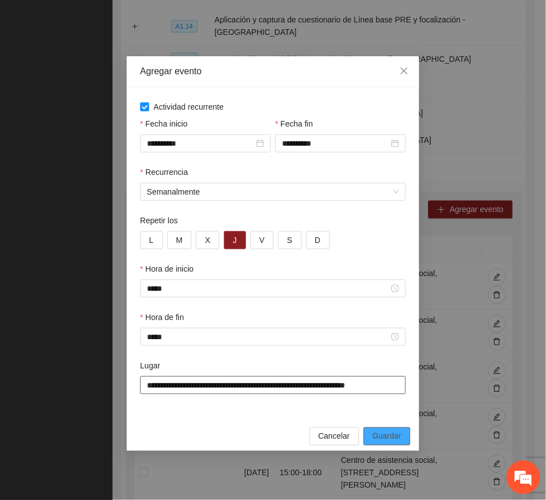
type input "**********"
click at [392, 433] on span "Guardar" at bounding box center [387, 437] width 29 height 12
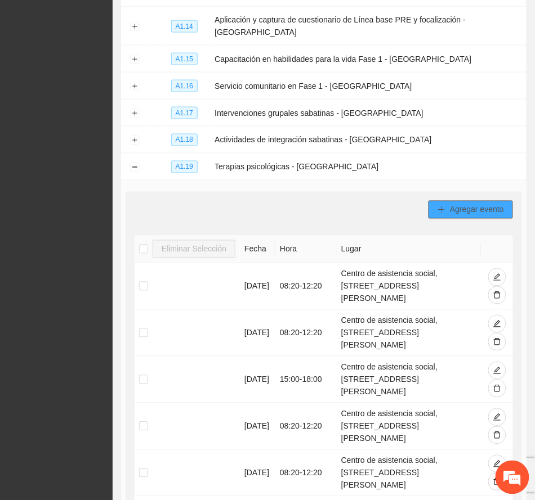
click at [477, 204] on span "Agregar evento" at bounding box center [477, 210] width 54 height 12
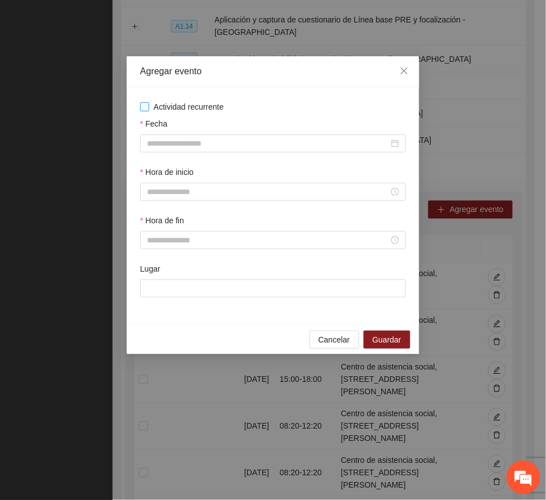
click at [191, 106] on span "Actividad recurrente" at bounding box center [188, 107] width 79 height 12
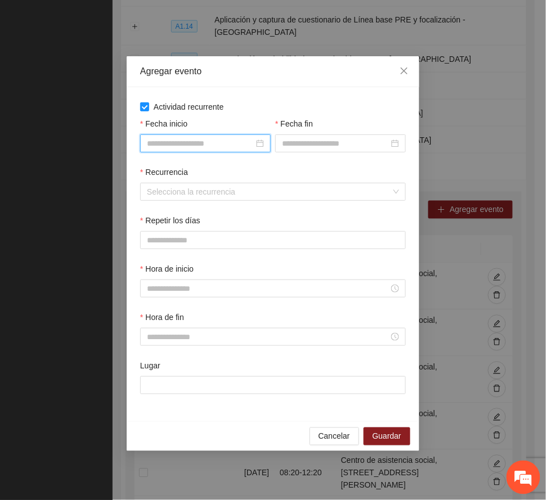
click at [210, 147] on input "Fecha inicio" at bounding box center [200, 143] width 107 height 12
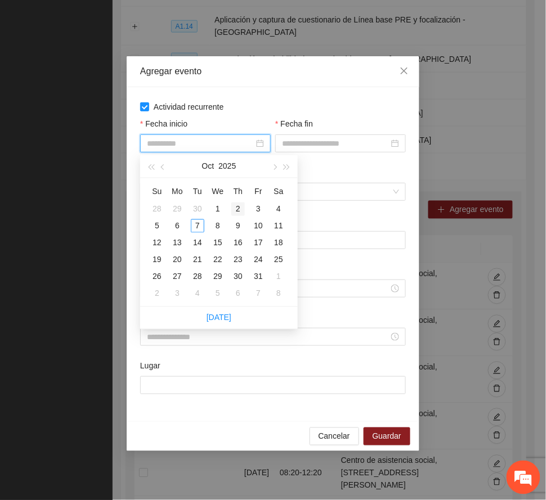
type input "**********"
drag, startPoint x: 272, startPoint y: 170, endPoint x: 271, endPoint y: 206, distance: 36.1
click at [271, 169] on button "button" at bounding box center [274, 166] width 12 height 23
type input "**********"
click at [239, 226] on div "6" at bounding box center [238, 227] width 14 height 14
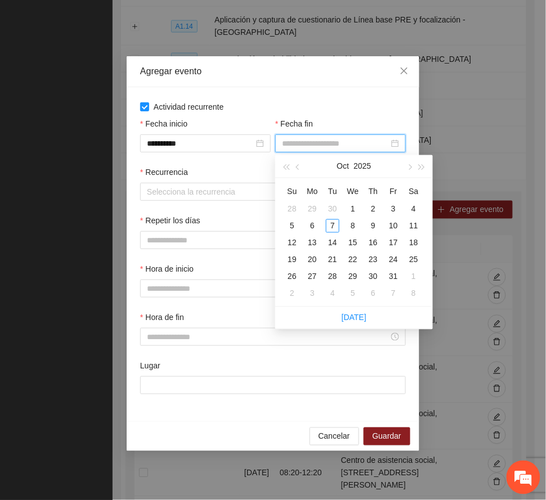
click at [303, 145] on input "Fecha fin" at bounding box center [335, 143] width 107 height 12
type input "**********"
click at [408, 165] on span "button" at bounding box center [409, 167] width 6 height 6
type input "**********"
click at [379, 241] on div "13" at bounding box center [373, 243] width 14 height 14
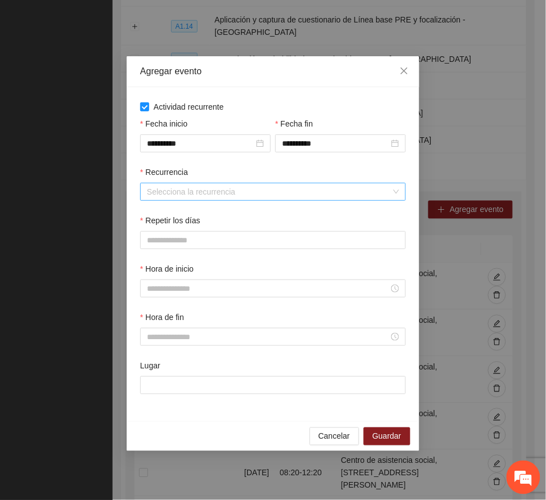
click at [189, 190] on input "Recurrencia" at bounding box center [269, 191] width 244 height 17
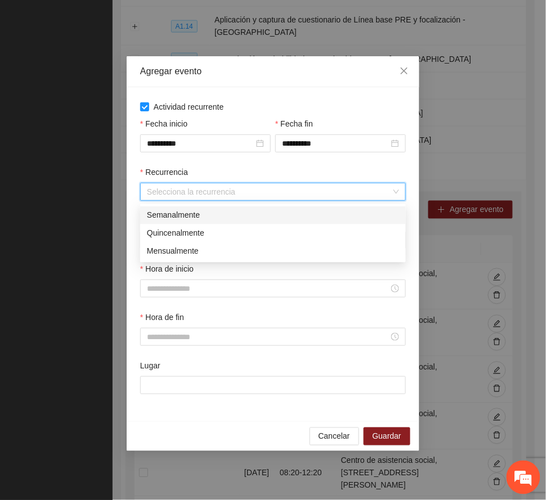
click at [192, 213] on div "Semanalmente" at bounding box center [273, 215] width 252 height 12
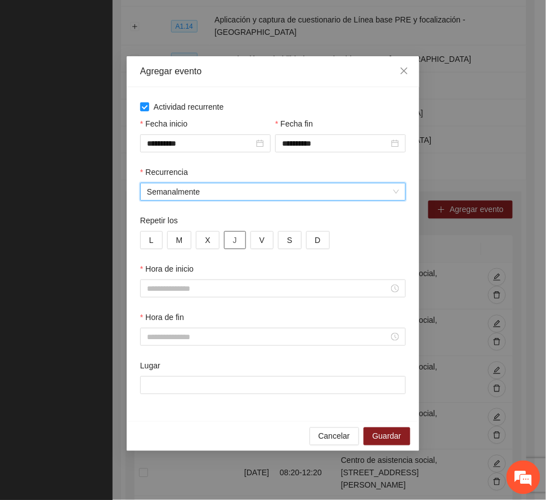
click at [235, 239] on span "J" at bounding box center [235, 240] width 4 height 12
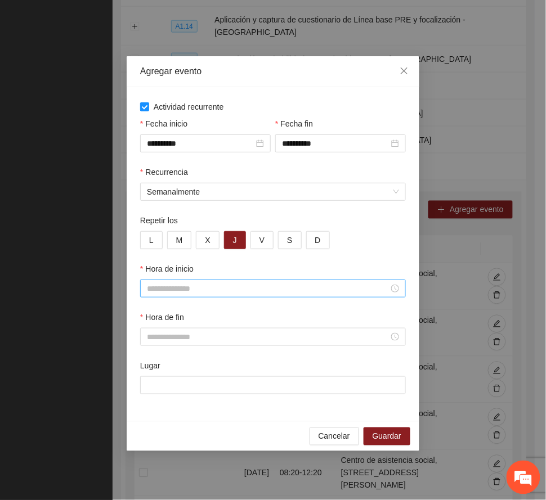
click at [181, 288] on input "Hora de inicio" at bounding box center [268, 289] width 242 height 12
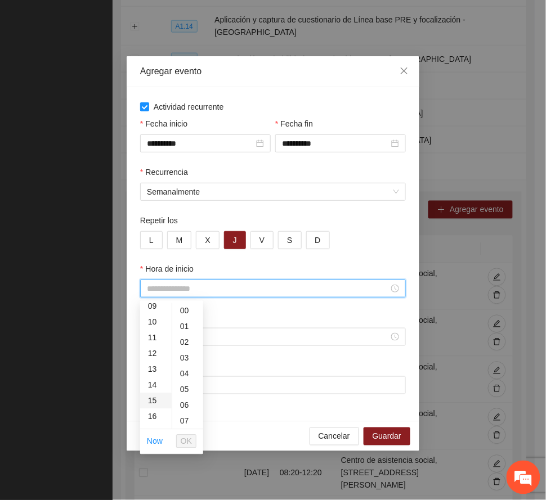
scroll to position [150, 0]
click at [153, 394] on div "15" at bounding box center [156, 398] width 32 height 16
type input "*****"
click at [182, 439] on span "OK" at bounding box center [186, 442] width 11 height 12
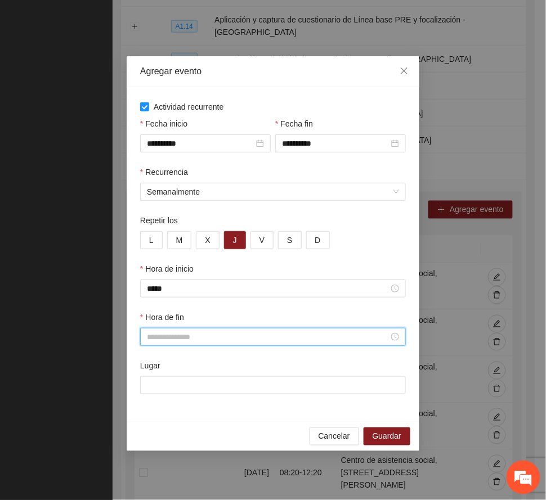
click at [190, 339] on input "Hora de fin" at bounding box center [268, 337] width 242 height 12
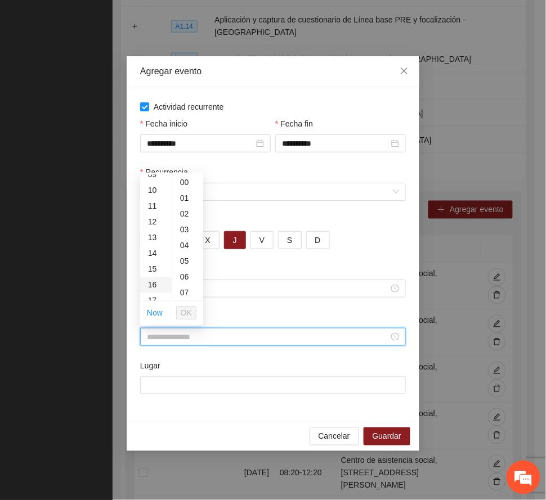
scroll to position [225, 0]
drag, startPoint x: 151, startPoint y: 256, endPoint x: 163, endPoint y: 284, distance: 30.8
click at [151, 253] on div "19" at bounding box center [156, 257] width 32 height 16
type input "*****"
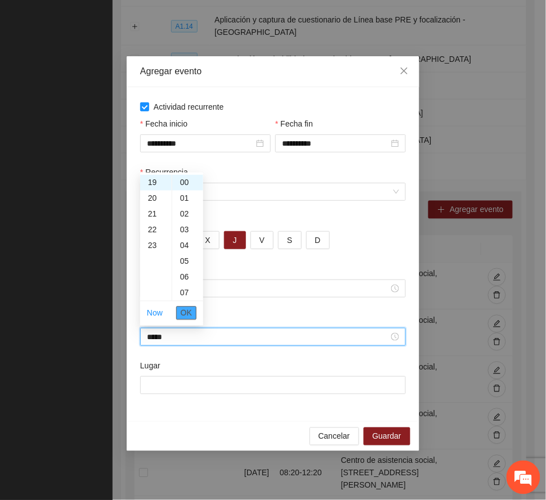
click at [183, 311] on span "OK" at bounding box center [186, 313] width 11 height 12
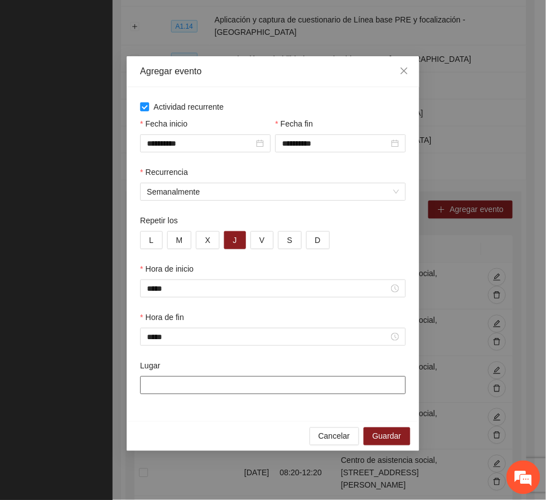
click at [192, 381] on input "Lugar" at bounding box center [273, 386] width 266 height 18
paste input "**********"
type input "**********"
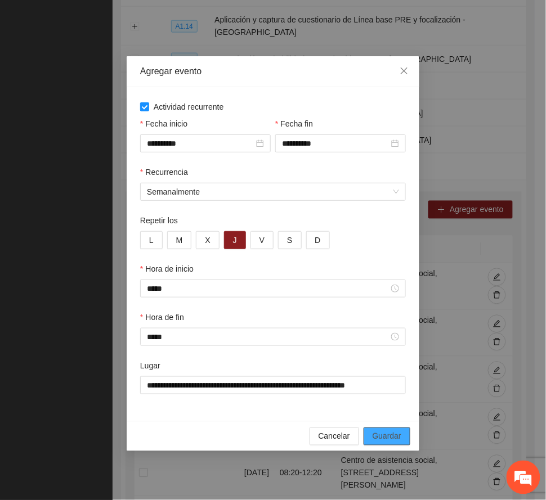
click at [386, 435] on span "Guardar" at bounding box center [387, 437] width 29 height 12
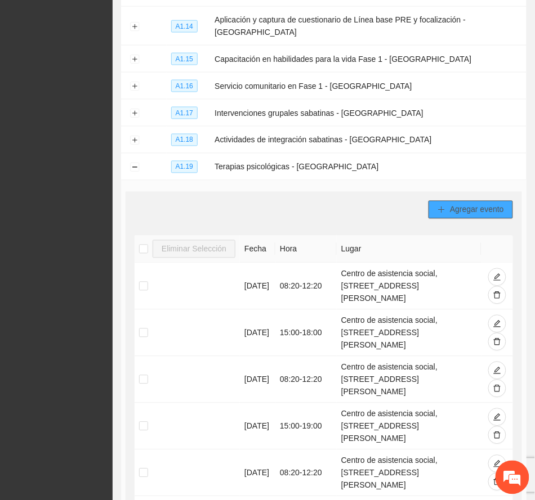
click at [464, 204] on span "Agregar evento" at bounding box center [477, 210] width 54 height 12
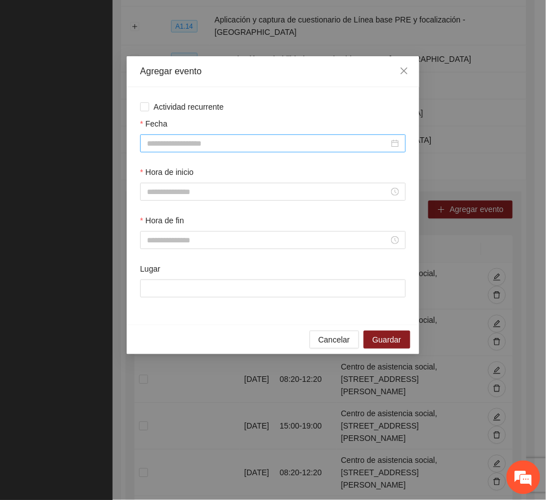
click at [214, 144] on input "Fecha" at bounding box center [268, 143] width 242 height 12
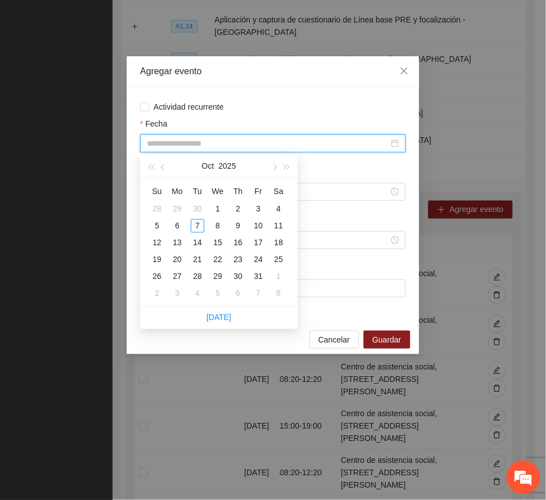
drag, startPoint x: 276, startPoint y: 167, endPoint x: 264, endPoint y: 178, distance: 15.9
click at [275, 165] on span "button" at bounding box center [274, 167] width 6 height 6
drag, startPoint x: 219, startPoint y: 254, endPoint x: 224, endPoint y: 259, distance: 6.8
click at [219, 252] on td "19" at bounding box center [218, 260] width 20 height 17
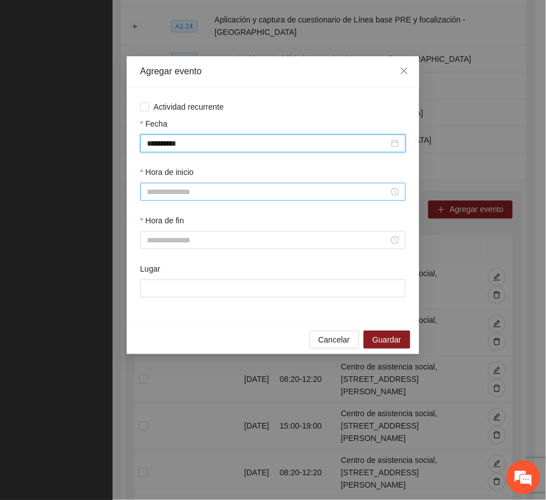
click at [219, 192] on input "Hora de inicio" at bounding box center [268, 192] width 242 height 12
click at [208, 145] on input "**********" at bounding box center [268, 143] width 242 height 12
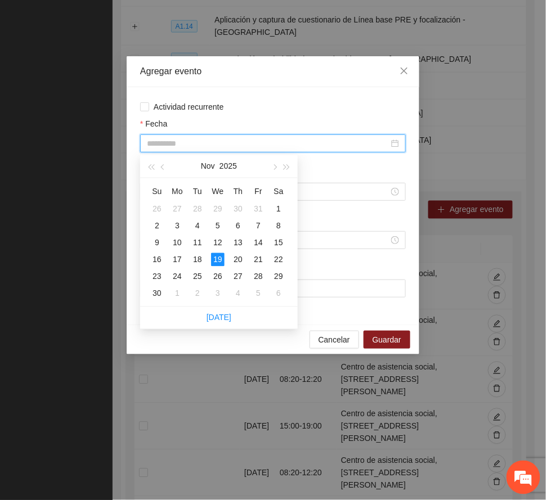
type input "**********"
click at [267, 96] on div "**********" at bounding box center [273, 206] width 293 height 238
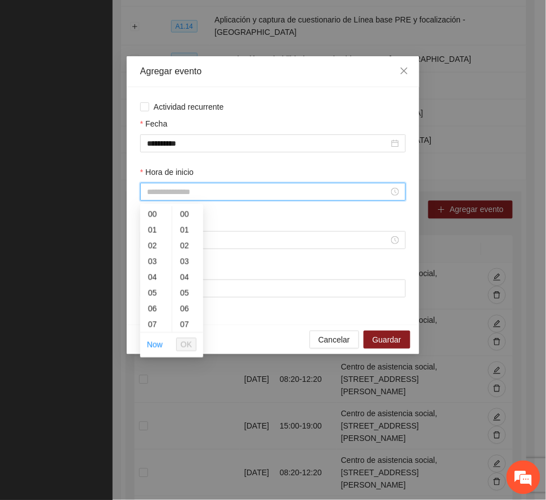
click at [188, 194] on input "Hora de inicio" at bounding box center [268, 192] width 242 height 12
drag, startPoint x: 152, startPoint y: 265, endPoint x: 156, endPoint y: 258, distance: 7.8
click at [156, 258] on div "08" at bounding box center [156, 266] width 32 height 16
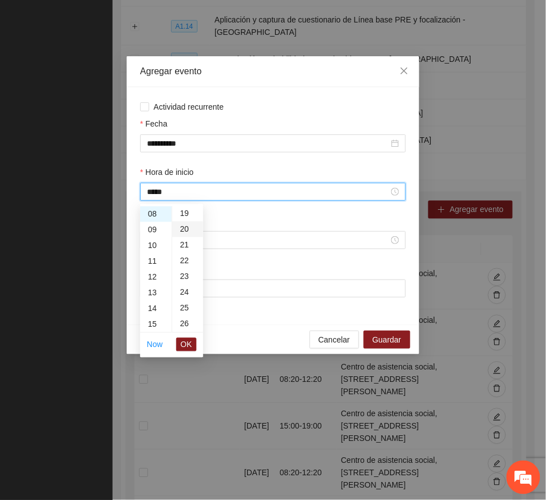
click at [183, 226] on div "20" at bounding box center [187, 230] width 31 height 16
type input "*****"
click at [186, 343] on span "OK" at bounding box center [186, 345] width 11 height 12
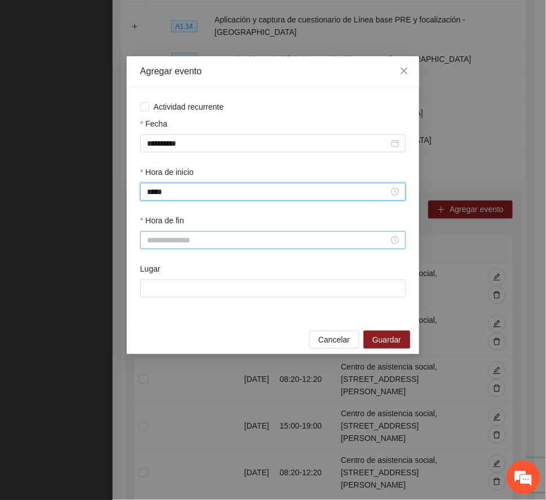
click at [164, 241] on input "Hora de fin" at bounding box center [268, 240] width 242 height 12
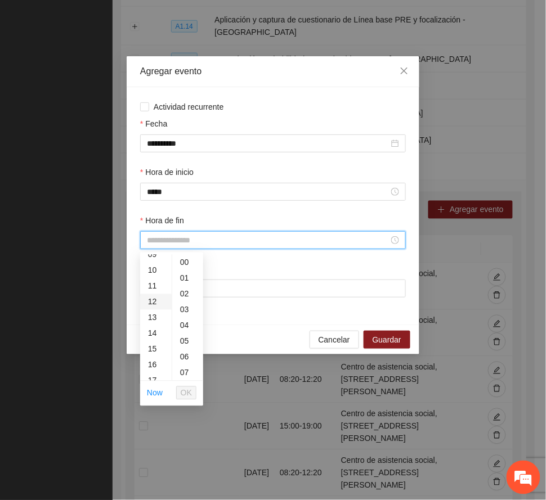
click at [151, 299] on div "12" at bounding box center [156, 302] width 32 height 16
click at [187, 353] on div "20" at bounding box center [187, 353] width 31 height 16
type input "*****"
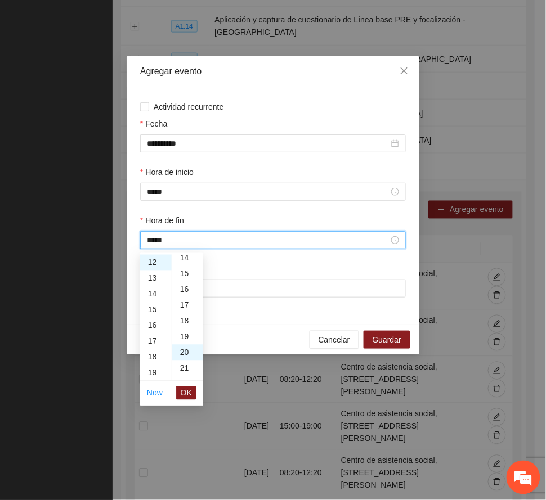
scroll to position [315, 0]
click at [187, 388] on span "OK" at bounding box center [186, 393] width 11 height 12
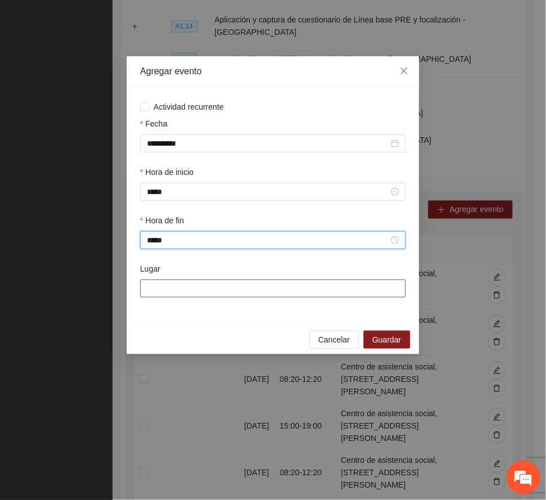
click at [220, 288] on input "Lugar" at bounding box center [273, 289] width 266 height 18
paste input "**********"
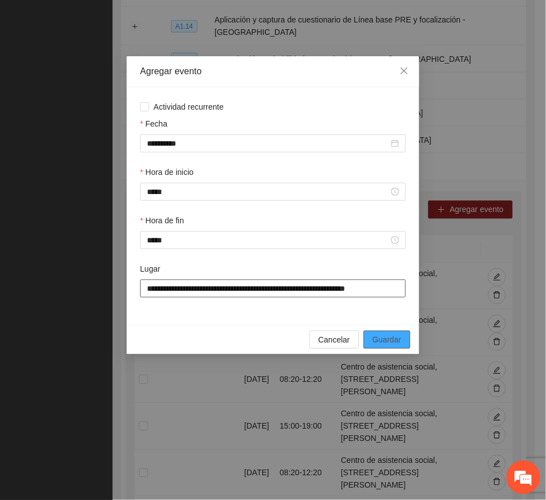
type input "**********"
click at [397, 342] on span "Guardar" at bounding box center [387, 340] width 29 height 12
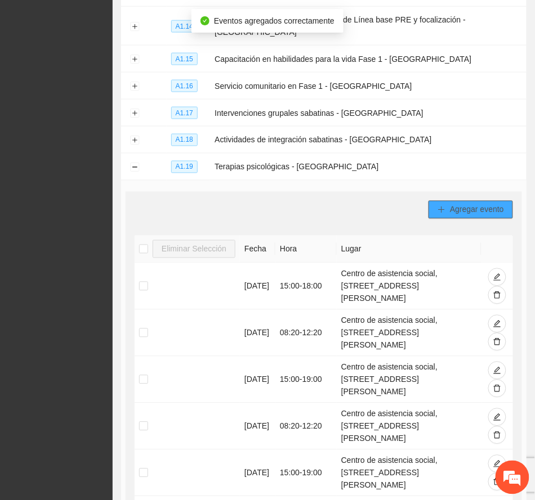
click at [478, 204] on span "Agregar evento" at bounding box center [477, 210] width 54 height 12
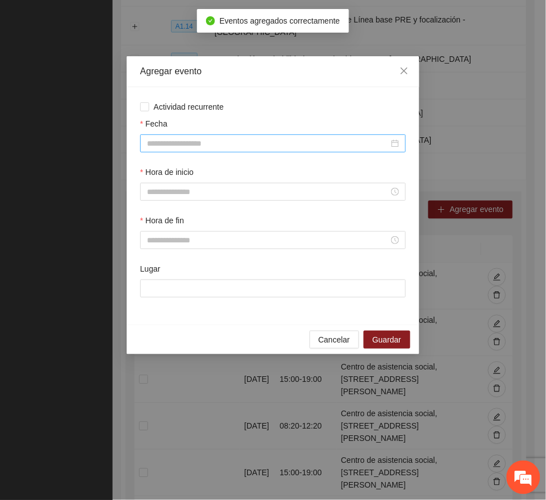
click at [192, 145] on input "Fecha" at bounding box center [268, 143] width 242 height 12
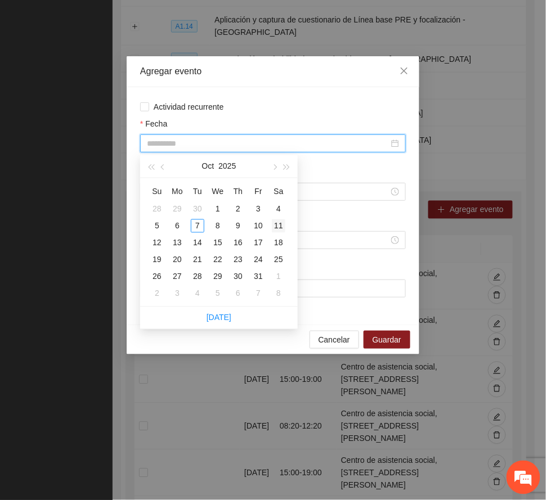
type input "**********"
click at [271, 165] on button "button" at bounding box center [274, 166] width 12 height 23
type input "**********"
click at [219, 260] on div "19" at bounding box center [218, 260] width 14 height 14
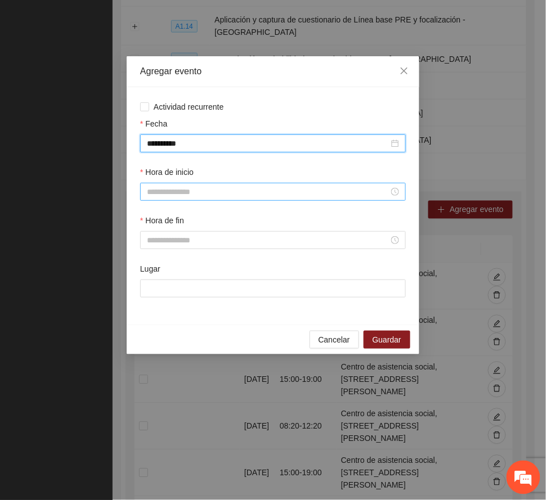
click at [183, 192] on input "Hora de inicio" at bounding box center [268, 192] width 242 height 12
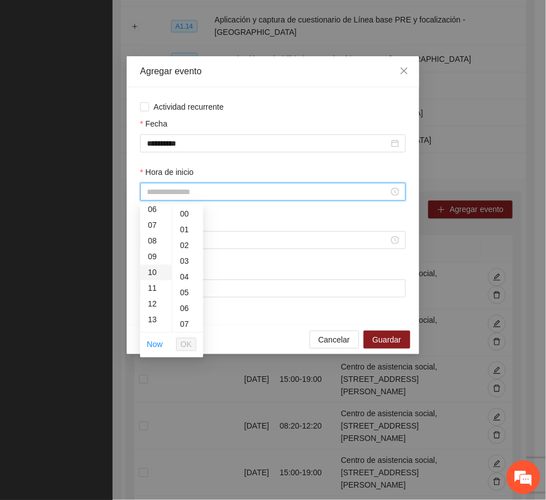
scroll to position [150, 0]
click at [149, 298] on div "15" at bounding box center [156, 301] width 32 height 16
type input "*****"
click at [186, 346] on span "OK" at bounding box center [186, 345] width 11 height 12
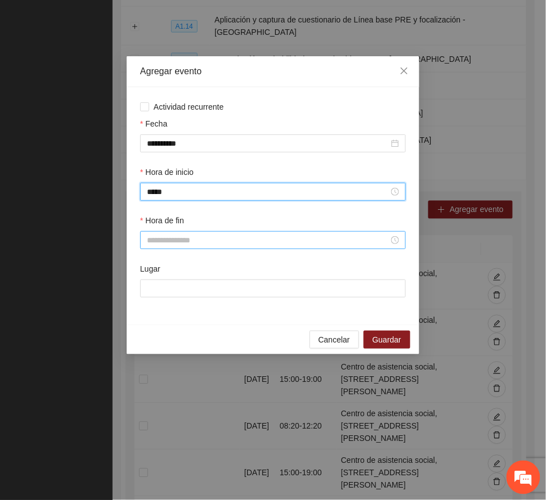
click at [168, 244] on input "Hora de fin" at bounding box center [268, 240] width 242 height 12
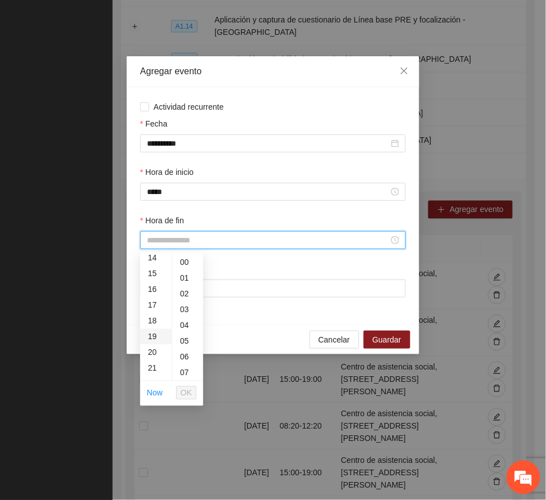
click at [151, 332] on div "19" at bounding box center [156, 337] width 32 height 16
type input "*****"
click at [187, 391] on span "OK" at bounding box center [186, 393] width 11 height 12
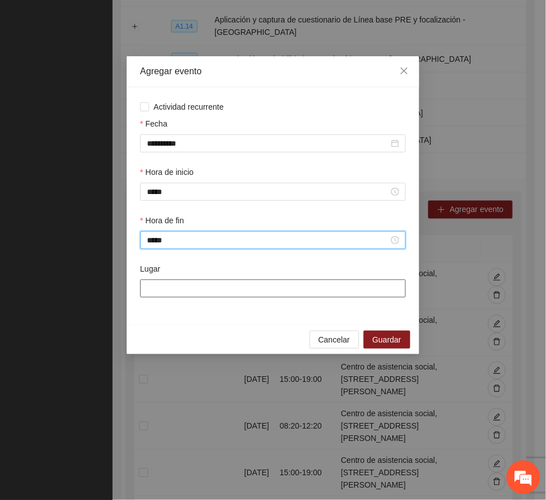
click at [192, 292] on input "Lugar" at bounding box center [273, 289] width 266 height 18
paste input "**********"
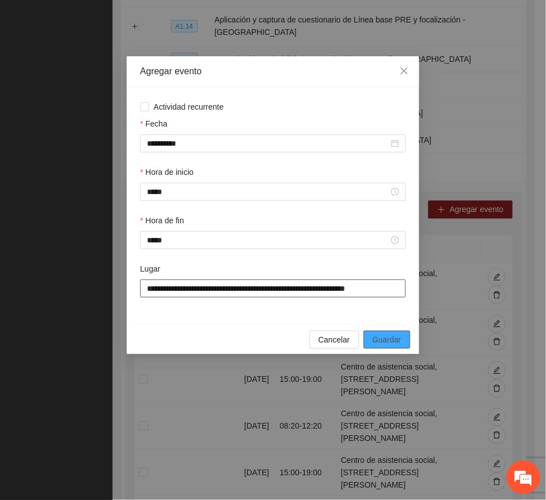
type input "**********"
click at [396, 344] on span "Guardar" at bounding box center [387, 340] width 29 height 12
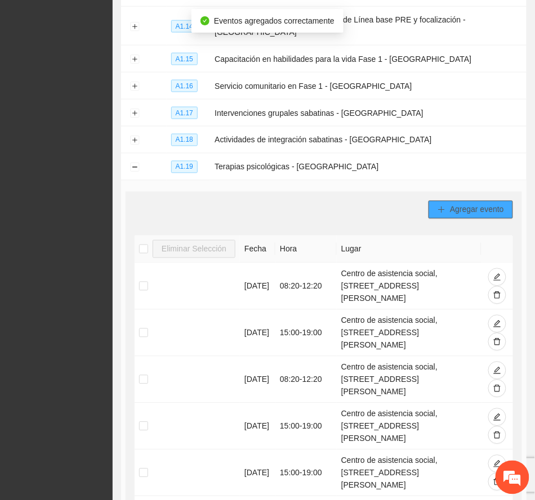
click at [473, 204] on span "Agregar evento" at bounding box center [477, 210] width 54 height 12
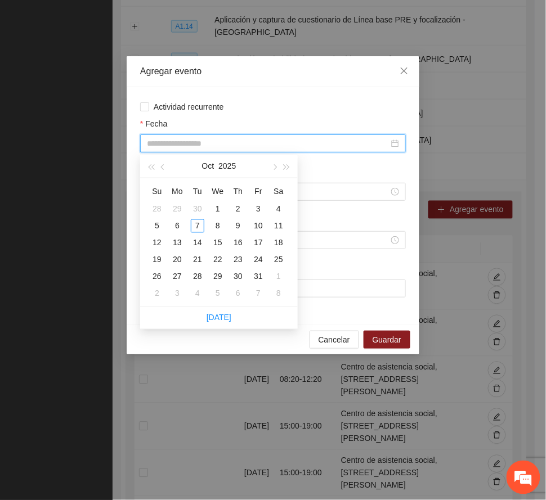
click at [224, 140] on input "Fecha" at bounding box center [268, 143] width 242 height 12
type input "**********"
click at [271, 169] on button "button" at bounding box center [274, 166] width 12 height 23
type input "**********"
click at [239, 276] on div "27" at bounding box center [238, 277] width 14 height 14
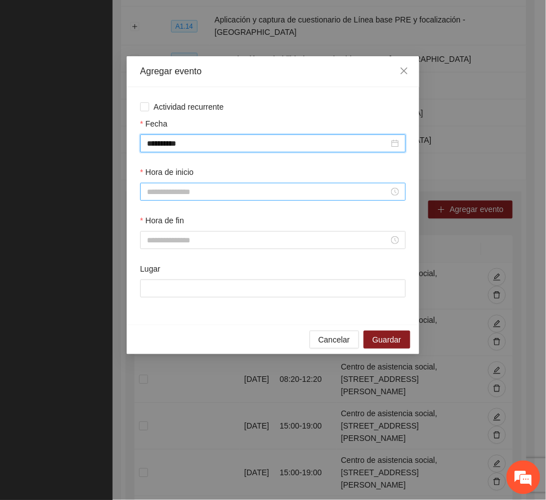
click at [180, 194] on input "Hora de inicio" at bounding box center [268, 192] width 242 height 12
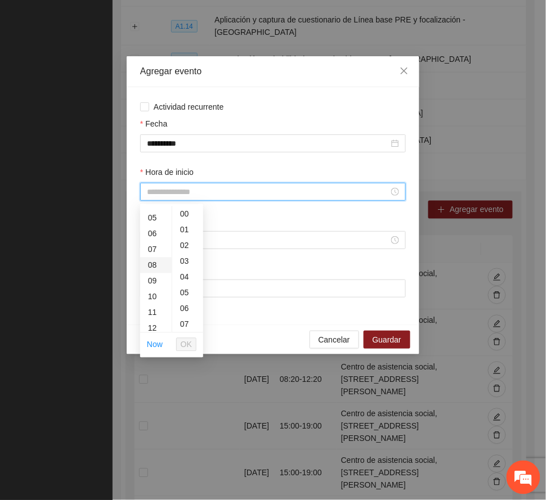
click at [150, 262] on div "08" at bounding box center [156, 266] width 32 height 16
click at [185, 302] on div "20" at bounding box center [187, 305] width 31 height 16
type input "*****"
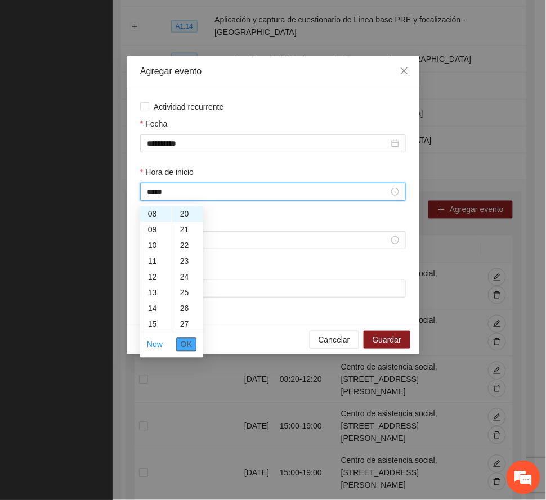
click at [189, 342] on span "OK" at bounding box center [186, 345] width 11 height 12
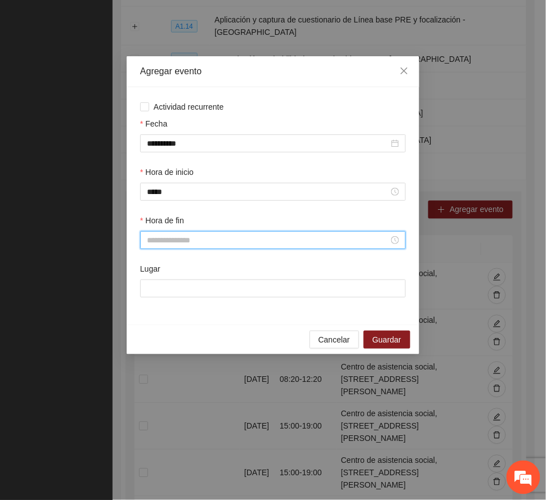
click at [168, 241] on input "Hora de fin" at bounding box center [268, 240] width 242 height 12
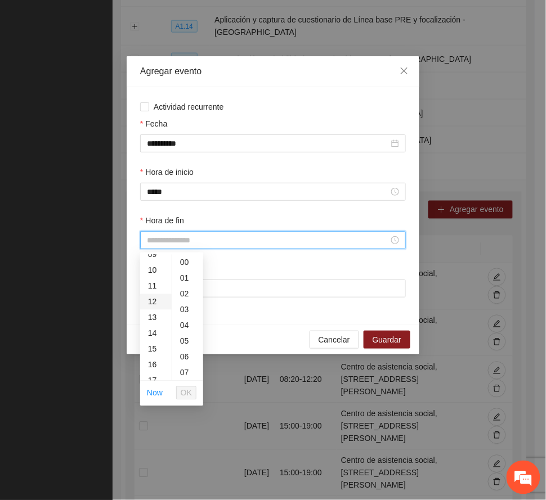
click at [152, 298] on div "12" at bounding box center [156, 302] width 32 height 16
click at [189, 350] on div "20" at bounding box center [187, 353] width 31 height 16
type input "*****"
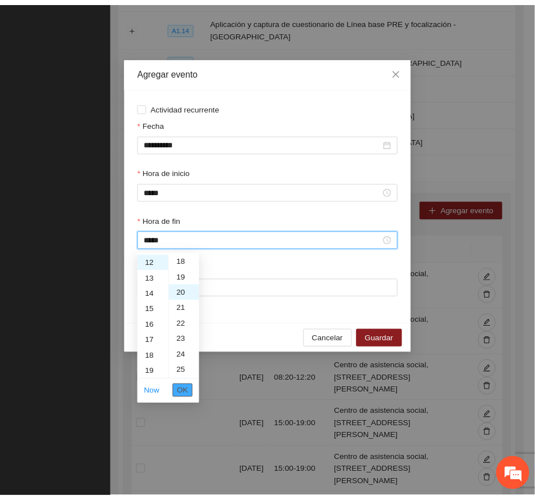
scroll to position [315, 0]
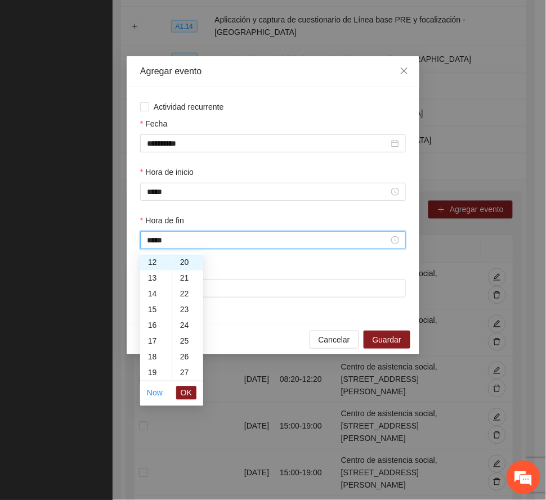
drag, startPoint x: 183, startPoint y: 392, endPoint x: 217, endPoint y: 368, distance: 41.9
click at [187, 389] on span "OK" at bounding box center [186, 393] width 11 height 12
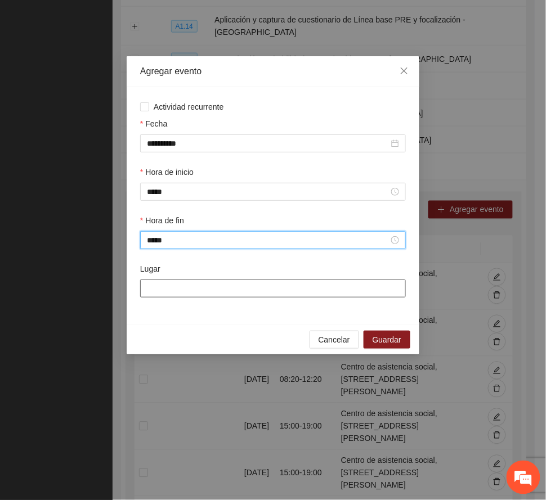
click at [253, 290] on input "Lugar" at bounding box center [273, 289] width 266 height 18
paste input "**********"
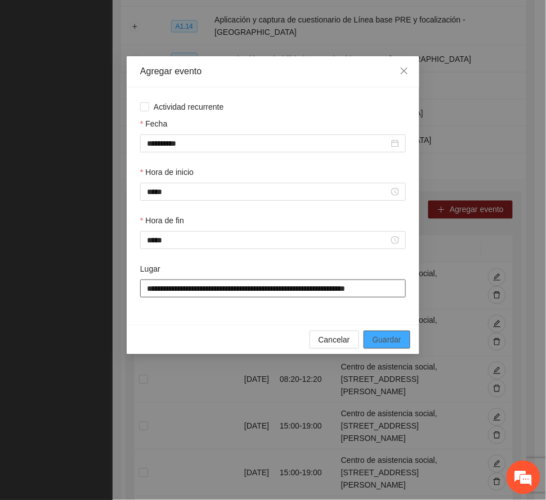
type input "**********"
click at [393, 339] on span "Guardar" at bounding box center [387, 340] width 29 height 12
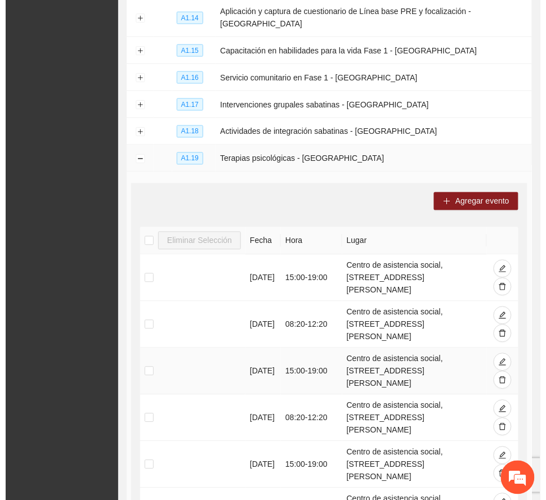
scroll to position [259, 0]
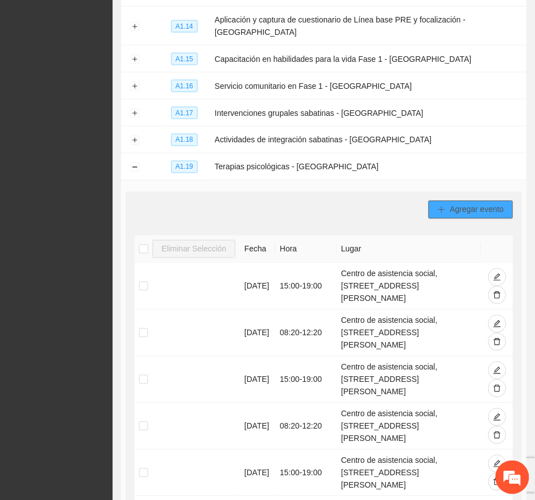
click at [462, 204] on span "Agregar evento" at bounding box center [477, 210] width 54 height 12
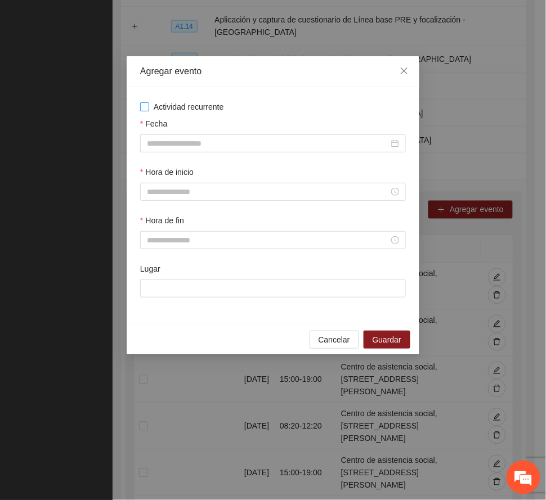
click at [203, 109] on span "Actividad recurrente" at bounding box center [188, 107] width 79 height 12
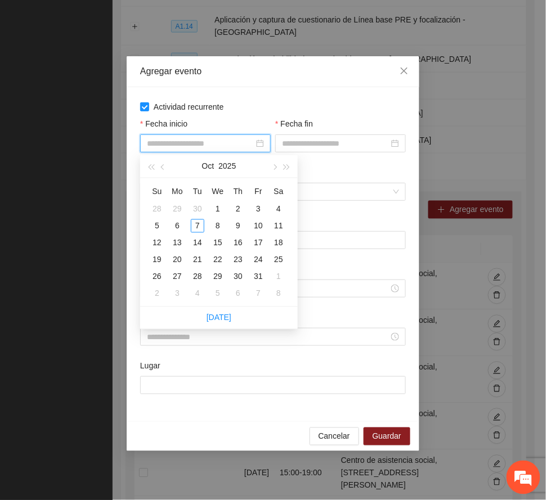
click at [208, 143] on input "Fecha inicio" at bounding box center [200, 143] width 107 height 12
type input "**********"
click at [172, 224] on div "6" at bounding box center [178, 227] width 14 height 14
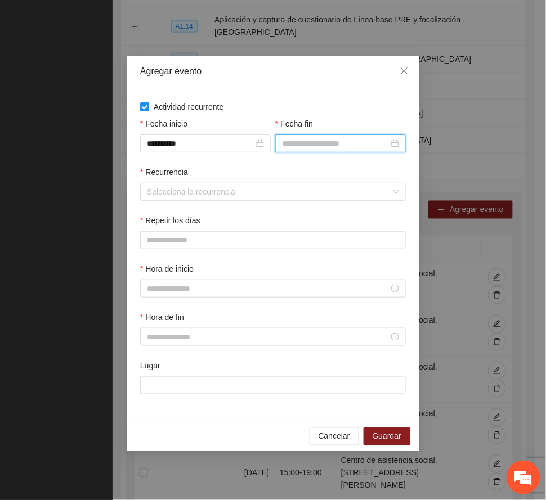
click at [301, 136] on div at bounding box center [340, 144] width 131 height 18
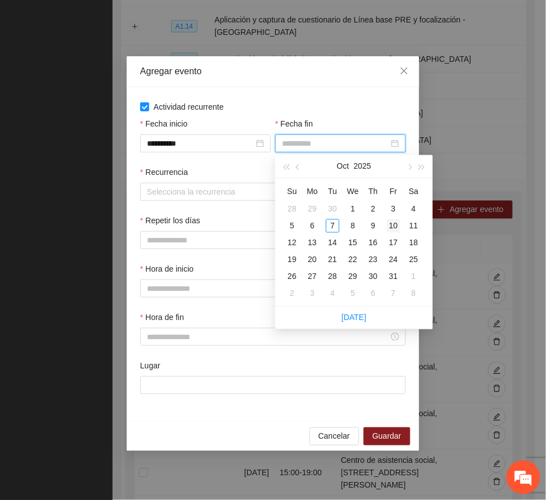
type input "**********"
click at [398, 220] on div "10" at bounding box center [394, 227] width 14 height 14
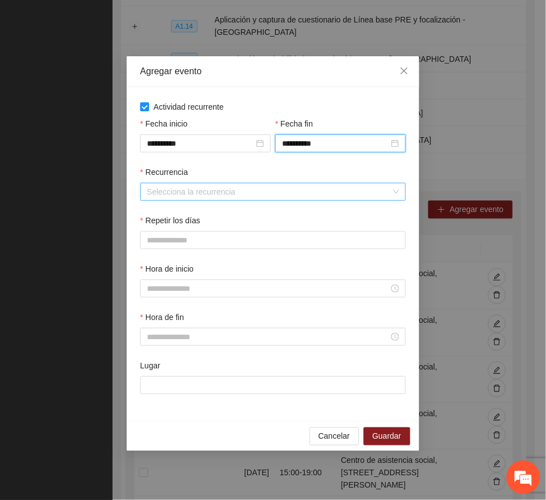
click at [199, 190] on input "Recurrencia" at bounding box center [269, 191] width 244 height 17
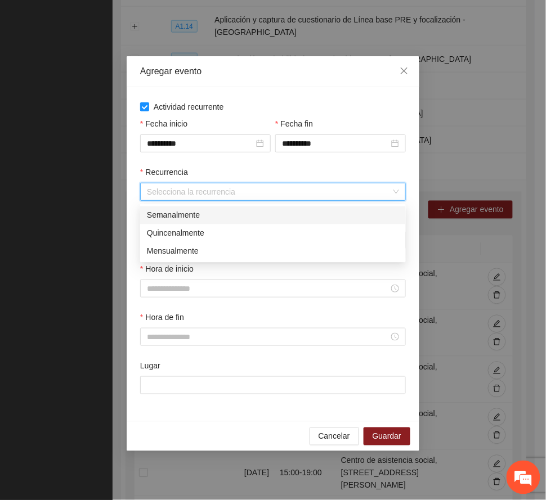
click at [178, 216] on div "Semanalmente" at bounding box center [273, 215] width 252 height 12
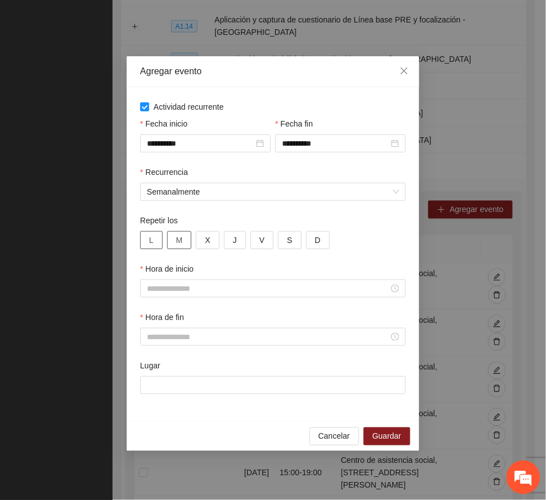
drag, startPoint x: 151, startPoint y: 243, endPoint x: 177, endPoint y: 241, distance: 25.4
click at [155, 242] on button "L" at bounding box center [151, 240] width 23 height 18
click at [179, 239] on span "M" at bounding box center [179, 240] width 7 height 12
click at [261, 239] on span "V" at bounding box center [261, 240] width 5 height 12
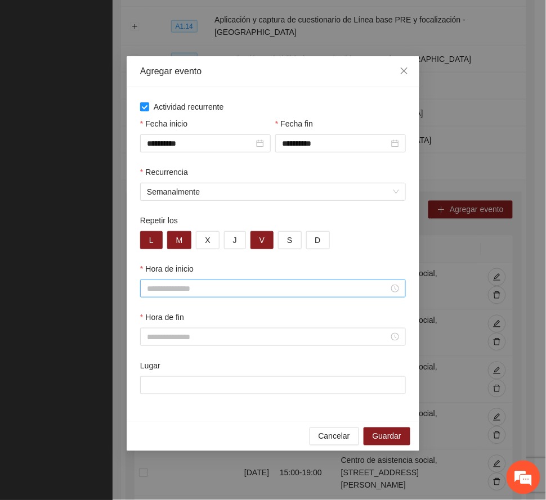
click at [191, 287] on input "Hora de inicio" at bounding box center [268, 289] width 242 height 12
click at [154, 338] on div "16" at bounding box center [156, 338] width 32 height 16
type input "*****"
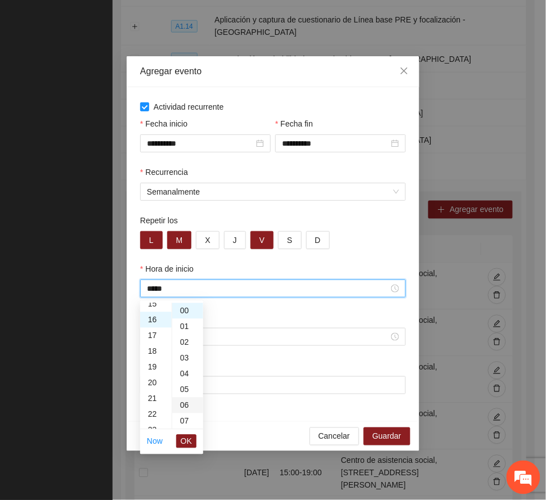
scroll to position [252, 0]
click at [183, 440] on span "OK" at bounding box center [186, 442] width 11 height 12
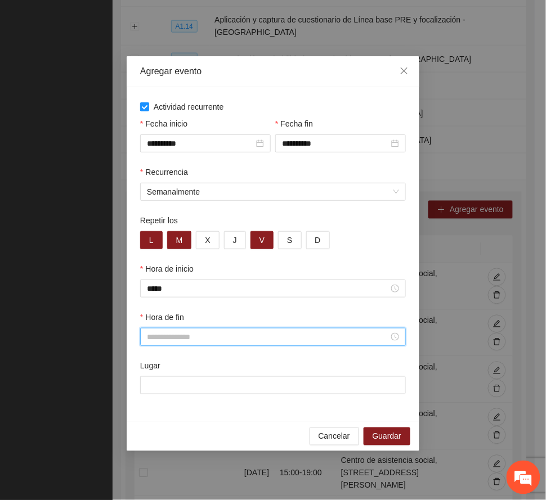
click at [167, 341] on input "Hora de fin" at bounding box center [268, 337] width 242 height 12
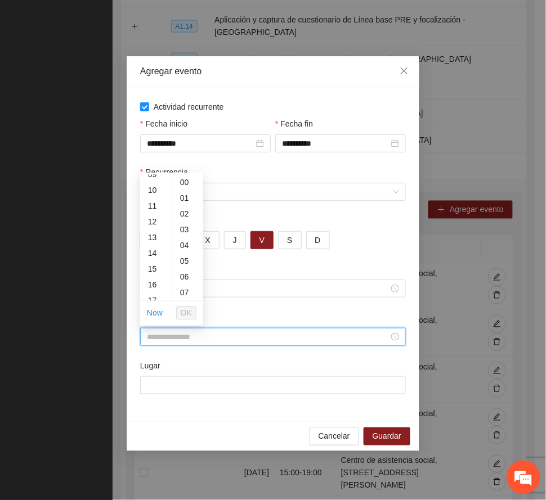
scroll to position [225, 0]
click at [158, 256] on div "19" at bounding box center [156, 257] width 32 height 16
type input "*****"
click at [188, 311] on span "OK" at bounding box center [186, 313] width 11 height 12
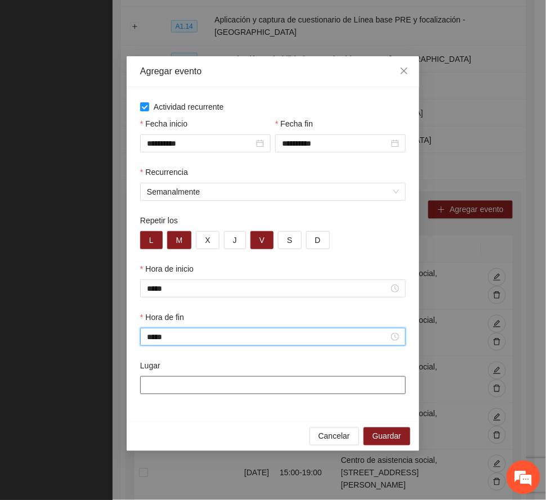
click at [187, 388] on input "Lugar" at bounding box center [273, 386] width 266 height 18
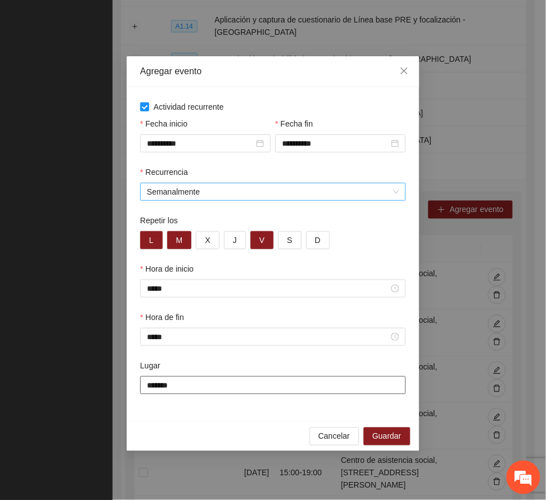
type input "**********"
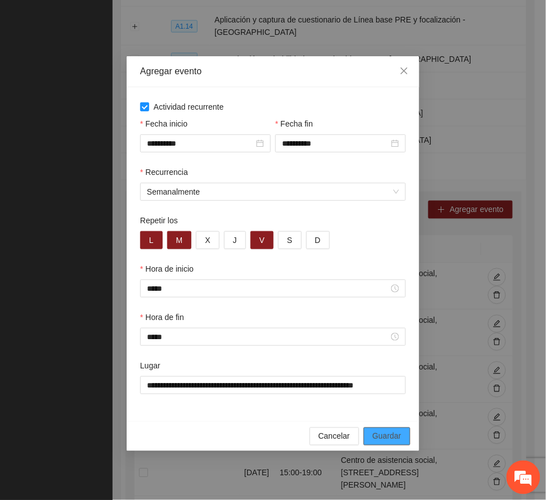
click at [400, 437] on span "Guardar" at bounding box center [387, 437] width 29 height 12
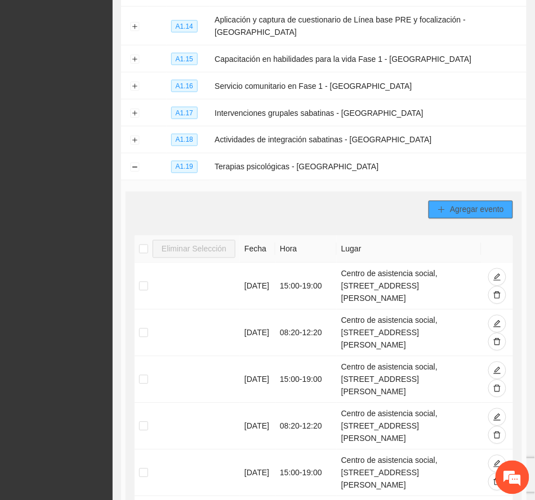
click at [466, 204] on span "Agregar evento" at bounding box center [477, 210] width 54 height 12
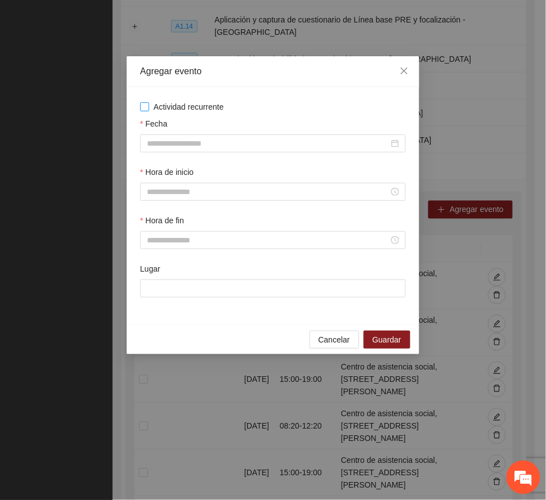
click at [191, 107] on span "Actividad recurrente" at bounding box center [188, 107] width 79 height 12
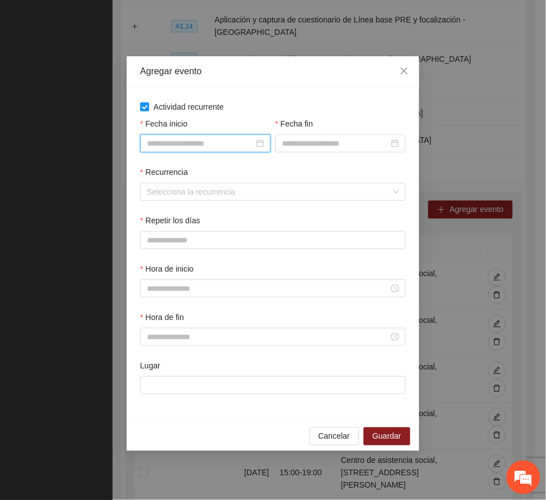
click at [212, 142] on input "Fecha inicio" at bounding box center [200, 143] width 107 height 12
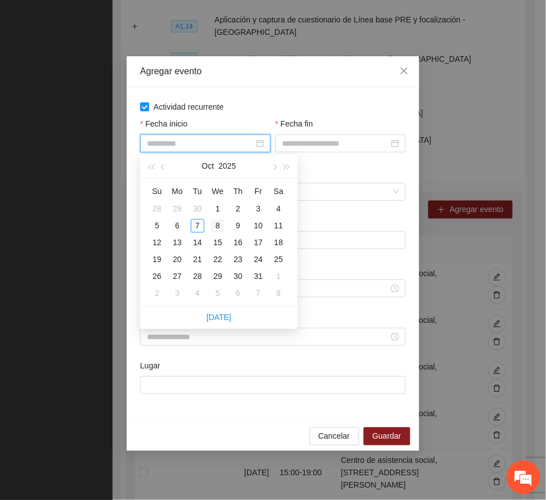
type input "**********"
drag, startPoint x: 213, startPoint y: 223, endPoint x: 217, endPoint y: 216, distance: 7.8
click at [214, 223] on div "8" at bounding box center [218, 227] width 14 height 14
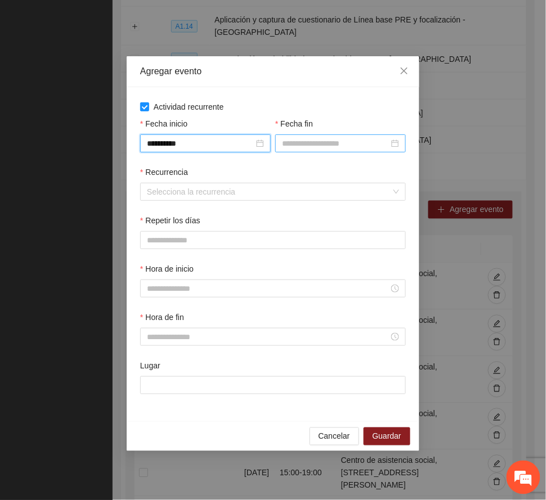
click at [307, 144] on input "Fecha fin" at bounding box center [335, 143] width 107 height 12
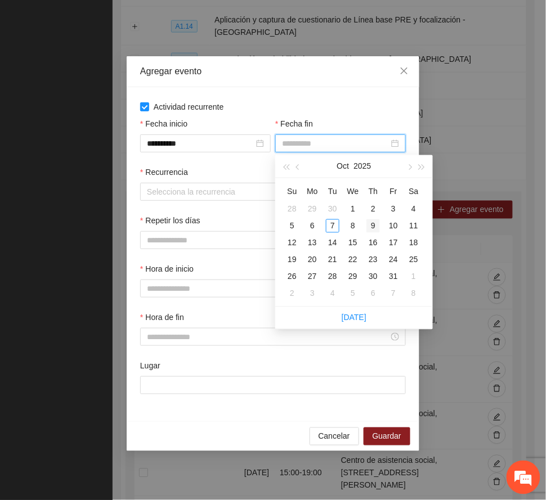
type input "**********"
click at [372, 225] on div "9" at bounding box center [373, 227] width 14 height 14
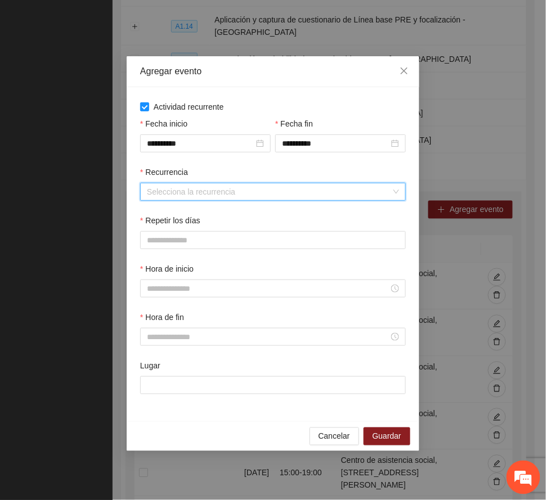
click at [188, 194] on input "Recurrencia" at bounding box center [269, 191] width 244 height 17
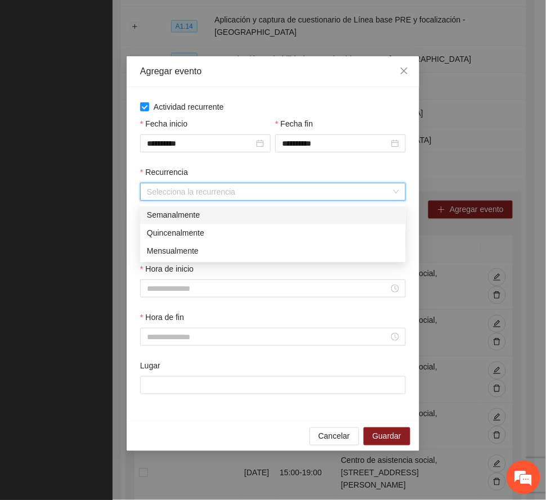
click at [187, 214] on div "Semanalmente" at bounding box center [273, 215] width 252 height 12
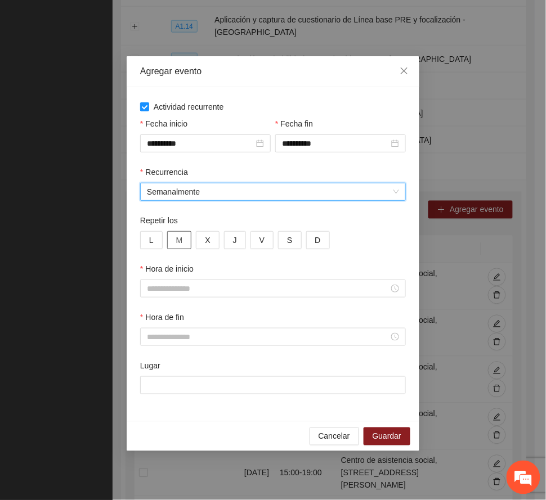
click at [181, 239] on span "M" at bounding box center [179, 240] width 7 height 12
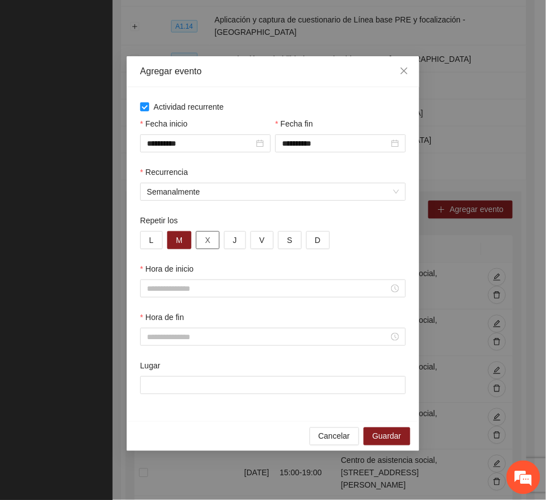
click at [208, 236] on span "X" at bounding box center [207, 240] width 5 height 12
click at [187, 291] on input "Hora de inicio" at bounding box center [268, 289] width 242 height 12
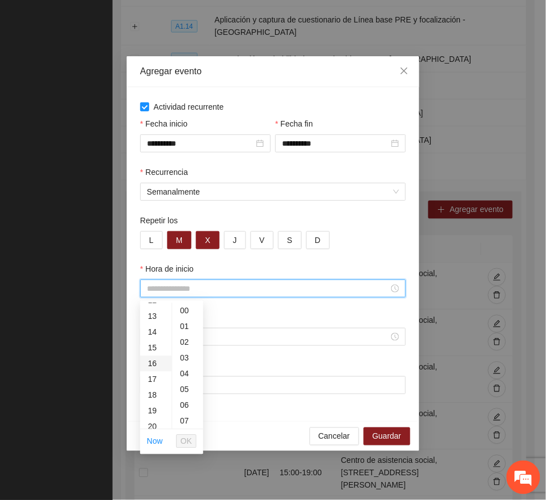
scroll to position [225, 0]
click at [154, 350] on div "17" at bounding box center [156, 354] width 32 height 16
type input "*****"
click at [191, 442] on span "OK" at bounding box center [186, 442] width 11 height 12
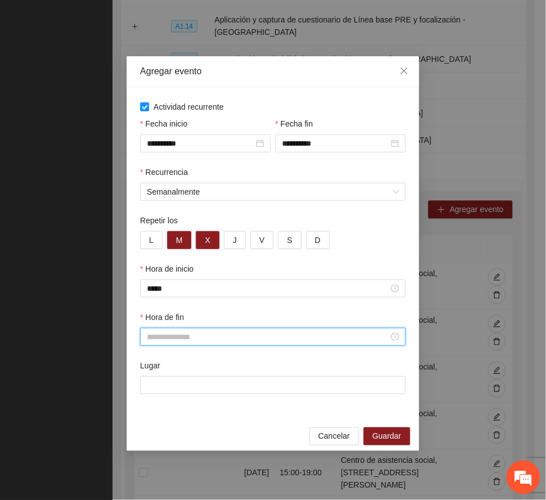
click at [194, 341] on input "Hora de fin" at bounding box center [268, 337] width 242 height 12
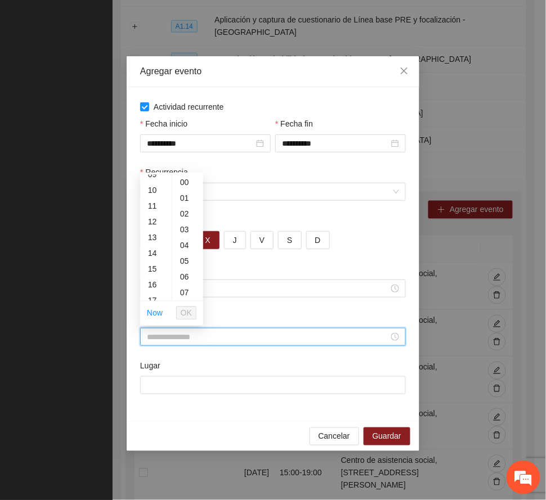
scroll to position [225, 0]
click at [151, 257] on div "19" at bounding box center [156, 257] width 32 height 16
type input "*****"
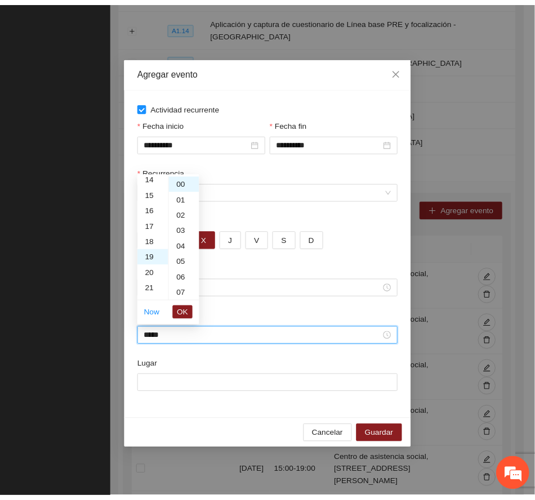
scroll to position [299, 0]
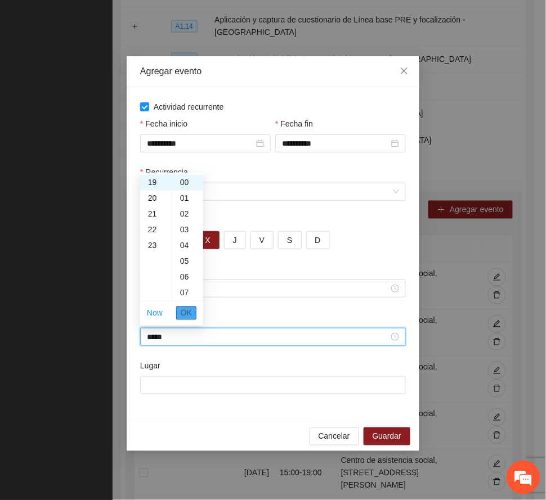
click at [182, 313] on span "OK" at bounding box center [186, 313] width 11 height 12
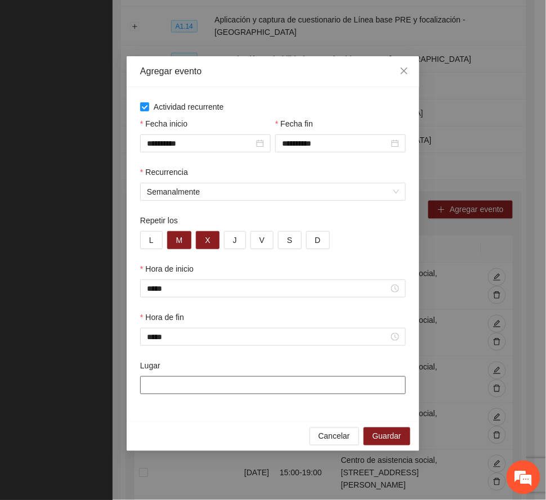
click at [188, 390] on input "Lugar" at bounding box center [273, 386] width 266 height 18
type input "**********"
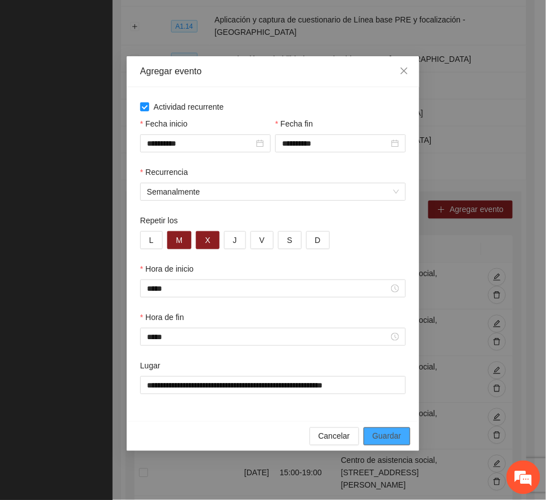
click at [388, 437] on span "Guardar" at bounding box center [387, 437] width 29 height 12
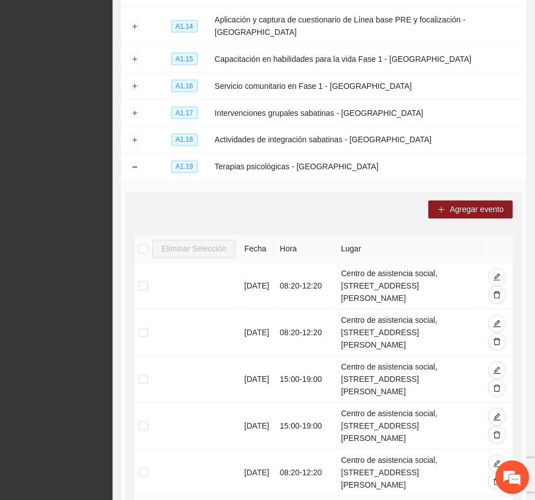
drag, startPoint x: 322, startPoint y: 185, endPoint x: 181, endPoint y: 178, distance: 140.9
click at [322, 201] on div "Agregar evento" at bounding box center [324, 210] width 378 height 18
click at [133, 163] on button "Collapse row" at bounding box center [134, 167] width 9 height 9
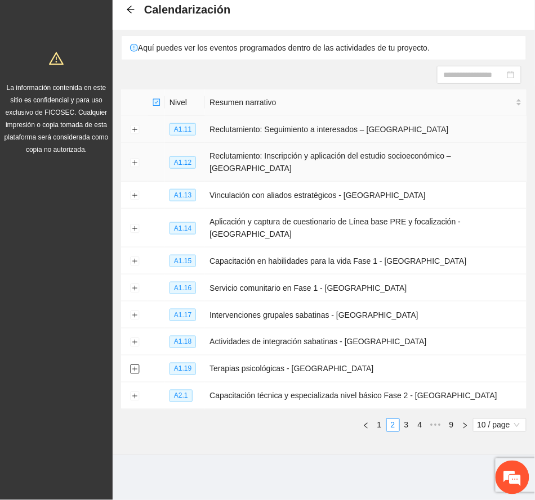
scroll to position [34, 0]
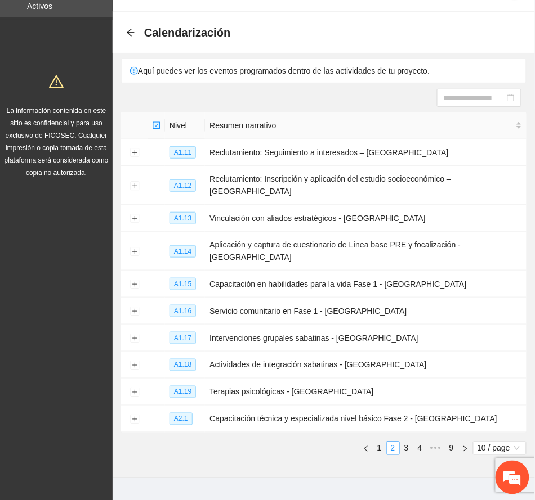
click at [293, 432] on div "Nivel Resumen narrativo A1.11 Reclutamiento: Seguimiento a interesados – Chihua…" at bounding box center [323, 289] width 405 height 352
click at [376, 442] on link "1" at bounding box center [379, 448] width 12 height 12
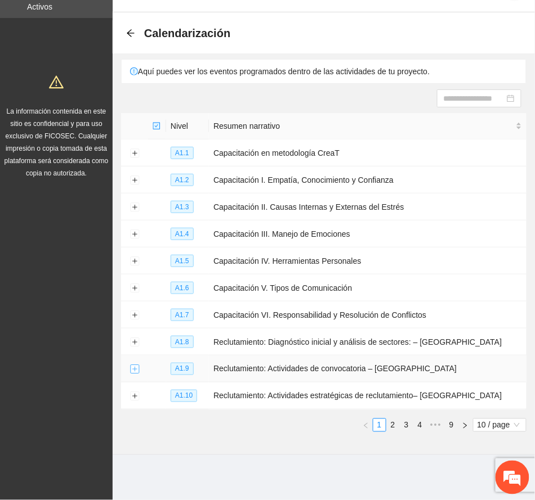
click at [136, 372] on button "Expand row" at bounding box center [134, 369] width 9 height 9
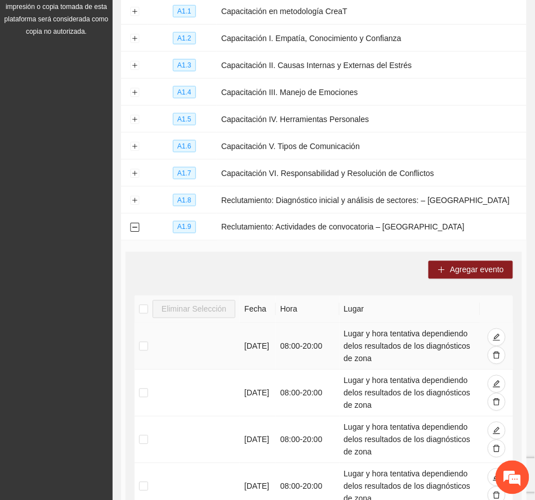
scroll to position [185, 0]
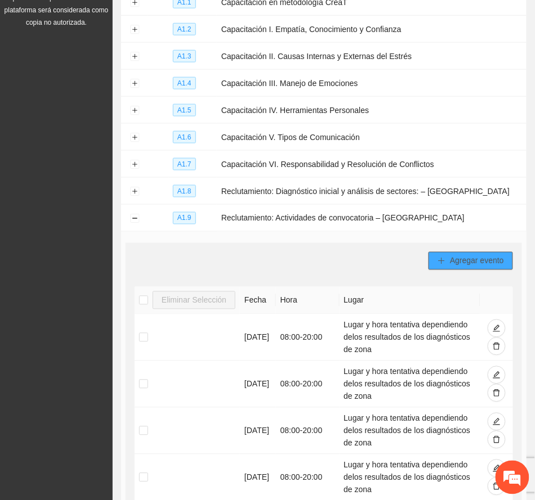
click at [474, 257] on span "Agregar evento" at bounding box center [477, 261] width 54 height 12
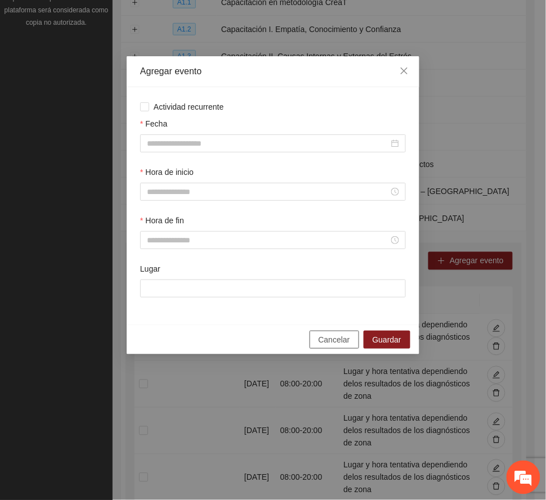
click at [328, 332] on button "Cancelar" at bounding box center [335, 340] width 50 height 18
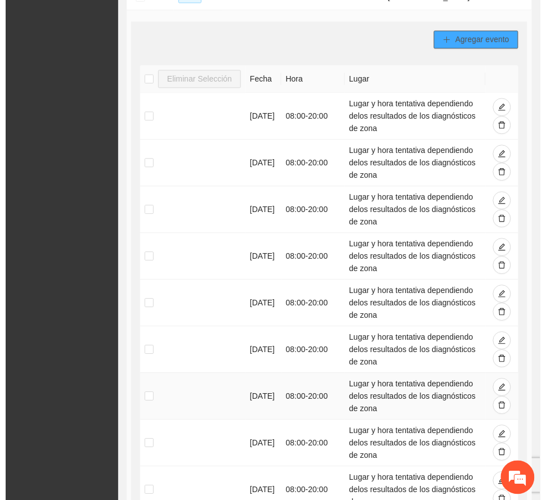
scroll to position [410, 0]
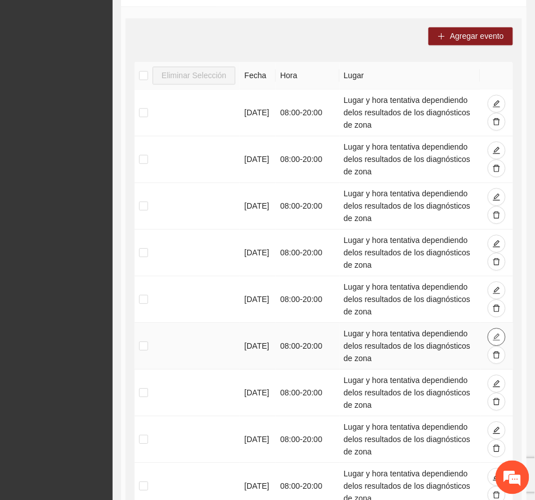
click at [496, 336] on icon "edit" at bounding box center [496, 337] width 8 height 8
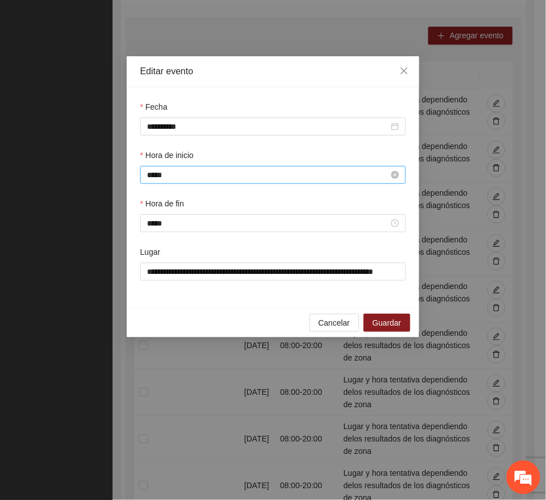
click at [178, 177] on input "*****" at bounding box center [268, 175] width 242 height 12
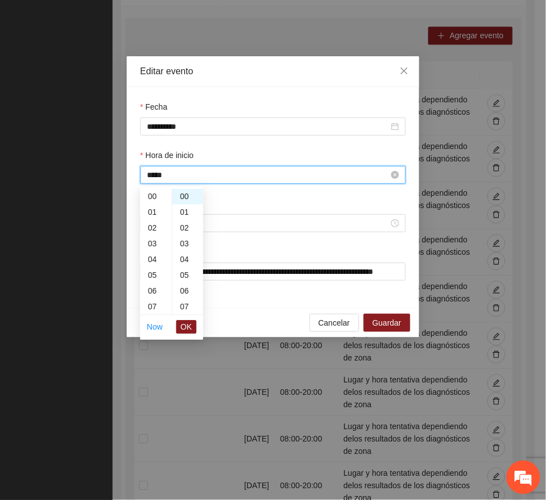
scroll to position [126, 0]
click at [147, 260] on div "12" at bounding box center [156, 260] width 32 height 16
type input "*****"
click at [187, 327] on span "OK" at bounding box center [186, 327] width 11 height 12
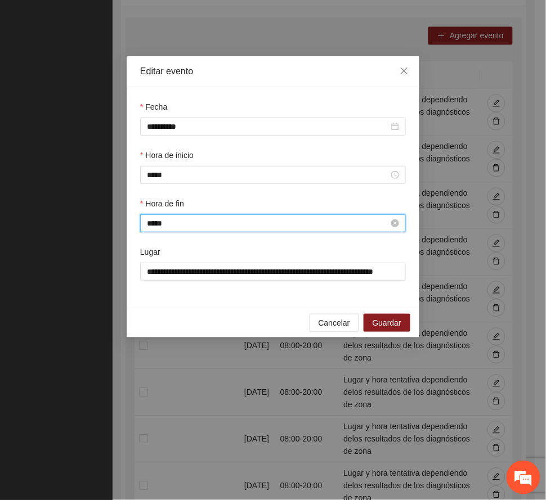
click at [174, 230] on input "*****" at bounding box center [268, 223] width 242 height 12
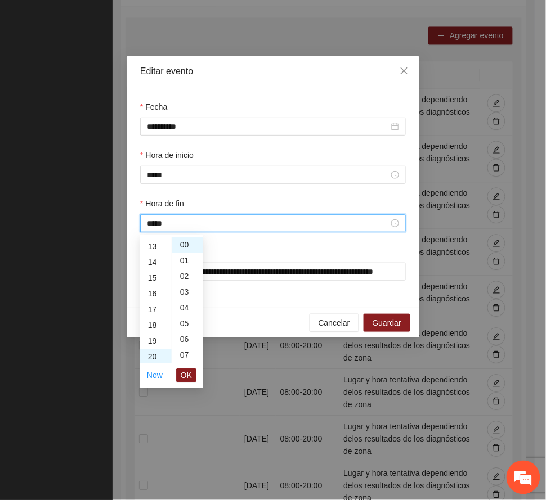
scroll to position [165, 0]
click at [150, 332] on div "16" at bounding box center [156, 333] width 32 height 16
type input "*****"
click at [187, 372] on span "OK" at bounding box center [186, 376] width 11 height 12
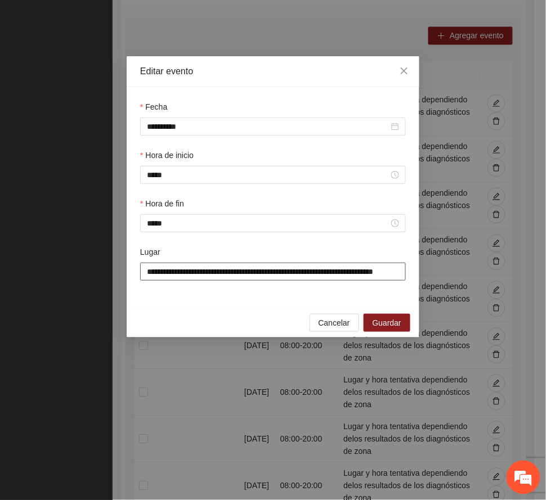
scroll to position [0, 32]
drag, startPoint x: 142, startPoint y: 272, endPoint x: 544, endPoint y: 257, distance: 402.2
click at [534, 257] on div "**********" at bounding box center [273, 250] width 546 height 500
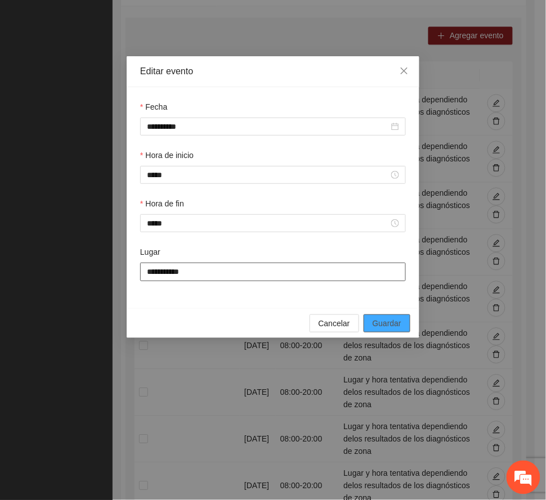
type input "**********"
drag, startPoint x: 386, startPoint y: 325, endPoint x: 383, endPoint y: 320, distance: 5.8
click at [386, 323] on span "Guardar" at bounding box center [387, 323] width 29 height 12
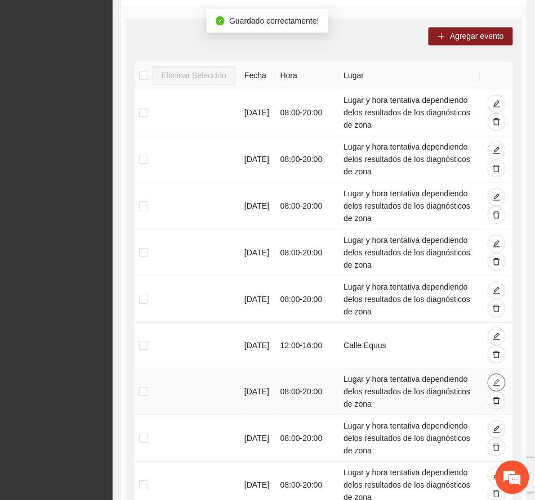
click at [495, 385] on icon "edit" at bounding box center [496, 383] width 8 height 8
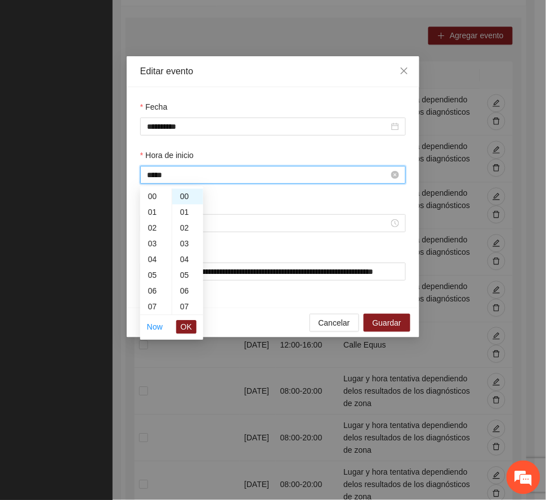
click at [195, 177] on input "*****" at bounding box center [268, 175] width 242 height 12
click at [151, 259] on div "12" at bounding box center [156, 260] width 32 height 16
type input "*****"
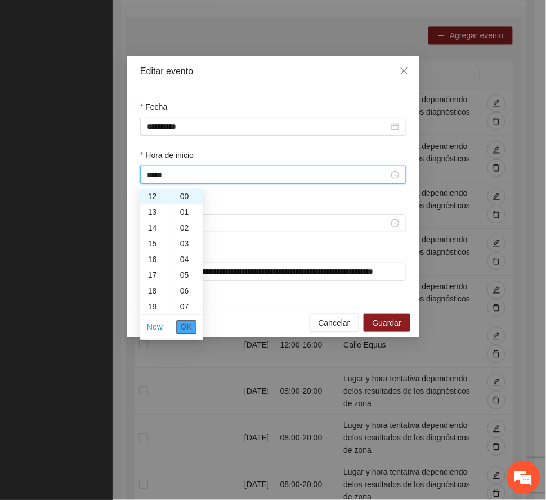
click at [187, 326] on span "OK" at bounding box center [186, 327] width 11 height 12
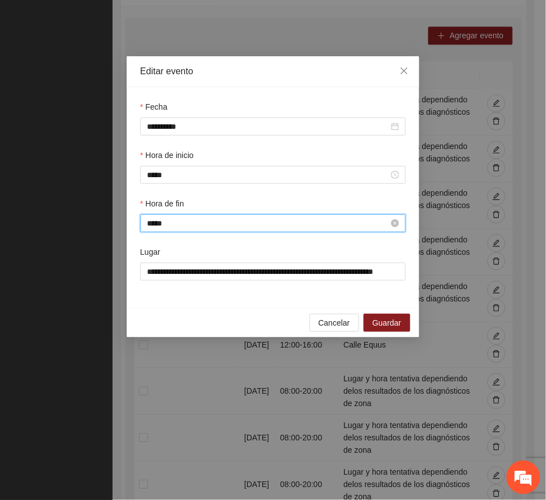
click at [174, 223] on input "*****" at bounding box center [268, 223] width 242 height 12
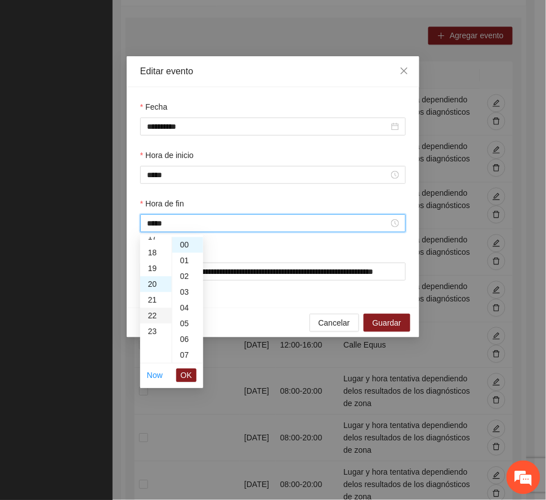
scroll to position [240, 0]
click at [155, 256] on div "16" at bounding box center [156, 258] width 32 height 16
type input "*****"
click at [186, 374] on span "OK" at bounding box center [186, 376] width 11 height 12
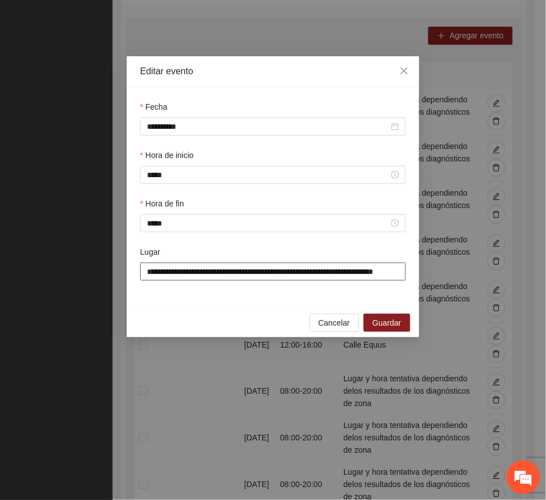
scroll to position [0, 32]
drag, startPoint x: 142, startPoint y: 274, endPoint x: 427, endPoint y: 289, distance: 284.7
click at [427, 289] on div "**********" at bounding box center [273, 250] width 546 height 500
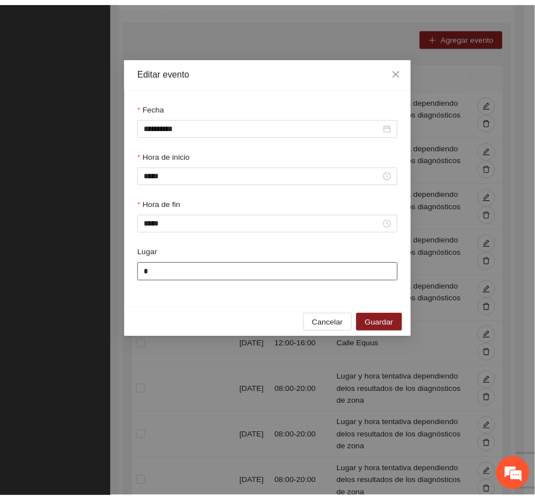
scroll to position [0, 0]
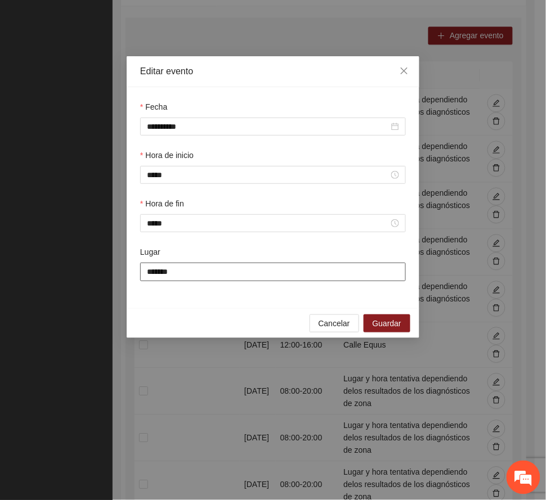
type input "**********"
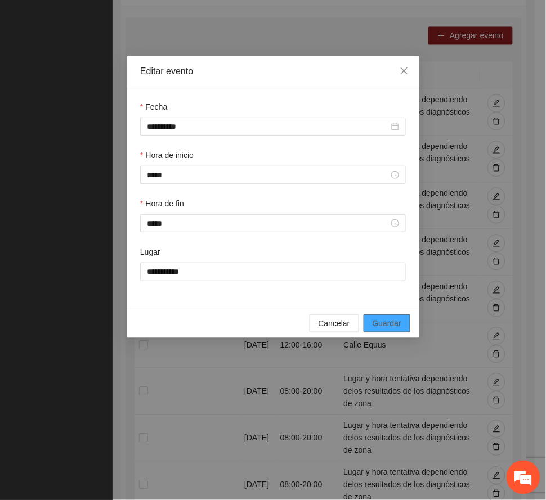
click at [385, 325] on span "Guardar" at bounding box center [387, 323] width 29 height 12
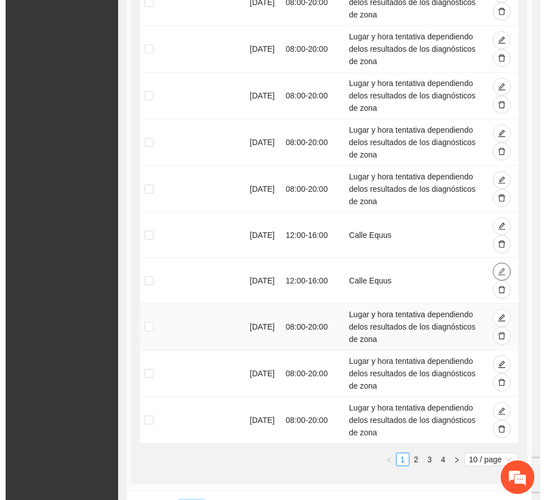
scroll to position [559, 0]
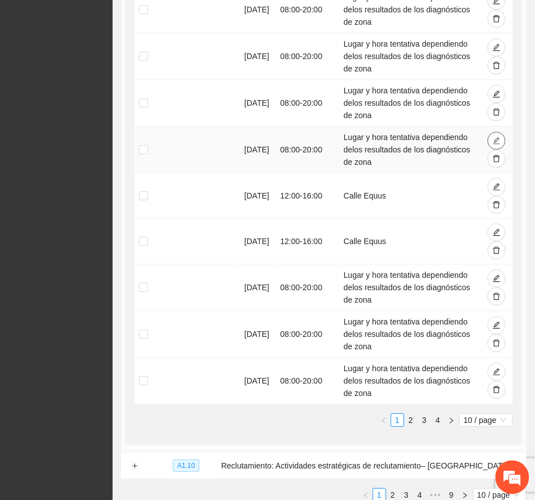
click at [499, 141] on icon "edit" at bounding box center [496, 141] width 8 height 8
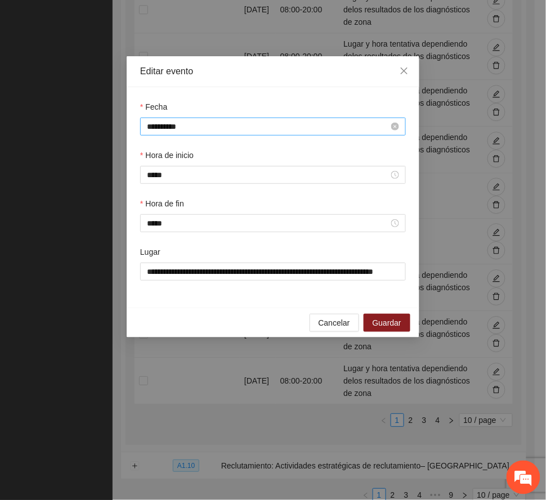
click at [195, 129] on input "**********" at bounding box center [268, 126] width 242 height 12
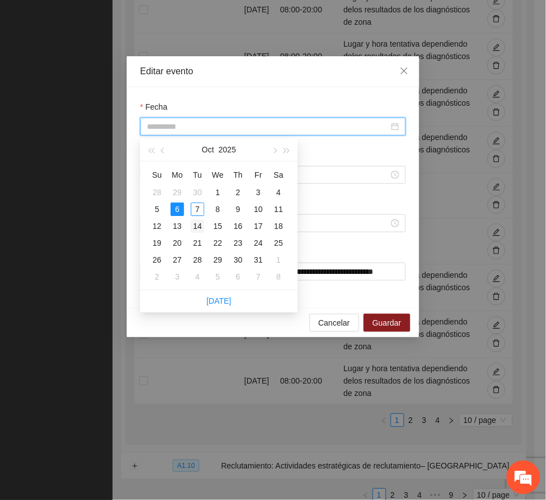
type input "**********"
drag, startPoint x: 201, startPoint y: 227, endPoint x: 201, endPoint y: 212, distance: 15.2
click at [199, 226] on div "14" at bounding box center [198, 227] width 14 height 14
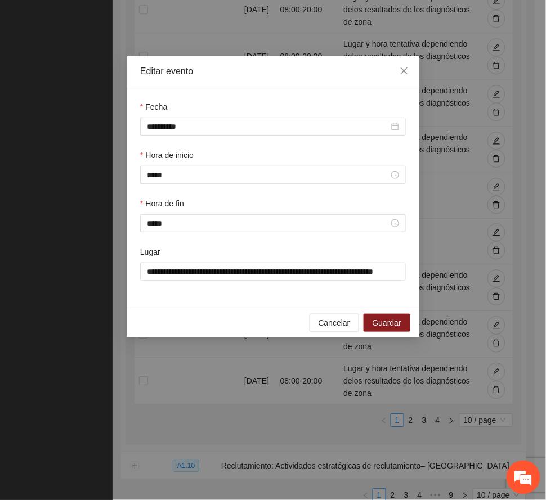
click at [230, 95] on div "**********" at bounding box center [273, 197] width 293 height 221
click at [185, 176] on input "*****" at bounding box center [268, 175] width 242 height 12
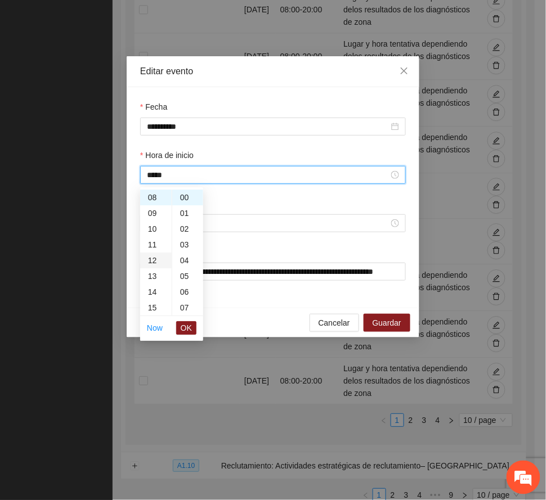
click at [149, 257] on div "12" at bounding box center [156, 261] width 32 height 16
type input "*****"
click at [182, 329] on span "OK" at bounding box center [186, 328] width 11 height 12
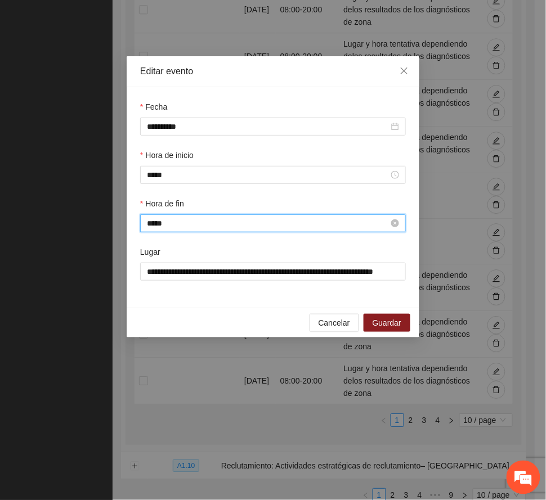
click at [196, 230] on input "*****" at bounding box center [268, 223] width 242 height 12
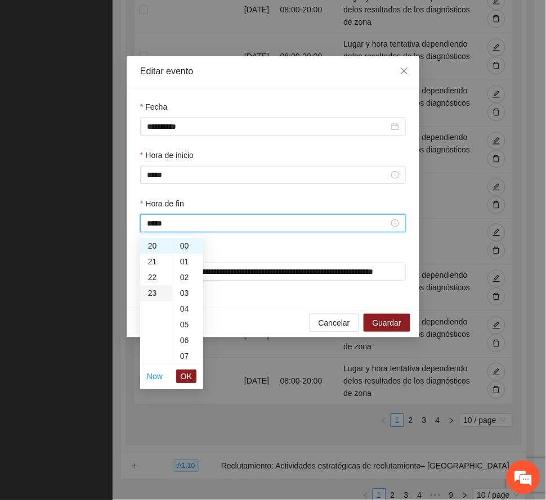
scroll to position [240, 0]
click at [147, 255] on div "16" at bounding box center [156, 258] width 32 height 16
type input "*****"
click at [188, 378] on span "OK" at bounding box center [186, 376] width 11 height 12
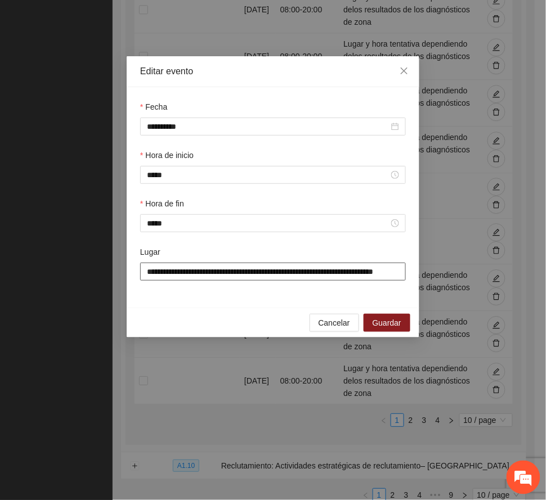
scroll to position [0, 32]
drag, startPoint x: 142, startPoint y: 274, endPoint x: 425, endPoint y: 256, distance: 283.7
click at [435, 257] on div "**********" at bounding box center [273, 250] width 546 height 500
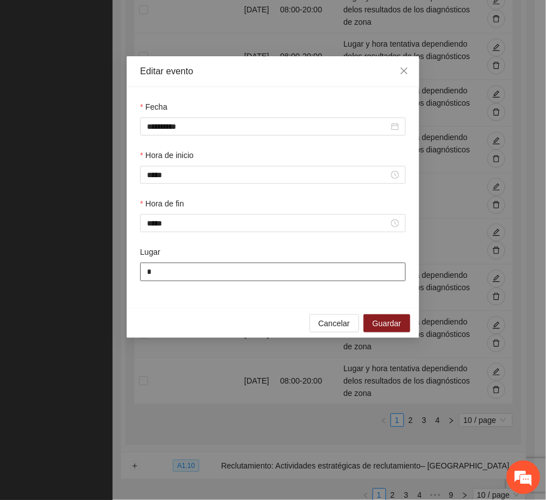
scroll to position [0, 0]
type input "**********"
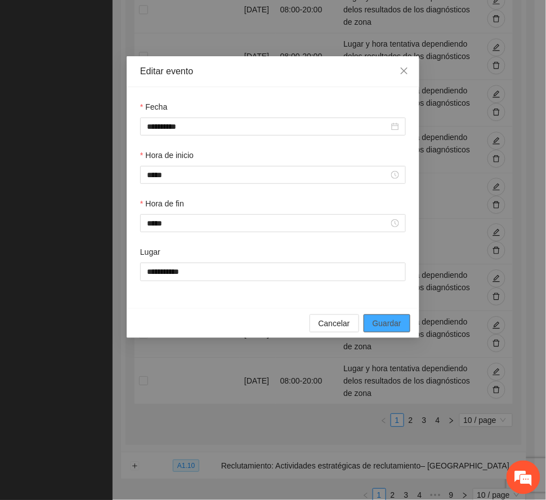
click at [391, 321] on span "Guardar" at bounding box center [387, 323] width 29 height 12
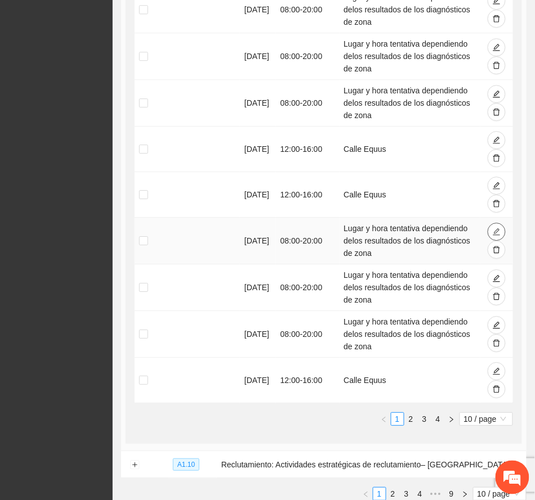
click at [499, 232] on icon "edit" at bounding box center [496, 232] width 8 height 8
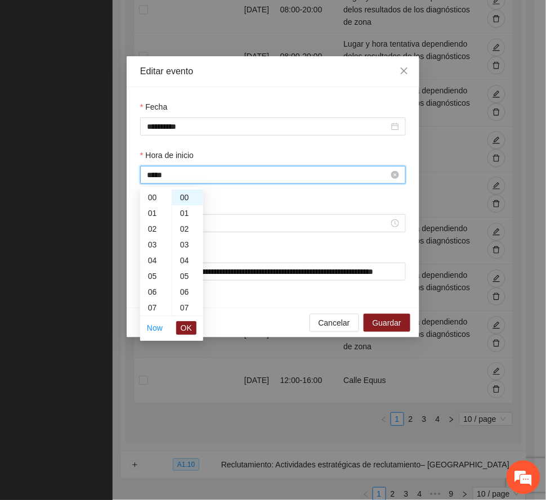
click at [192, 174] on input "*****" at bounding box center [268, 175] width 242 height 12
click at [151, 244] on div "16" at bounding box center [156, 249] width 32 height 16
type input "*****"
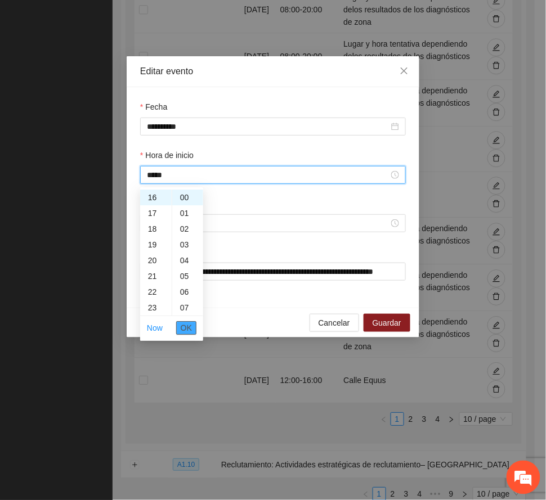
click at [187, 329] on span "OK" at bounding box center [186, 328] width 11 height 12
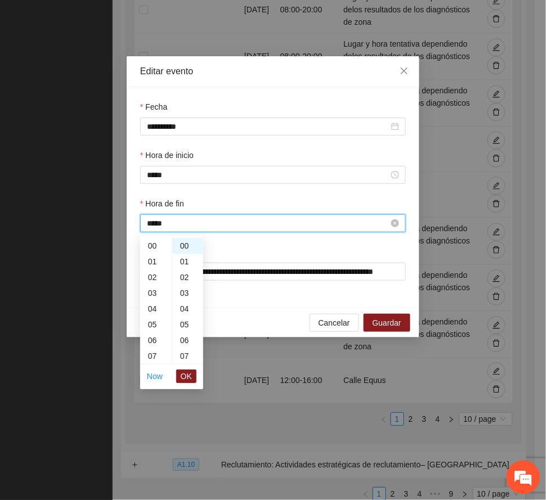
click at [178, 226] on input "*****" at bounding box center [268, 223] width 242 height 12
click at [151, 242] on div "20" at bounding box center [156, 246] width 32 height 16
click at [190, 372] on span "OK" at bounding box center [186, 376] width 11 height 12
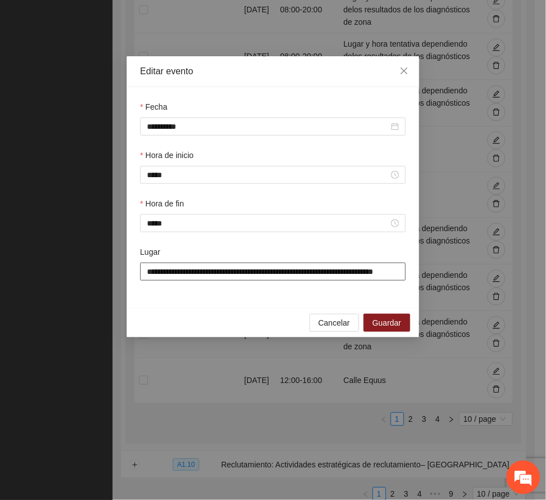
scroll to position [0, 32]
drag, startPoint x: 143, startPoint y: 274, endPoint x: 486, endPoint y: 280, distance: 343.4
click at [486, 280] on div "**********" at bounding box center [273, 250] width 546 height 500
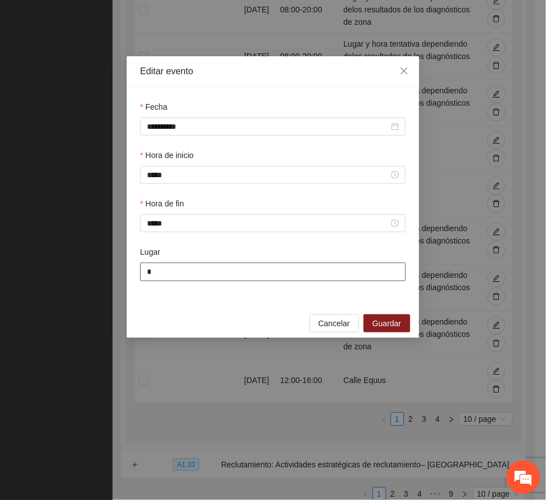
scroll to position [0, 0]
type input "**********"
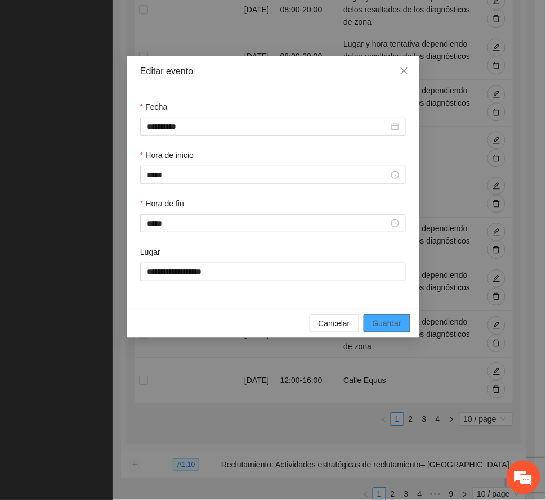
click at [398, 325] on span "Guardar" at bounding box center [387, 323] width 29 height 12
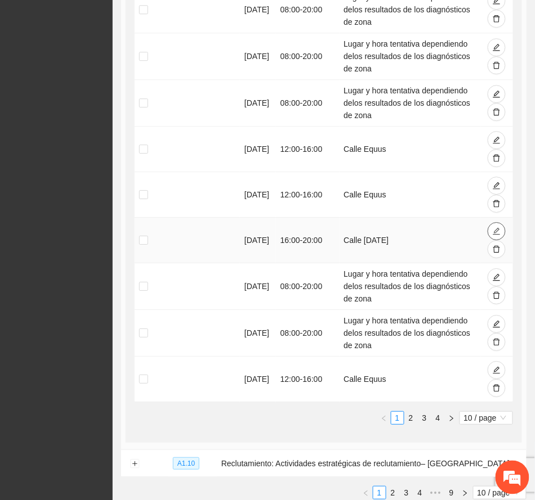
click at [496, 231] on icon "edit" at bounding box center [496, 231] width 7 height 7
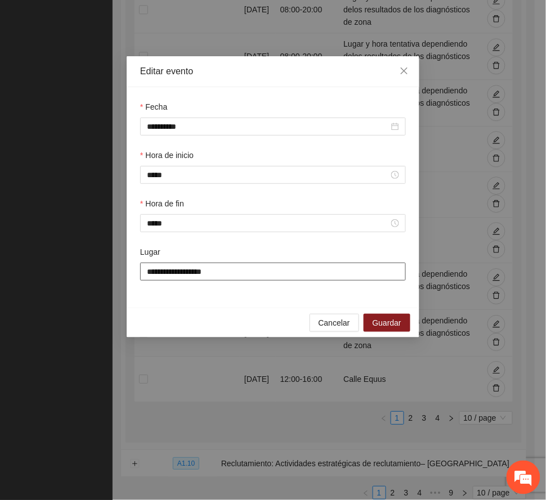
click at [231, 275] on input "**********" at bounding box center [273, 272] width 266 height 18
type input "**********"
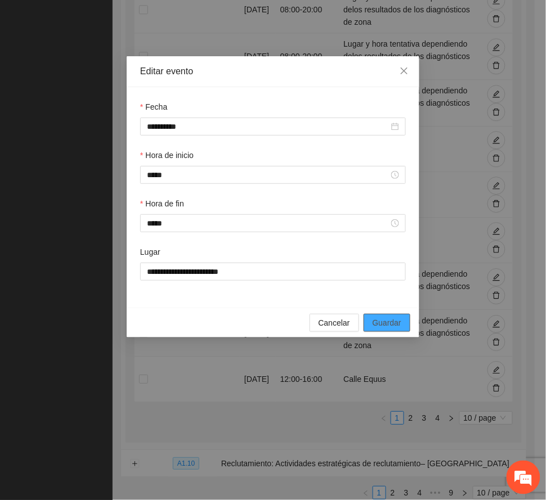
click at [390, 324] on span "Guardar" at bounding box center [387, 323] width 29 height 12
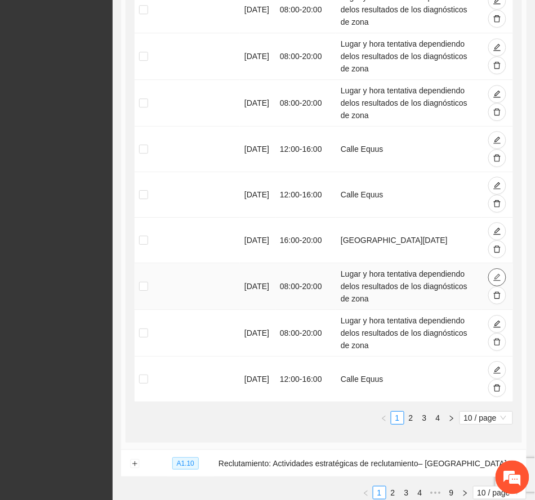
click at [500, 277] on icon "edit" at bounding box center [497, 278] width 8 height 8
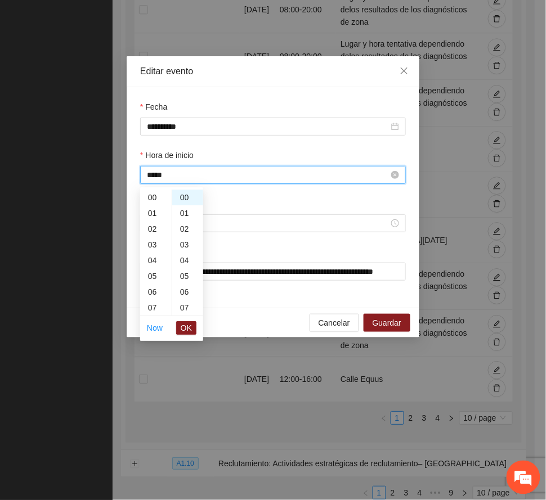
click at [183, 179] on input "*****" at bounding box center [268, 175] width 242 height 12
click at [154, 245] on div "16" at bounding box center [156, 249] width 32 height 16
type input "*****"
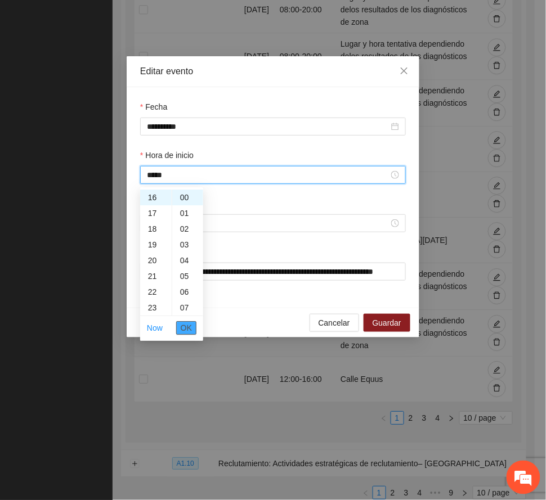
click at [183, 327] on span "OK" at bounding box center [186, 328] width 11 height 12
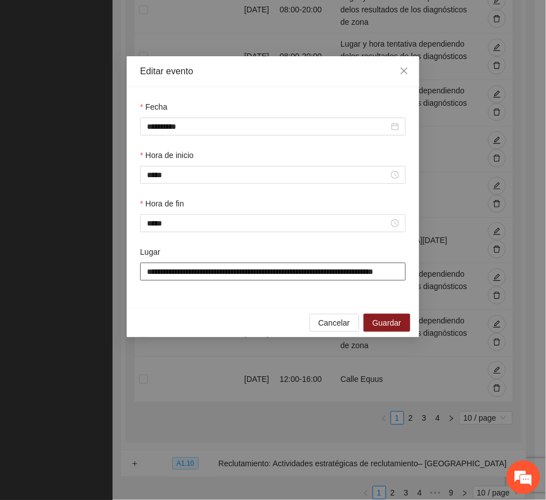
scroll to position [0, 32]
drag, startPoint x: 145, startPoint y: 271, endPoint x: 455, endPoint y: 271, distance: 309.6
click at [455, 271] on div "**********" at bounding box center [273, 250] width 546 height 500
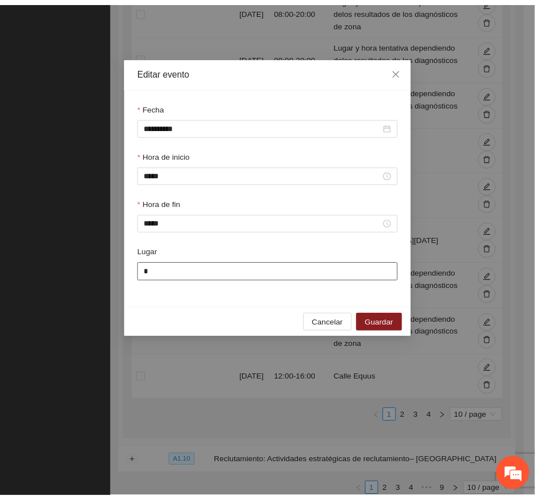
scroll to position [0, 0]
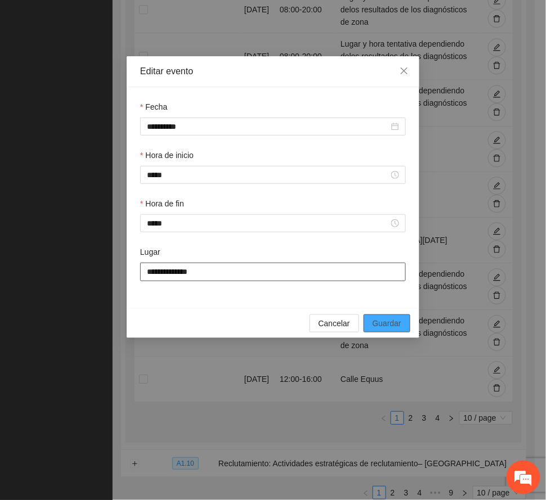
type input "**********"
click at [395, 324] on span "Guardar" at bounding box center [387, 323] width 29 height 12
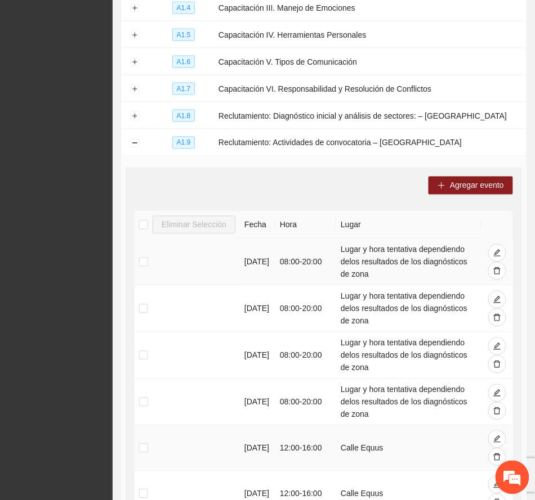
scroll to position [259, 0]
click at [210, 177] on div "Agregar evento Eliminar Selección Fecha Hora Lugar 02/10/2025 08:00 - 20:00 Lug…" at bounding box center [324, 455] width 396 height 574
click at [132, 146] on button "Collapse row" at bounding box center [134, 144] width 9 height 9
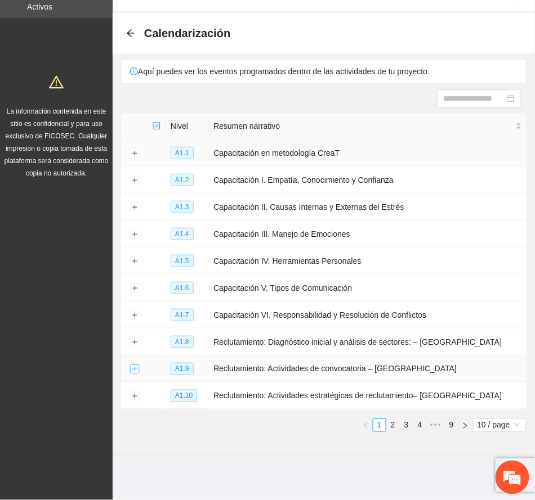
scroll to position [34, 0]
click at [133, 395] on button "Expand row" at bounding box center [134, 396] width 9 height 9
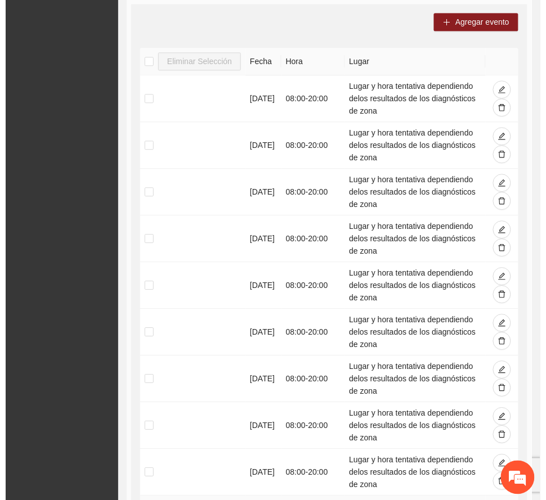
scroll to position [410, 0]
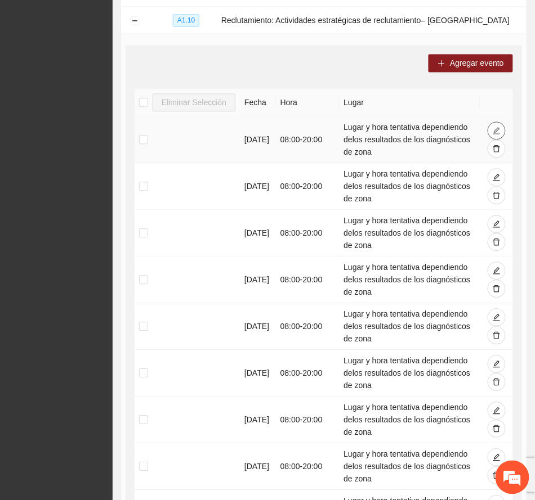
click at [502, 128] on button "button" at bounding box center [496, 131] width 18 height 18
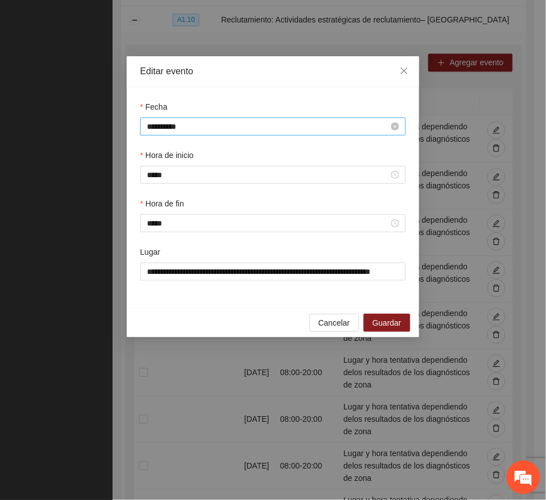
click at [222, 127] on input "**********" at bounding box center [268, 126] width 242 height 12
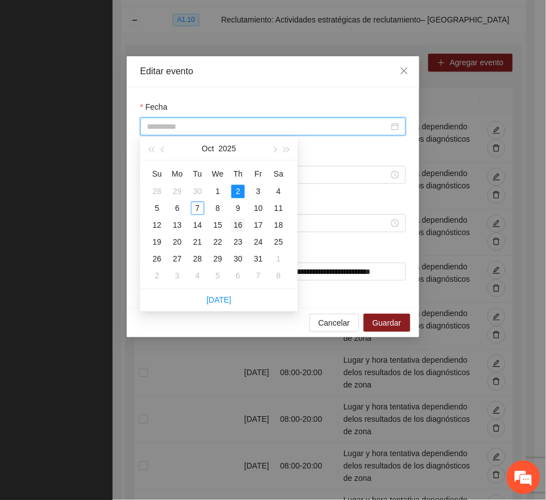
type input "**********"
click at [243, 221] on div "16" at bounding box center [238, 226] width 14 height 14
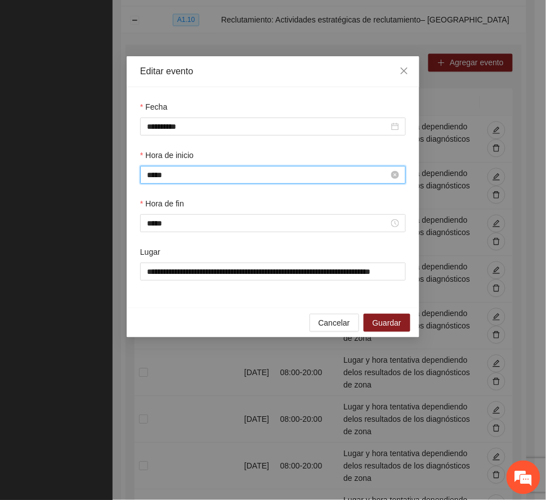
click at [190, 176] on input "*****" at bounding box center [268, 175] width 242 height 12
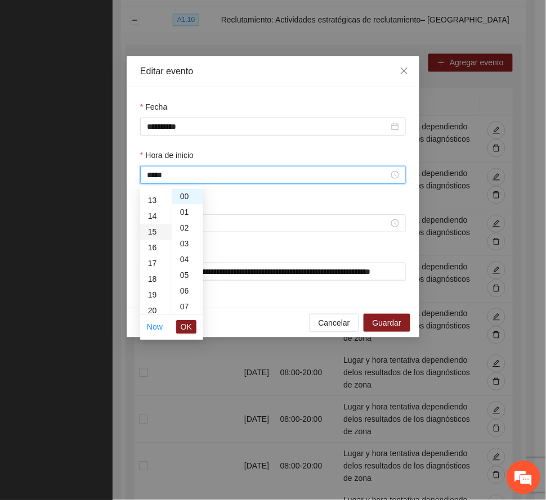
click at [151, 229] on div "15" at bounding box center [156, 233] width 32 height 16
type input "*****"
click at [183, 322] on span "OK" at bounding box center [186, 327] width 11 height 12
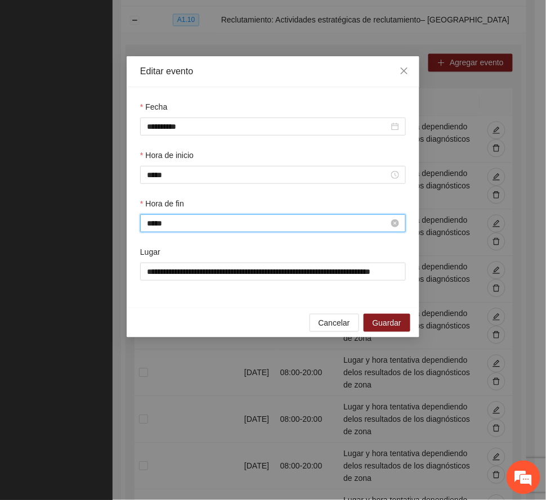
click at [172, 226] on input "*****" at bounding box center [268, 223] width 242 height 12
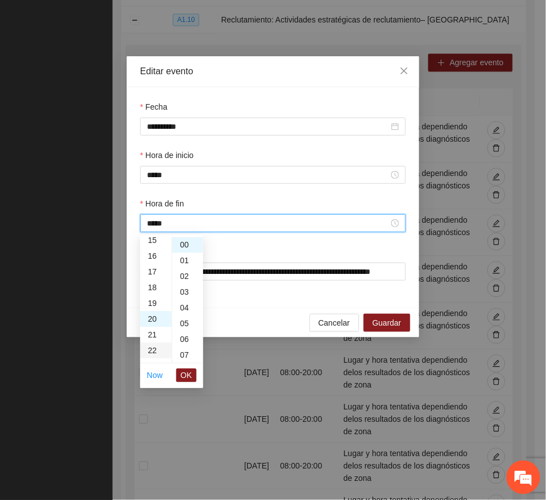
scroll to position [240, 0]
click at [153, 303] on div "19" at bounding box center [156, 305] width 32 height 16
type input "*****"
click at [188, 372] on span "OK" at bounding box center [186, 376] width 11 height 12
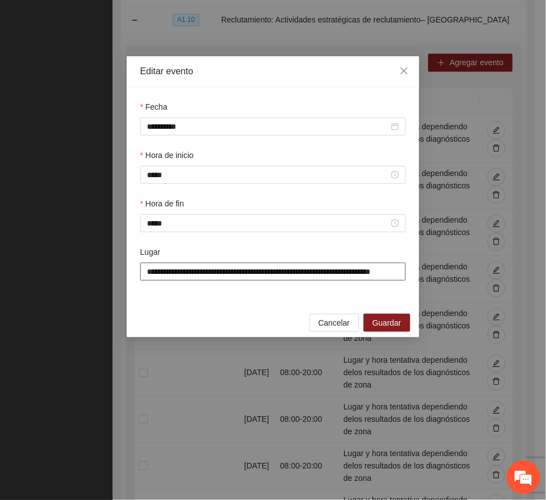
scroll to position [0, 30]
drag, startPoint x: 145, startPoint y: 273, endPoint x: 440, endPoint y: 277, distance: 294.4
click at [440, 277] on div "**********" at bounding box center [273, 250] width 546 height 500
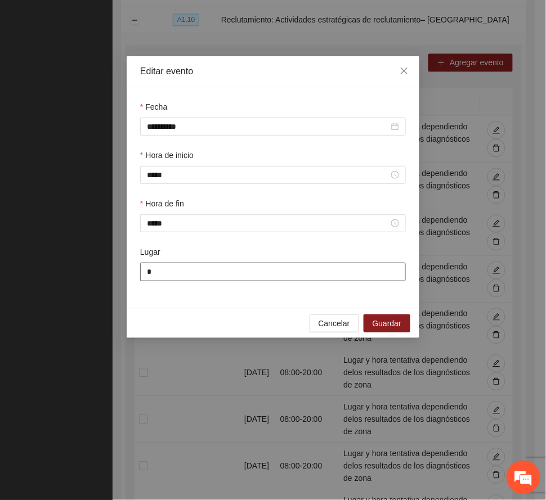
scroll to position [0, 0]
type input "**********"
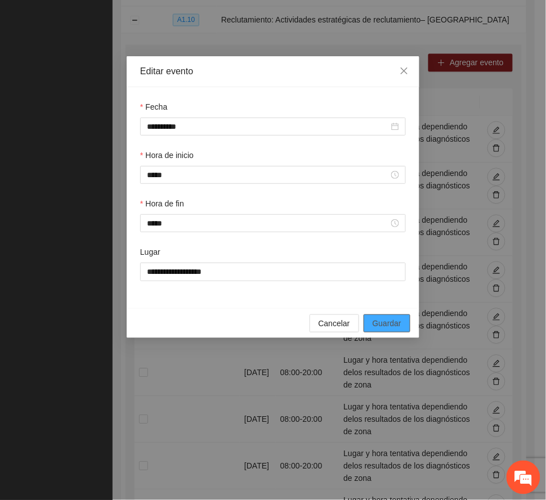
click at [397, 324] on span "Guardar" at bounding box center [387, 323] width 29 height 12
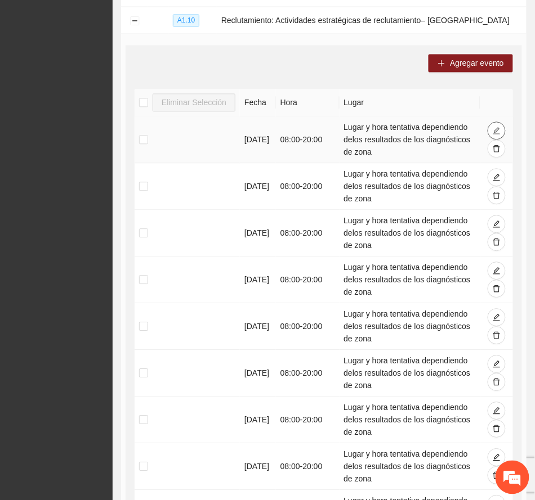
click at [500, 131] on icon "edit" at bounding box center [496, 131] width 8 height 8
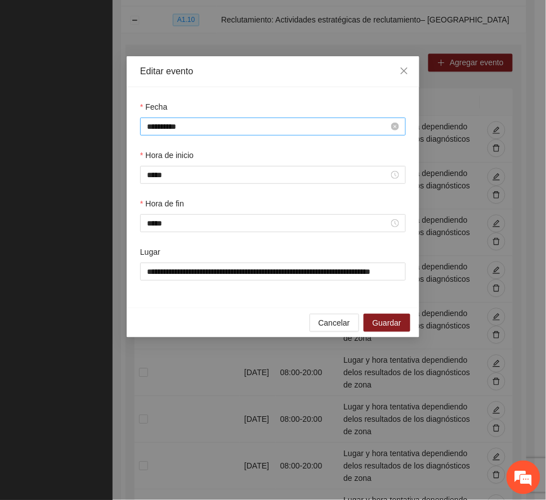
click at [196, 126] on input "**********" at bounding box center [268, 126] width 242 height 12
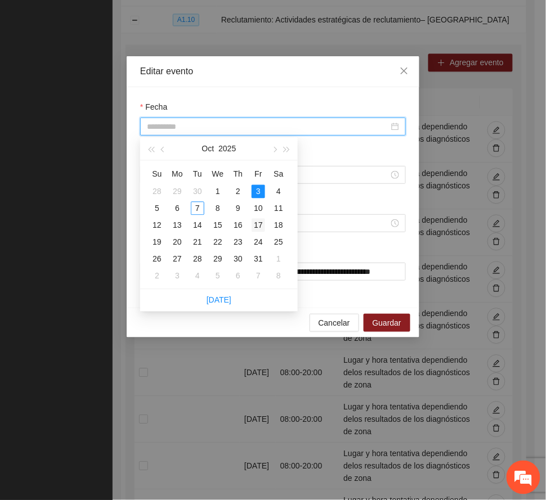
type input "**********"
click at [259, 221] on div "17" at bounding box center [259, 226] width 14 height 14
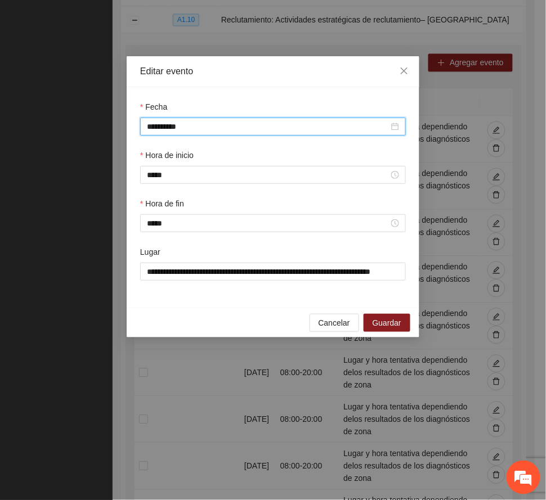
click at [247, 68] on div "Editar evento" at bounding box center [273, 71] width 266 height 12
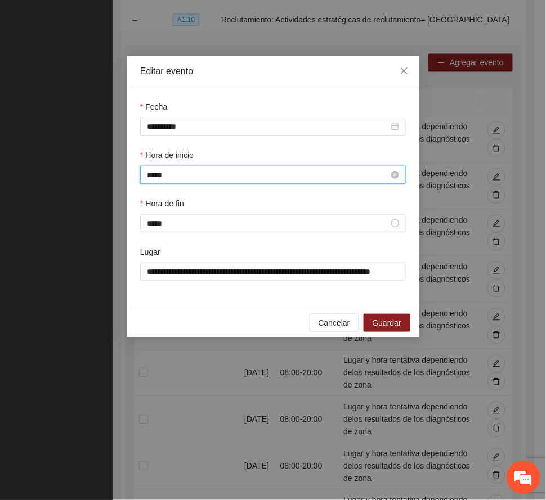
click at [187, 172] on input "*****" at bounding box center [268, 175] width 242 height 12
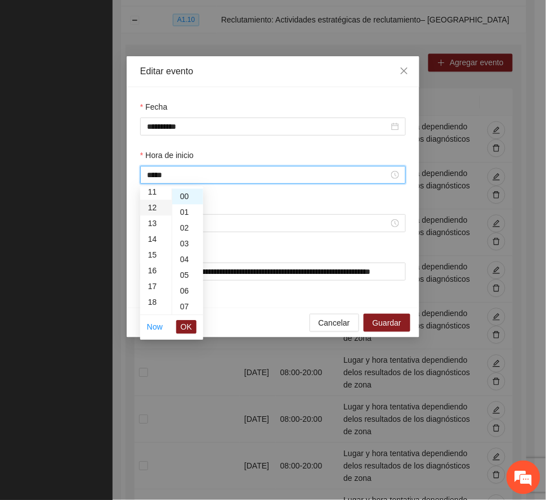
scroll to position [201, 0]
click at [153, 229] on div "15" at bounding box center [156, 233] width 32 height 16
type input "*****"
click at [185, 327] on span "OK" at bounding box center [186, 327] width 11 height 12
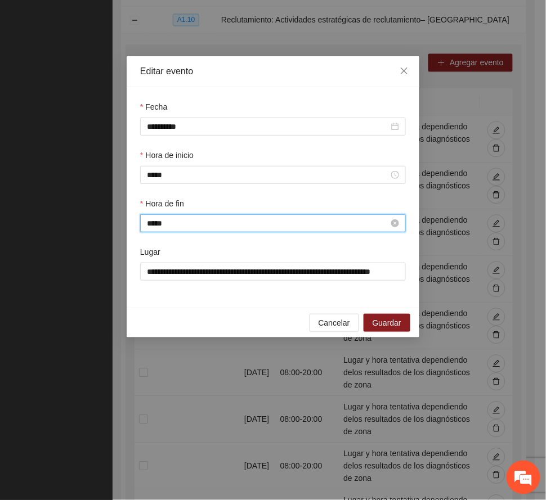
click at [174, 220] on input "*****" at bounding box center [268, 223] width 242 height 12
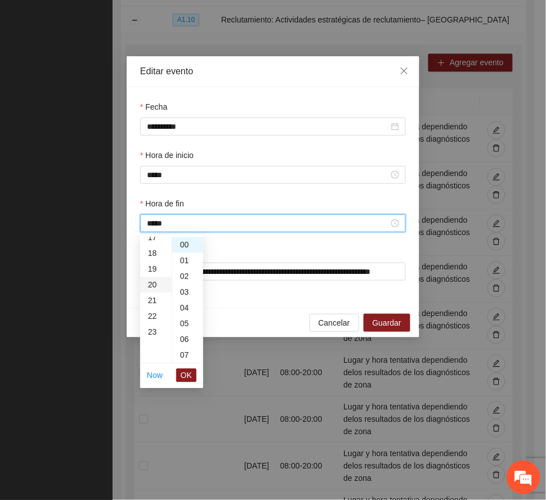
scroll to position [240, 0]
click at [151, 302] on div "19" at bounding box center [156, 305] width 32 height 16
type input "*****"
click at [187, 374] on span "OK" at bounding box center [186, 376] width 11 height 12
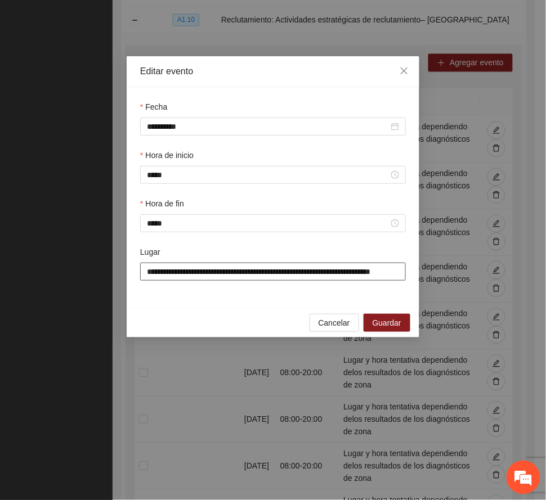
scroll to position [0, 30]
drag, startPoint x: 142, startPoint y: 273, endPoint x: 428, endPoint y: 262, distance: 286.1
click at [428, 262] on div "**********" at bounding box center [273, 250] width 546 height 500
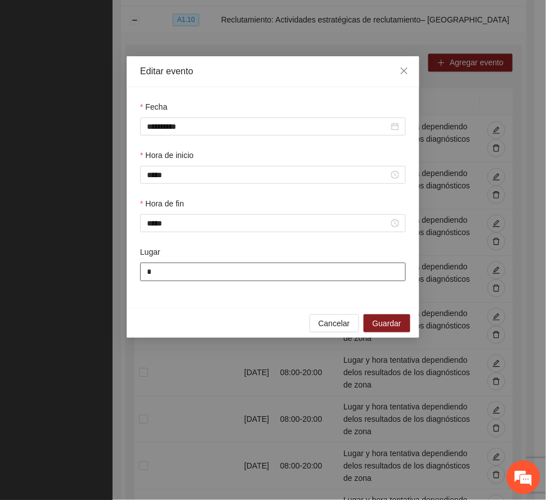
scroll to position [0, 0]
type input "**********"
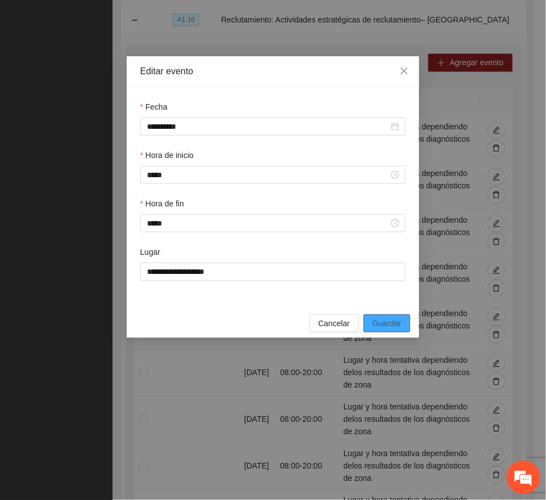
click at [379, 323] on span "Guardar" at bounding box center [387, 323] width 29 height 12
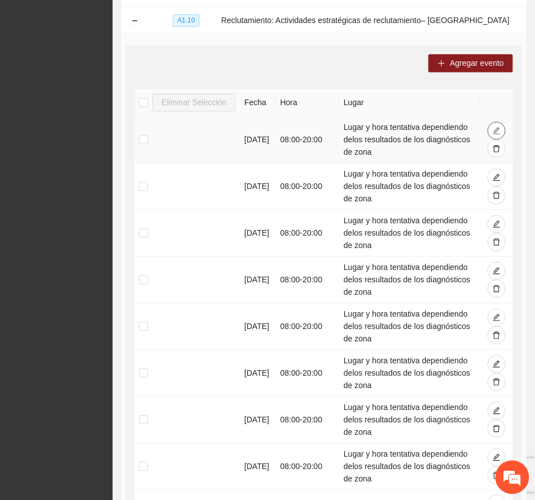
click at [494, 128] on icon "edit" at bounding box center [496, 131] width 8 height 8
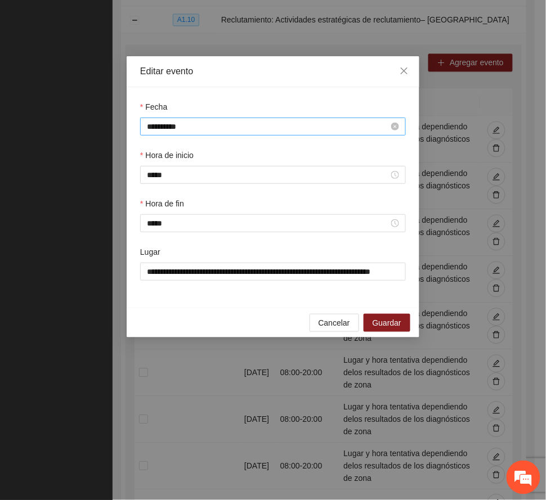
click at [205, 127] on input "**********" at bounding box center [268, 126] width 242 height 12
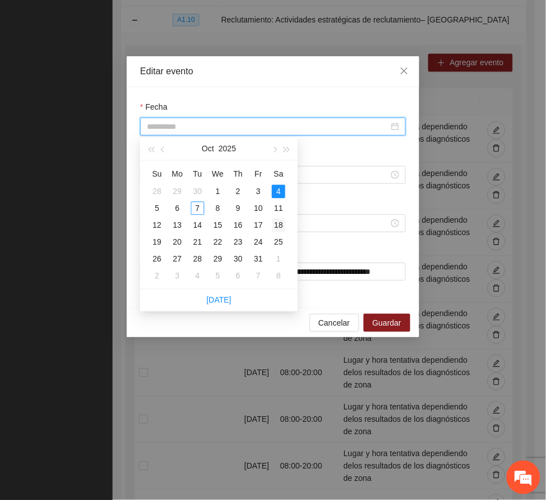
type input "**********"
click at [277, 223] on div "18" at bounding box center [279, 226] width 14 height 14
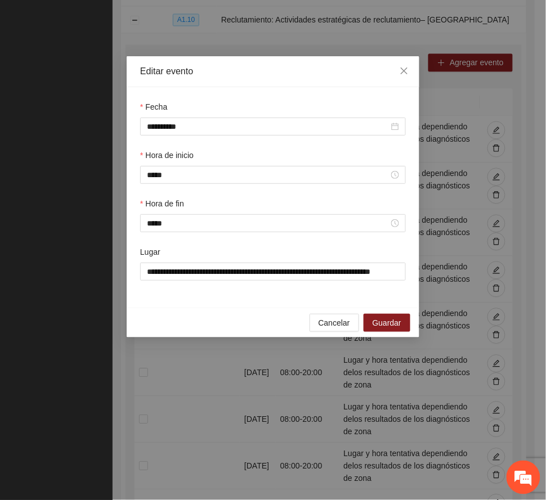
click at [249, 71] on div "Editar evento" at bounding box center [273, 71] width 266 height 12
click at [182, 173] on input "*****" at bounding box center [268, 175] width 242 height 12
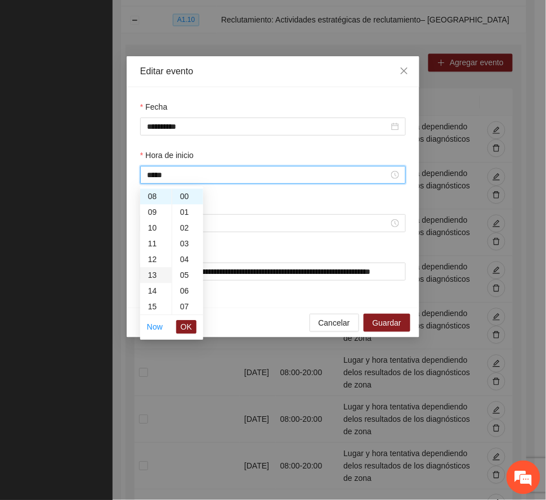
scroll to position [201, 0]
click at [154, 230] on div "15" at bounding box center [156, 233] width 32 height 16
type input "*****"
click at [189, 327] on span "OK" at bounding box center [186, 327] width 11 height 12
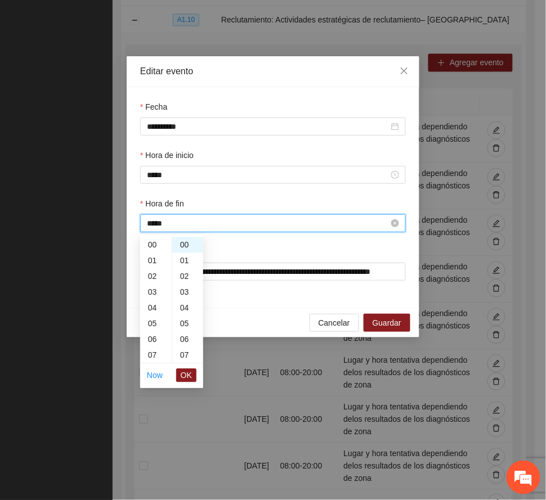
click at [207, 226] on input "*****" at bounding box center [268, 223] width 242 height 12
click at [152, 301] on div "19" at bounding box center [156, 305] width 32 height 16
type input "*****"
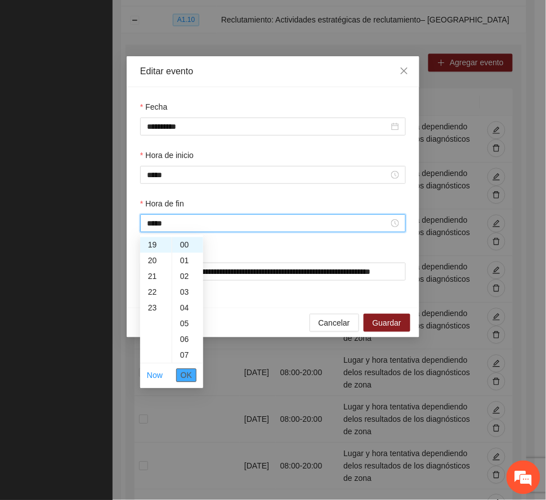
click at [189, 374] on span "OK" at bounding box center [186, 376] width 11 height 12
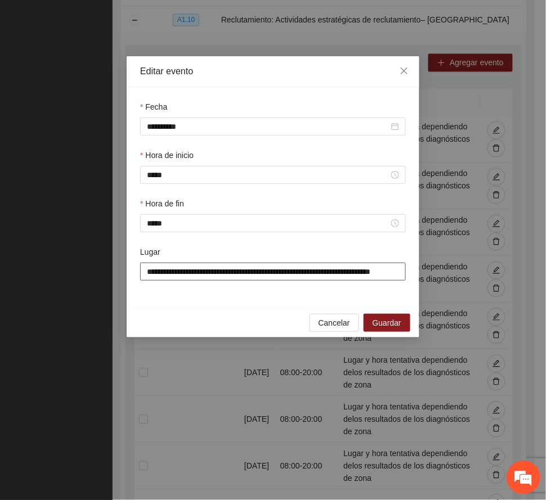
scroll to position [0, 30]
drag, startPoint x: 141, startPoint y: 268, endPoint x: 444, endPoint y: 254, distance: 303.7
click at [444, 254] on div "**********" at bounding box center [273, 250] width 546 height 500
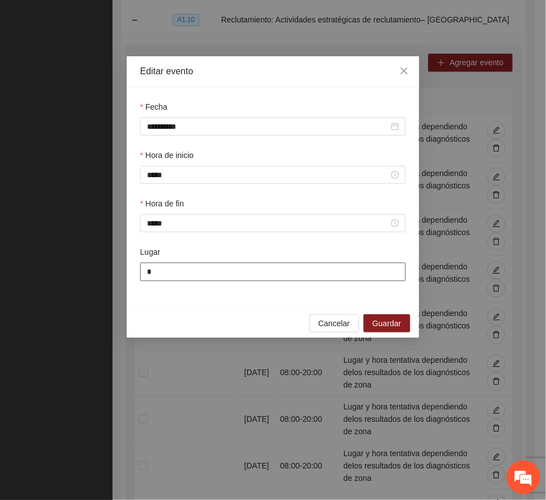
scroll to position [0, 0]
type input "**********"
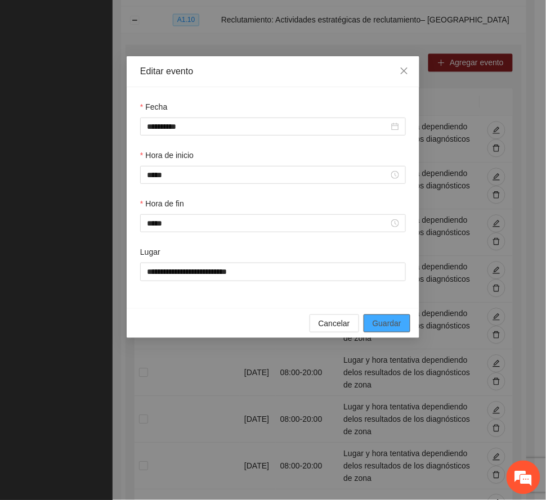
click at [400, 326] on span "Guardar" at bounding box center [387, 323] width 29 height 12
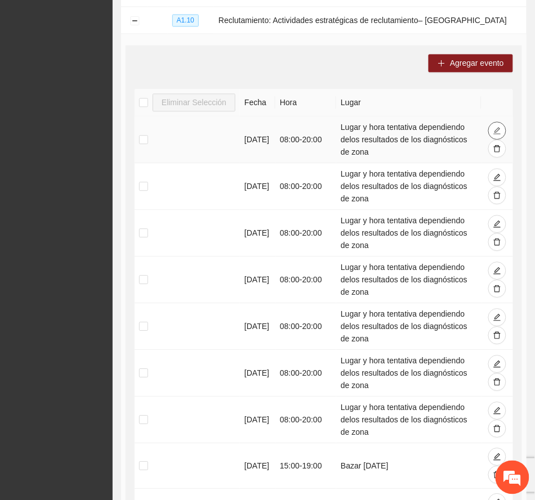
click at [496, 133] on icon "edit" at bounding box center [497, 131] width 8 height 8
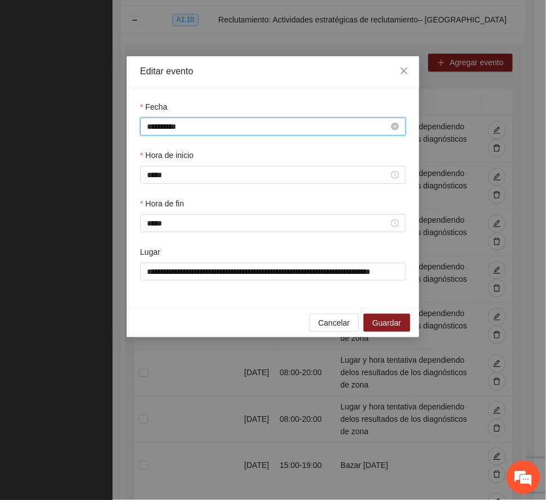
click at [226, 129] on input "**********" at bounding box center [268, 126] width 242 height 12
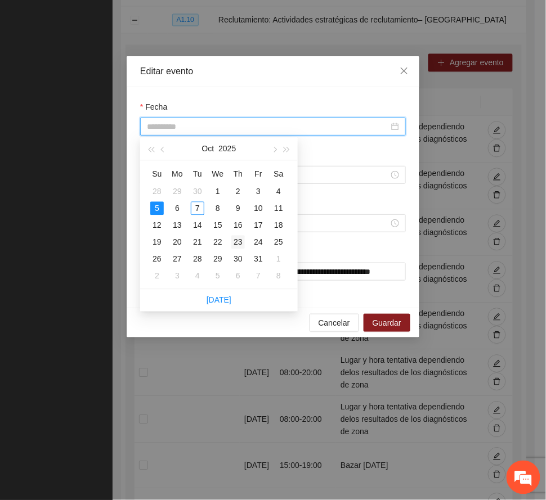
type input "**********"
click at [236, 243] on div "23" at bounding box center [238, 243] width 14 height 14
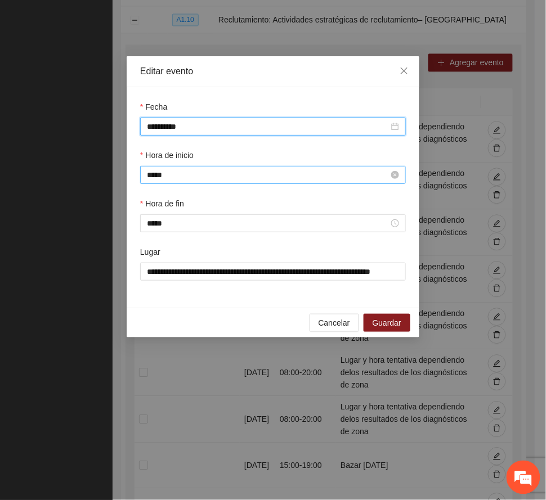
click at [197, 179] on input "*****" at bounding box center [268, 175] width 242 height 12
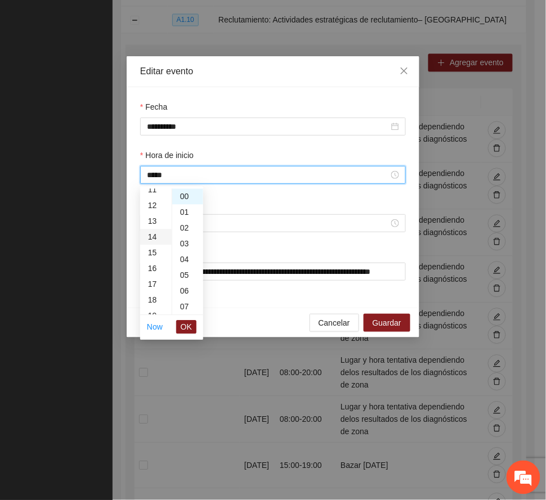
scroll to position [201, 0]
click at [155, 231] on div "15" at bounding box center [156, 233] width 32 height 16
type input "*****"
click at [185, 325] on span "OK" at bounding box center [186, 327] width 11 height 12
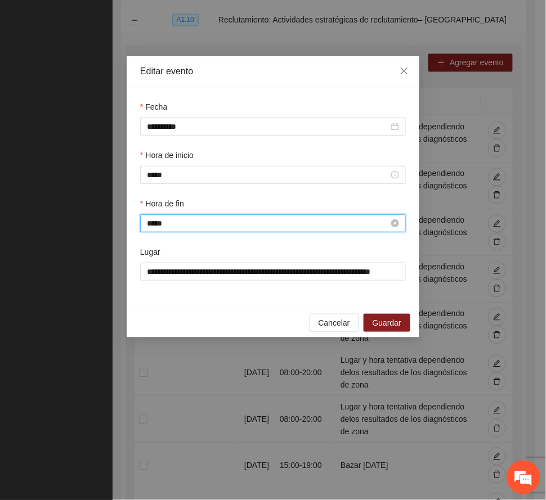
click at [185, 226] on input "*****" at bounding box center [268, 223] width 242 height 12
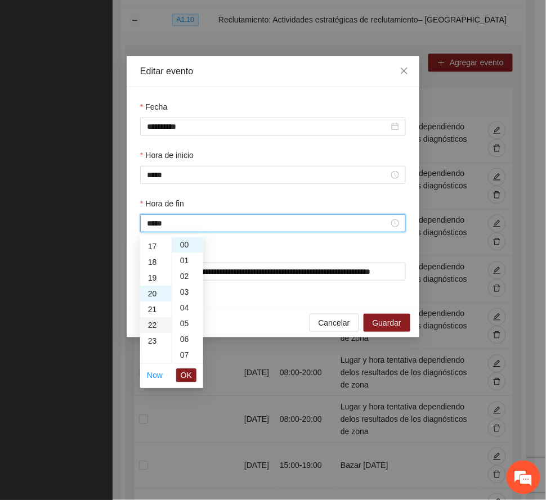
scroll to position [240, 0]
click at [153, 299] on div "19" at bounding box center [156, 305] width 32 height 16
type input "*****"
click at [185, 370] on span "OK" at bounding box center [186, 376] width 11 height 12
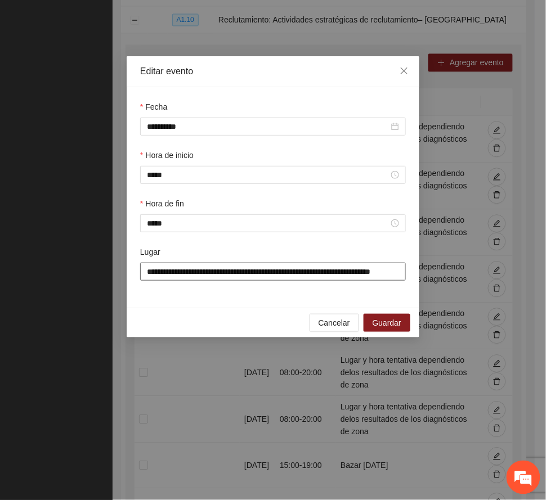
scroll to position [0, 30]
drag, startPoint x: 144, startPoint y: 271, endPoint x: 454, endPoint y: 262, distance: 309.7
click at [454, 262] on div "**********" at bounding box center [273, 250] width 546 height 500
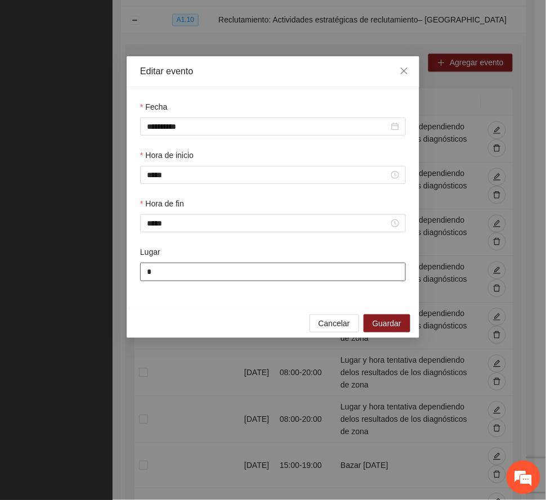
scroll to position [0, 0]
type input "**********"
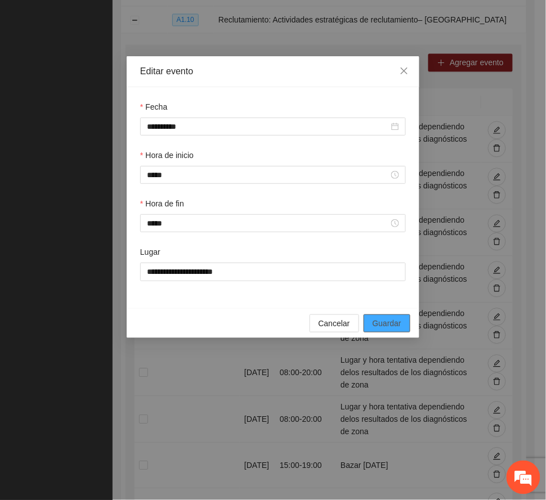
click at [401, 324] on button "Guardar" at bounding box center [387, 324] width 47 height 18
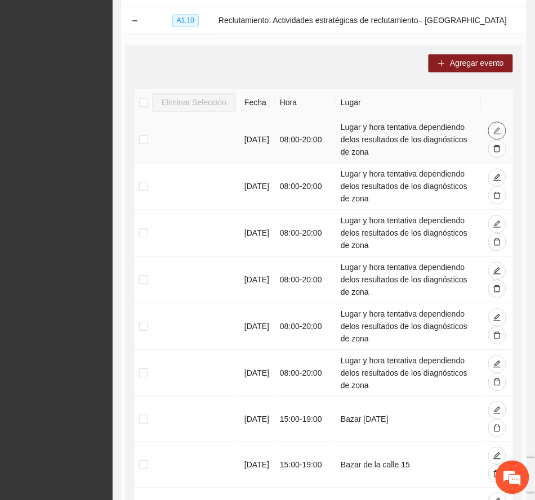
click at [494, 127] on icon "edit" at bounding box center [497, 131] width 8 height 8
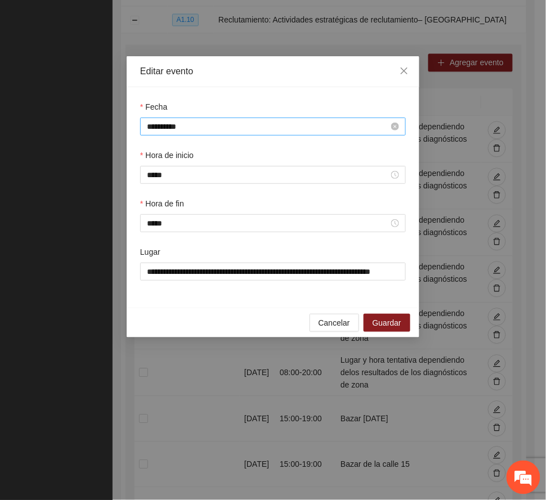
click at [232, 126] on input "**********" at bounding box center [268, 126] width 242 height 12
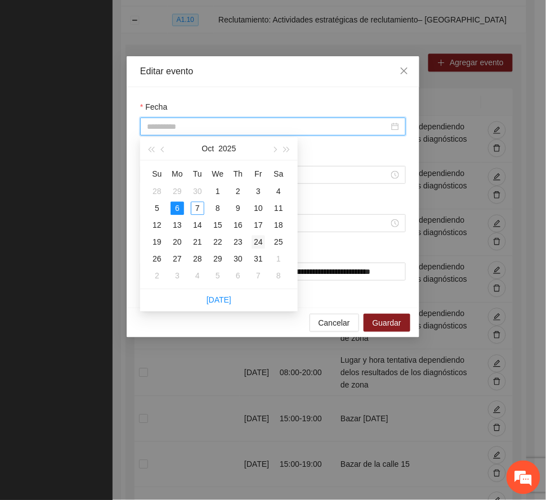
type input "**********"
click at [257, 241] on div "24" at bounding box center [259, 243] width 14 height 14
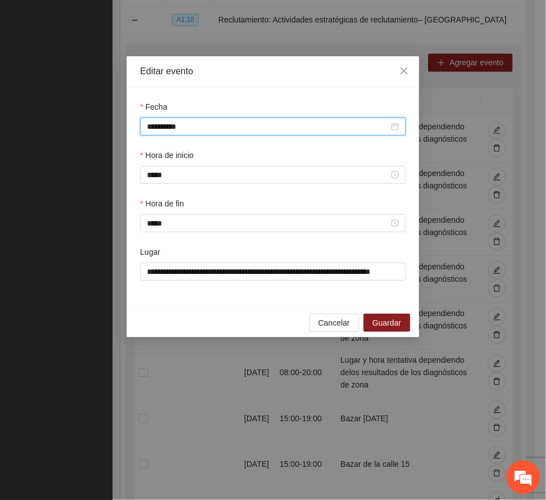
click at [241, 75] on div "Editar evento" at bounding box center [273, 71] width 266 height 12
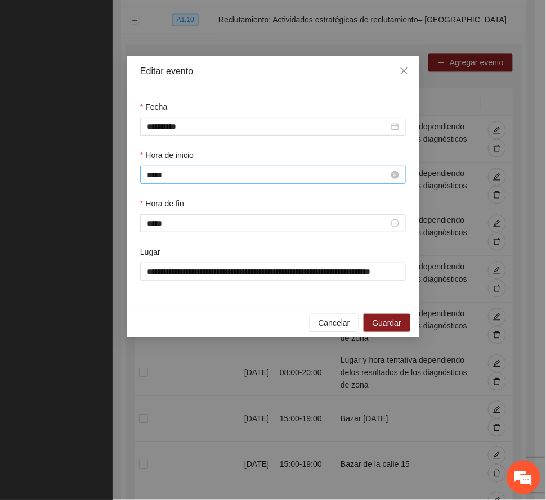
click at [183, 172] on input "*****" at bounding box center [268, 175] width 242 height 12
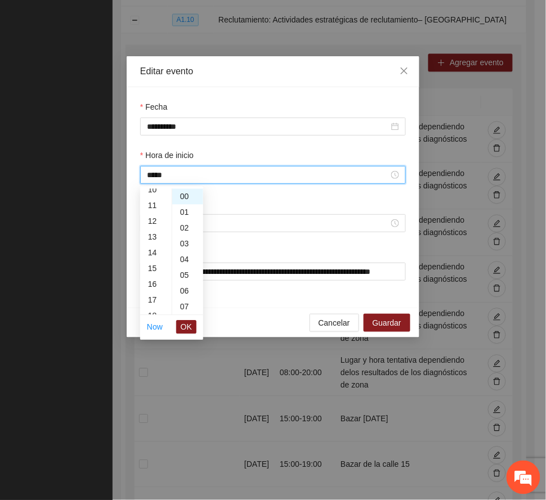
scroll to position [201, 0]
click at [153, 234] on div "15" at bounding box center [156, 233] width 32 height 16
type input "*****"
drag, startPoint x: 187, startPoint y: 326, endPoint x: 203, endPoint y: 278, distance: 51.1
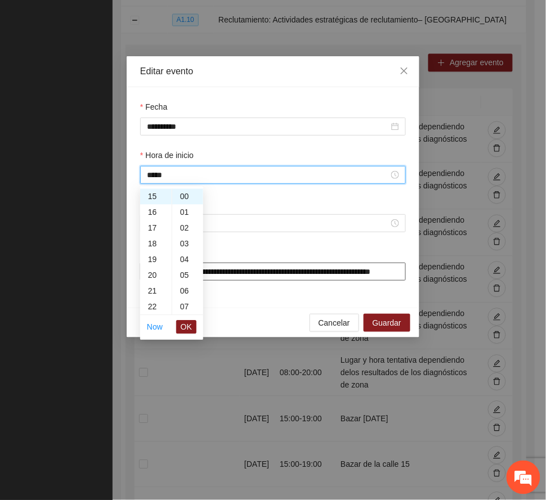
click at [187, 325] on span "OK" at bounding box center [186, 327] width 11 height 12
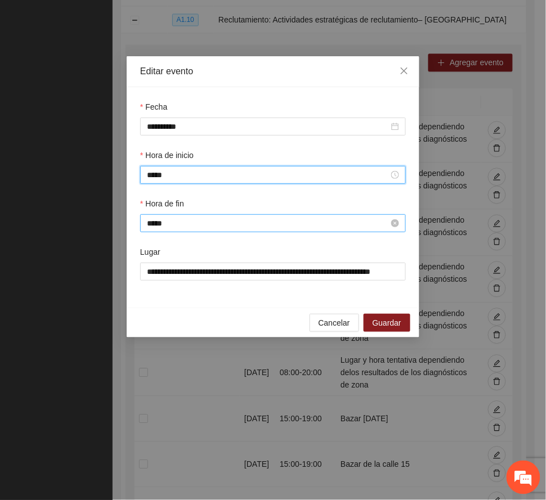
click at [204, 221] on input "*****" at bounding box center [268, 223] width 242 height 12
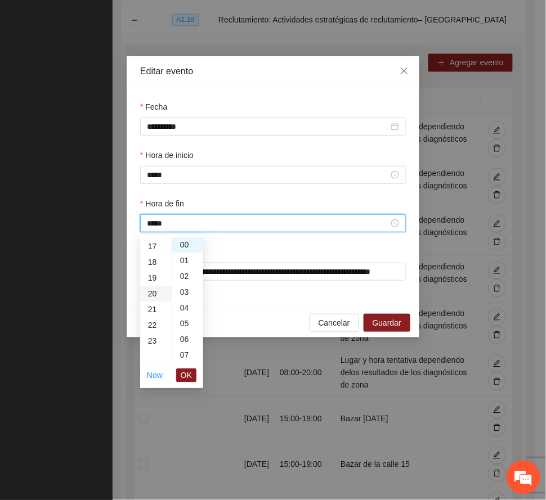
scroll to position [240, 0]
click at [153, 304] on div "19" at bounding box center [156, 305] width 32 height 16
type input "*****"
click at [185, 374] on span "OK" at bounding box center [186, 376] width 11 height 12
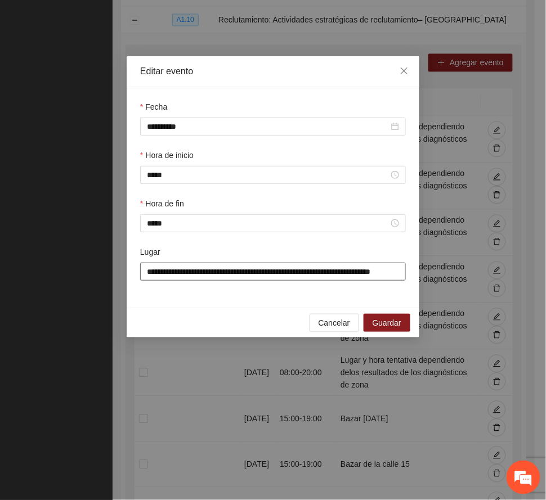
drag, startPoint x: 140, startPoint y: 272, endPoint x: 155, endPoint y: 269, distance: 16.1
click at [155, 269] on div "**********" at bounding box center [273, 270] width 270 height 48
drag, startPoint x: 146, startPoint y: 271, endPoint x: 469, endPoint y: 262, distance: 323.2
click at [469, 262] on div "**********" at bounding box center [273, 250] width 546 height 500
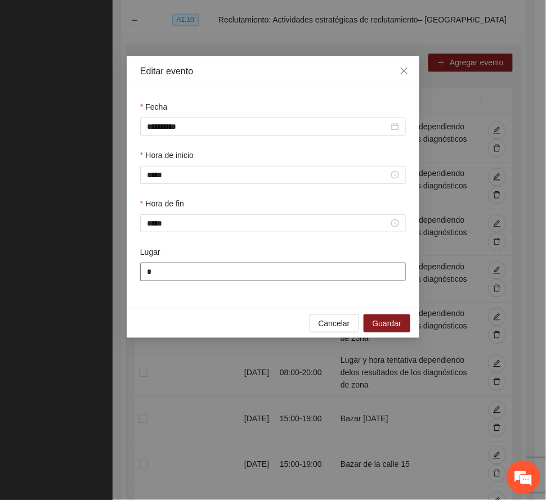
scroll to position [0, 0]
type input "*****"
click at [469, 262] on div "**********" at bounding box center [273, 250] width 546 height 500
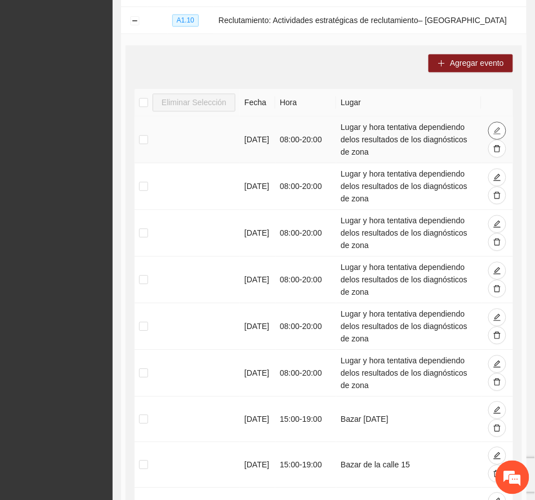
click at [495, 127] on icon "edit" at bounding box center [497, 131] width 8 height 8
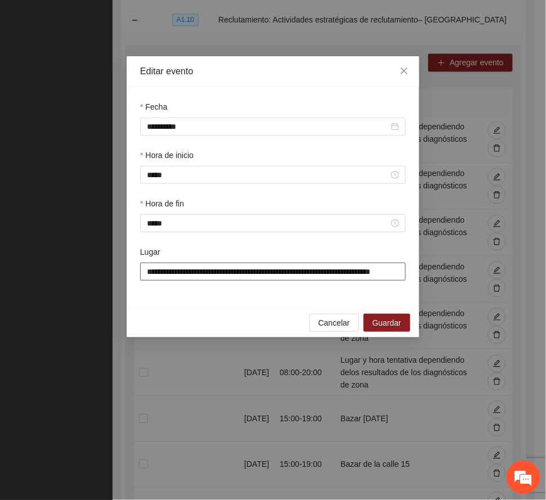
scroll to position [0, 30]
drag, startPoint x: 145, startPoint y: 271, endPoint x: 446, endPoint y: 252, distance: 301.2
click at [446, 252] on div "**********" at bounding box center [273, 250] width 546 height 500
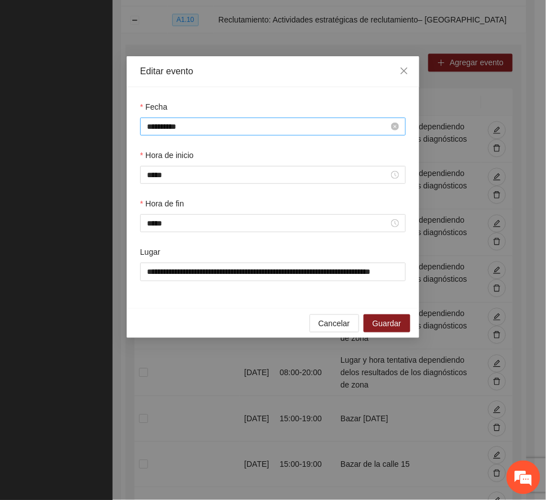
scroll to position [0, 0]
click at [217, 126] on input "**********" at bounding box center [268, 126] width 242 height 12
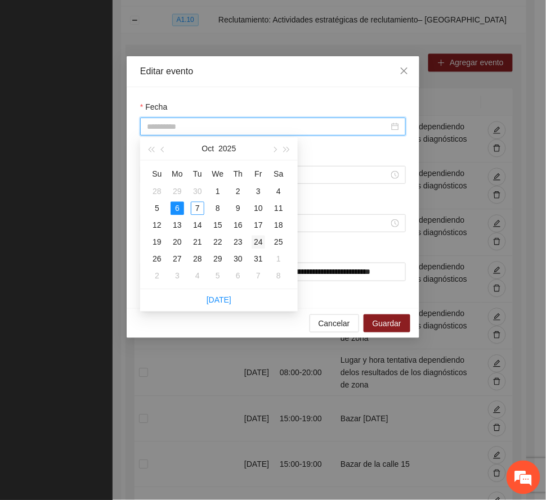
type input "**********"
click at [256, 241] on div "24" at bounding box center [259, 243] width 14 height 14
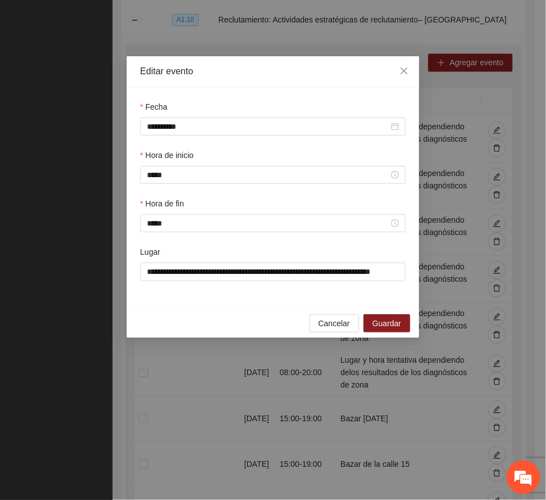
click at [251, 87] on div "**********" at bounding box center [273, 197] width 293 height 221
click at [187, 170] on input "*****" at bounding box center [268, 175] width 242 height 12
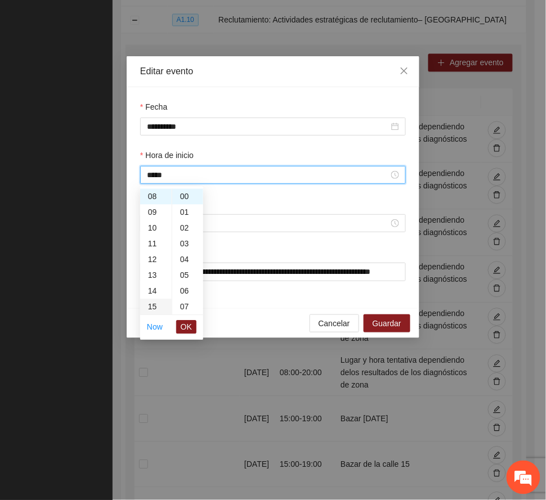
click at [155, 302] on div "15" at bounding box center [156, 307] width 32 height 16
type input "*****"
click at [187, 324] on span "OK" at bounding box center [186, 327] width 11 height 12
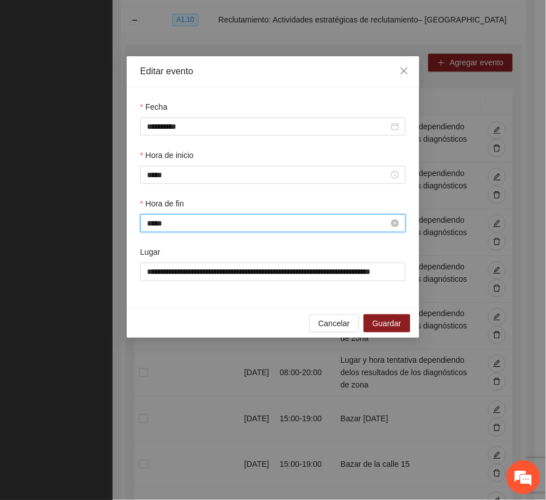
click at [208, 227] on input "*****" at bounding box center [268, 223] width 242 height 12
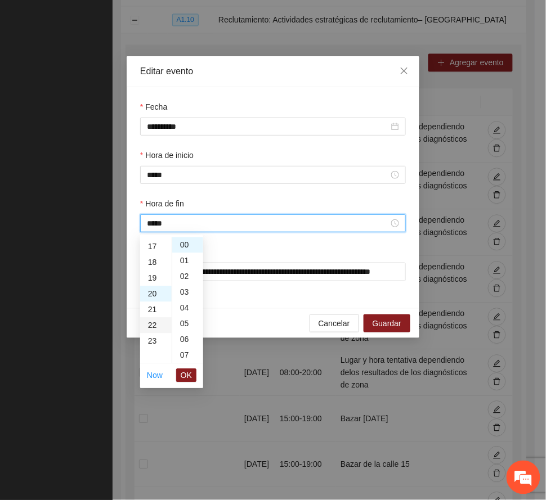
scroll to position [240, 0]
click at [156, 298] on div "19" at bounding box center [156, 305] width 32 height 16
type input "*****"
drag, startPoint x: 190, startPoint y: 373, endPoint x: 208, endPoint y: 331, distance: 45.4
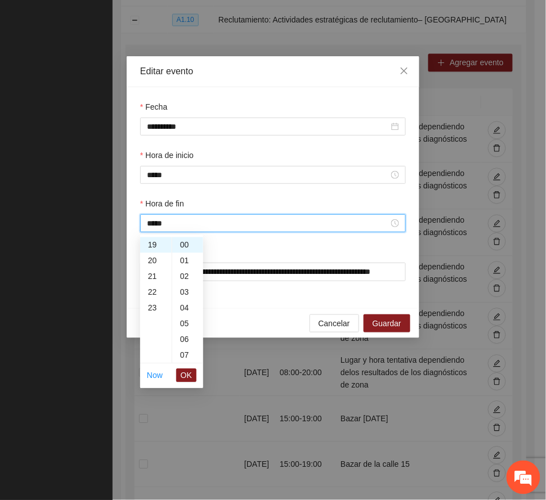
click at [190, 372] on span "OK" at bounding box center [186, 376] width 11 height 12
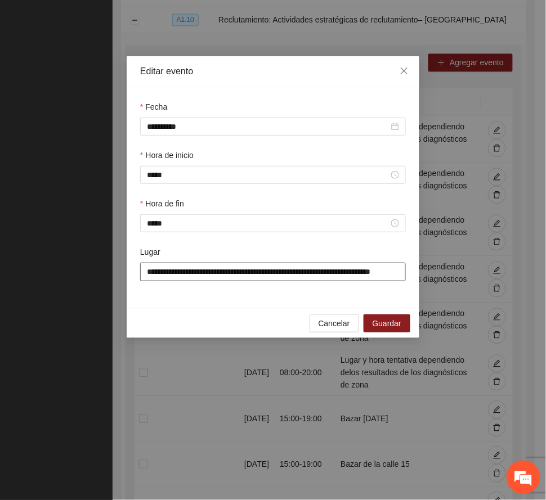
scroll to position [0, 30]
drag, startPoint x: 145, startPoint y: 271, endPoint x: 442, endPoint y: 270, distance: 297.2
click at [442, 270] on div "**********" at bounding box center [273, 250] width 546 height 500
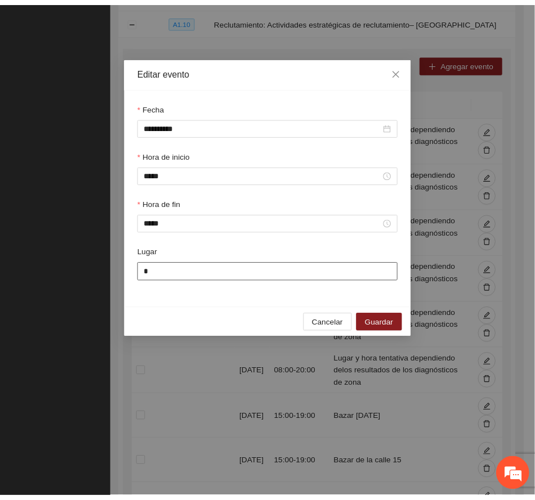
scroll to position [0, 0]
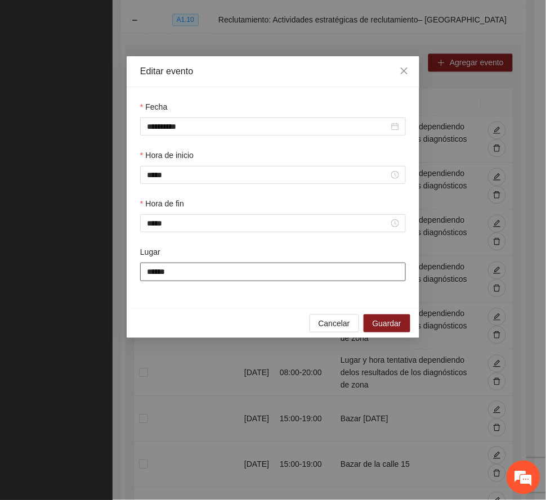
type input "**********"
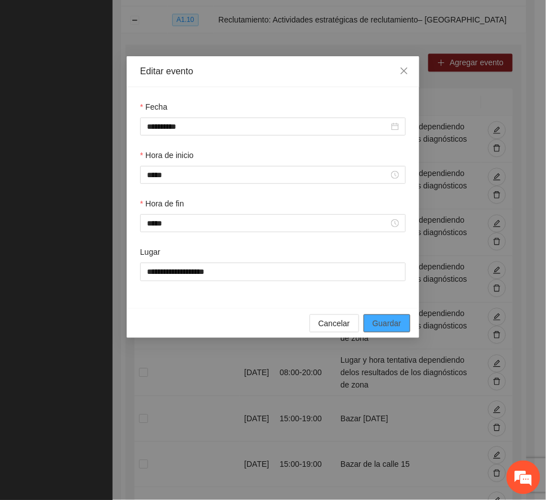
click at [386, 318] on button "Guardar" at bounding box center [387, 324] width 47 height 18
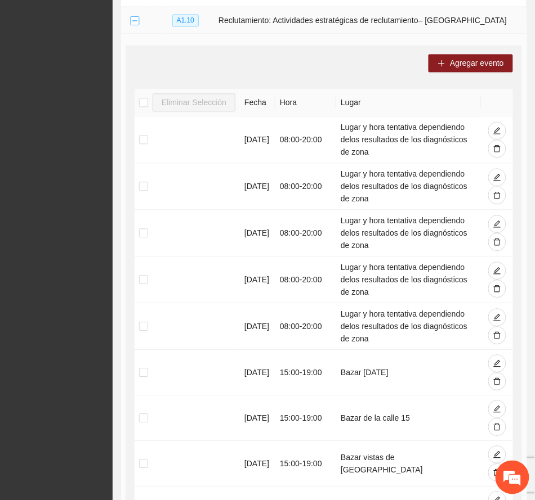
click at [131, 20] on button "Collapse row" at bounding box center [134, 20] width 9 height 9
